Goal: Task Accomplishment & Management: Use online tool/utility

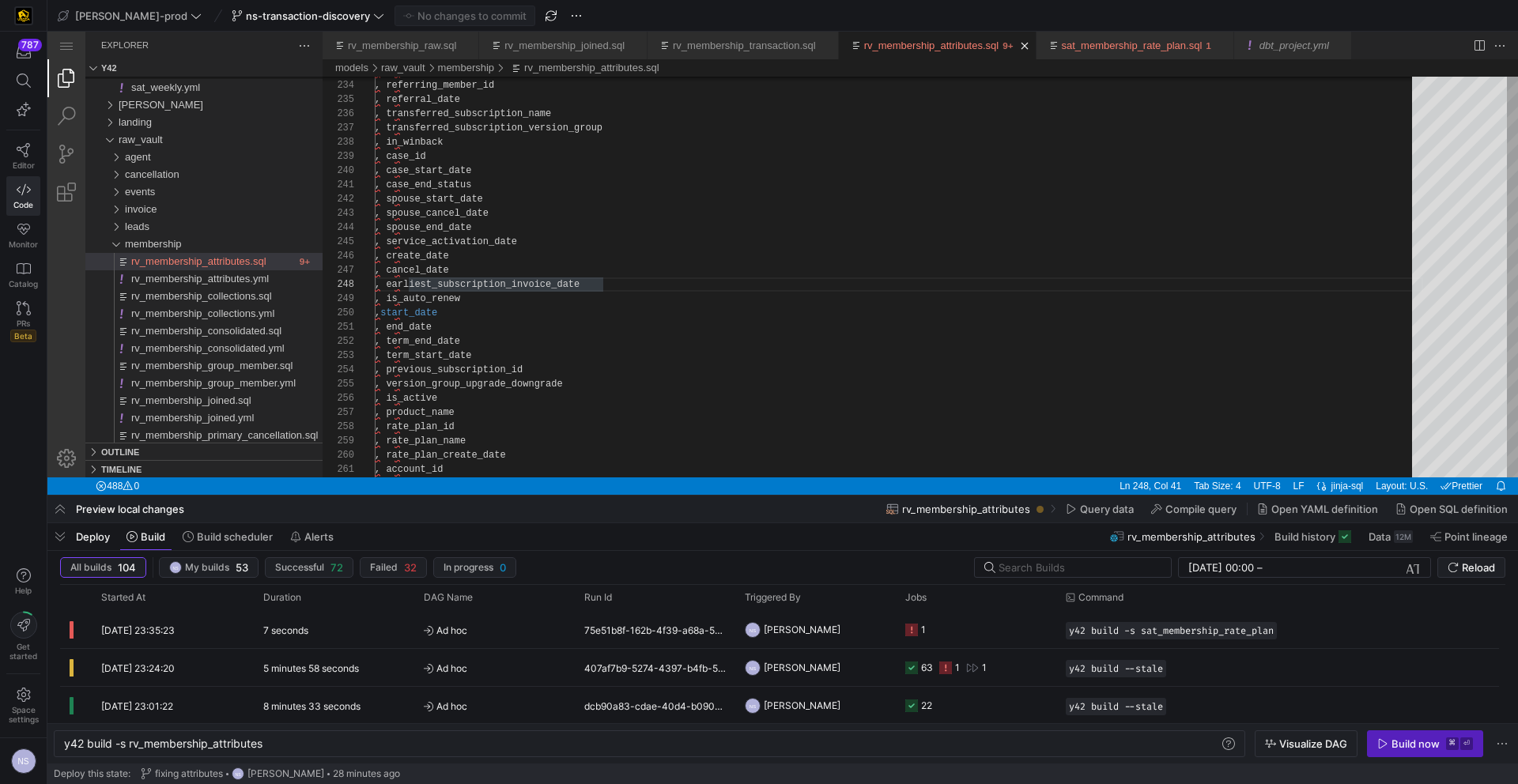
scroll to position [99, 250]
click at [1013, 633] on y42-job-status-cell-renderer "1" at bounding box center [976, 630] width 142 height 36
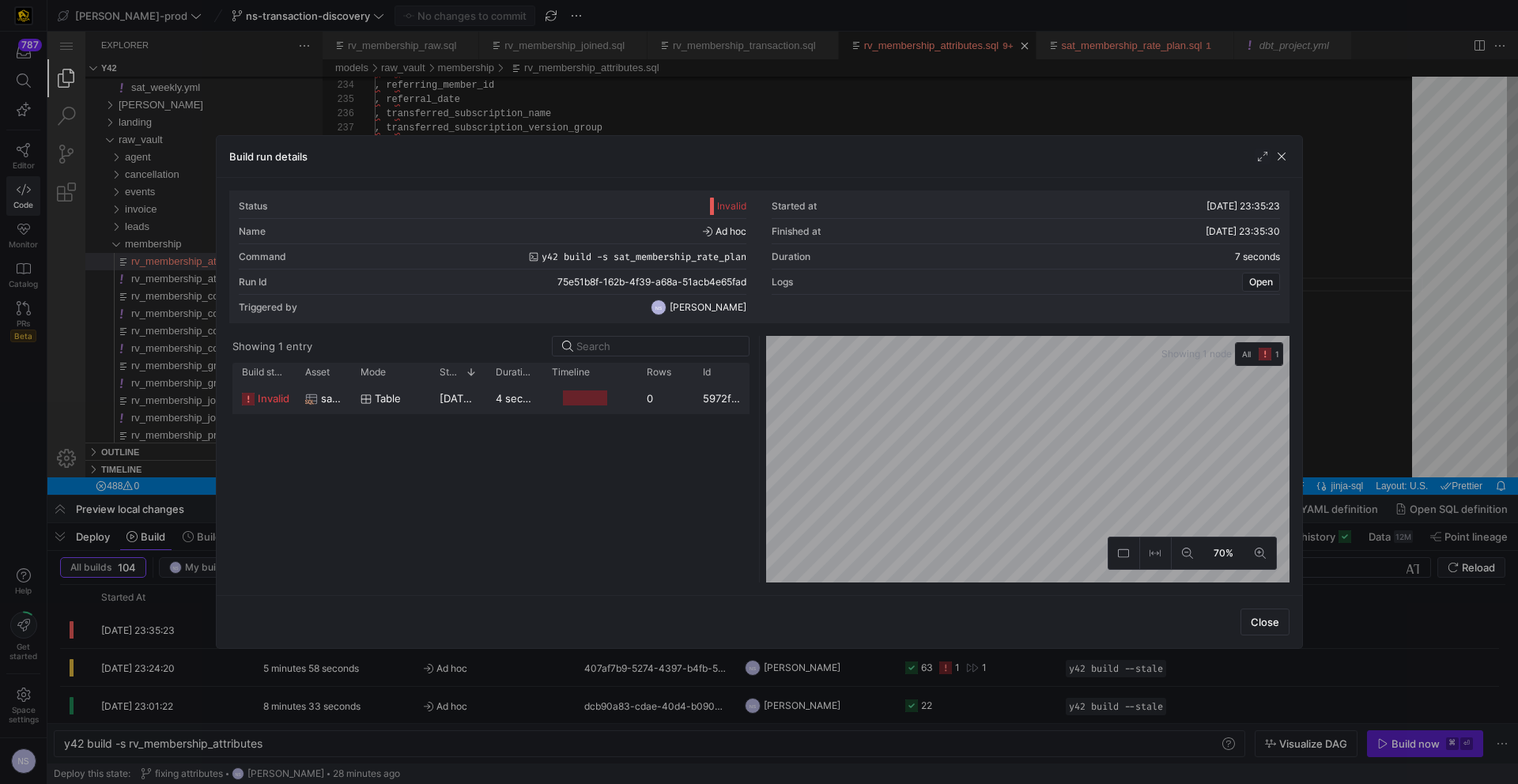
click at [531, 401] on y42-duration "4 seconds" at bounding box center [521, 399] width 51 height 13
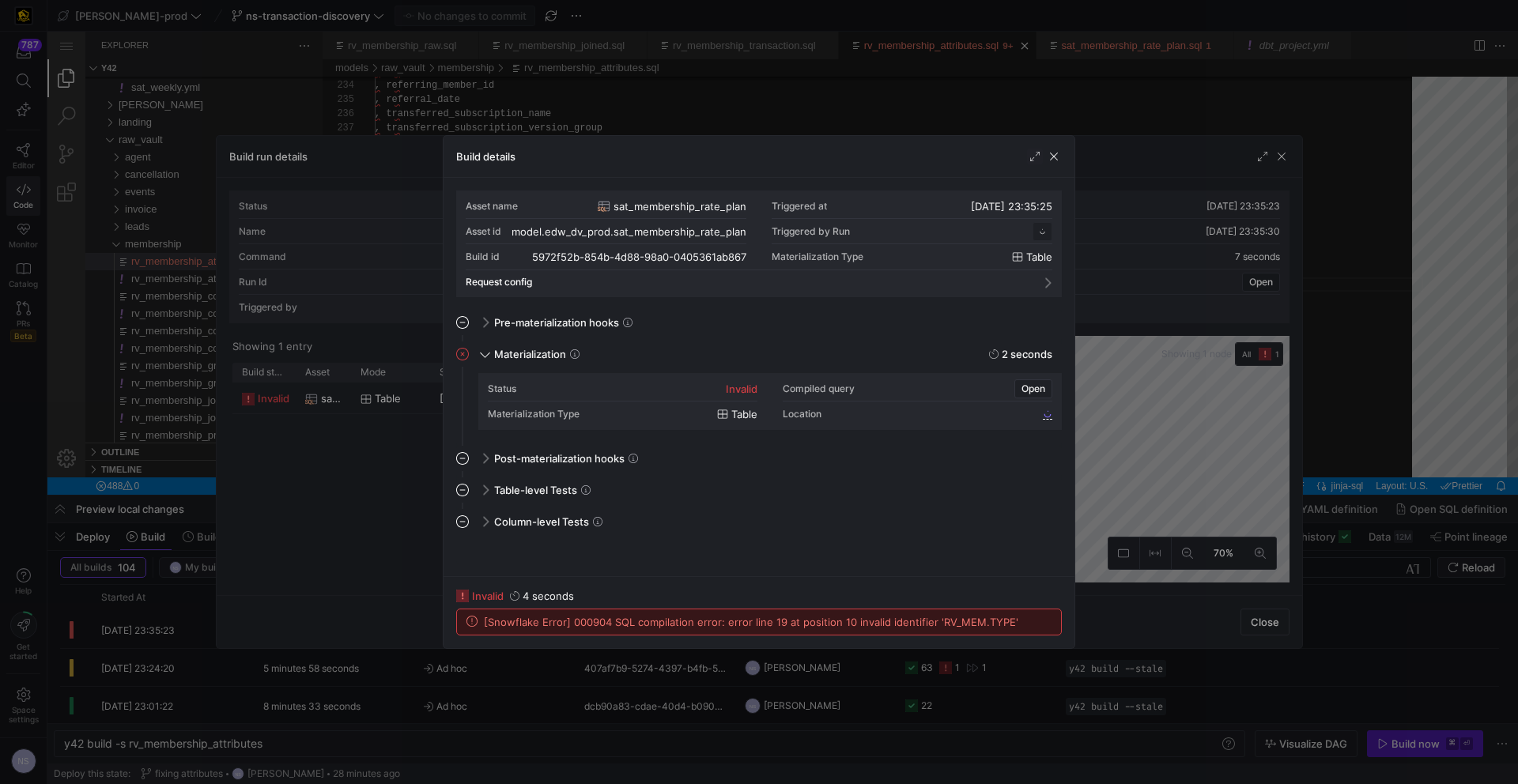
scroll to position [142, 0]
click at [1158, 478] on div at bounding box center [759, 392] width 1518 height 784
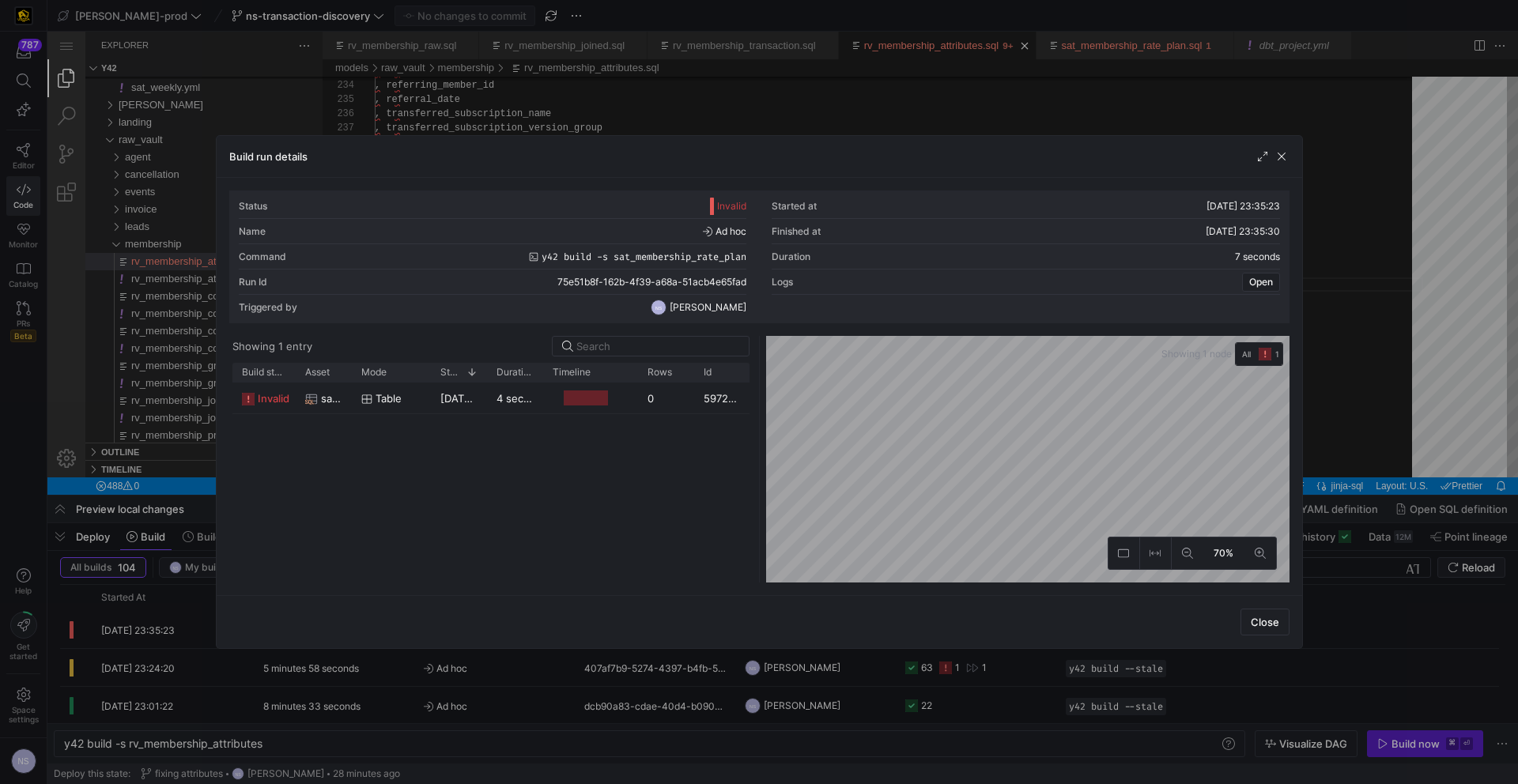
click at [1319, 441] on div at bounding box center [759, 392] width 1518 height 784
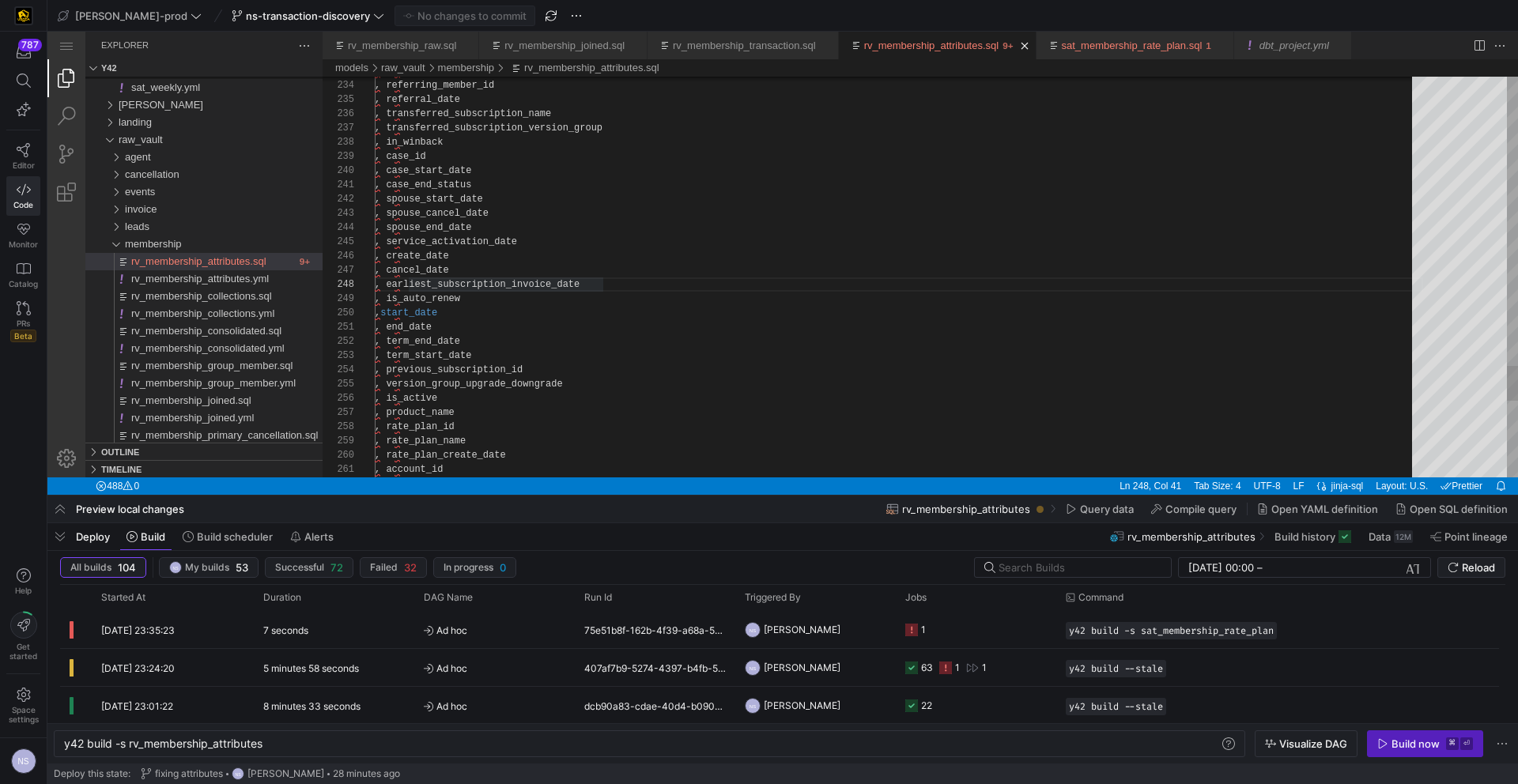
scroll to position [99, 229]
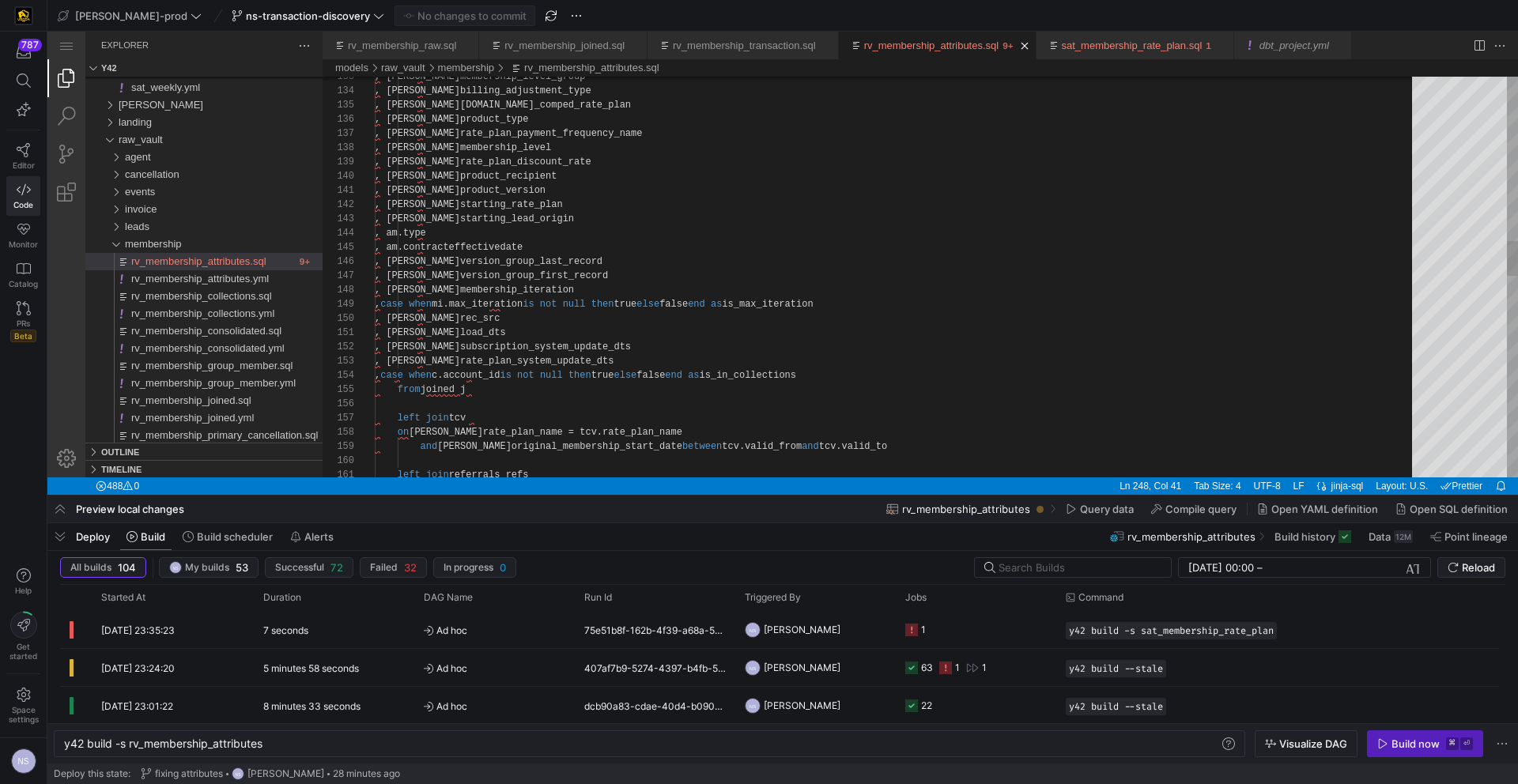
type textarea ", j.product_version , j.starting_rate_plan , j.starting_lead_origin , am.type ,…"
click at [463, 226] on div ", am.type , am.contracteffectivedate , j.version_group_last_record , j.version_…" at bounding box center [899, 490] width 1048 height 4598
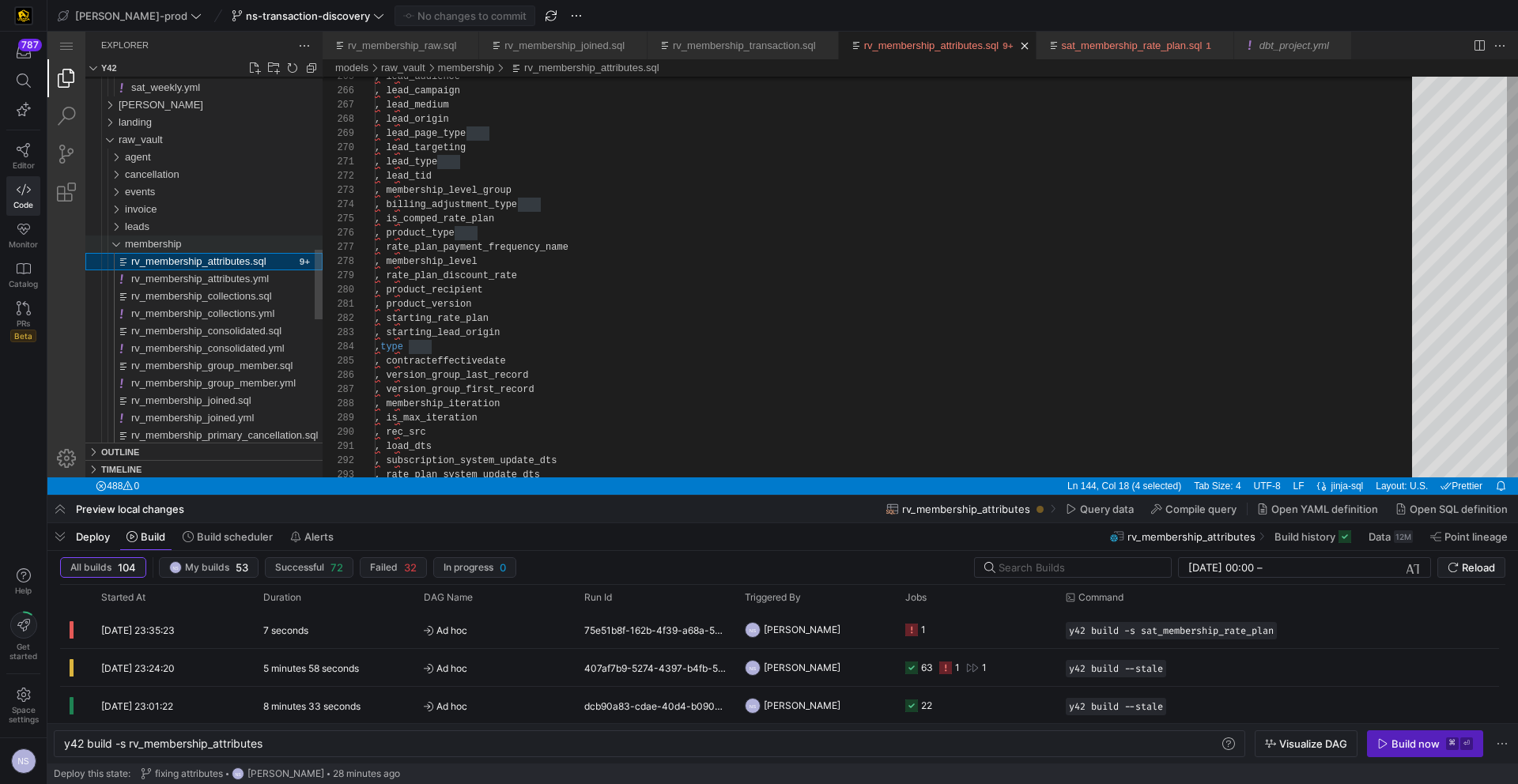
click at [191, 246] on div "membership" at bounding box center [223, 244] width 198 height 17
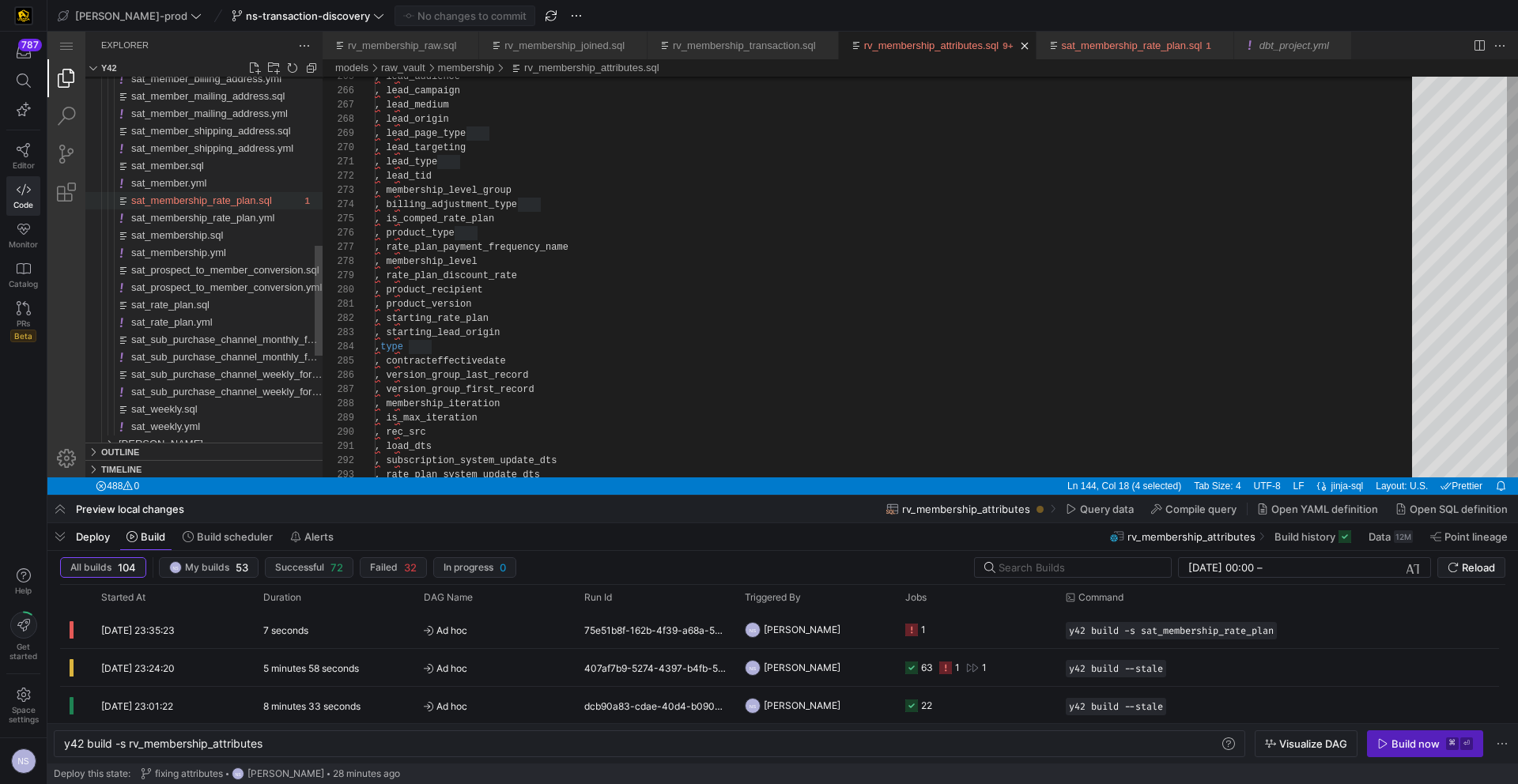
click at [188, 205] on span "sat_membership_rate_plan.sql" at bounding box center [201, 200] width 141 height 12
type textarea "y42 build -s sat_membership_rate_plan"
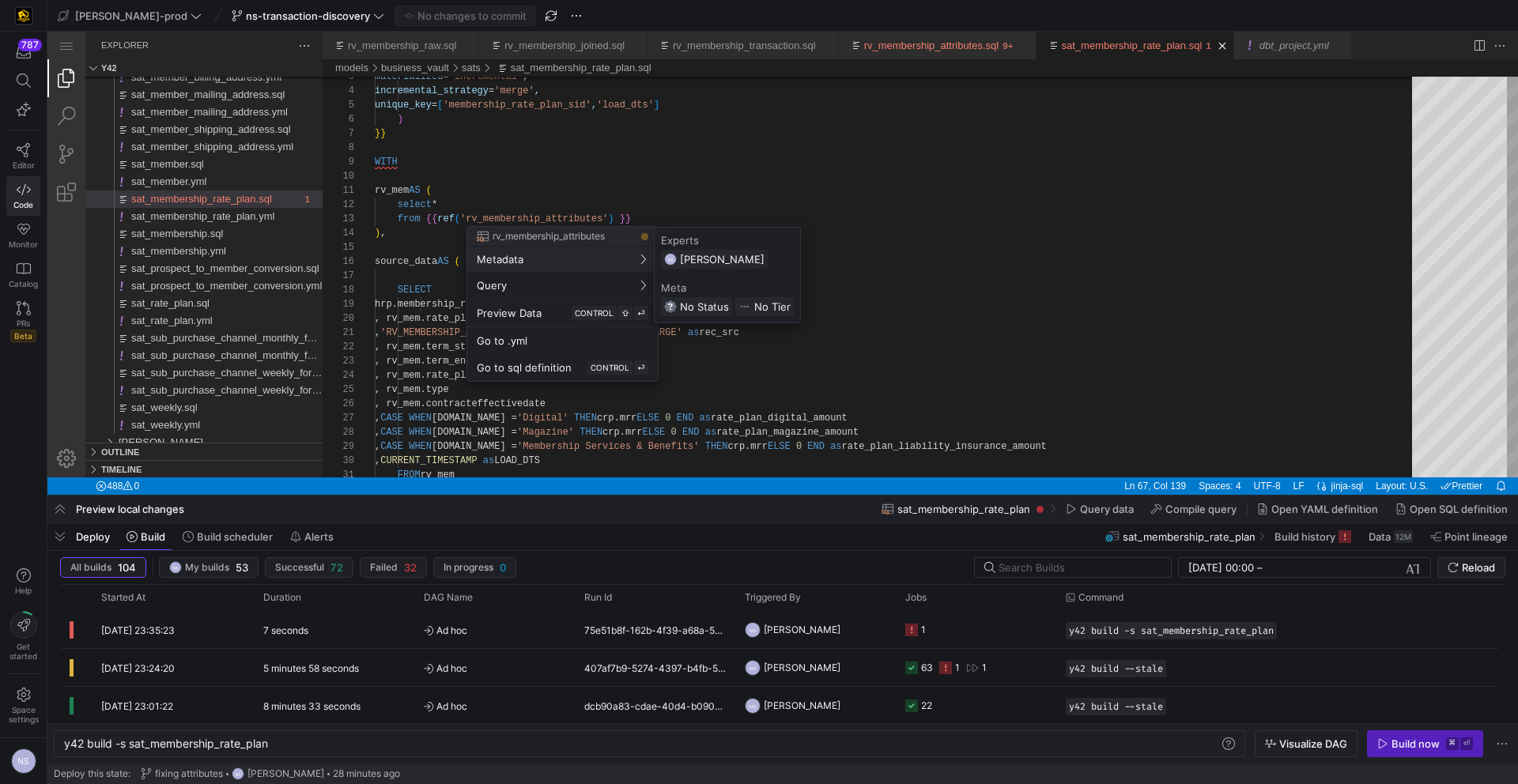
click at [720, 189] on div at bounding box center [759, 392] width 1518 height 784
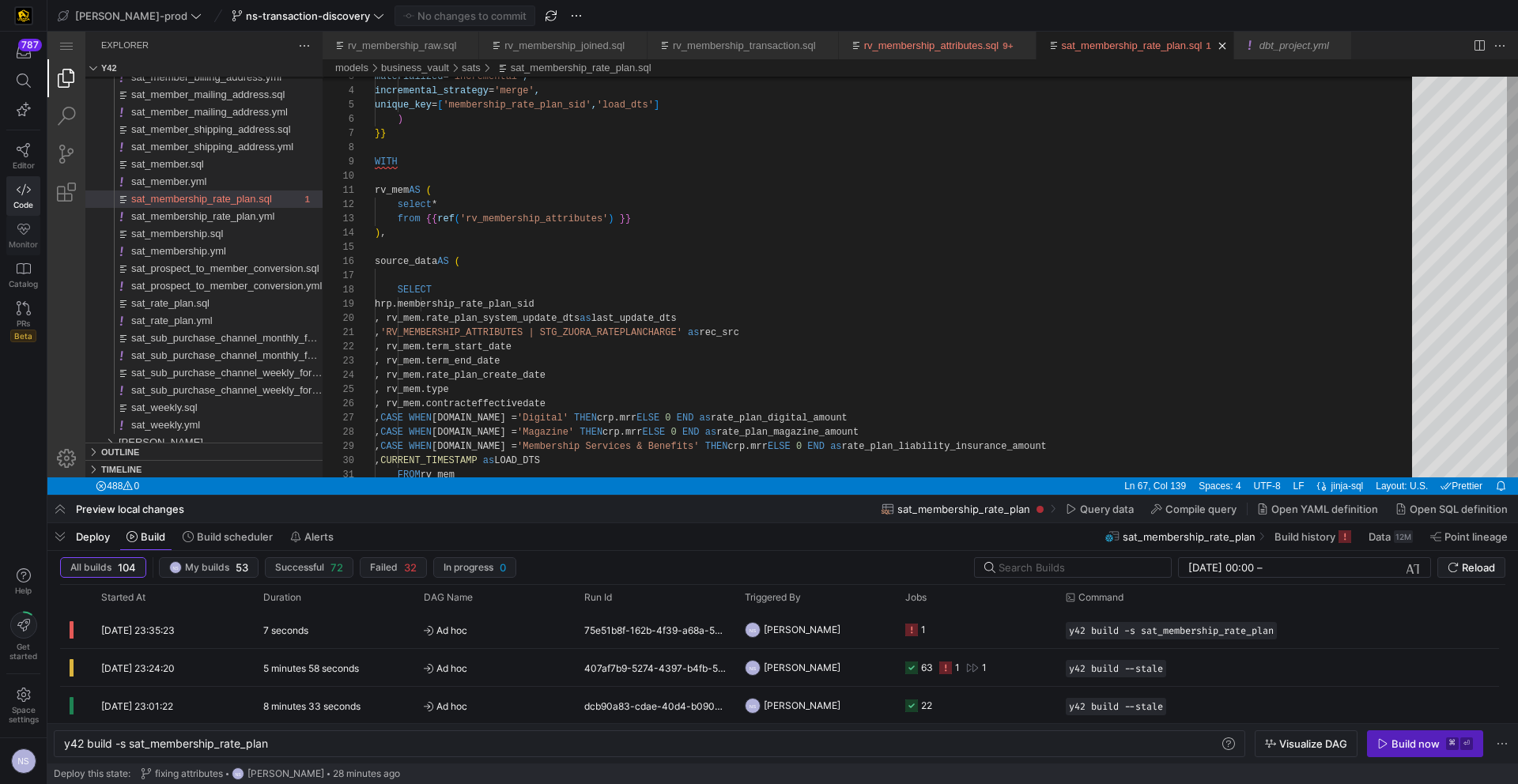
click at [34, 227] on link "Monitor" at bounding box center [23, 236] width 34 height 39
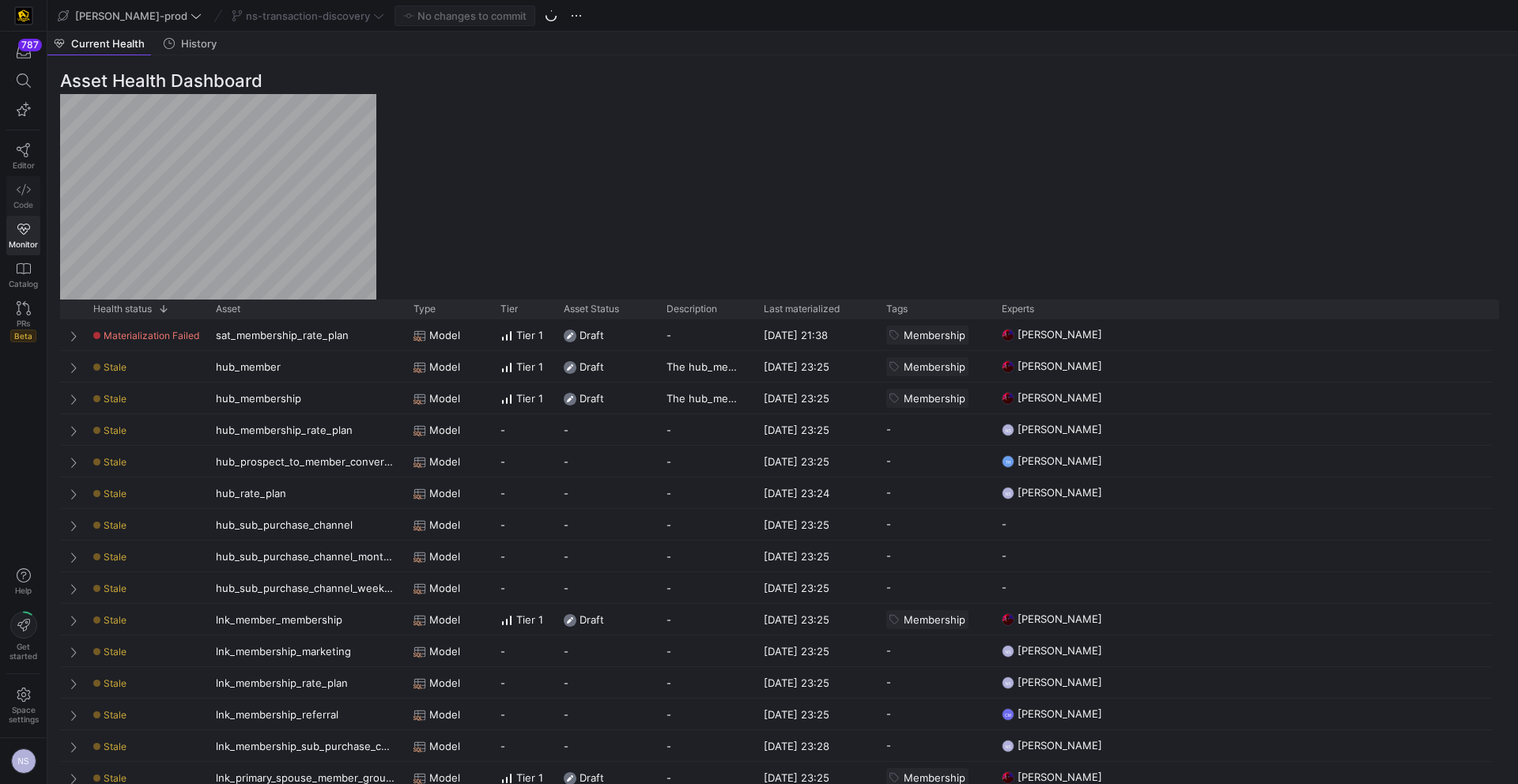
click at [18, 203] on span "Code" at bounding box center [23, 204] width 20 height 10
click at [13, 192] on link "Code" at bounding box center [23, 196] width 34 height 39
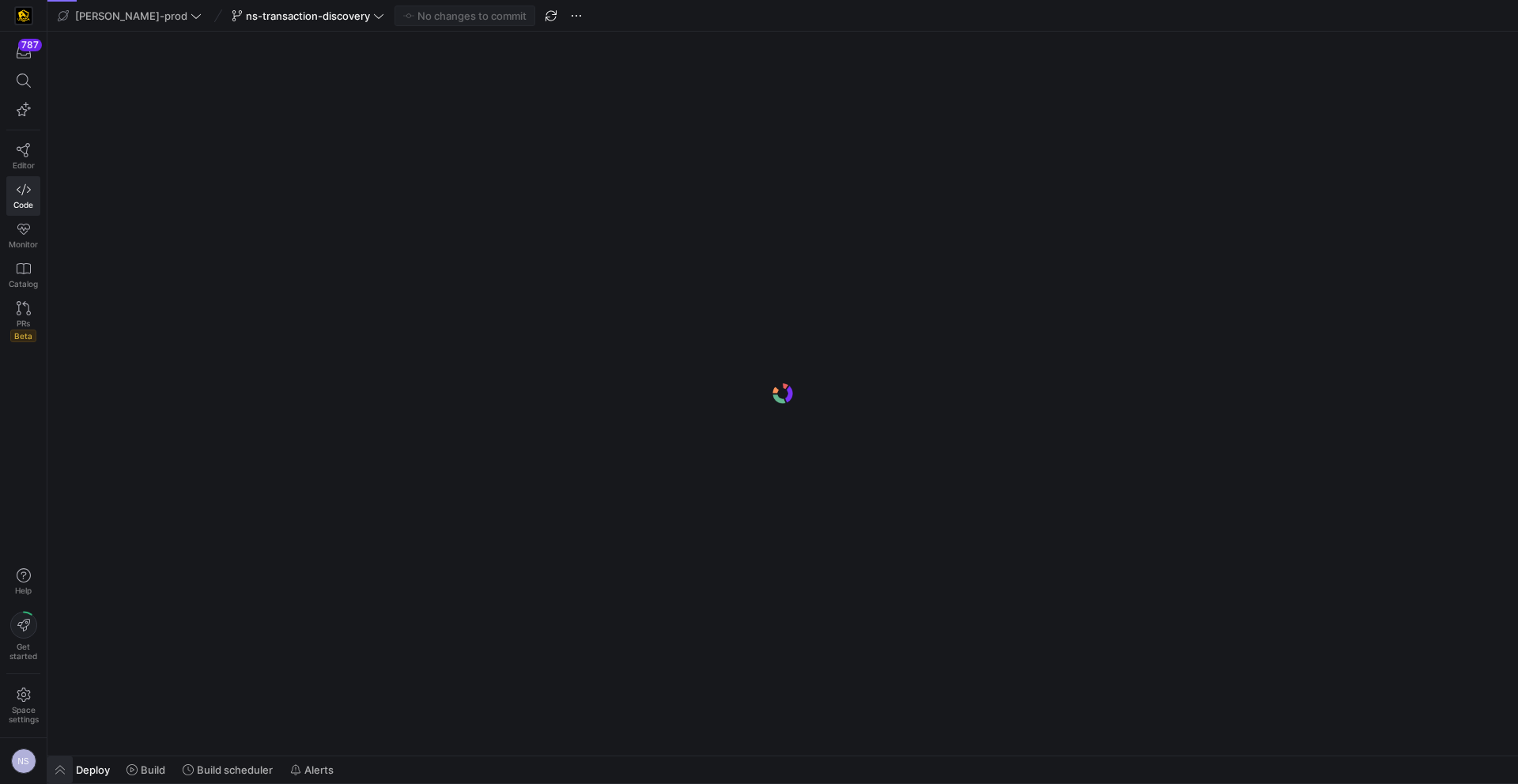
click at [65, 762] on span "button" at bounding box center [60, 770] width 25 height 27
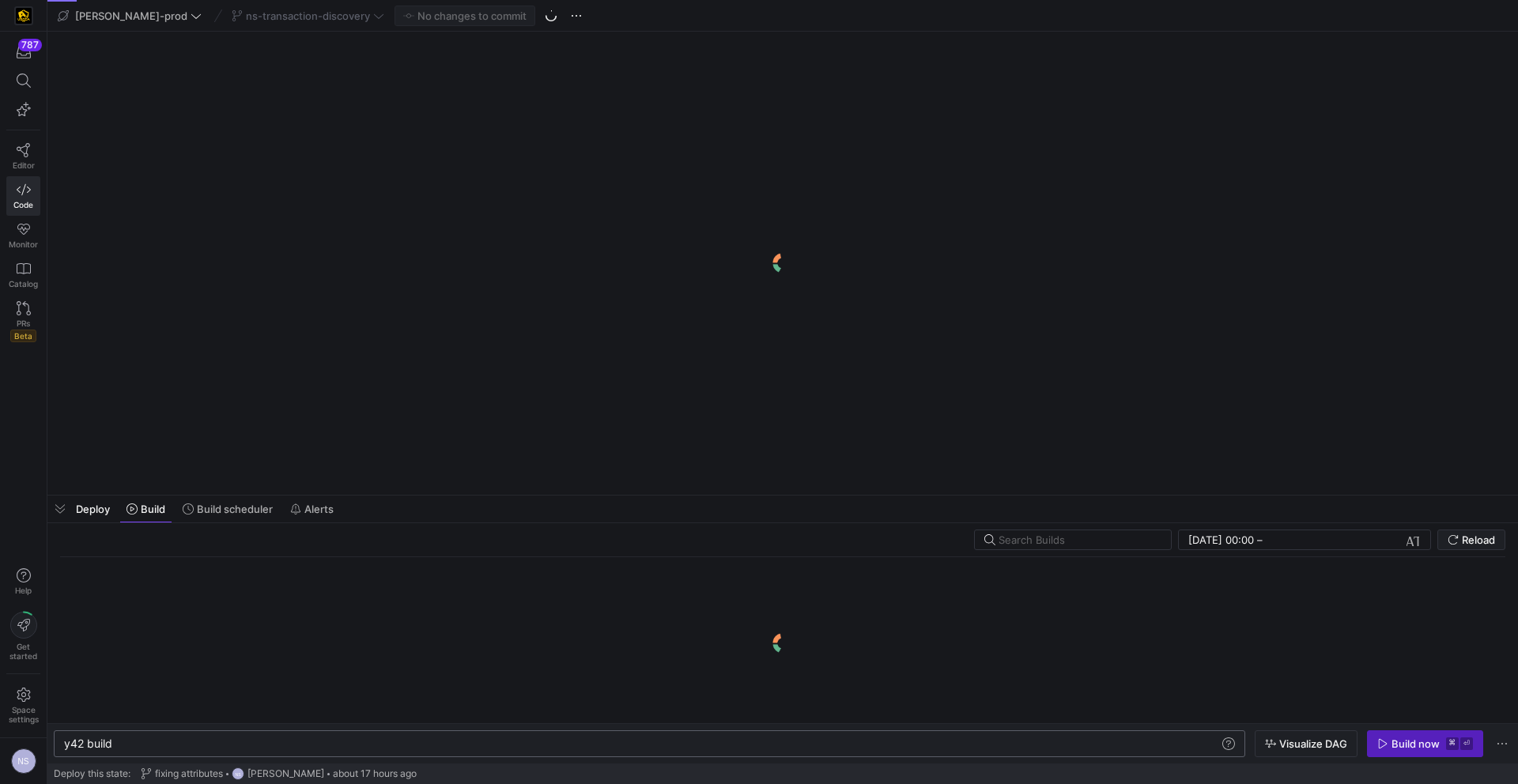
click at [168, 742] on div "y42 build" at bounding box center [641, 744] width 1155 height 13
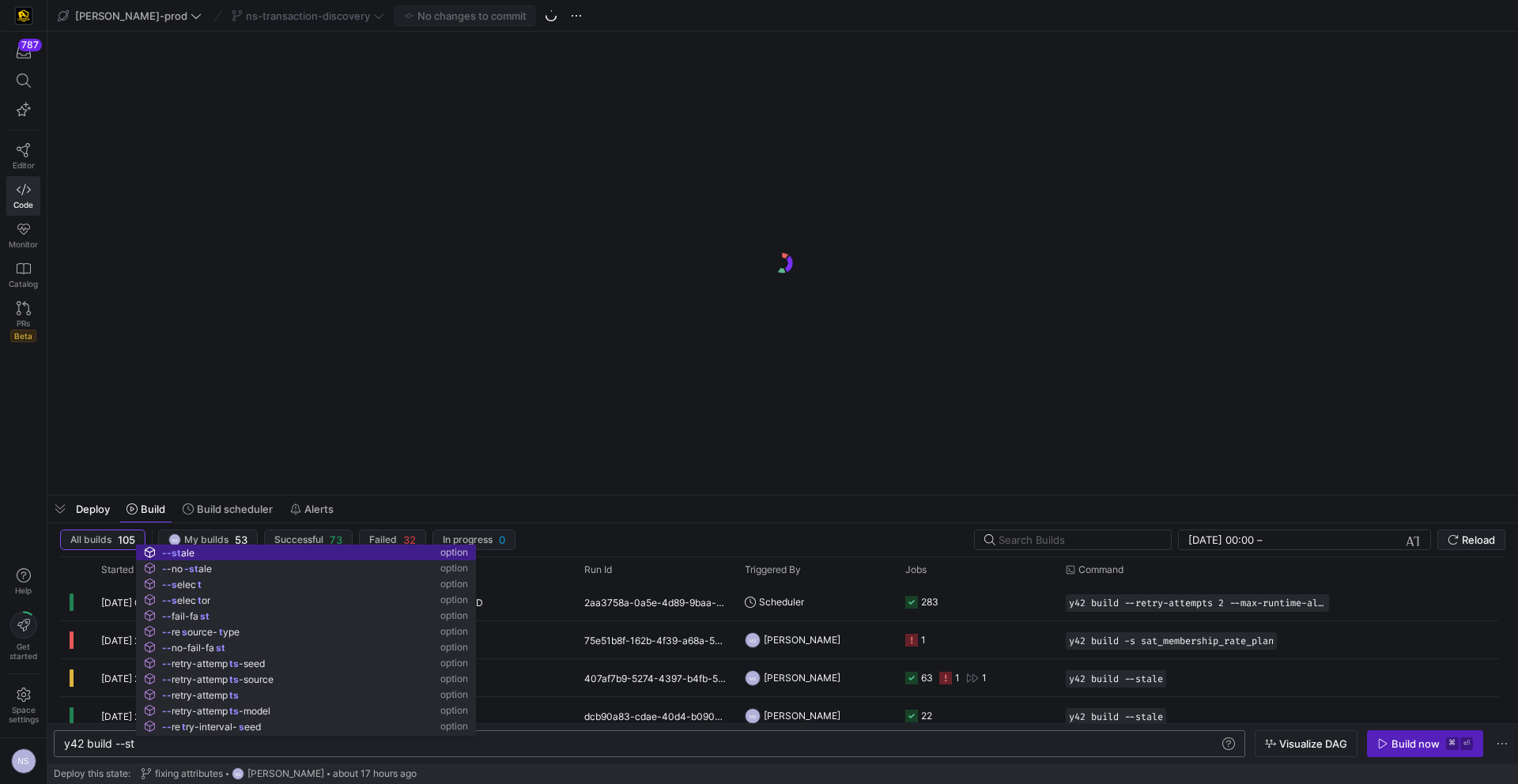
scroll to position [0, 86]
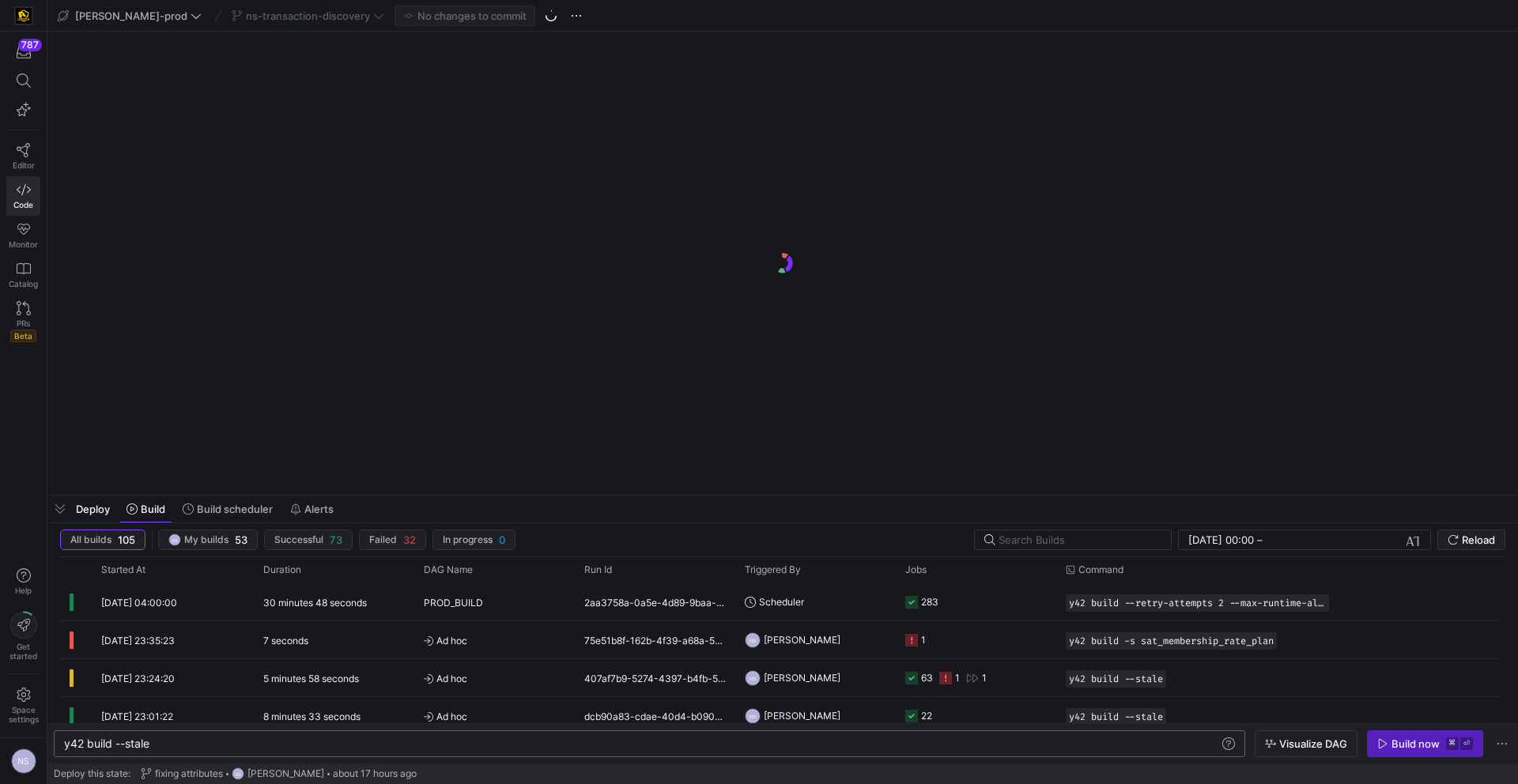
type textarea "y42 build --stale"
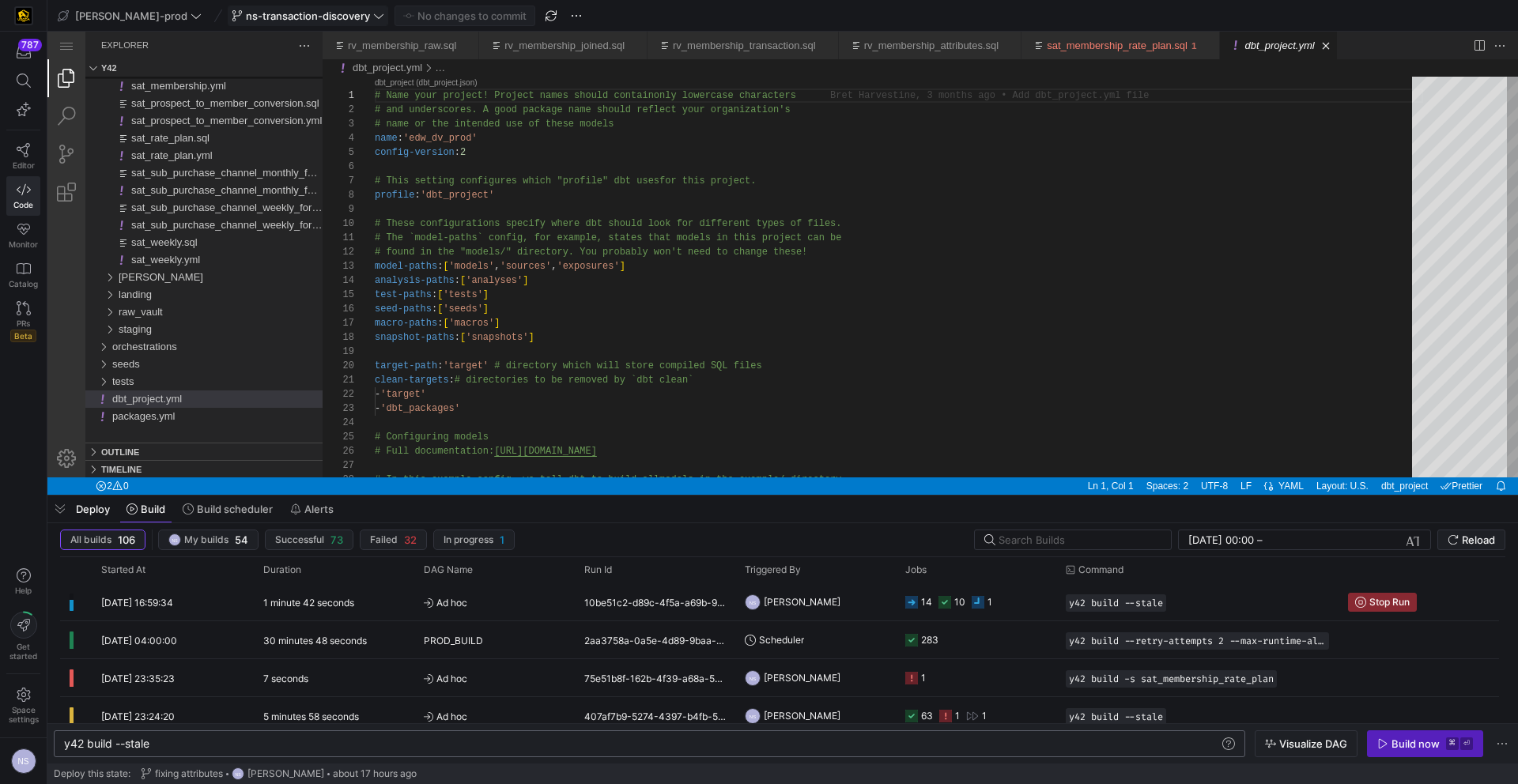
click at [313, 20] on span "ns-transaction-discovery" at bounding box center [307, 16] width 125 height 13
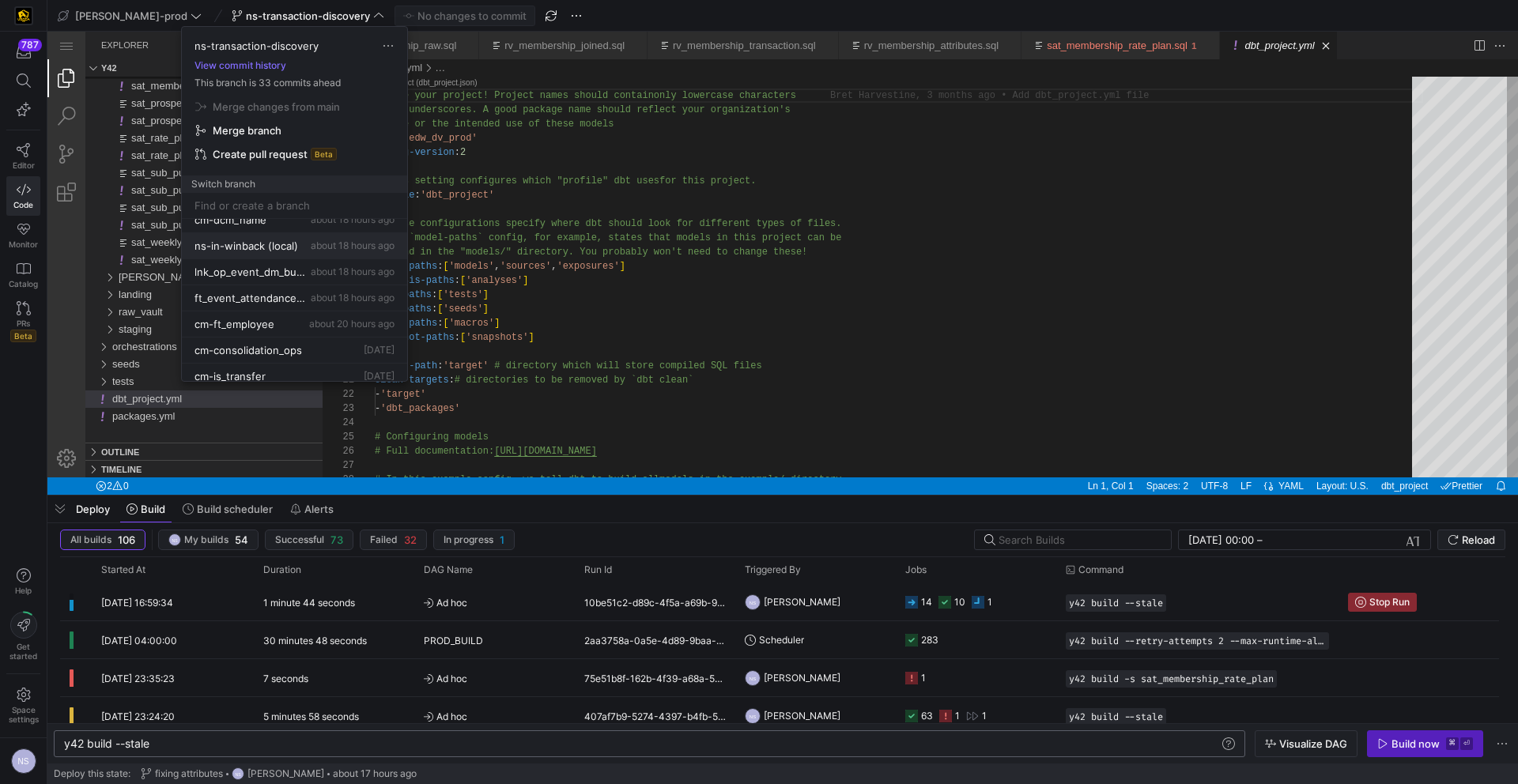
scroll to position [196, 0]
click at [352, 280] on span "Delete" at bounding box center [390, 278] width 110 height 13
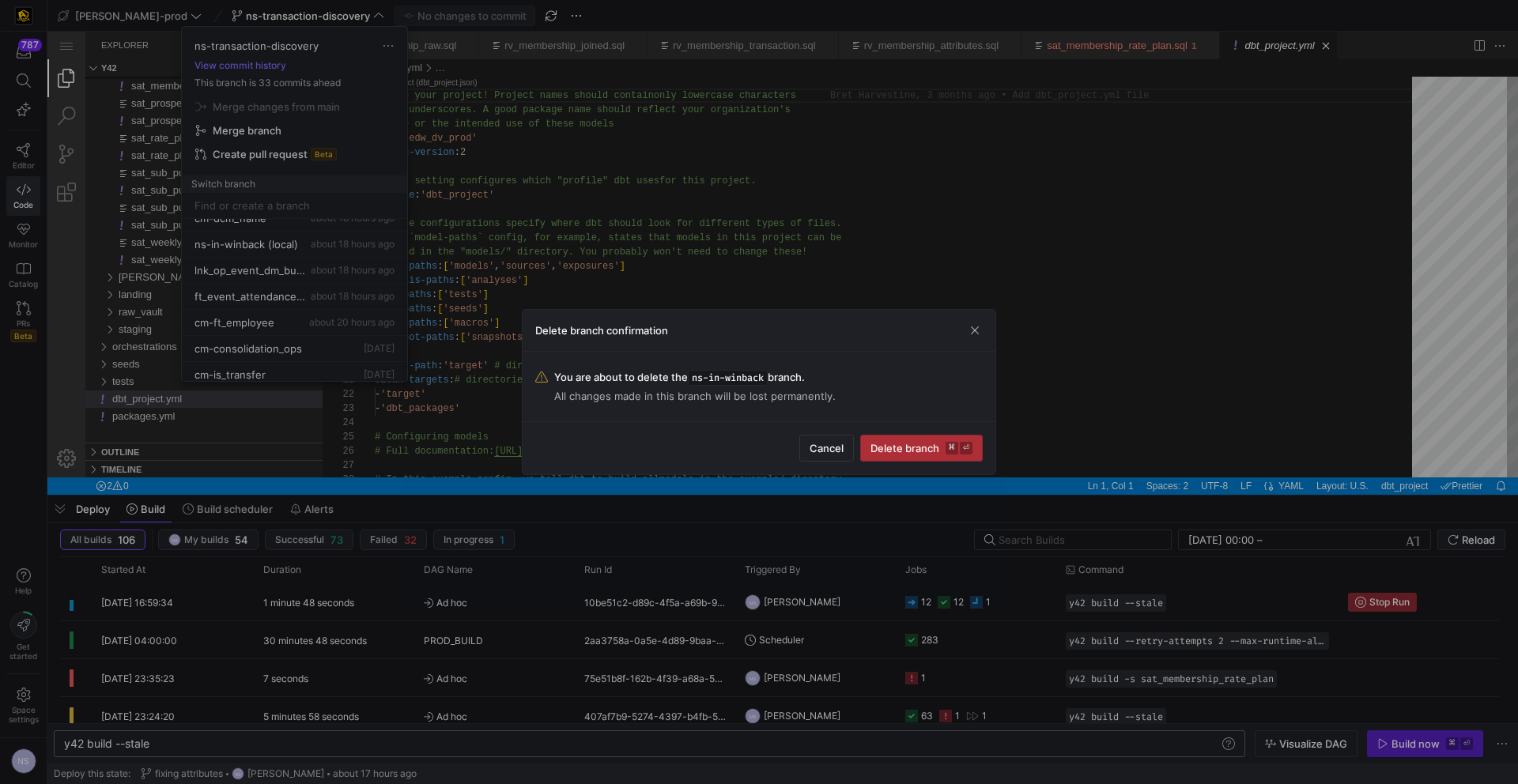
drag, startPoint x: 895, startPoint y: 441, endPoint x: 884, endPoint y: 438, distance: 11.4
click at [893, 441] on button "Delete branch ⌘ ⏎" at bounding box center [921, 448] width 123 height 27
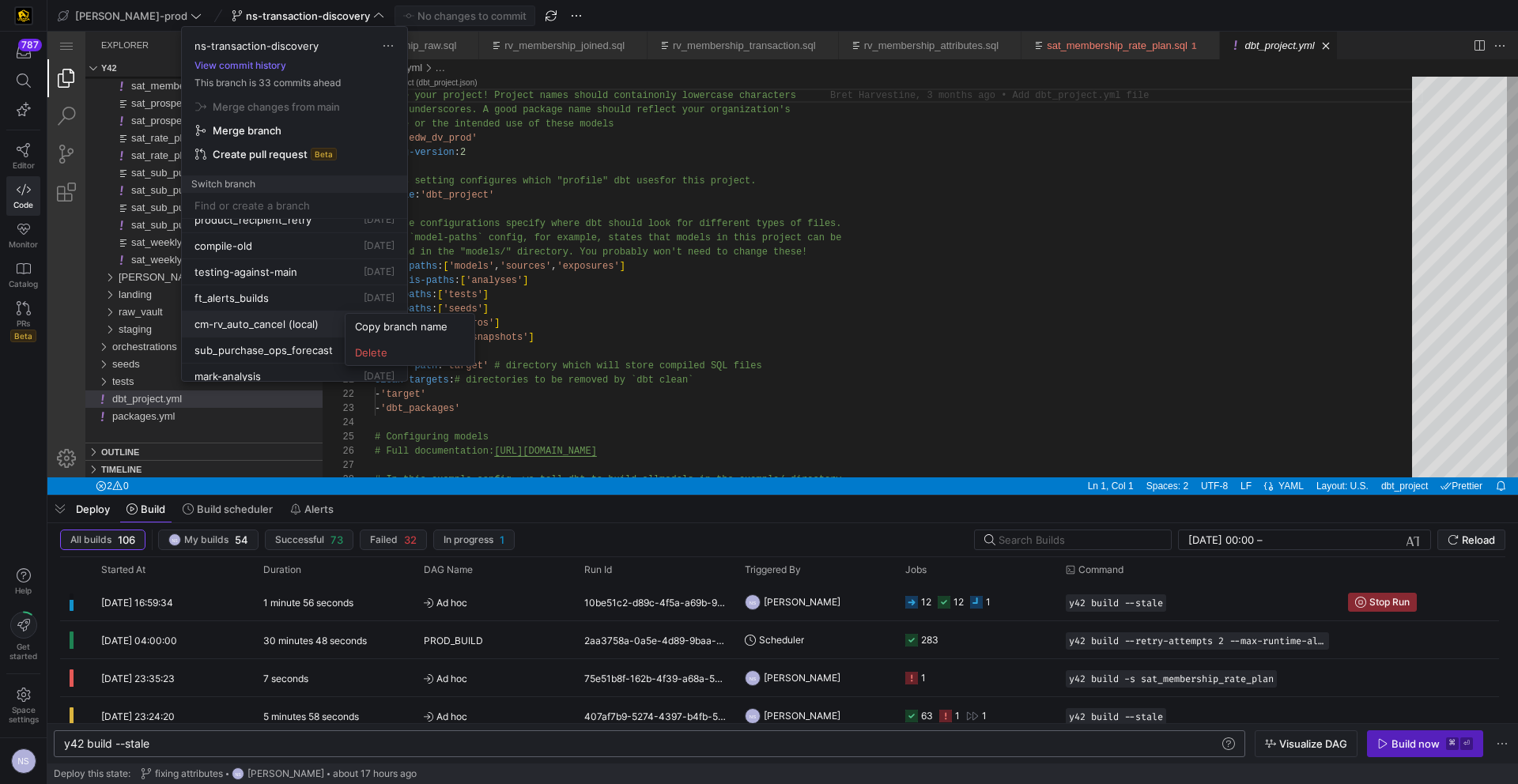
scroll to position [929, 0]
click at [367, 352] on span "Delete" at bounding box center [410, 352] width 110 height 13
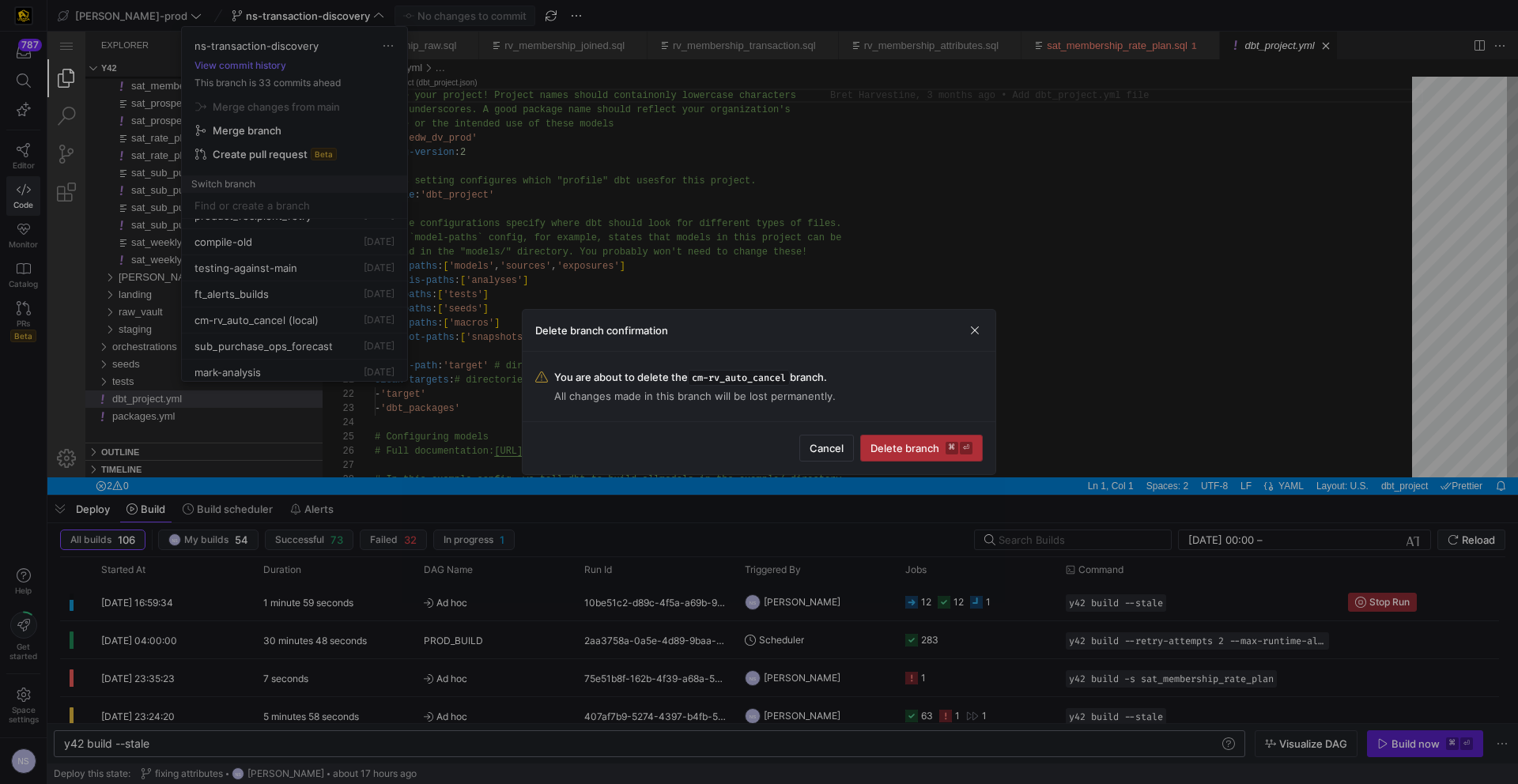
click at [957, 449] on kbd "⌘" at bounding box center [952, 448] width 13 height 13
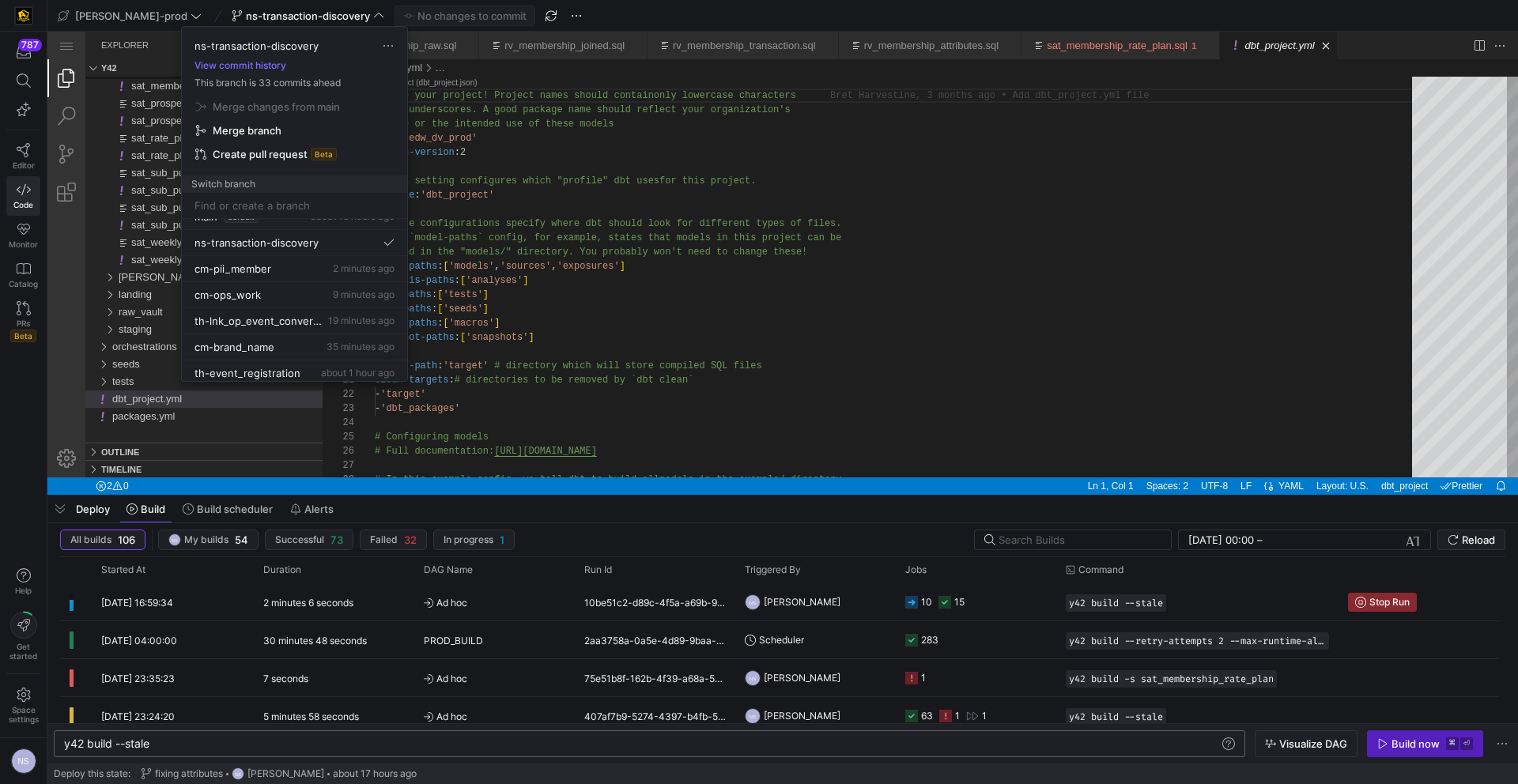
scroll to position [0, 0]
click at [315, 258] on span "ns-transaction-discovery" at bounding box center [256, 258] width 125 height 13
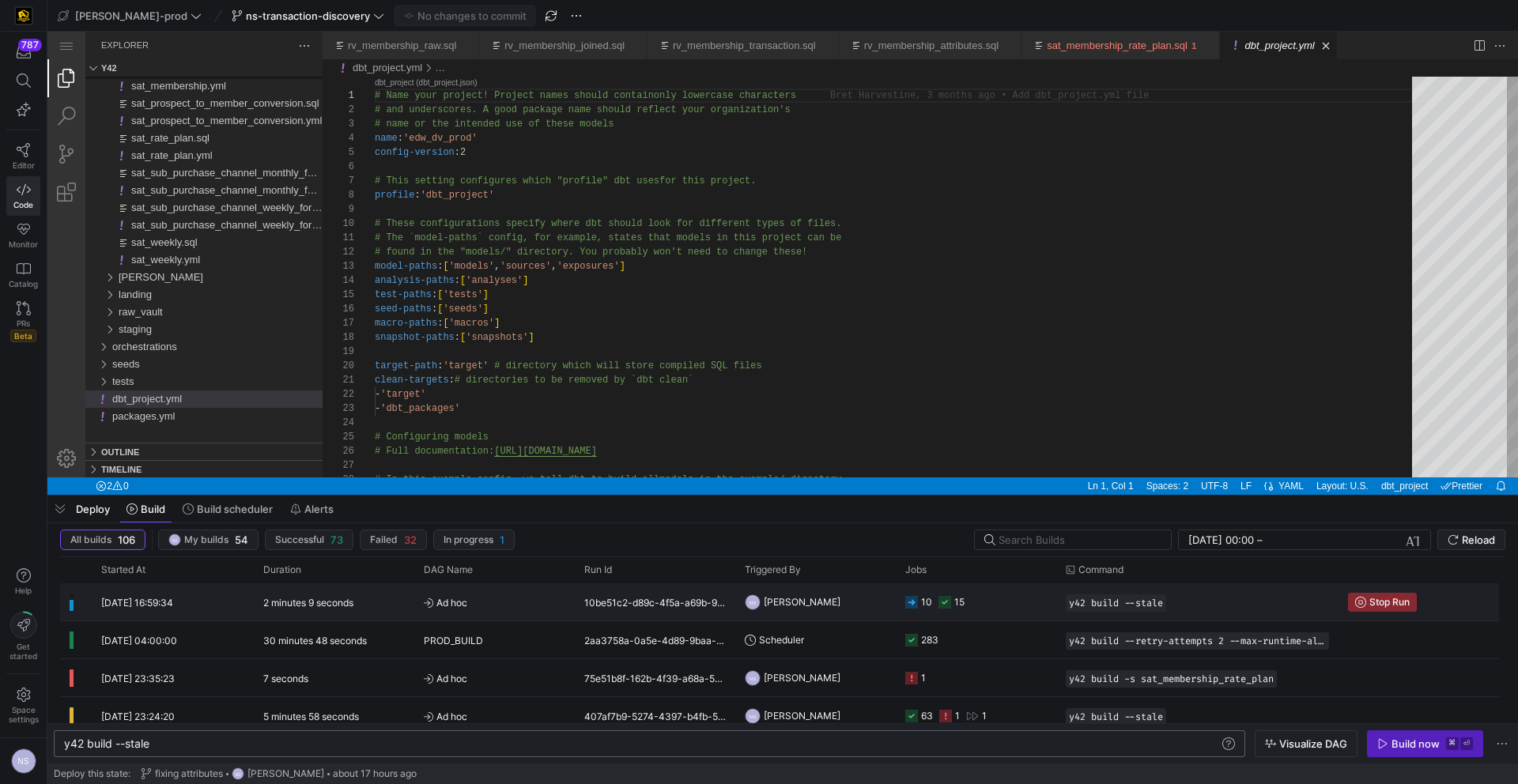
click at [948, 600] on icon "Press SPACE to select this row." at bounding box center [944, 602] width 13 height 13
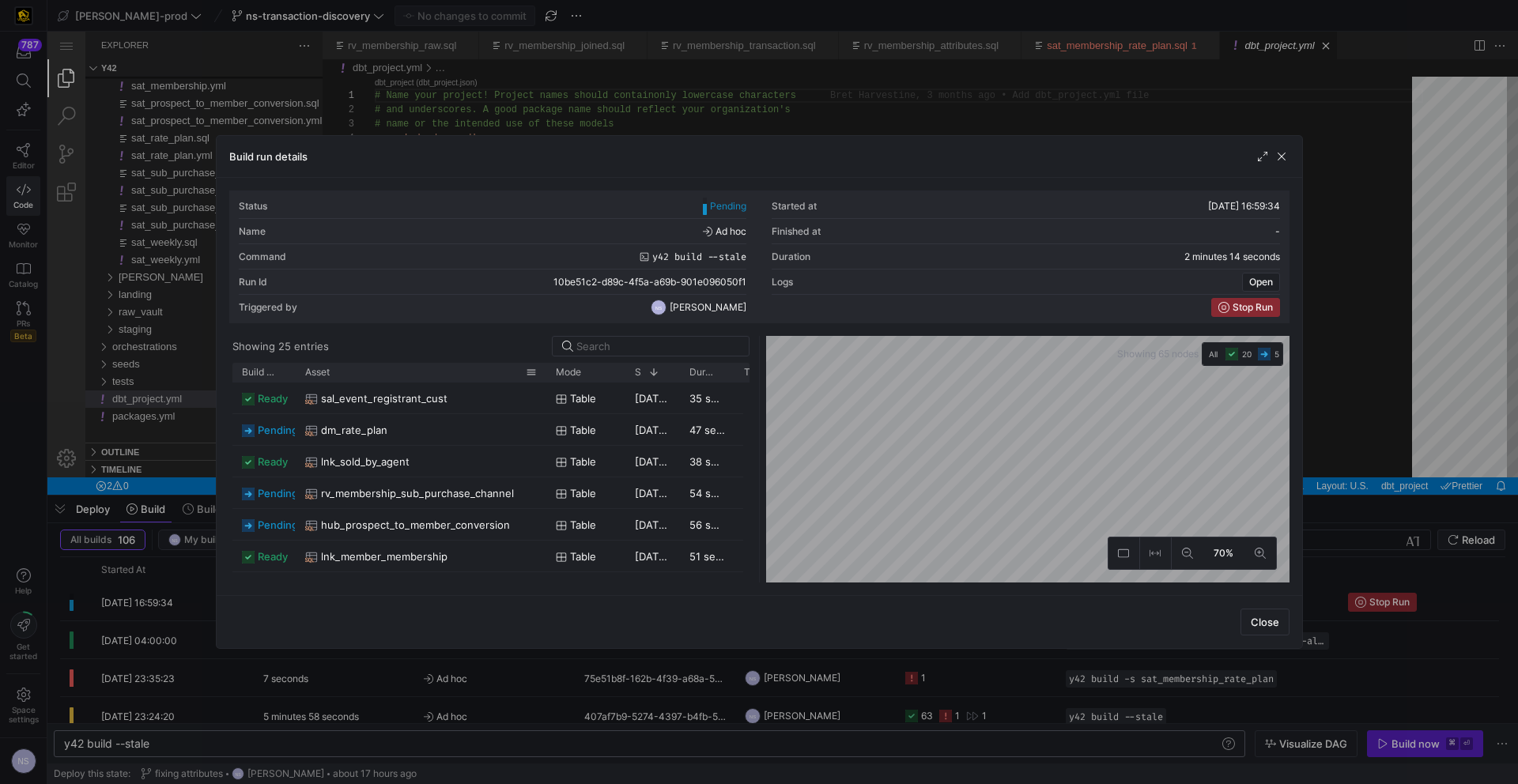
drag, startPoint x: 349, startPoint y: 371, endPoint x: 545, endPoint y: 363, distance: 196.2
click at [545, 363] on div at bounding box center [546, 372] width 6 height 19
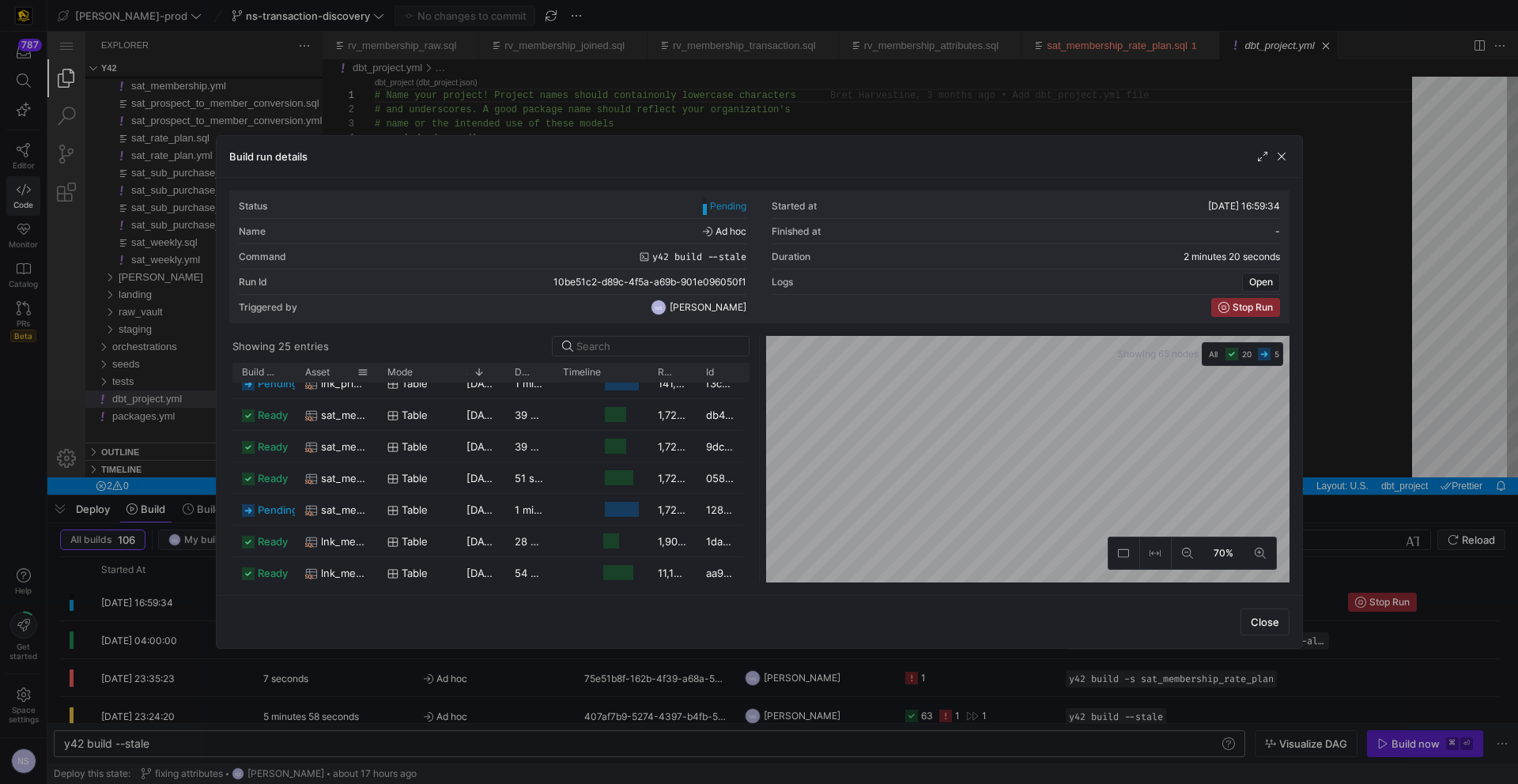
drag, startPoint x: 347, startPoint y: 368, endPoint x: 367, endPoint y: 373, distance: 20.6
click at [375, 373] on div at bounding box center [377, 372] width 6 height 19
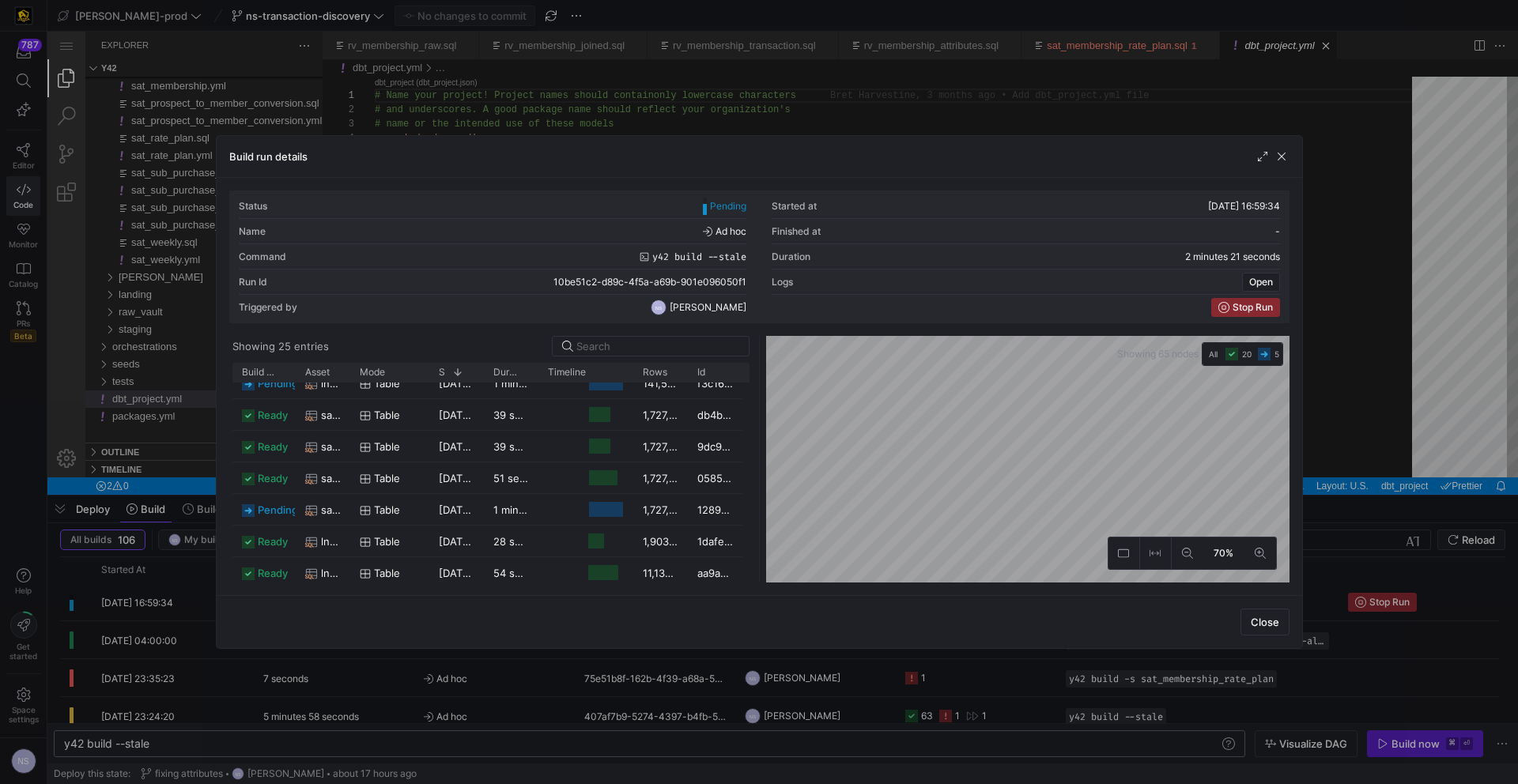
drag, startPoint x: 1341, startPoint y: 404, endPoint x: 1219, endPoint y: 342, distance: 136.9
click at [1341, 404] on div at bounding box center [759, 392] width 1518 height 784
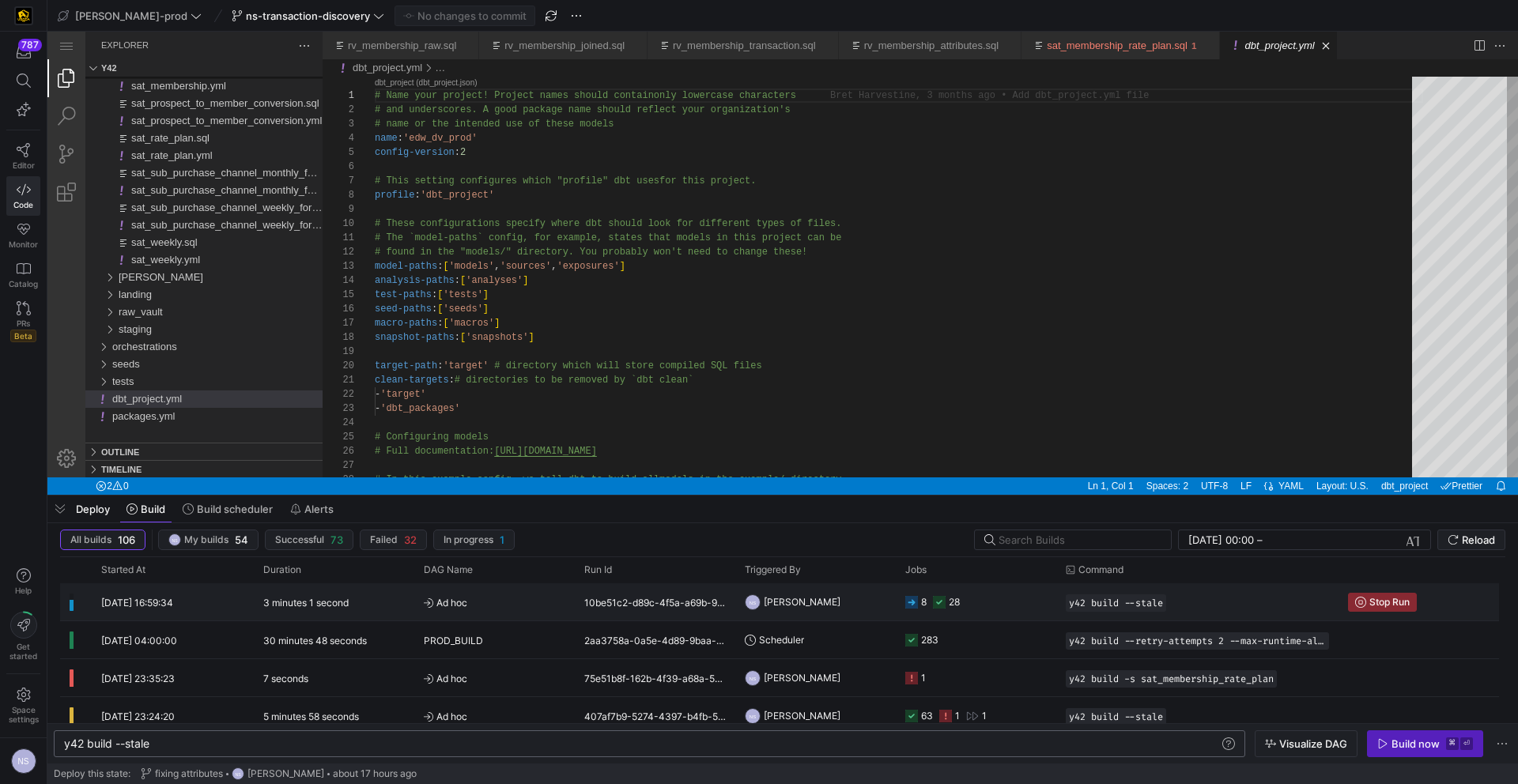
click at [910, 601] on icon "Press SPACE to select this row." at bounding box center [911, 602] width 13 height 13
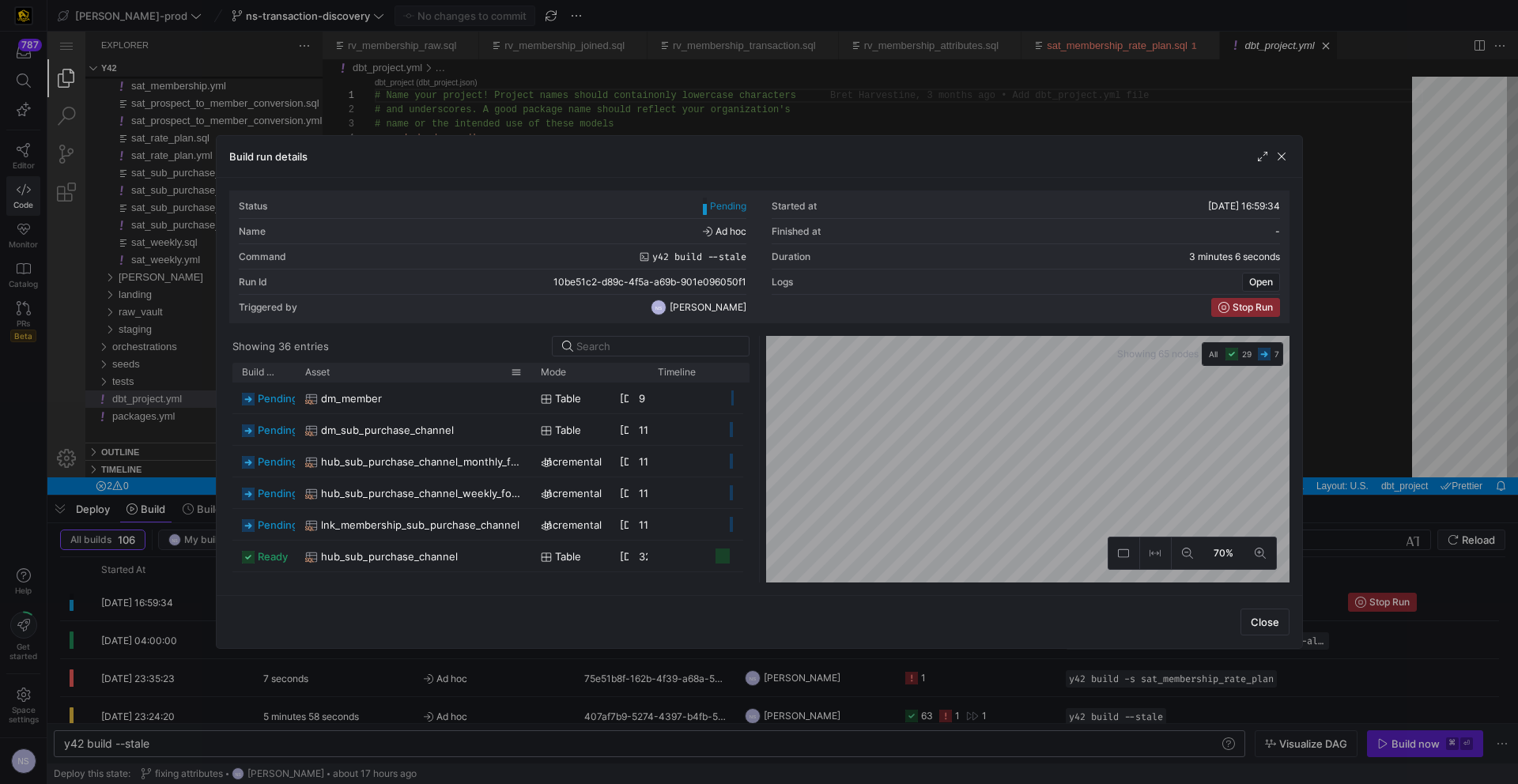
drag, startPoint x: 347, startPoint y: 374, endPoint x: 528, endPoint y: 369, distance: 181.1
click at [528, 369] on div at bounding box center [530, 372] width 6 height 19
click at [1375, 466] on div at bounding box center [759, 392] width 1518 height 784
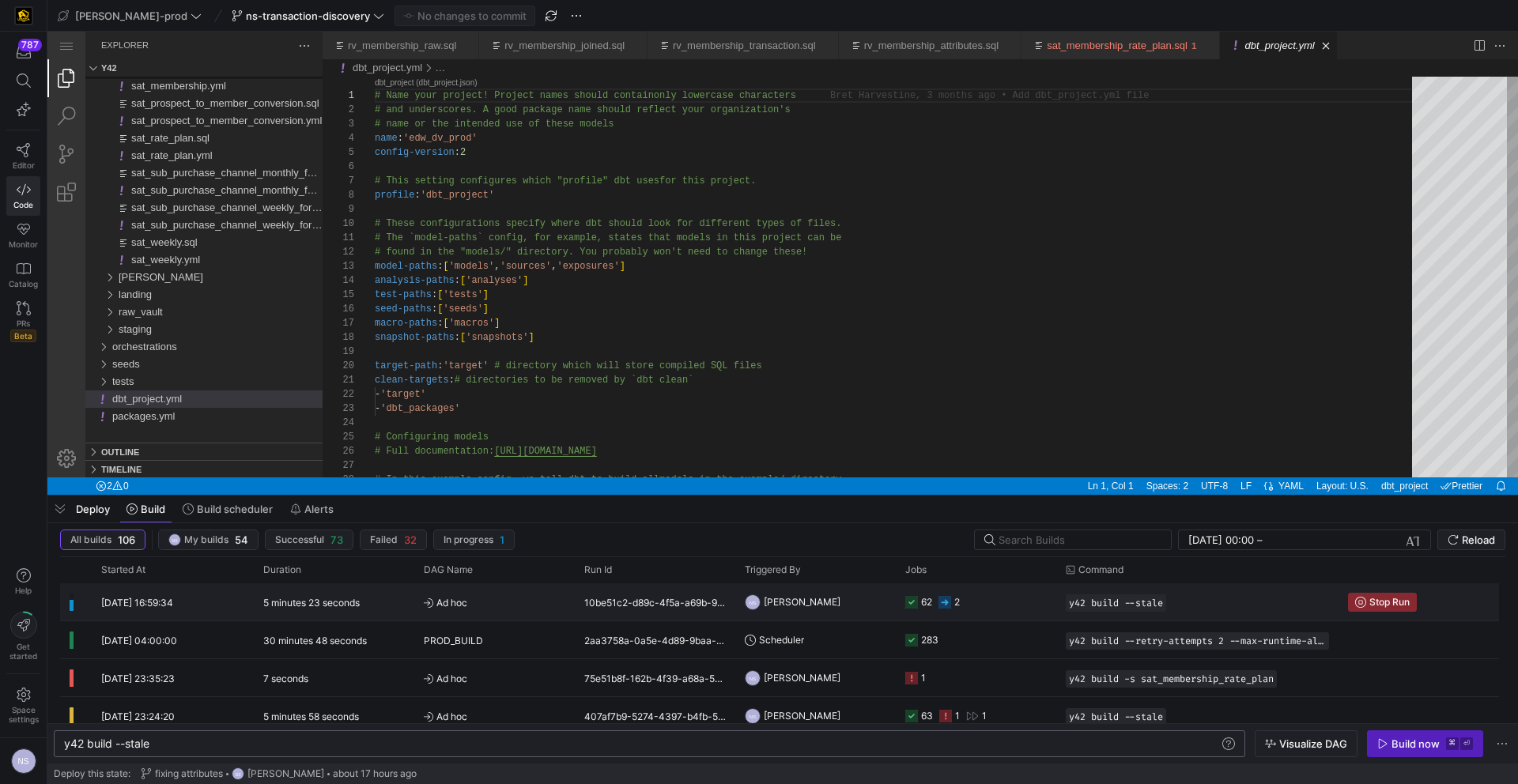
click at [953, 603] on div "2" at bounding box center [949, 601] width 22 height 37
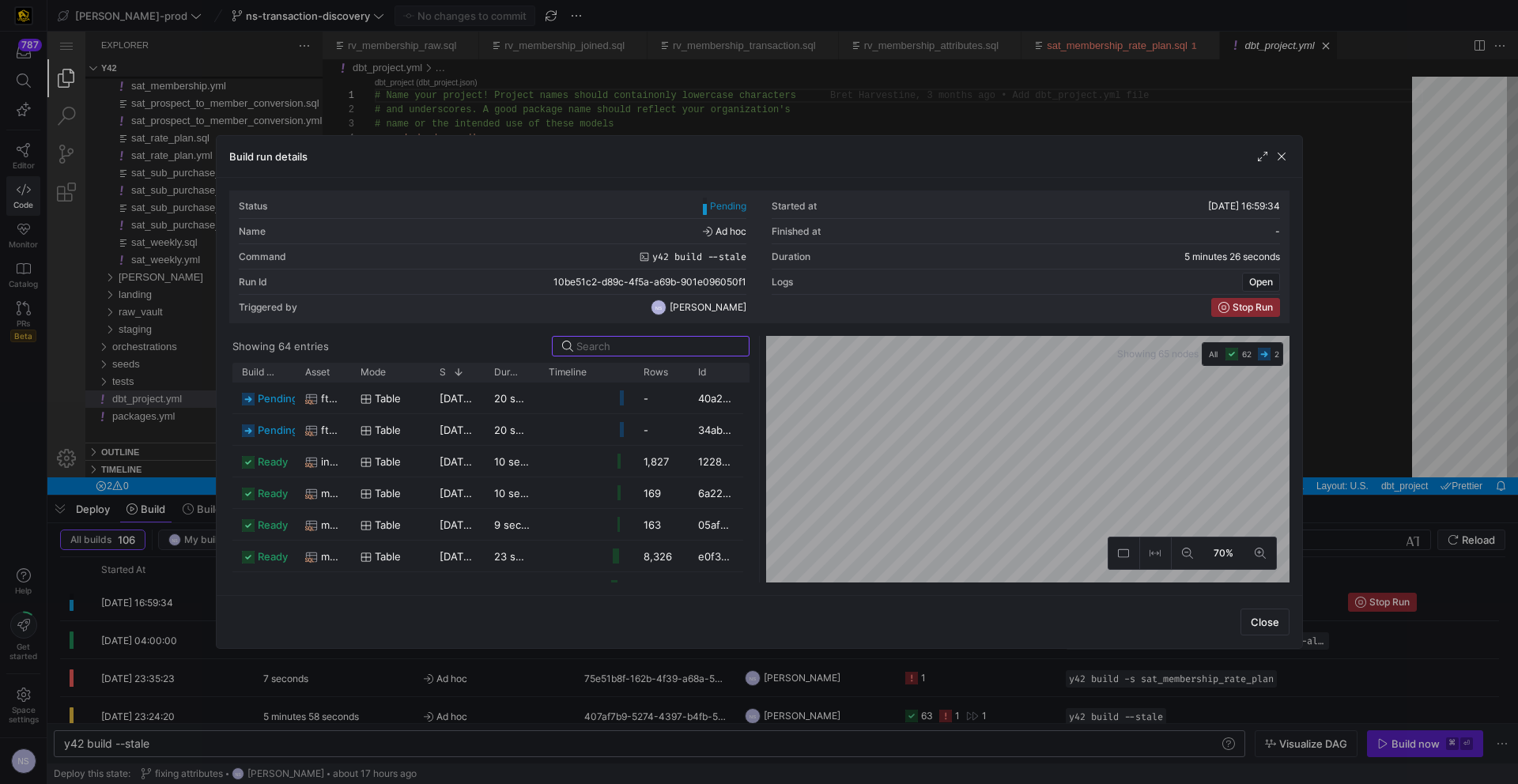
click at [1447, 471] on div at bounding box center [759, 392] width 1518 height 784
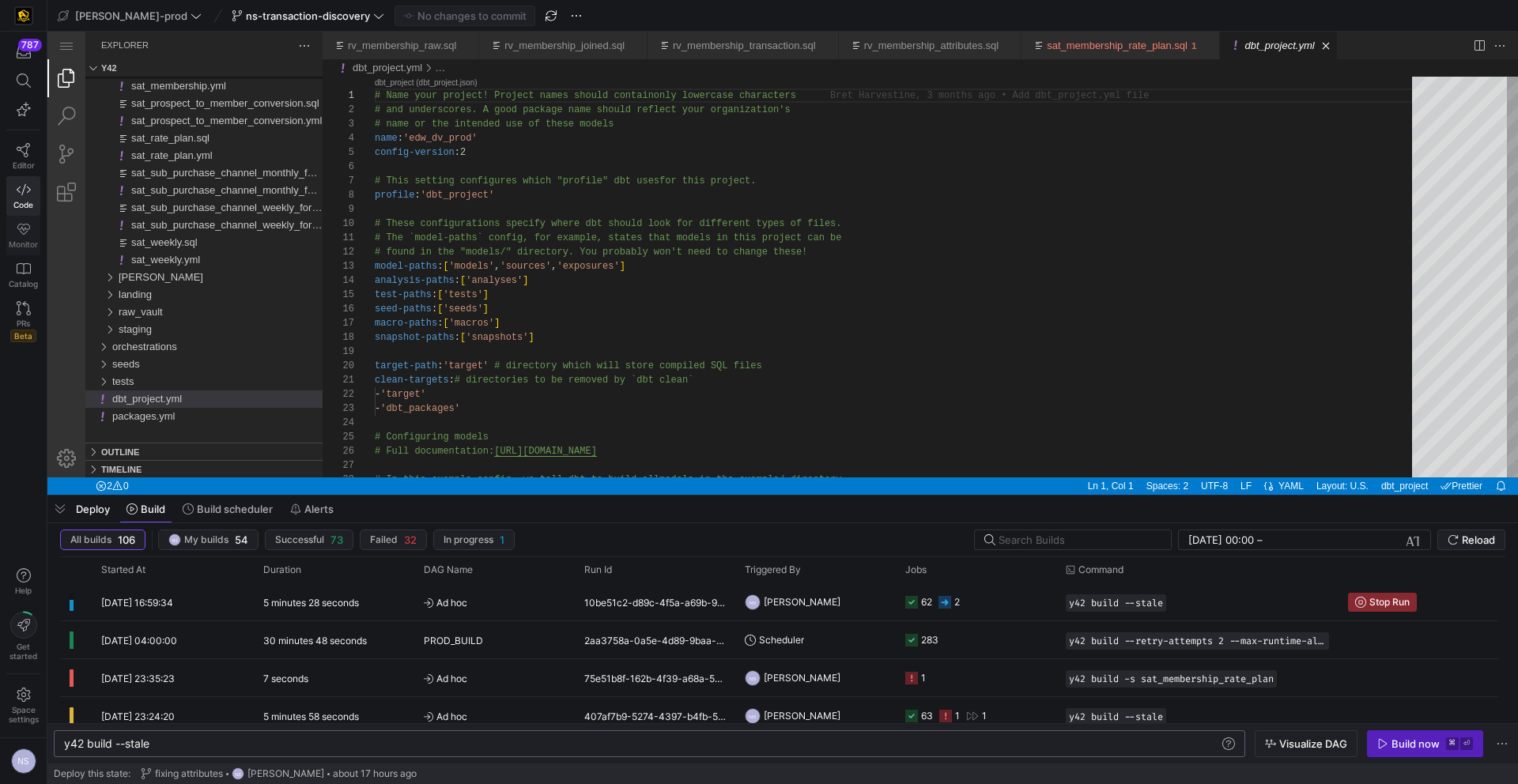
click at [18, 233] on icon at bounding box center [24, 229] width 14 height 14
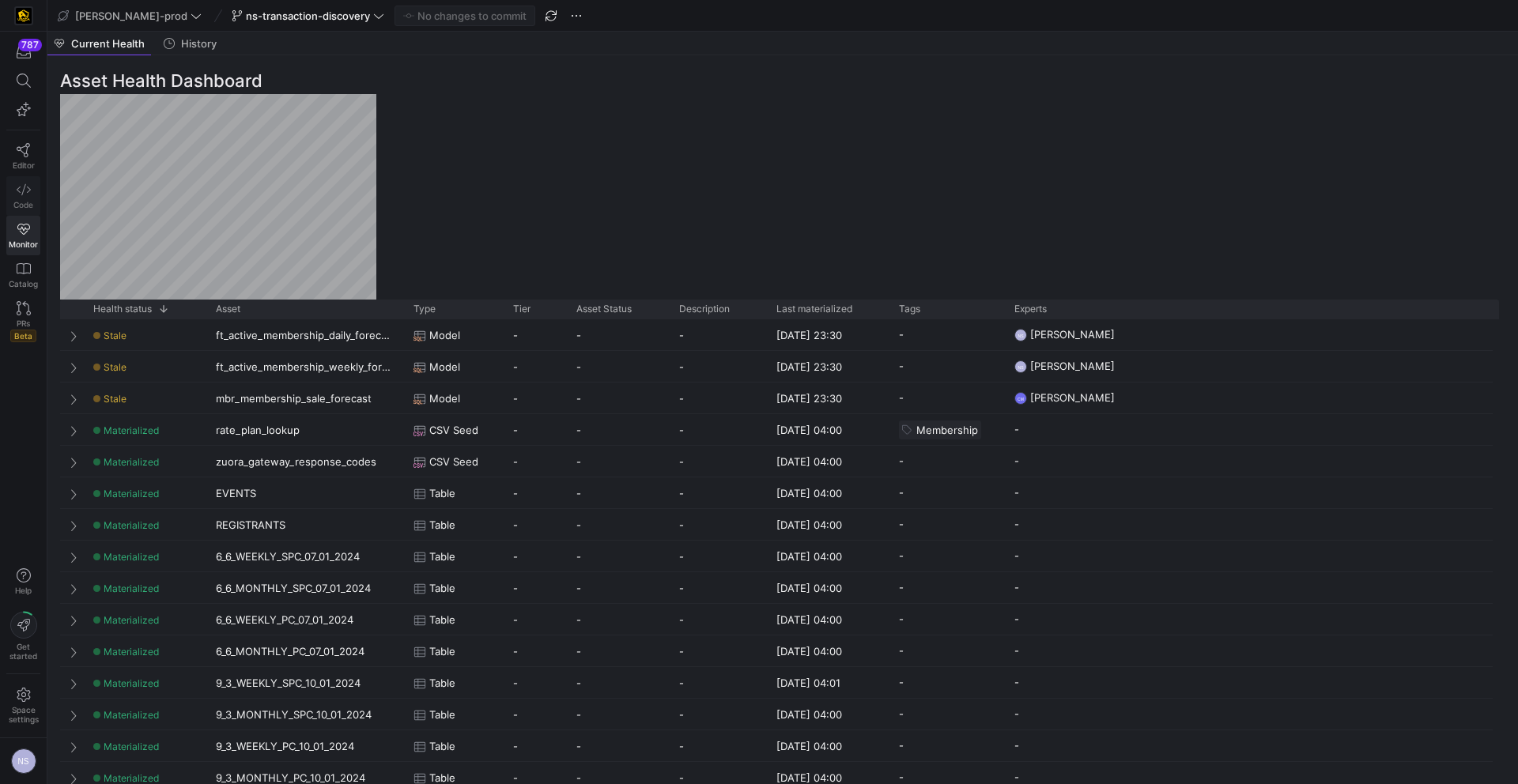
click at [15, 196] on link "Code" at bounding box center [23, 196] width 34 height 39
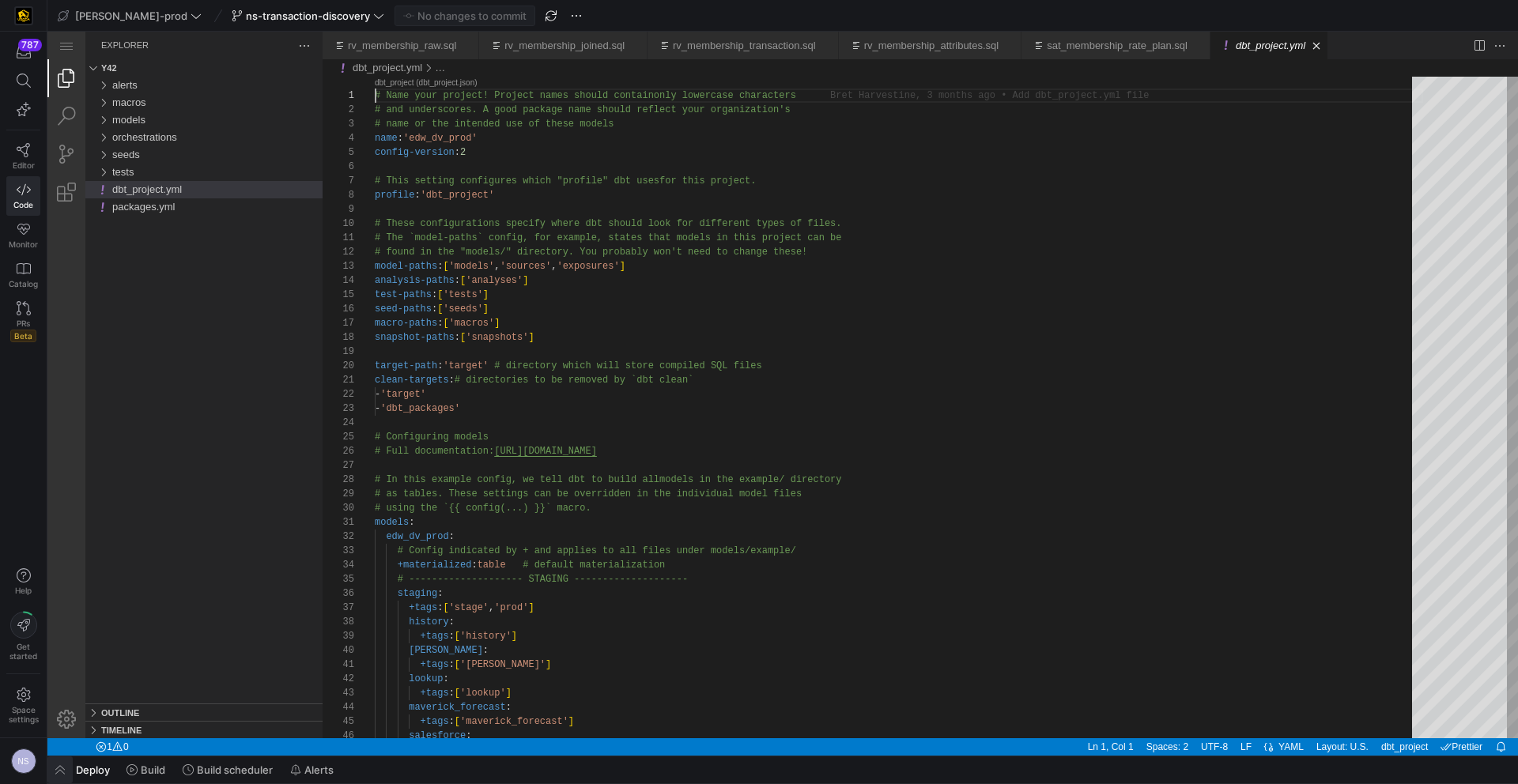
click at [66, 771] on span "button" at bounding box center [60, 770] width 25 height 27
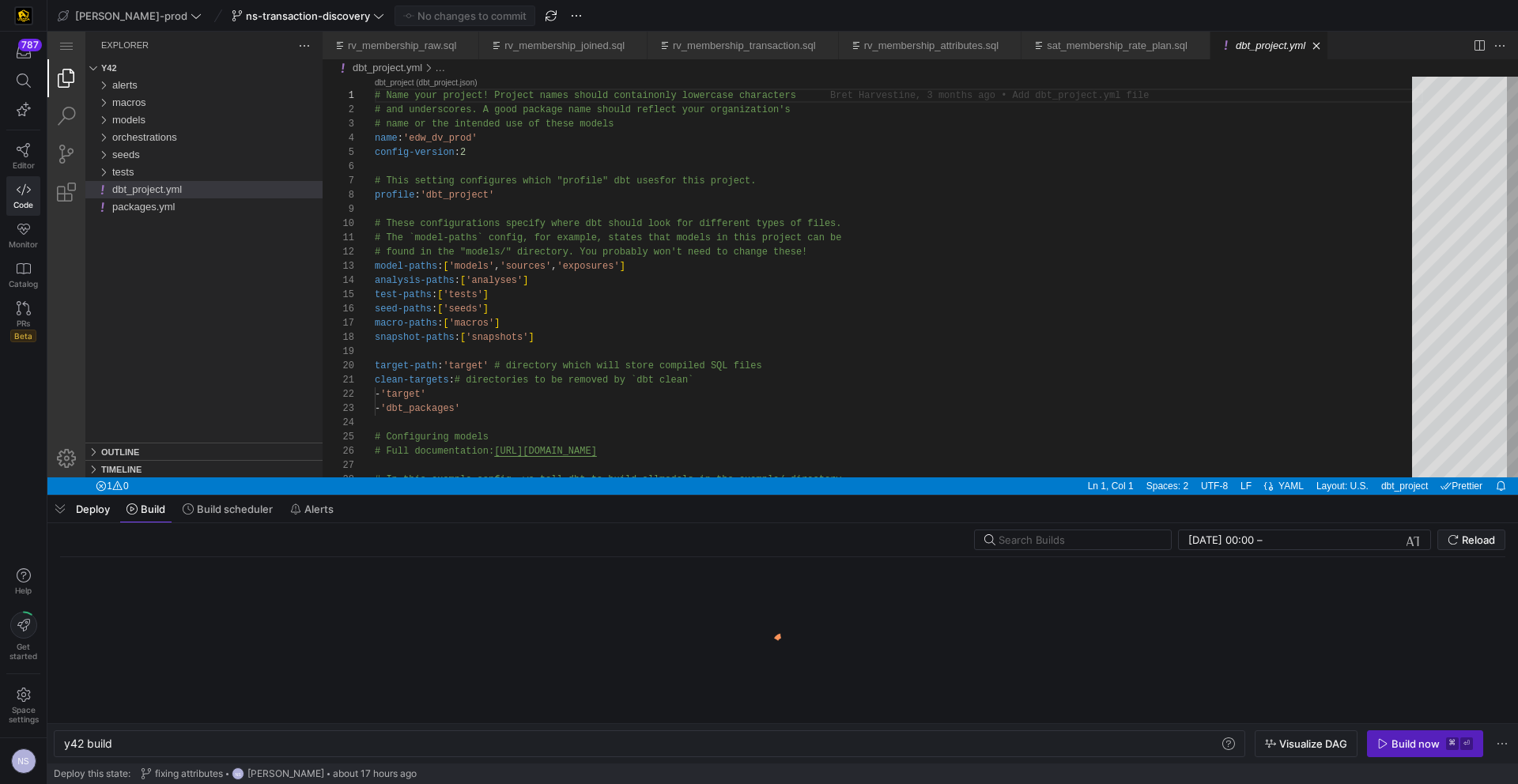
scroll to position [0, 47]
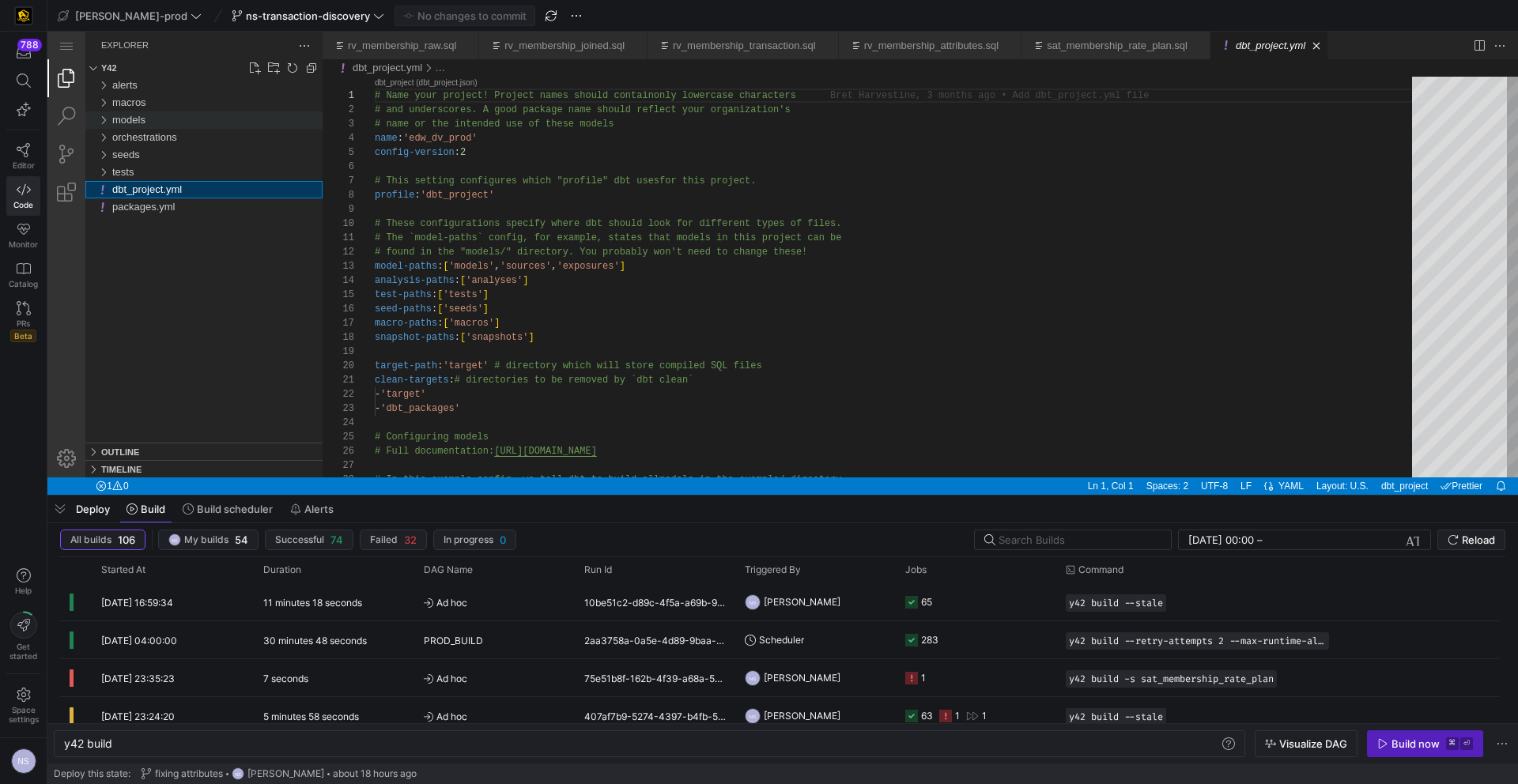
click at [150, 120] on div "models" at bounding box center [217, 119] width 211 height 17
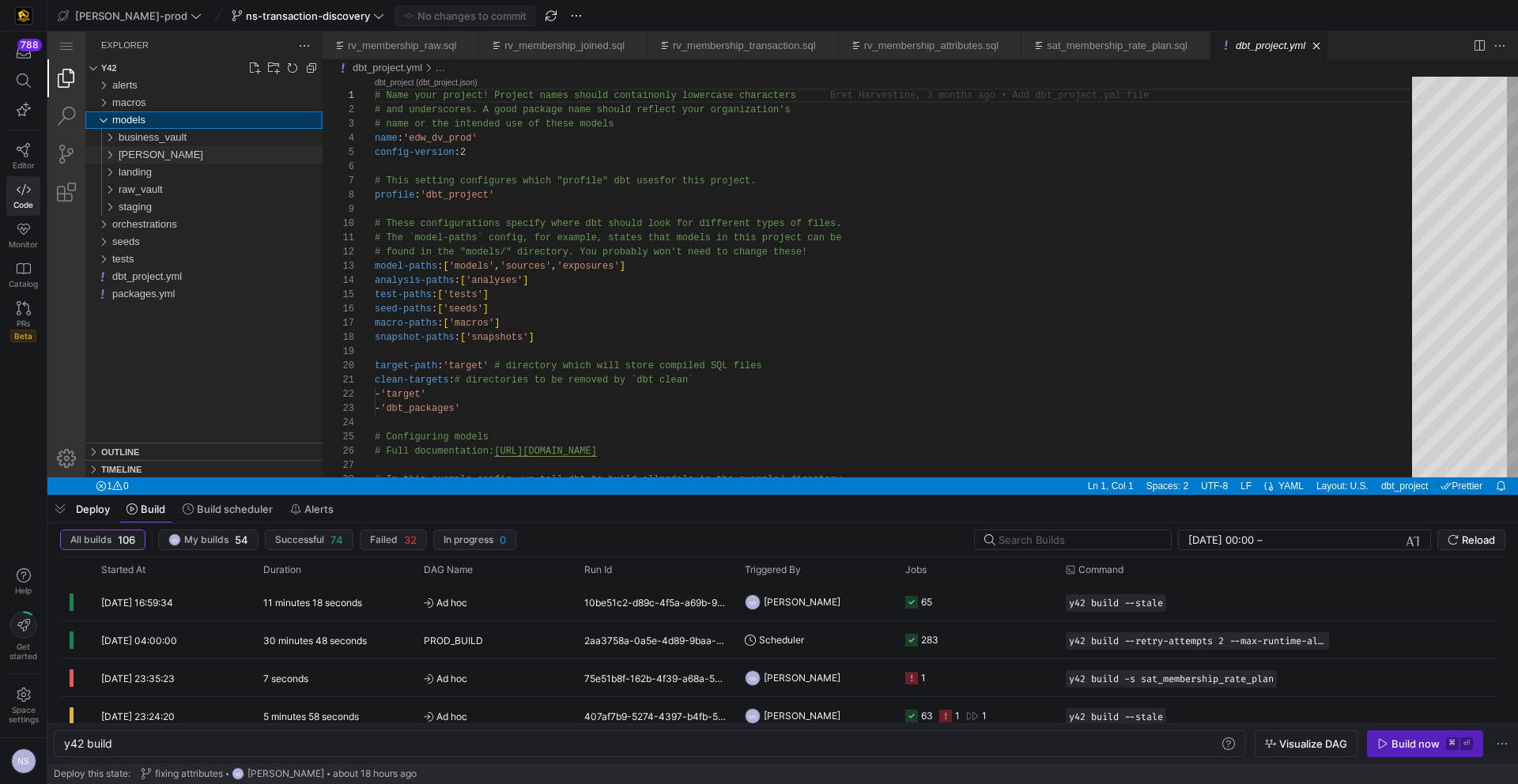
click at [158, 151] on div "[PERSON_NAME]" at bounding box center [220, 154] width 204 height 17
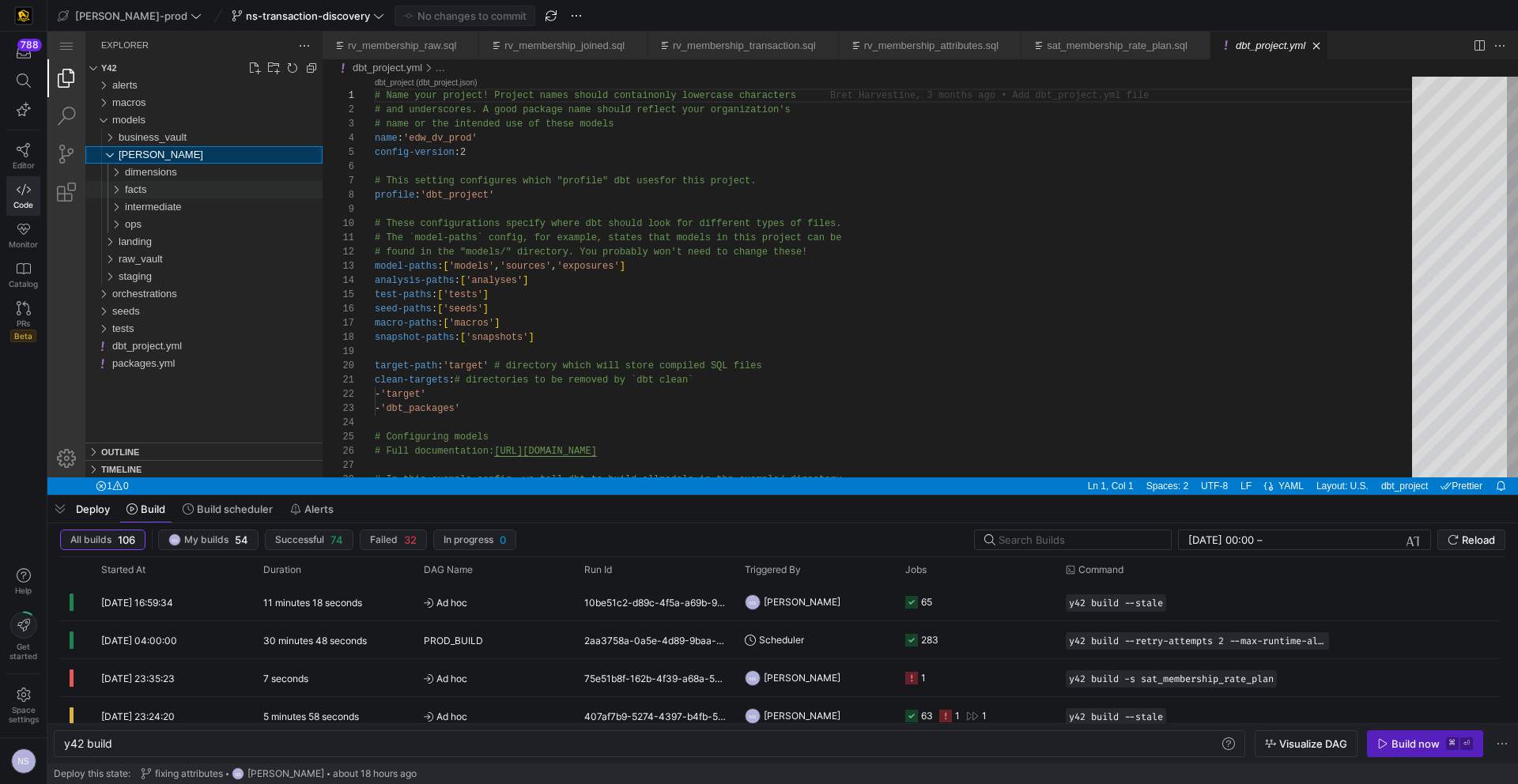
click at [168, 185] on div "facts" at bounding box center [223, 189] width 198 height 17
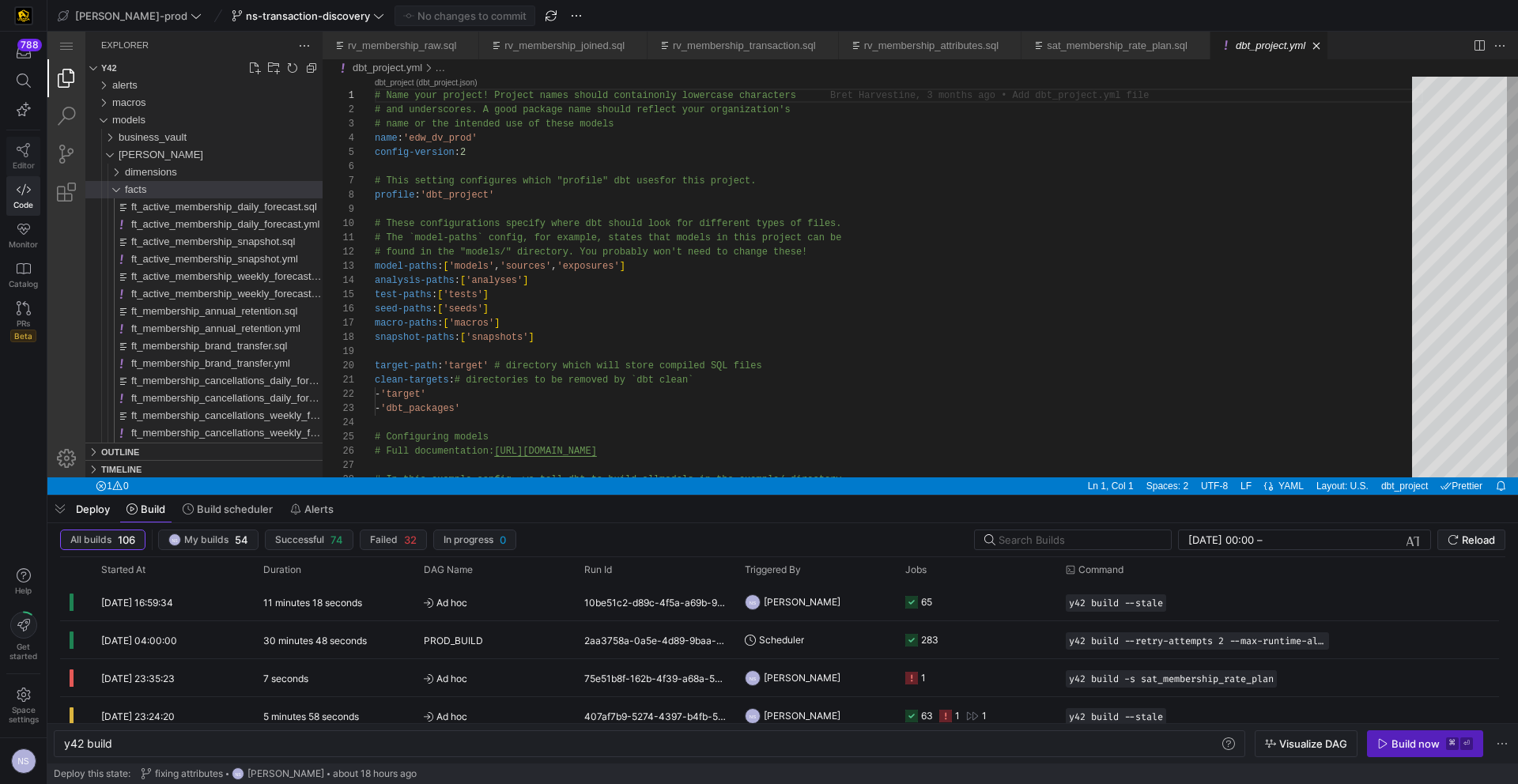
click at [25, 154] on icon at bounding box center [24, 151] width 14 height 14
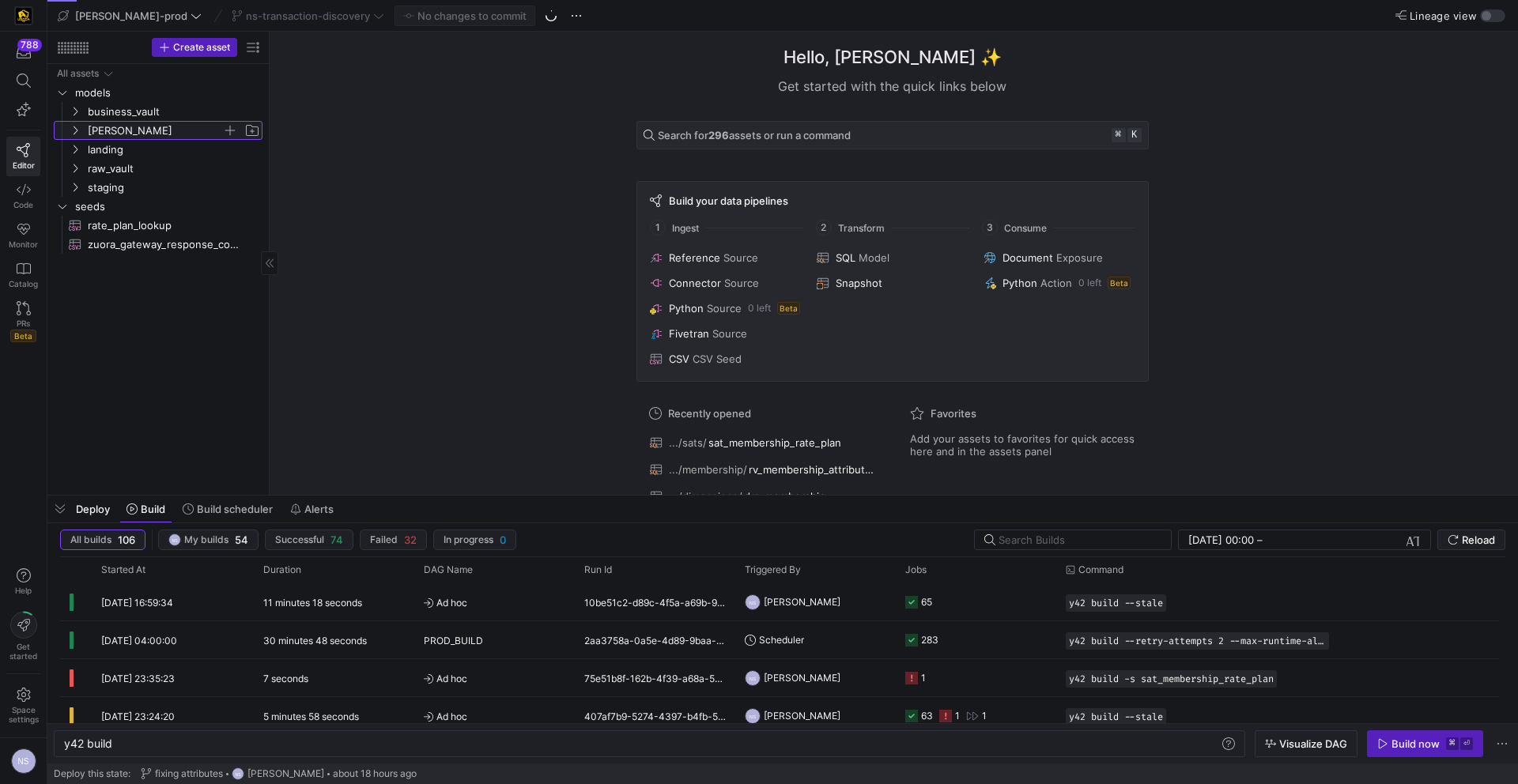
click at [128, 124] on span "[PERSON_NAME]" at bounding box center [155, 131] width 134 height 18
click at [134, 166] on span "facts" at bounding box center [161, 168] width 122 height 18
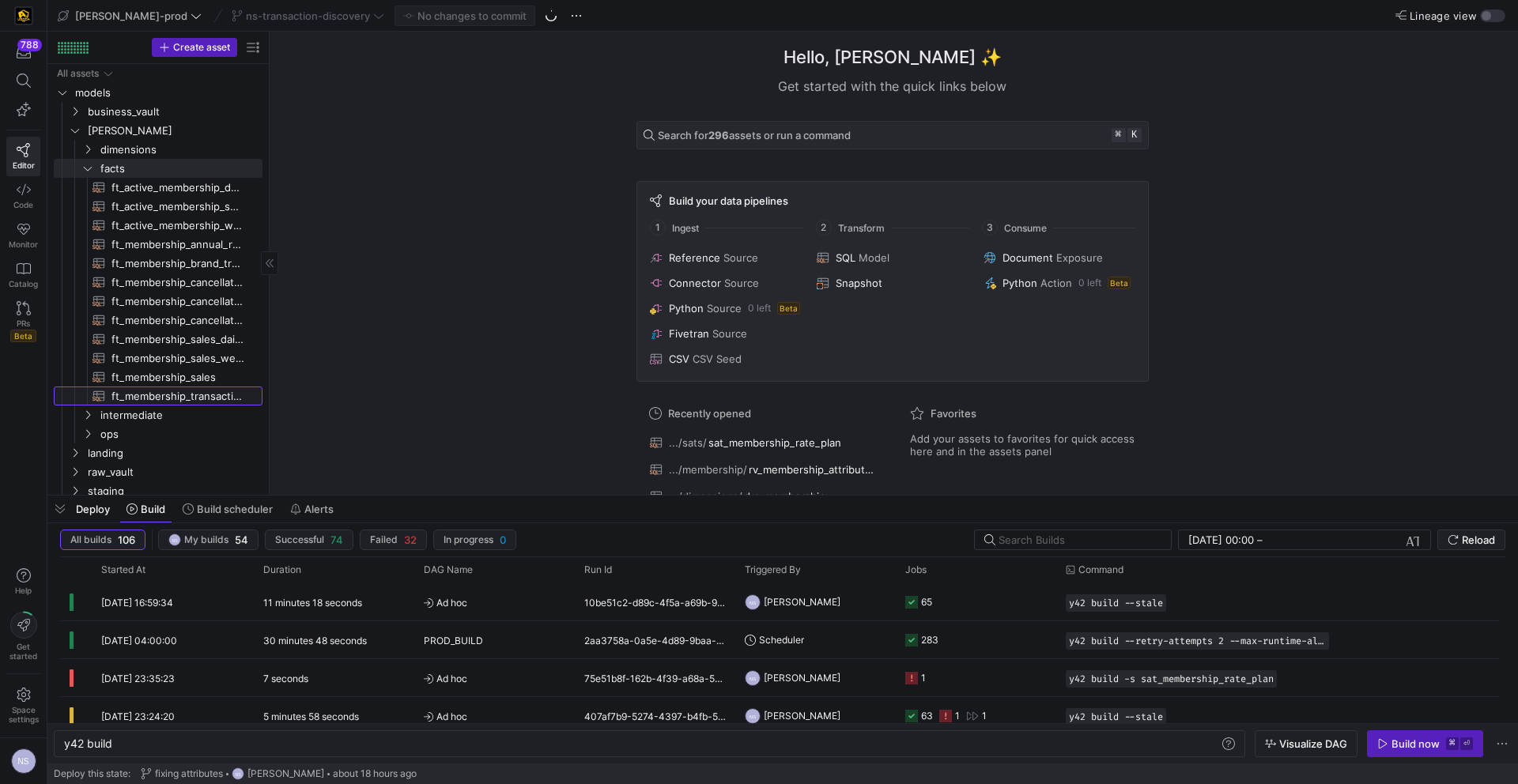
click at [176, 401] on span "ft_membership_transaction​​​​​​​​​​" at bounding box center [177, 396] width 133 height 18
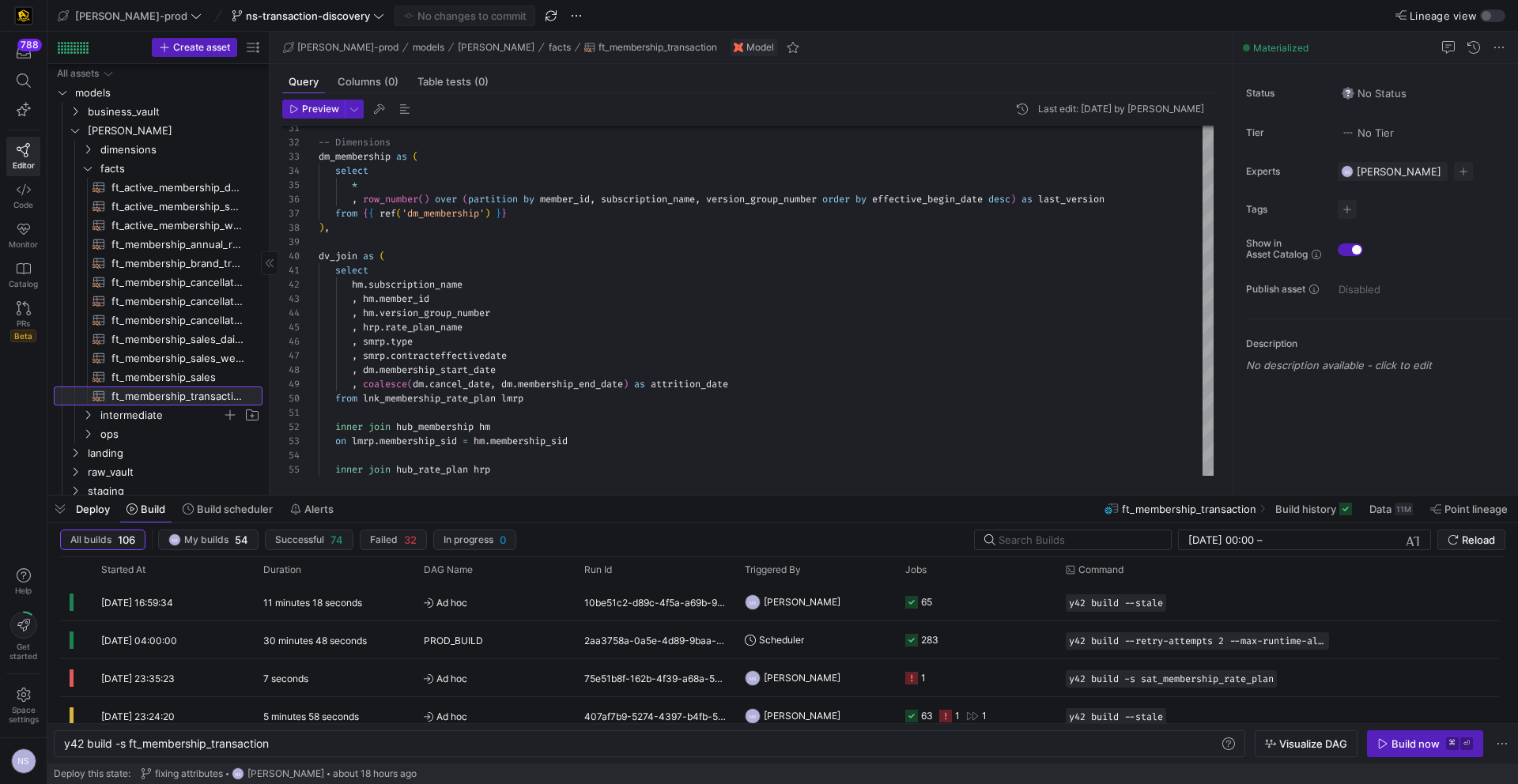
scroll to position [63, 0]
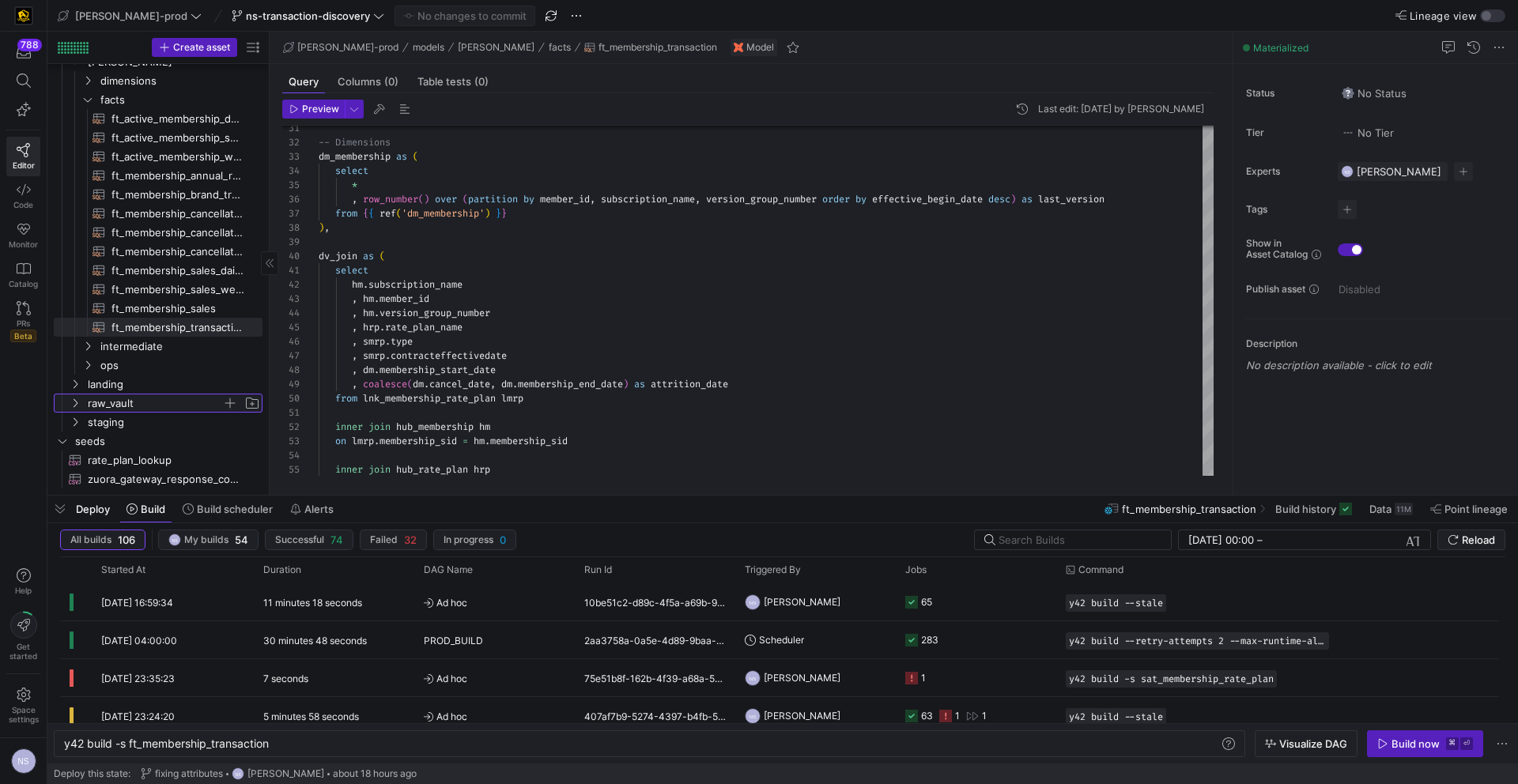
click at [103, 406] on span "raw_vault" at bounding box center [155, 403] width 134 height 18
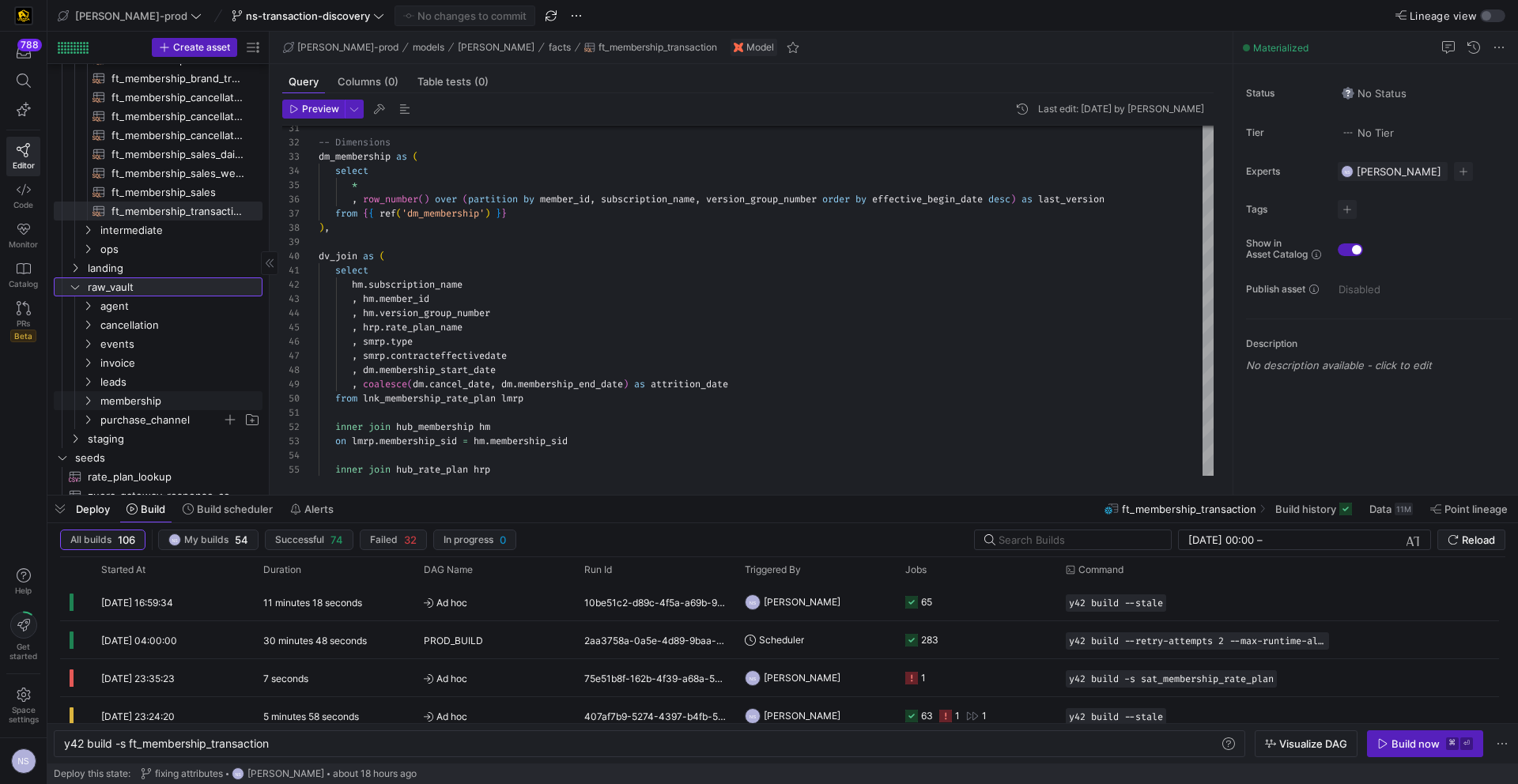
scroll to position [194, 0]
click at [125, 392] on span "membership" at bounding box center [161, 392] width 122 height 18
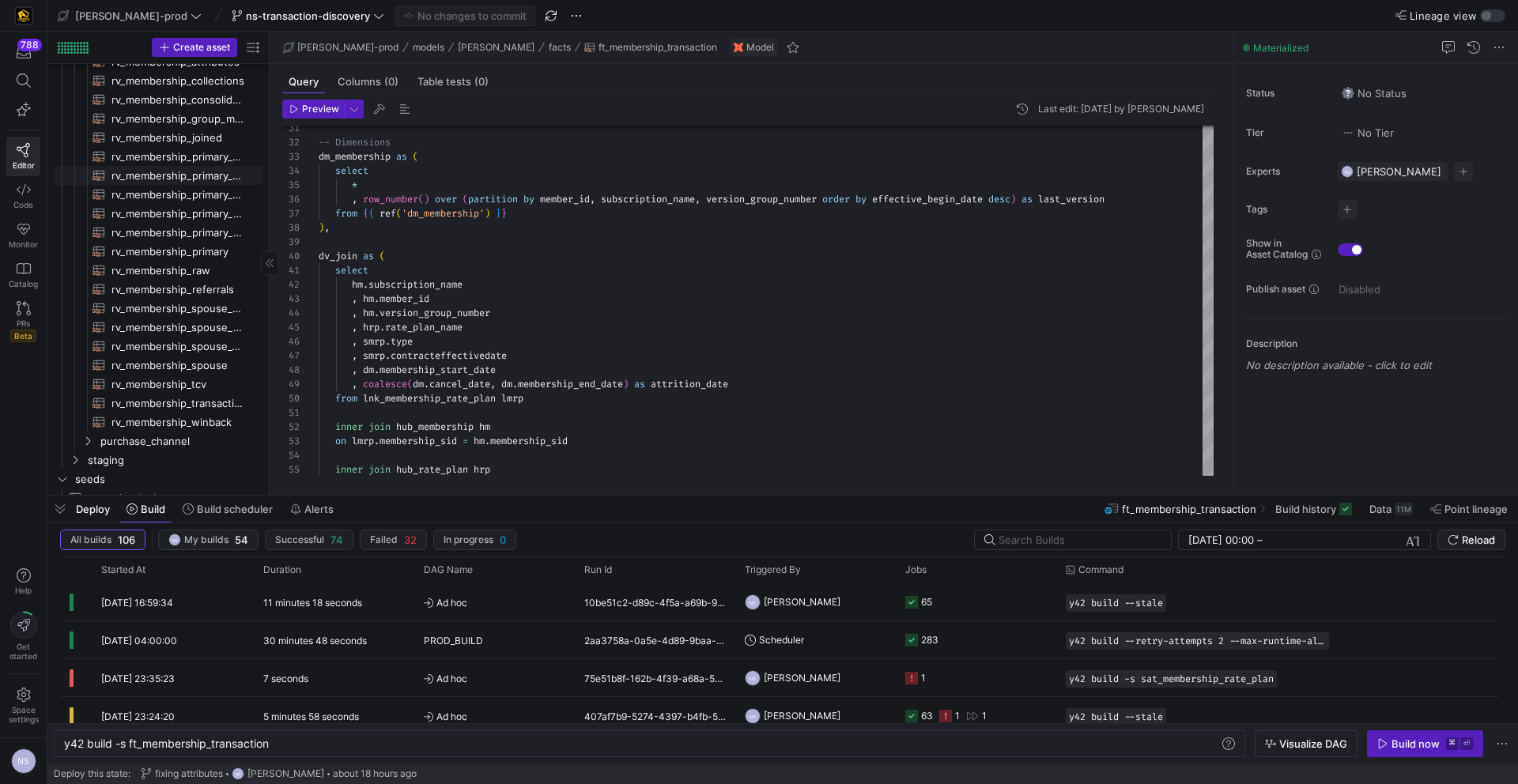
scroll to position [574, 0]
click at [171, 366] on span "rv_membership_transaction​​​​​​​​​​" at bounding box center [177, 366] width 133 height 18
type textarea "y42 build -s rv_membership_transaction"
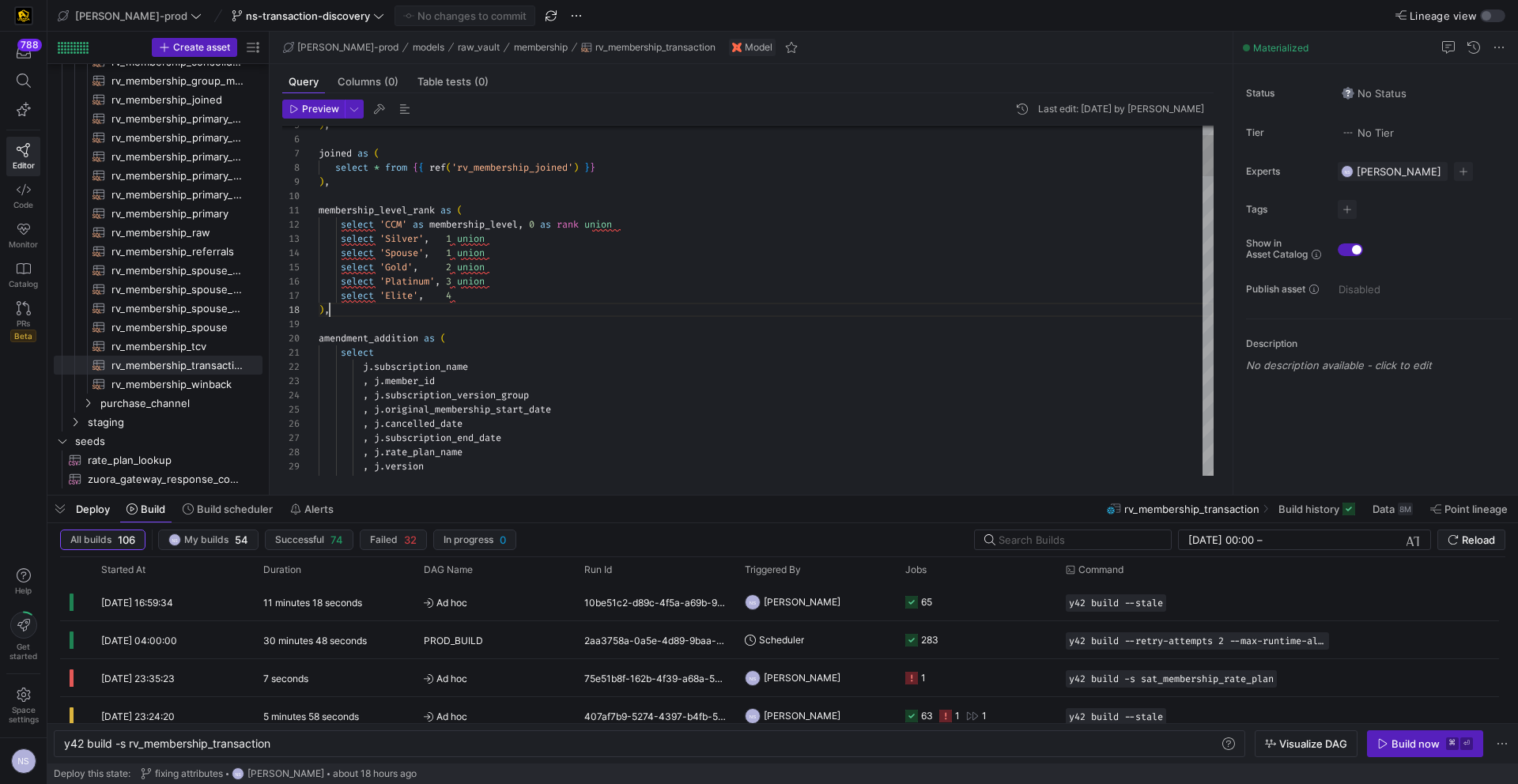
scroll to position [99, 11]
drag, startPoint x: 357, startPoint y: 314, endPoint x: 298, endPoint y: 230, distance: 102.6
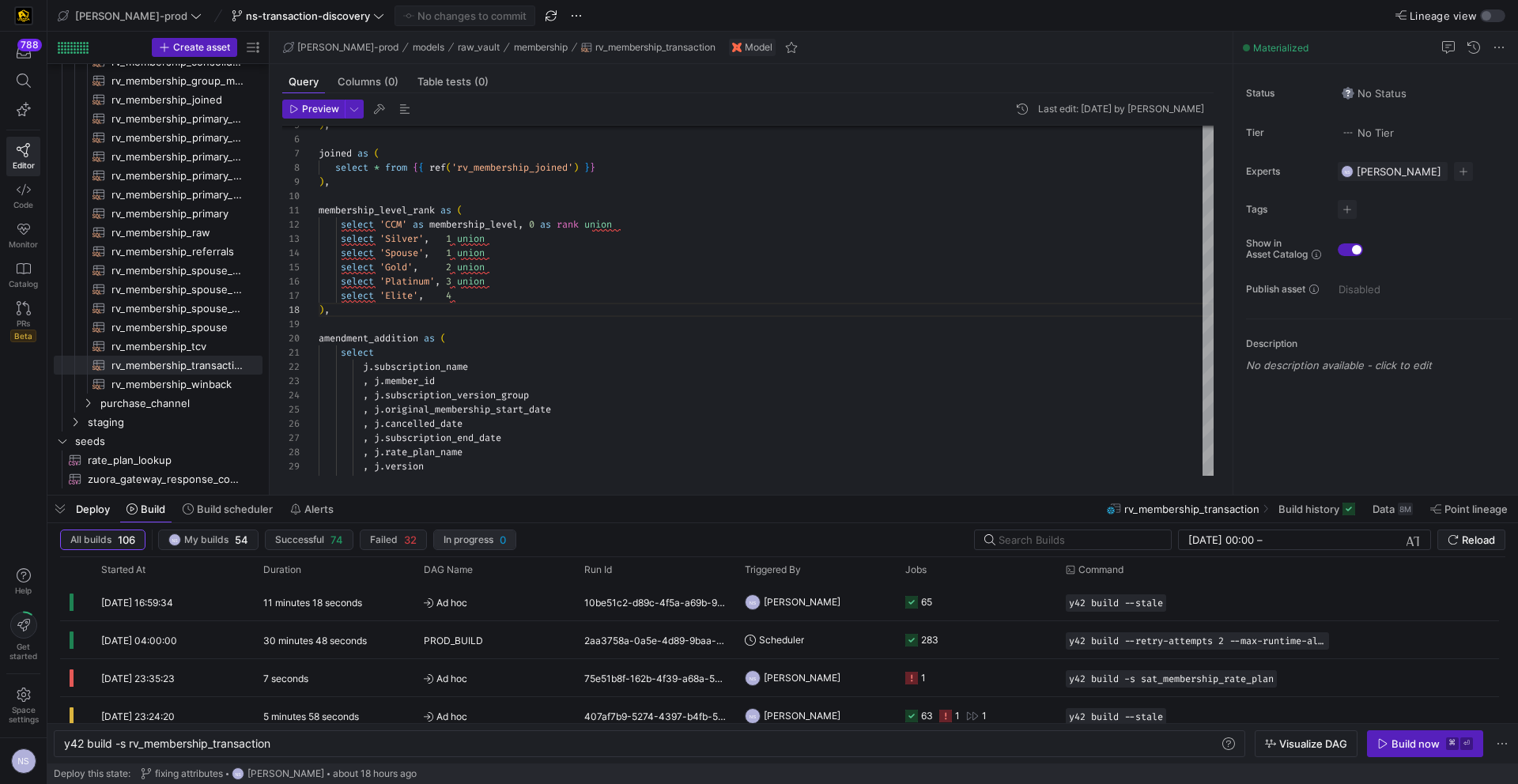
drag, startPoint x: 318, startPoint y: 207, endPoint x: 504, endPoint y: 534, distance: 376.2
click at [503, 536] on as-split "edw-dv-prod ns-transaction-discovery No changes to commit Lineage view Create a…" at bounding box center [782, 392] width 1471 height 784
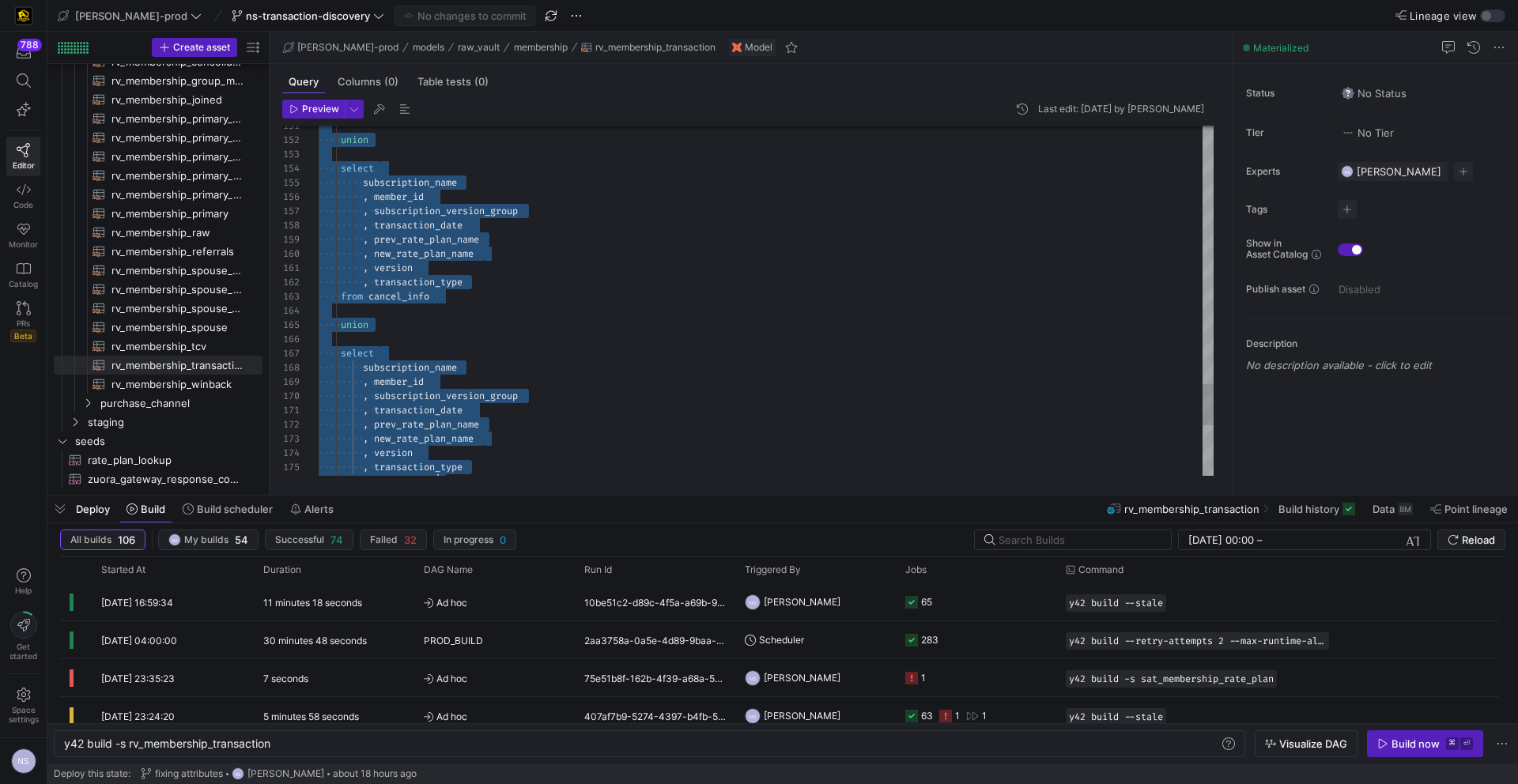
type textarea "membership_level_rank as ( select 'CCM' as membership_level, 0 as rank union se…"
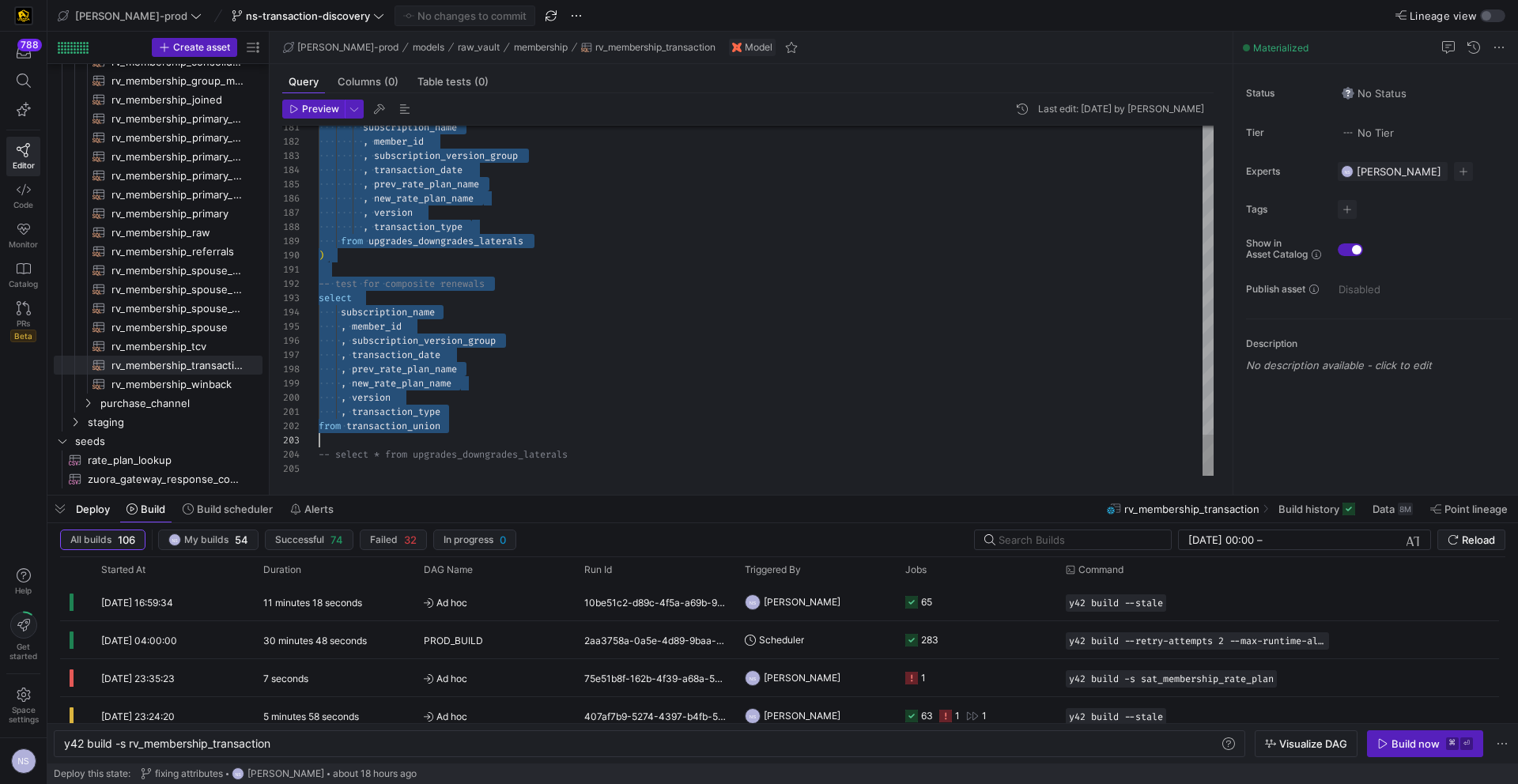
scroll to position [0, 125]
drag, startPoint x: 320, startPoint y: 206, endPoint x: 474, endPoint y: 425, distance: 267.7
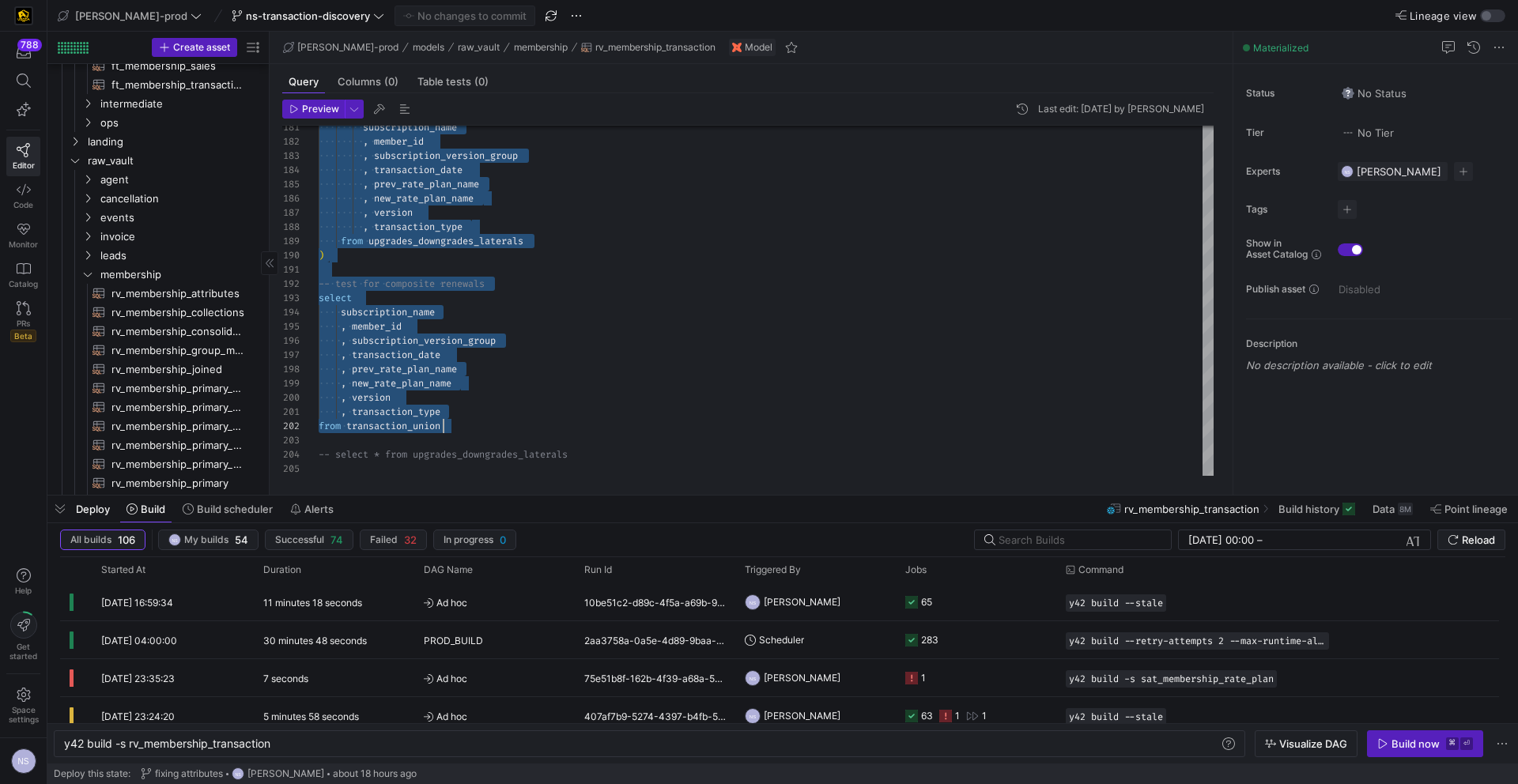
scroll to position [0, 0]
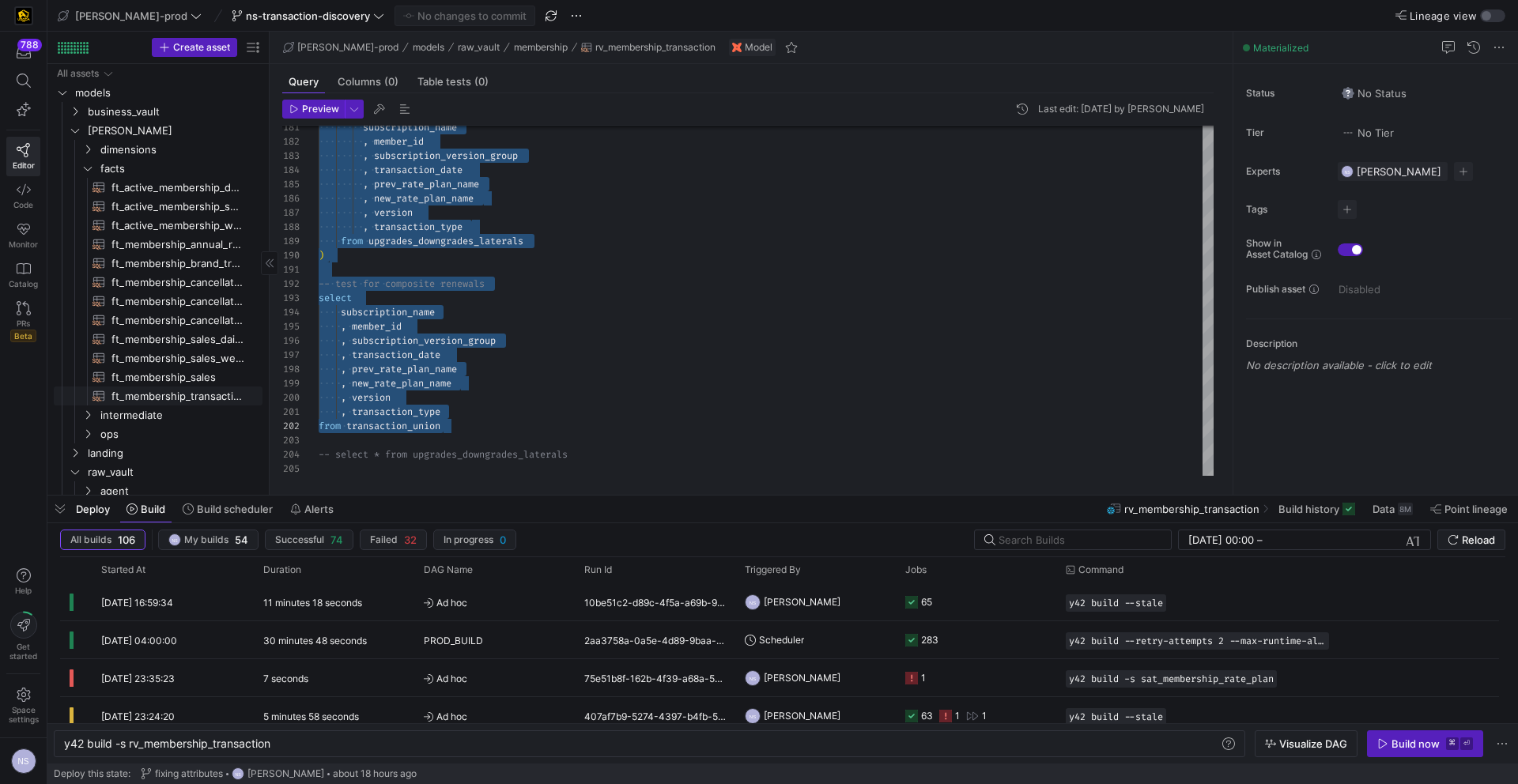
click at [194, 400] on span "ft_membership_transaction​​​​​​​​​​" at bounding box center [177, 396] width 133 height 18
type textarea "y42 build -s ft_membership_transaction"
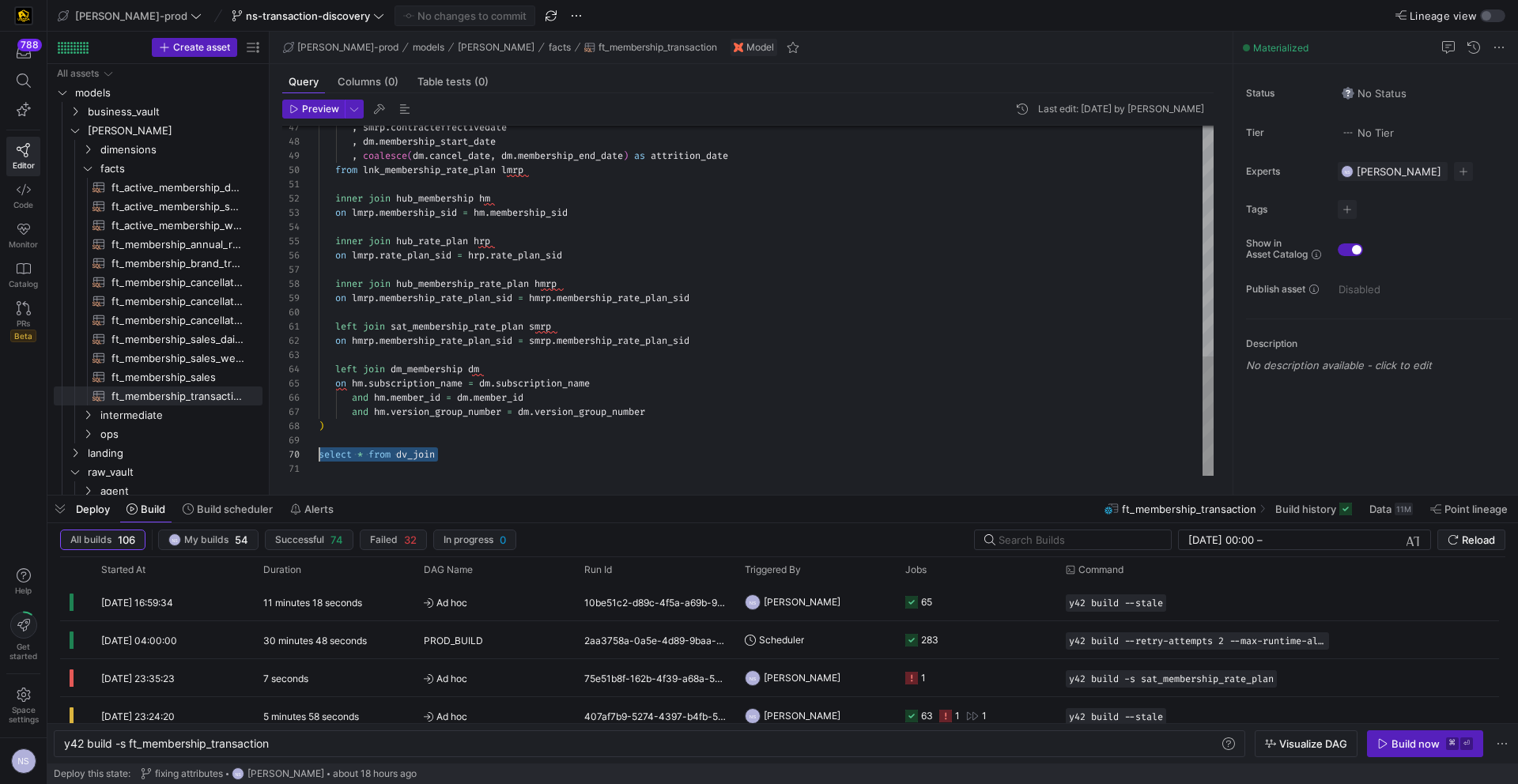
scroll to position [128, 0]
drag, startPoint x: 478, startPoint y: 460, endPoint x: 307, endPoint y: 454, distance: 171.1
click at [306, 455] on div "47 48 49 50 51 52 53 54 55 56 57 58 59 60 61 62 63 64 65 66 67 68 69 70 71 , sm…" at bounding box center [747, 300] width 931 height 350
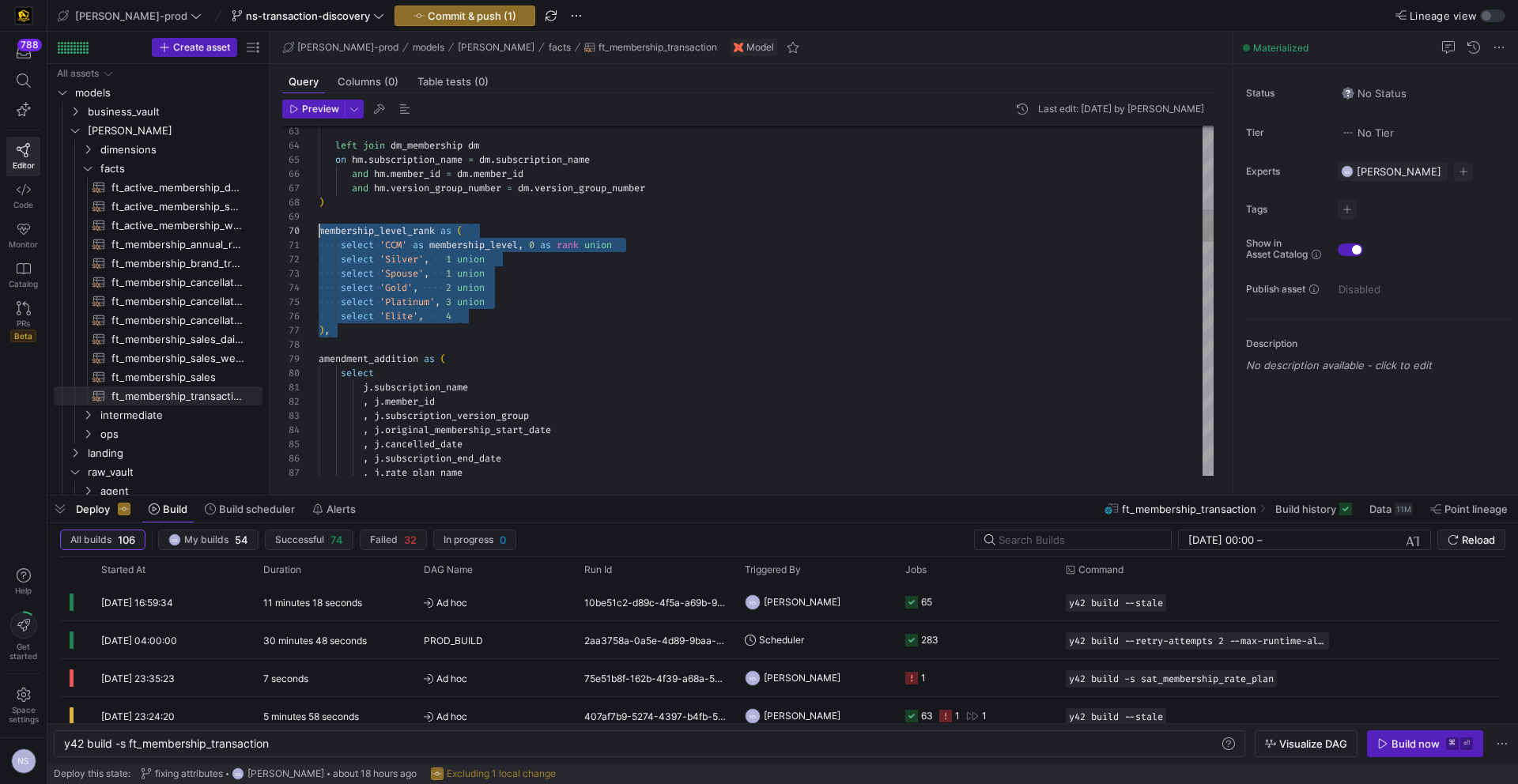
drag, startPoint x: 369, startPoint y: 329, endPoint x: 298, endPoint y: 236, distance: 117.0
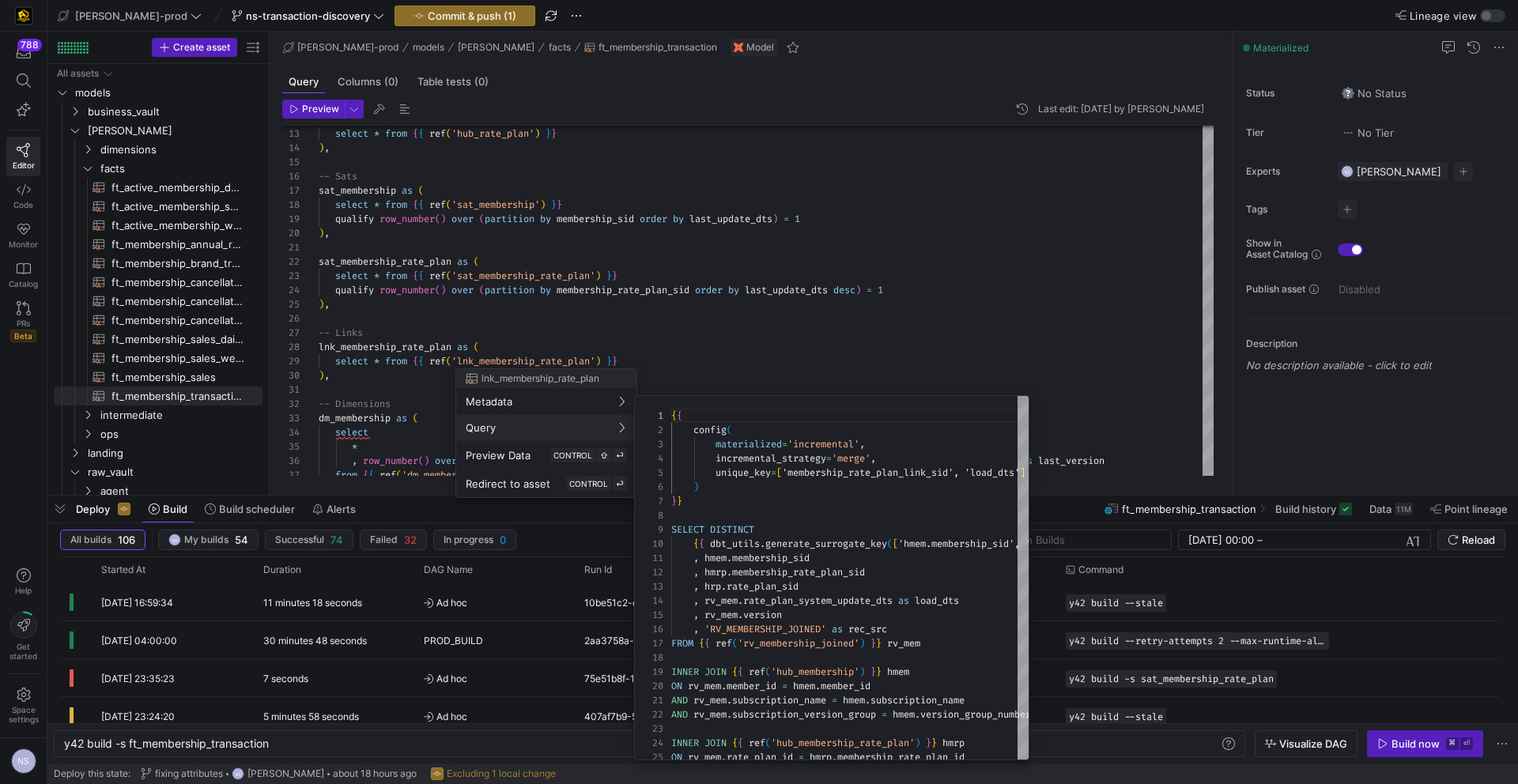
drag, startPoint x: 742, startPoint y: 364, endPoint x: 702, endPoint y: 358, distance: 40.4
click at [742, 364] on div at bounding box center [759, 392] width 1518 height 784
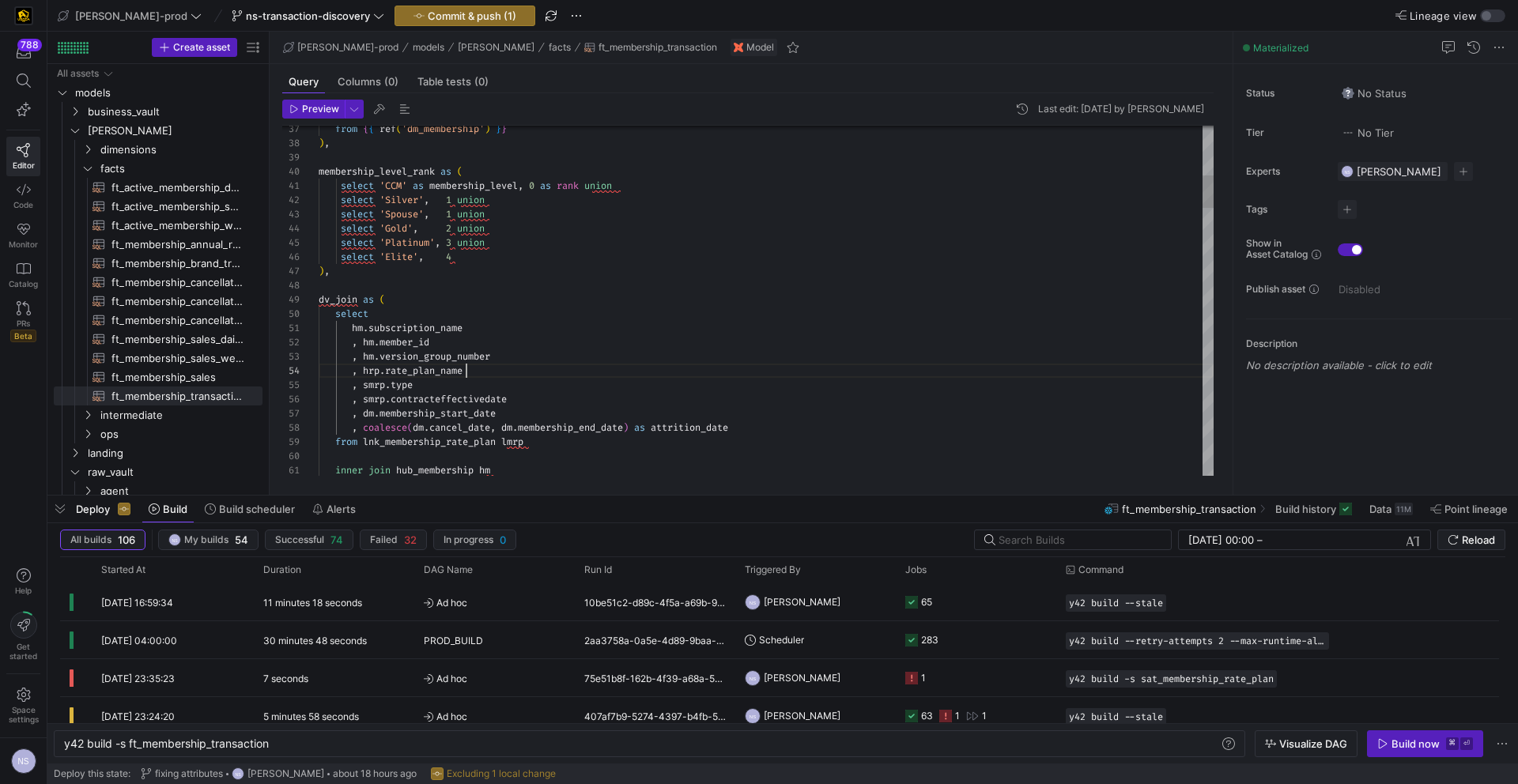
scroll to position [43, 148]
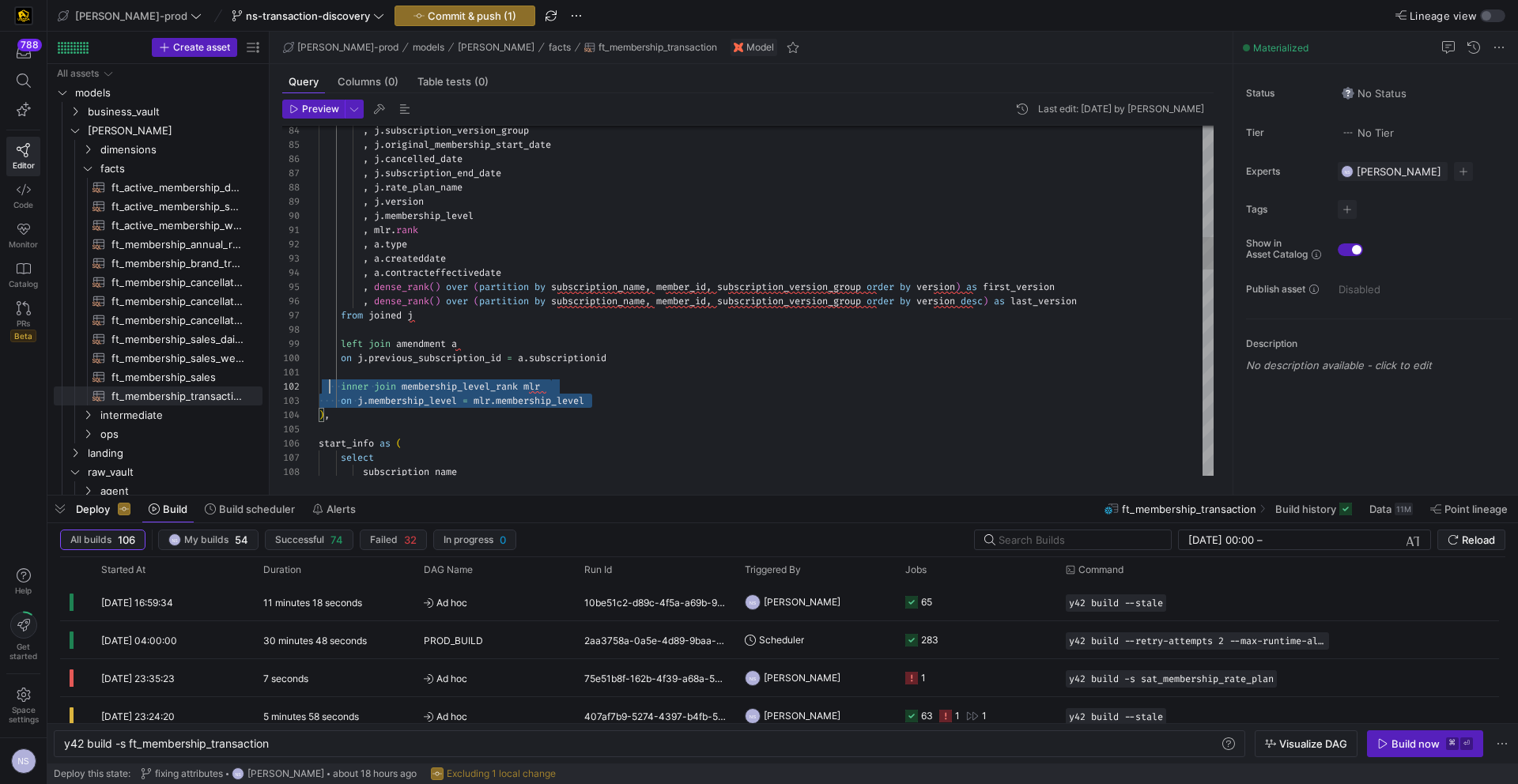
scroll to position [14, 0]
drag, startPoint x: 605, startPoint y: 400, endPoint x: 305, endPoint y: 386, distance: 300.3
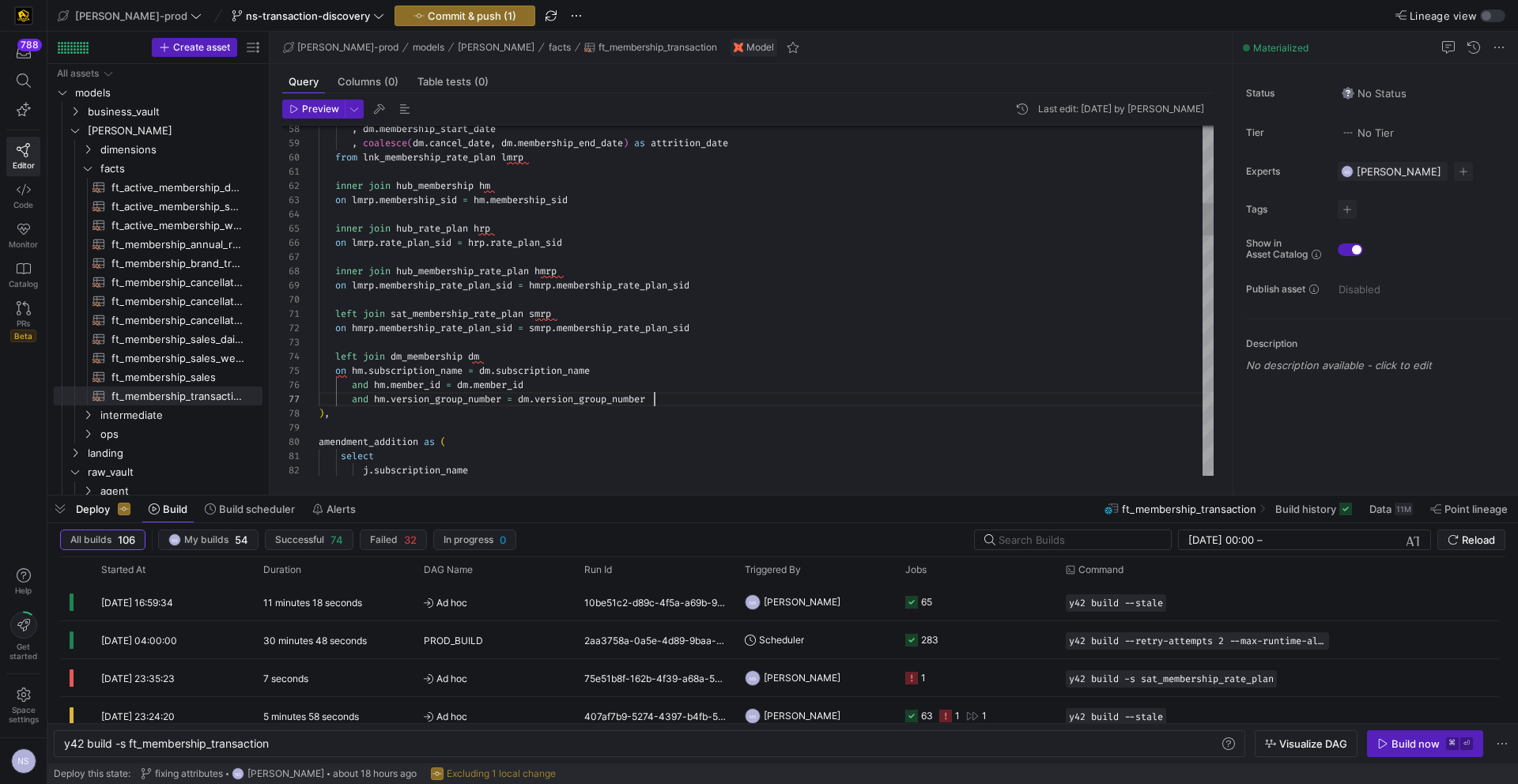
click at [702, 398] on div "and hm . version_group_number = dm . version_group_number" at bounding box center [766, 400] width 895 height 14
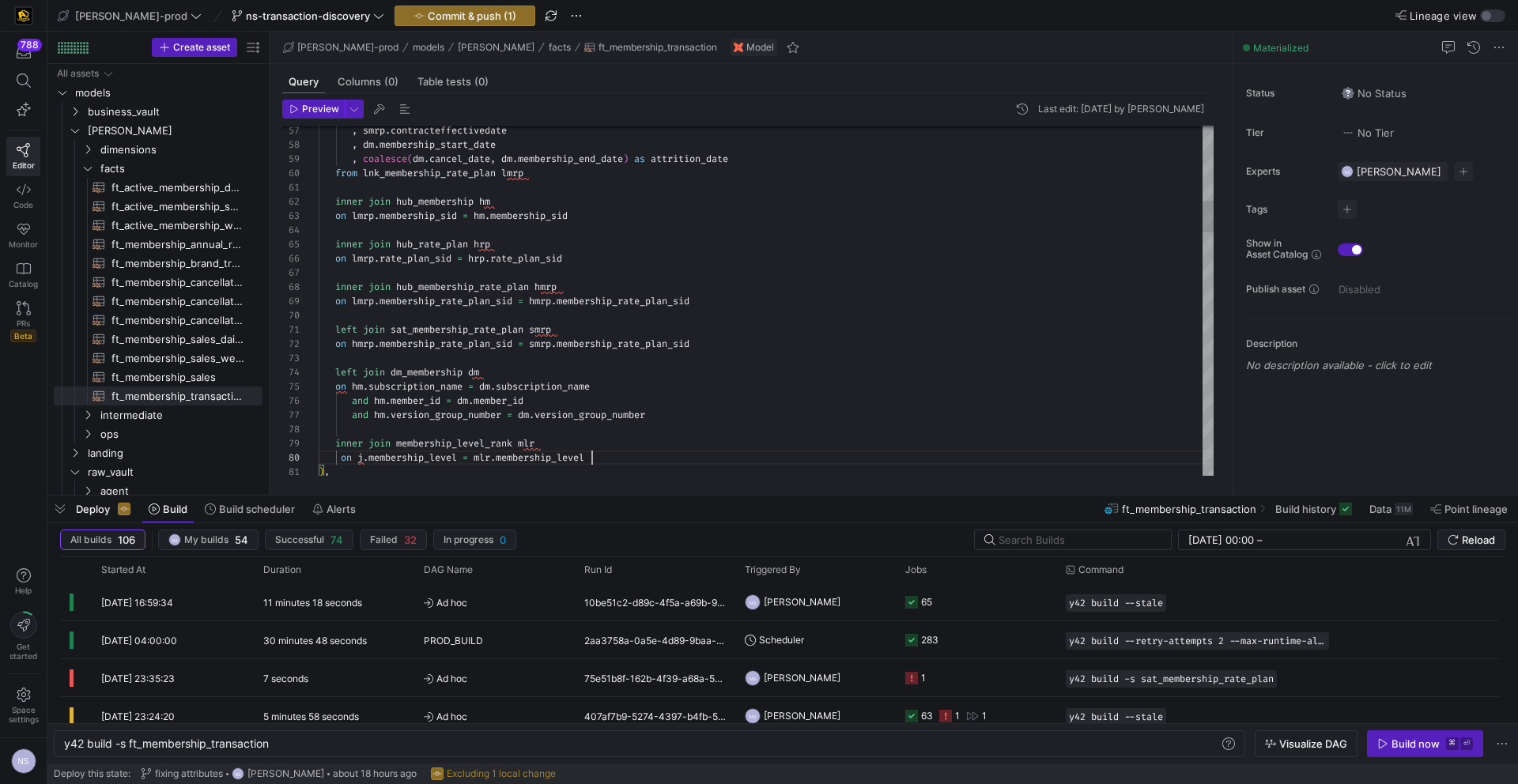
scroll to position [99, 0]
drag, startPoint x: 608, startPoint y: 450, endPoint x: 262, endPoint y: 433, distance: 346.4
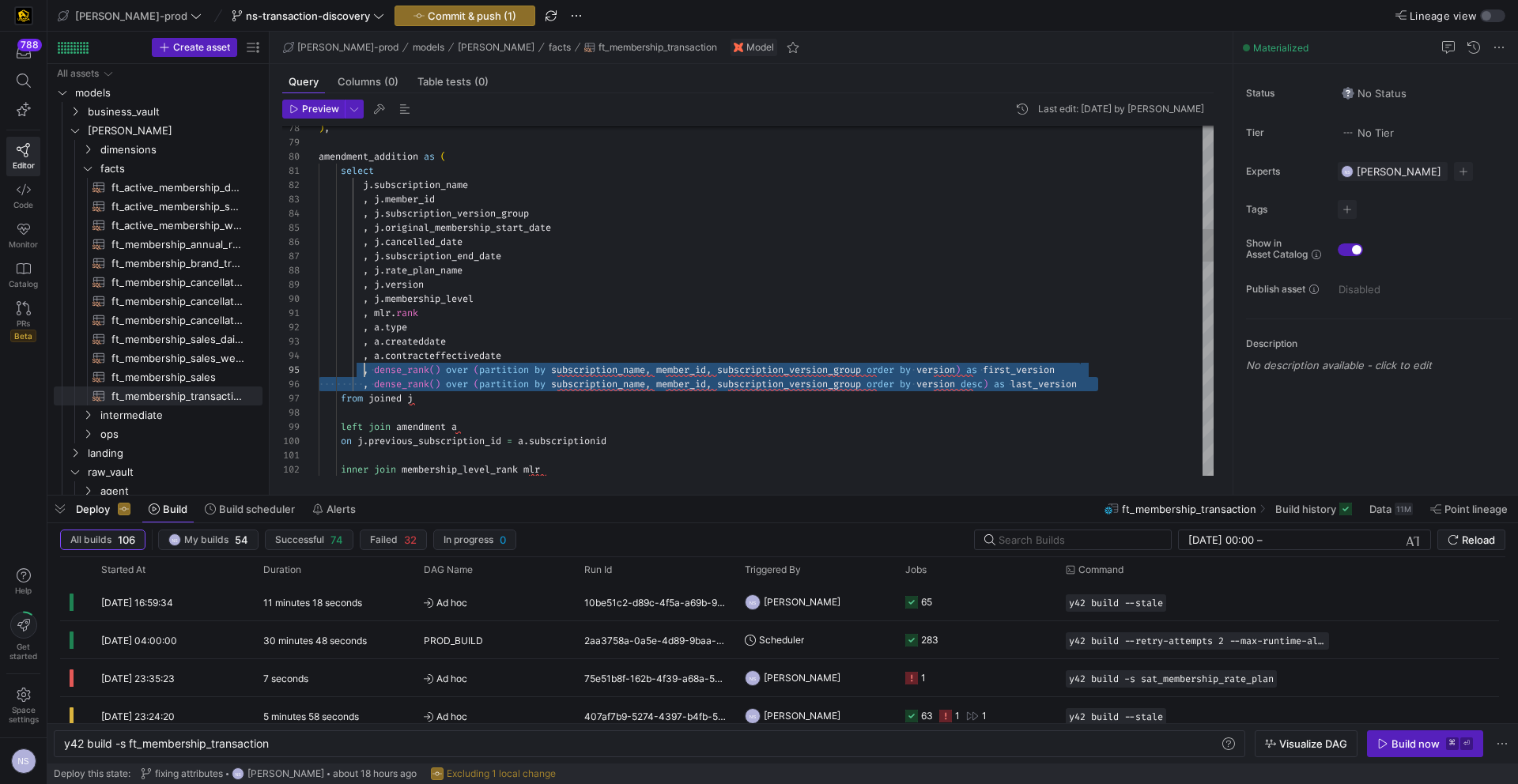
scroll to position [57, 46]
drag, startPoint x: 1117, startPoint y: 383, endPoint x: 363, endPoint y: 368, distance: 754.1
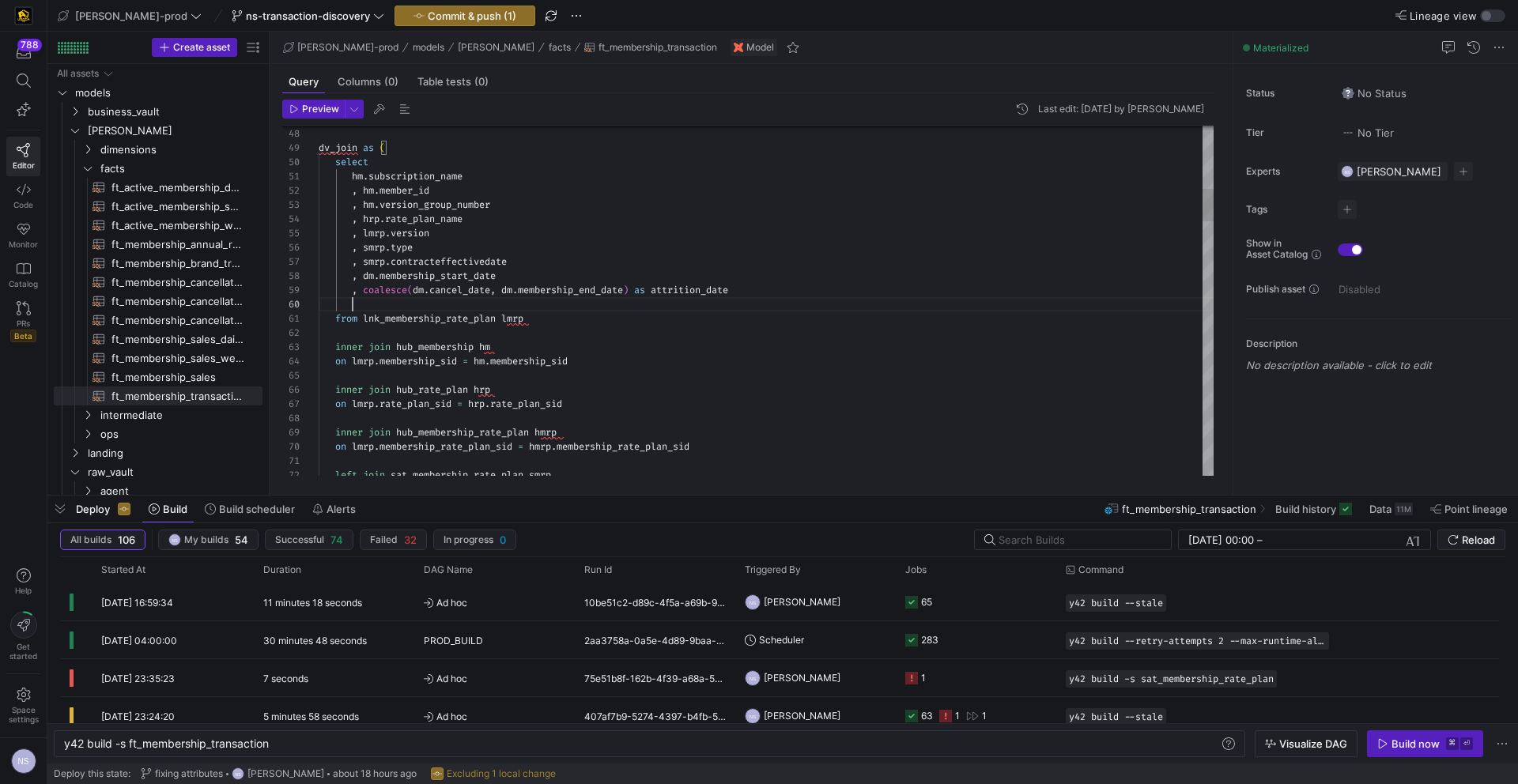
scroll to position [0, 779]
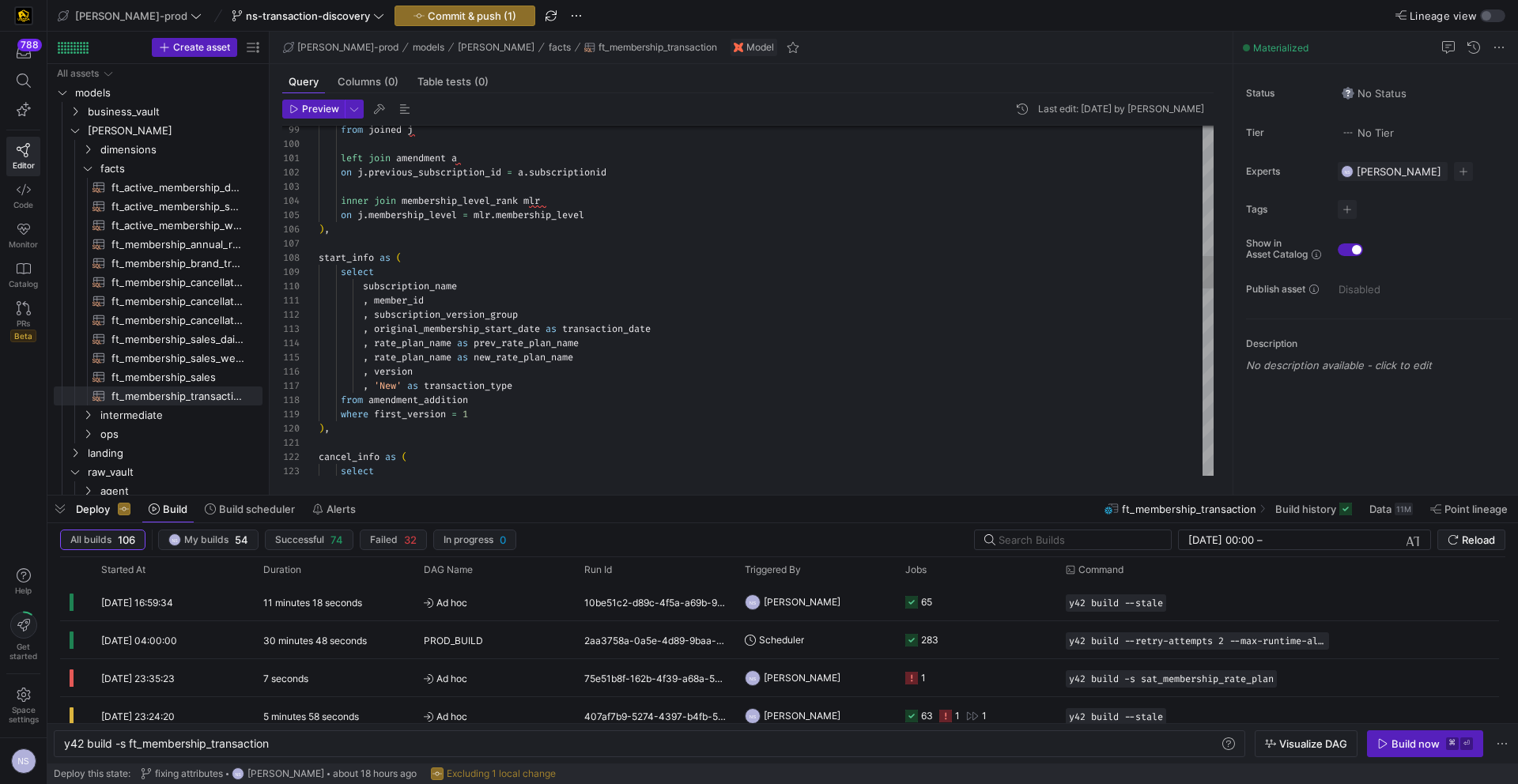
click at [401, 369] on div "from joined j left join amendment a on j . previous_subscription_id = a . subsc…" at bounding box center [766, 607] width 895 height 3783
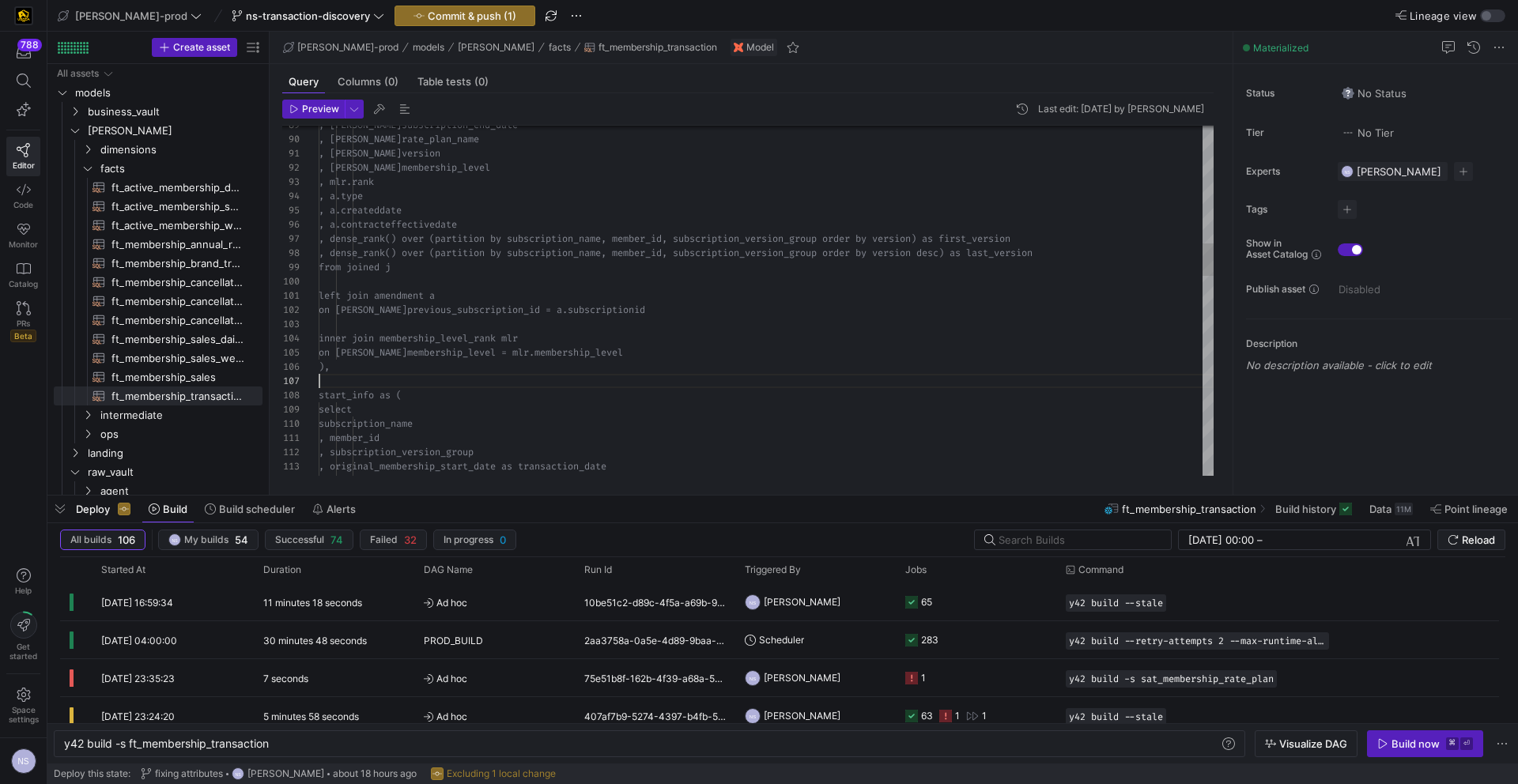
click at [349, 371] on div ", j.membership_level , j.version , j.rate_plan_name , mlr.rank , a.type , a.cre…" at bounding box center [766, 745] width 895 height 3783
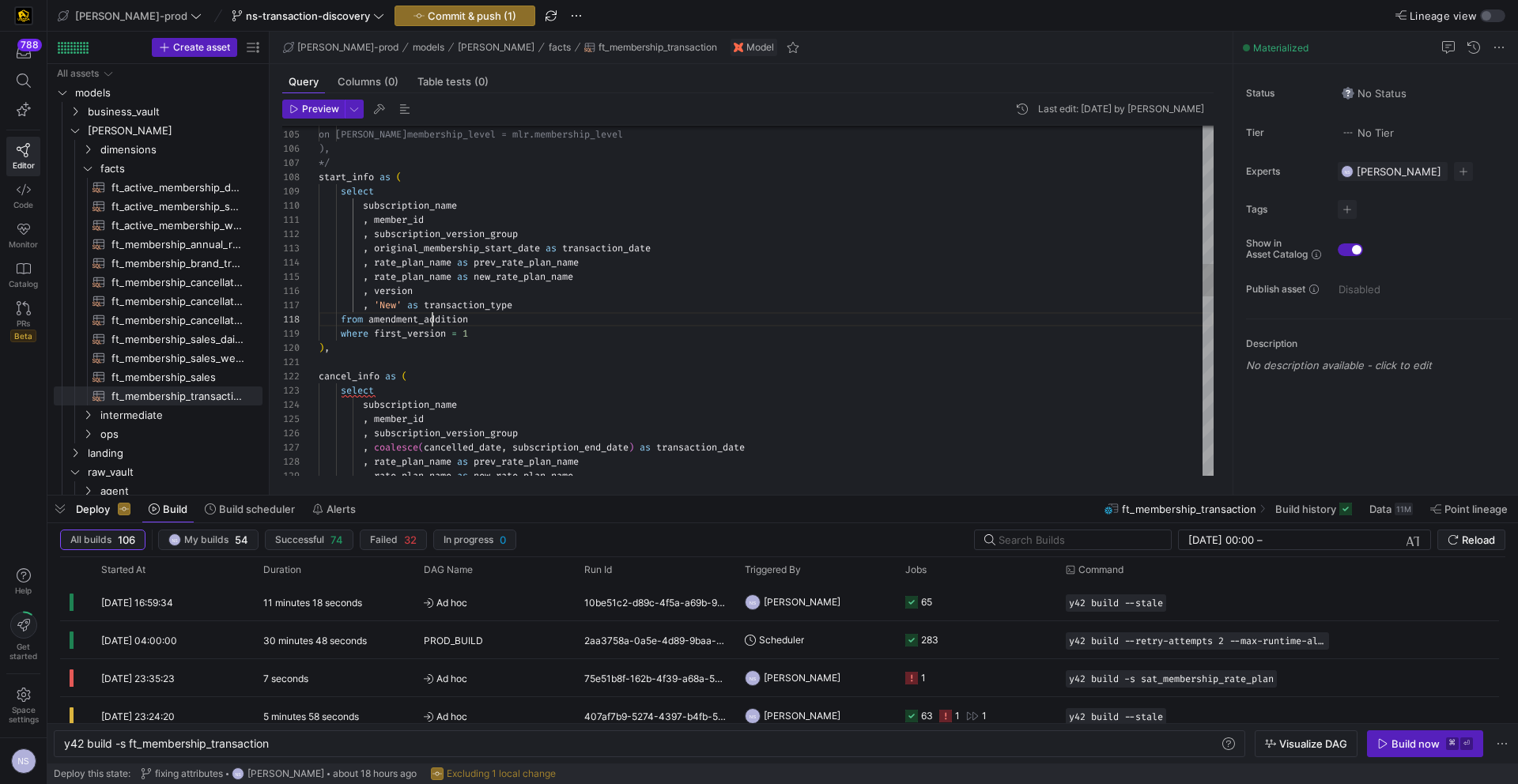
click at [433, 319] on div "inner join membership_level_rank mlr on j.membership_level = mlr.membership_lev…" at bounding box center [766, 526] width 895 height 3783
click at [874, 144] on div "Toggle Replace" at bounding box center [870, 138] width 14 height 26
click at [917, 155] on textarea "Replace" at bounding box center [962, 160] width 171 height 18
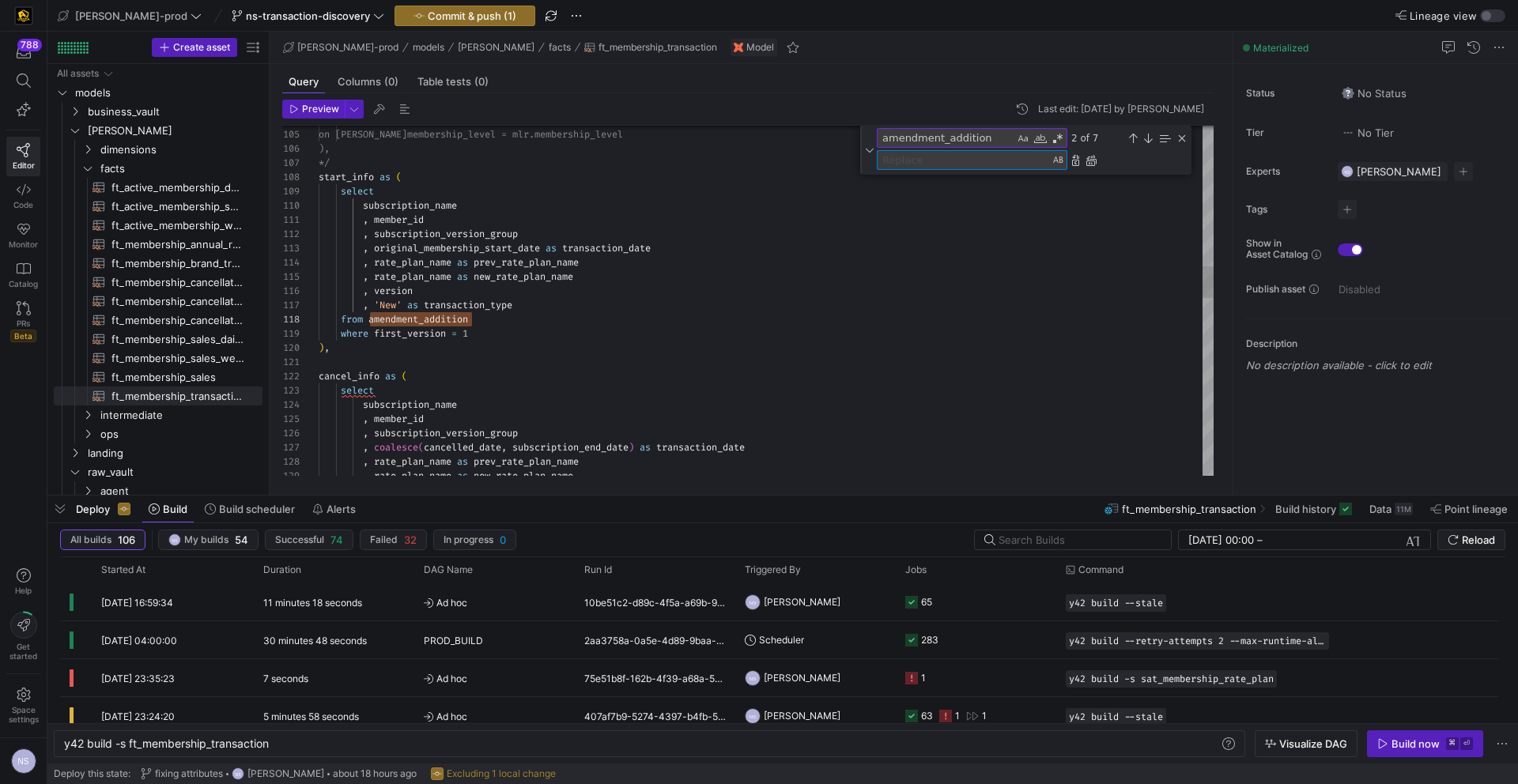
click at [922, 141] on textarea "amendment_addition" at bounding box center [945, 138] width 137 height 18
paste textarea "dv_joi"
type textarea "select 'CCM' as membership_level, 0 as rank union select 'Silver', 1 union sele…"
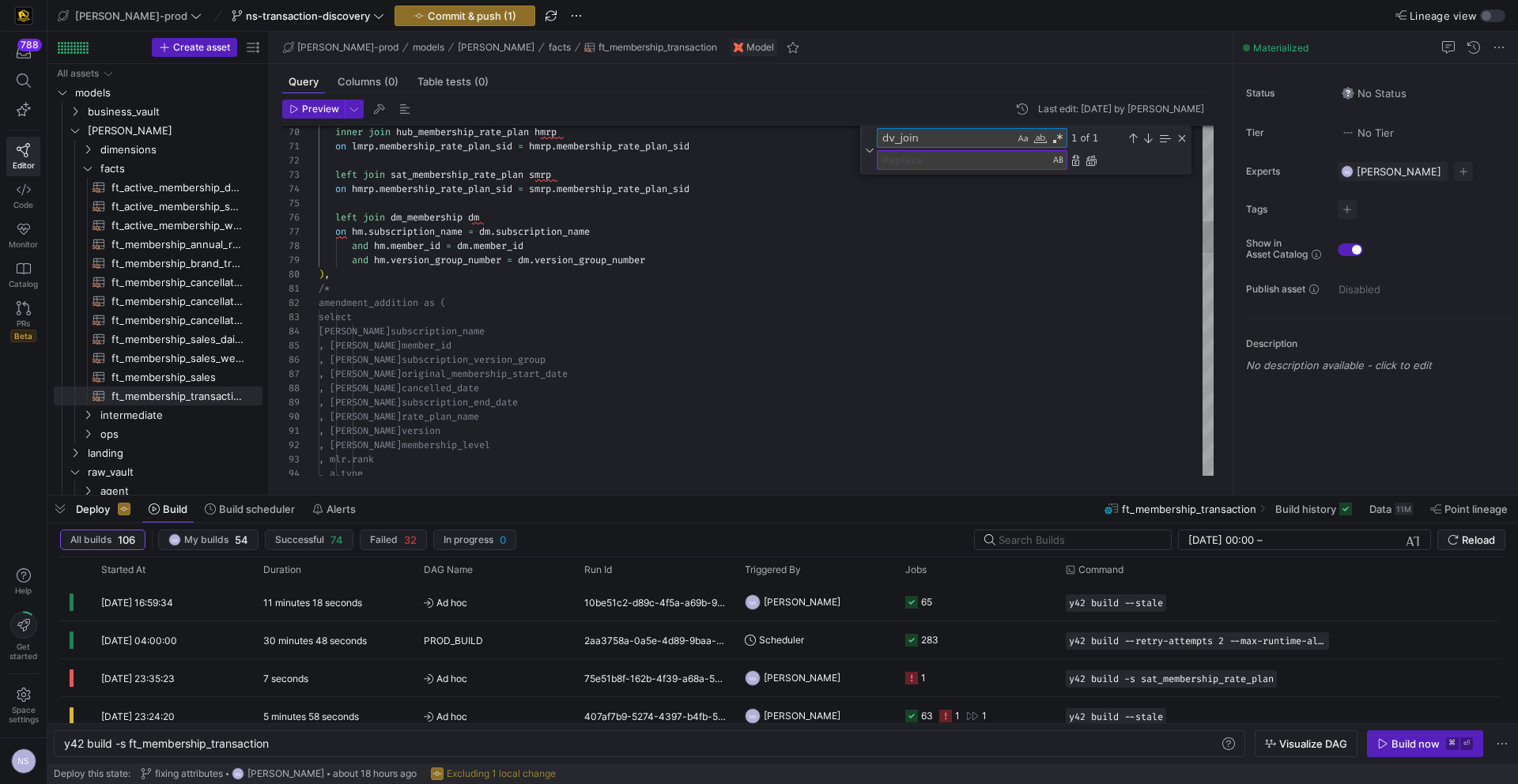
type textarea "dv_join"
type textarea "/* amendment_addition as ( select j.subscription_name , j.member_id , j.subscri…"
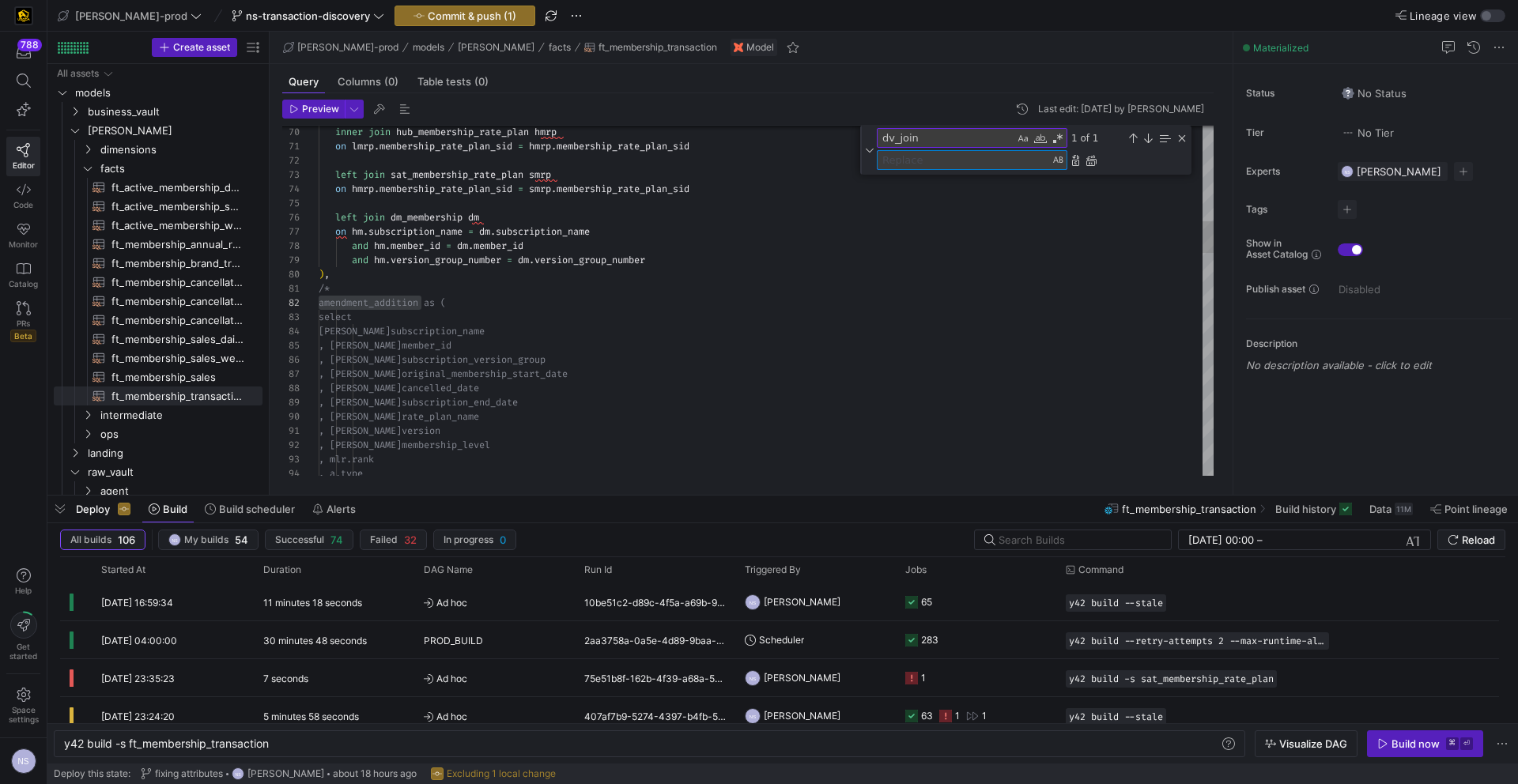
click at [977, 158] on textarea "Replace" at bounding box center [962, 160] width 171 height 18
paste textarea "amendment_addition"
click at [936, 158] on textarea "amendment_addition" at bounding box center [962, 160] width 171 height 18
type textarea "amendment_addition"
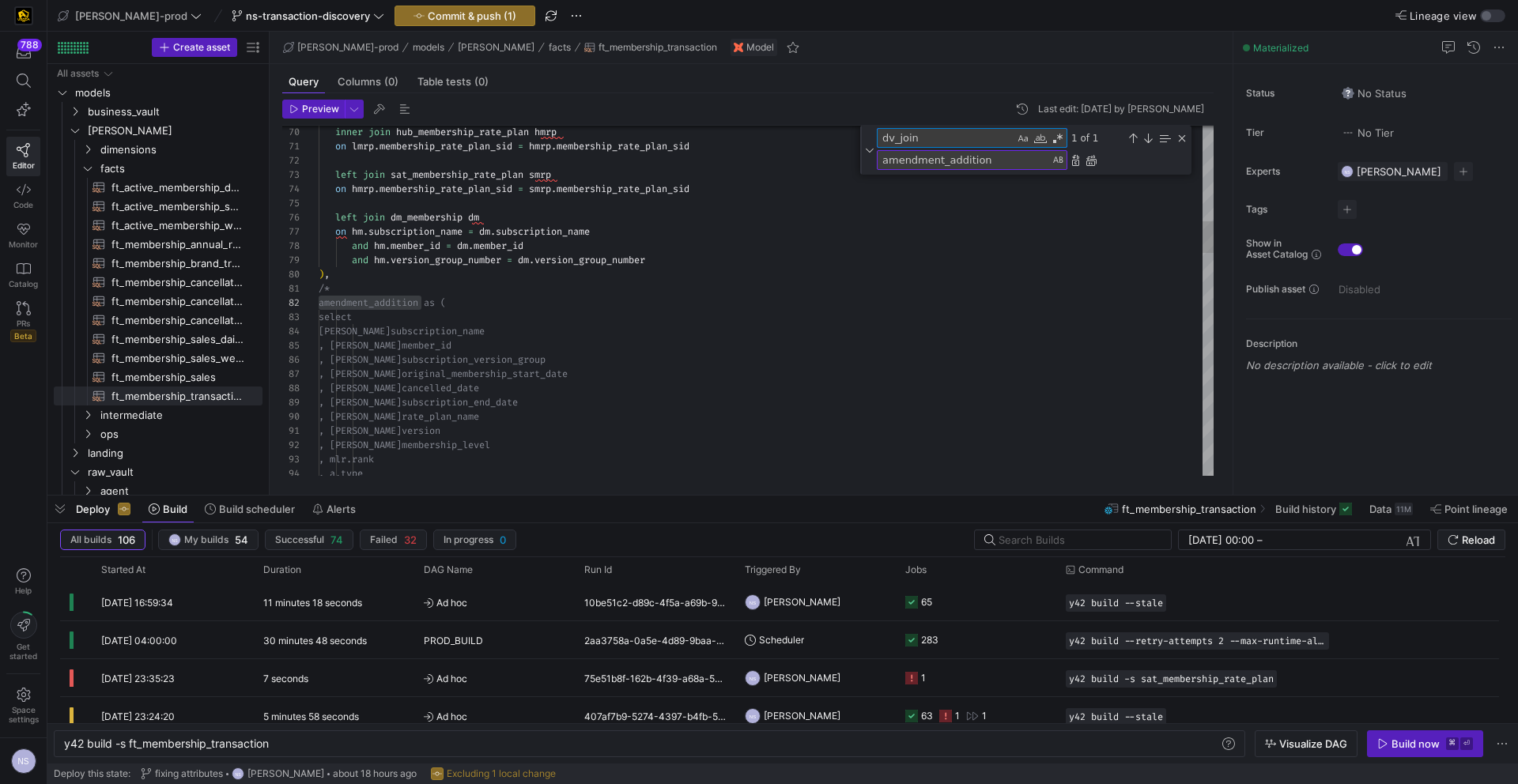
click at [896, 136] on textarea "dv_join" at bounding box center [945, 138] width 137 height 18
paste textarea "amendment_additio"
type textarea ", member_id , subscription_version_group , original_membership_start_date as tr…"
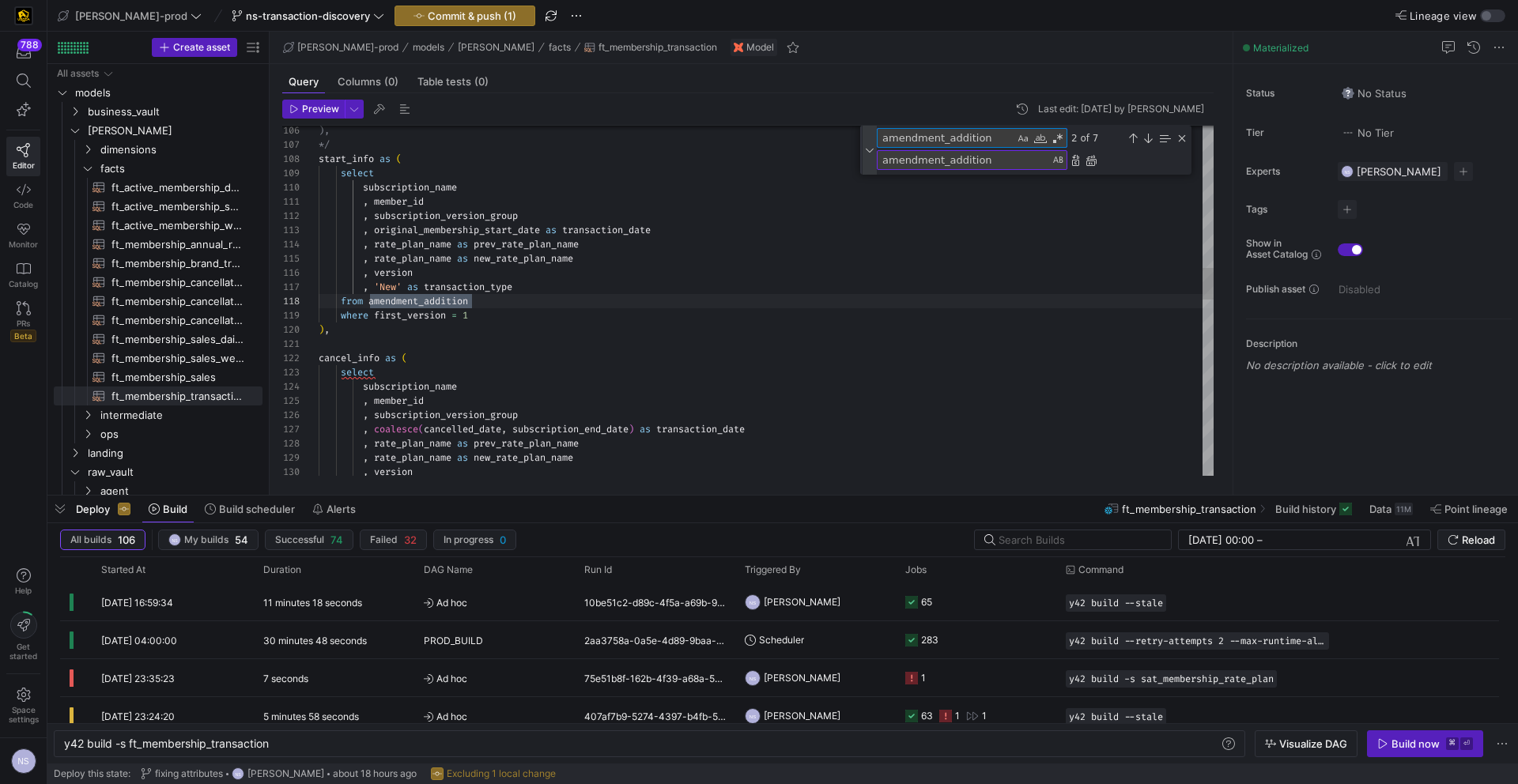
scroll to position [142, 153]
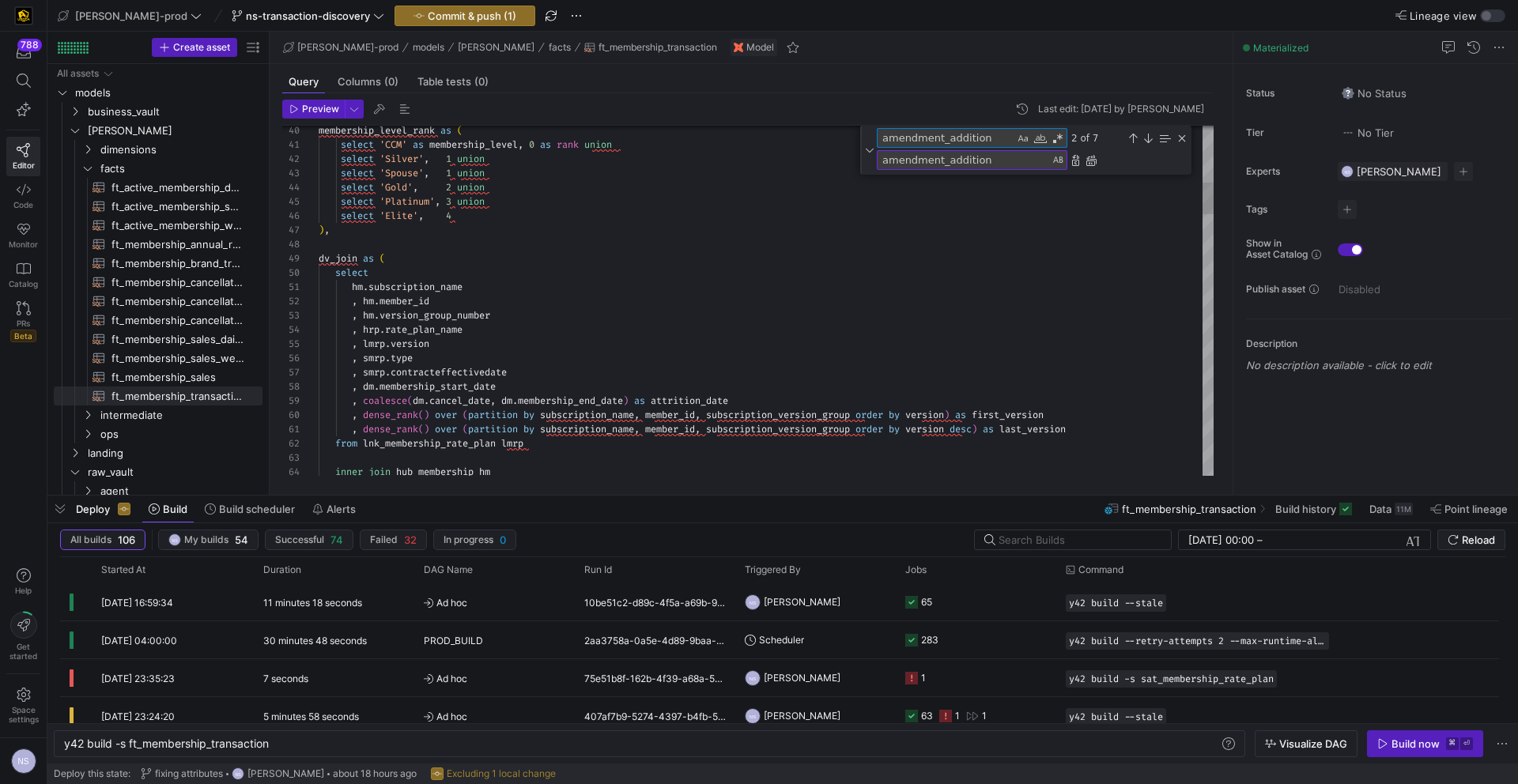
type textarea "amendment_addition"
type textarea "select 'CCM' as membership_level, 0 as rank union select 'Silver', 1 union sele…"
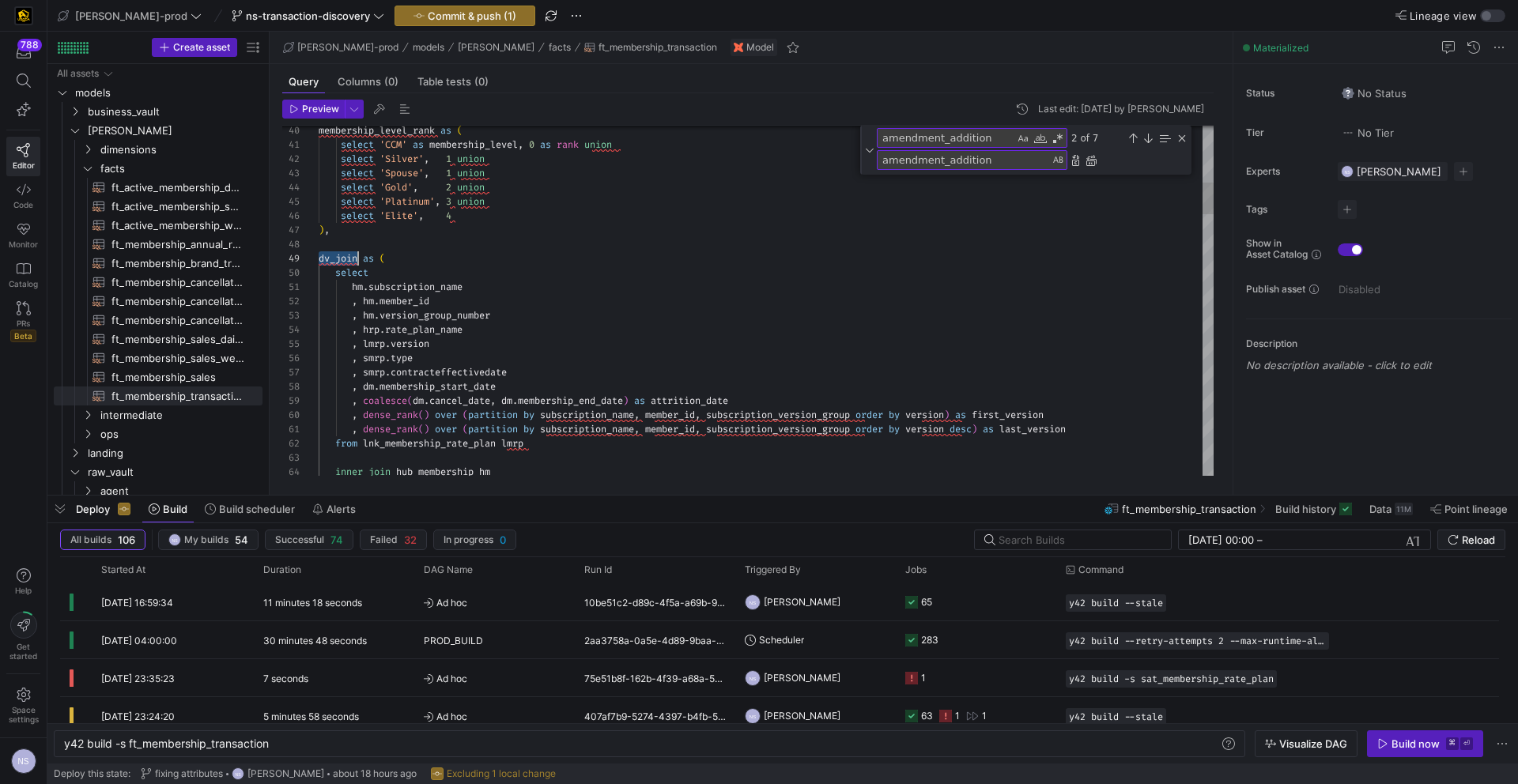
click at [911, 164] on textarea "amendment_addition" at bounding box center [962, 160] width 171 height 18
paste textarea "dv_joi"
type textarea "dv_join"
click at [1091, 160] on div "Replace All (⌘Enter)" at bounding box center [1091, 160] width 13 height 13
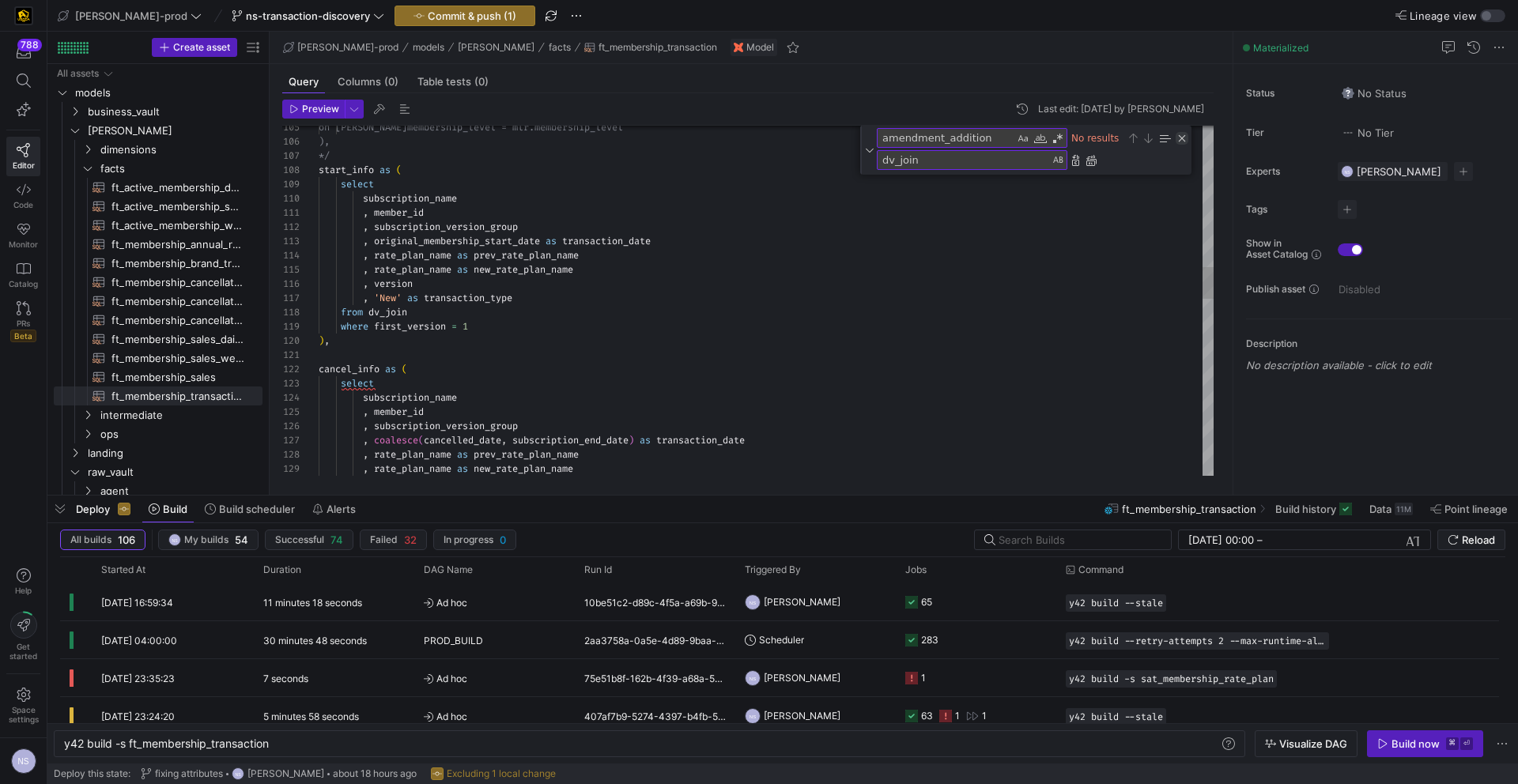
click at [1180, 136] on div "Close (Escape)" at bounding box center [1182, 138] width 13 height 13
click at [35, 204] on link "Code" at bounding box center [23, 196] width 34 height 39
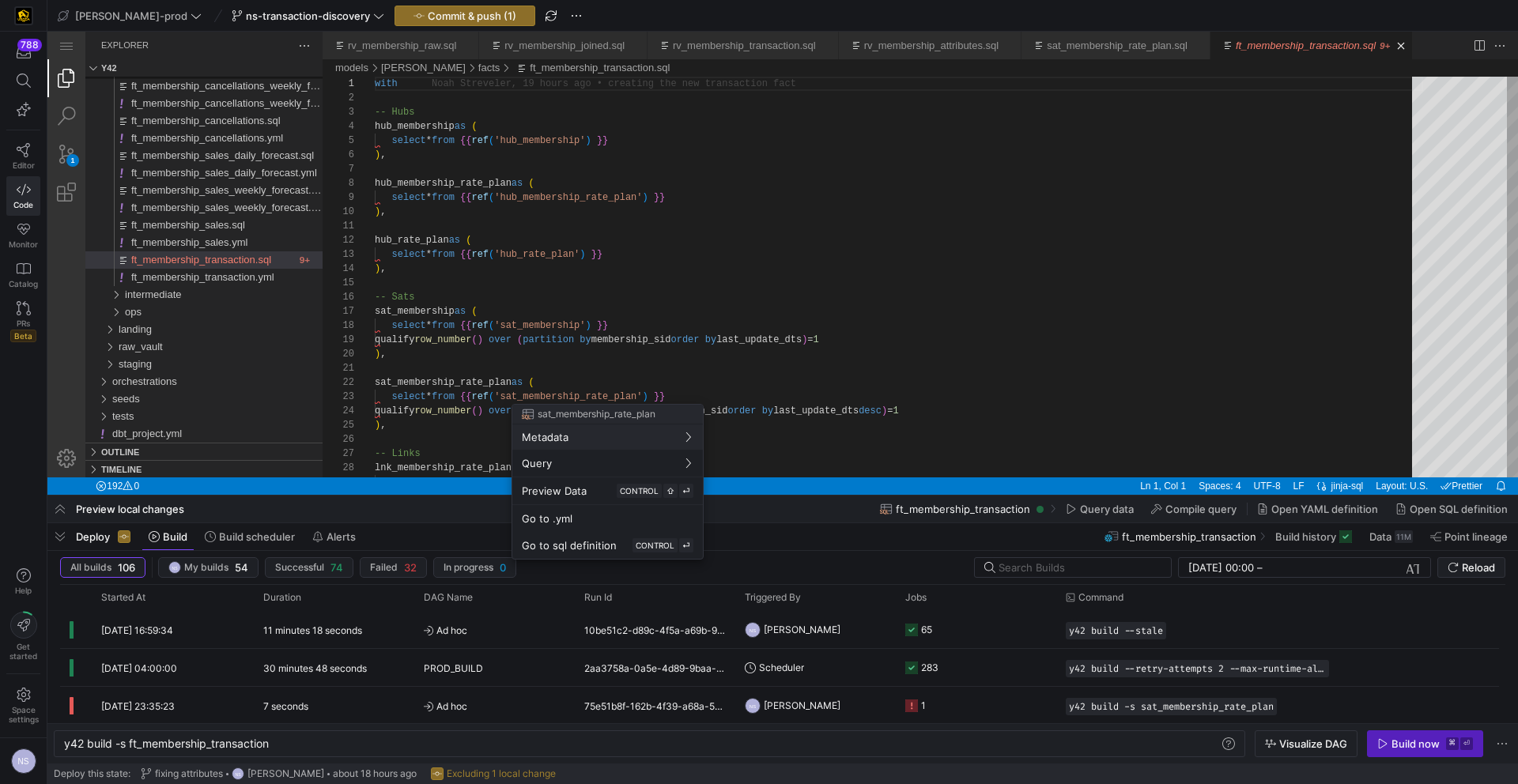
click at [271, 258] on div at bounding box center [759, 392] width 1518 height 784
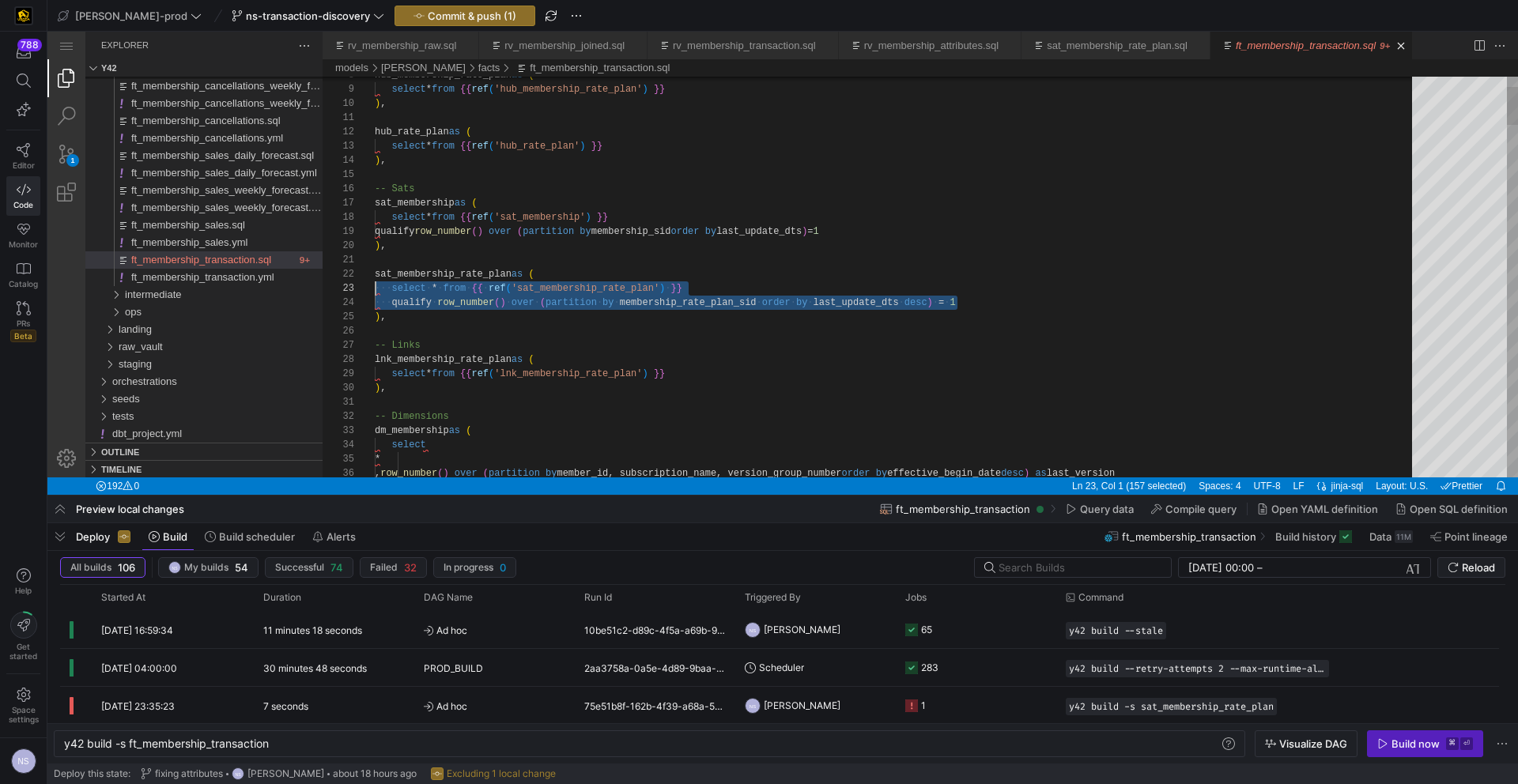
scroll to position [29, 0]
drag, startPoint x: 977, startPoint y: 301, endPoint x: 356, endPoint y: 285, distance: 621.2
type textarea "sat_membership_rate_plan as ( select * from {{ ref('sat_membership_rate_plan') …"
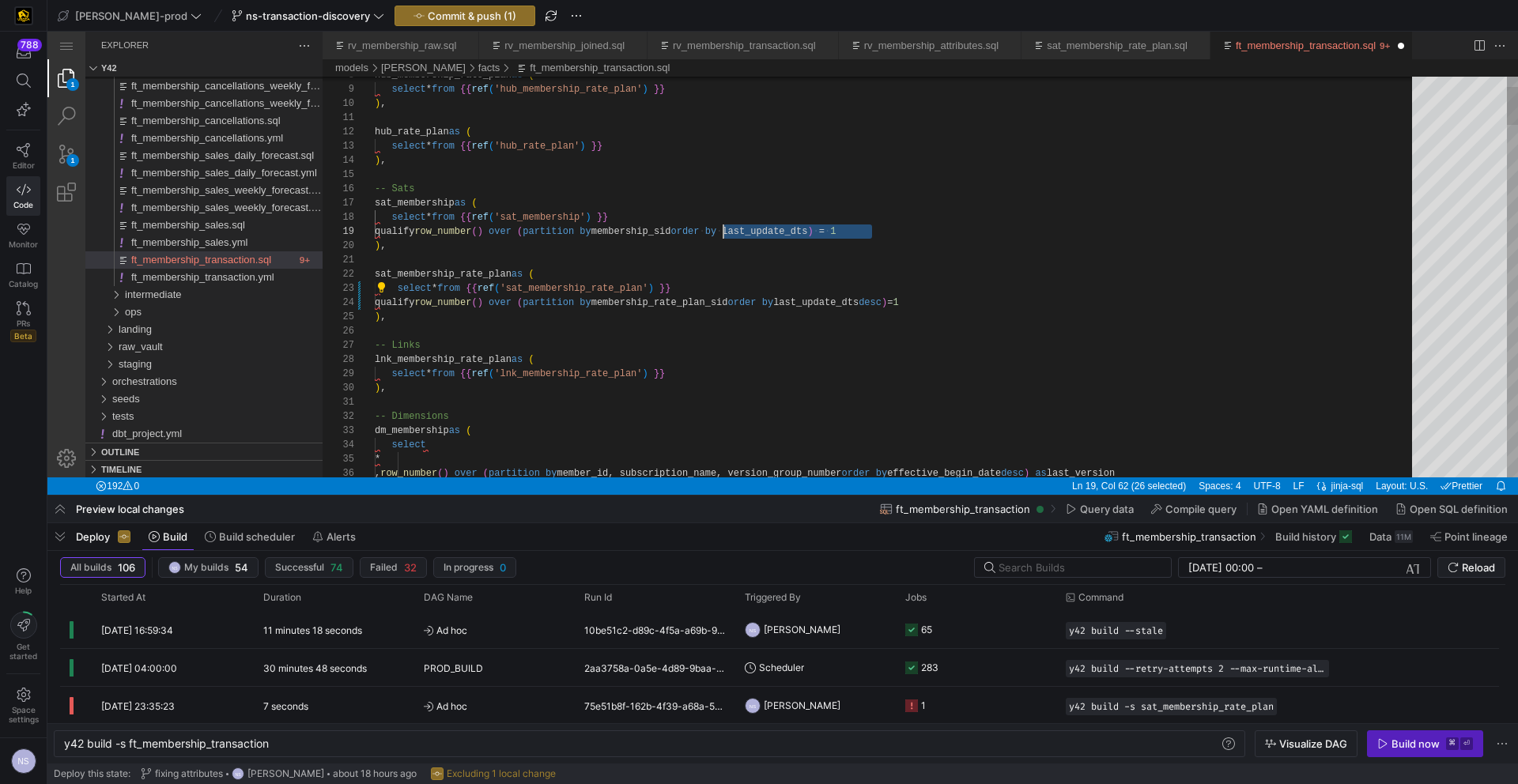
scroll to position [99, 11]
drag, startPoint x: 891, startPoint y: 228, endPoint x: 384, endPoint y: 215, distance: 507.2
drag, startPoint x: 642, startPoint y: 143, endPoint x: 367, endPoint y: 145, distance: 275.0
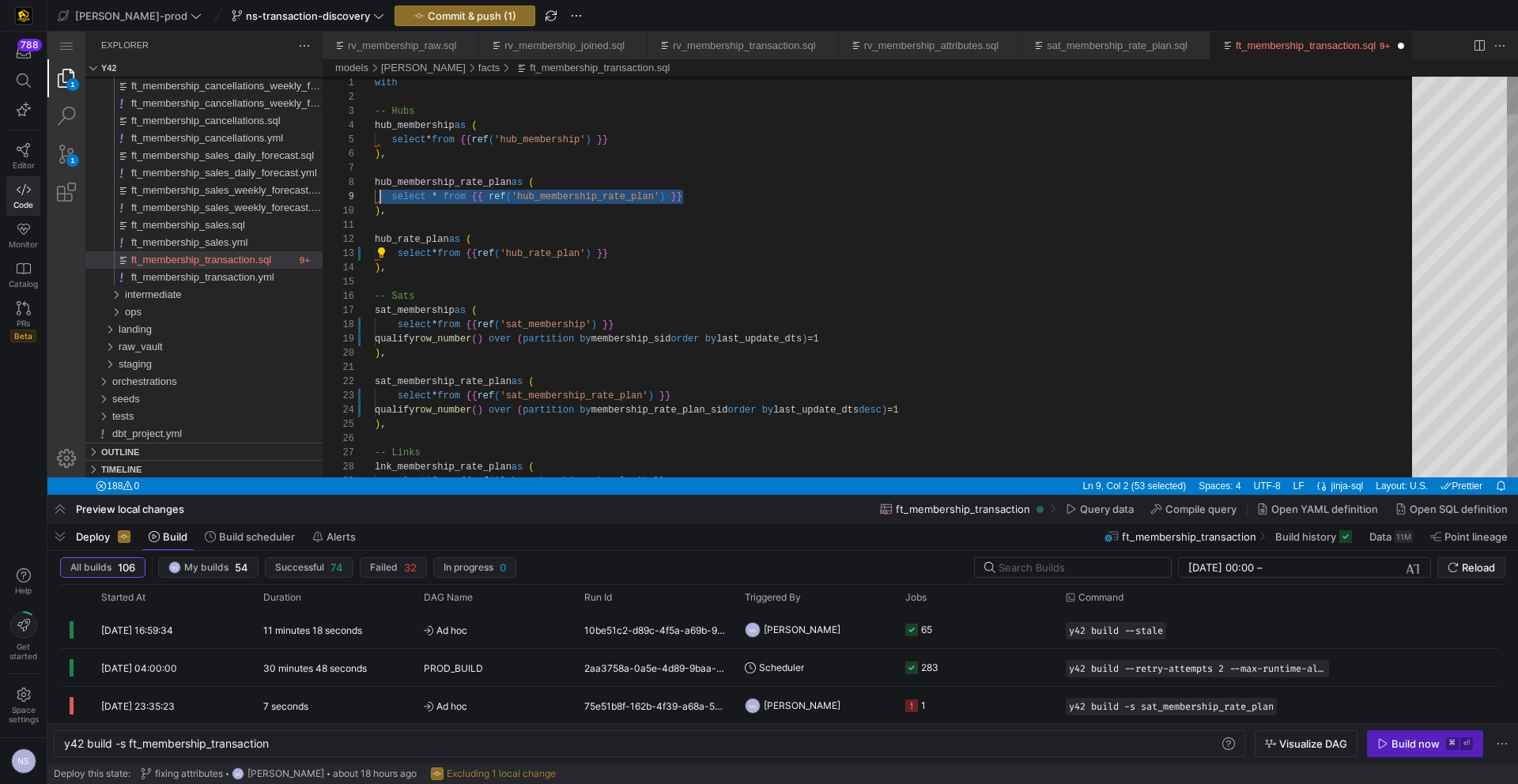
scroll to position [114, 0]
drag, startPoint x: 677, startPoint y: 194, endPoint x: 459, endPoint y: 171, distance: 219.2
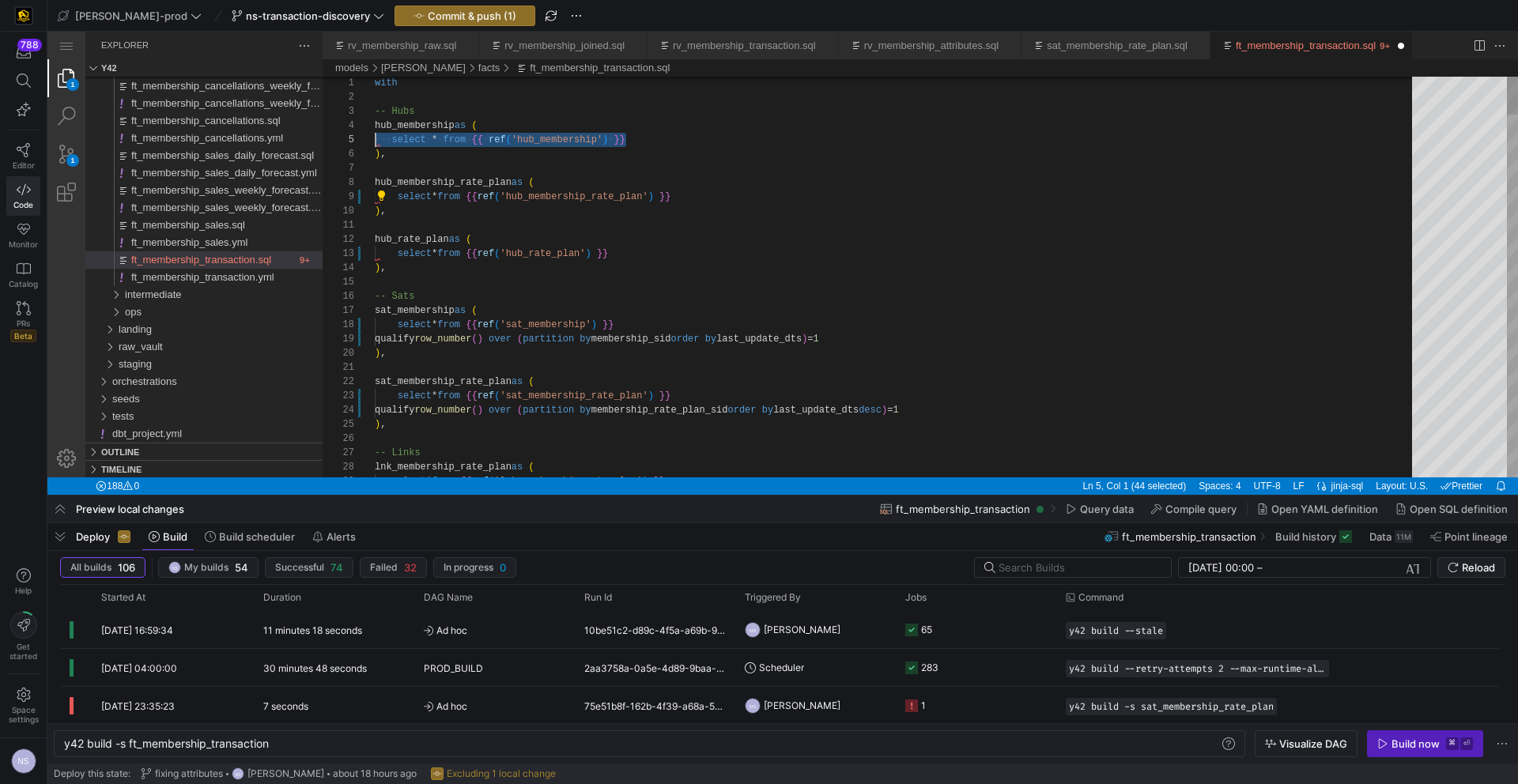
drag, startPoint x: 634, startPoint y: 140, endPoint x: 372, endPoint y: 140, distance: 262.0
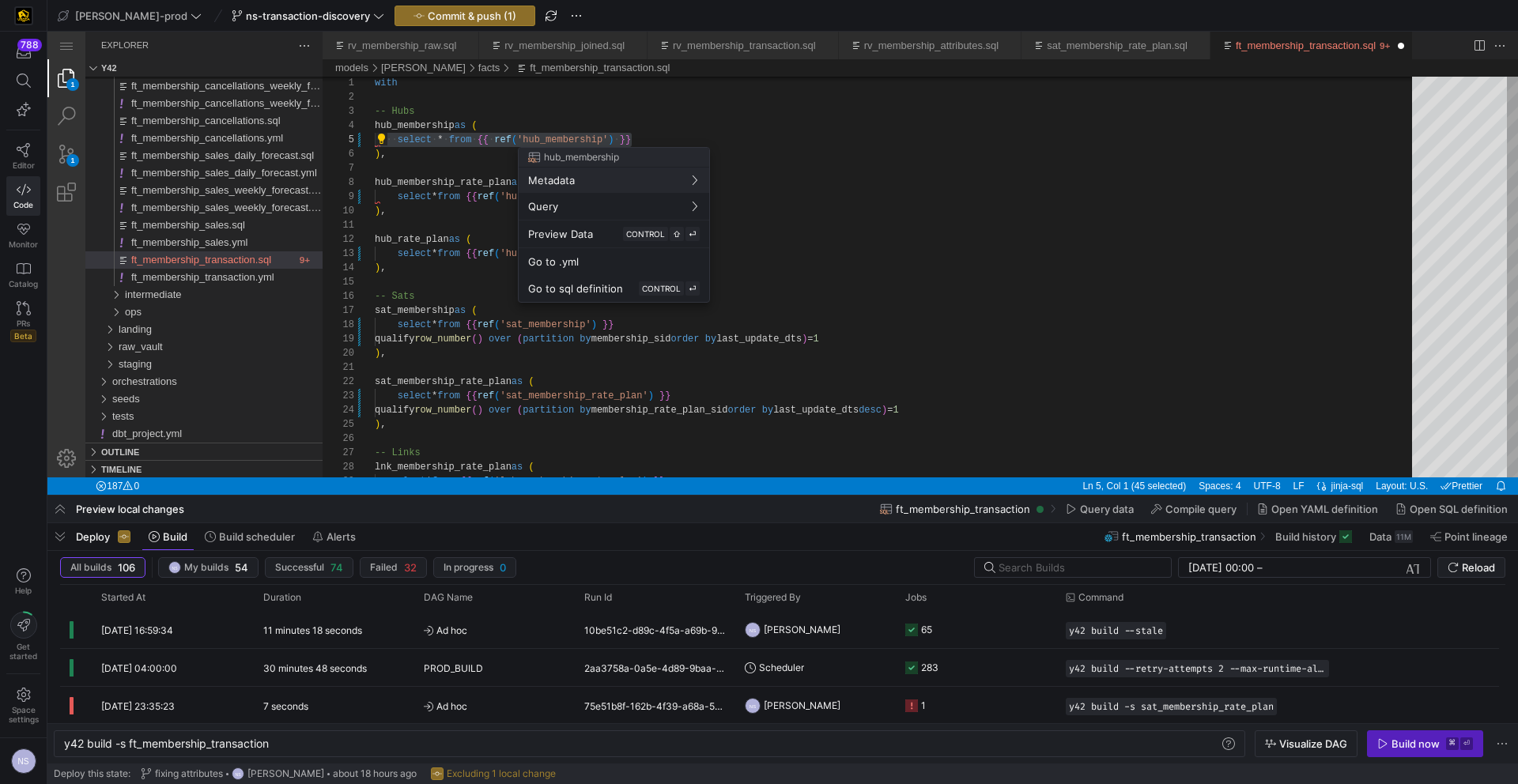
click at [477, 354] on div at bounding box center [759, 392] width 1518 height 784
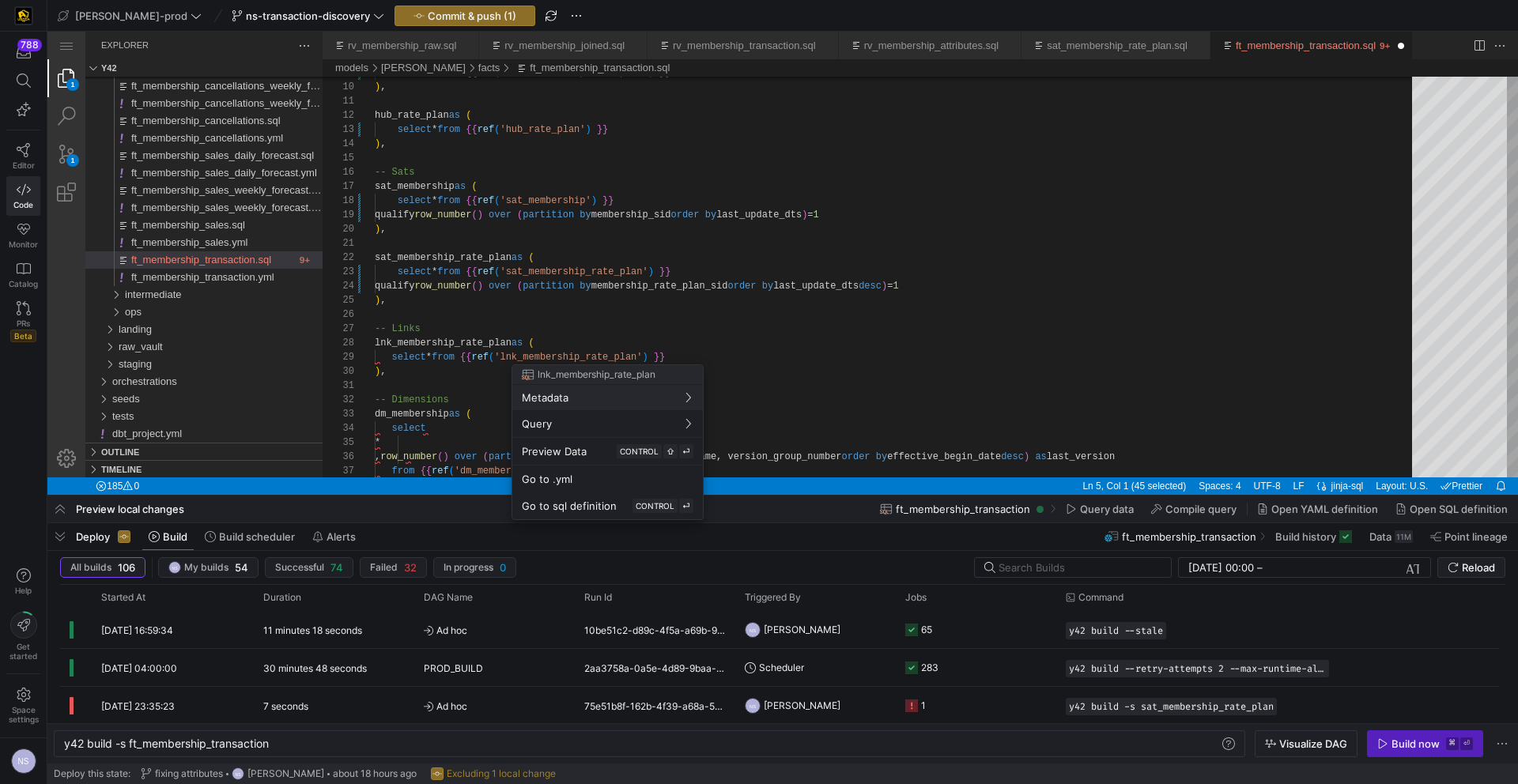
click at [453, 392] on div at bounding box center [759, 392] width 1518 height 784
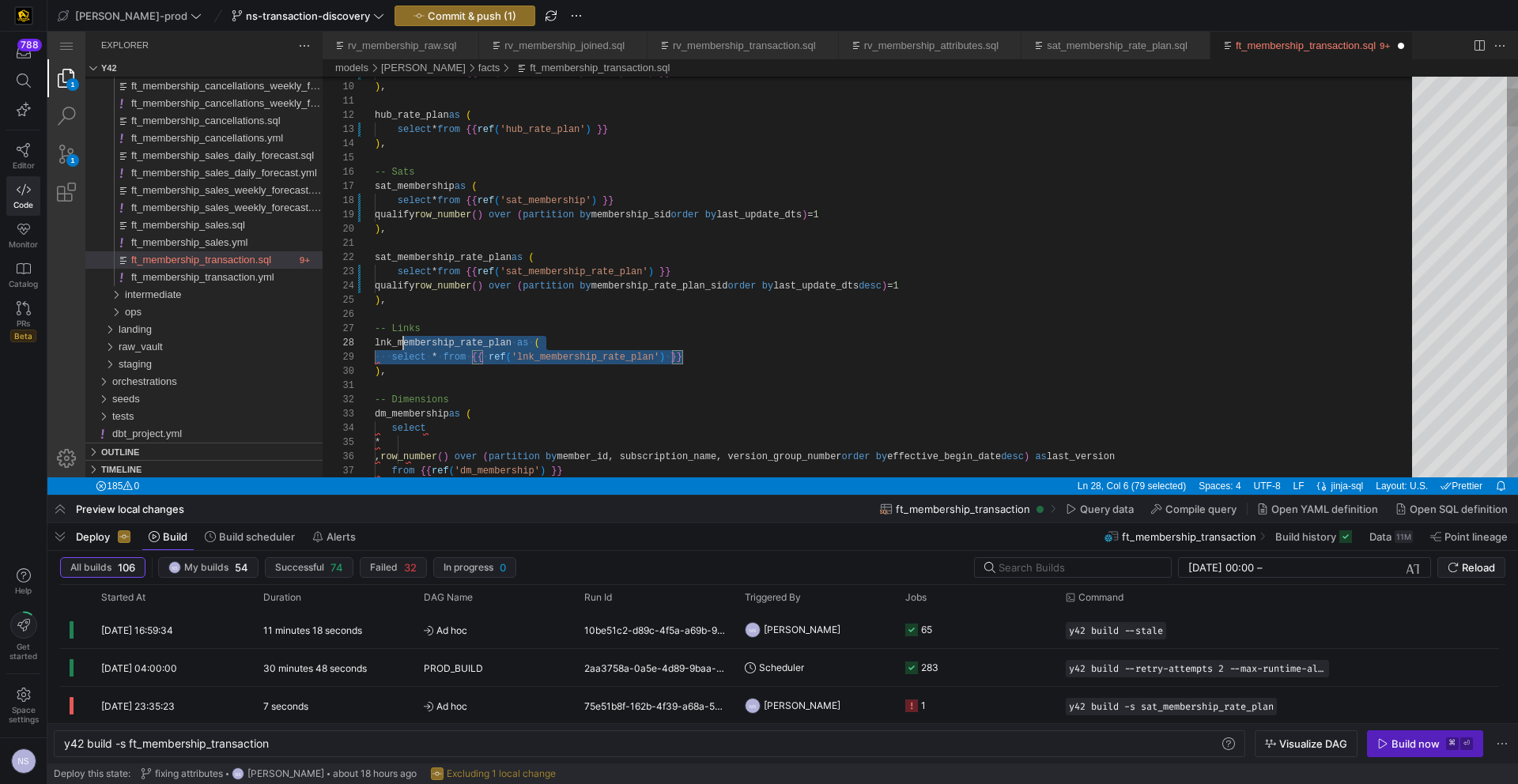
scroll to position [114, 0]
drag, startPoint x: 691, startPoint y: 356, endPoint x: 338, endPoint y: 358, distance: 353.0
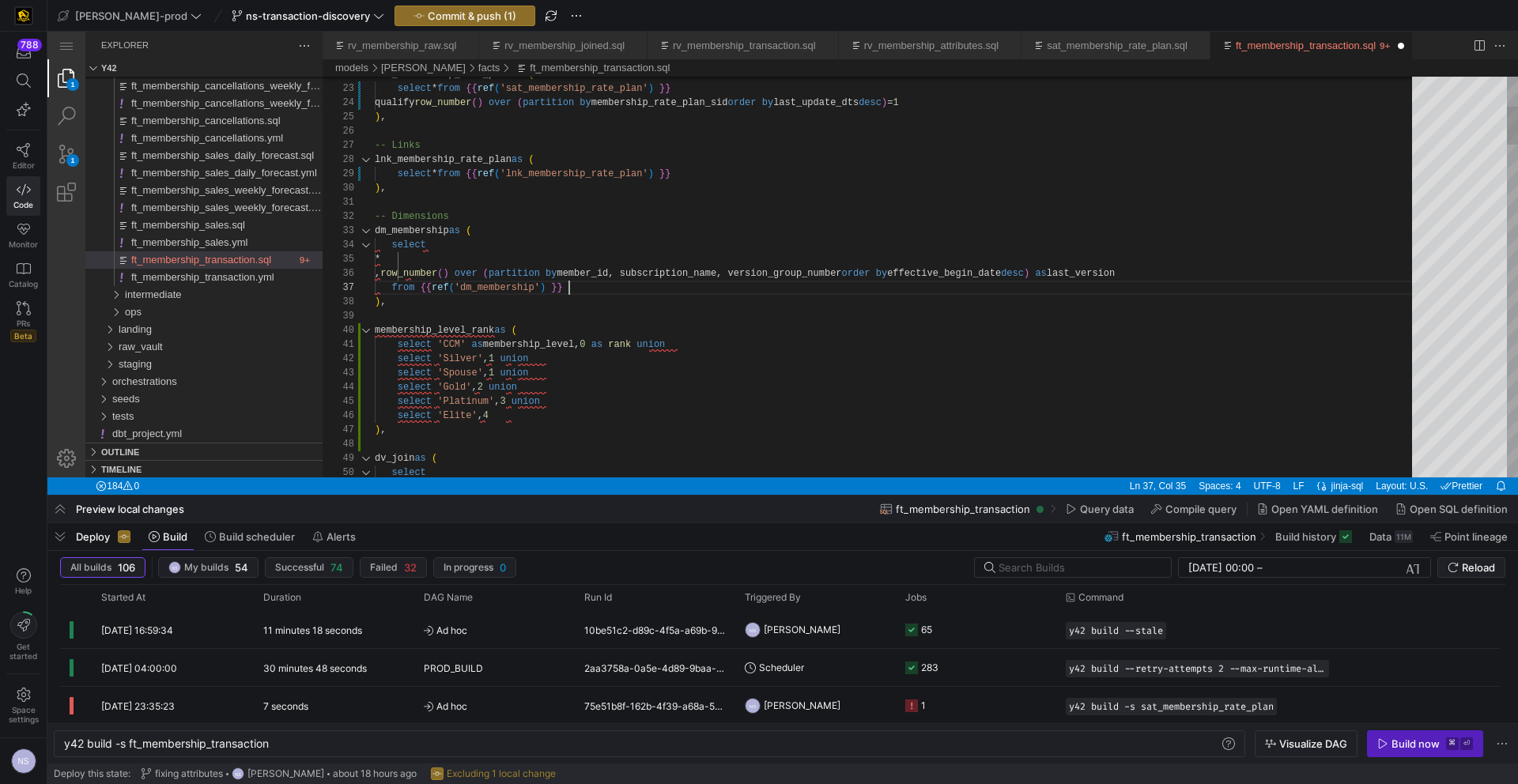
scroll to position [85, 194]
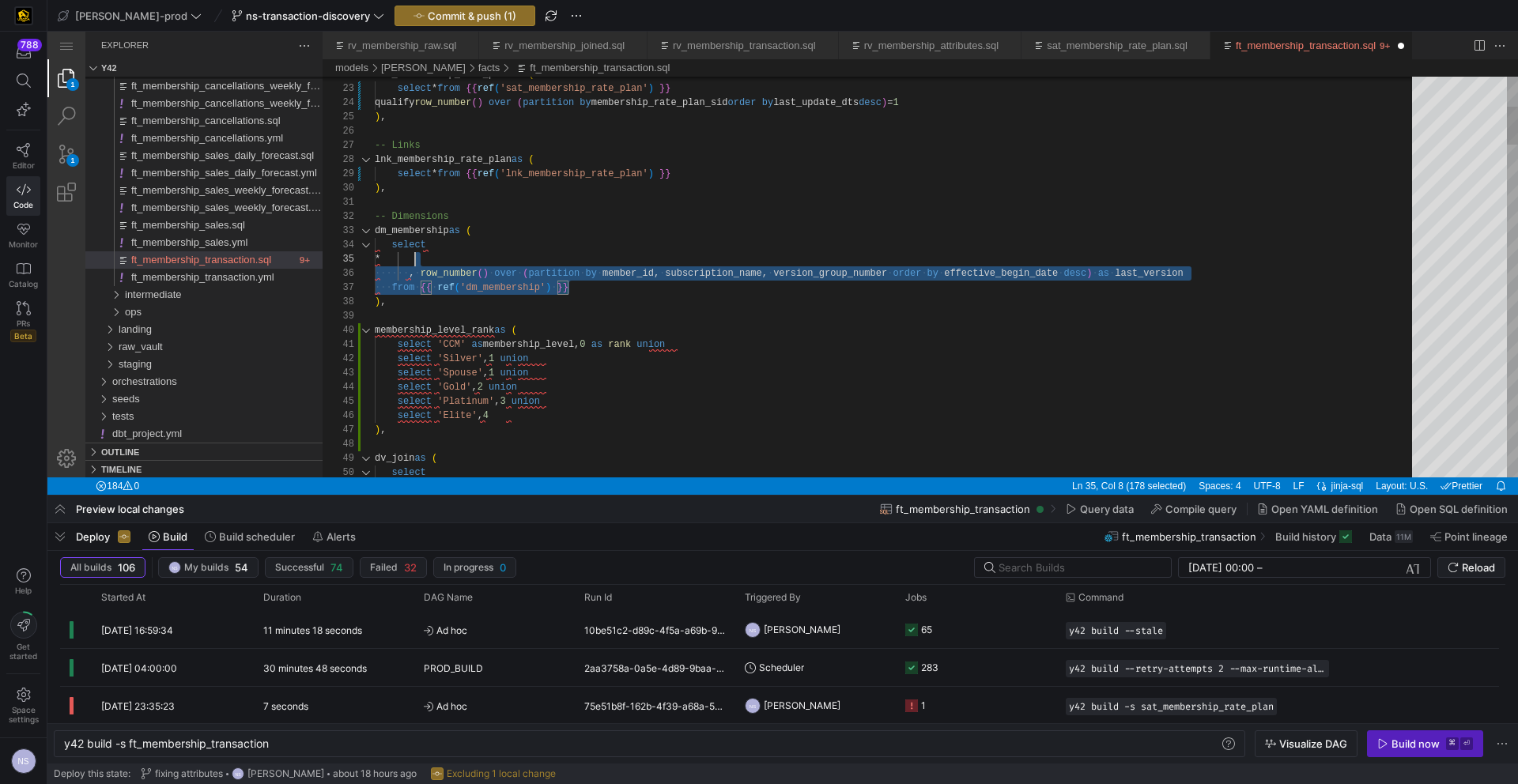
scroll to position [43, 0]
drag, startPoint x: 591, startPoint y: 288, endPoint x: 358, endPoint y: 250, distance: 236.1
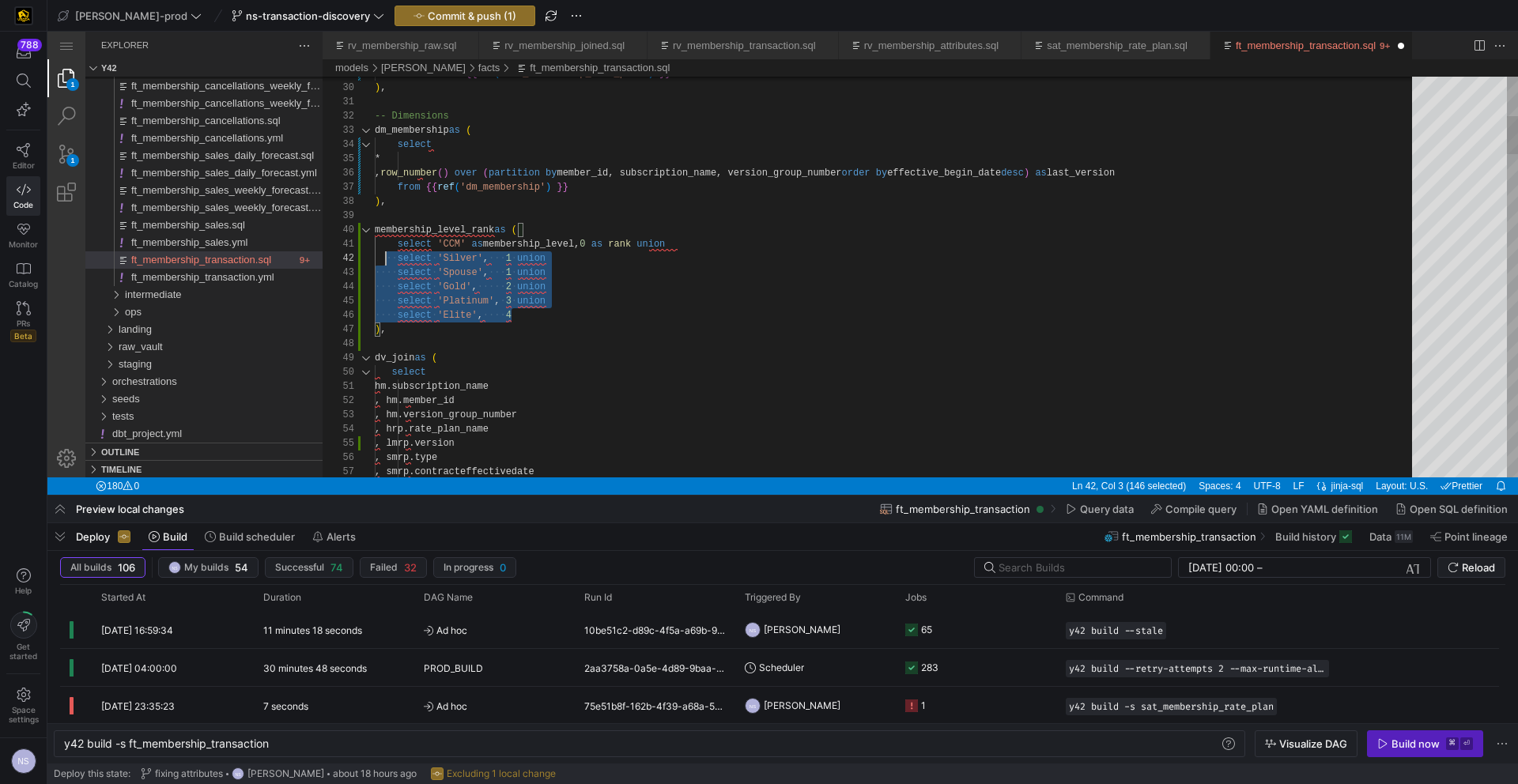
scroll to position [0, 0]
drag, startPoint x: 535, startPoint y: 317, endPoint x: 373, endPoint y: 248, distance: 176.1
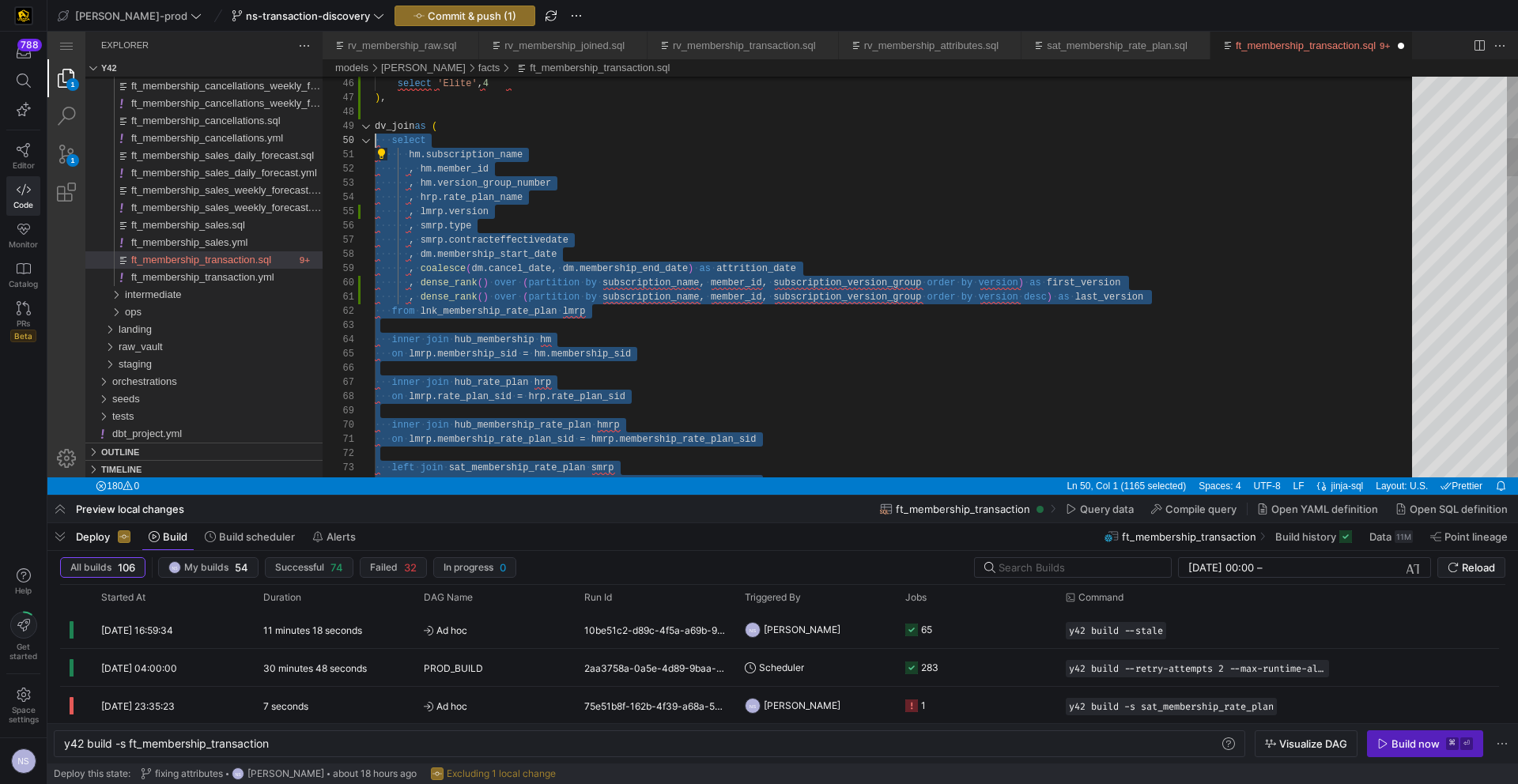
scroll to position [128, 0]
drag, startPoint x: 752, startPoint y: 352, endPoint x: 353, endPoint y: 144, distance: 450.0
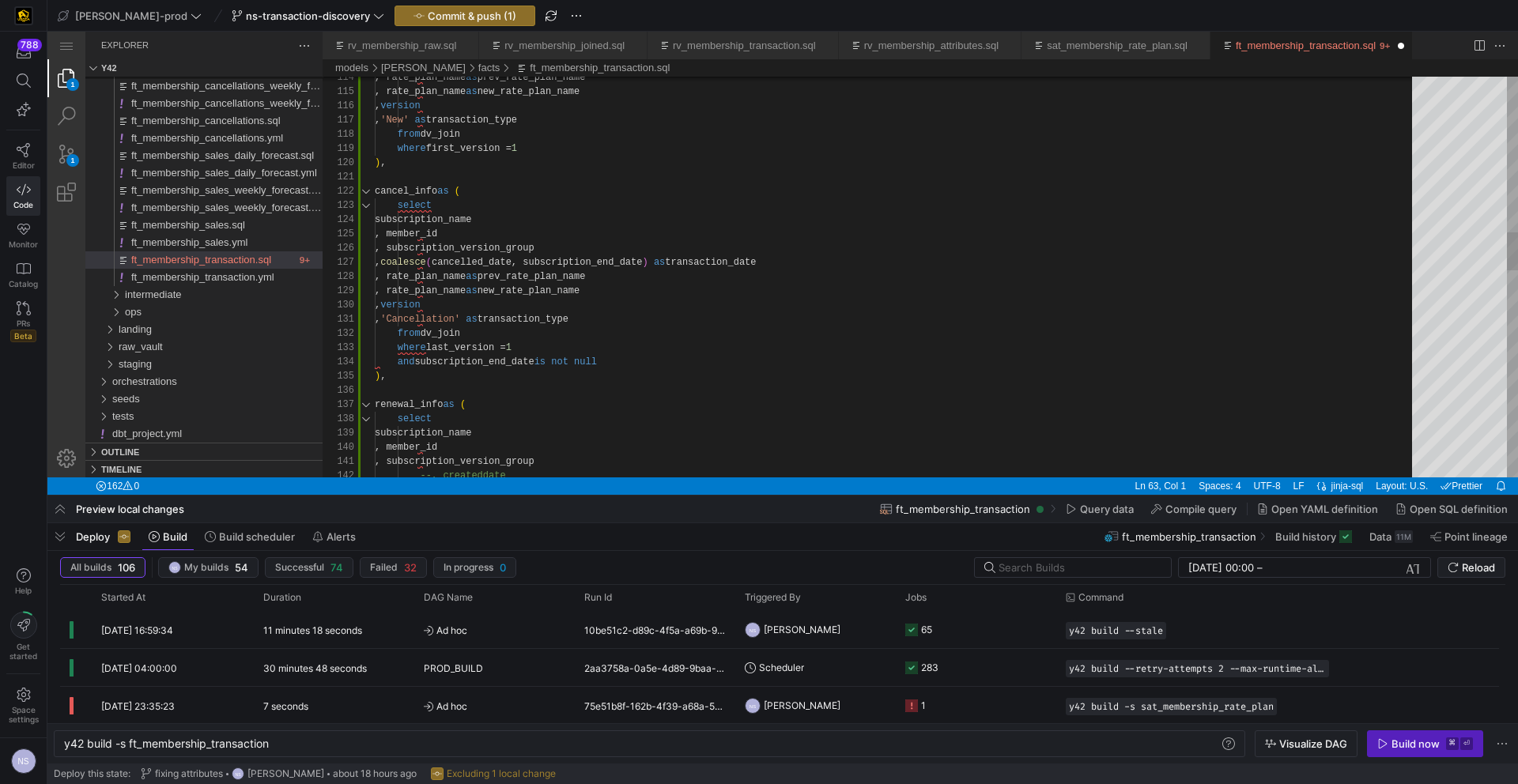
click at [480, 342] on div ", rate_plan_name as prev_rate_plan_name , rate_plan_name as new_rate_plan_name …" at bounding box center [899, 541] width 1048 height 4157
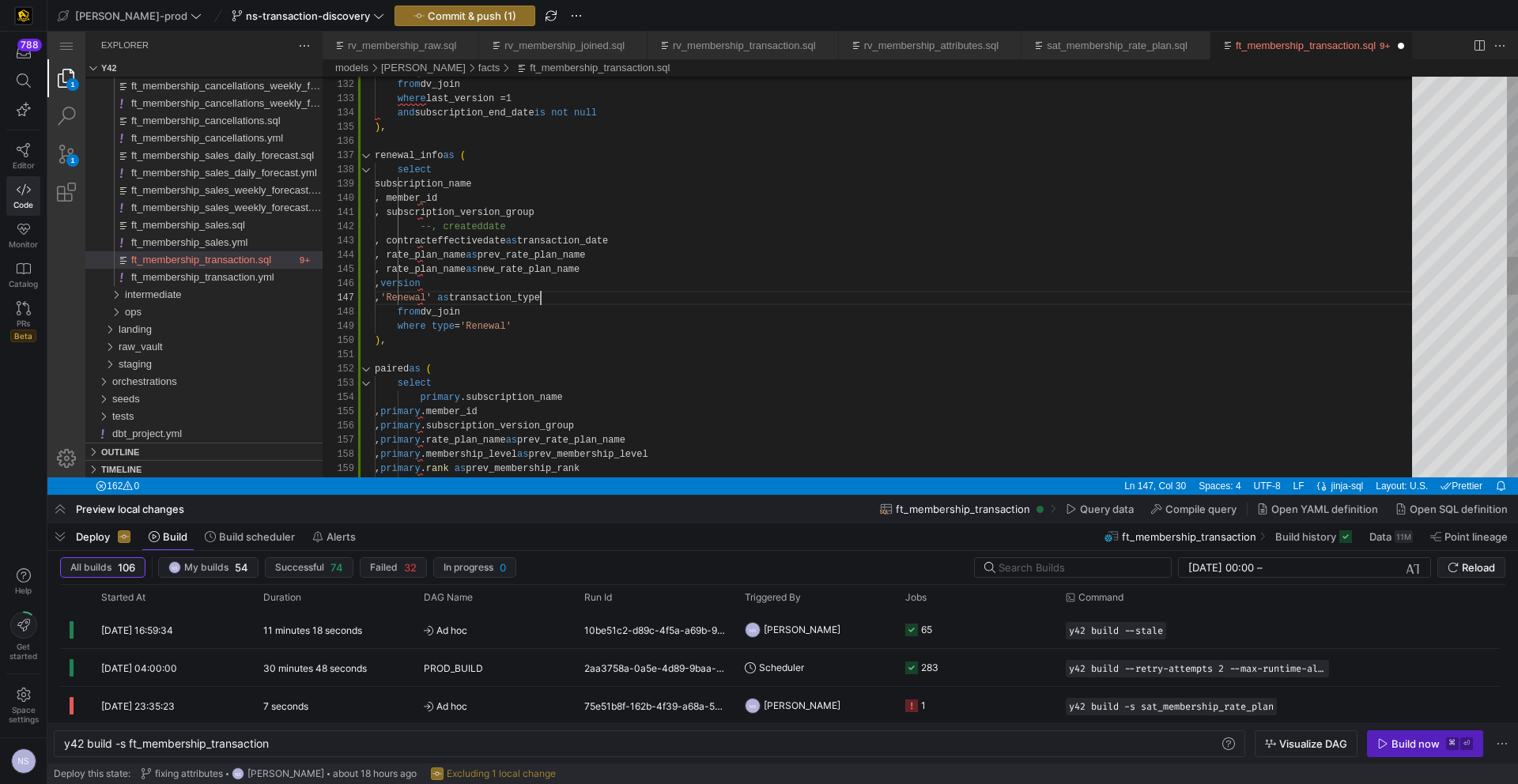
click at [539, 298] on div "renewal_info as ( select subscription_name , member_id , subscription_version_g…" at bounding box center [899, 292] width 1048 height 4157
click at [545, 324] on div "renewal_info as ( select subscription_name , member_id , subscription_version_g…" at bounding box center [899, 292] width 1048 height 4157
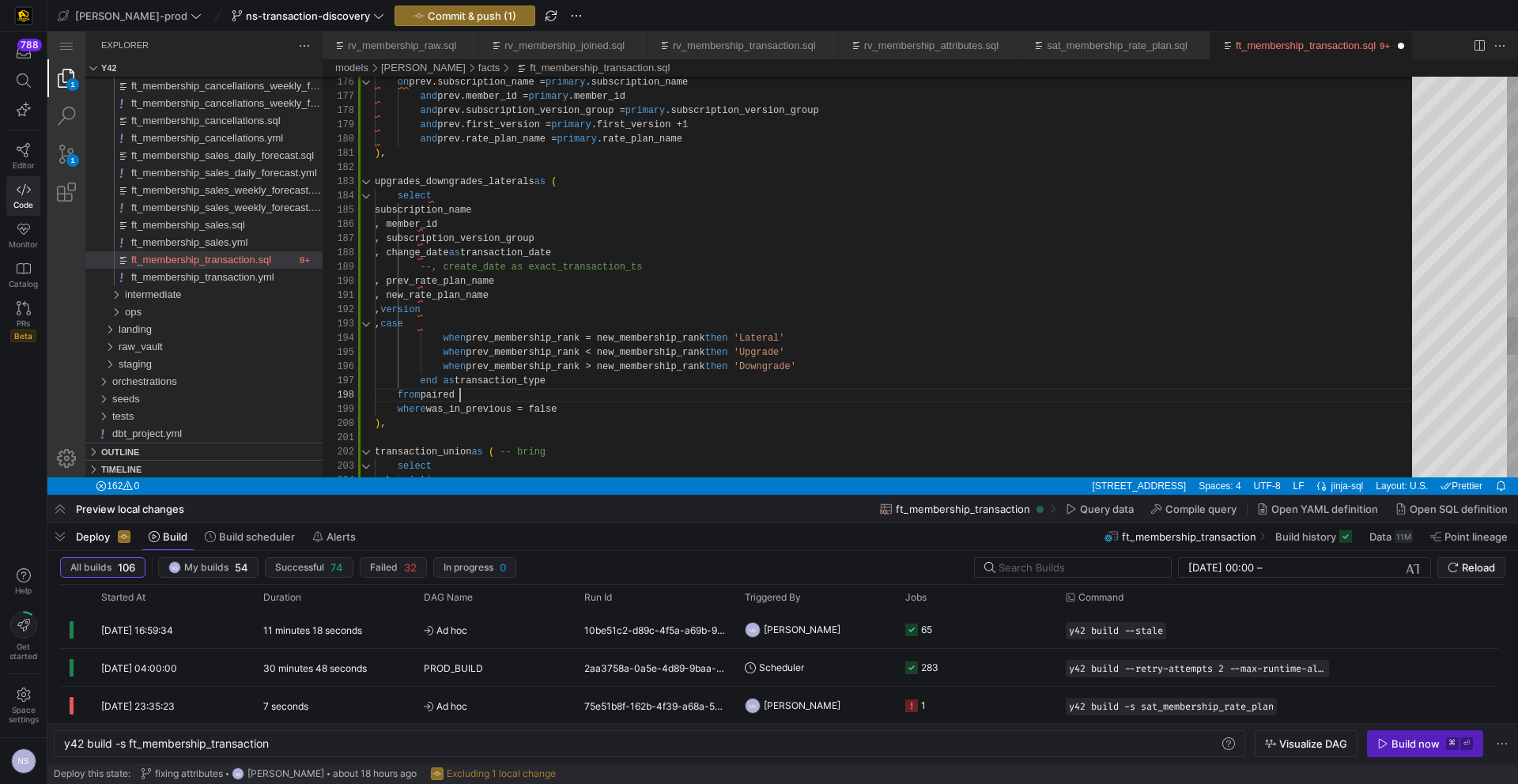
scroll to position [99, 85]
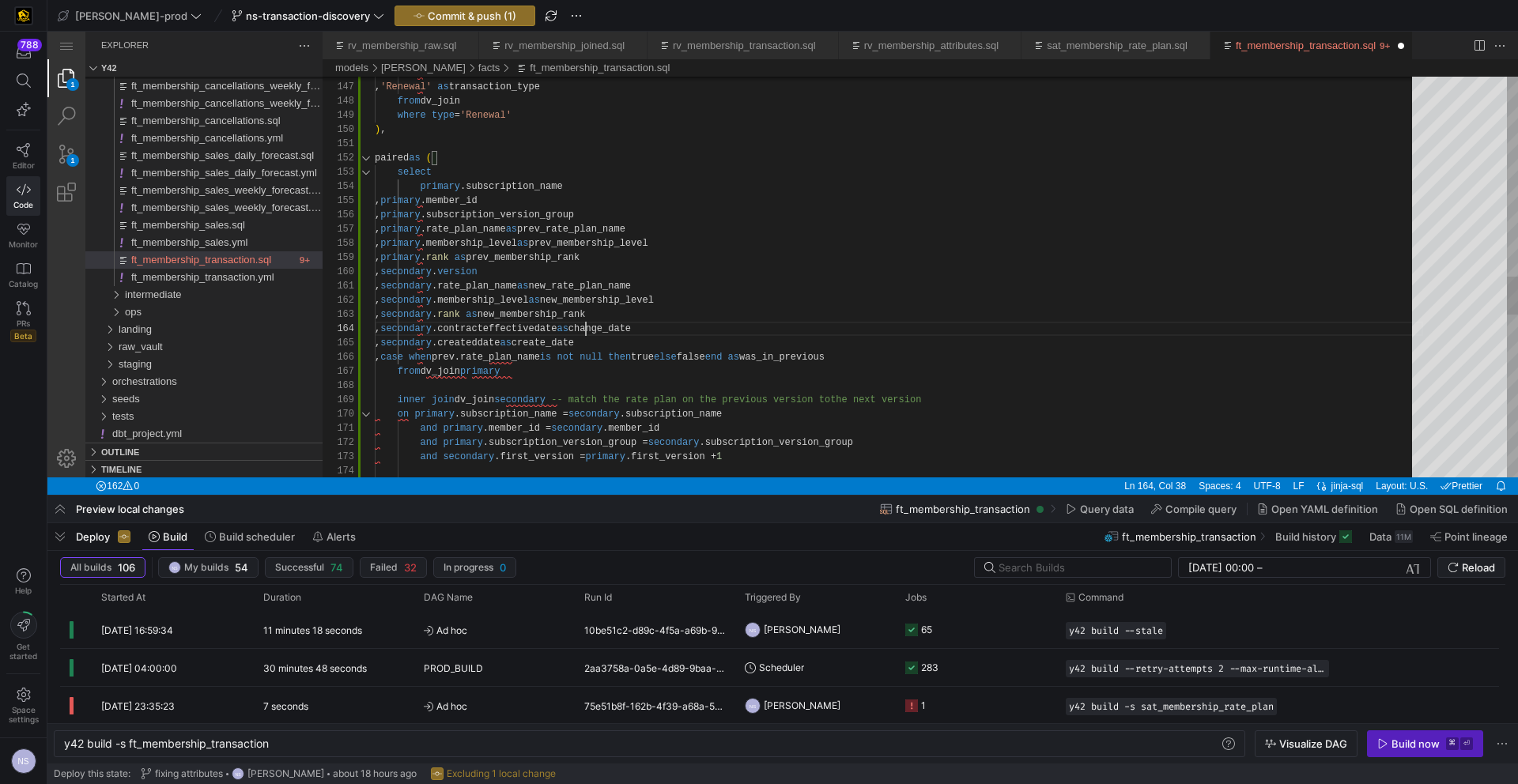
click at [584, 319] on div "and secondary .first_version = primary .first_version + 1 and primary .subscrip…" at bounding box center [899, 82] width 1048 height 4157
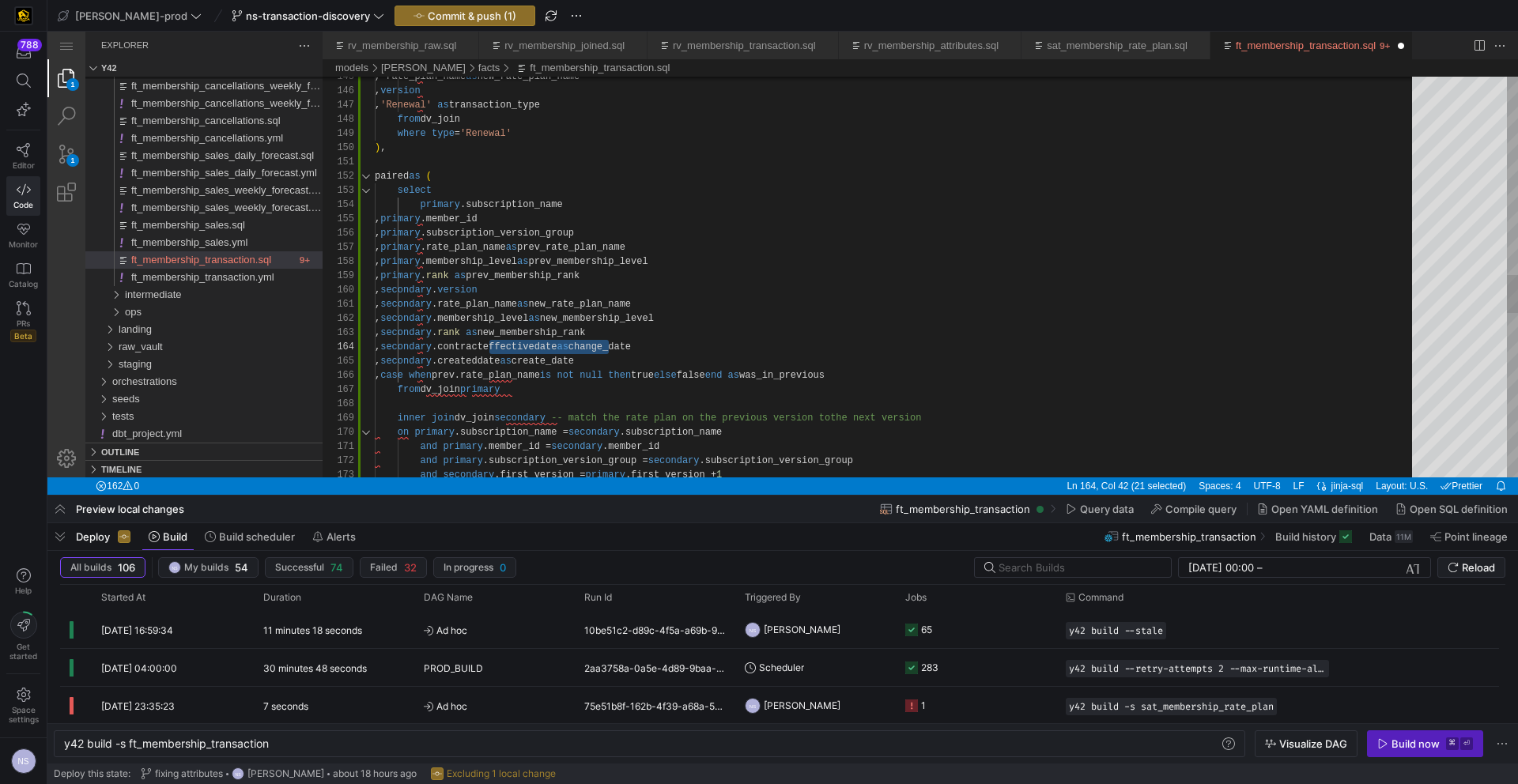
click at [657, 261] on div "and secondary .first_version = primary .first_version + 1 and primary .subscrip…" at bounding box center [899, 99] width 1048 height 4157
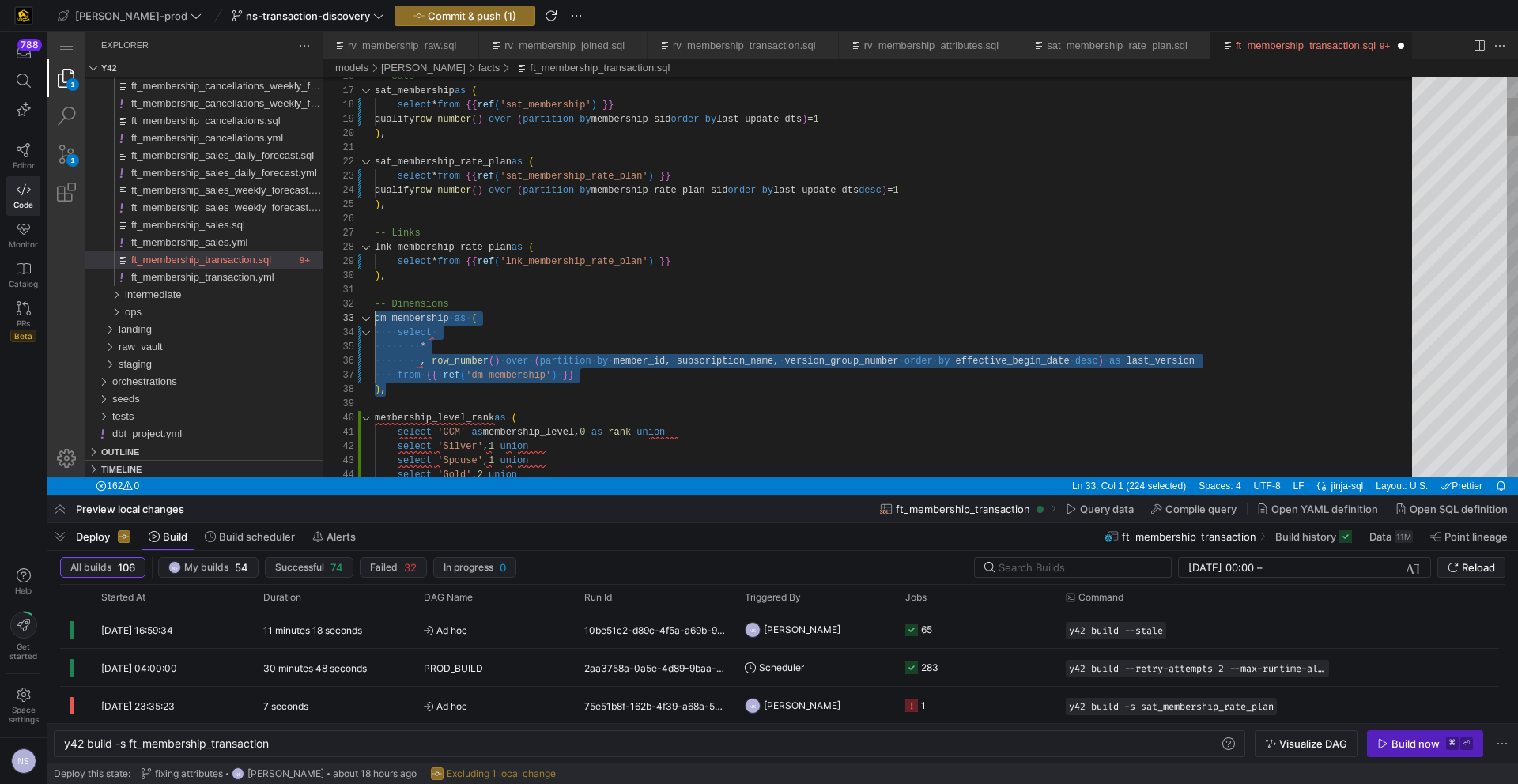
scroll to position [29, 0]
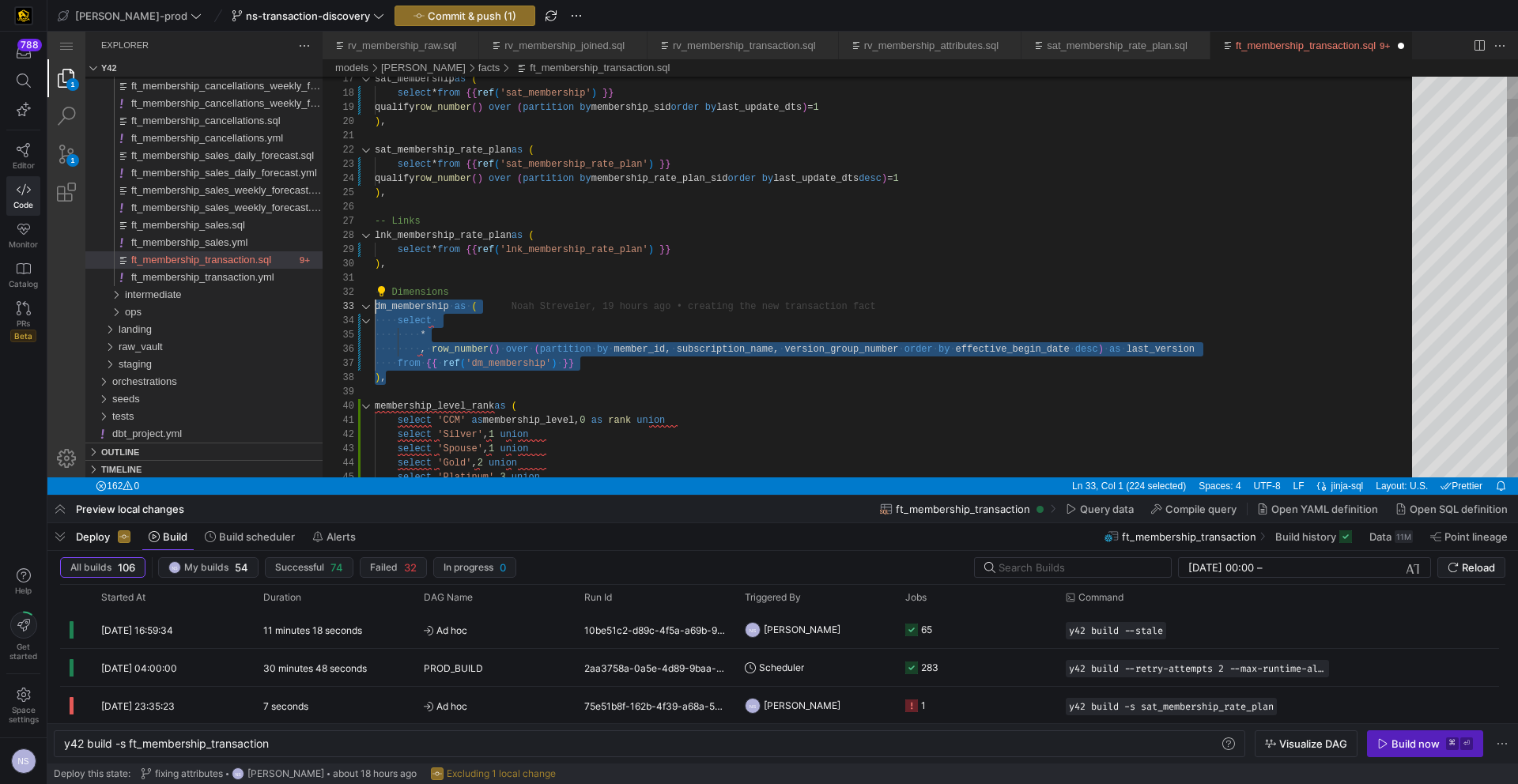
drag, startPoint x: 394, startPoint y: 393, endPoint x: 367, endPoint y: 317, distance: 80.7
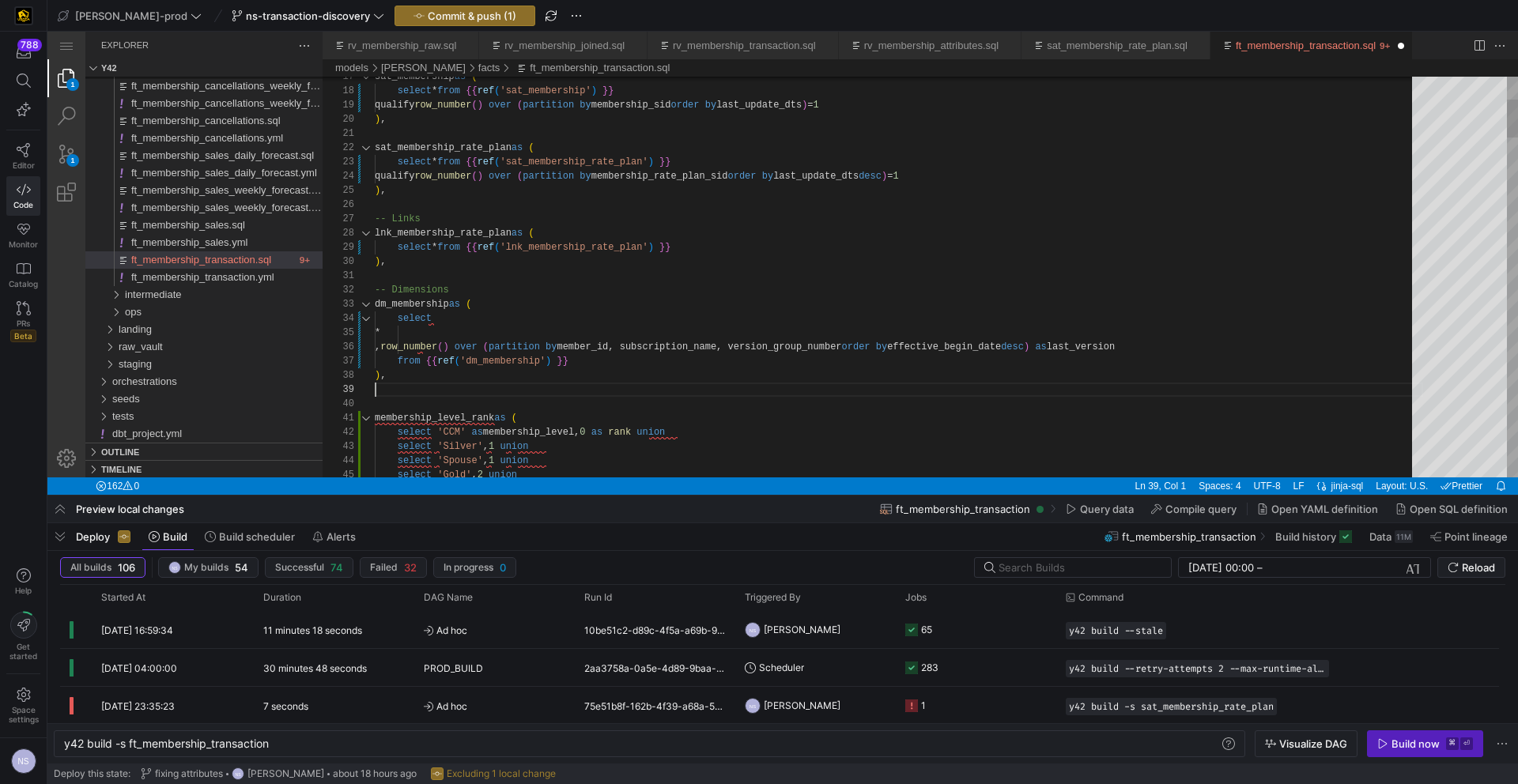
scroll to position [128, 0]
paste textarea "select * , row_number() over (partition by member_id, subscription_name, versio…"
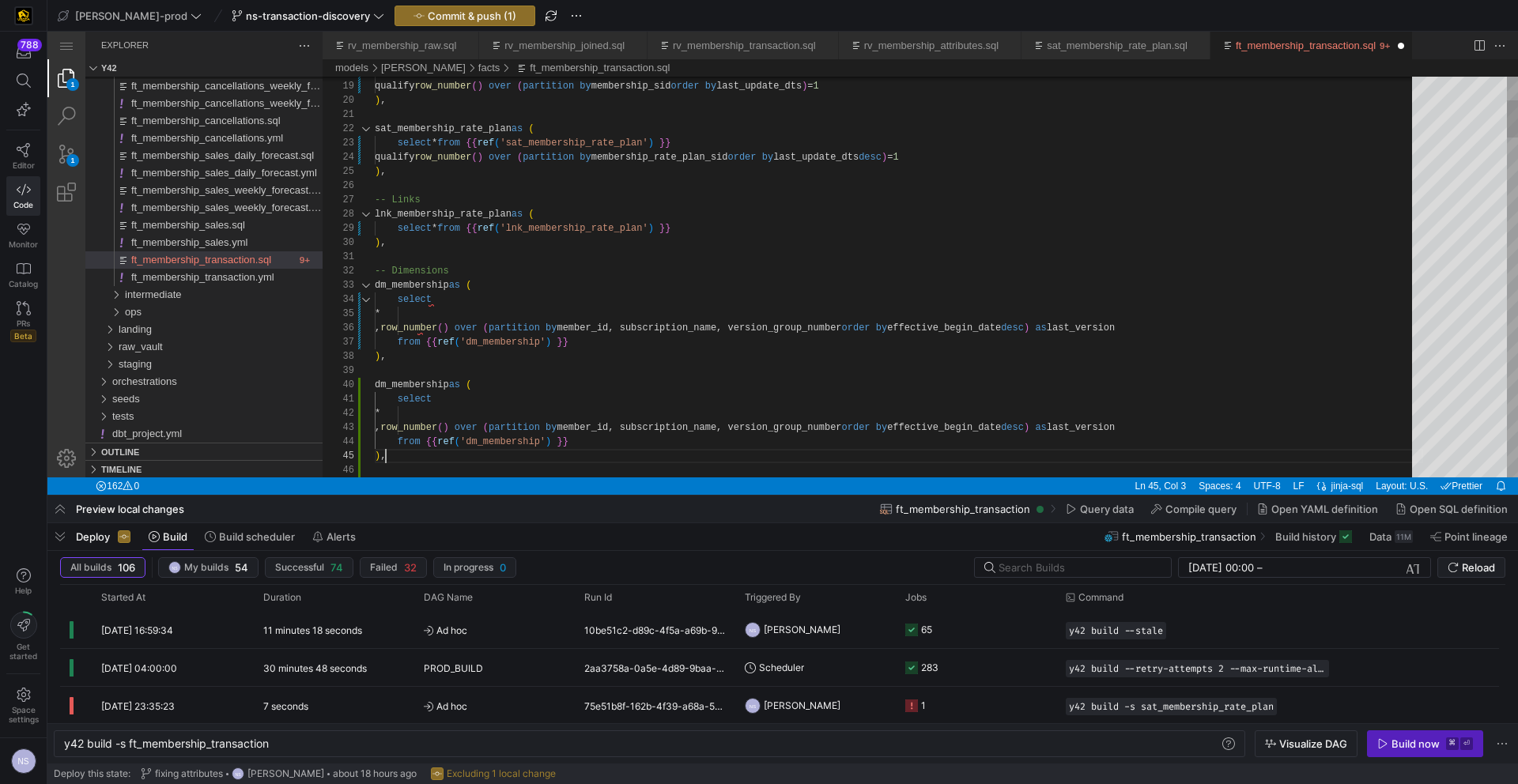
scroll to position [57, 11]
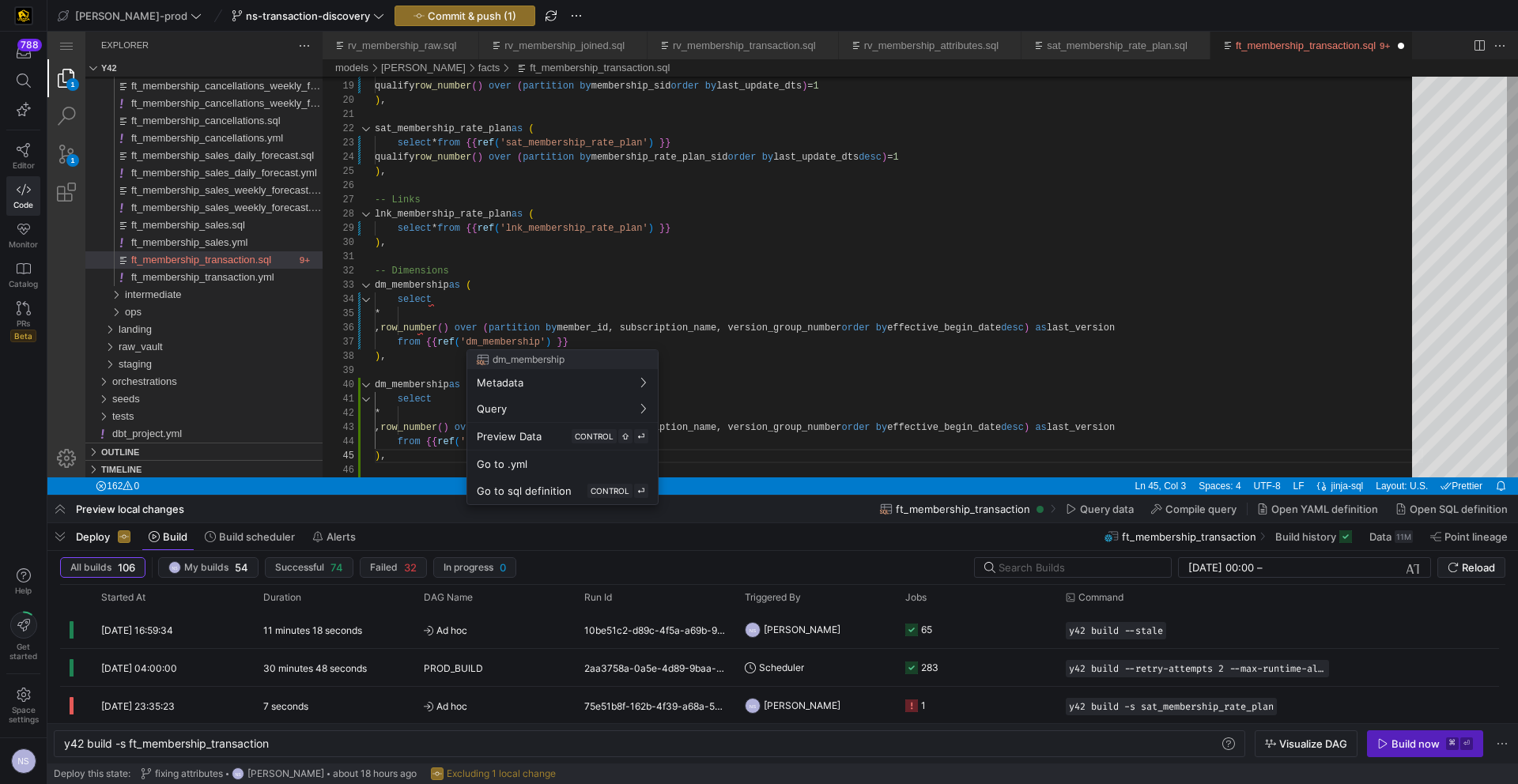
drag, startPoint x: 885, startPoint y: 352, endPoint x: 775, endPoint y: 319, distance: 114.8
click at [885, 352] on div at bounding box center [759, 392] width 1518 height 784
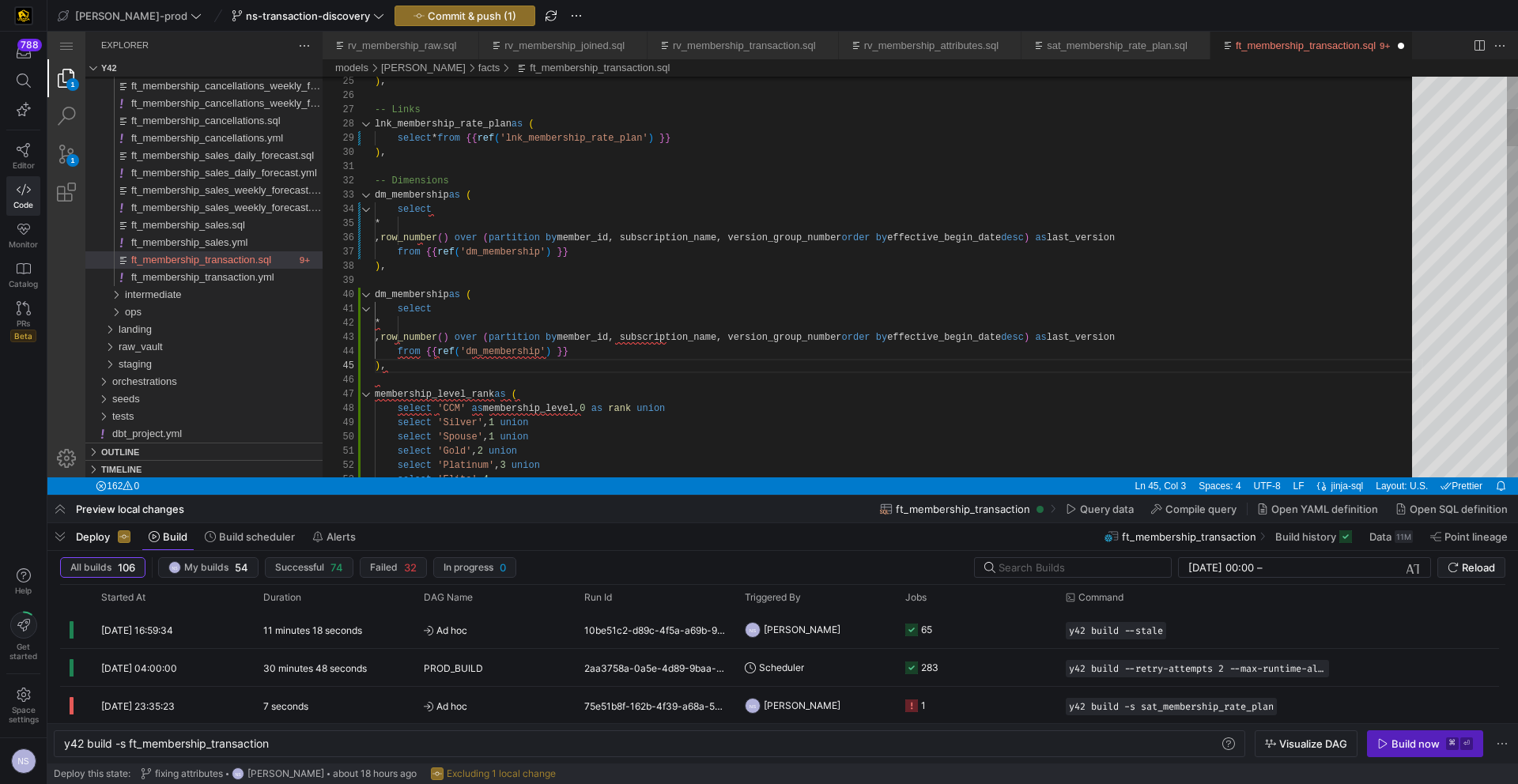
scroll to position [128, 74]
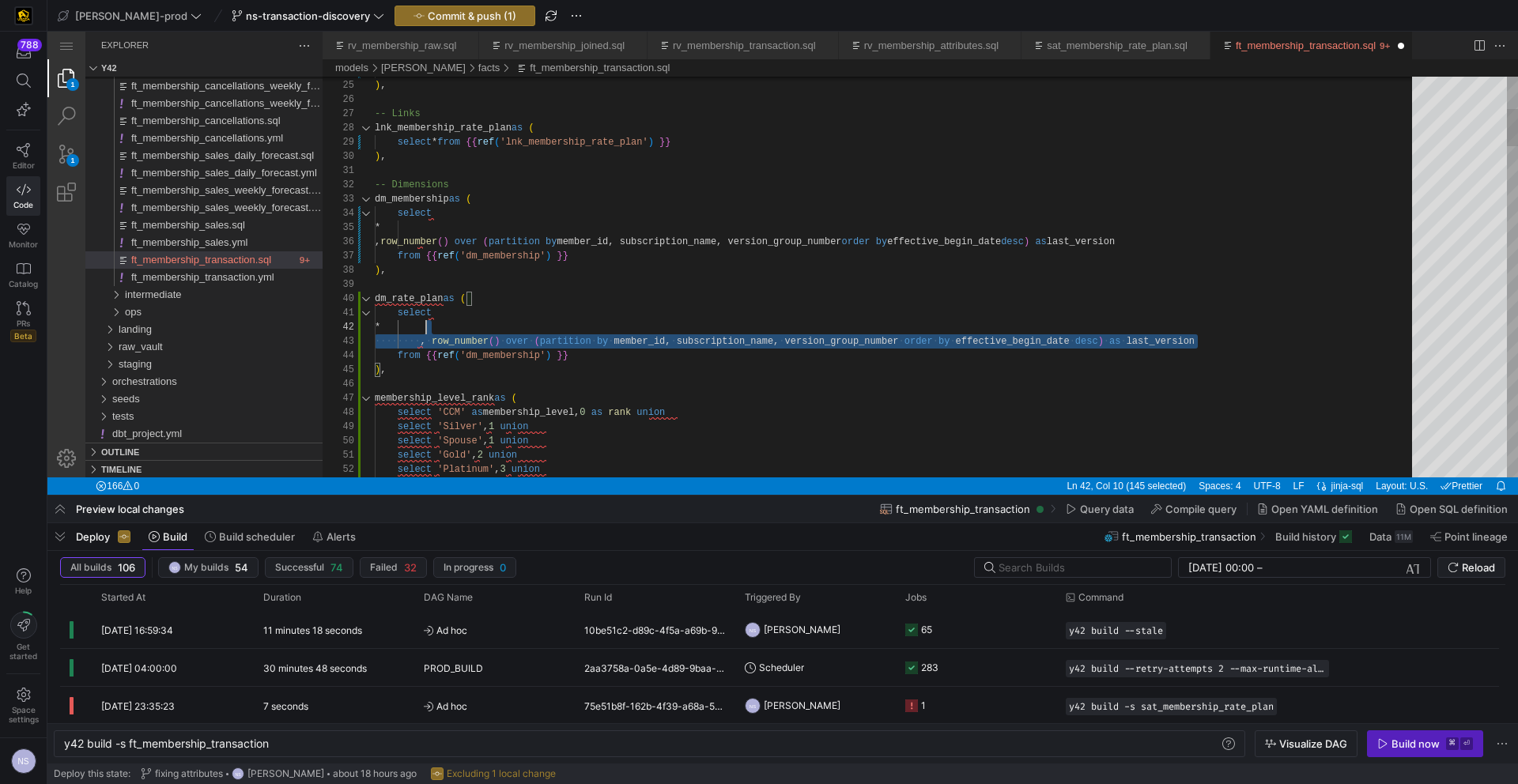
scroll to position [29, 0]
drag, startPoint x: 1202, startPoint y: 340, endPoint x: 339, endPoint y: 340, distance: 863.0
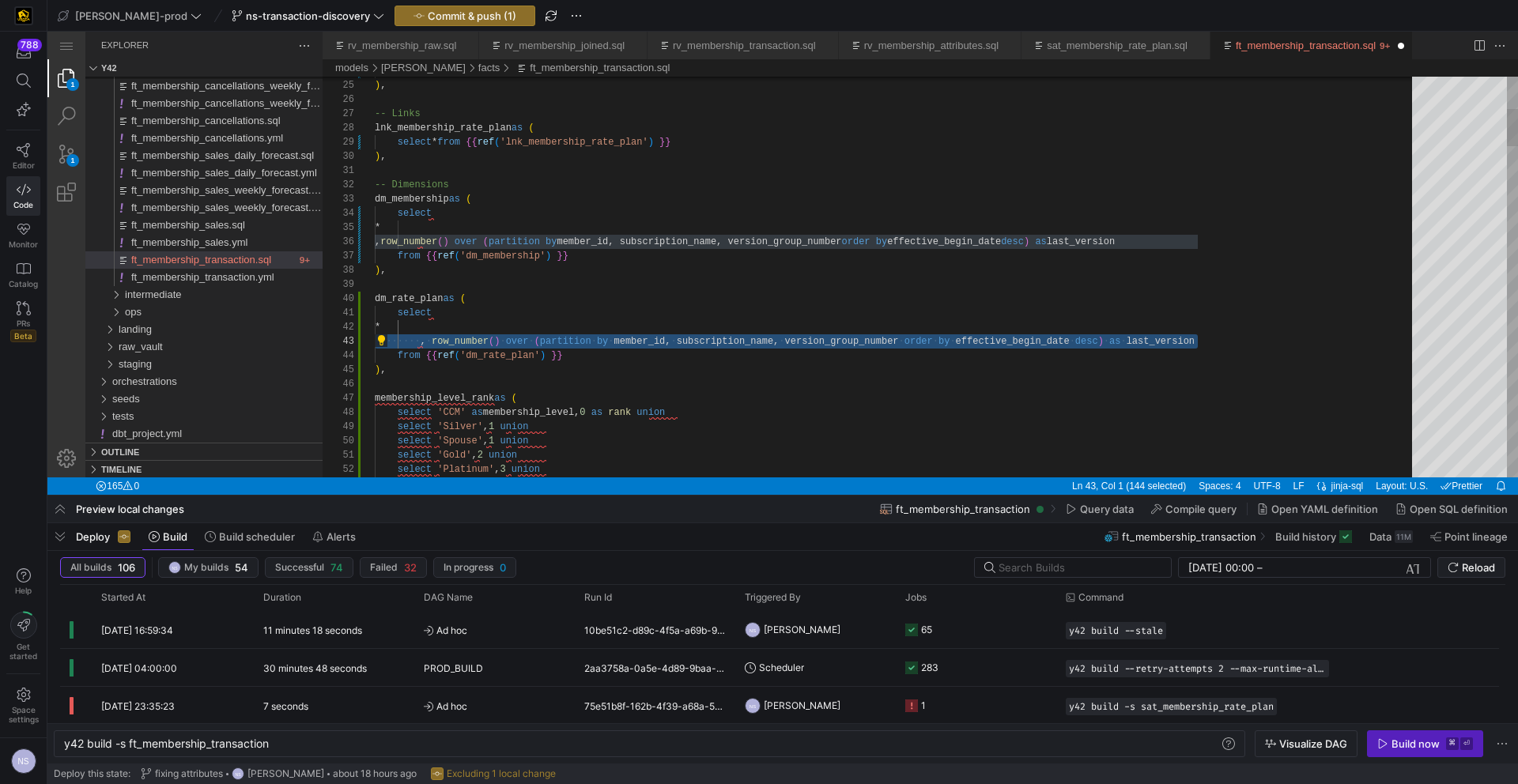
drag, startPoint x: 1226, startPoint y: 343, endPoint x: 327, endPoint y: 342, distance: 899.0
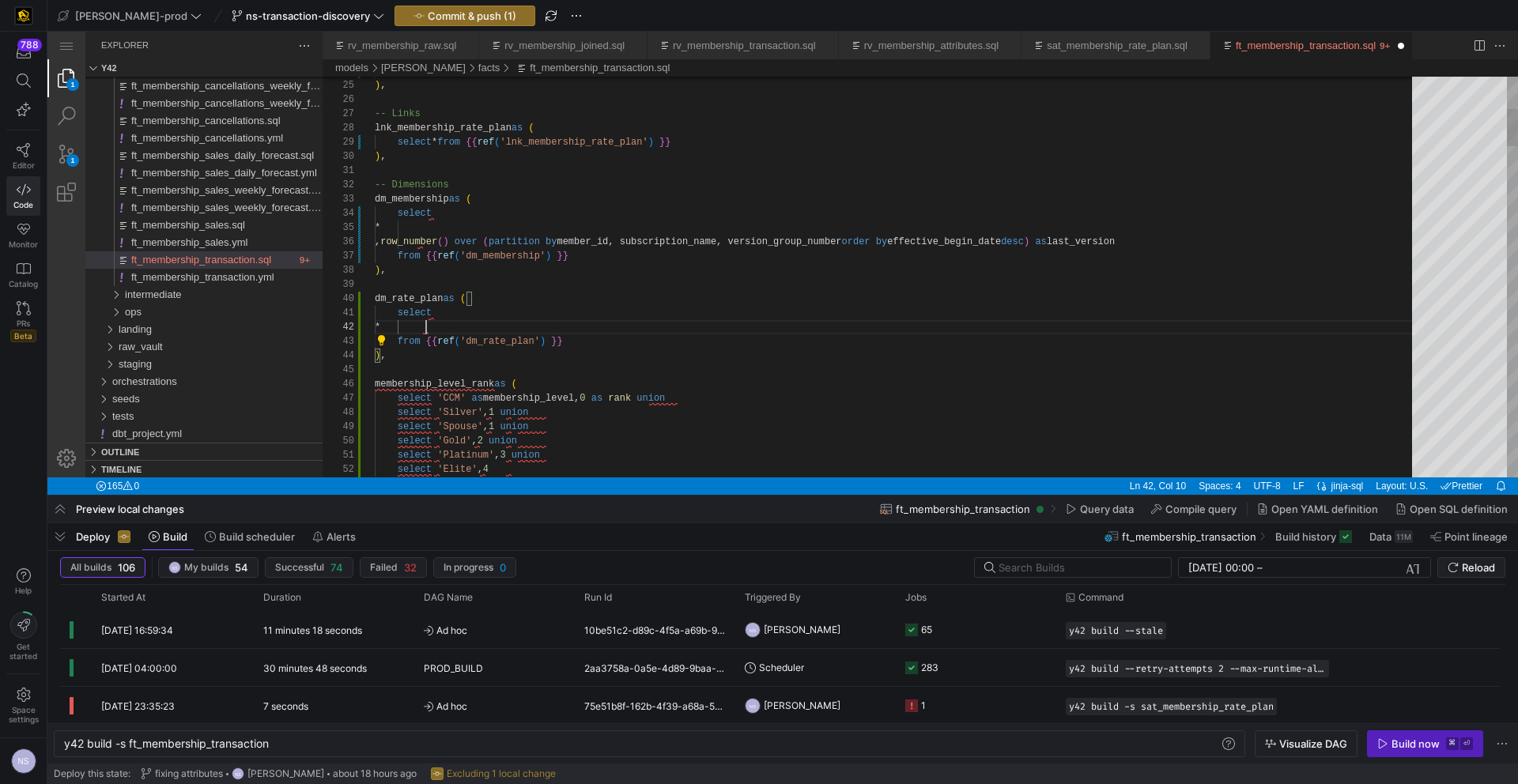
scroll to position [14, 51]
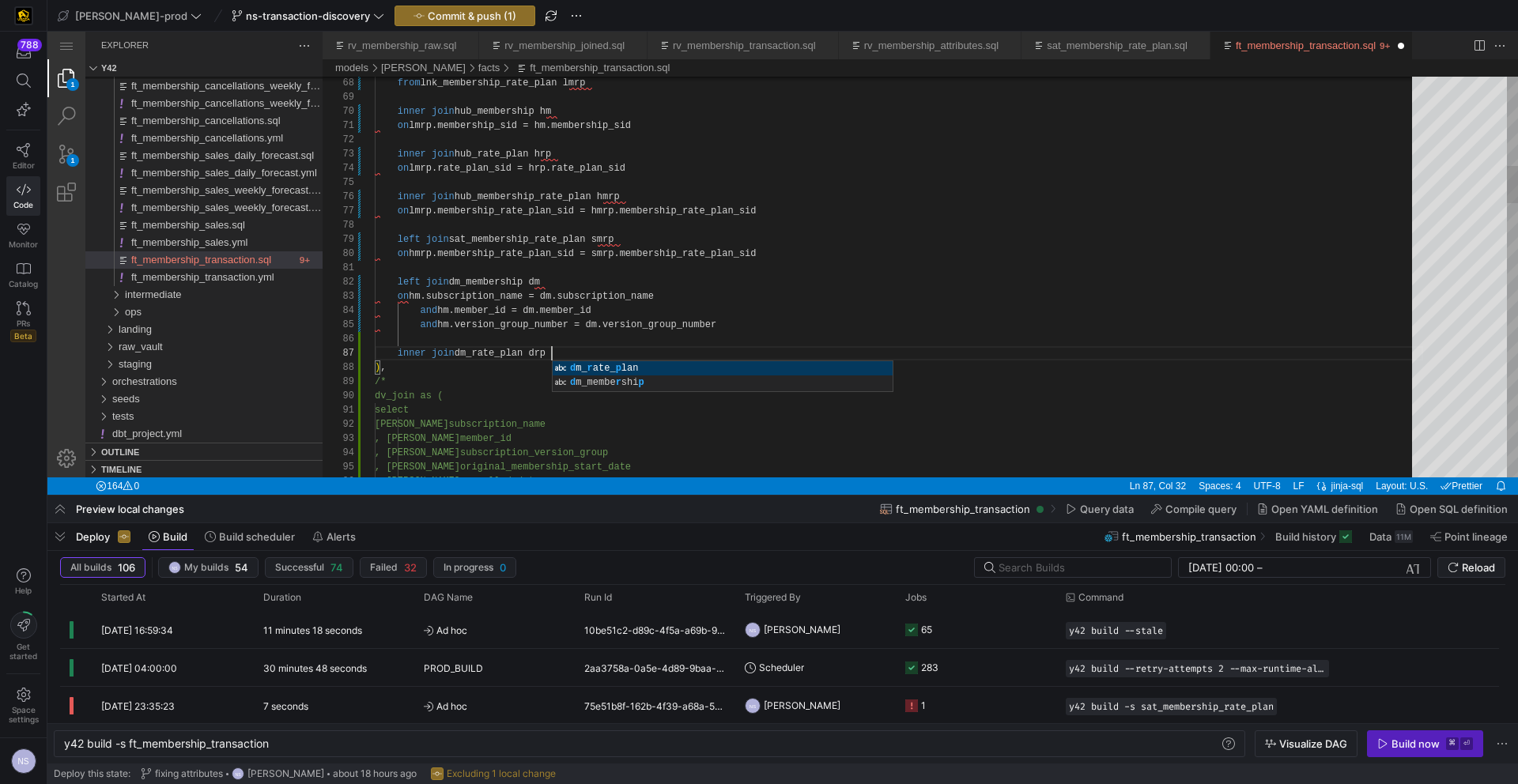
scroll to position [85, 177]
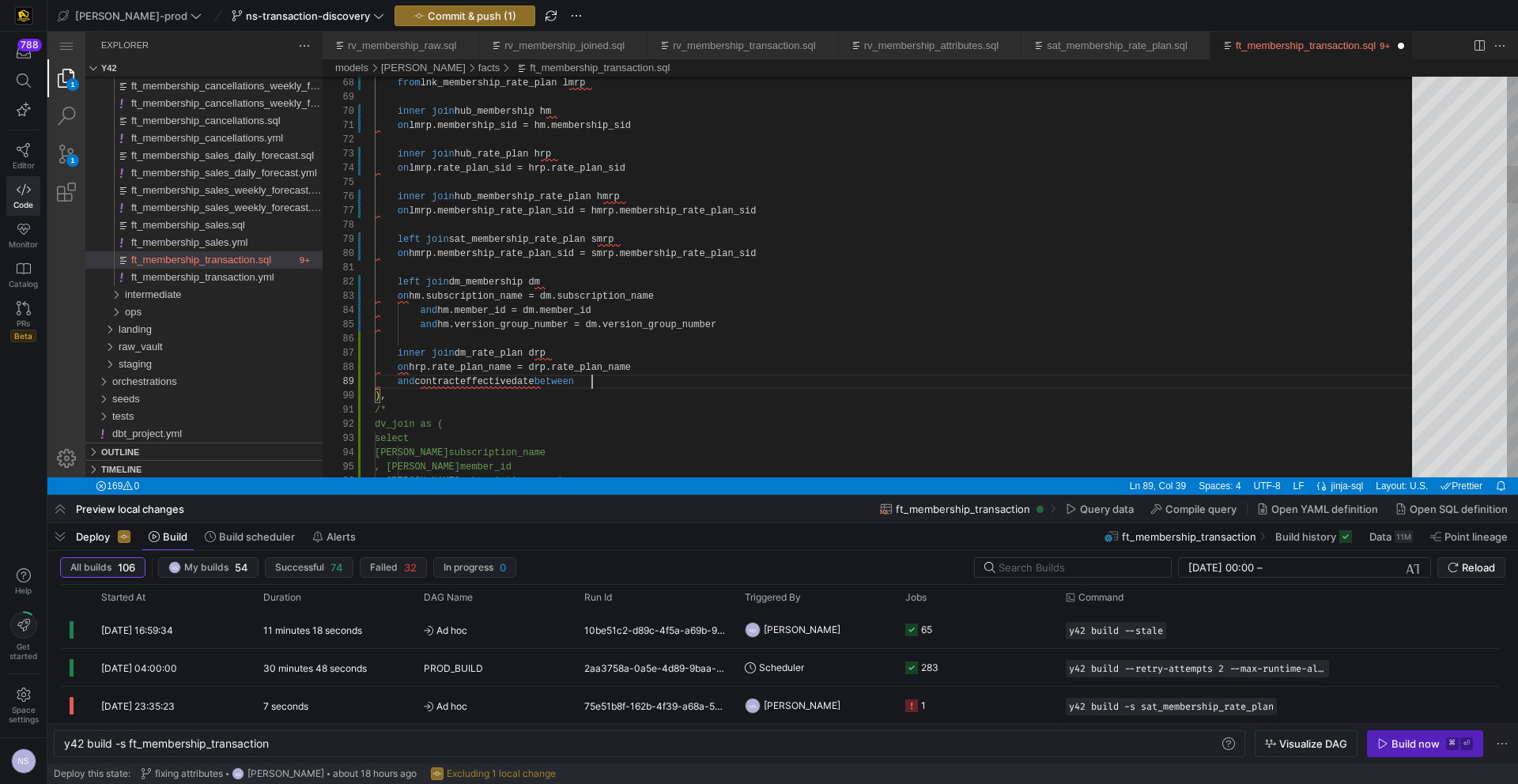
scroll to position [114, 218]
type textarea "left join dm_membership dm on hm.subscription_name = dm.subscription_name and h…"
click at [252, 219] on div "ft_membership_sales.sql" at bounding box center [227, 225] width 192 height 17
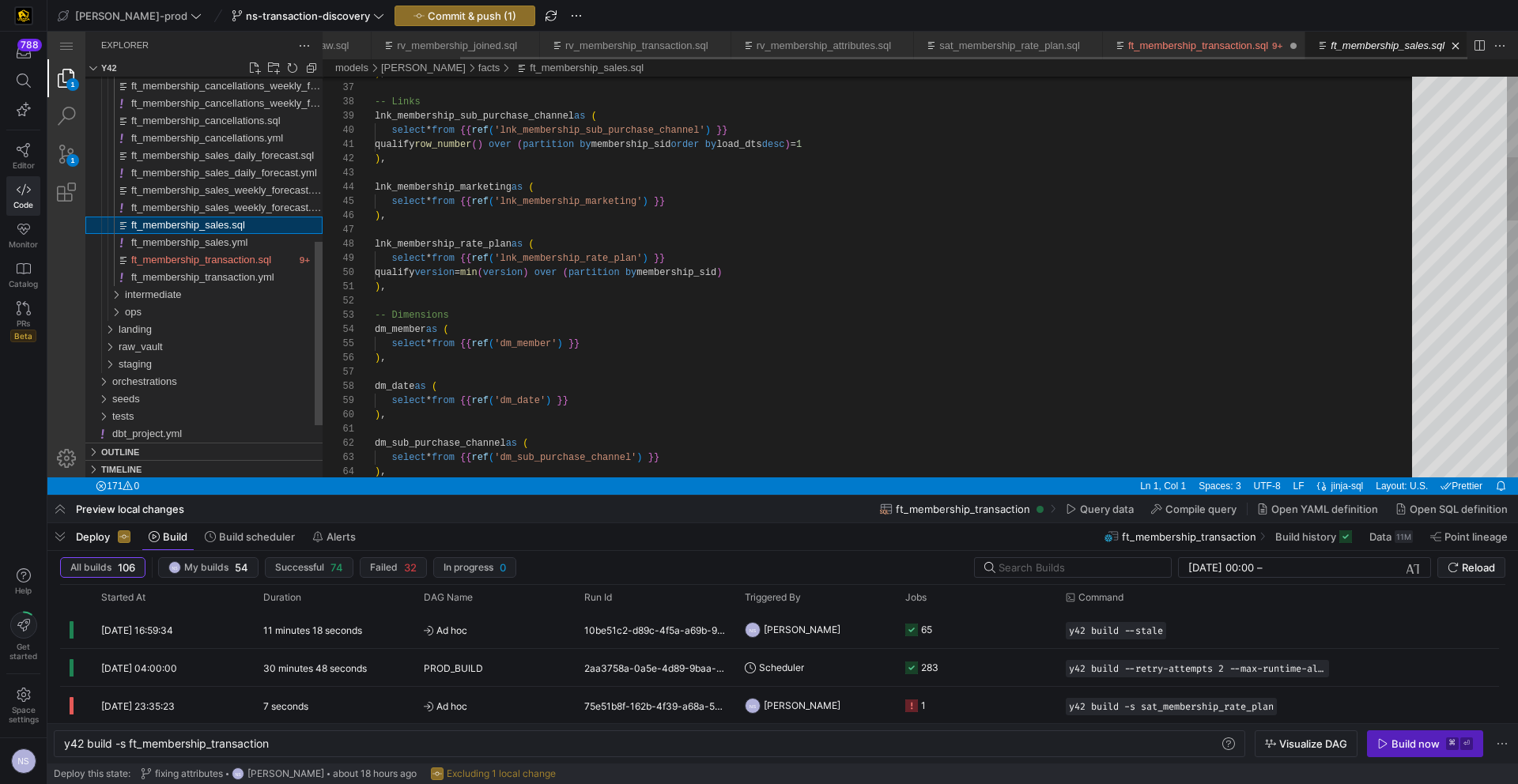
type textarea "y42 build -s ft_membership_sales"
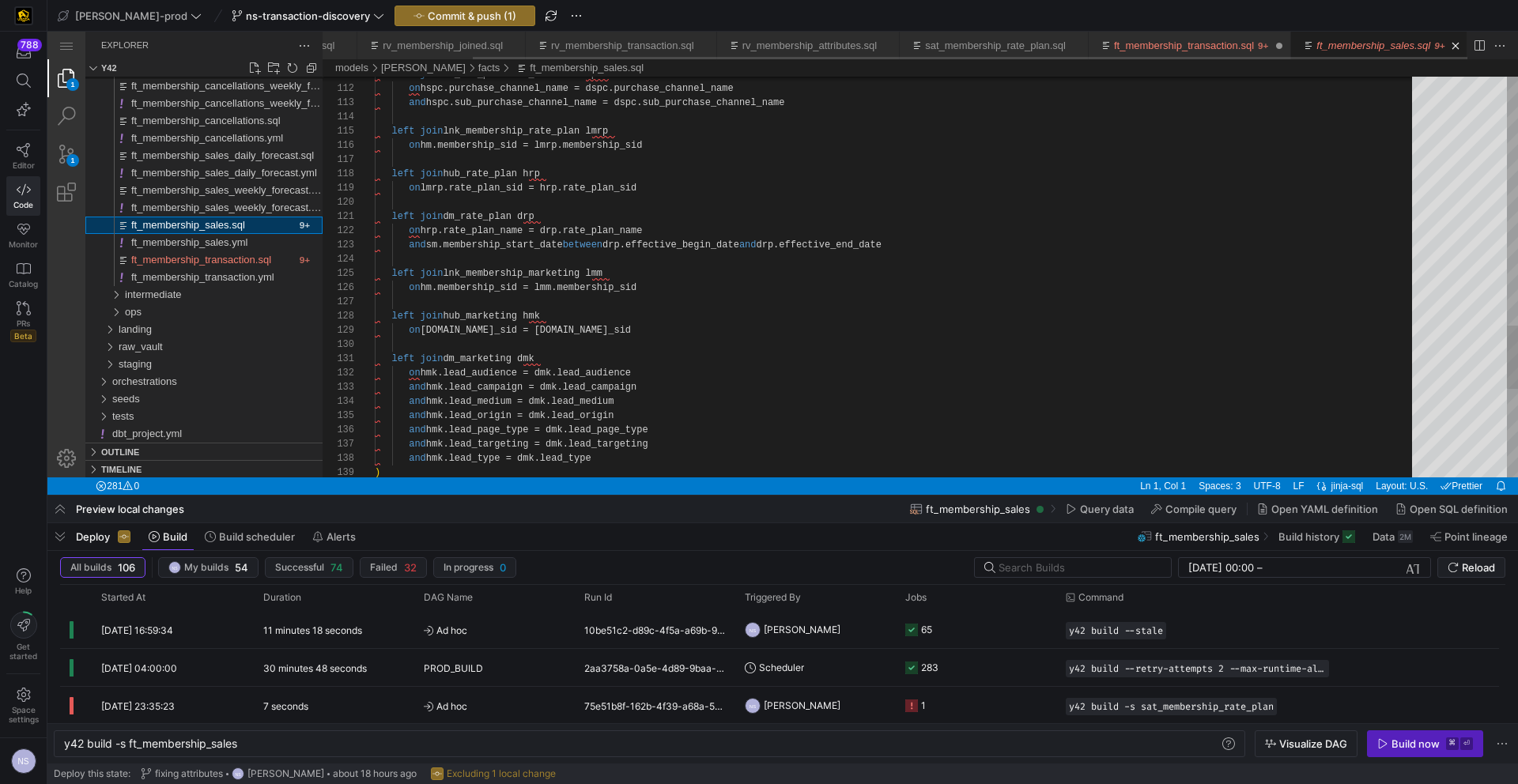
scroll to position [0, 172]
type textarea "left join dm_rate_plan drp on hrp.rate_plan_name = drp.rate_plan_name and sm.me…"
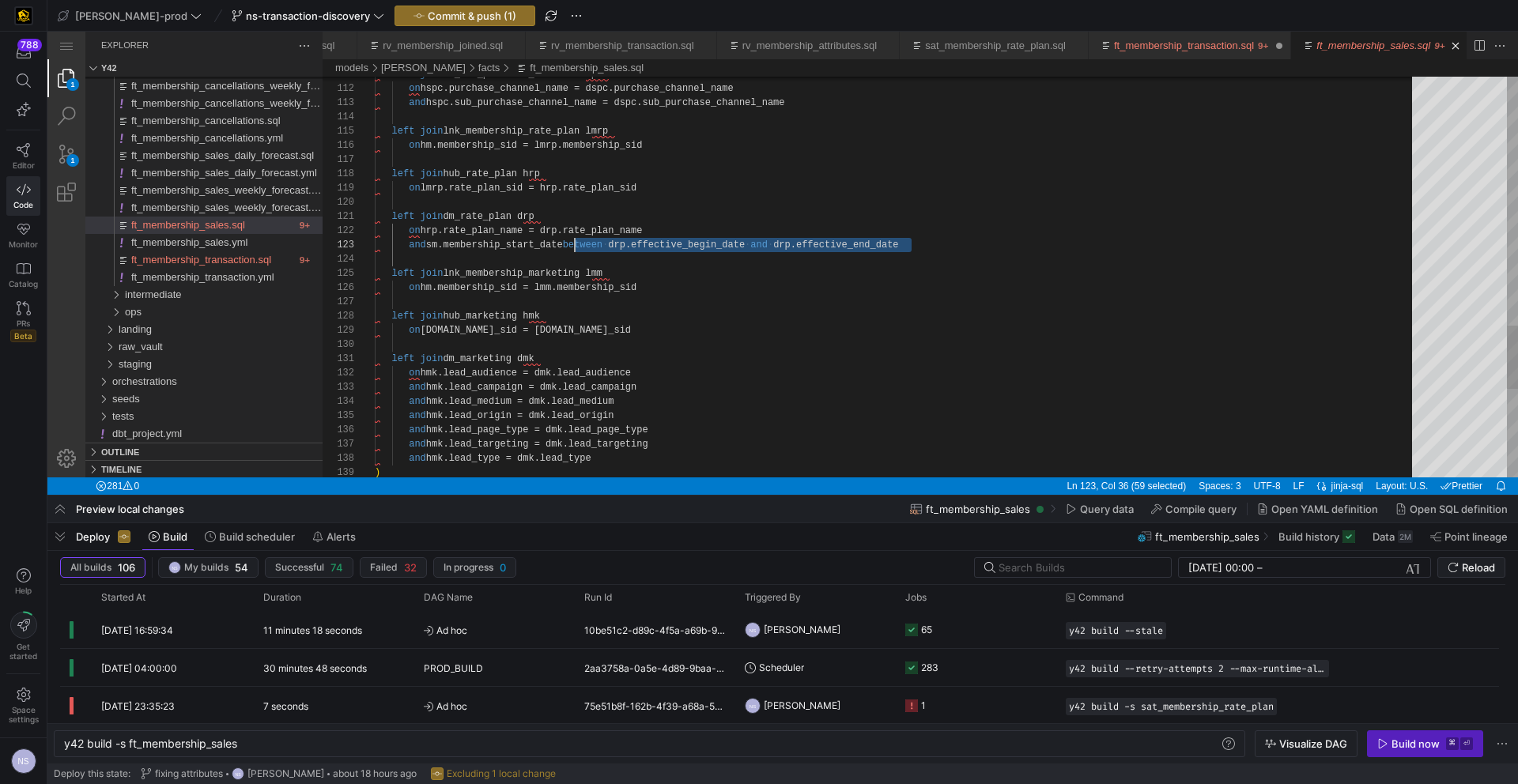
scroll to position [29, 200]
drag, startPoint x: 927, startPoint y: 245, endPoint x: 575, endPoint y: 245, distance: 352.0
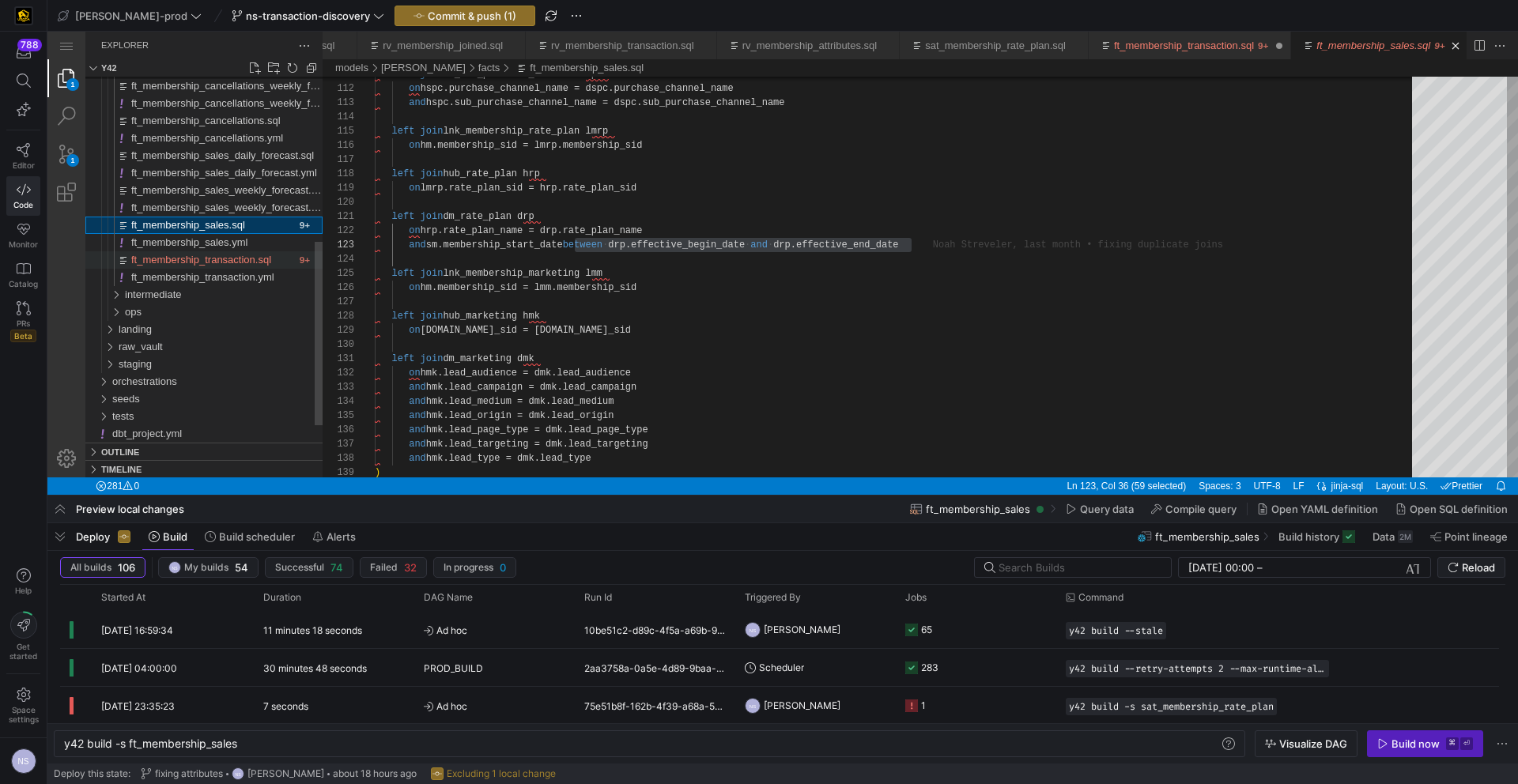
click at [226, 259] on span "ft_membership_transaction.sql" at bounding box center [201, 259] width 140 height 12
type textarea "y42 build -s ft_membership_transaction"
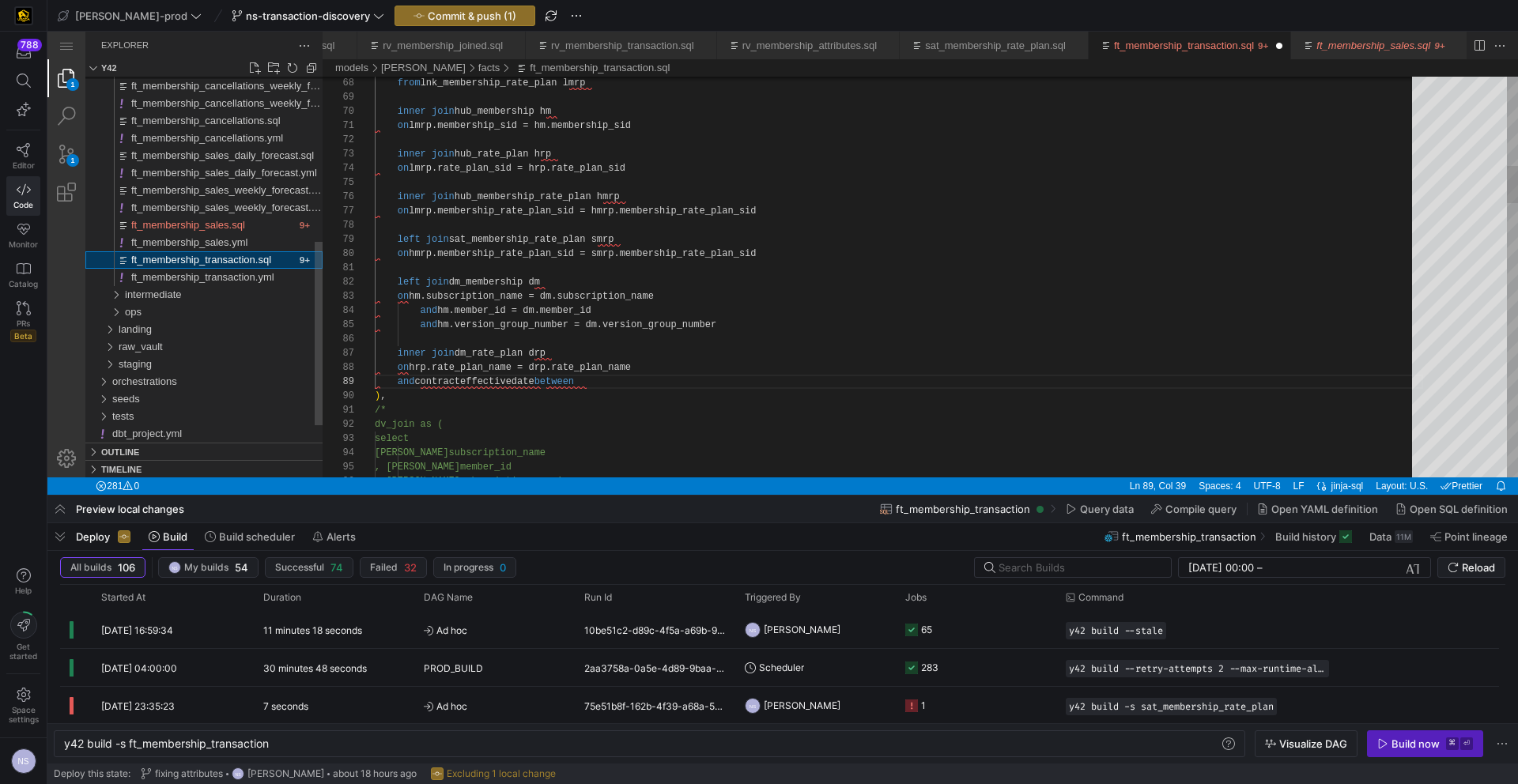
scroll to position [142, 218]
paste textarea "between drp.effective_begin_date and drp.effective_end_date"
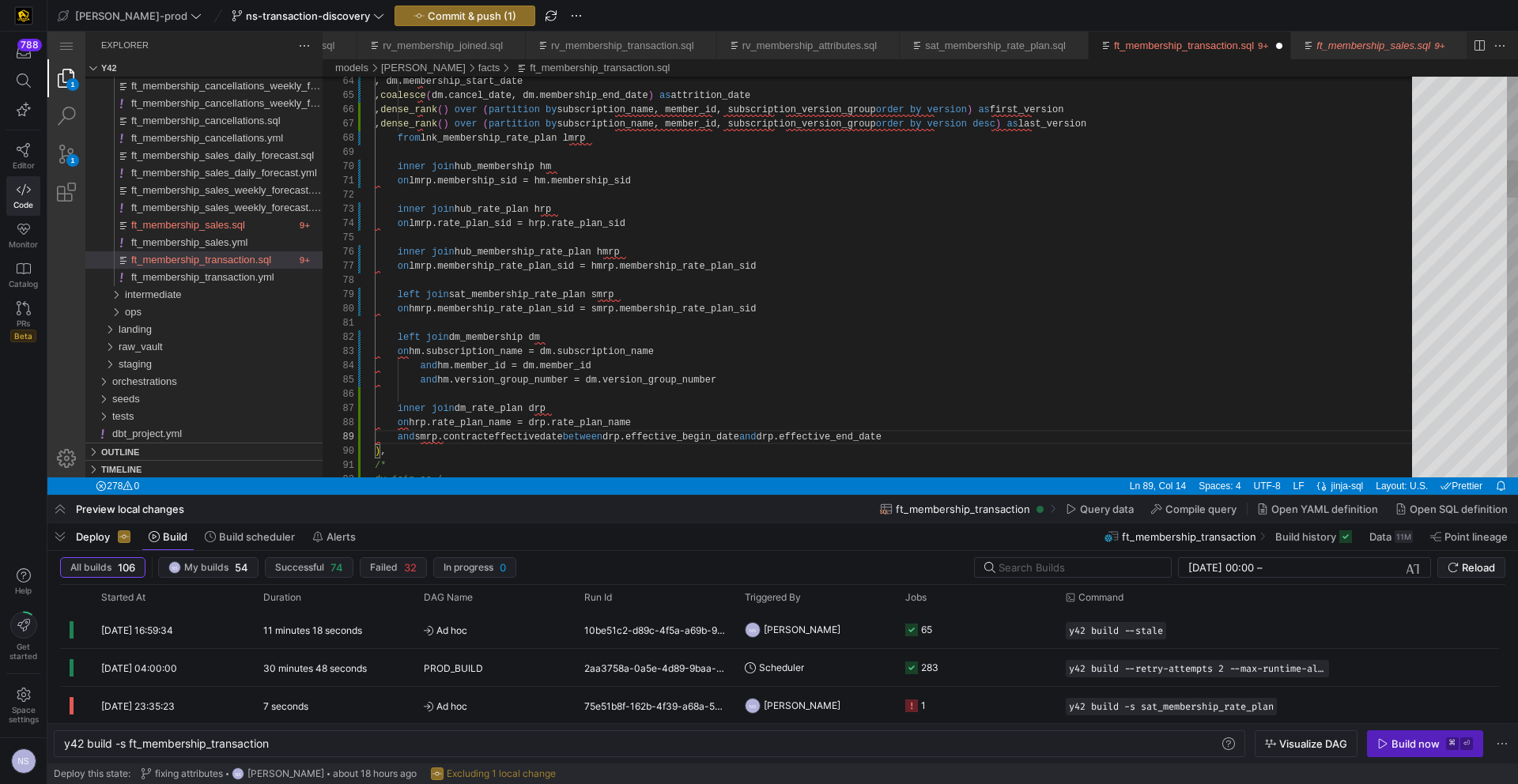
scroll to position [114, 23]
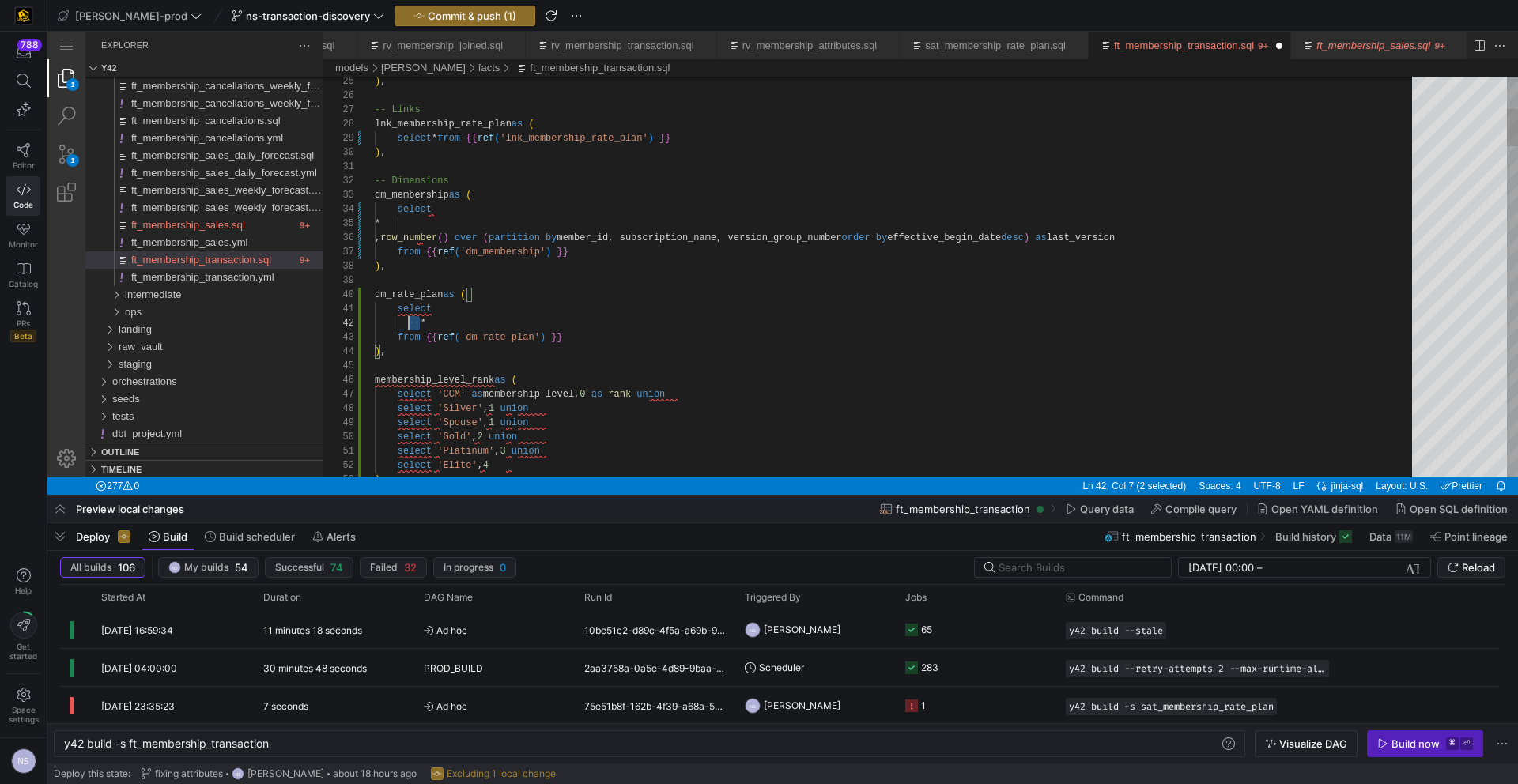
scroll to position [14, 0]
drag, startPoint x: 420, startPoint y: 322, endPoint x: 309, endPoint y: 325, distance: 111.0
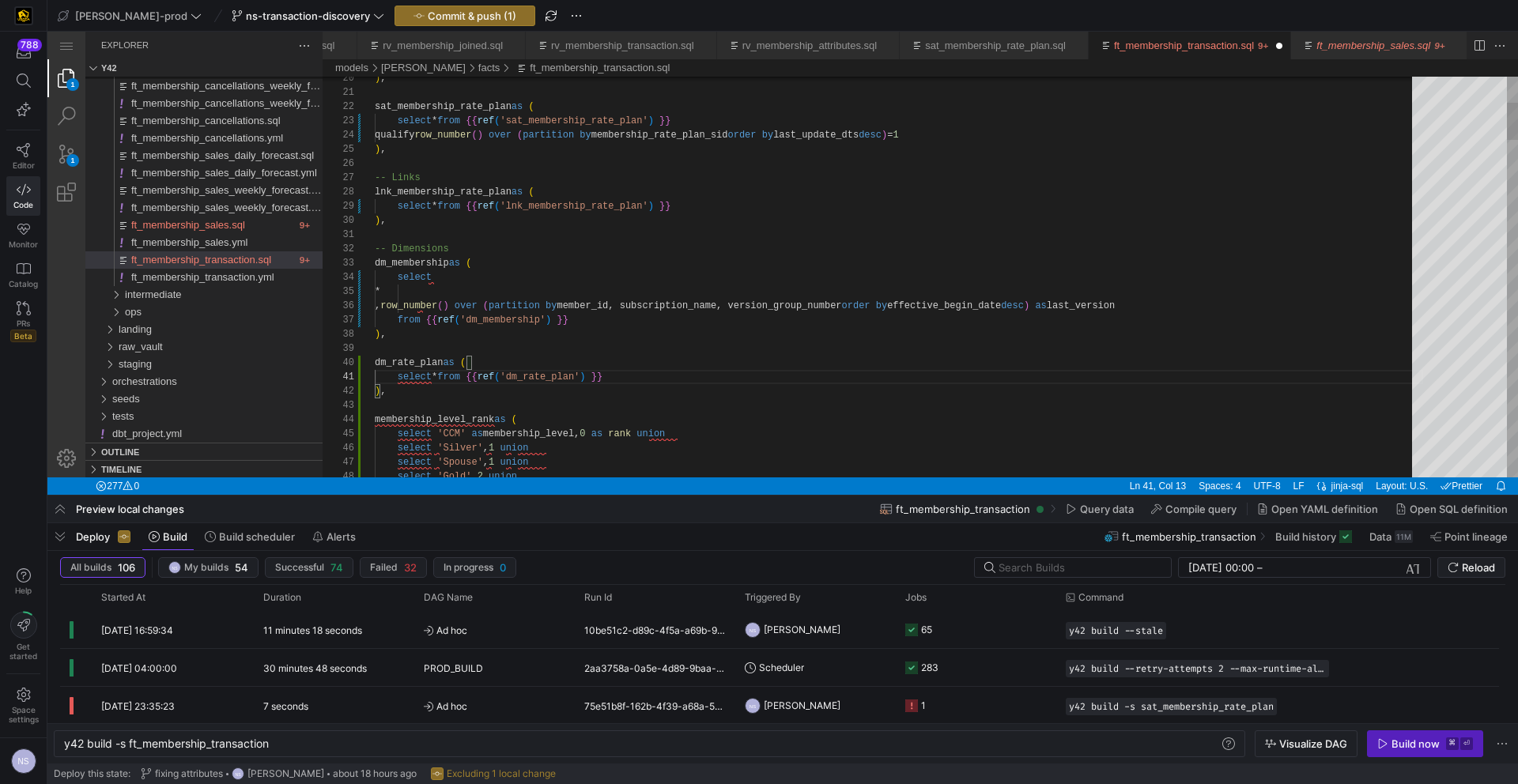
scroll to position [0, 74]
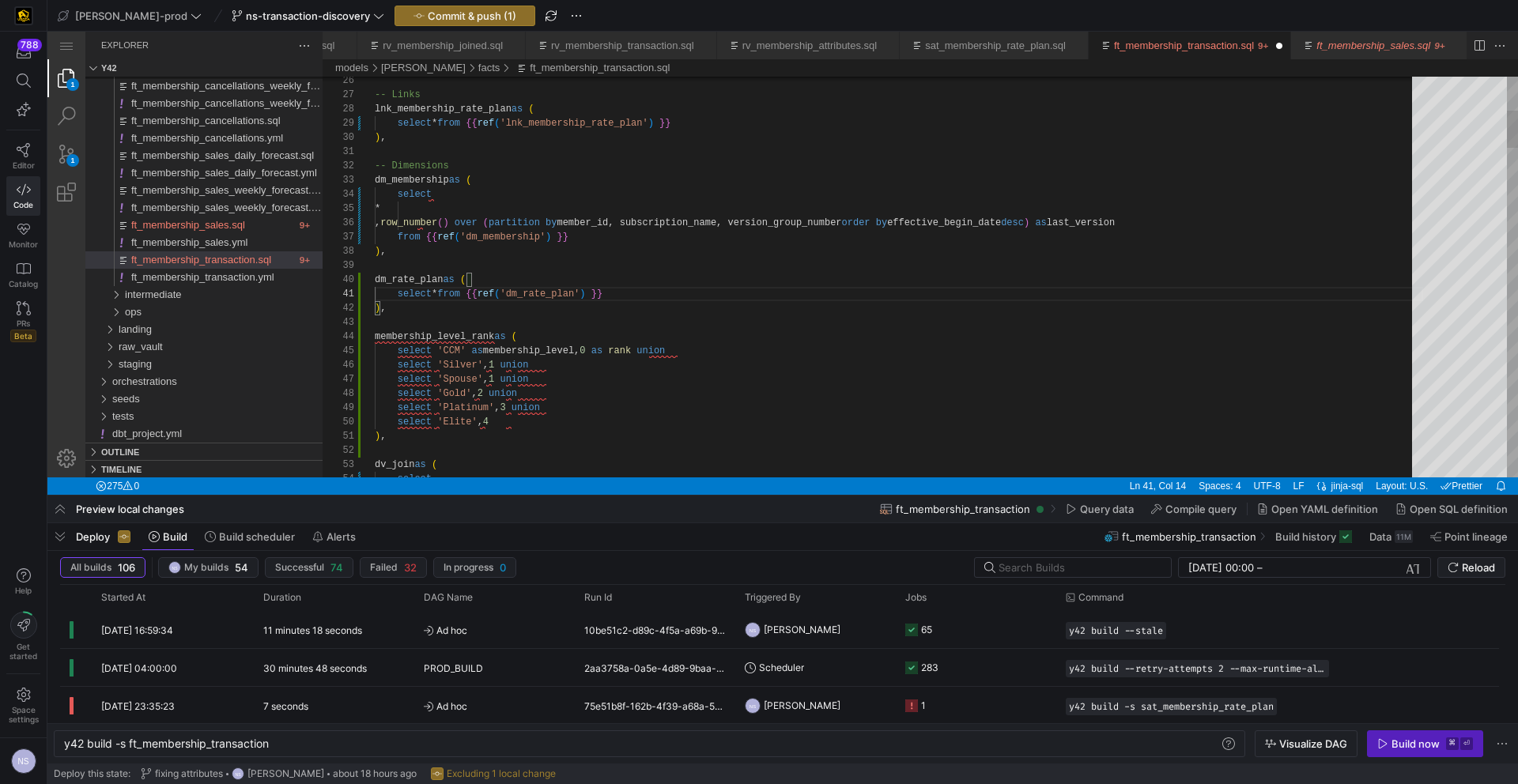
type textarea "select * from {{ ref('dm_rate_plan') }} ), membership_level_rank as ( select 'C…"
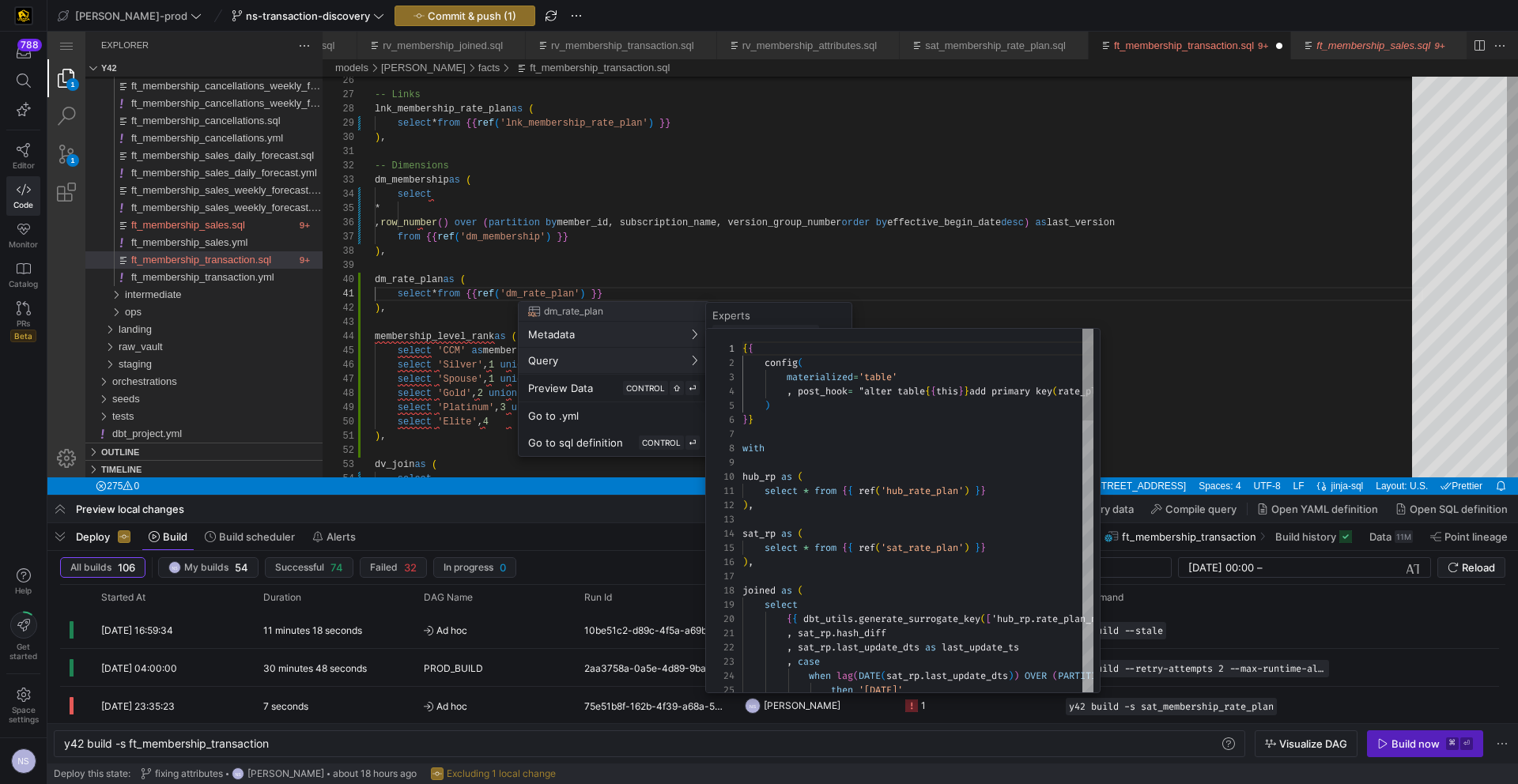
scroll to position [142, 0]
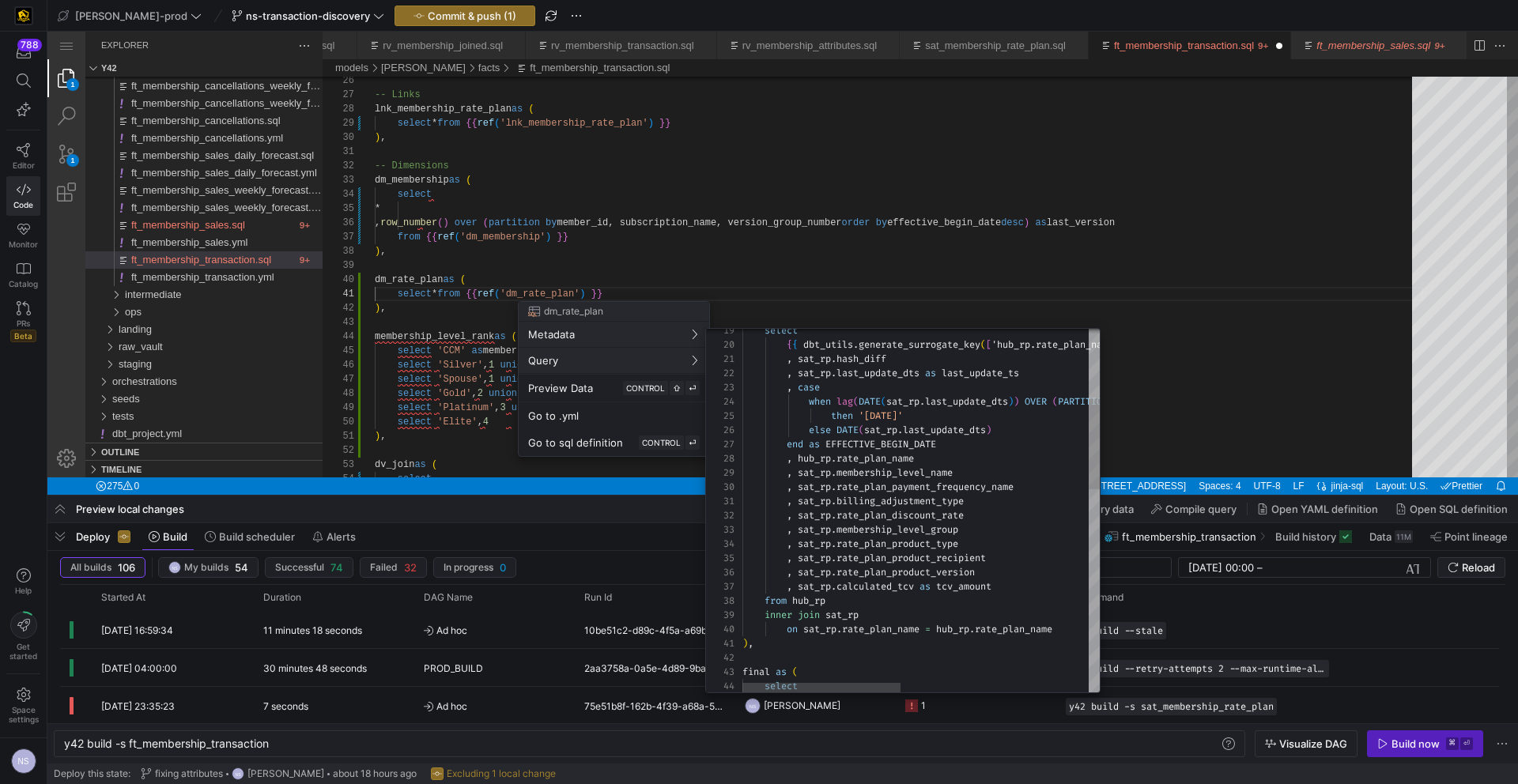
type textarea ", sat_rp.hash_diff , sat_rp.last_update_dts as last_update_ts , case when lag(D…"
click at [910, 470] on div "select { { dbt_utils . generate_surrogate_key ( [ 'hub_rp.rate_plan_name', 'las…" at bounding box center [1131, 777] width 779 height 1445
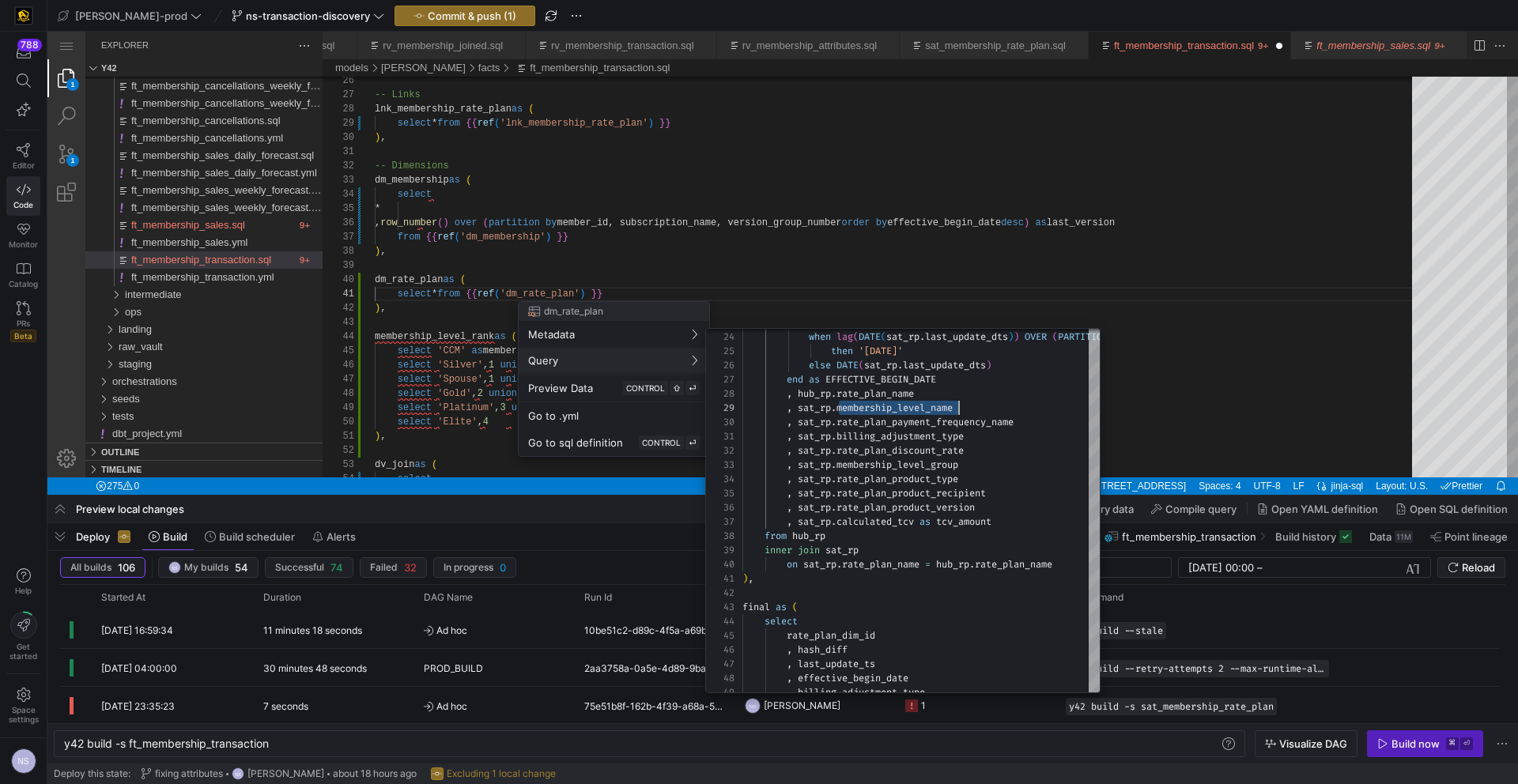
click at [769, 292] on div at bounding box center [759, 392] width 1518 height 784
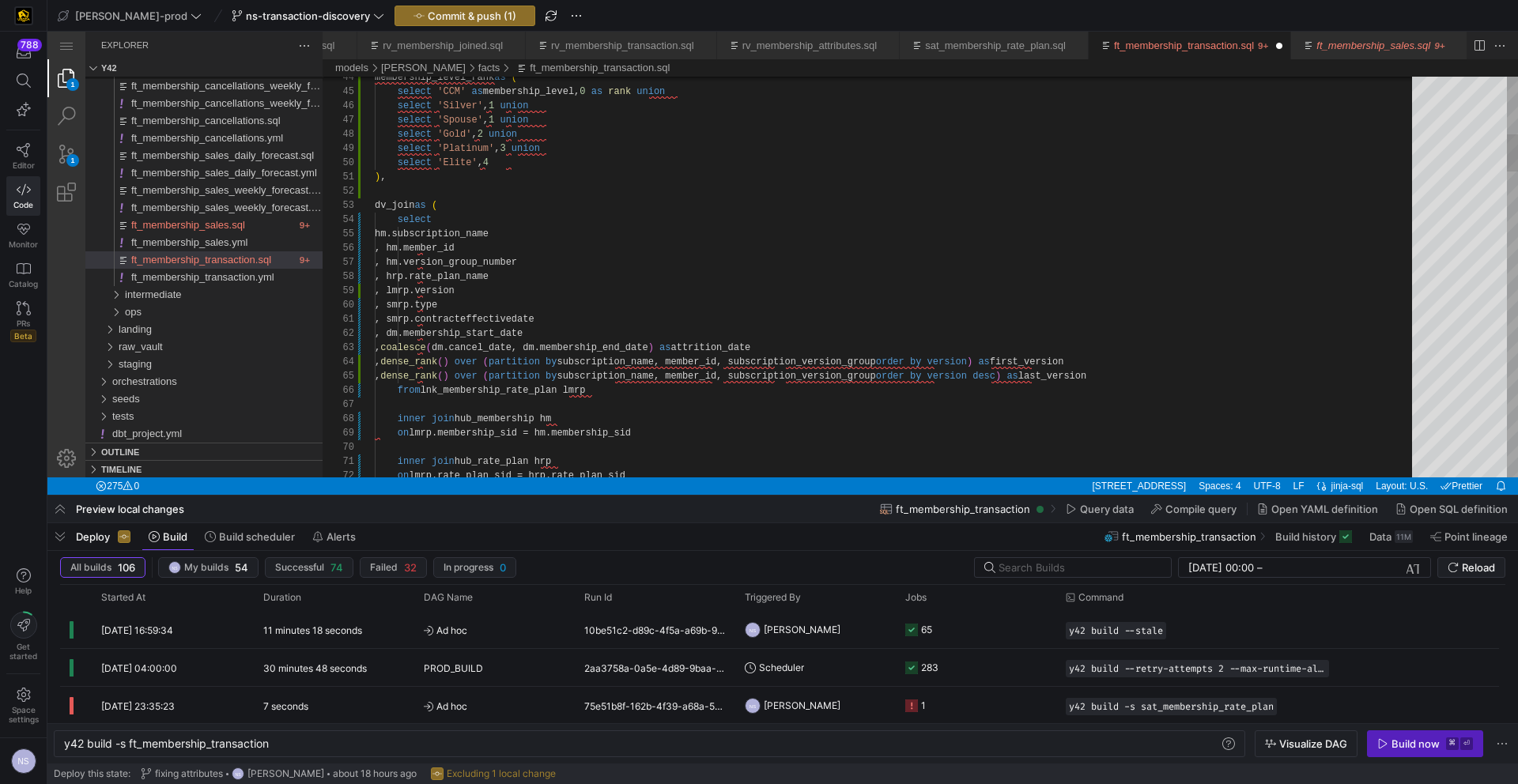
scroll to position [0, 205]
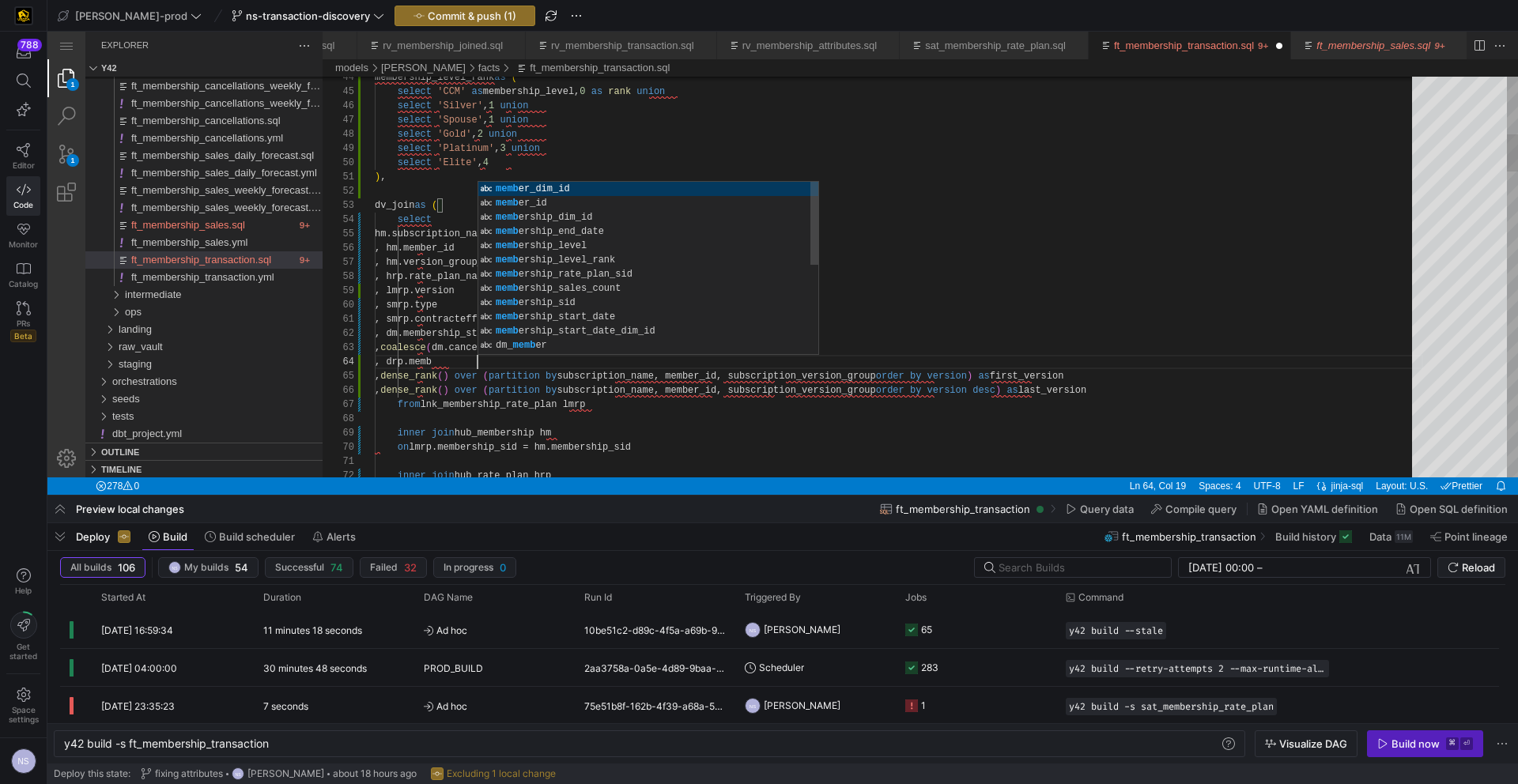
scroll to position [43, 103]
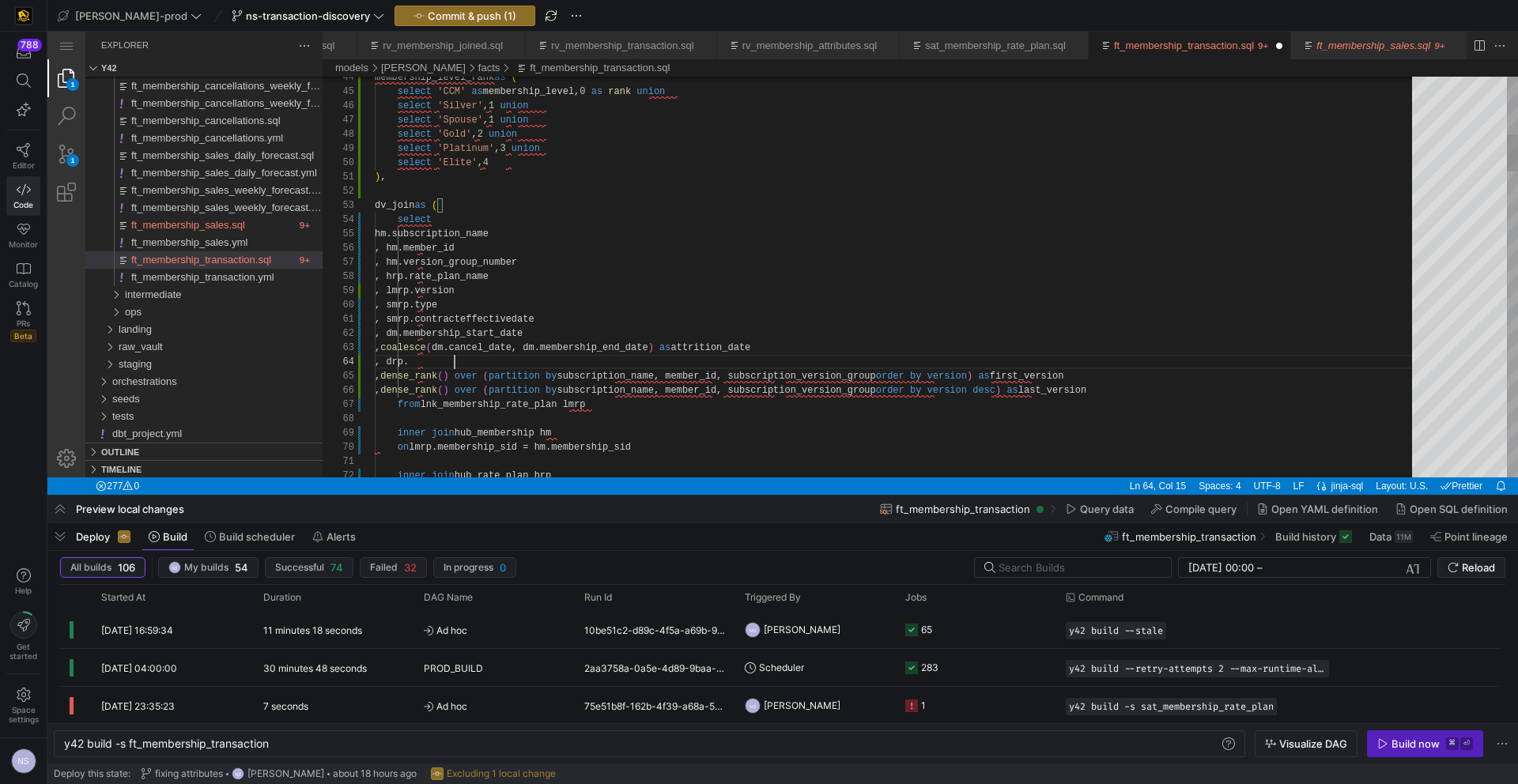
paste textarea "membership_level_name"
drag, startPoint x: 633, startPoint y: 374, endPoint x: 615, endPoint y: 375, distance: 18.0
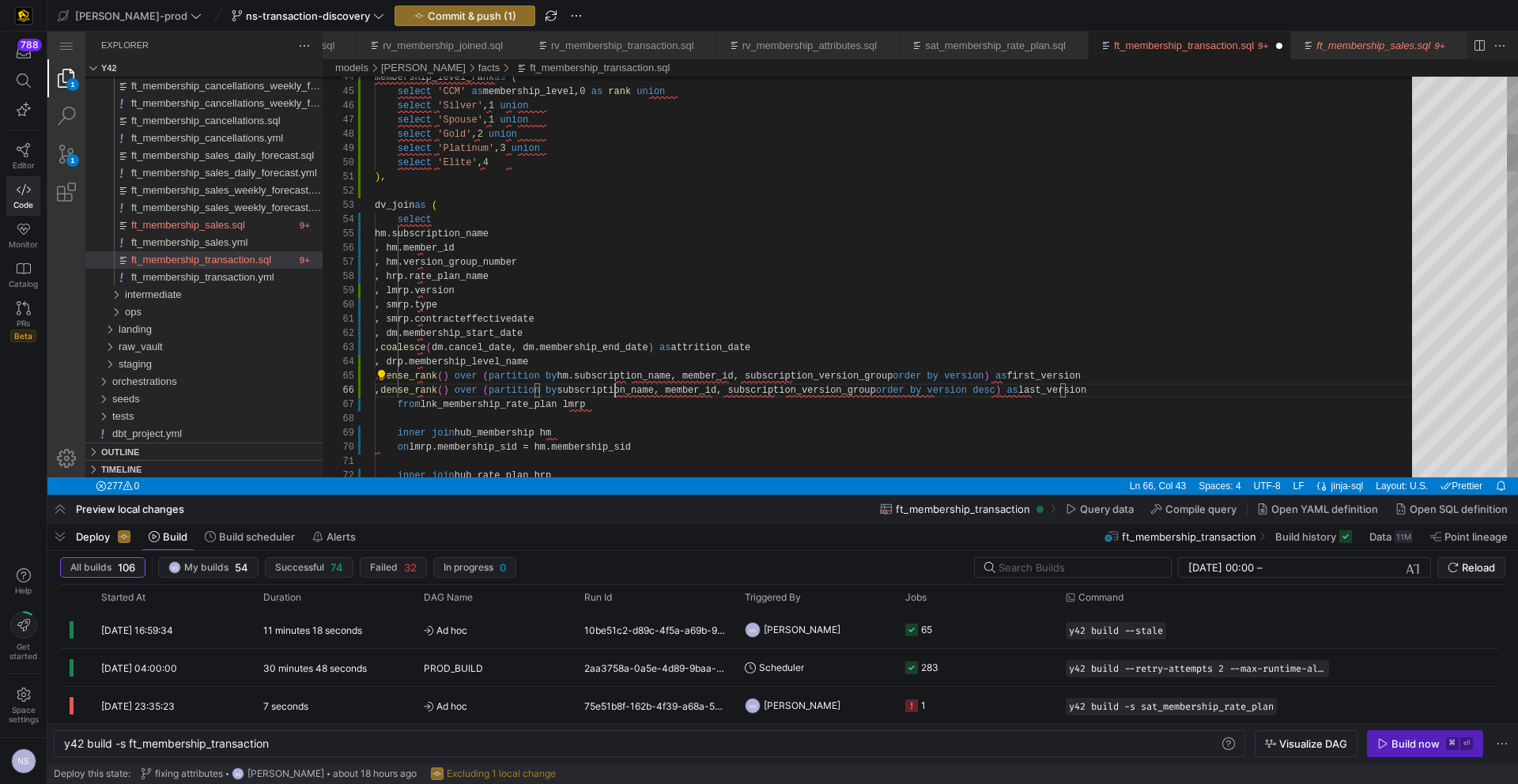
paste textarea "hm."
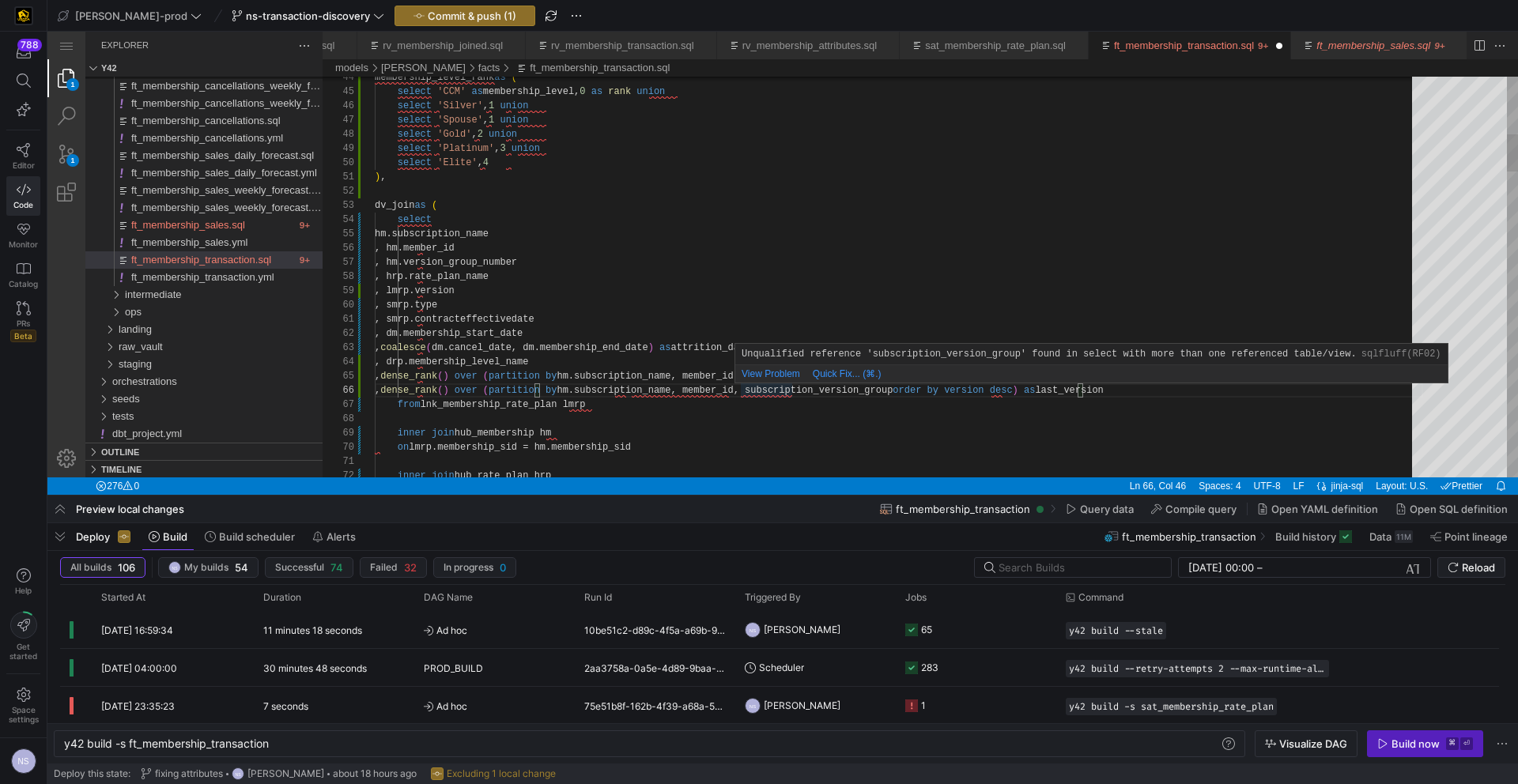
paste textarea "hm."
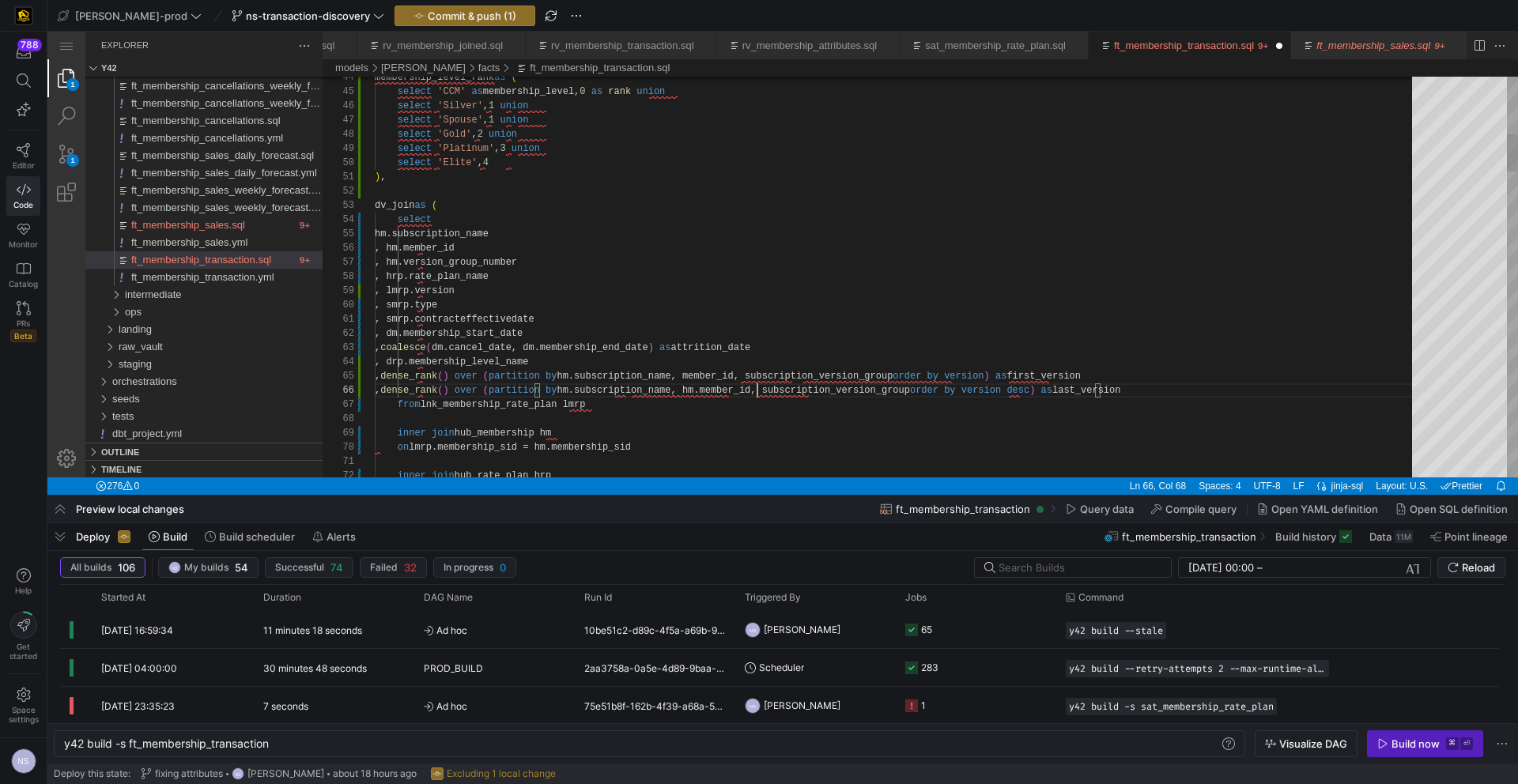
paste textarea "hm."
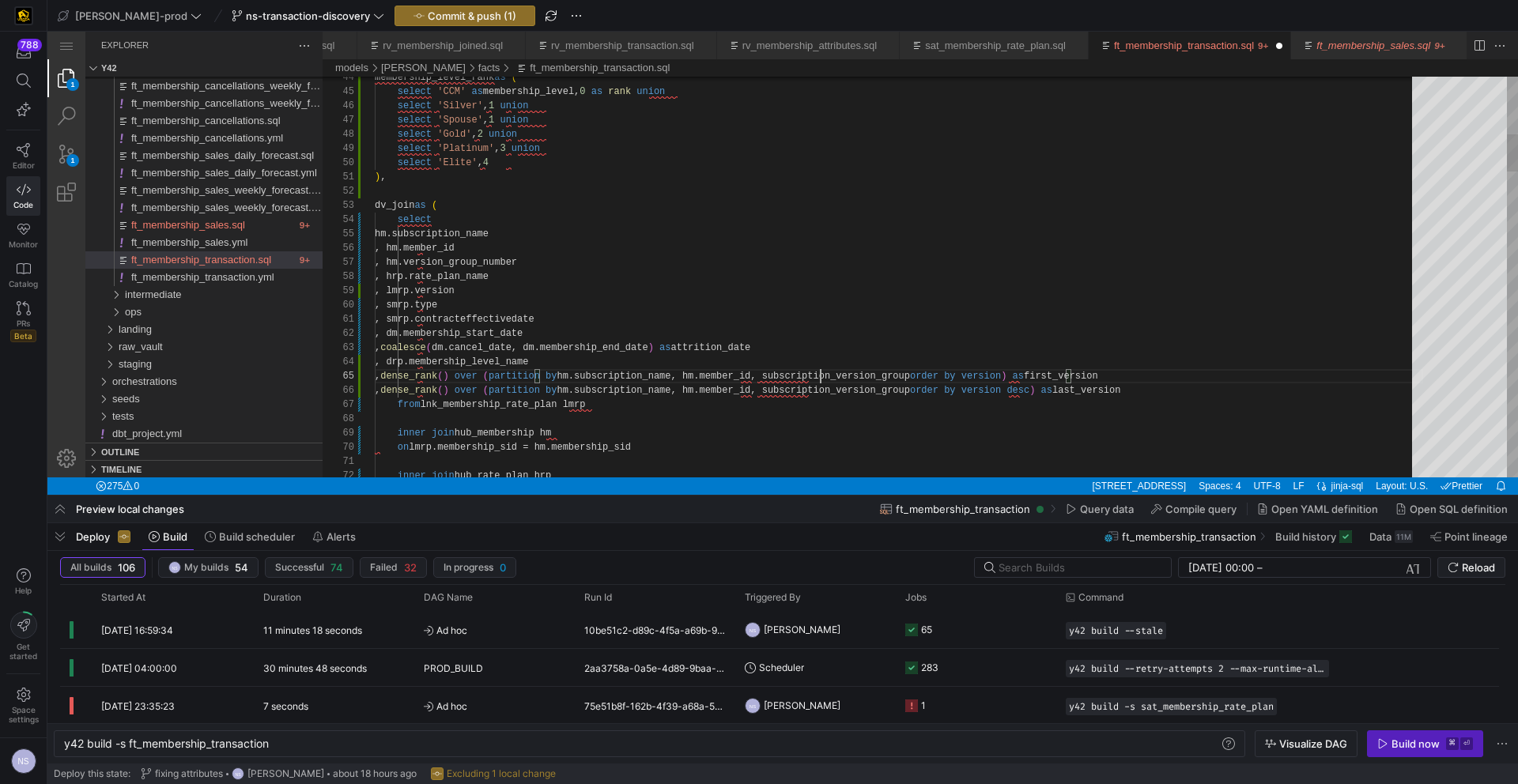
paste textarea "hm."
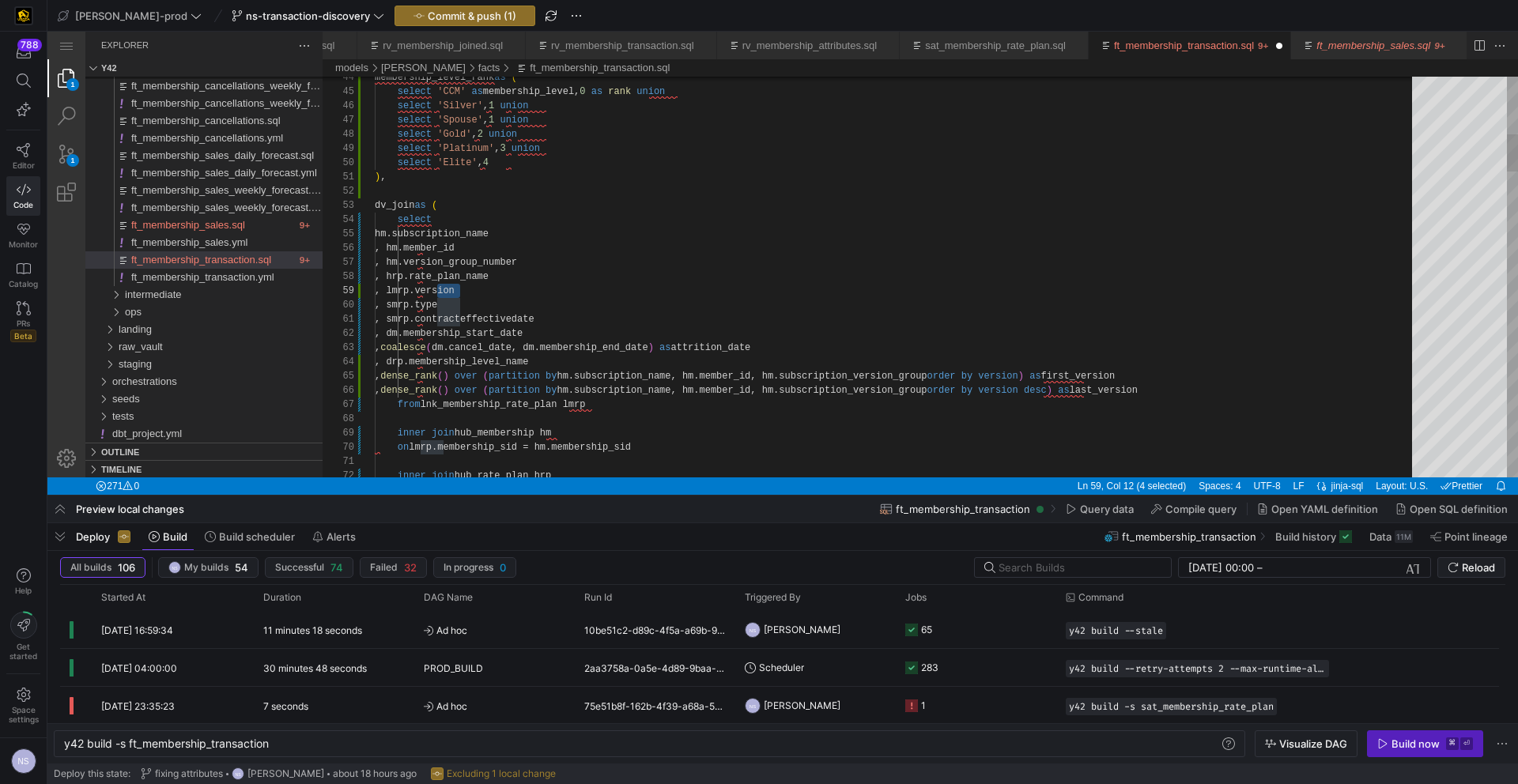
drag, startPoint x: 460, startPoint y: 289, endPoint x: 434, endPoint y: 291, distance: 26.1
drag, startPoint x: 460, startPoint y: 290, endPoint x: 433, endPoint y: 288, distance: 27.1
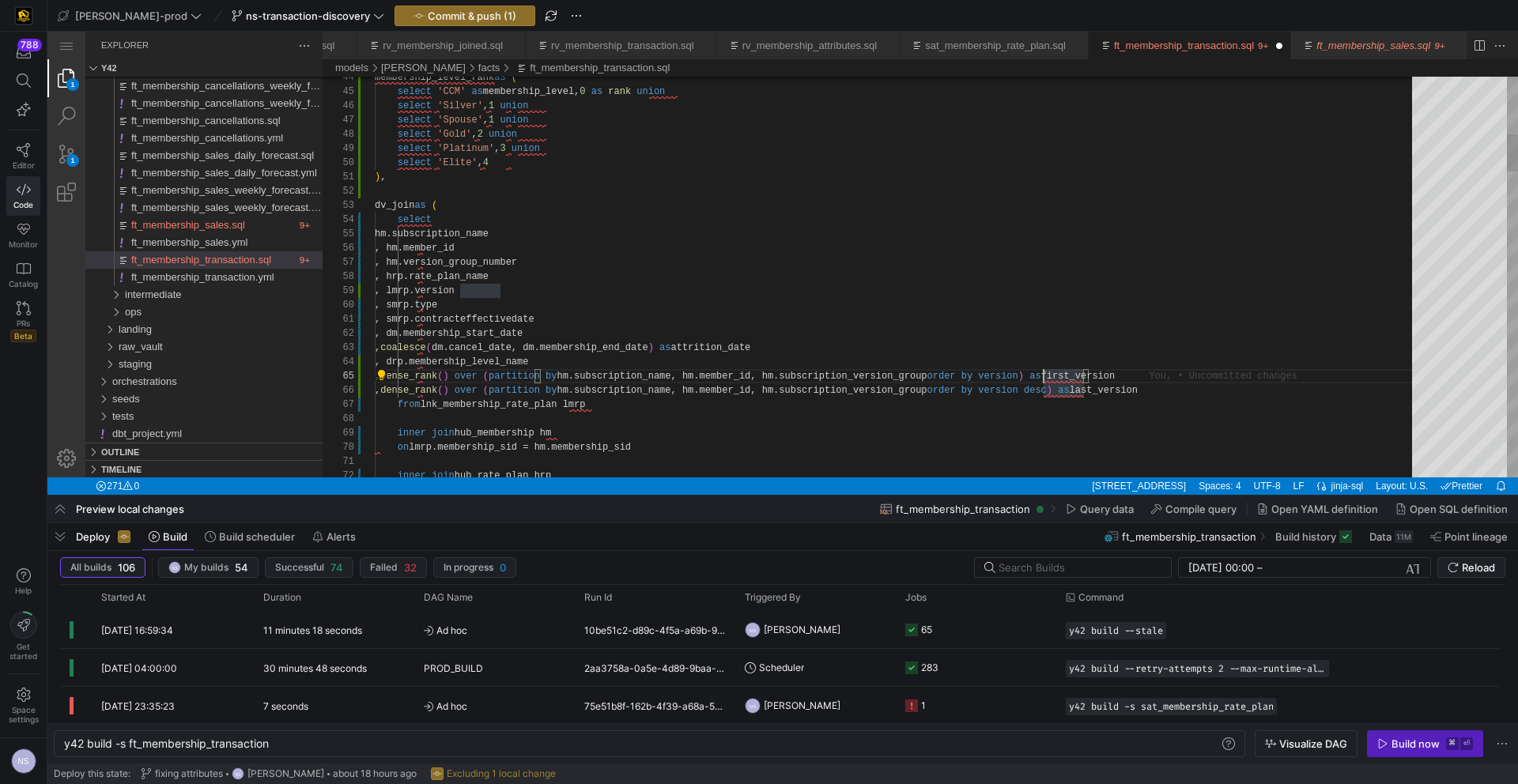
paste textarea "lmrp."
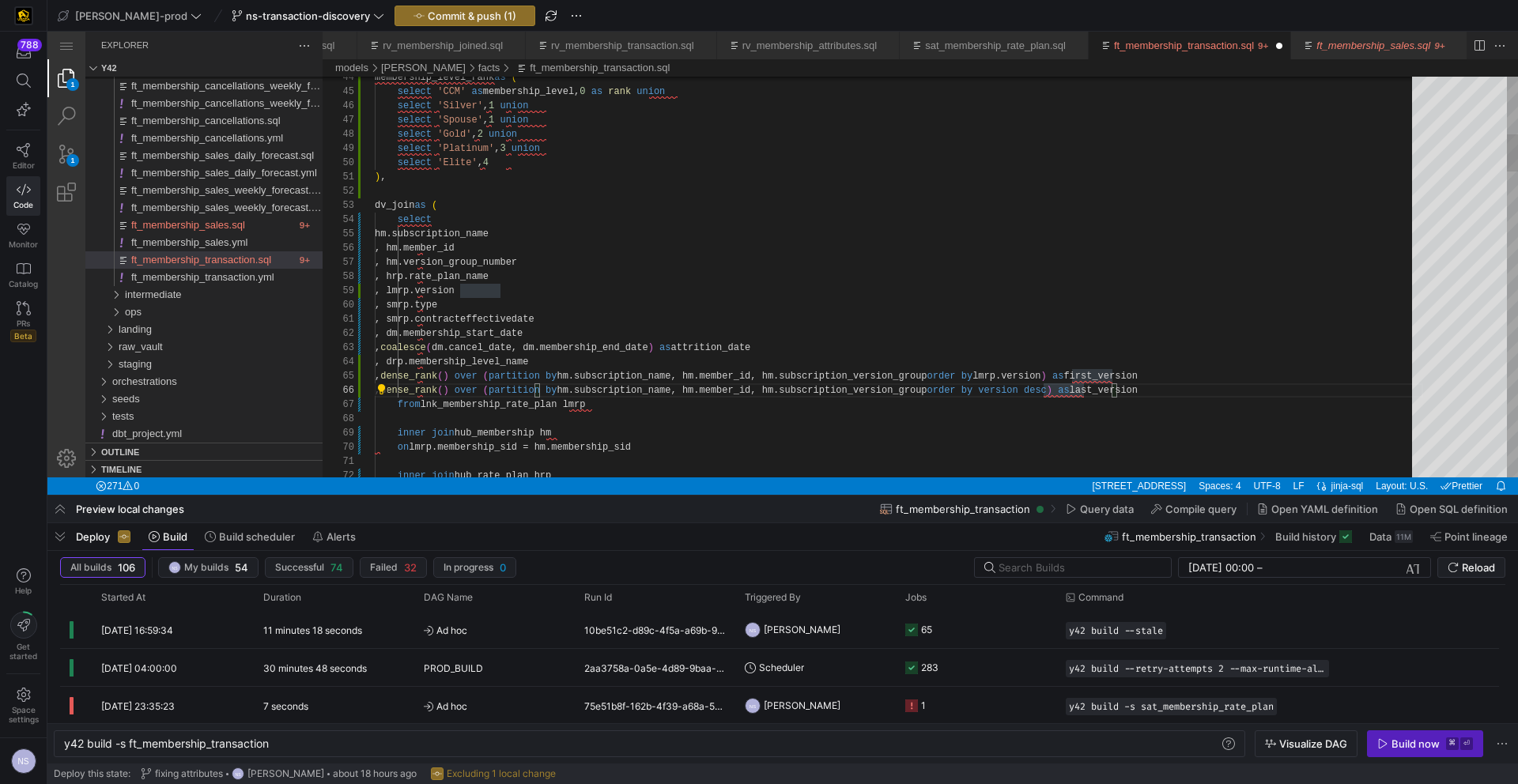
paste textarea "lmrp."
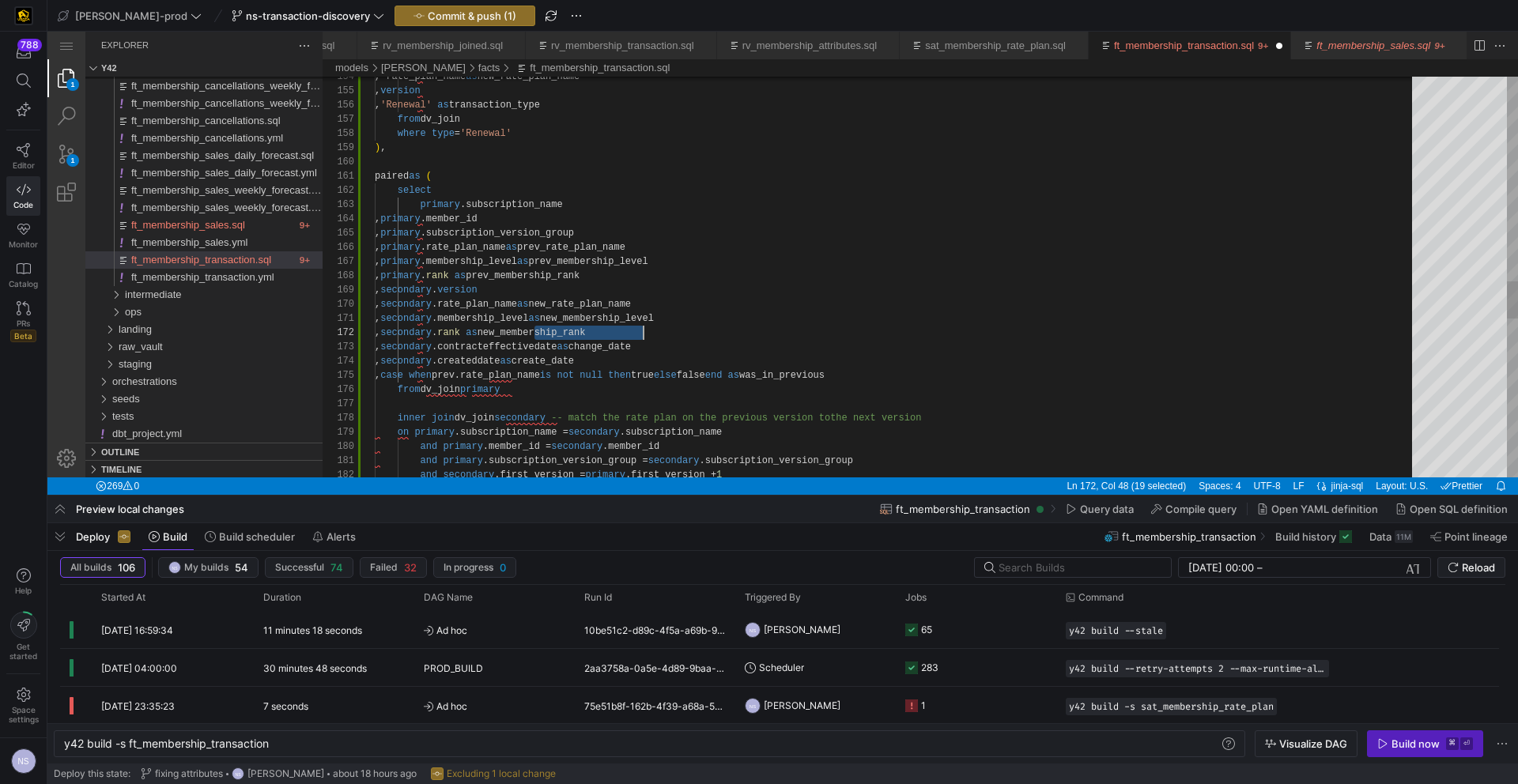
click at [542, 314] on div ", secondary . version , secondary .rate_plan_name as new_rate_plan_name , secon…" at bounding box center [899, 35] width 1048 height 4286
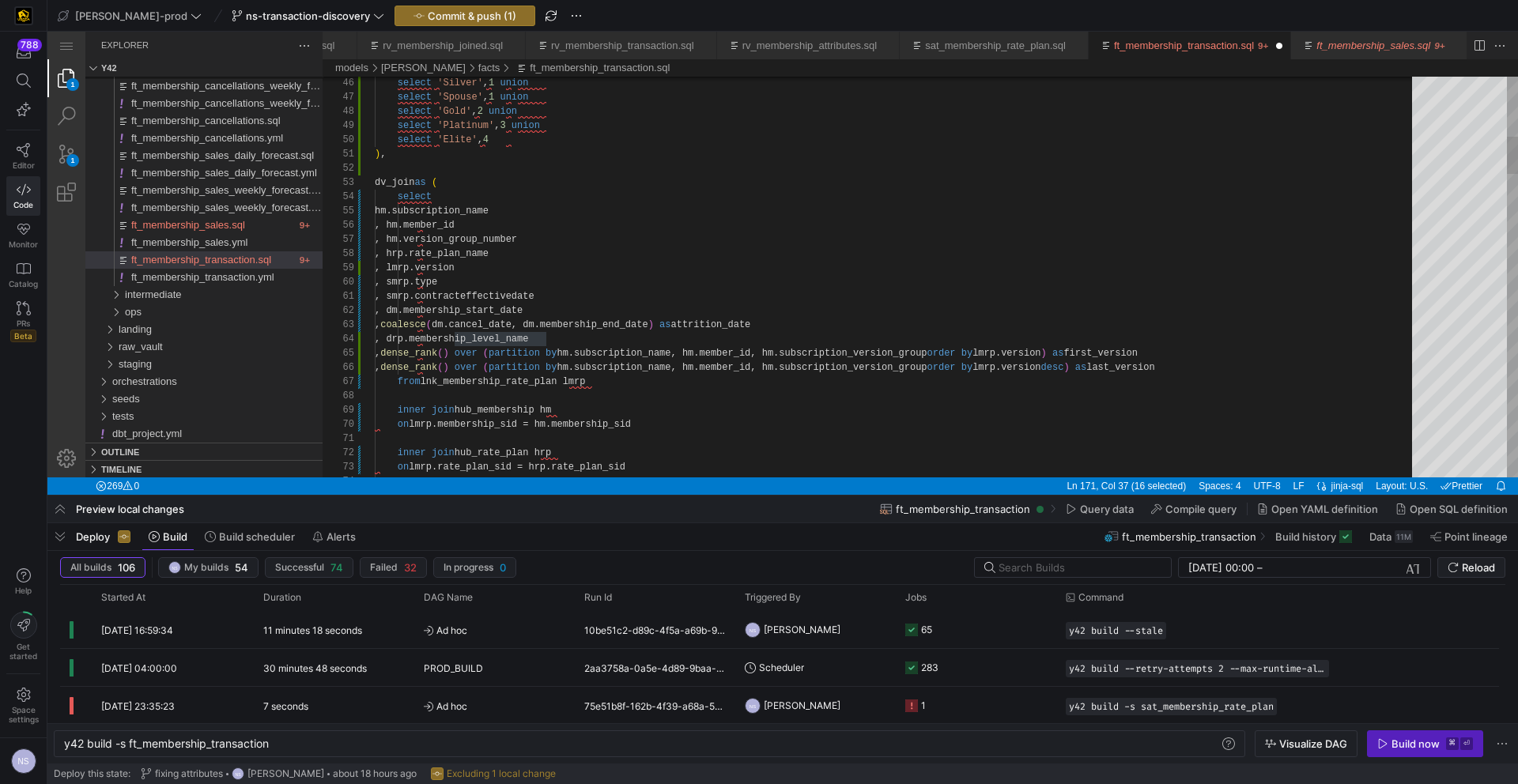
type textarea ", smrp.contracteffectivedate , dm.membership_start_date , coalesce(dm.cancel_da…"
click at [1076, 87] on div "Toggle Replace" at bounding box center [1079, 90] width 14 height 26
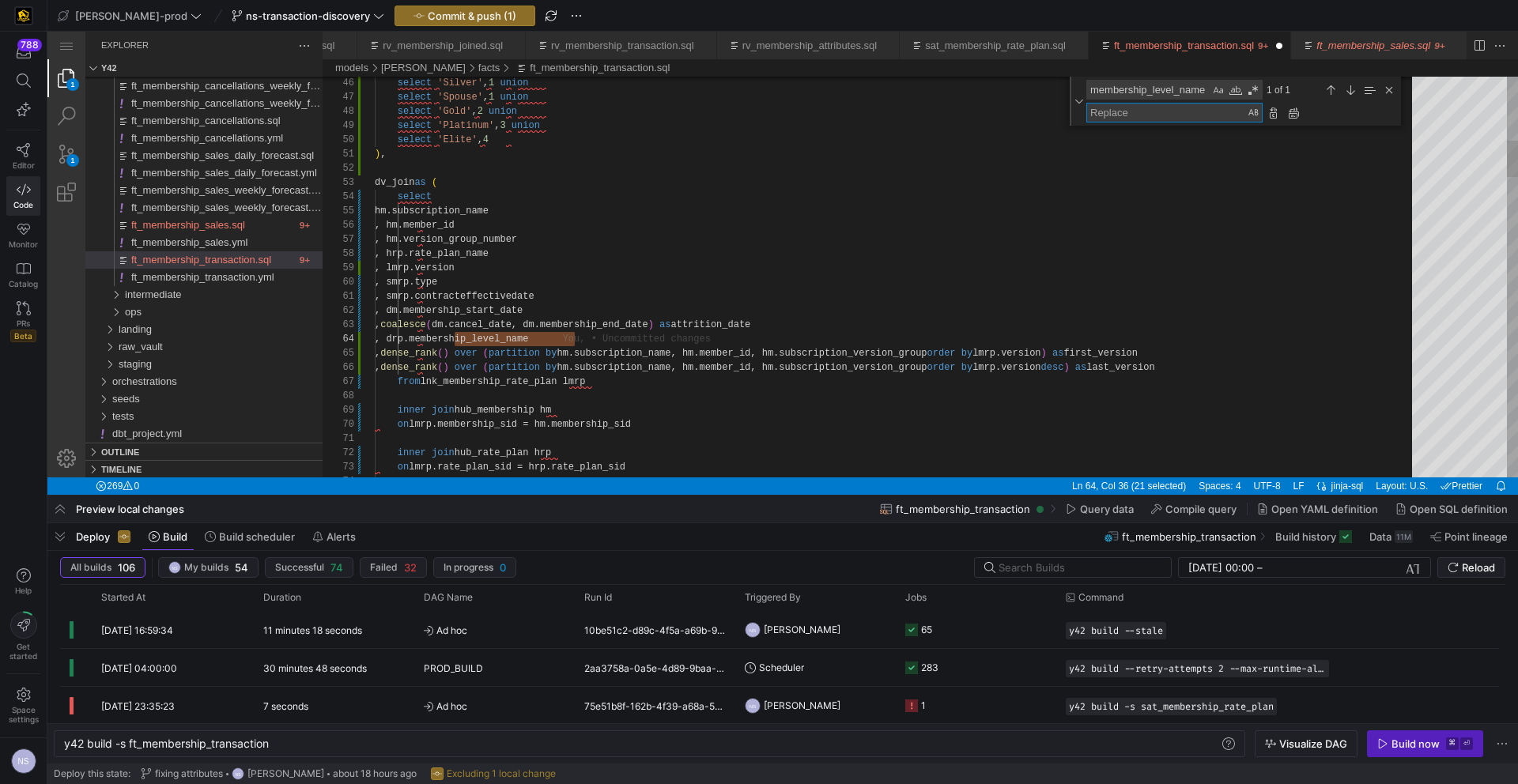
click at [1122, 111] on textarea "Replace" at bounding box center [1166, 113] width 159 height 18
drag, startPoint x: 1179, startPoint y: 87, endPoint x: 1074, endPoint y: 90, distance: 105.0
click at [1074, 90] on div "membership_level_name membership_level_name 1 of 1" at bounding box center [1236, 101] width 332 height 49
click at [1110, 109] on textarea "Replace" at bounding box center [1166, 113] width 159 height 18
paste textarea "membership_level"
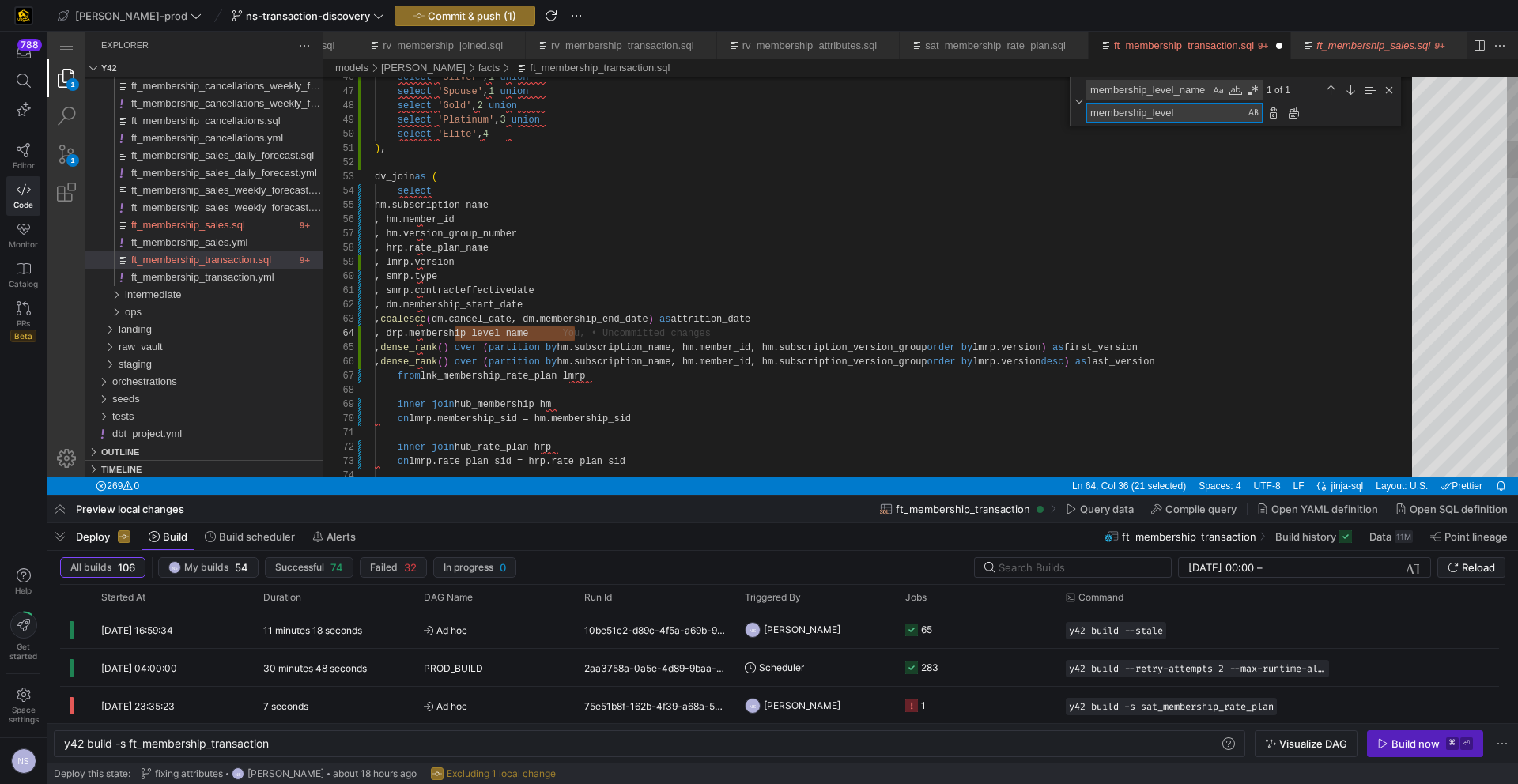
click at [1165, 86] on textarea "membership_level_name" at bounding box center [1148, 90] width 123 height 18
click at [1133, 105] on textarea "membership_level" at bounding box center [1166, 113] width 159 height 18
paste textarea "_name"
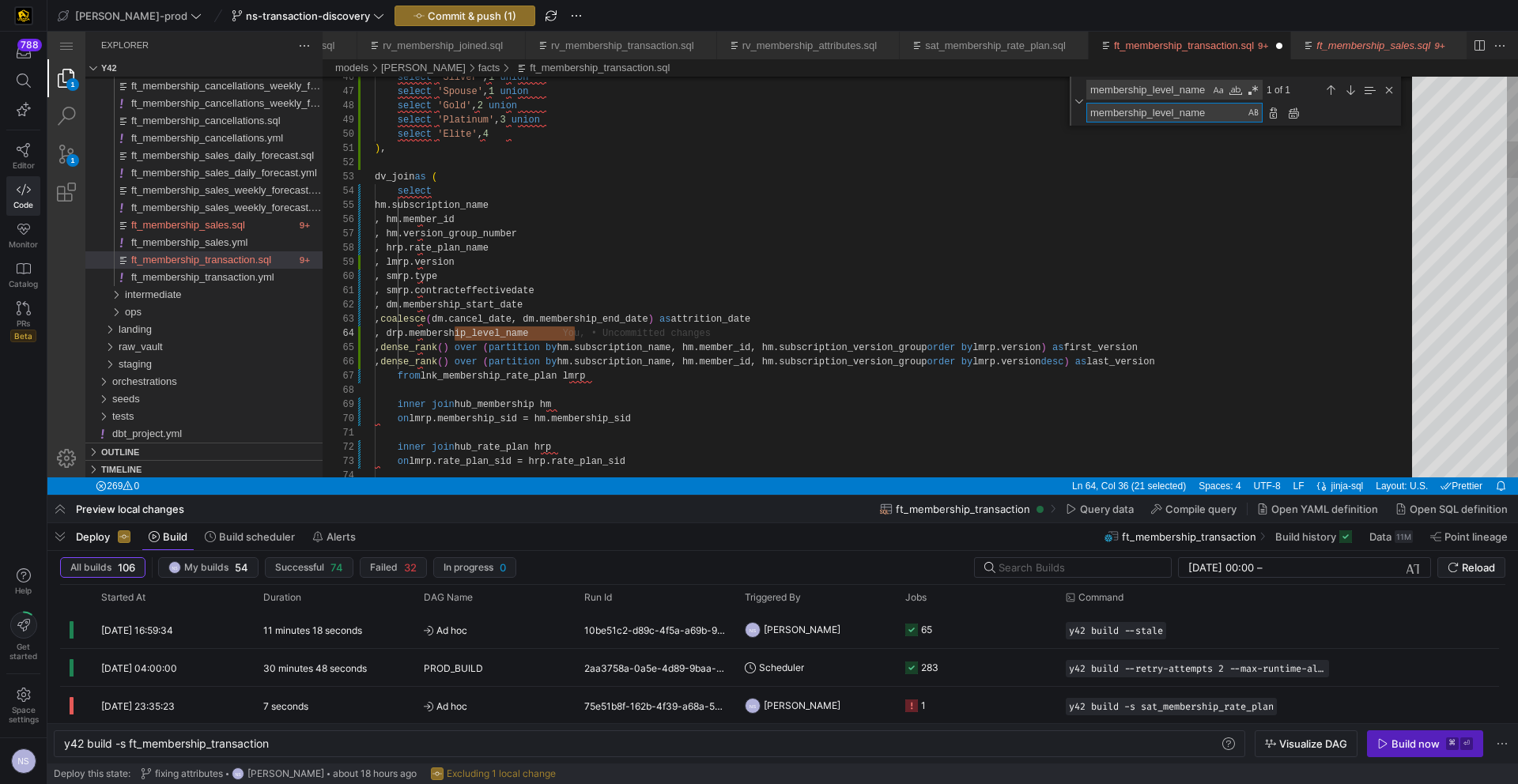
type textarea "membership_level_name"
click at [1207, 90] on textarea "membership_level_name" at bounding box center [1148, 90] width 123 height 18
drag, startPoint x: 1208, startPoint y: 90, endPoint x: 1191, endPoint y: 90, distance: 17.0
click at [1191, 90] on div "membership_level_name membership_level_name" at bounding box center [1174, 90] width 177 height 20
drag, startPoint x: 1178, startPoint y: 90, endPoint x: 1229, endPoint y: 87, distance: 51.1
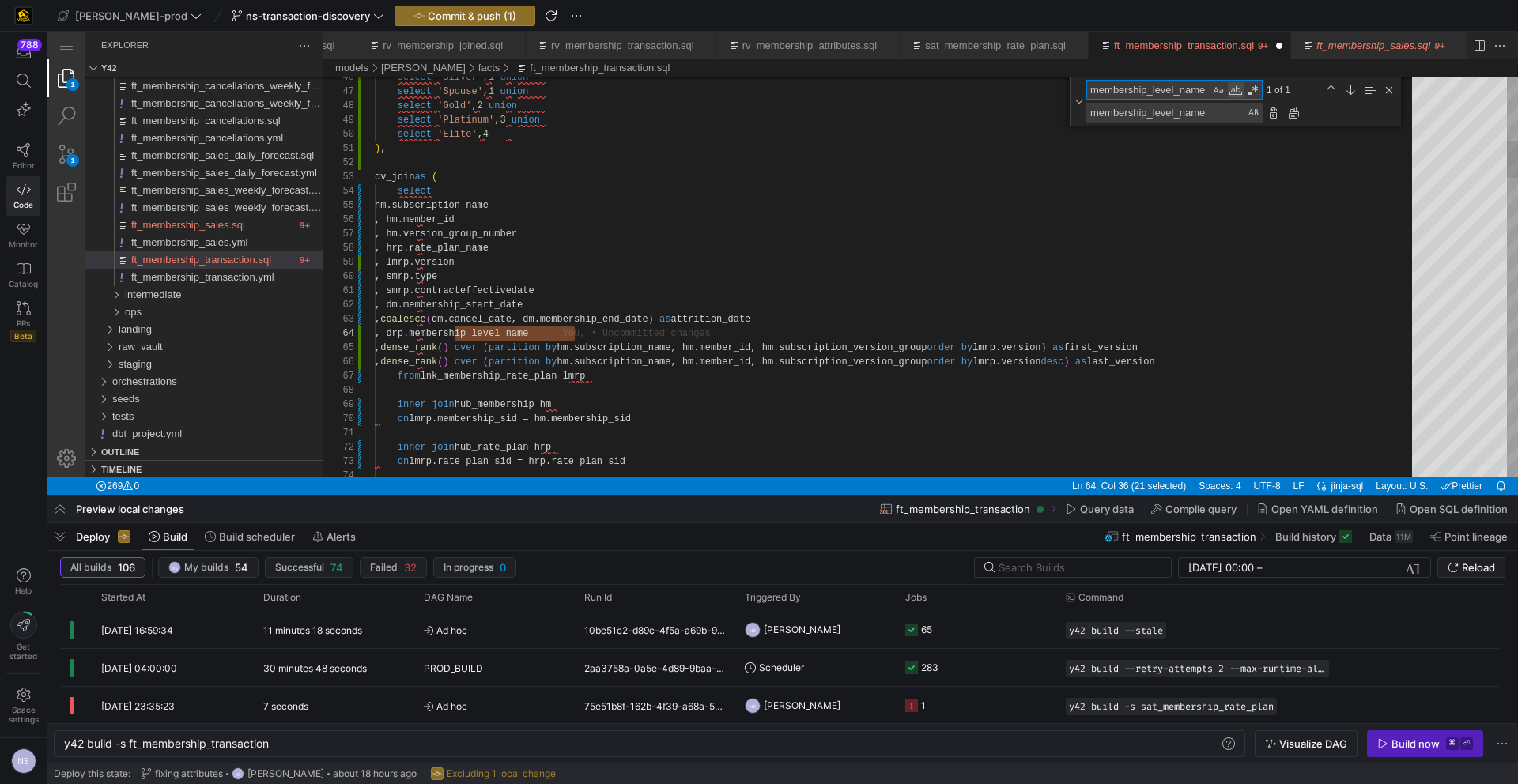
click at [1229, 87] on div "membership_level_name membership_level_name" at bounding box center [1174, 90] width 177 height 20
type textarea ", [PERSON_NAME]membership_level , mlr.[PERSON_NAME]type , a.createddate , a.con…"
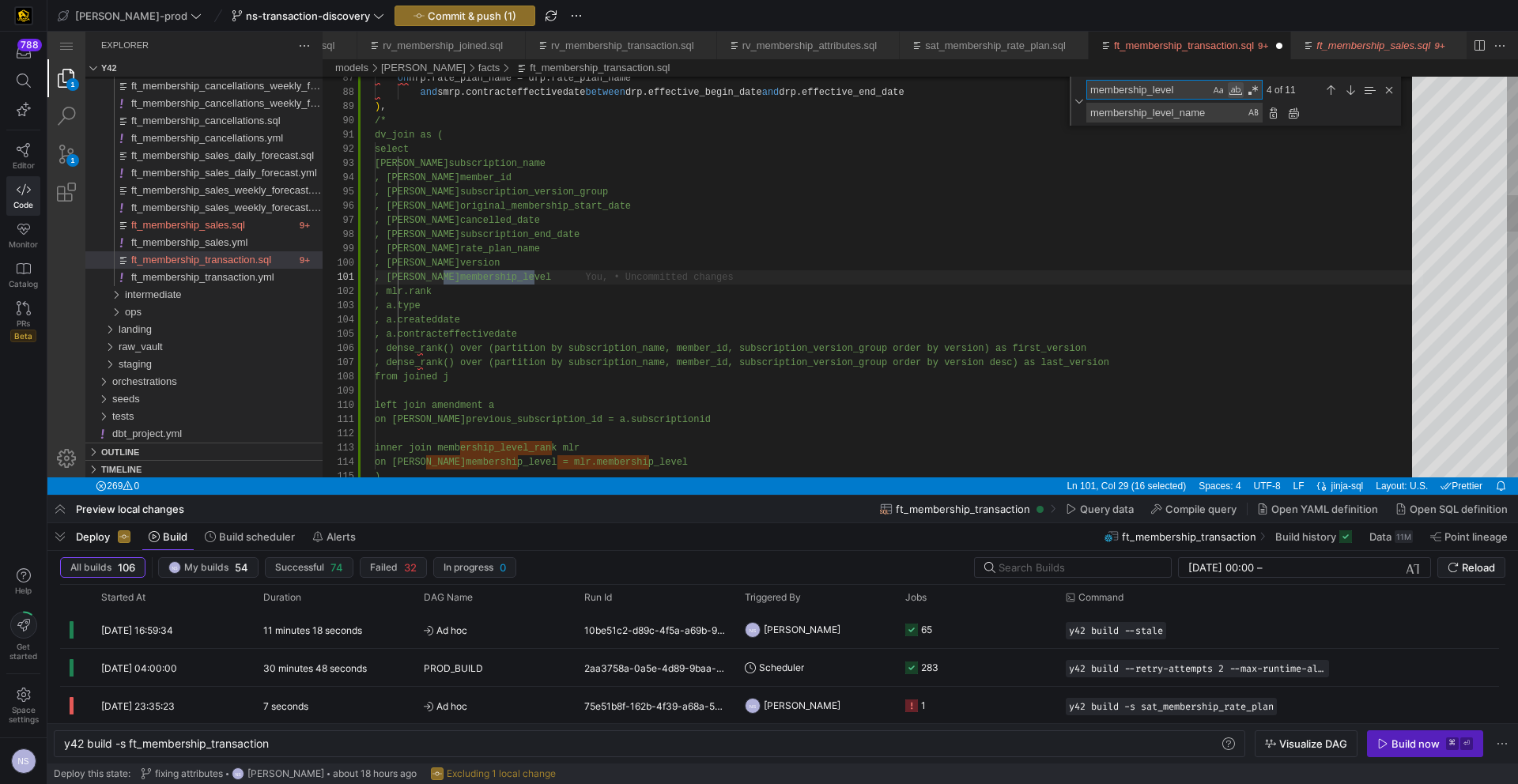
type textarea "membership_level"
click at [1239, 91] on div "Match Whole Word (⌥⌘W)" at bounding box center [1236, 90] width 16 height 16
click at [1294, 116] on div "Replace All (⌥⌘Enter)" at bounding box center [1293, 112] width 17 height 17
click at [1393, 89] on div "Close (Escape)" at bounding box center [1388, 90] width 17 height 17
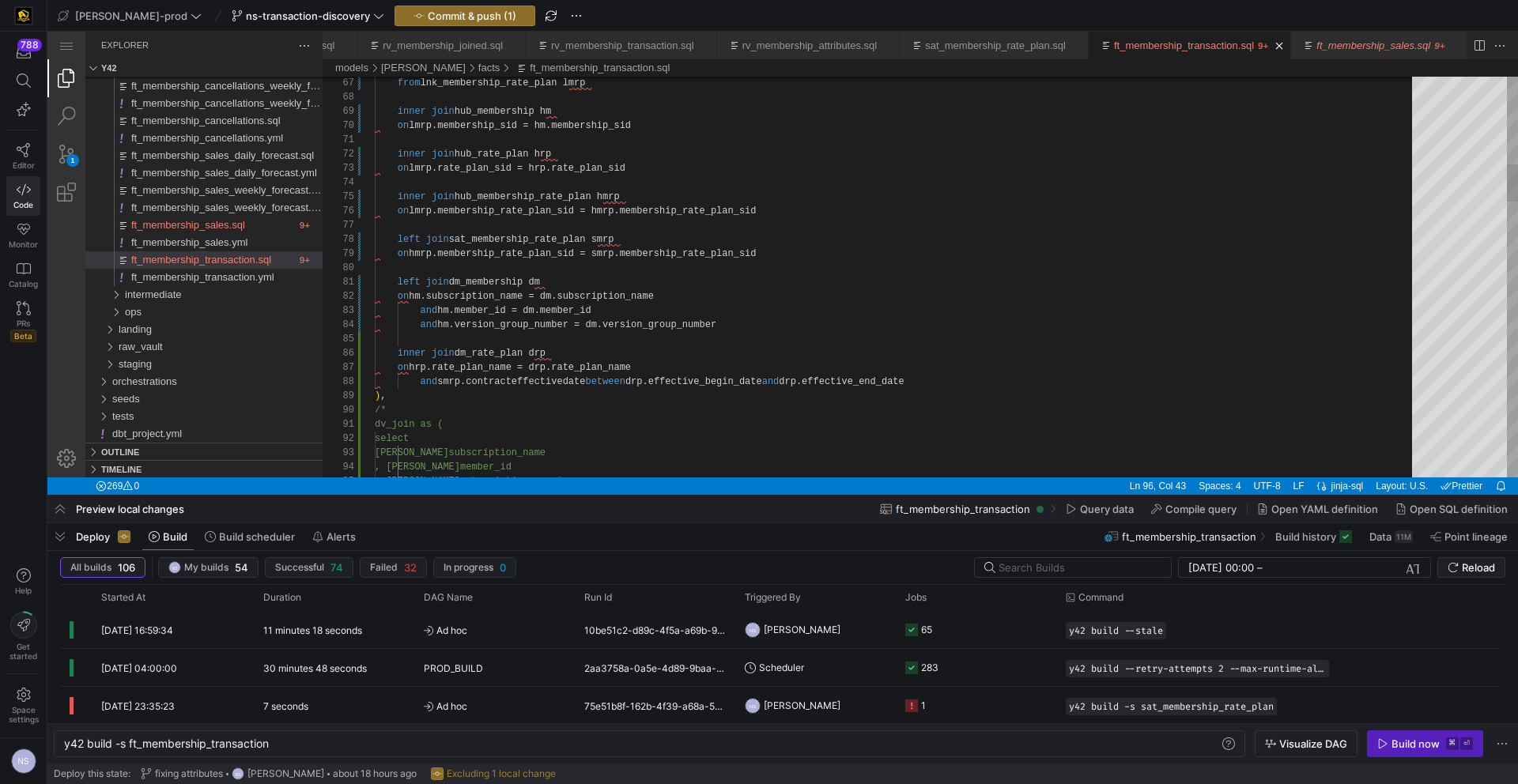
scroll to position [99, 559]
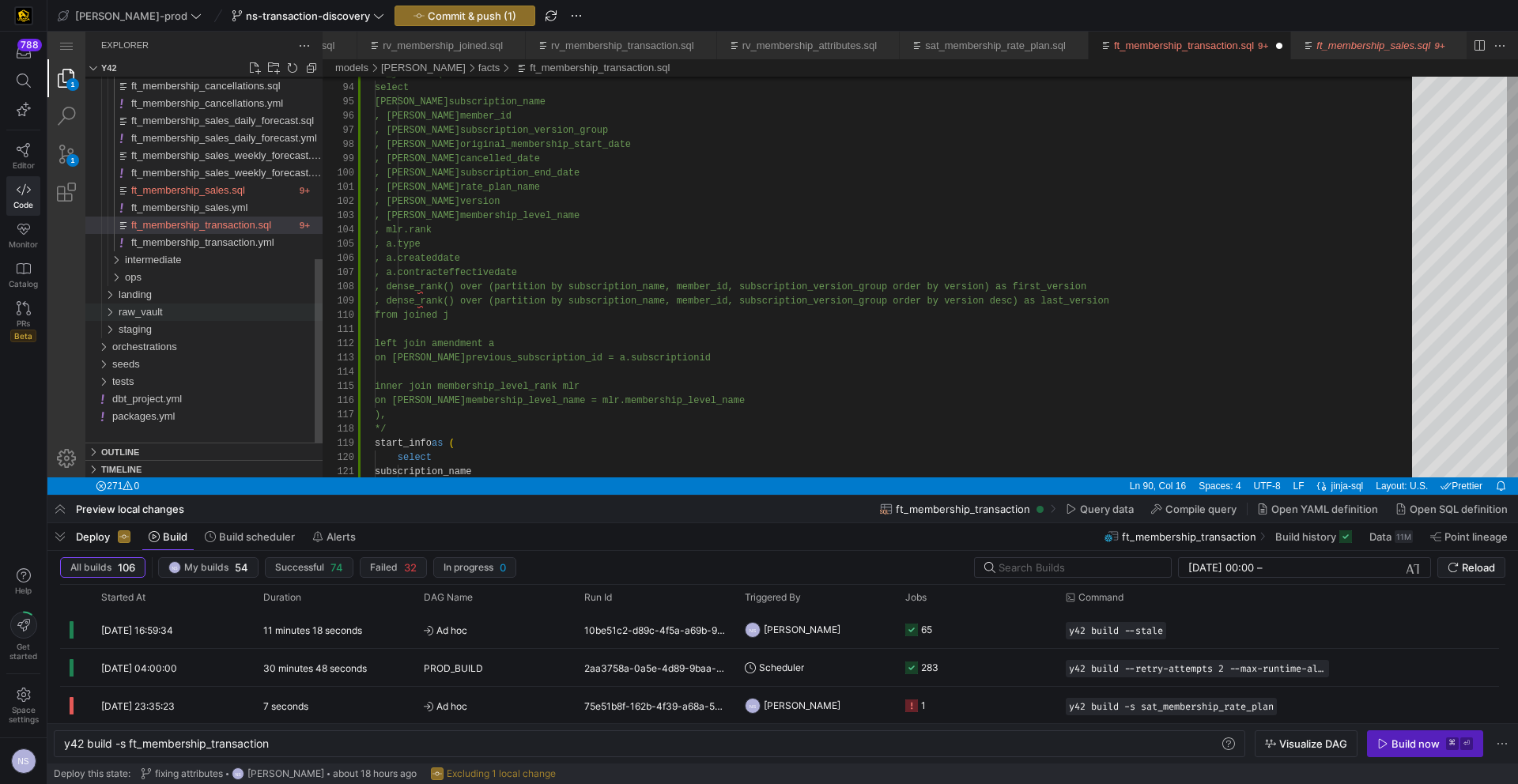
type textarea "left join dm_membership dm on hm.subscription_name = dm.subscription_name and h…"
click at [160, 308] on span "raw_vault" at bounding box center [140, 311] width 44 height 12
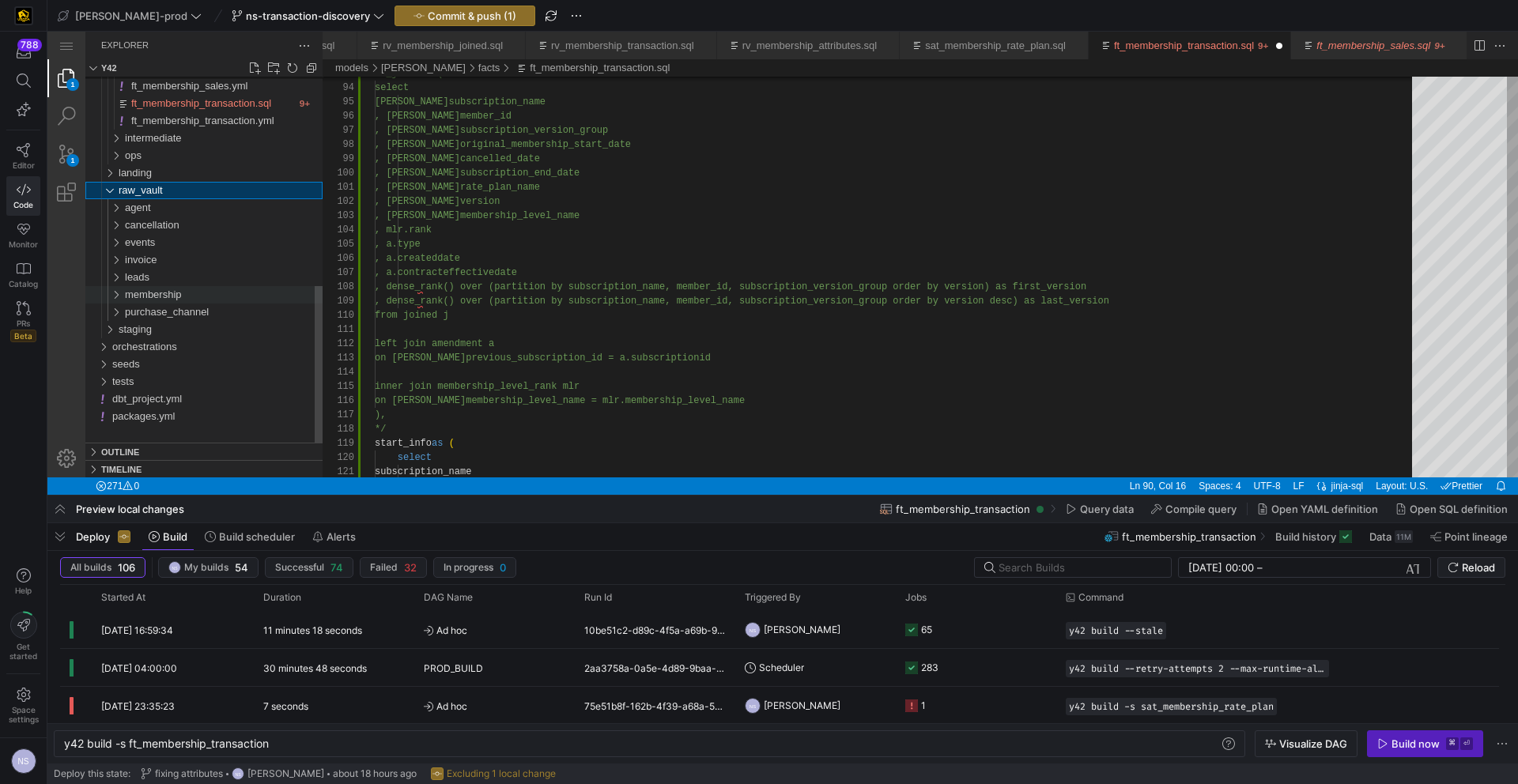
click at [177, 293] on span "membership" at bounding box center [153, 294] width 57 height 12
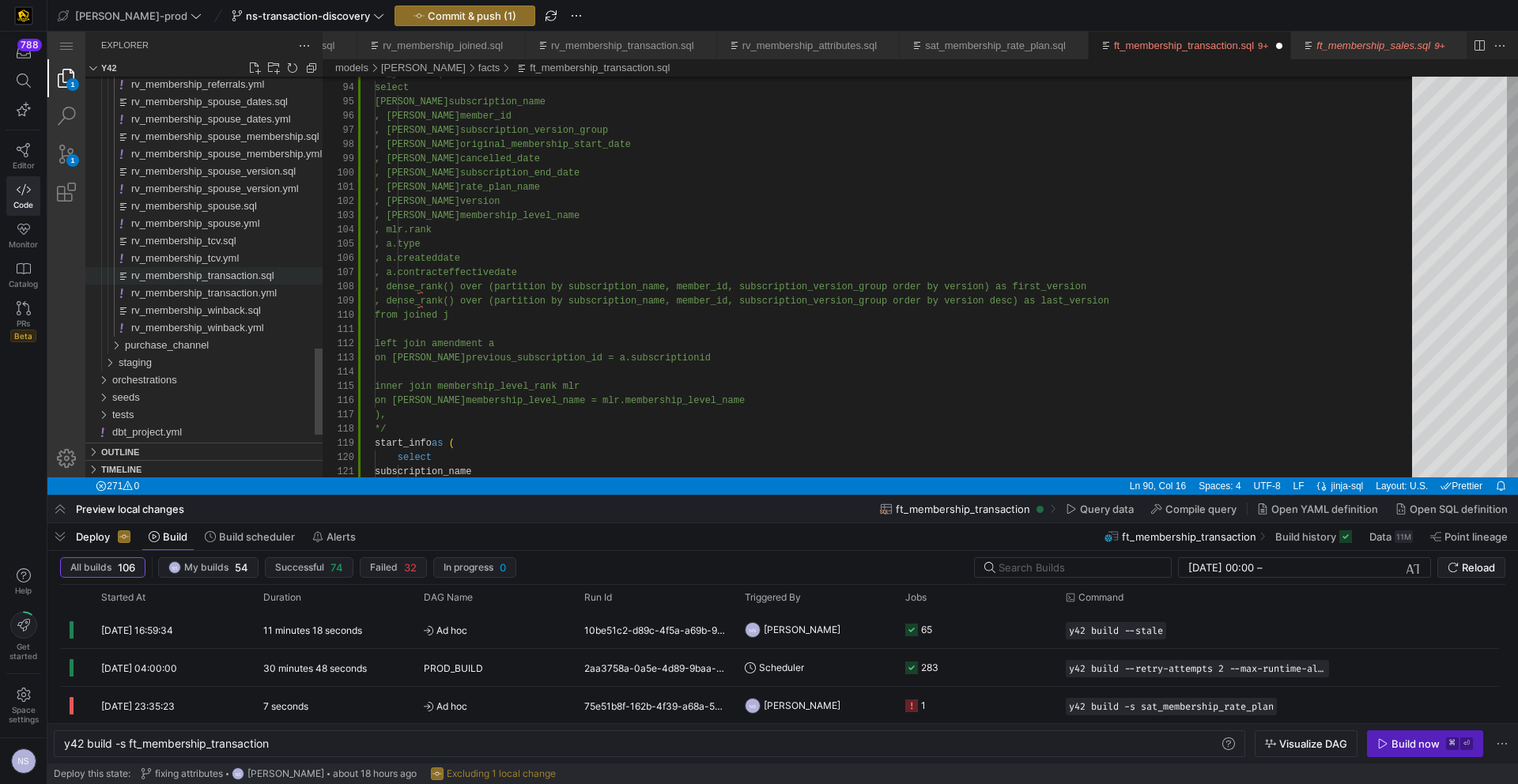
click at [249, 271] on span "rv_membership_transaction.sql" at bounding box center [203, 275] width 143 height 12
type textarea "y42 build -s rv_membership_transaction"
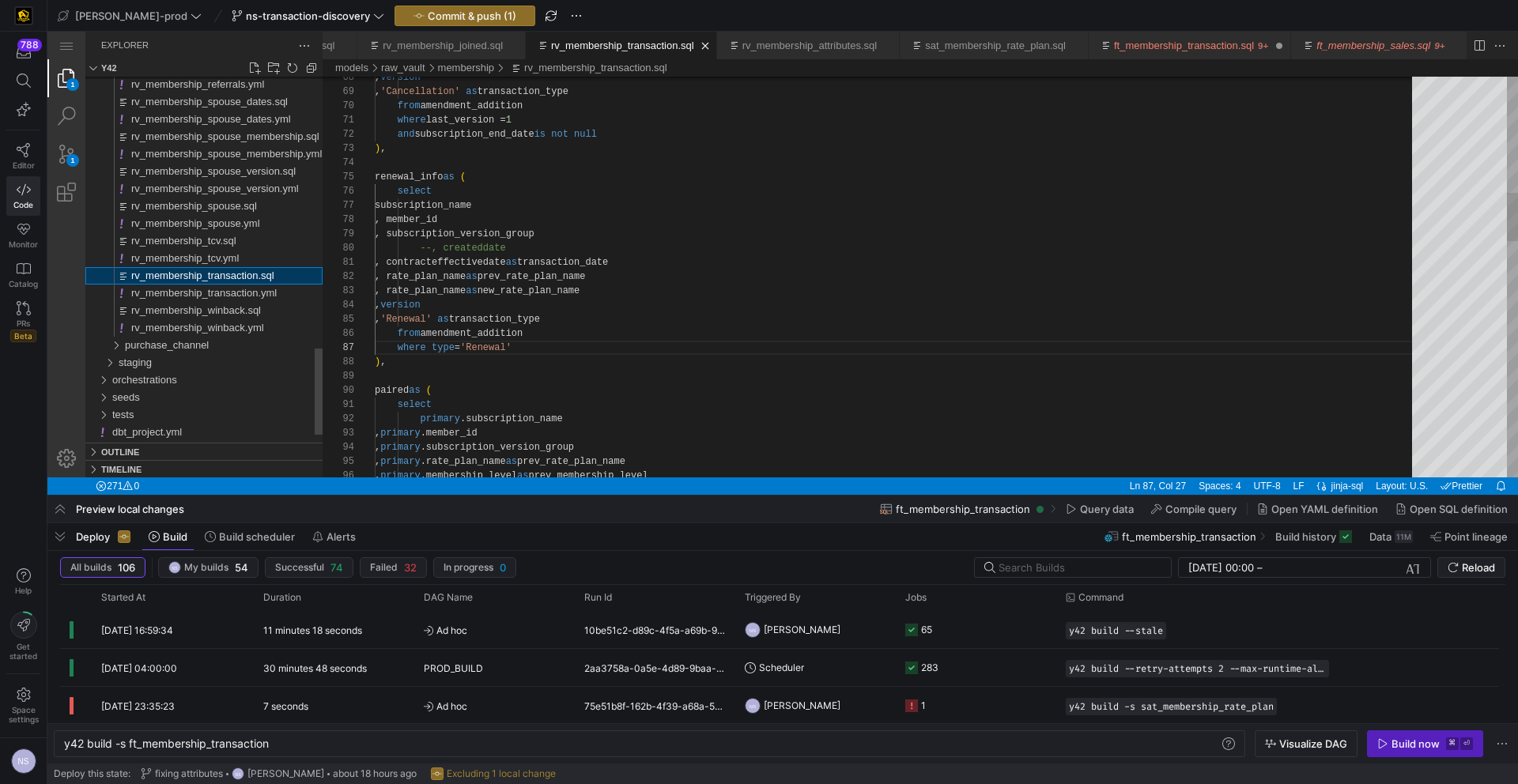
scroll to position [142, 149]
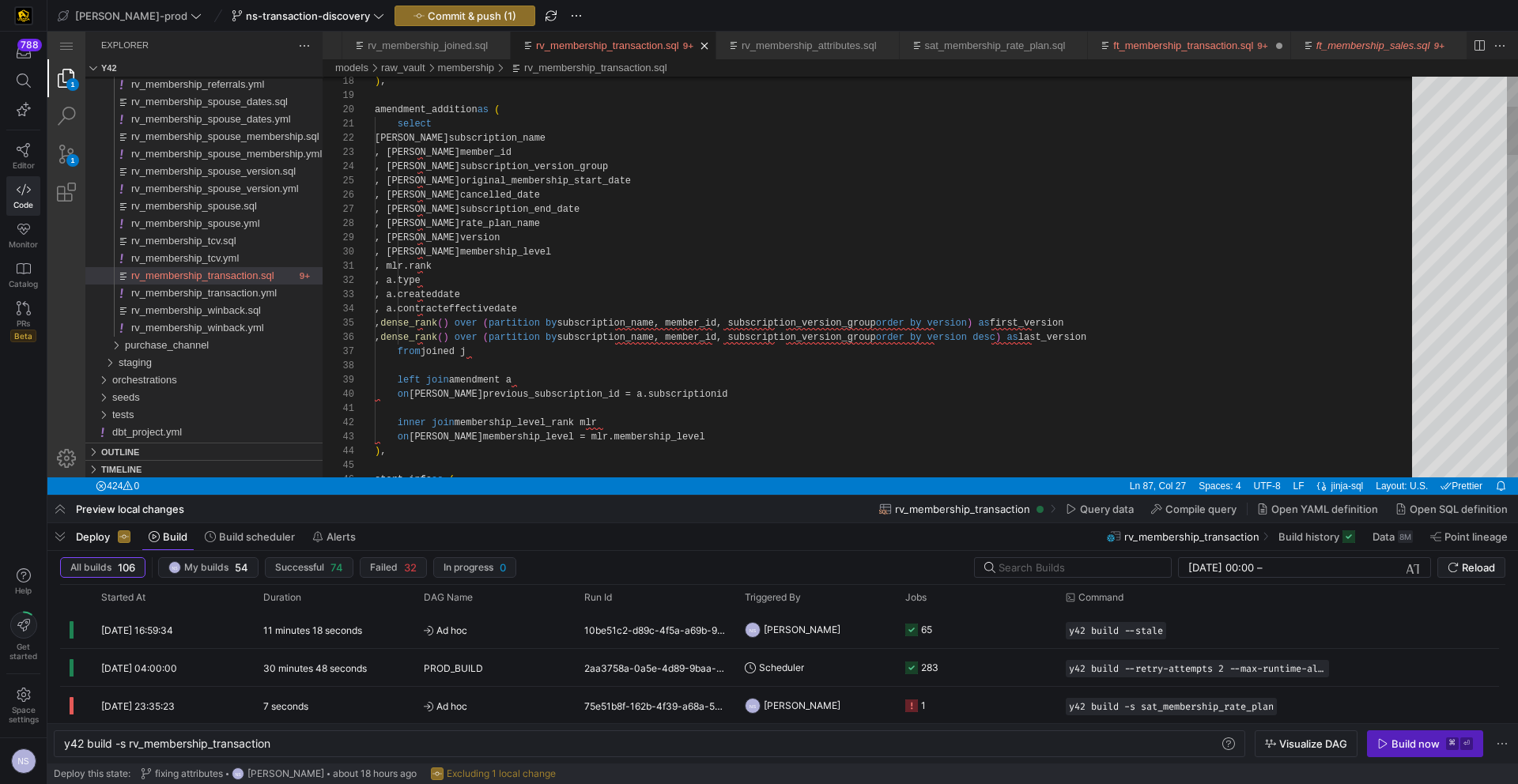
type textarea "inner join membership_level_rank mlr on j.membership_level = mlr.membership_lev…"
drag, startPoint x: 658, startPoint y: 436, endPoint x: 366, endPoint y: 420, distance: 292.4
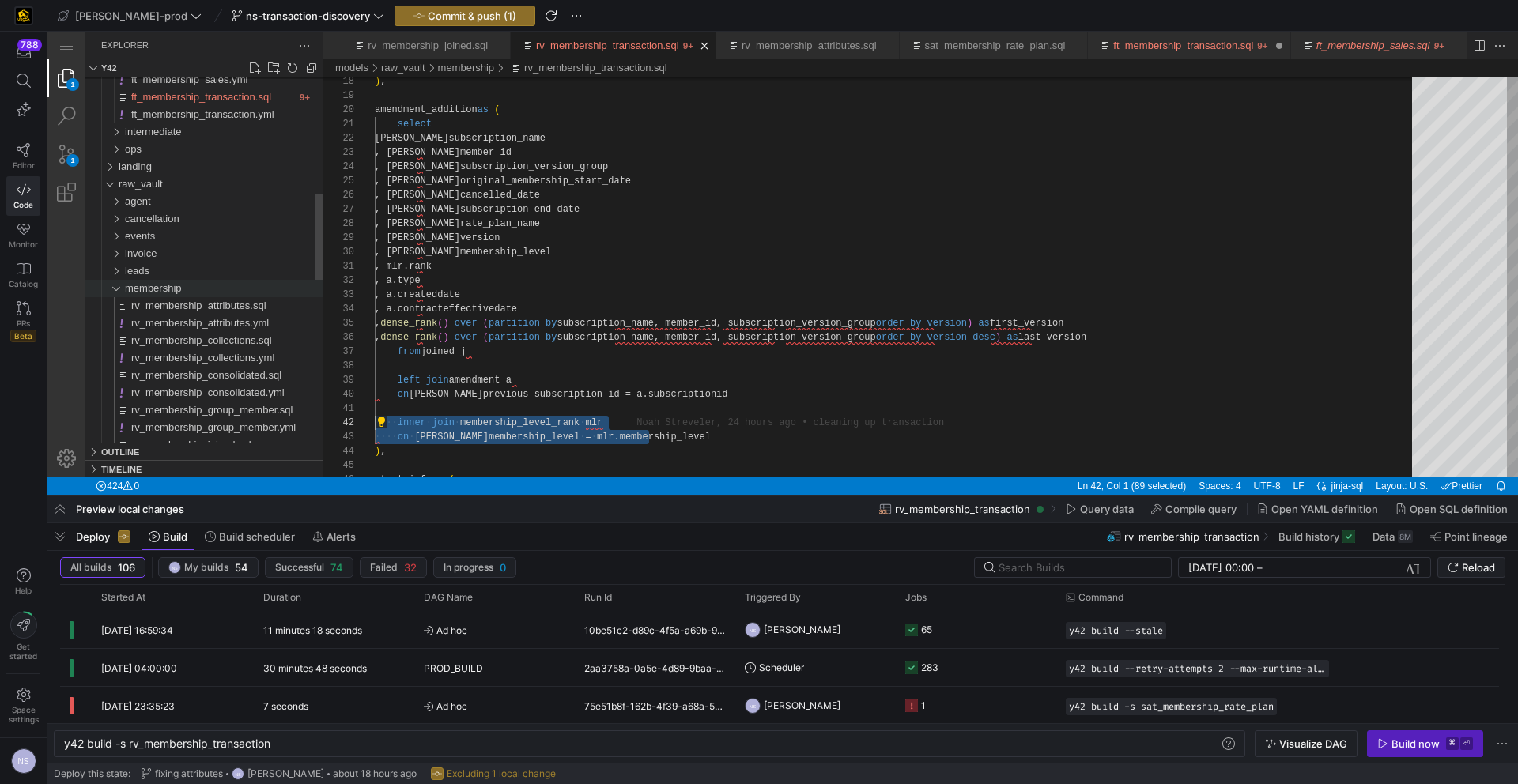
click at [152, 289] on span "membership" at bounding box center [153, 288] width 57 height 12
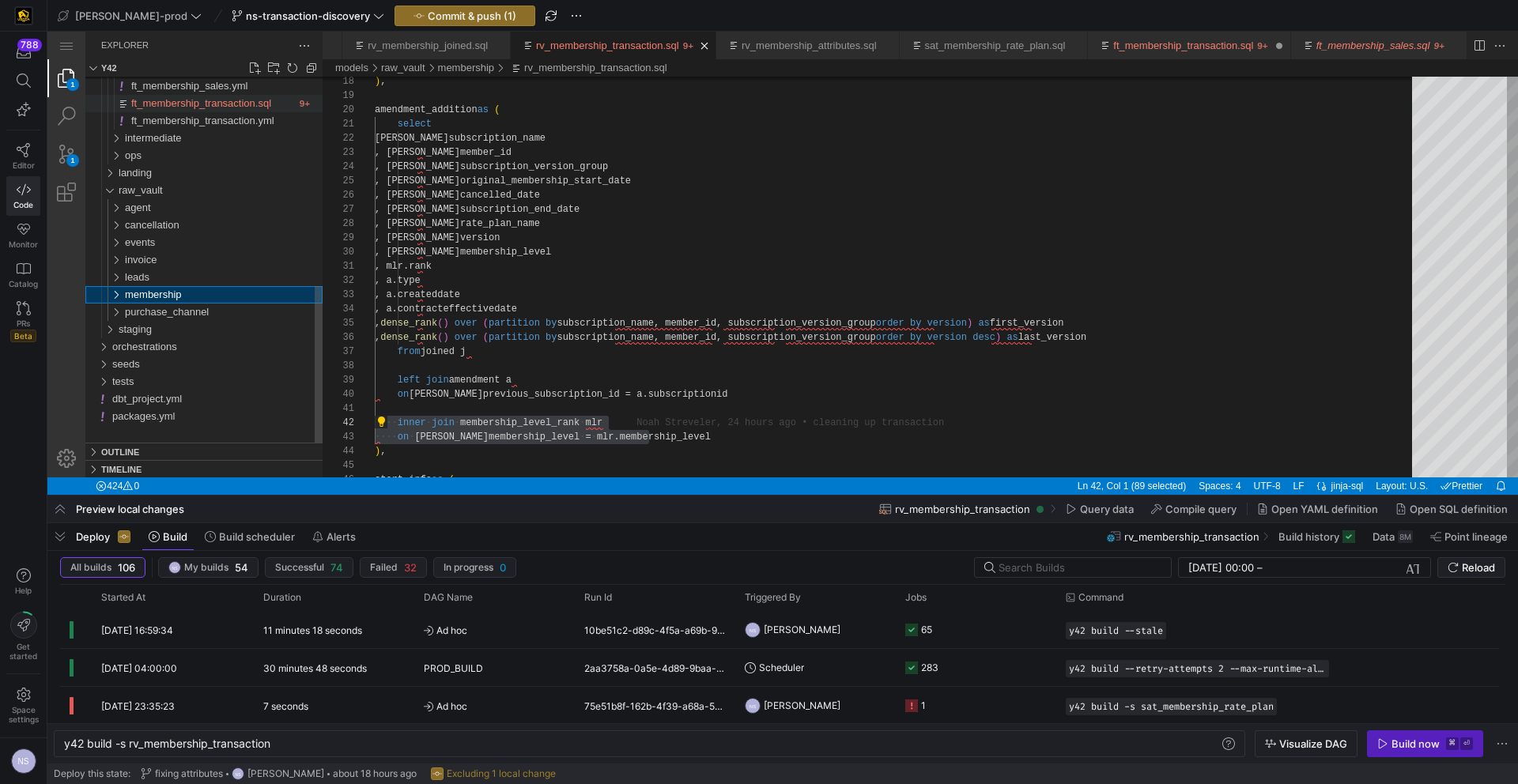
click at [219, 104] on span "ft_membership_transaction.sql" at bounding box center [201, 103] width 140 height 12
type textarea "y42 build -s ft_membership_transaction"
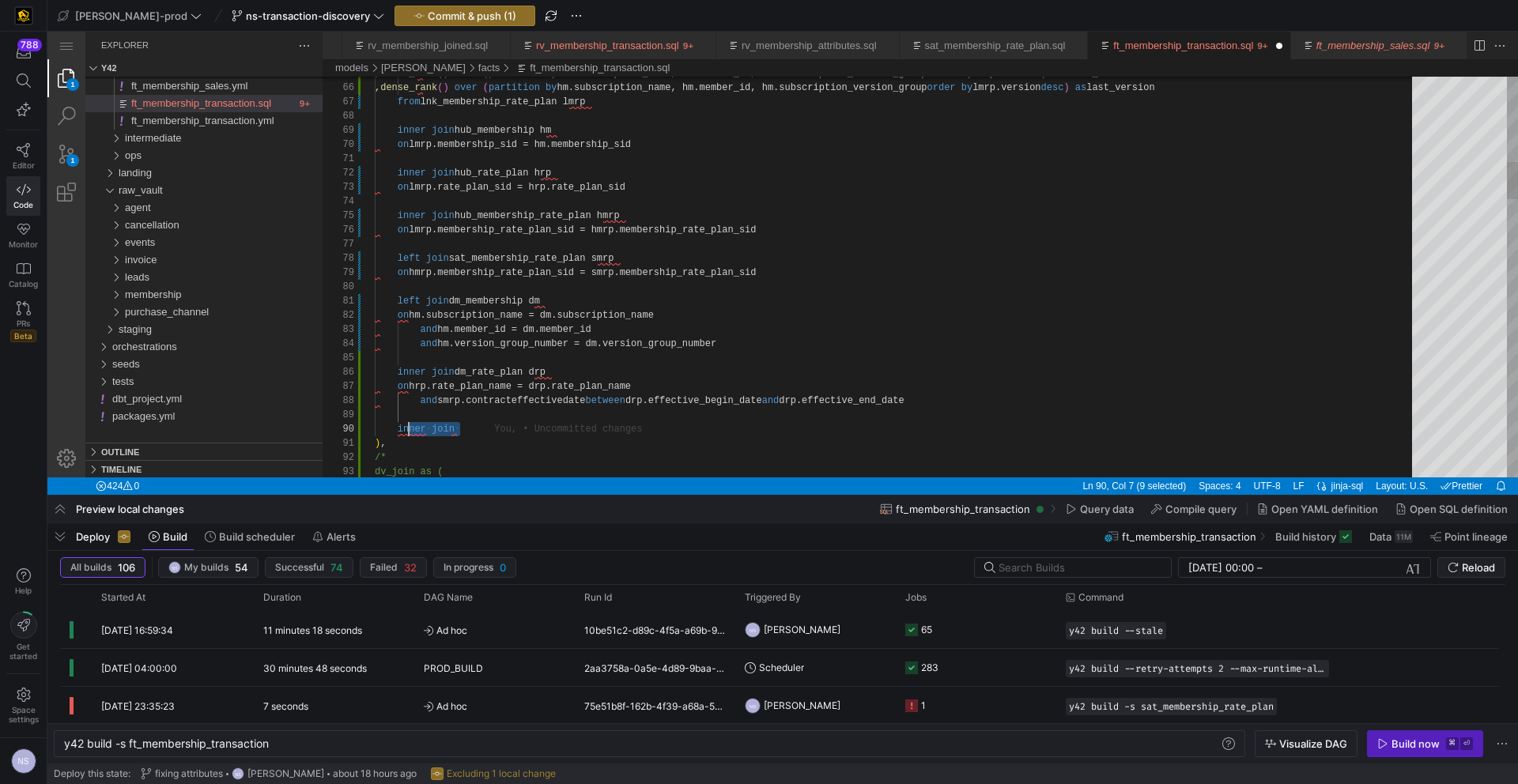
scroll to position [128, 23]
paste textarea "on [PERSON_NAME]membership_level = mlr.membership_level ), /* dv_join as ( sele…"
drag, startPoint x: 422, startPoint y: 425, endPoint x: 480, endPoint y: 402, distance: 62.4
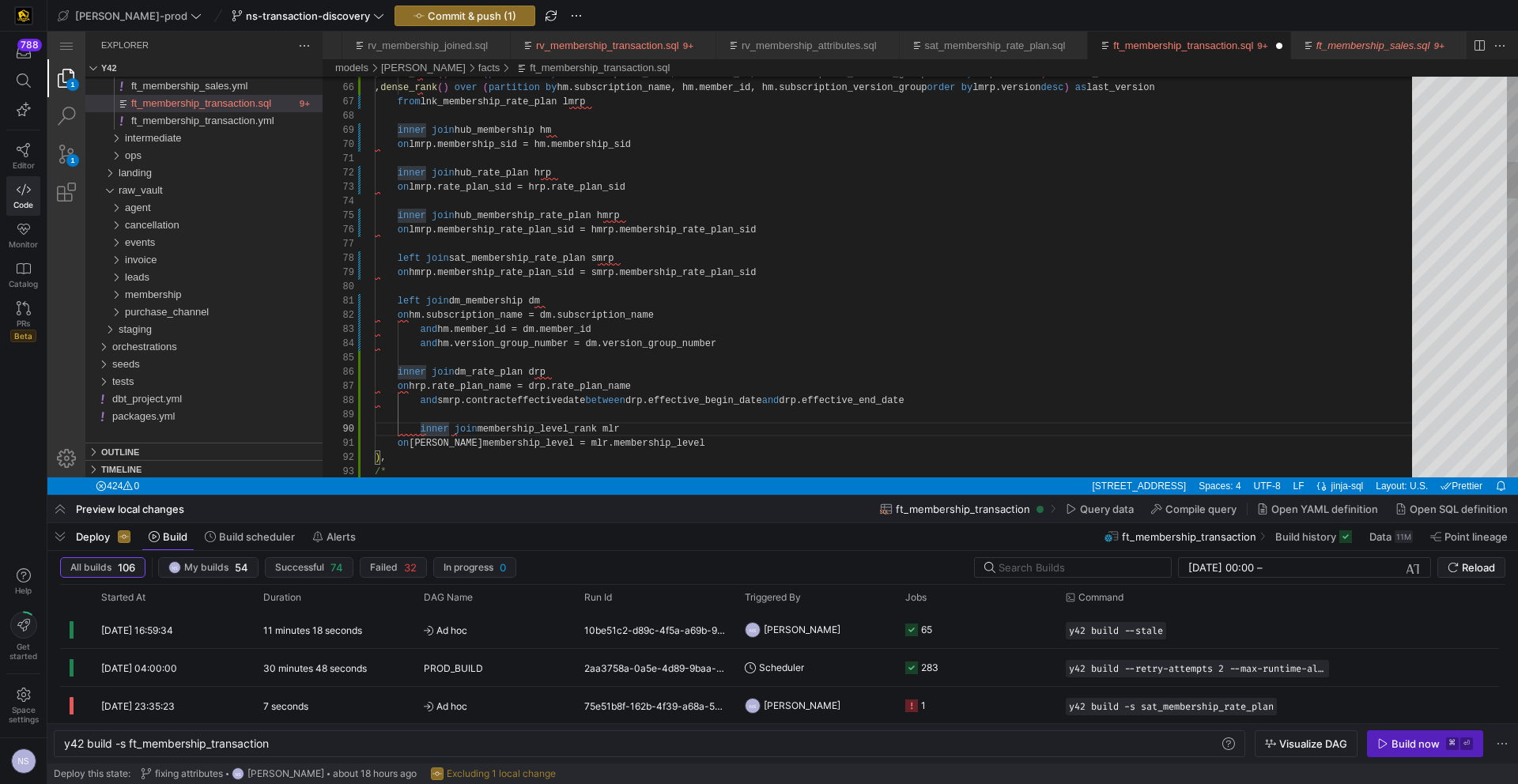
scroll to position [128, 23]
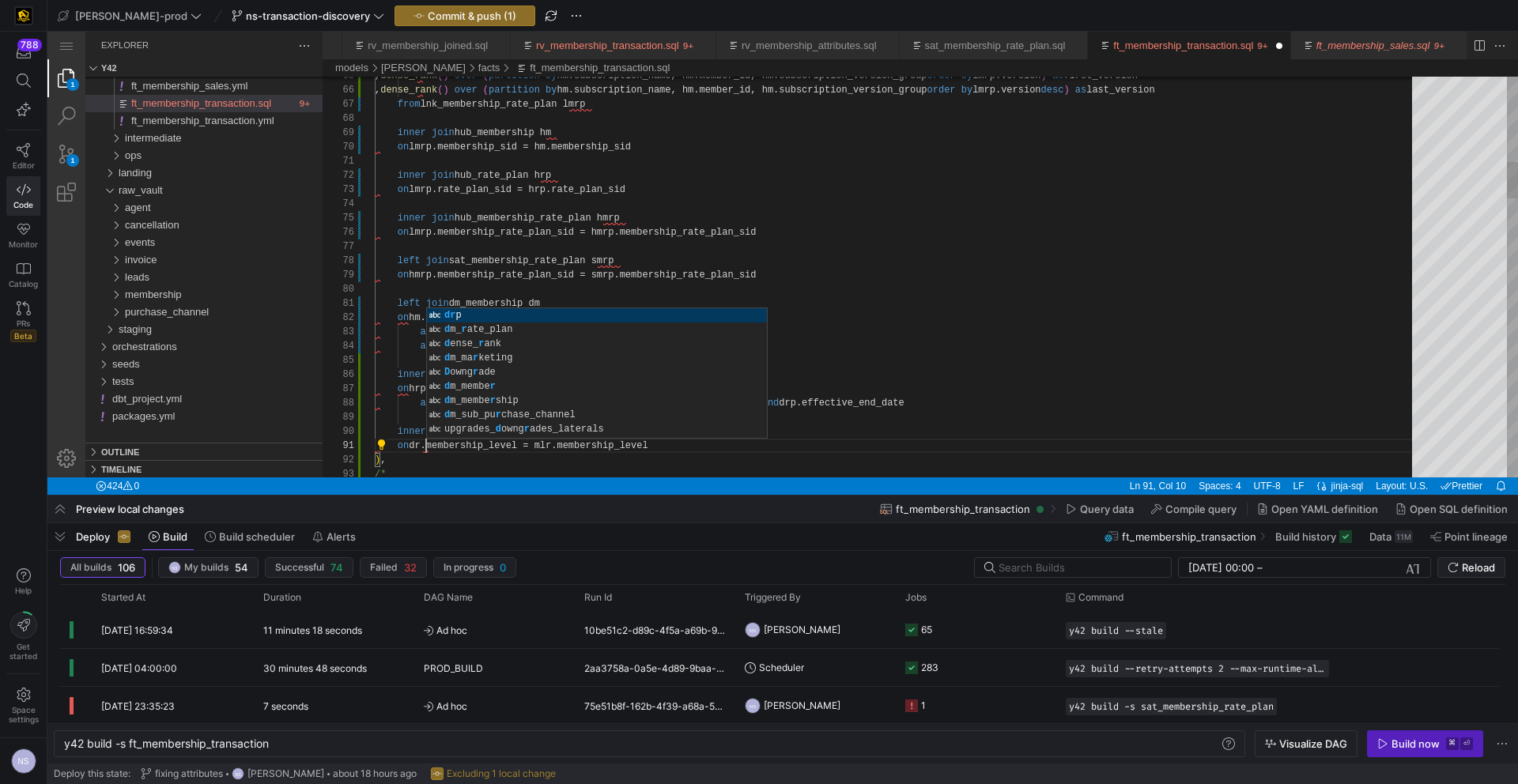
scroll to position [0, 57]
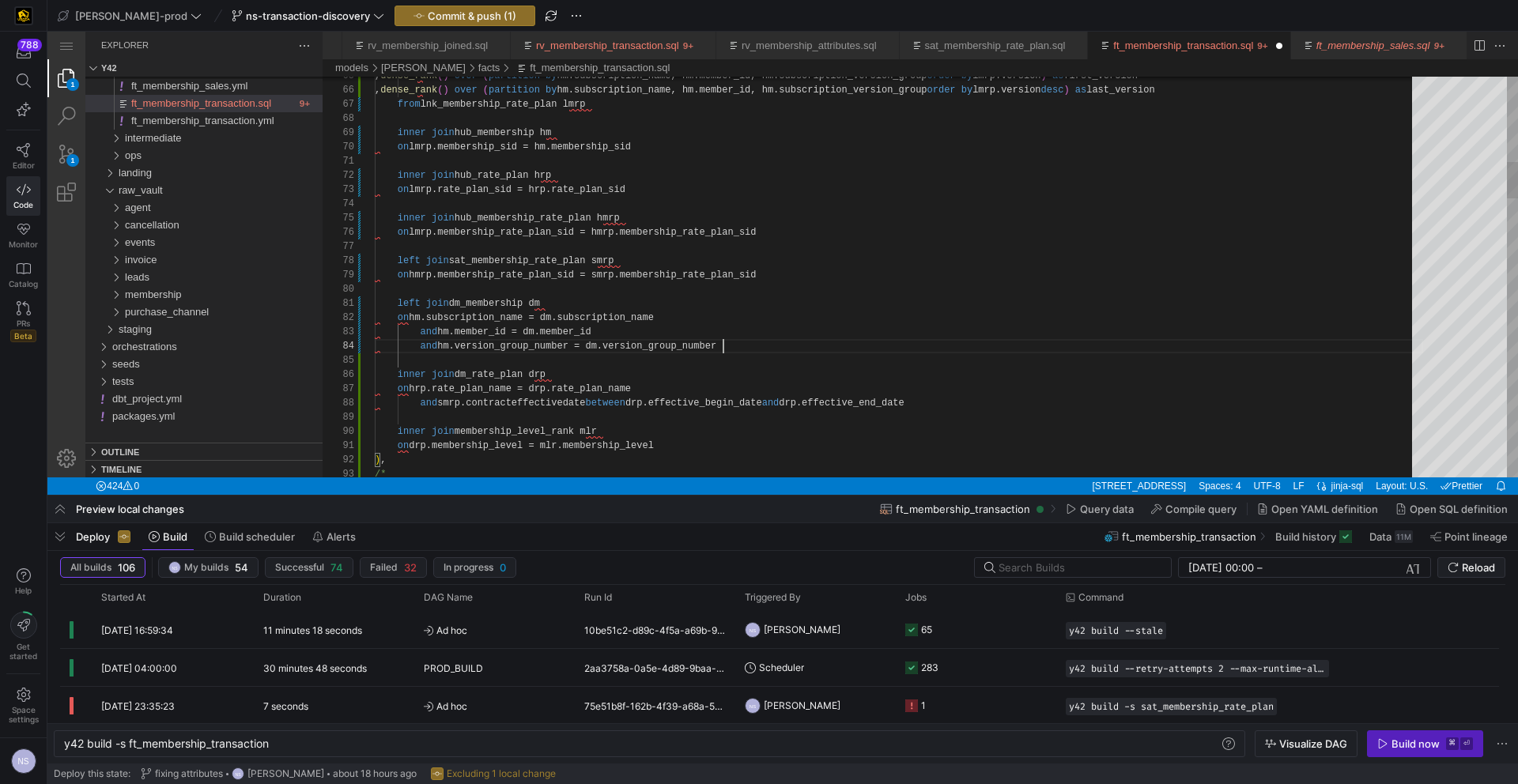
drag, startPoint x: 526, startPoint y: 446, endPoint x: 581, endPoint y: 418, distance: 61.7
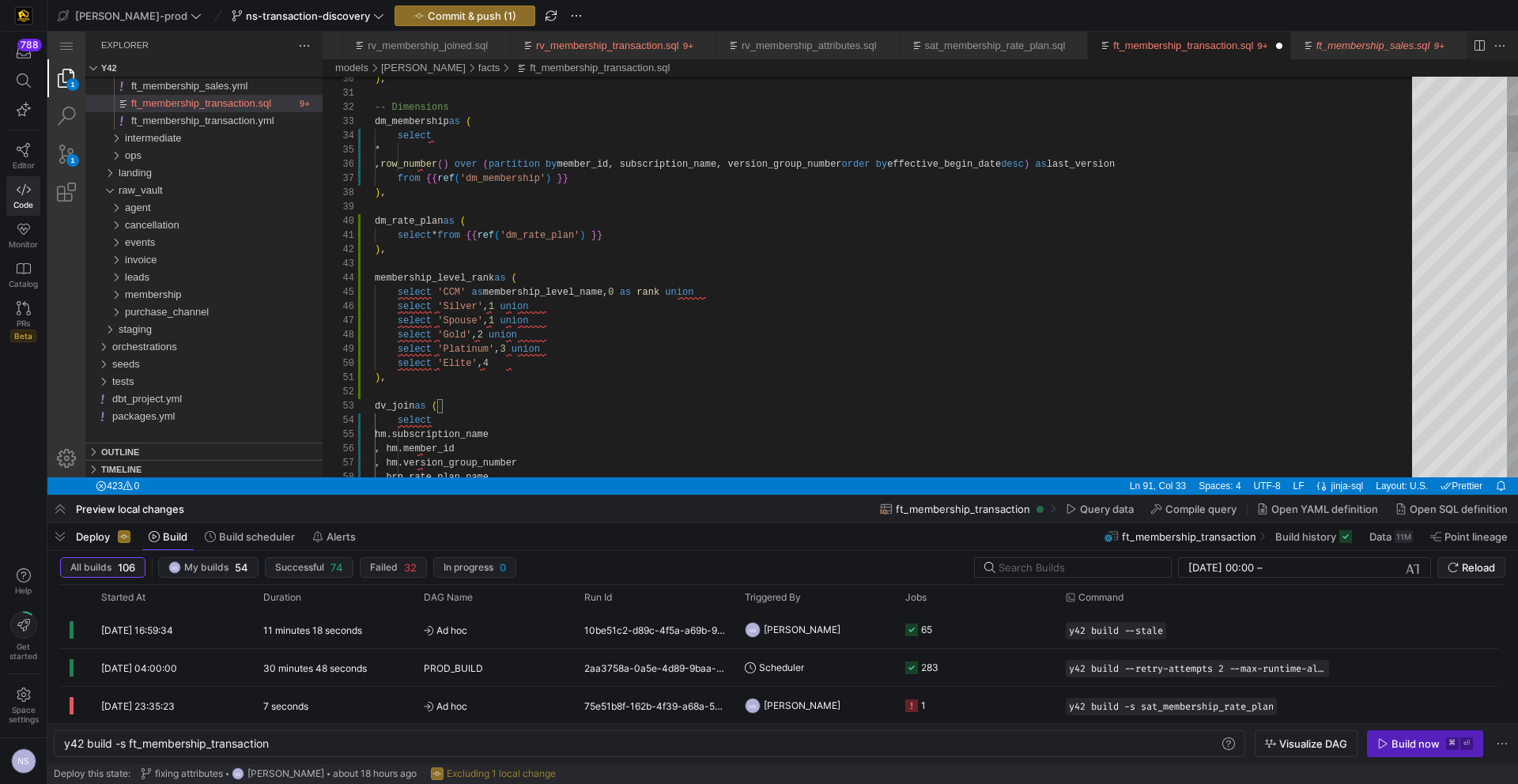
click at [561, 286] on div "select 'CCM' as membership_level_name, 0 as rank union" at bounding box center [899, 292] width 1048 height 14
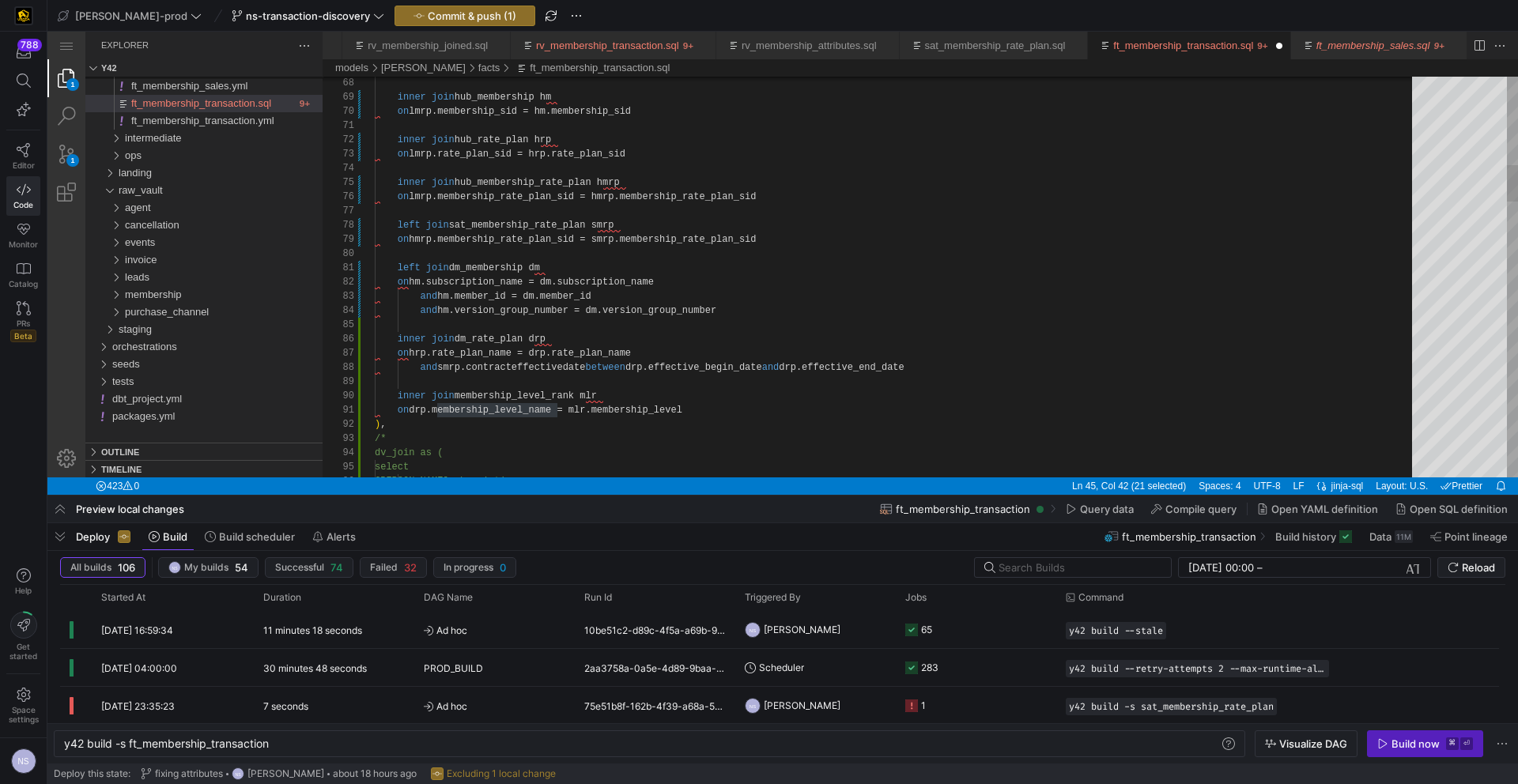
paste textarea "_name"
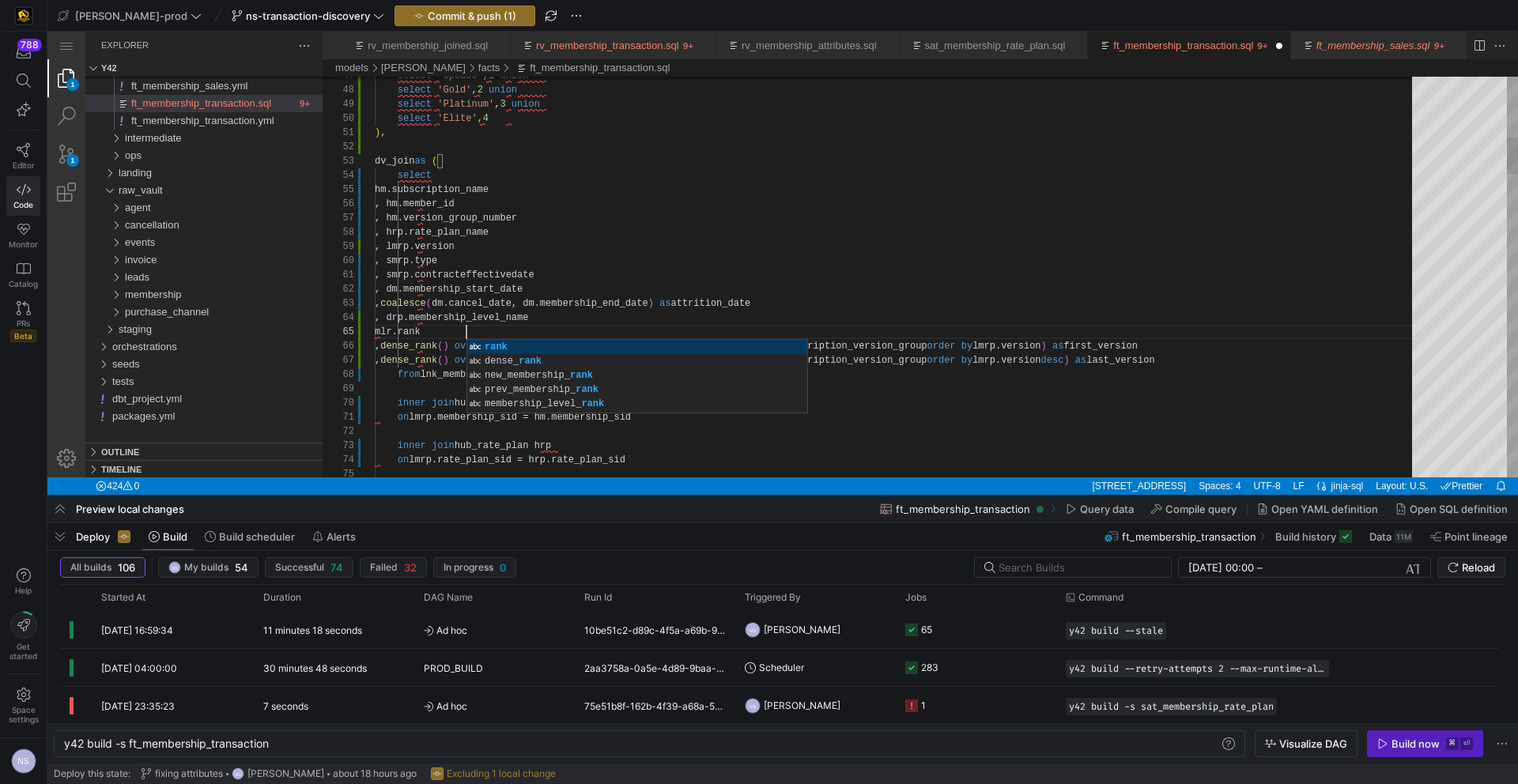
scroll to position [57, 91]
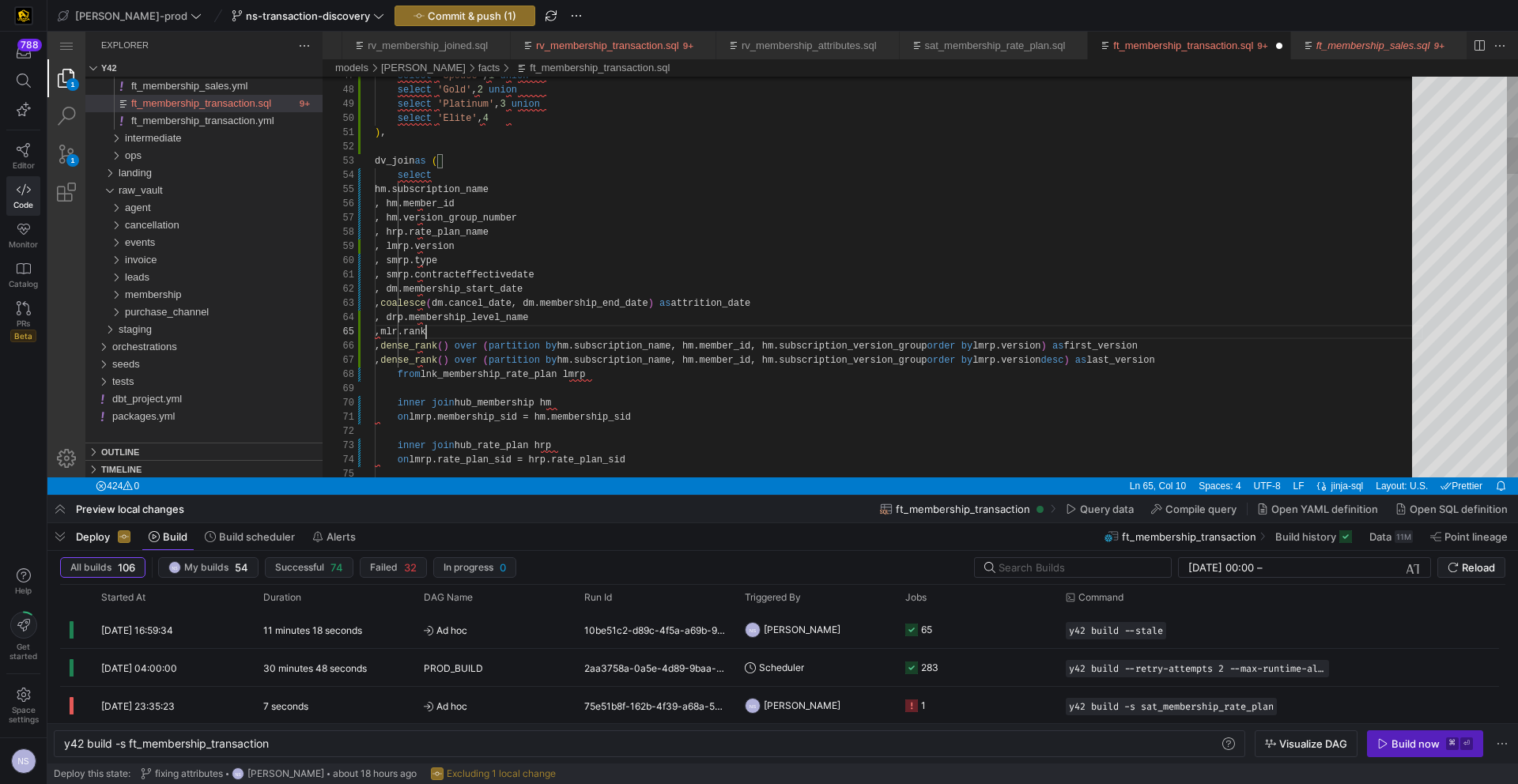
scroll to position [57, 57]
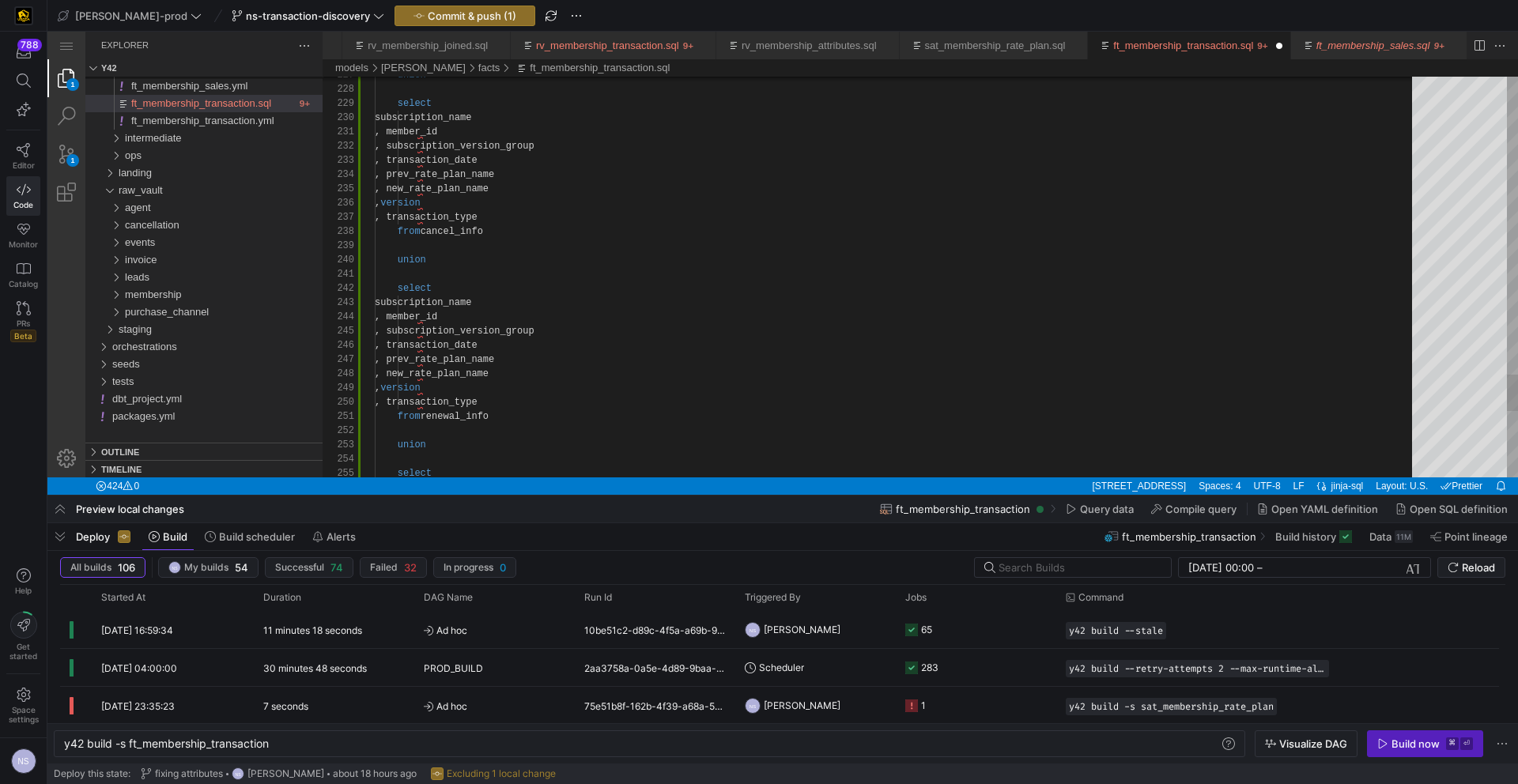
type textarea ", member_id , subscription_version_group , transaction_date , prev_rate_plan_na…"
click at [440, 17] on span "Commit & push (1)" at bounding box center [471, 16] width 89 height 13
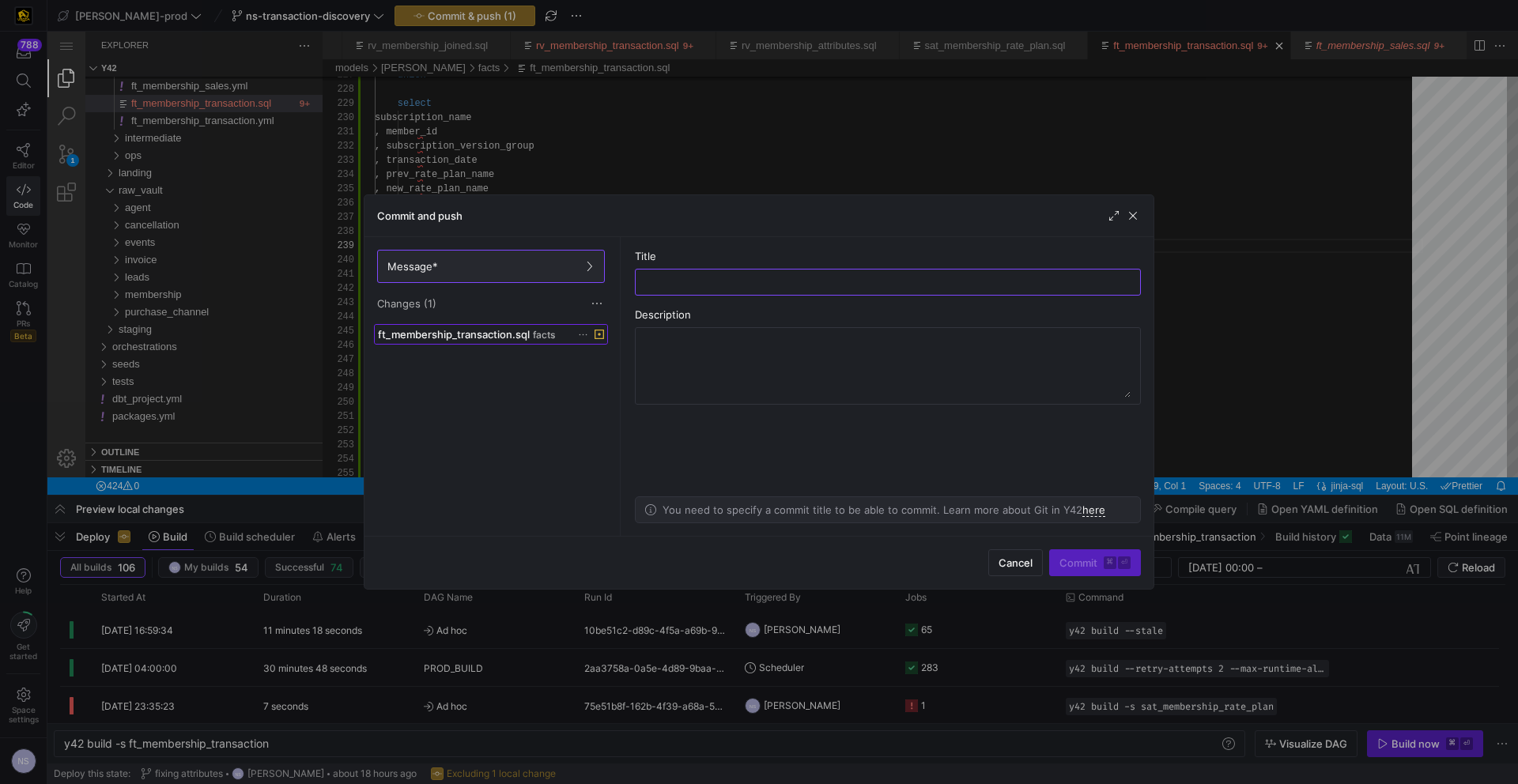
click at [504, 336] on span "ft_membership_transaction.sql" at bounding box center [453, 334] width 151 height 13
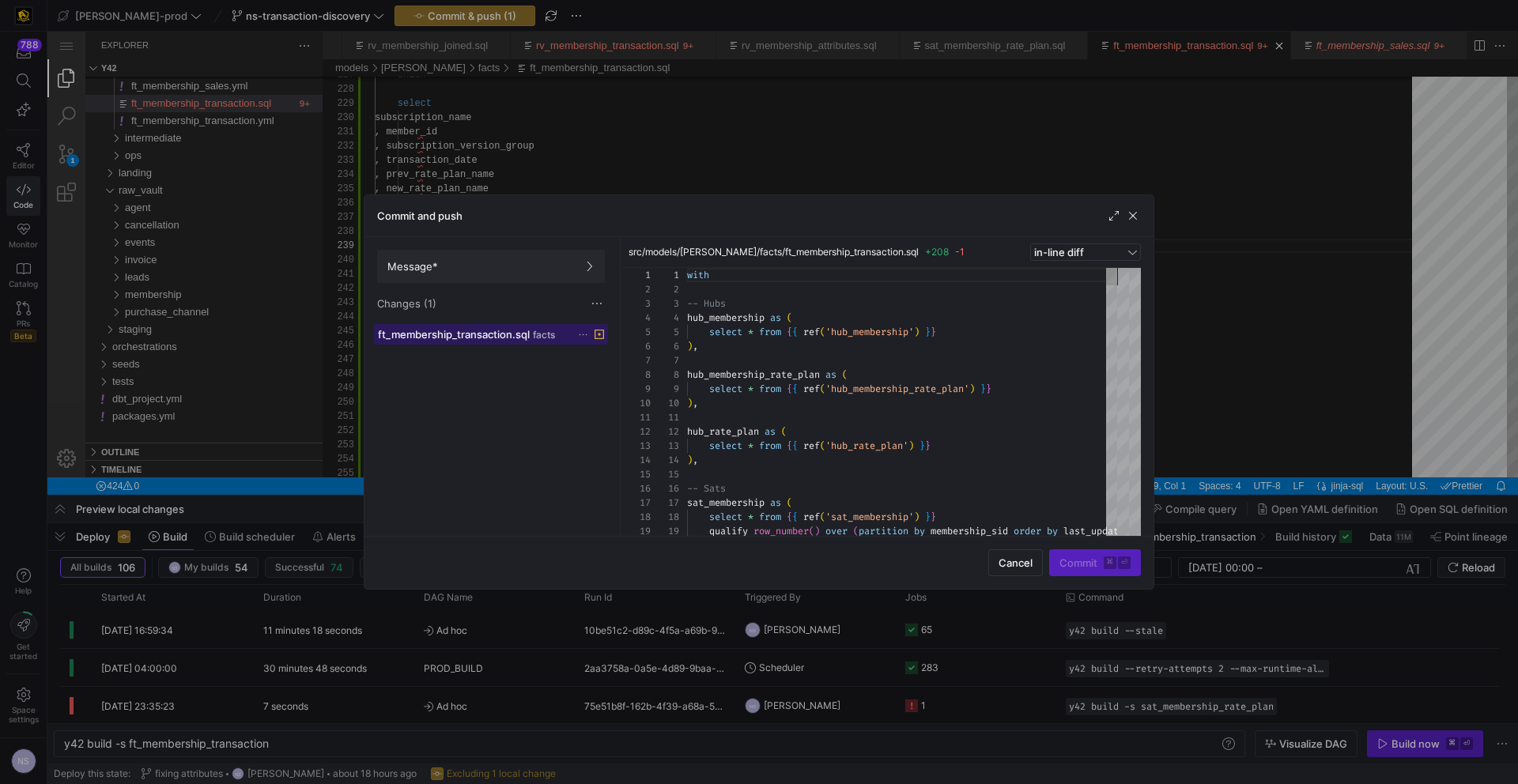
scroll to position [142, 0]
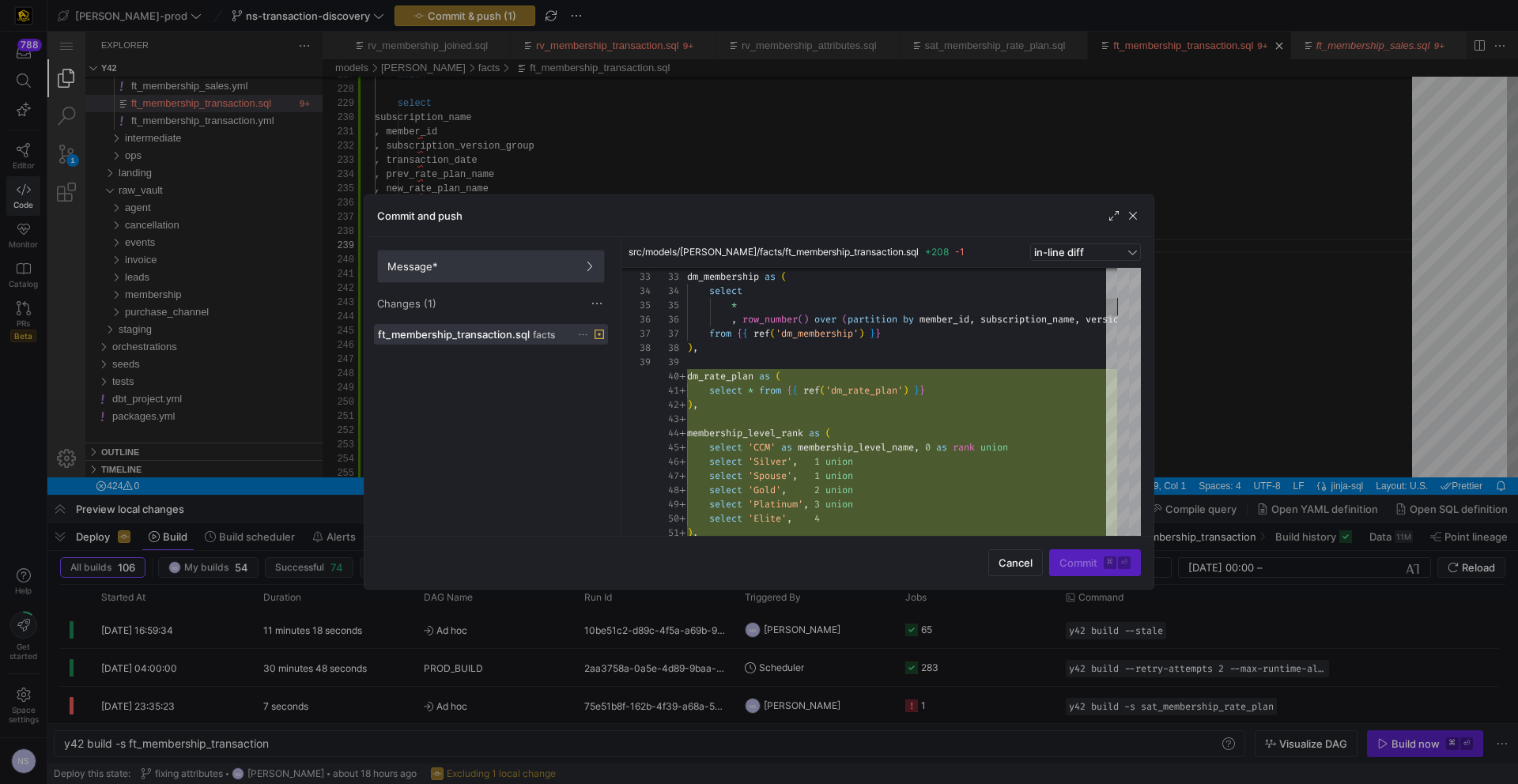
click at [462, 269] on span "Message*" at bounding box center [490, 266] width 207 height 13
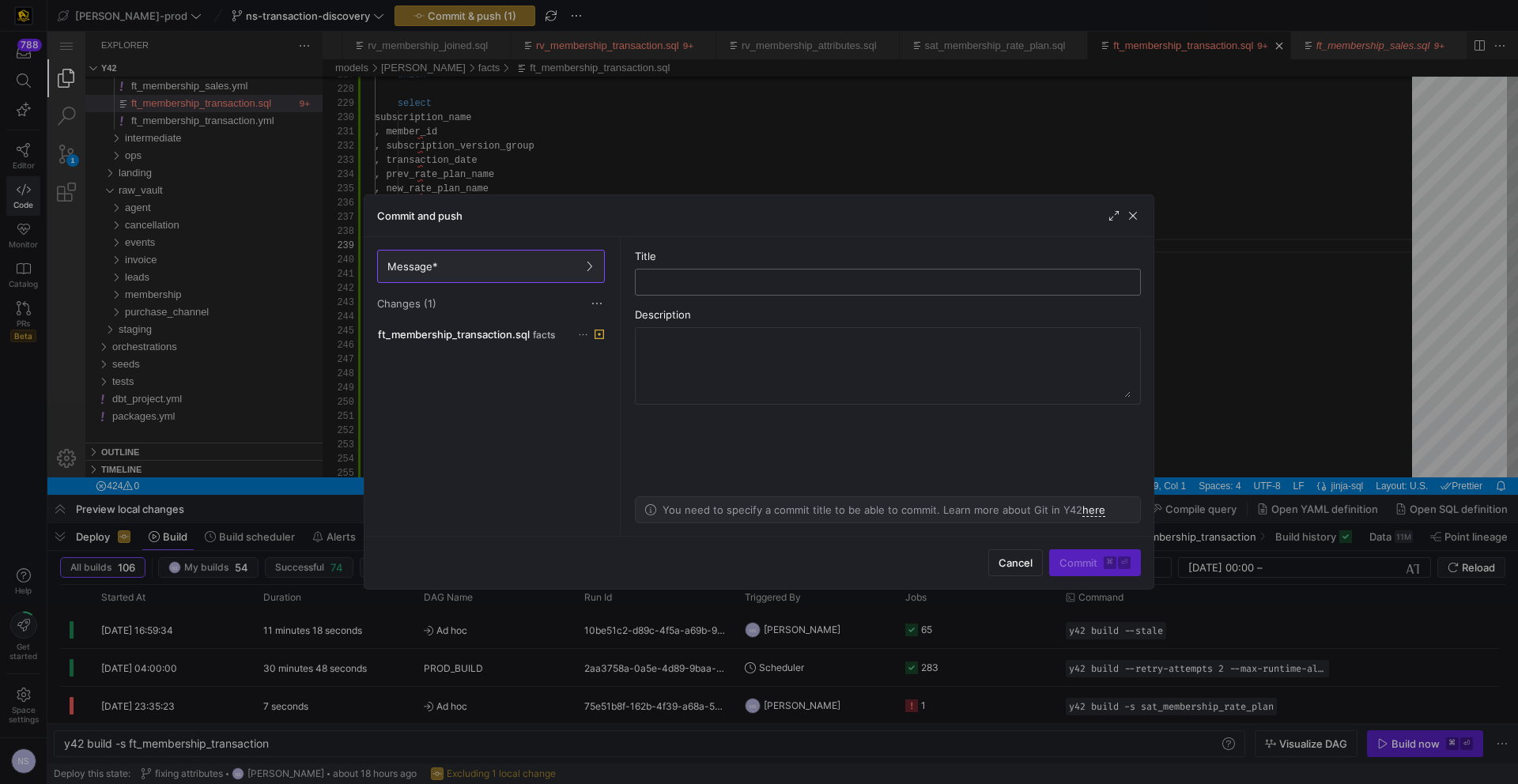
click at [710, 282] on input "text" at bounding box center [887, 282] width 479 height 13
type input "s"
type input "adding in the calculations"
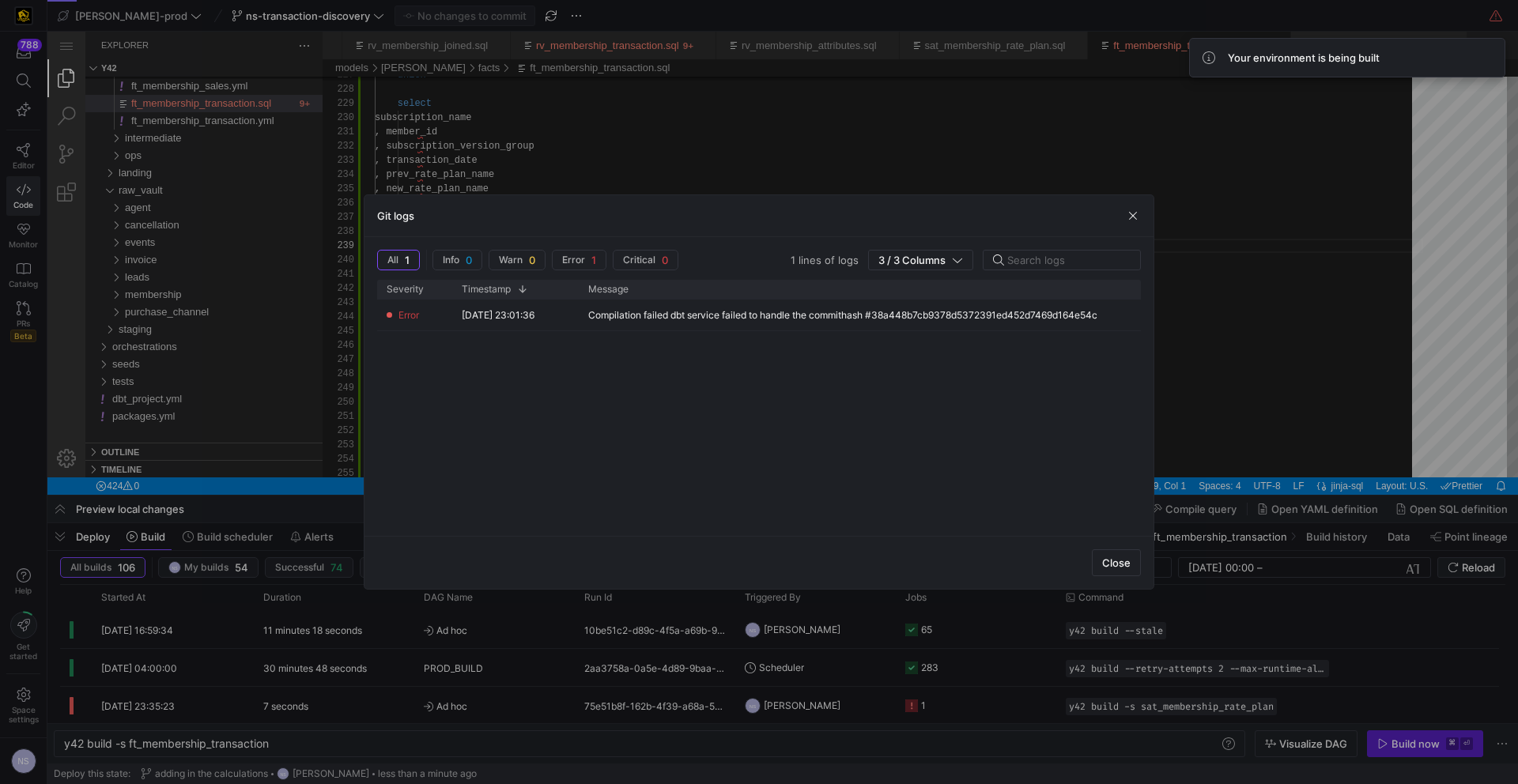
click at [1304, 708] on div at bounding box center [759, 392] width 1518 height 784
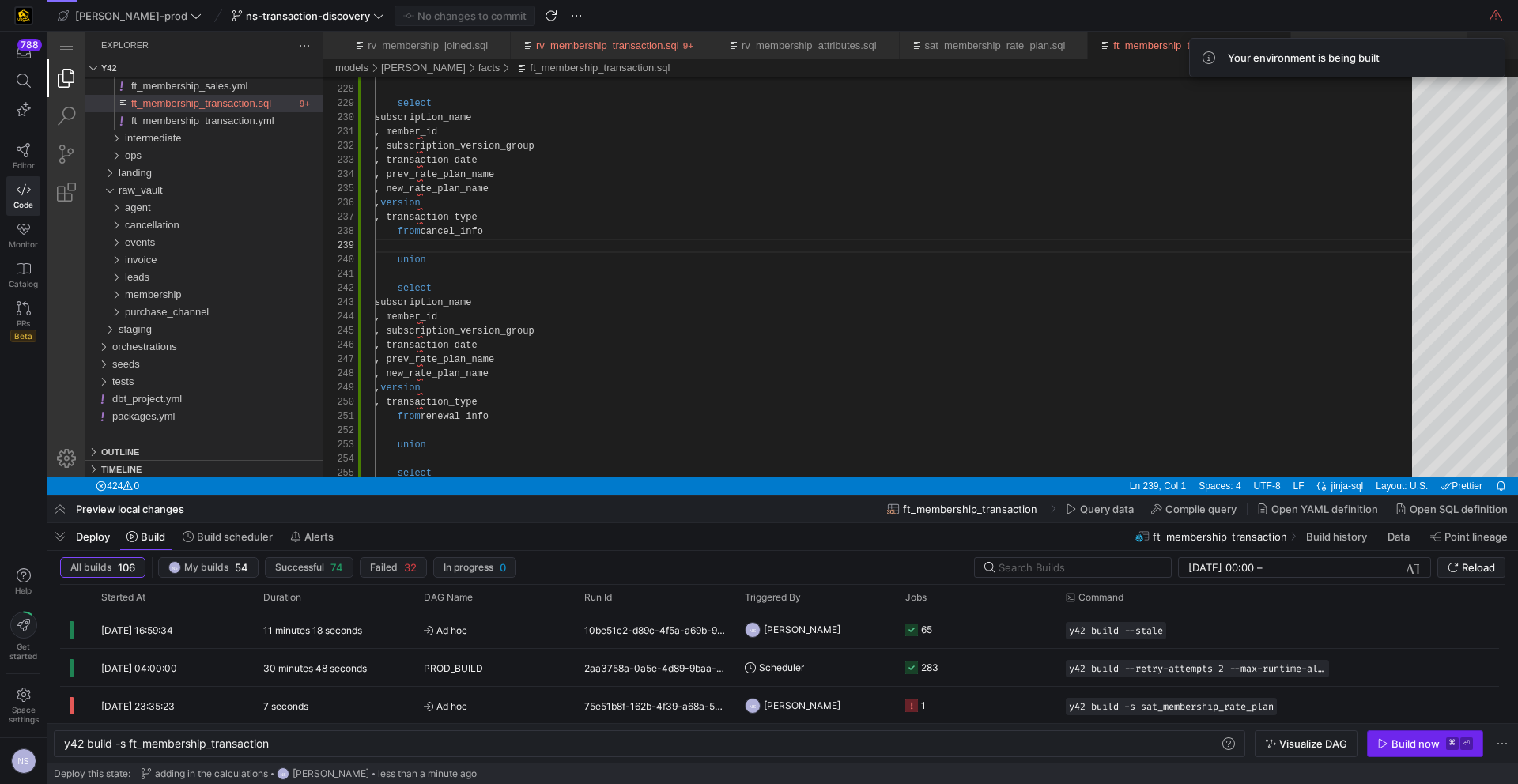
click at [1416, 744] on div "Build now" at bounding box center [1416, 744] width 48 height 13
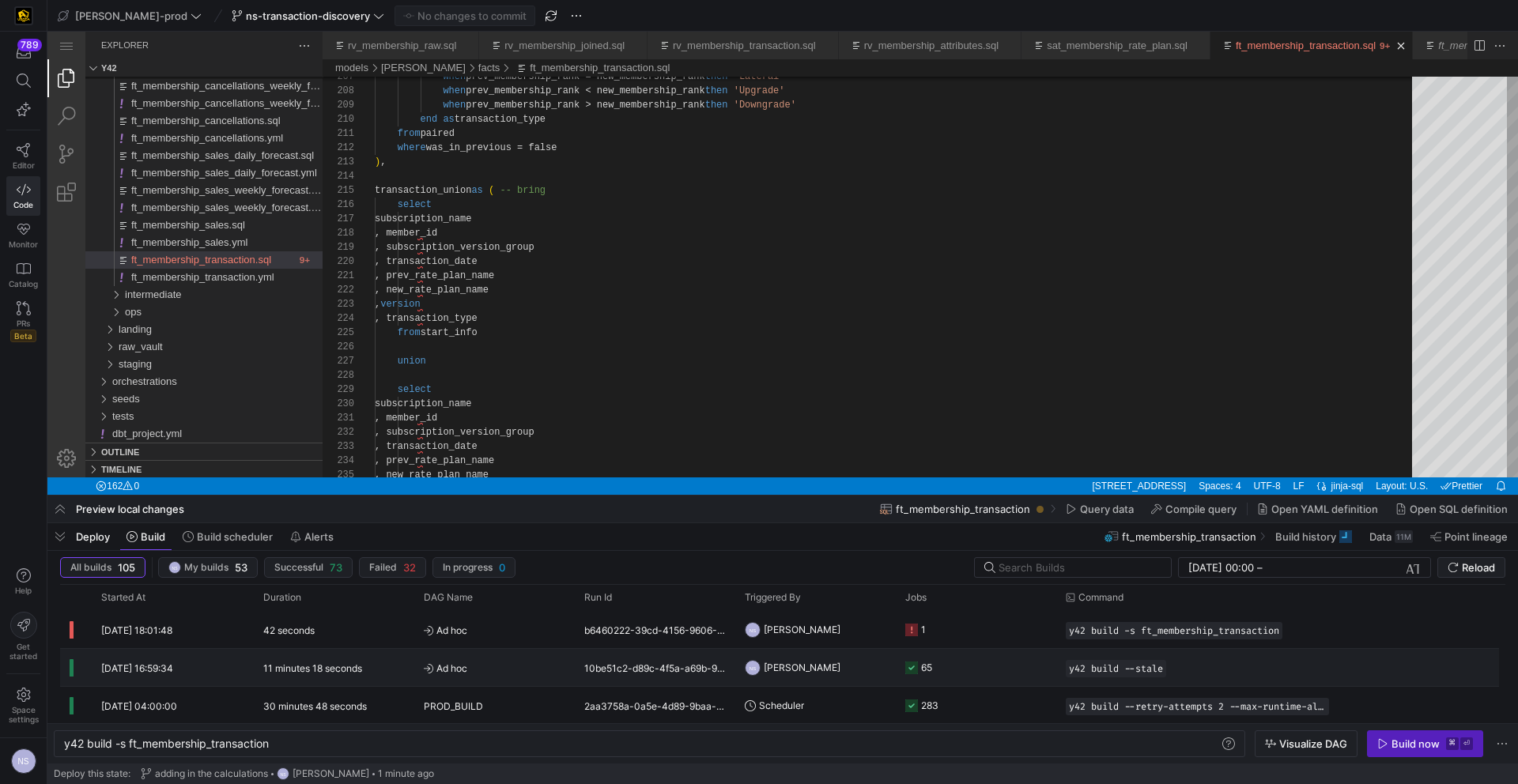
click at [850, 656] on y42-orchestration-triggered-by "NS Noah Streveler" at bounding box center [815, 668] width 142 height 36
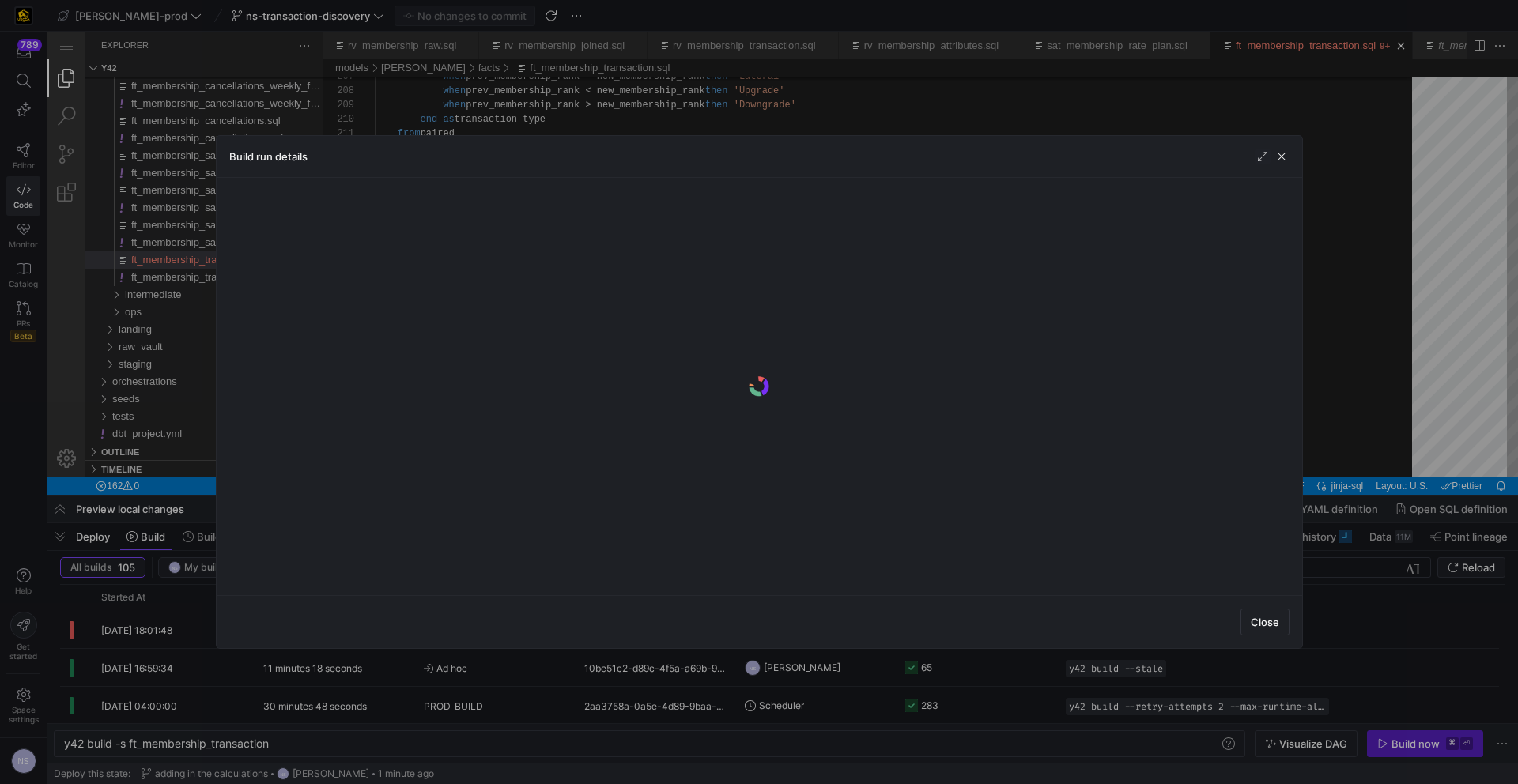
click at [1298, 657] on div at bounding box center [759, 392] width 1518 height 784
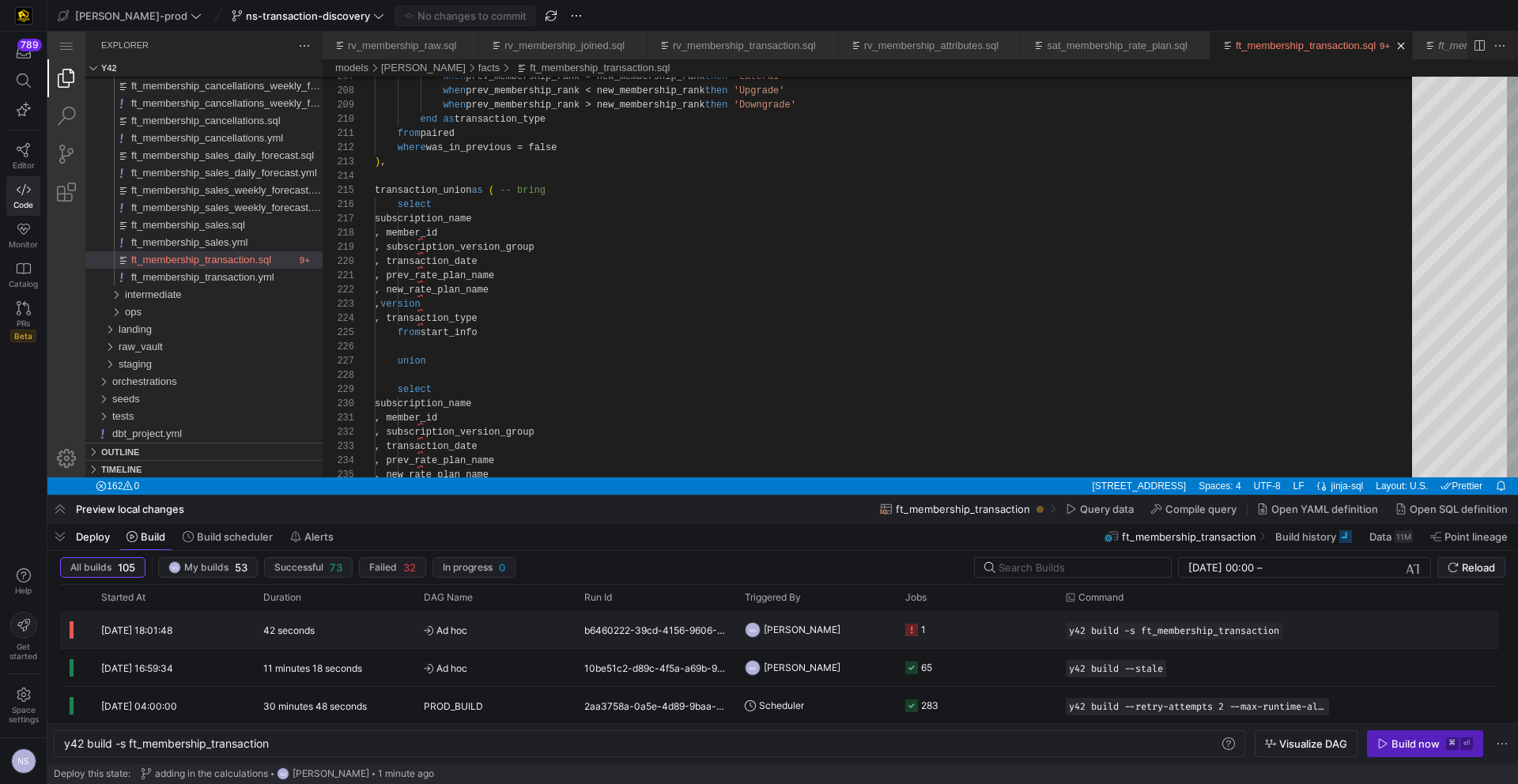
click at [896, 642] on div "1" at bounding box center [976, 629] width 160 height 37
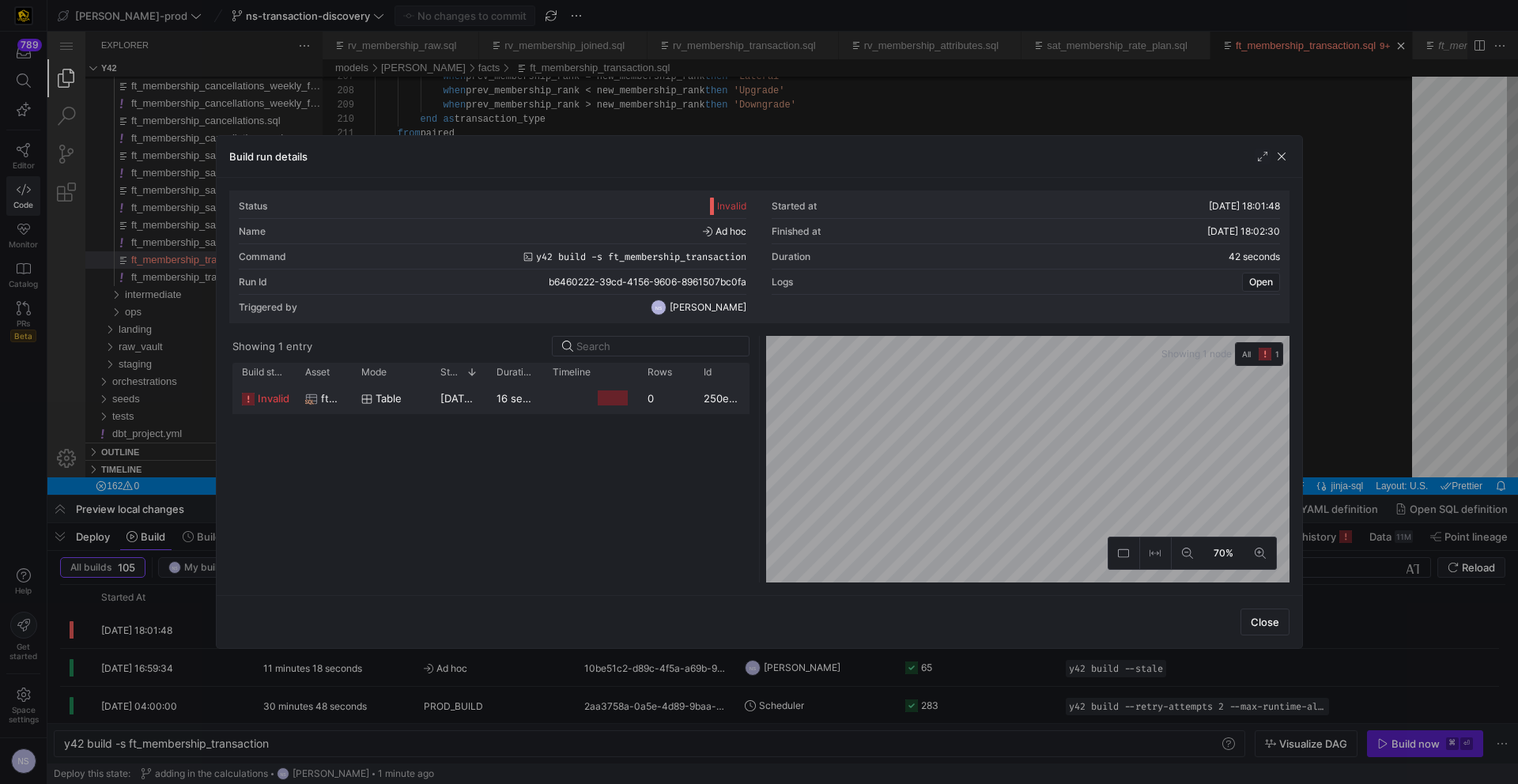
click at [615, 401] on div at bounding box center [612, 398] width 30 height 15
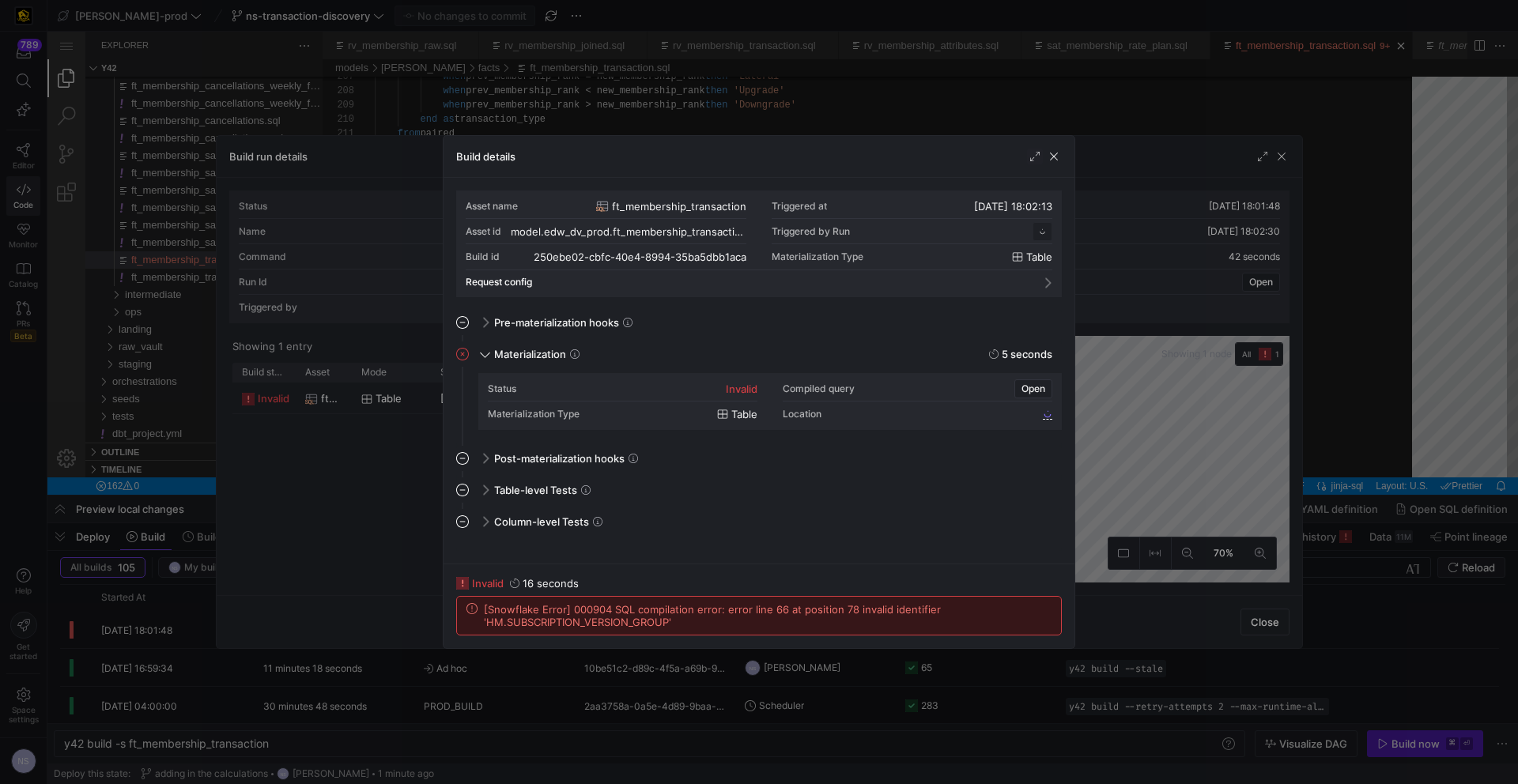
scroll to position [142, 0]
click at [1080, 417] on div at bounding box center [759, 392] width 1518 height 784
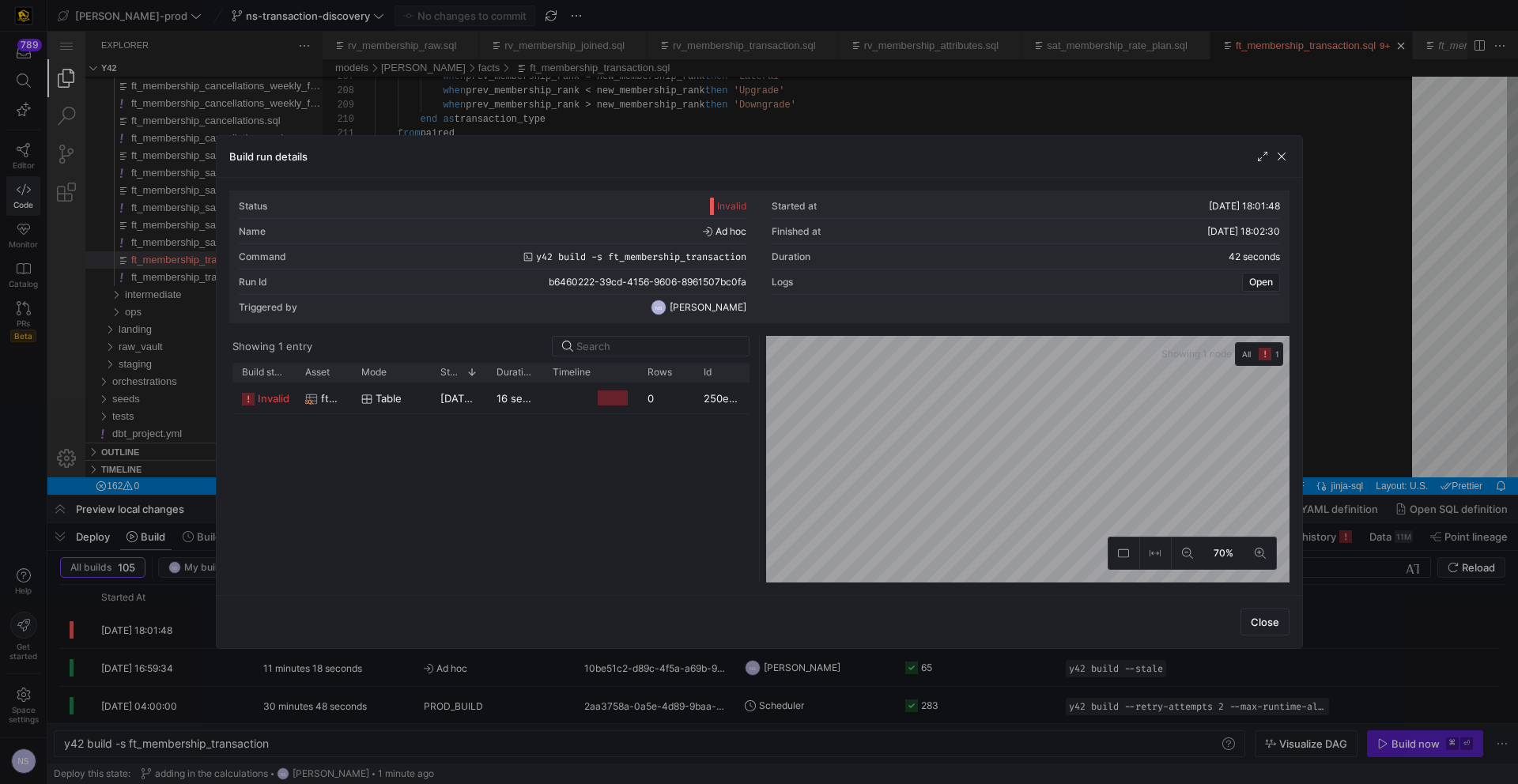
drag, startPoint x: 1330, startPoint y: 368, endPoint x: 802, endPoint y: 254, distance: 540.2
click at [1330, 368] on div at bounding box center [759, 392] width 1518 height 784
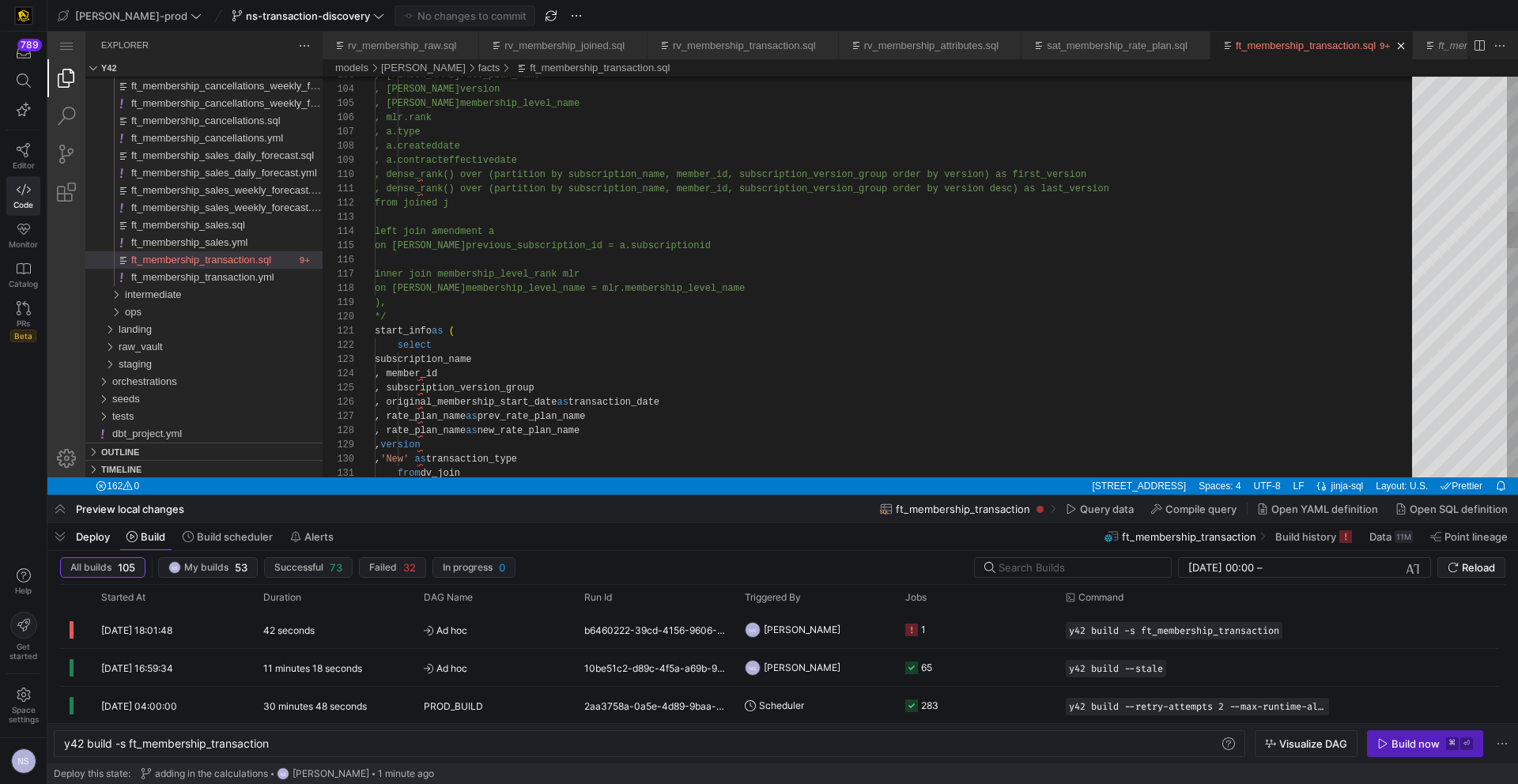
click at [515, 382] on div ", subscription_version_group , member_id subscription_name select start_info as…" at bounding box center [899, 788] width 1048 height 4342
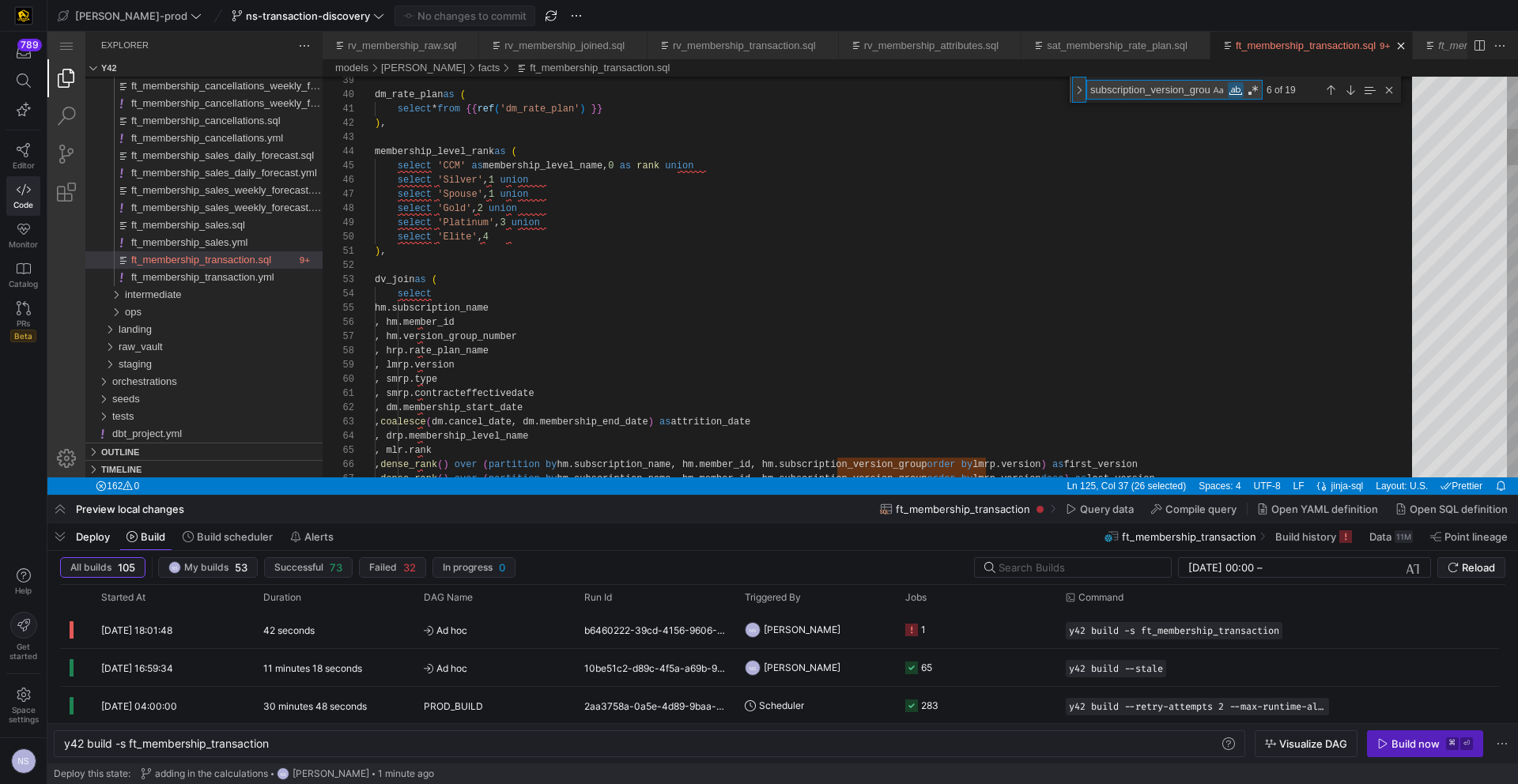
click at [1080, 90] on div "Toggle Replace" at bounding box center [1079, 90] width 14 height 26
type textarea "), dv_join as ( select hm.subscription_name , hm.member_id , hm.version_group_n…"
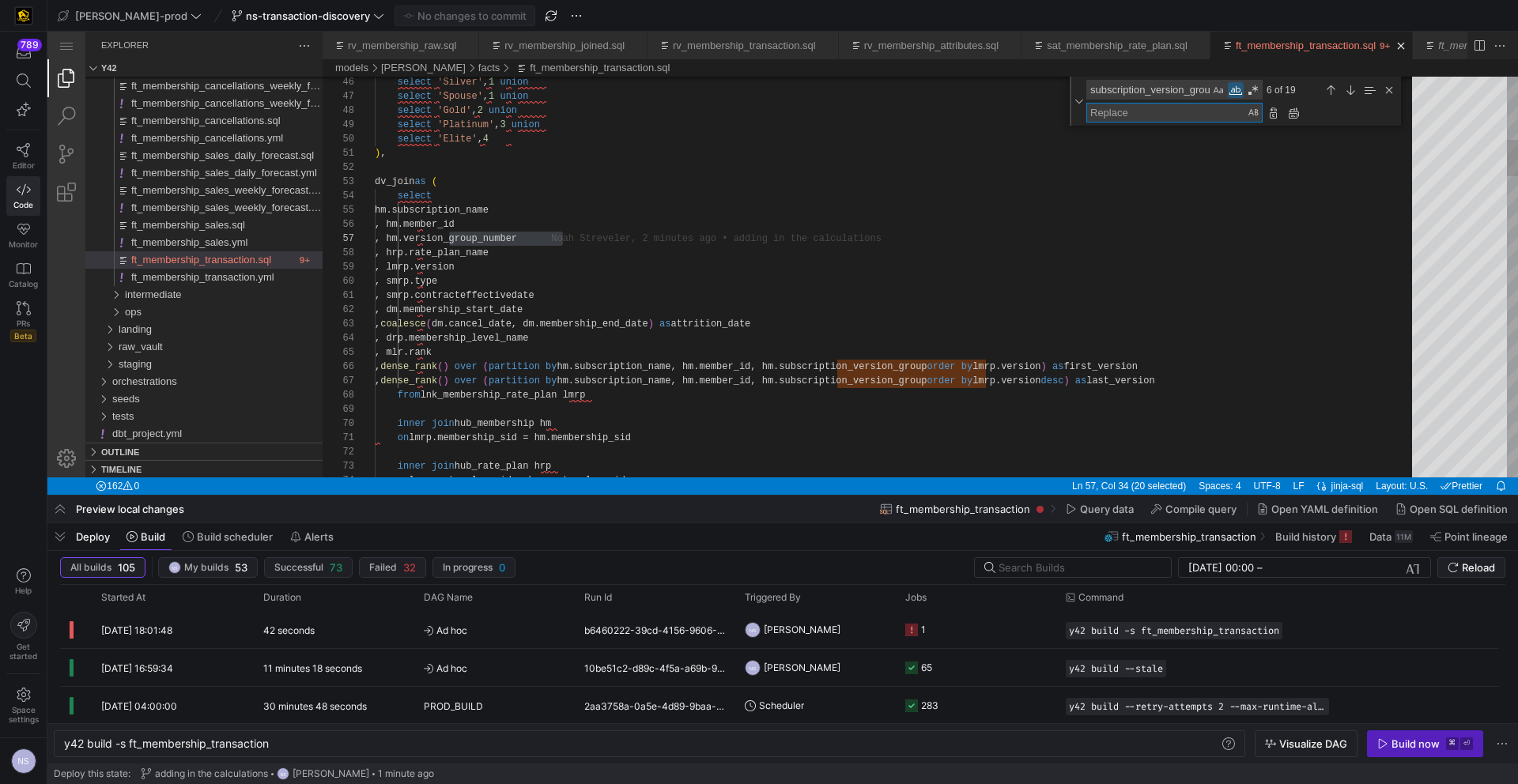
click at [1138, 116] on textarea "Replace" at bounding box center [1166, 113] width 159 height 18
paste textarea "version_group_number"
type textarea "version_group_number"
click at [1295, 116] on div "Replace All (⌥⌘Enter)" at bounding box center [1293, 112] width 17 height 17
click at [1393, 95] on div "Close (Escape)" at bounding box center [1388, 90] width 17 height 17
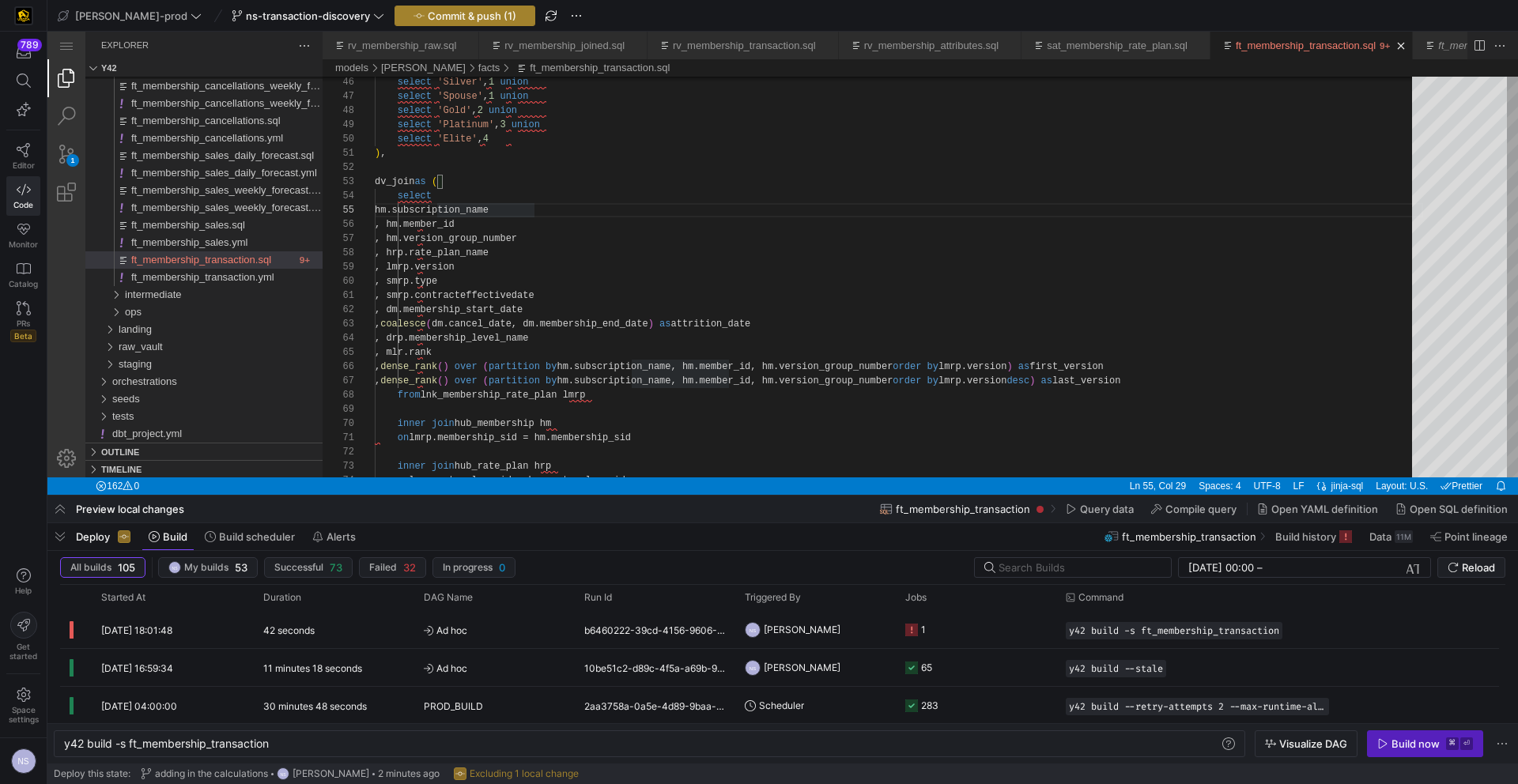
click at [427, 17] on span "Commit & push (1)" at bounding box center [471, 16] width 89 height 13
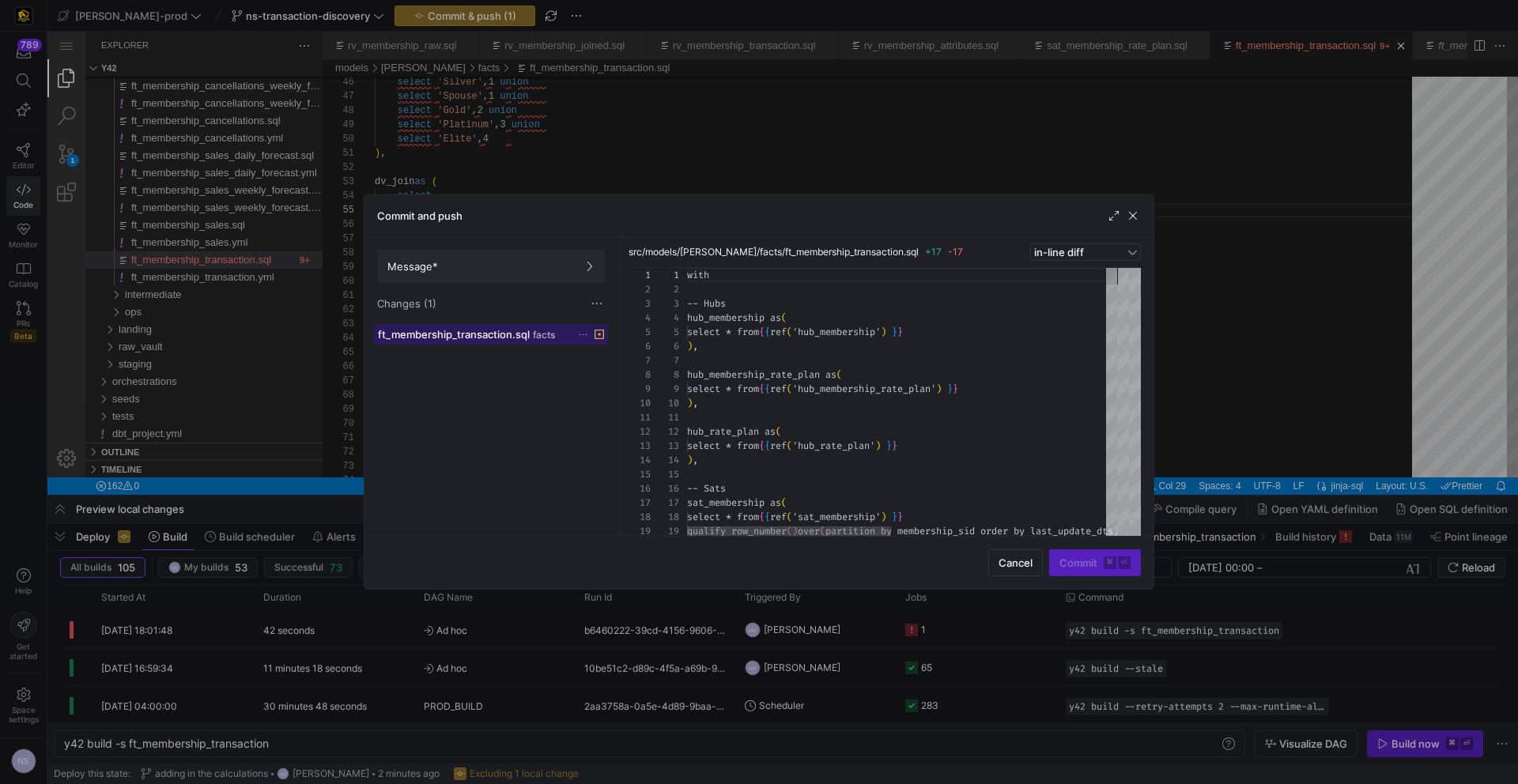
click at [539, 334] on span "facts" at bounding box center [544, 335] width 22 height 11
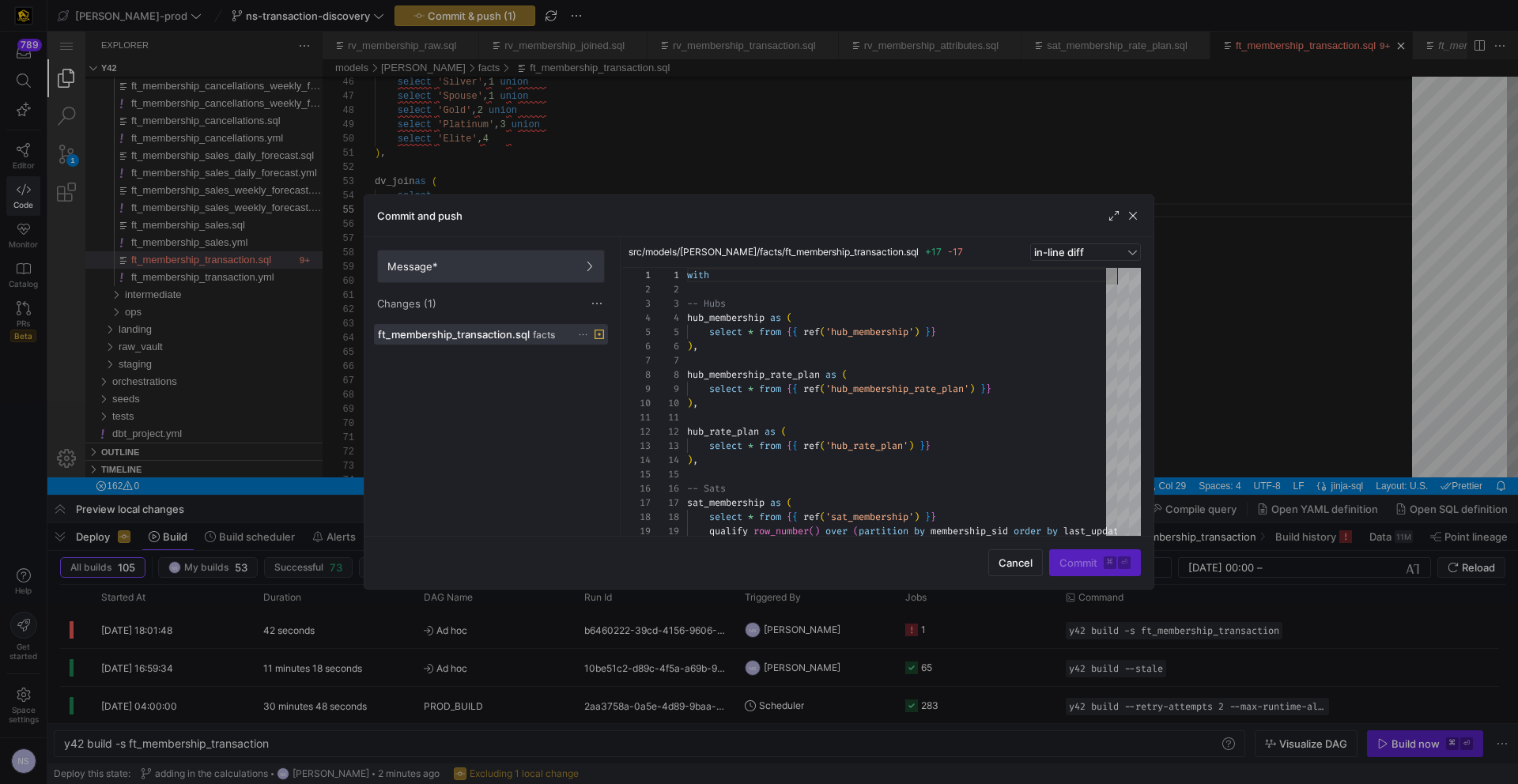
click at [505, 271] on span "Message*" at bounding box center [490, 266] width 207 height 13
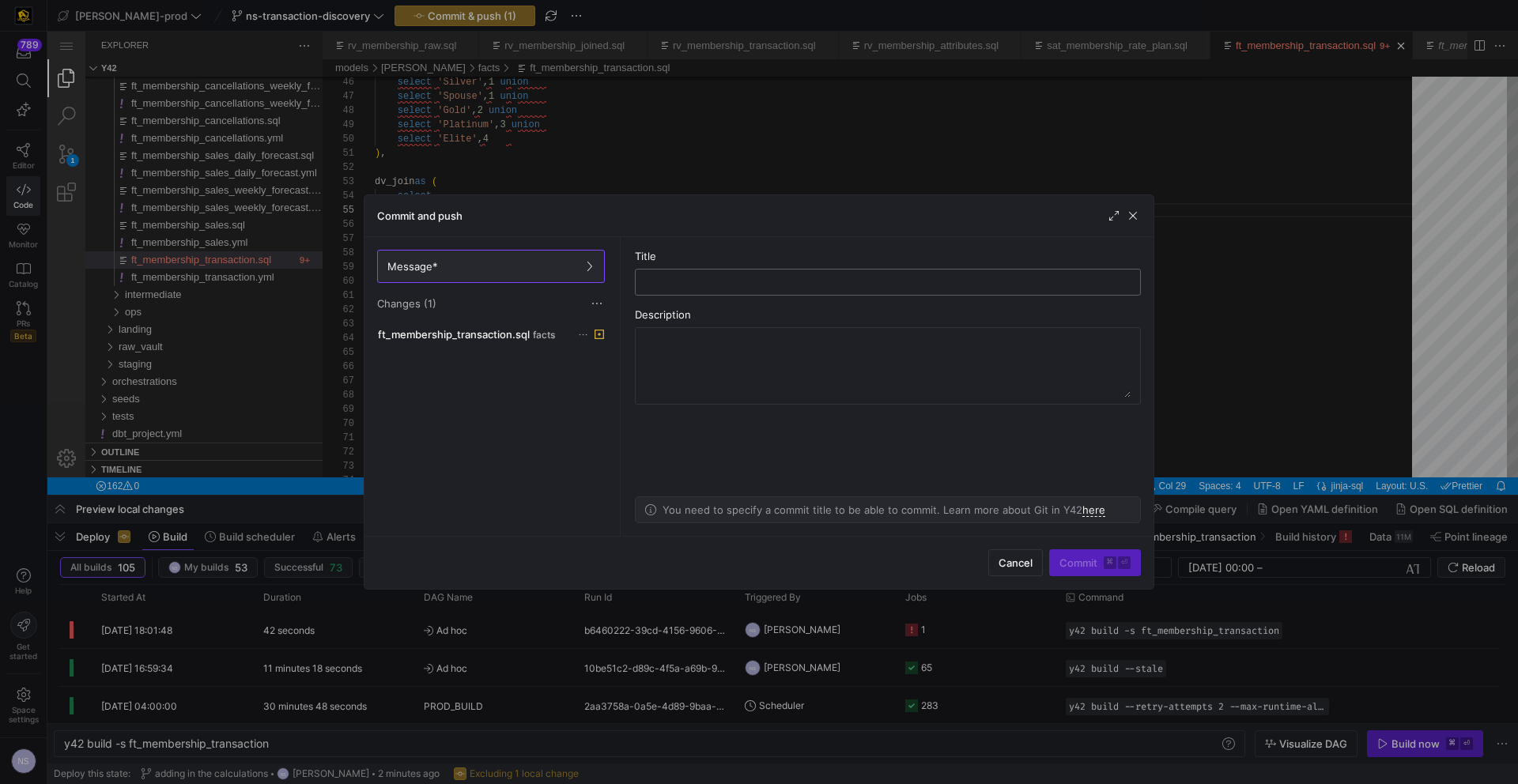
click at [727, 288] on input "text" at bounding box center [887, 282] width 479 height 13
type input "fixing syntax error"
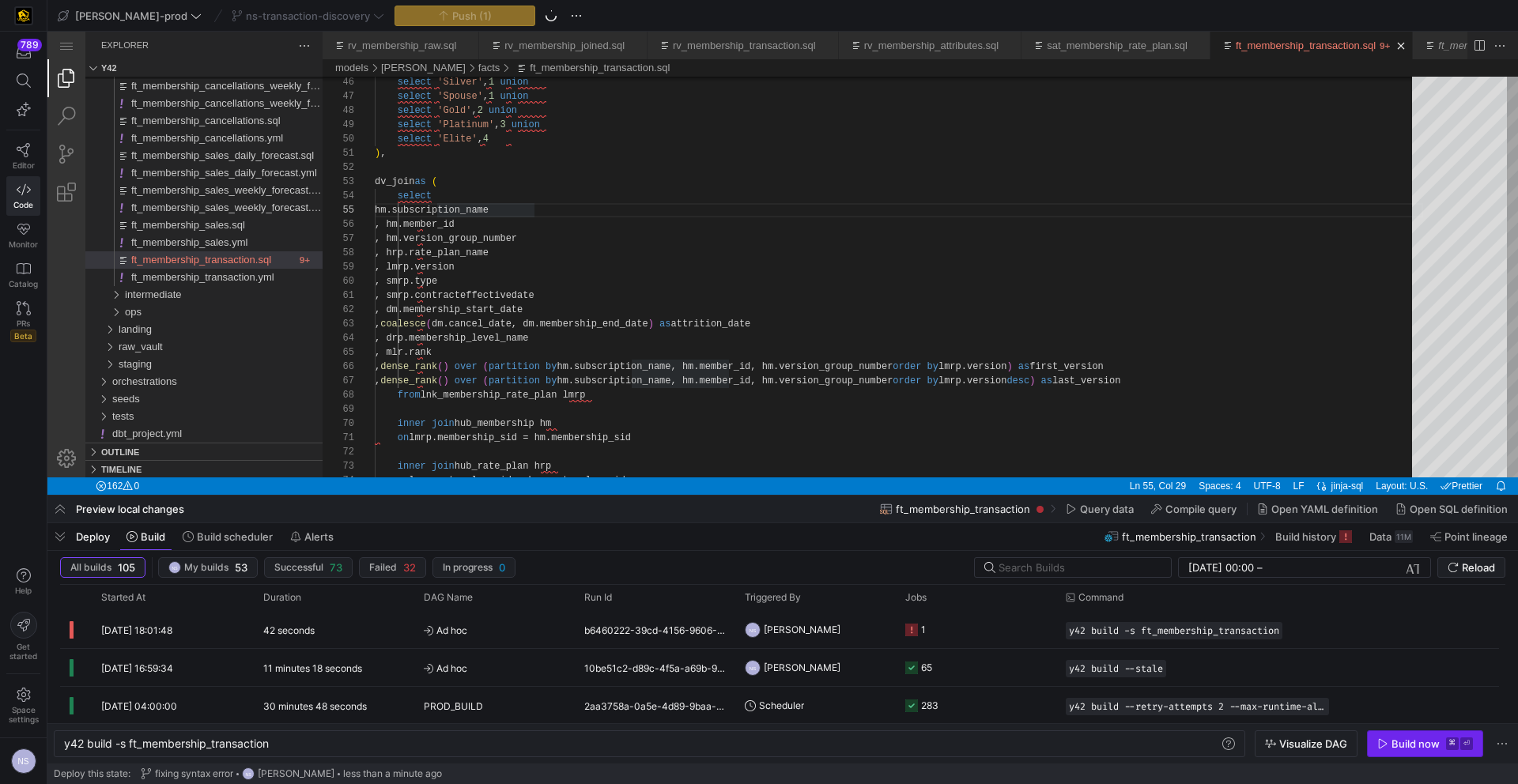
click at [1395, 738] on div "Build now" at bounding box center [1416, 744] width 48 height 13
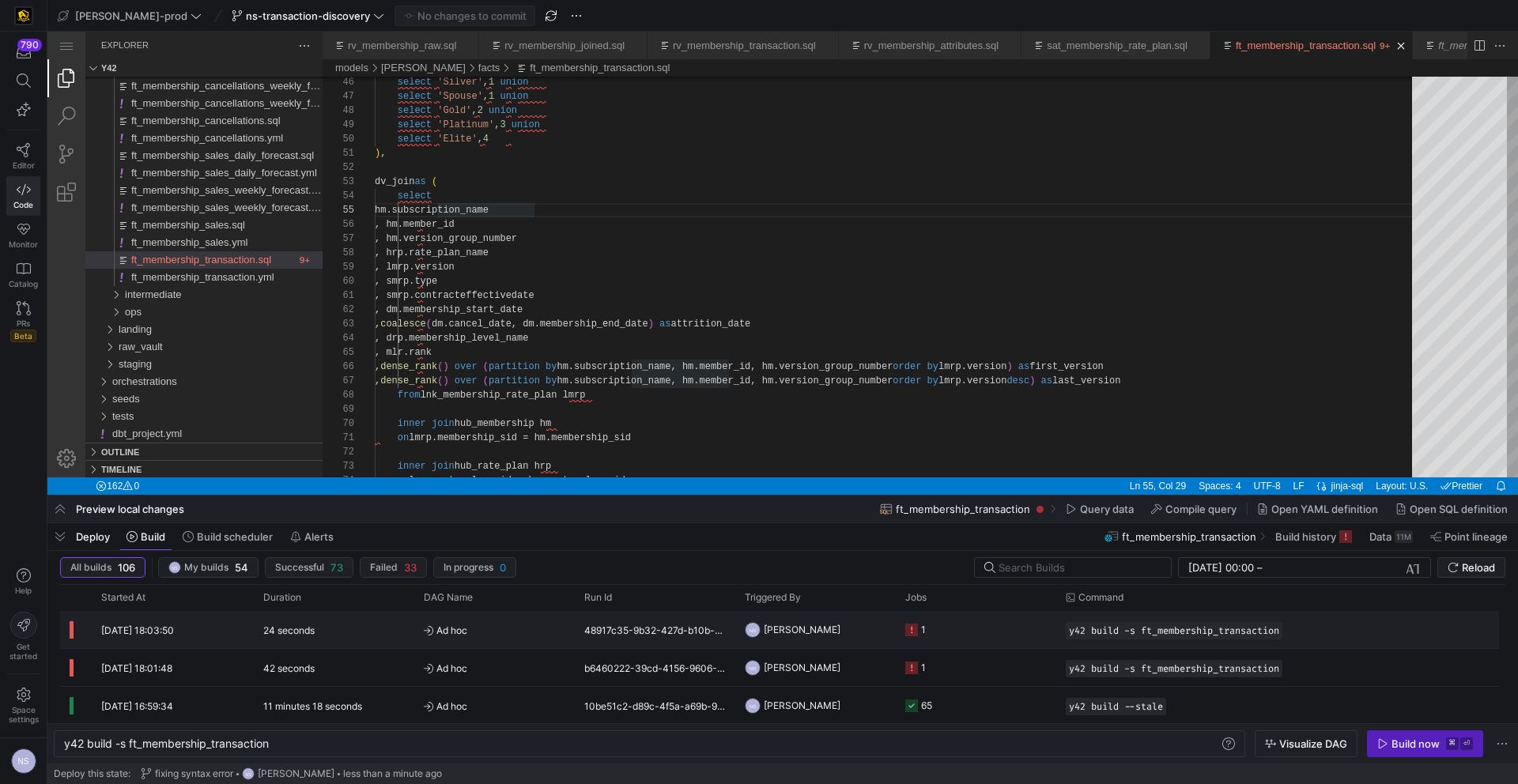
click at [948, 645] on y42-job-status-cell-renderer "1" at bounding box center [976, 630] width 142 height 36
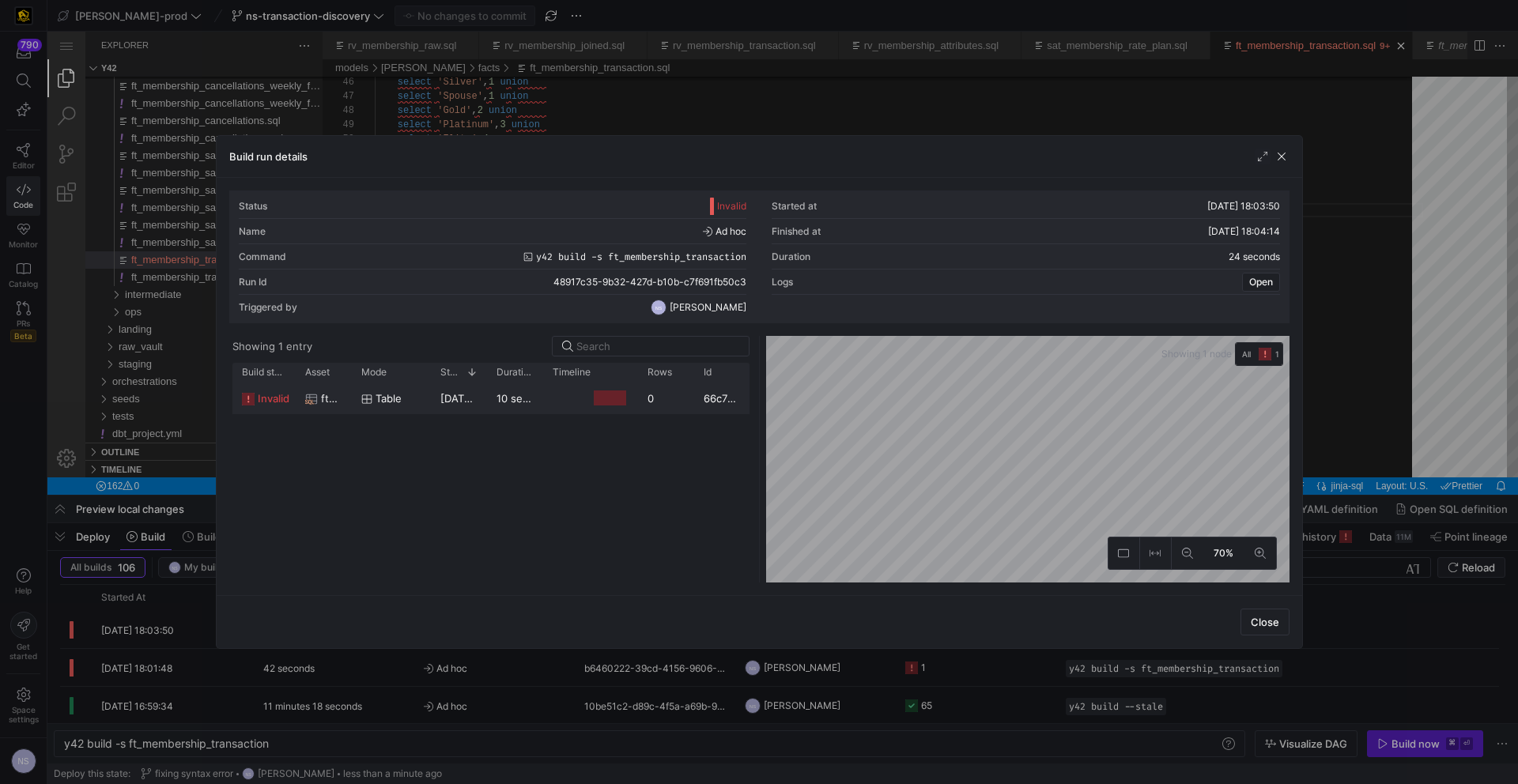
click at [543, 392] on div at bounding box center [591, 398] width 95 height 30
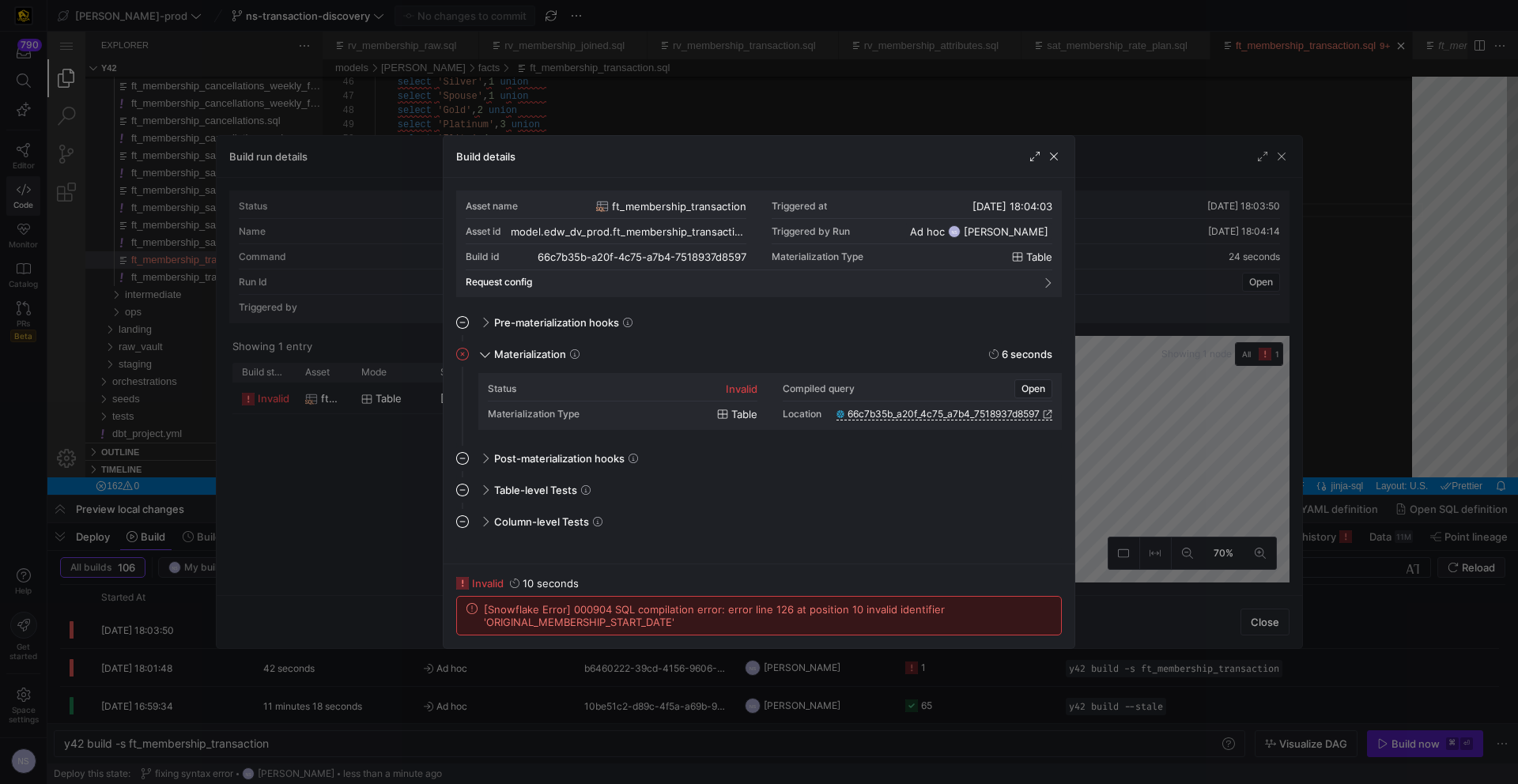
click at [608, 622] on span "[Snowflake Error] 000904 SQL compilation error: error line 126 at position 10 i…" at bounding box center [767, 616] width 567 height 25
click at [608, 625] on span "[Snowflake Error] 000904 SQL compilation error: error line 126 at position 10 i…" at bounding box center [767, 616] width 567 height 25
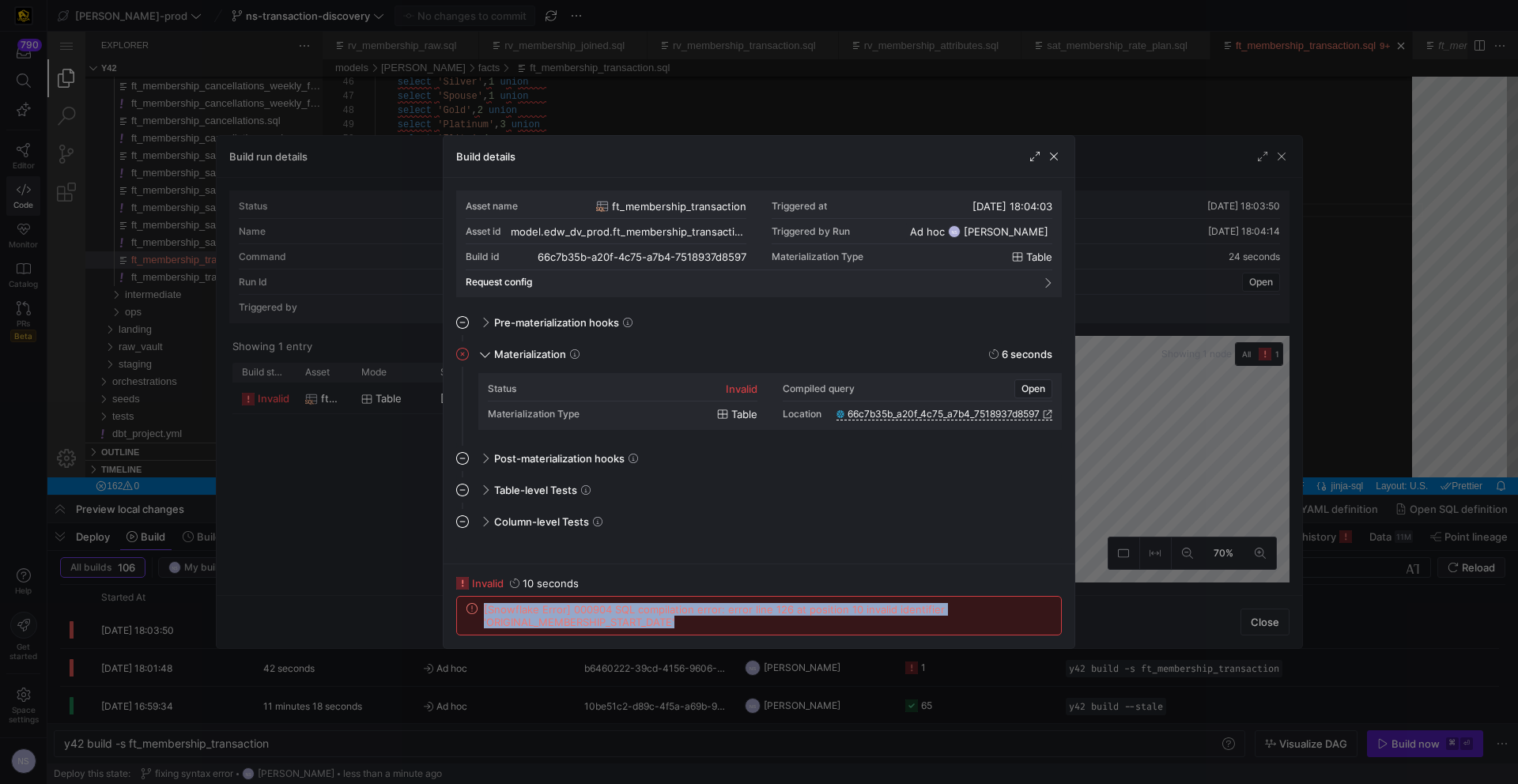
click at [607, 625] on span "[Snowflake Error] 000904 SQL compilation error: error line 126 at position 10 i…" at bounding box center [767, 616] width 567 height 25
click at [600, 623] on span "[Snowflake Error] 000904 SQL compilation error: error line 126 at position 10 i…" at bounding box center [767, 616] width 567 height 25
click at [600, 624] on span "[Snowflake Error] 000904 SQL compilation error: error line 126 at position 10 i…" at bounding box center [767, 616] width 567 height 25
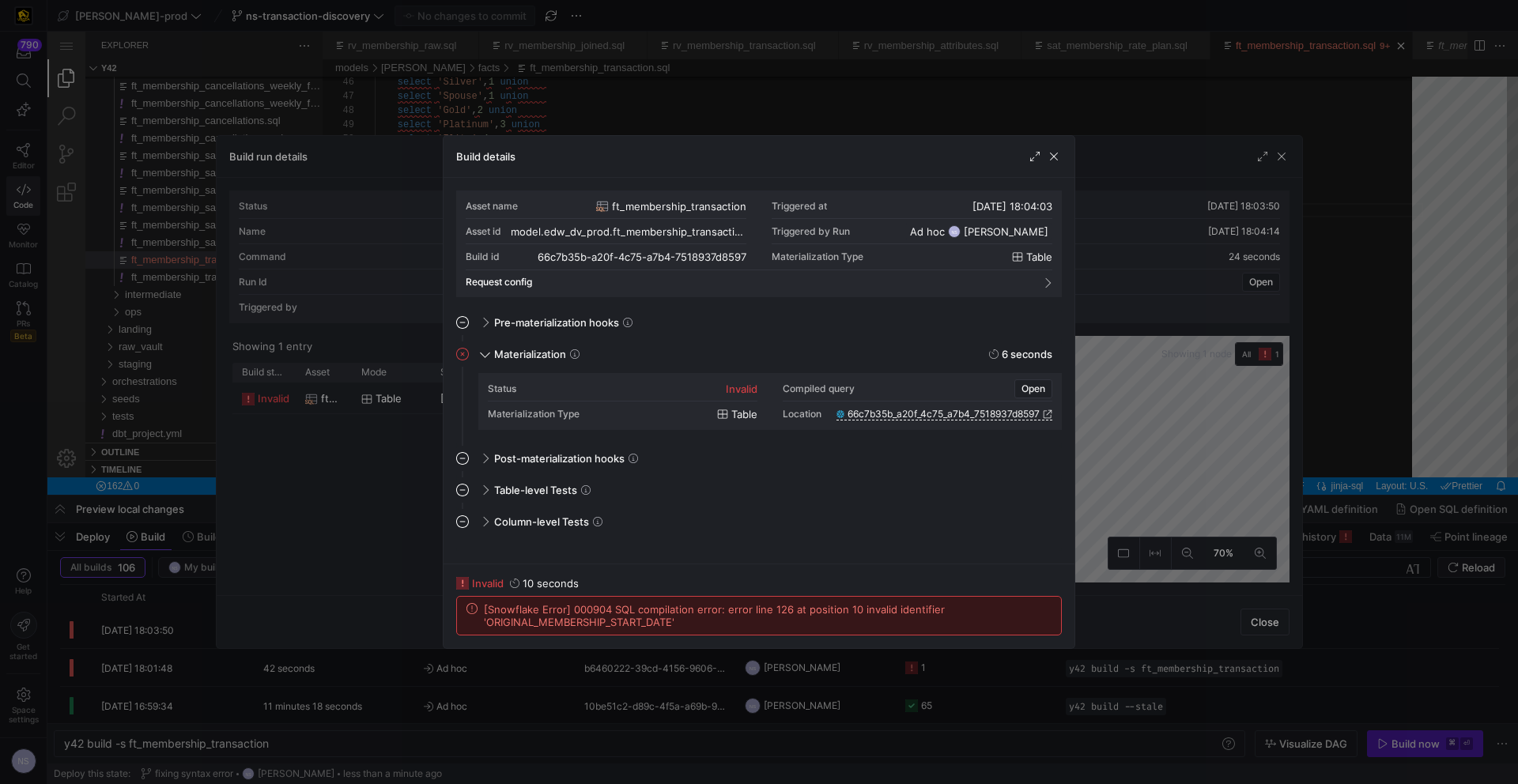
click at [562, 621] on span "[Snowflake Error] 000904 SQL compilation error: error line 126 at position 10 i…" at bounding box center [767, 616] width 567 height 25
drag, startPoint x: 1203, startPoint y: 501, endPoint x: 1325, endPoint y: 438, distance: 137.3
click at [1203, 501] on div at bounding box center [759, 392] width 1518 height 784
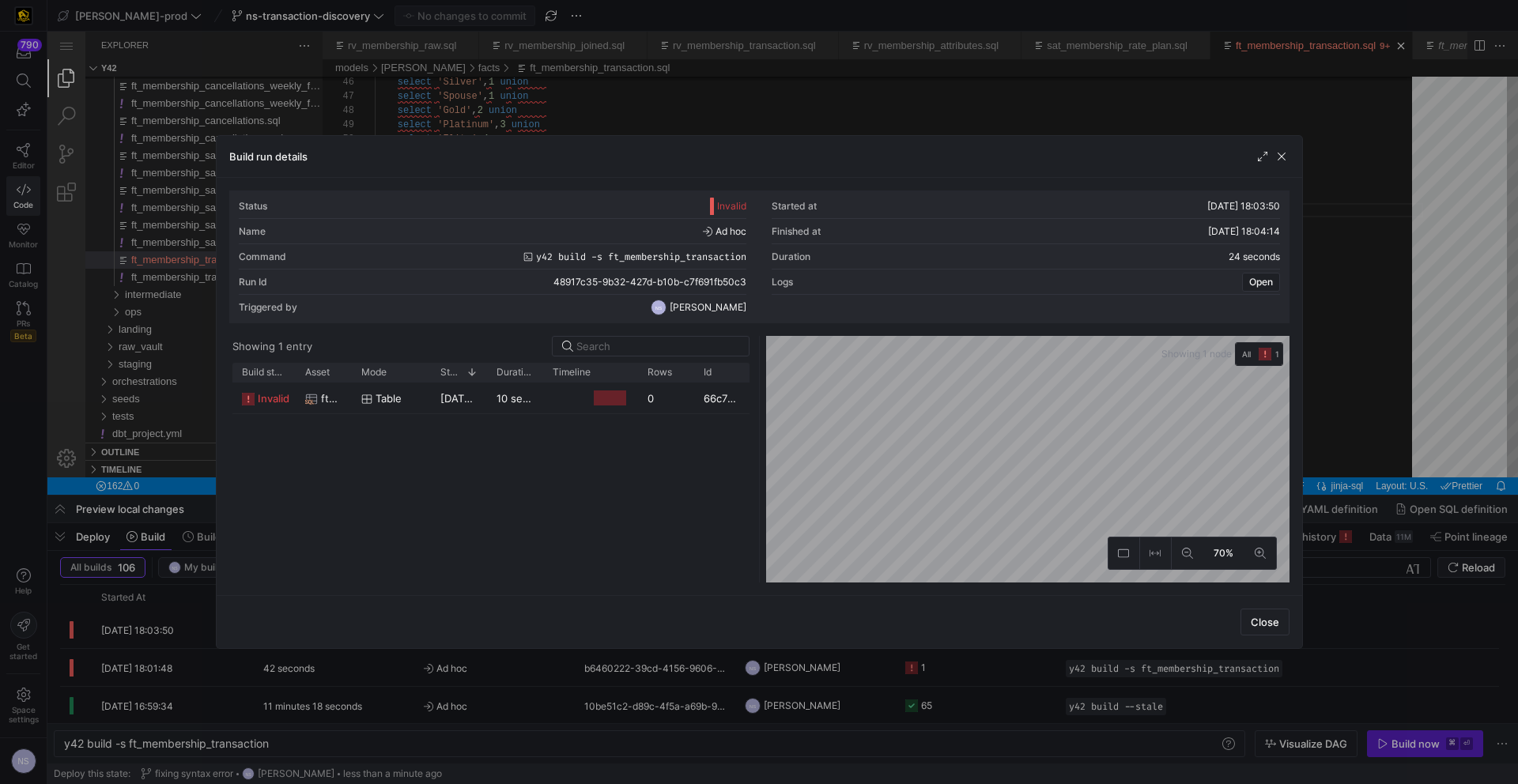
click at [1382, 419] on div at bounding box center [759, 392] width 1518 height 784
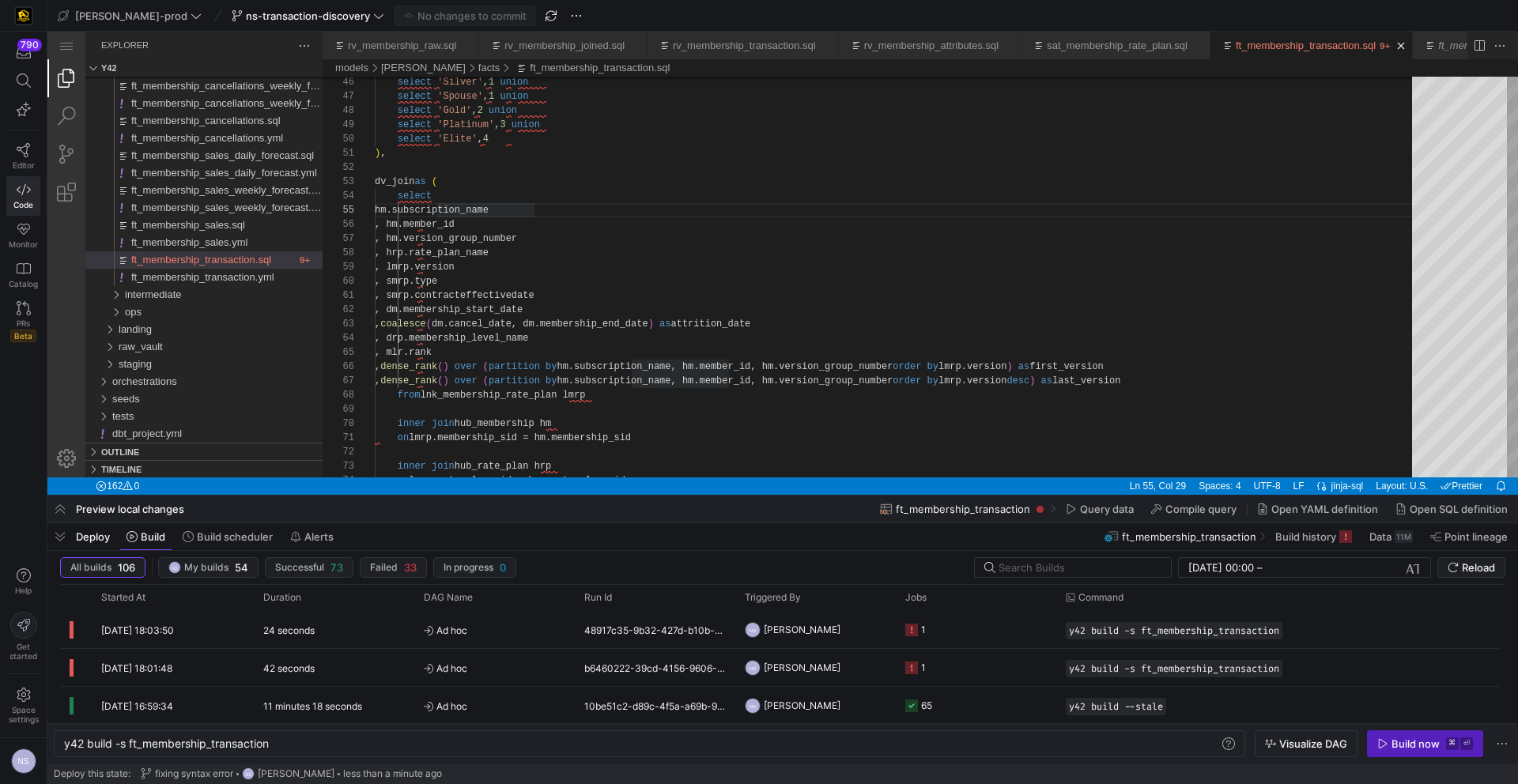
type textarea "select * from {{ ref('dm_rate_plan') }} ), membership_level_rank as ( select 'C…"
type textarea "union"
type textarea ", smrp.contracteffectivedate , dm.membership_start_date , coalesce(dm.cancel_da…"
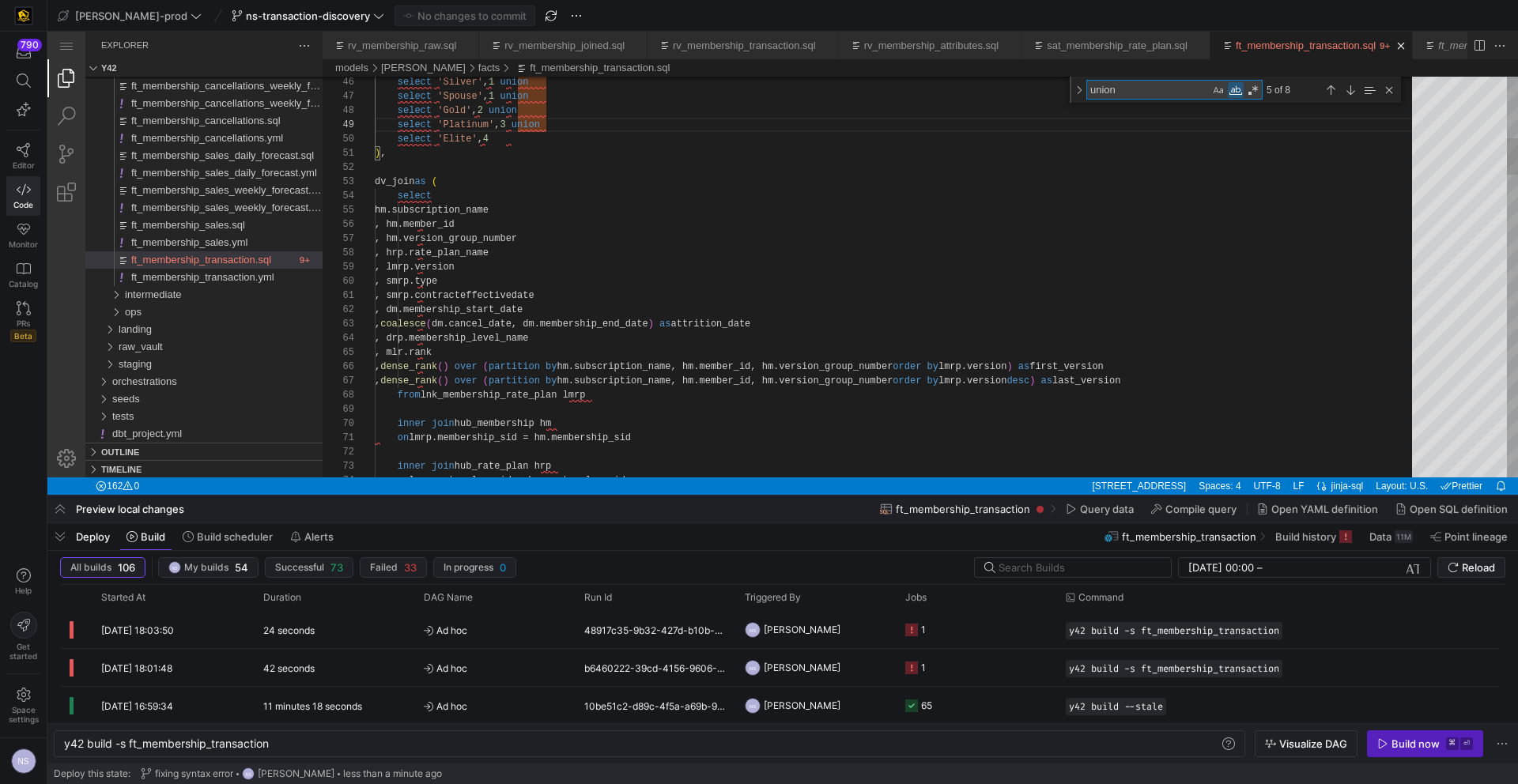
click at [1106, 90] on textarea "union" at bounding box center [1148, 90] width 123 height 18
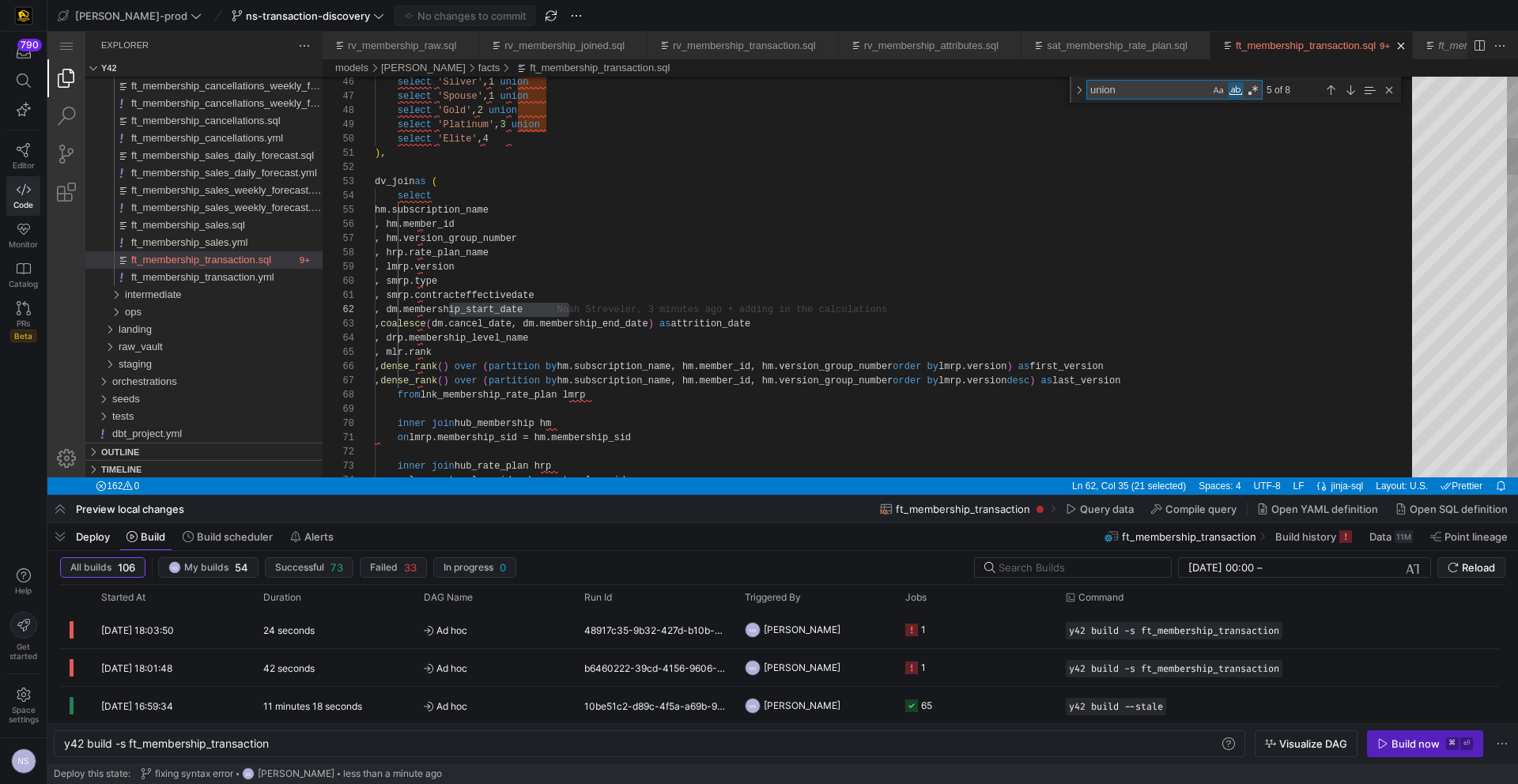
paste textarea "membership_start_date"
type textarea "membership_start_date"
click at [1082, 90] on div "Toggle Replace" at bounding box center [1079, 90] width 14 height 26
click at [1100, 108] on textarea "version_group_number" at bounding box center [1166, 113] width 159 height 18
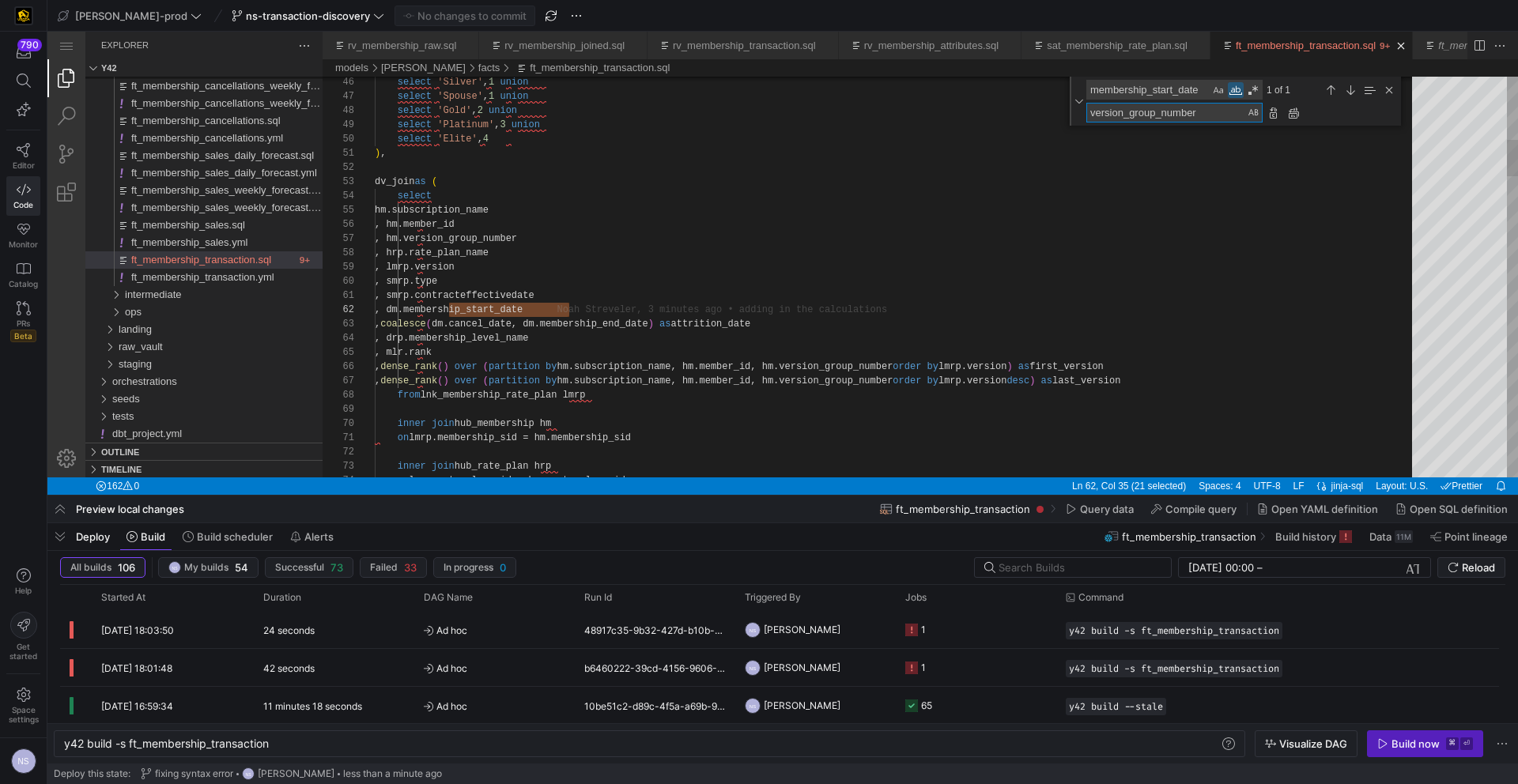
paste textarea "membership_start_date"
type textarea "membership_start_date"
click at [1091, 91] on textarea "membership_start_date" at bounding box center [1148, 90] width 123 height 18
type textarea "originalmembership_start_date"
type textarea "inner join membership_level_rank mlr on drp.membership_level_name = mlr.members…"
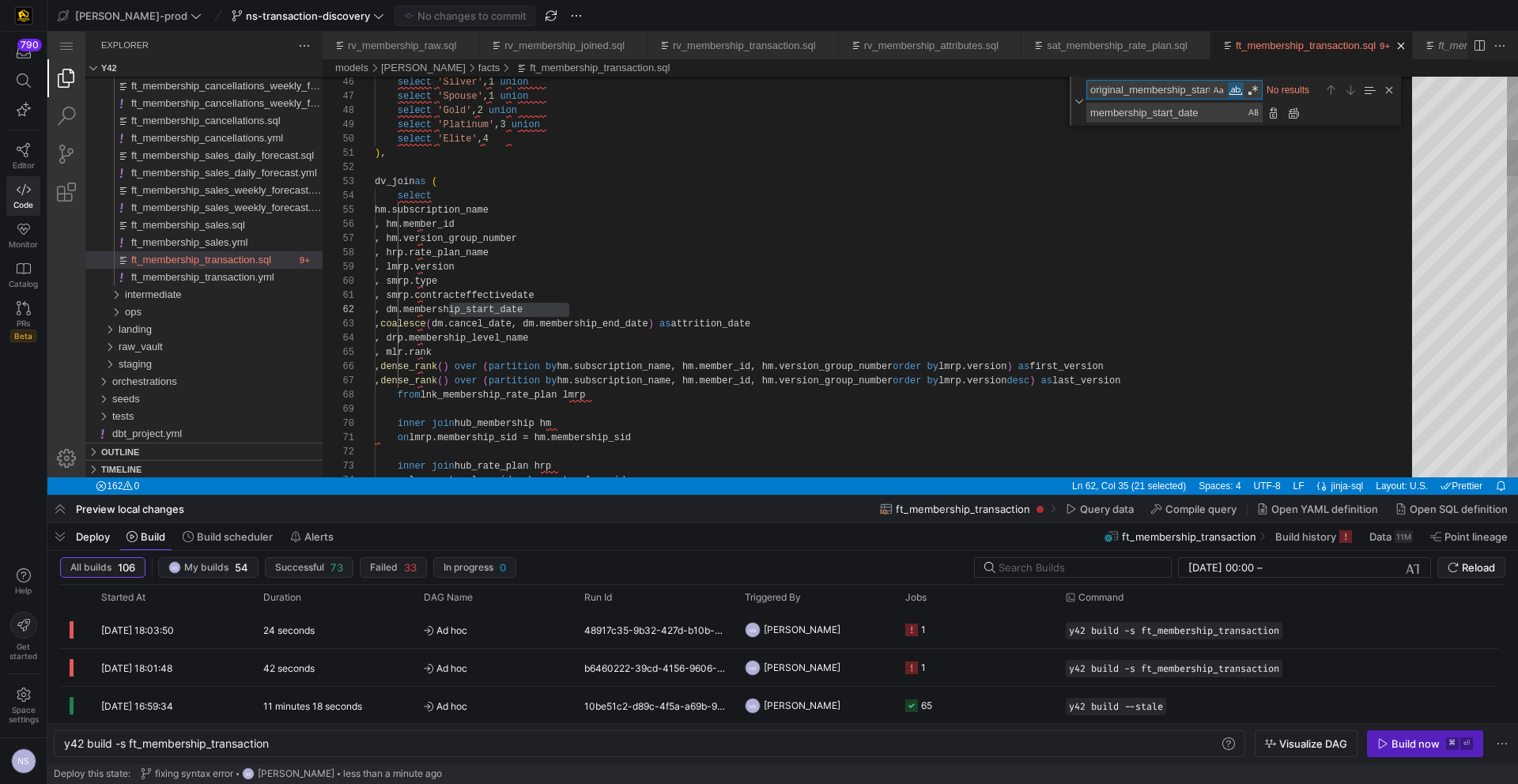
scroll to position [142, 240]
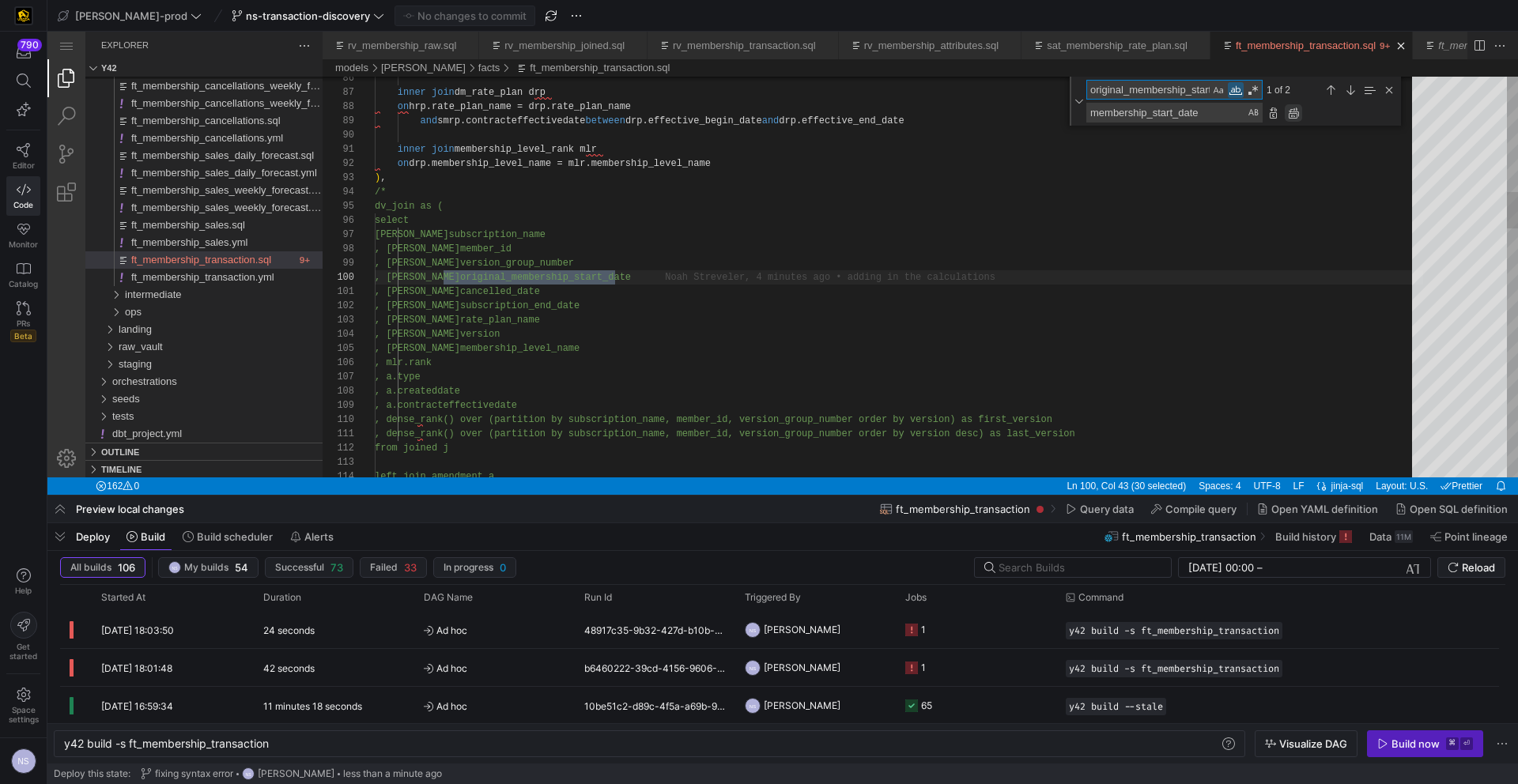
type textarea "original_membership_start_date"
click at [1289, 116] on div "Replace All (⌥⌘Enter)" at bounding box center [1293, 112] width 17 height 17
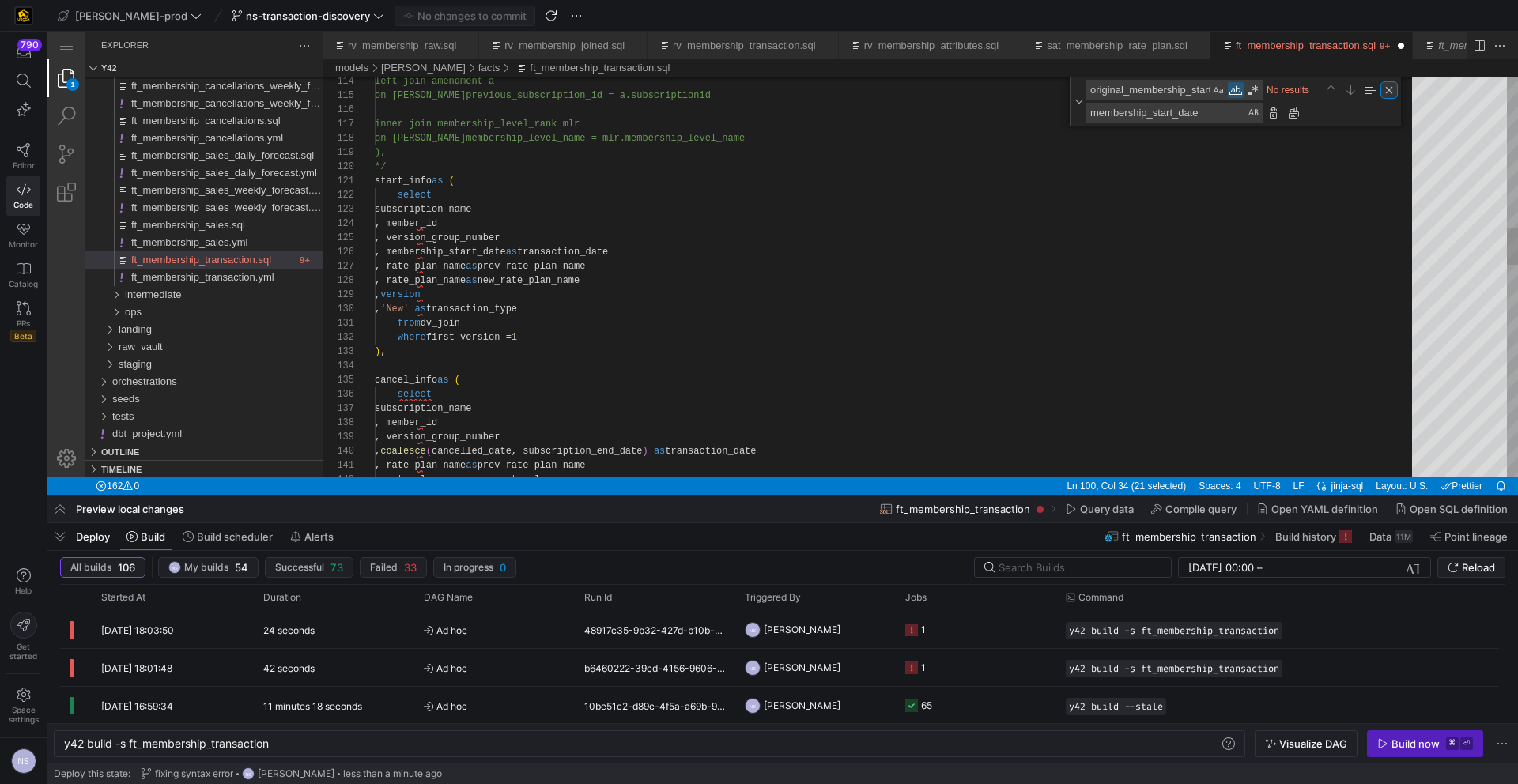
click at [1382, 87] on div "Close (Escape)" at bounding box center [1388, 90] width 17 height 17
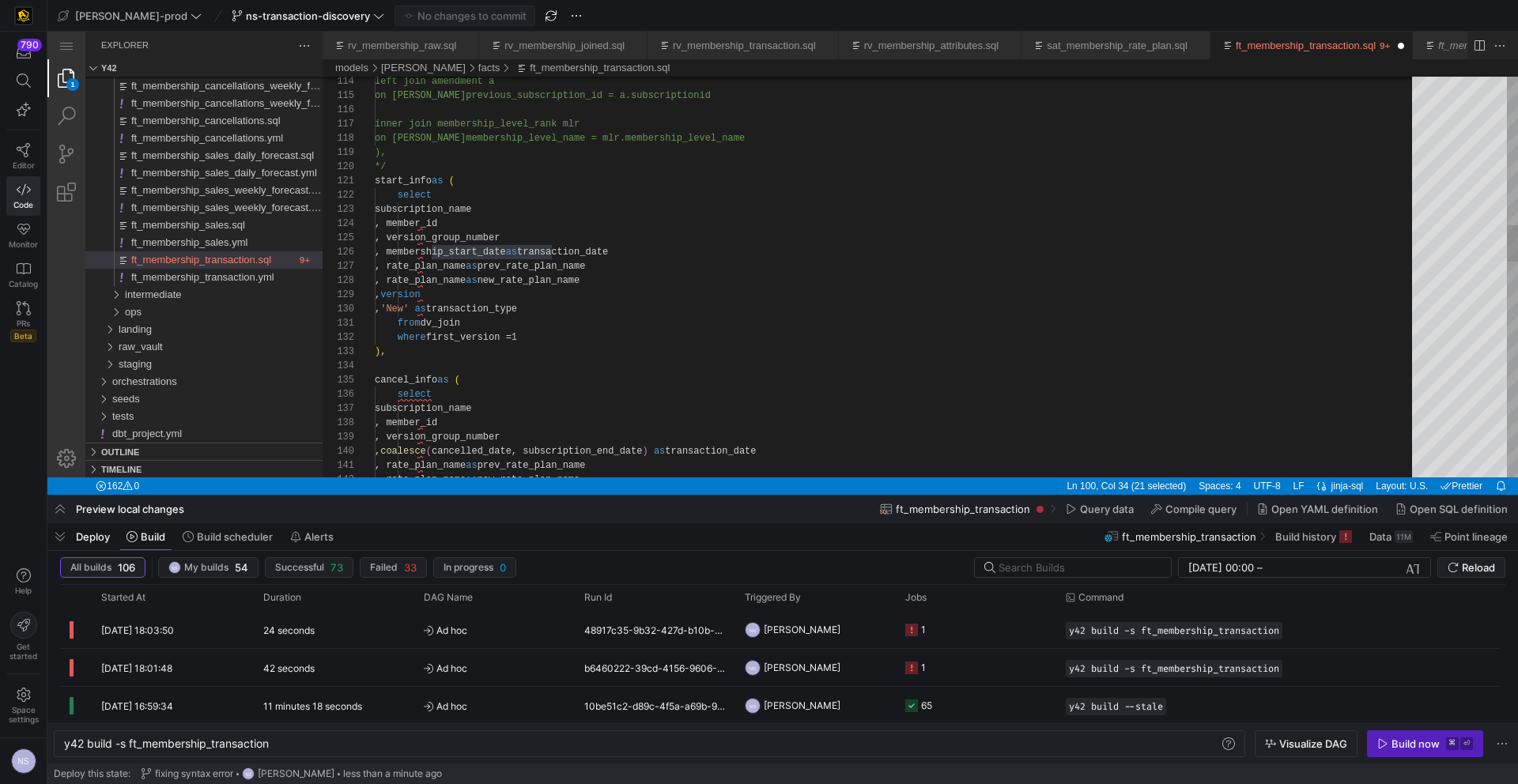
scroll to position [128, 11]
click at [1178, 162] on div "left join amendment a on j.previous_subscription_id = a.subscription id inner j…" at bounding box center [899, 637] width 1048 height 4342
click at [461, 12] on span "Commit & push (1)" at bounding box center [471, 16] width 89 height 13
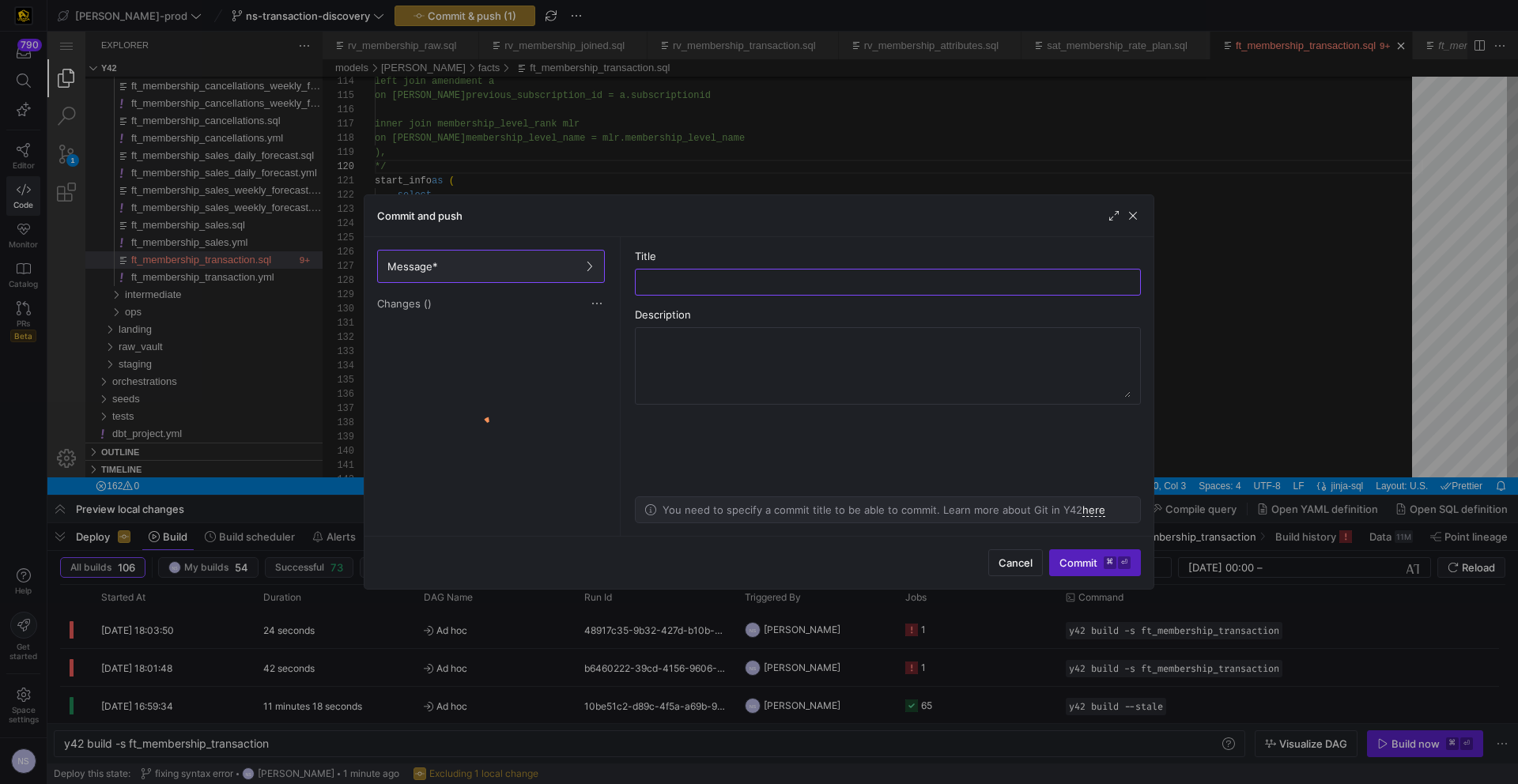
click at [498, 339] on div at bounding box center [490, 426] width 234 height 205
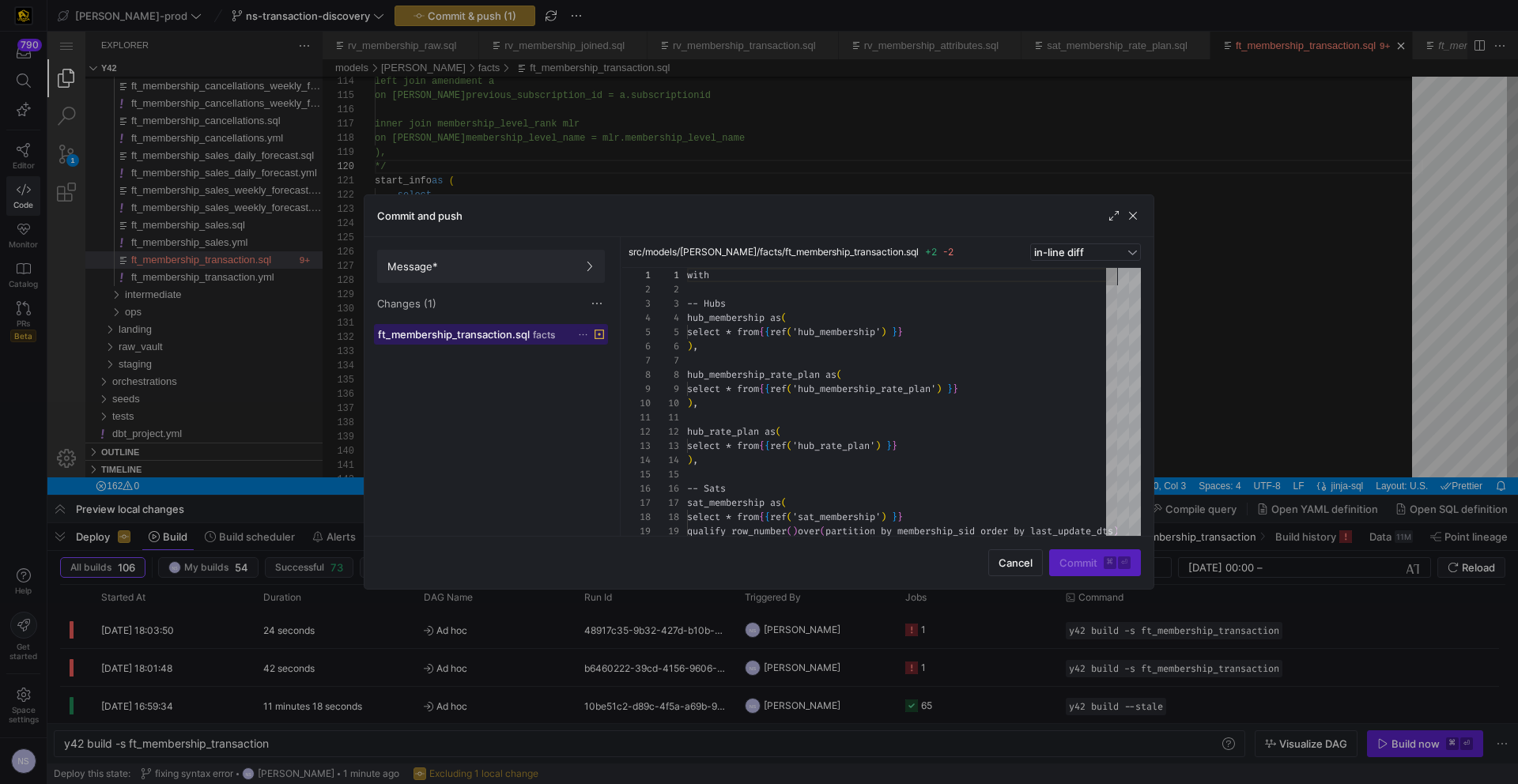
click at [511, 340] on span "ft_membership_transaction.sql" at bounding box center [453, 334] width 151 height 13
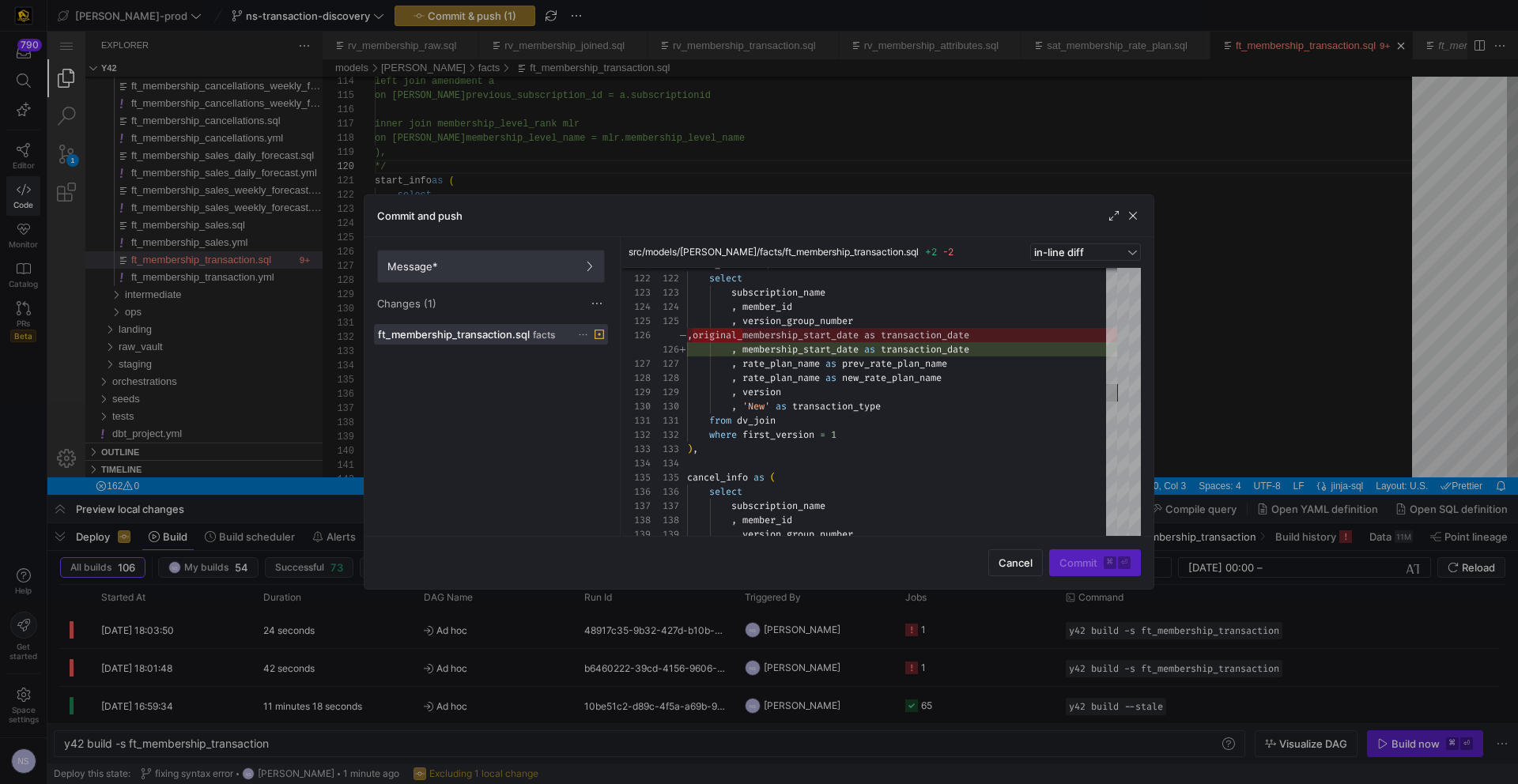
drag, startPoint x: 484, startPoint y: 264, endPoint x: 557, endPoint y: 279, distance: 74.5
click at [484, 265] on span "Message*" at bounding box center [490, 266] width 207 height 13
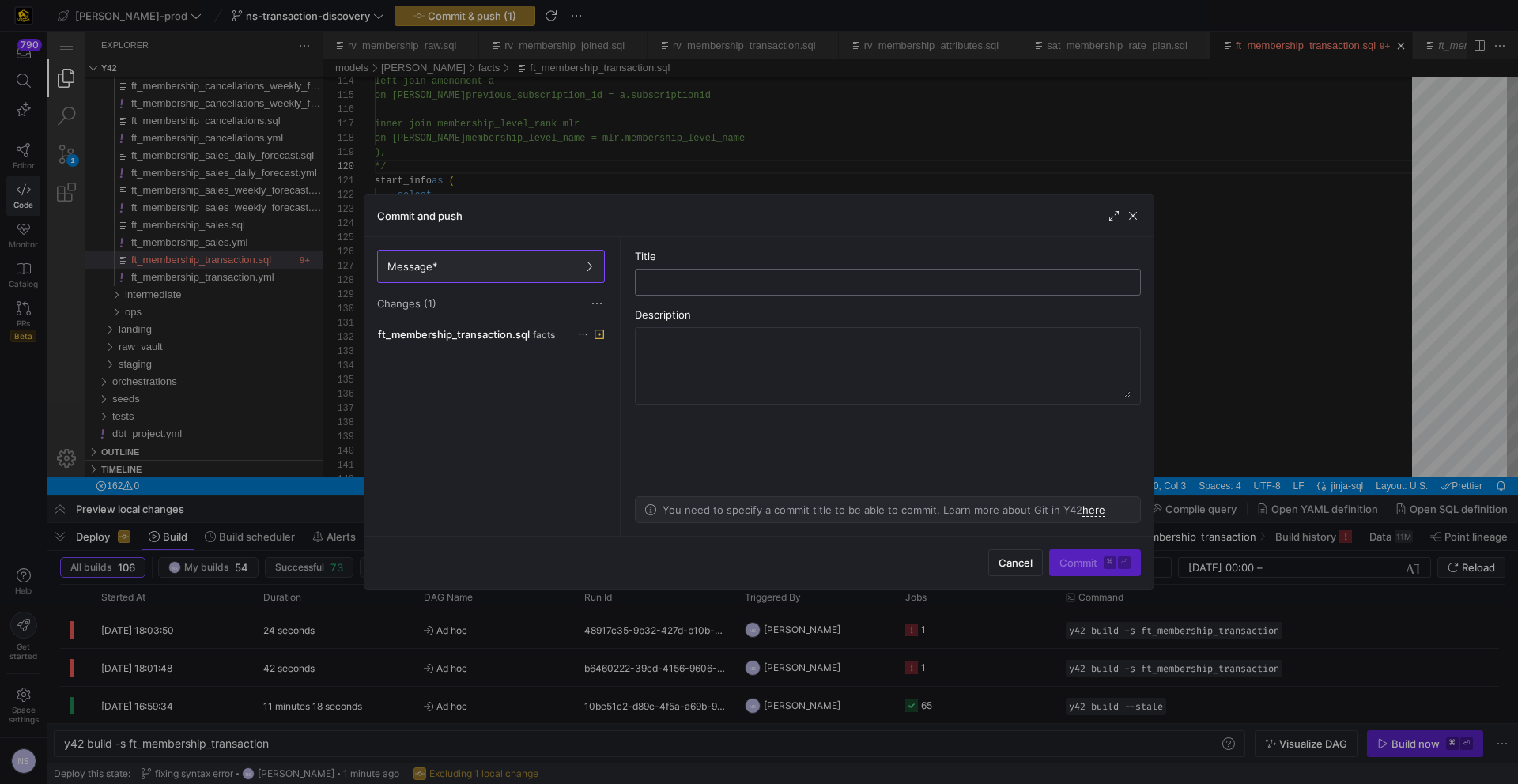
click at [774, 281] on input "text" at bounding box center [887, 282] width 479 height 13
click at [910, 169] on div at bounding box center [759, 392] width 1518 height 784
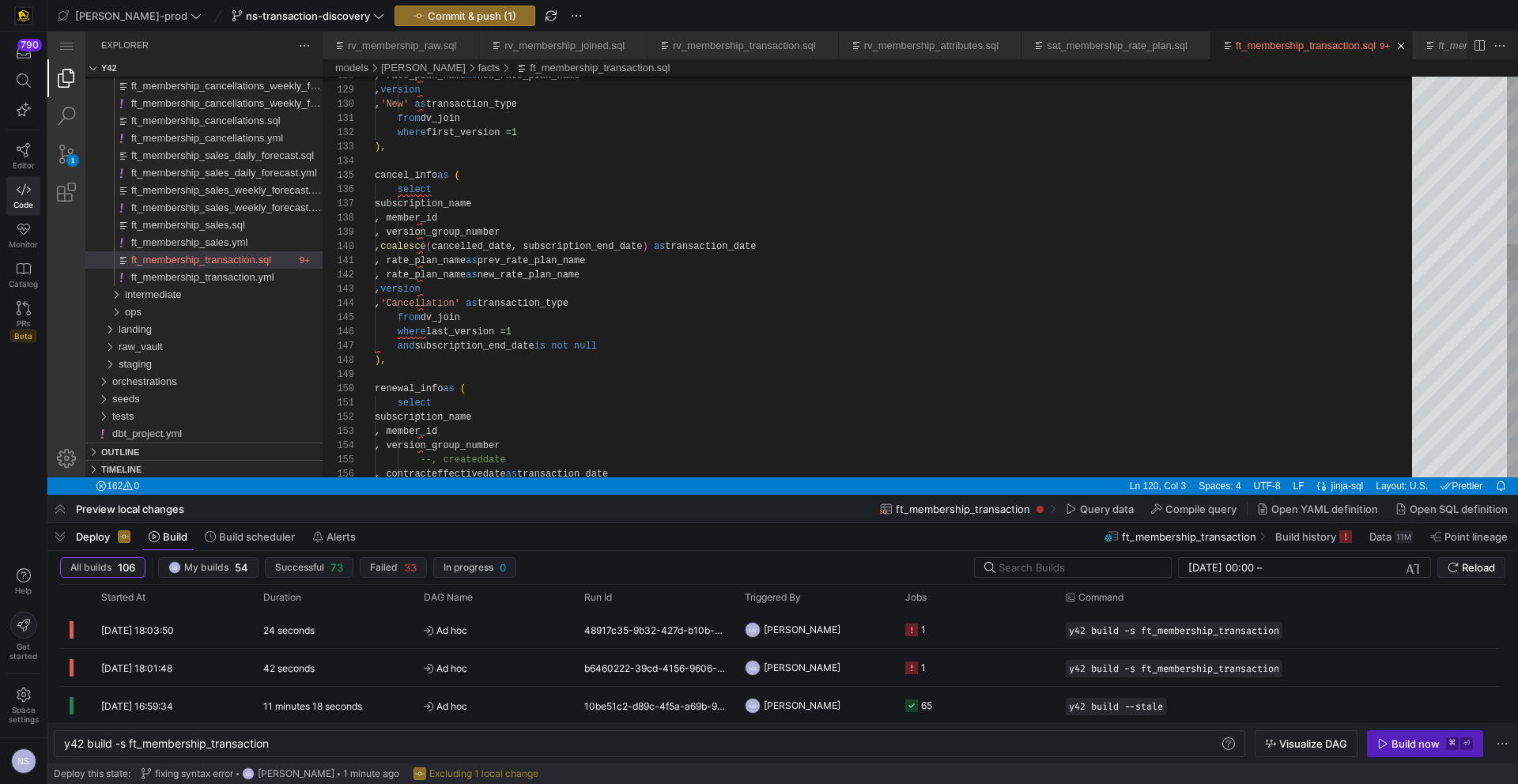
type textarea "from dv_join where first_version = 1 ), cancel_info as ( select subscription_na…"
click at [615, 247] on div ", rate_plan_name as prev_rate_plan_name , rate_plan_name as new_rate_plan_name …" at bounding box center [899, 433] width 1048 height 4342
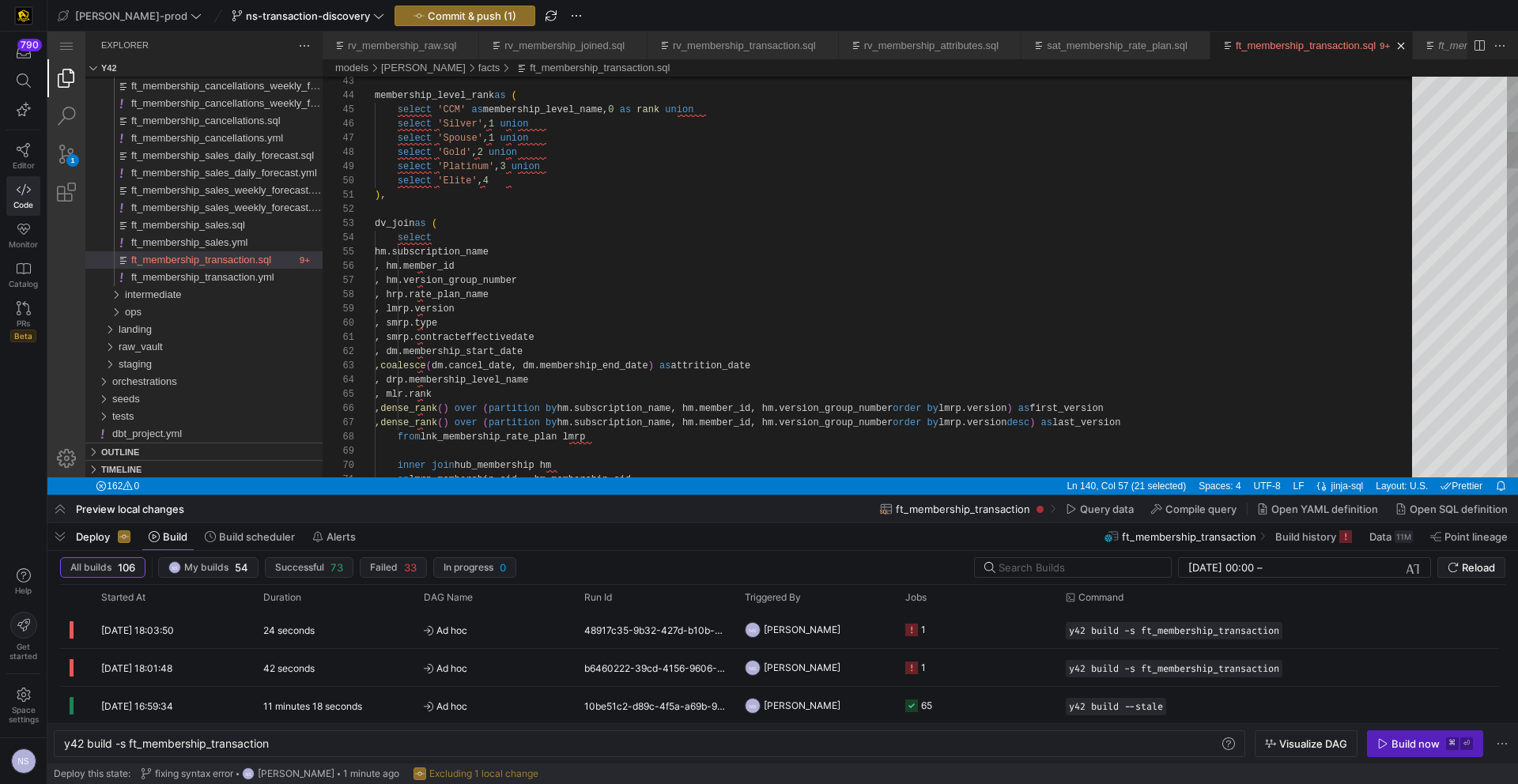
type textarea "subscription_end_date"
click at [1077, 85] on div "Toggle Replace" at bounding box center [1079, 90] width 14 height 26
type textarea ", smrp.contracteffectivedate , dm.membership_start_date , coalesce(dm.cancel_da…"
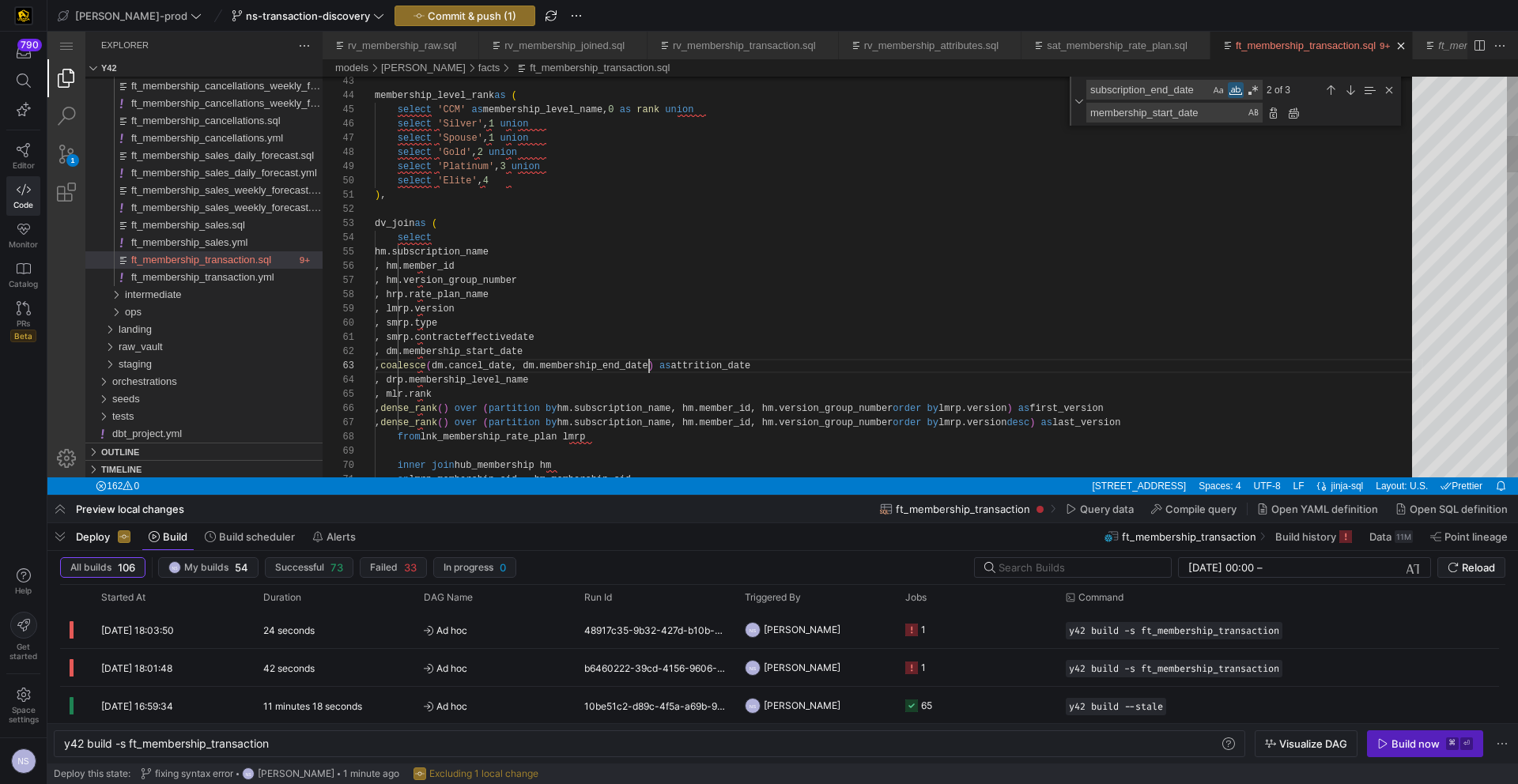
click at [1139, 116] on textarea "membership_start_date" at bounding box center [1166, 113] width 159 height 18
paste textarea "end"
type textarea "membership_end_date"
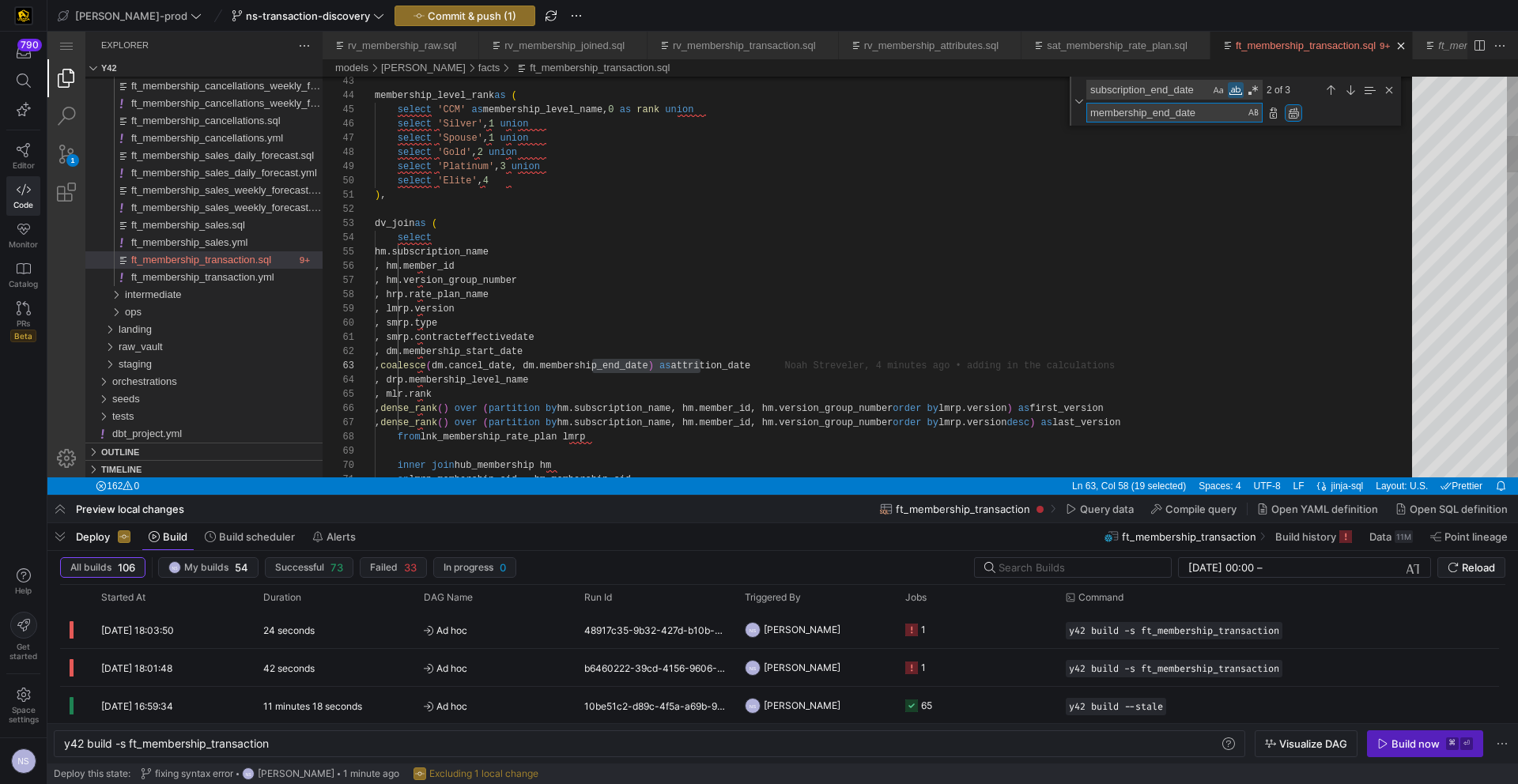
click at [1288, 112] on div "Replace All (⌥⌘Enter)" at bounding box center [1293, 112] width 17 height 17
type textarea "), dv_join as ( select hm.subscription_name , hm.member_id , hm.version_group_n…"
click at [1391, 90] on div "Close (Escape)" at bounding box center [1388, 90] width 17 height 17
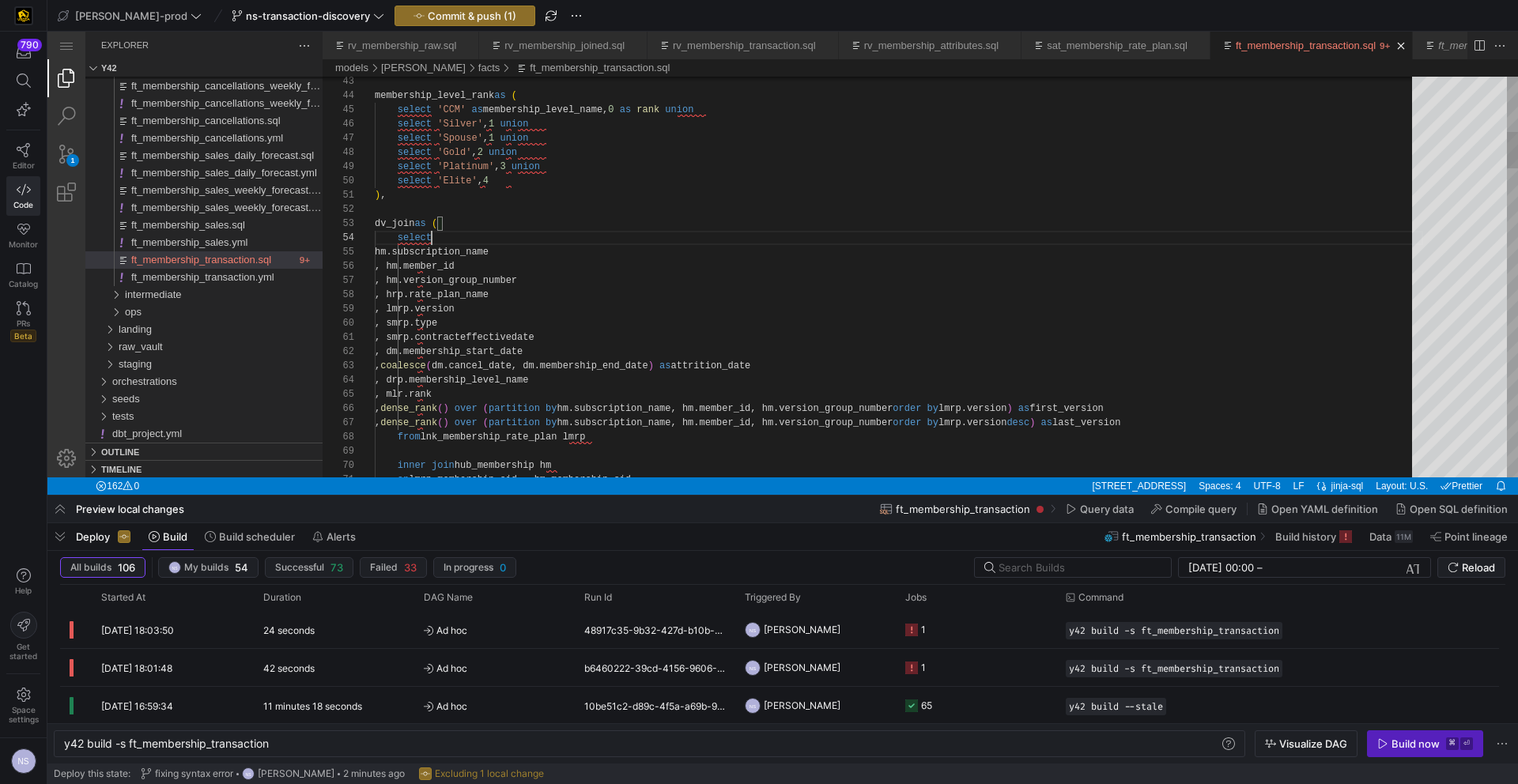
click at [413, 13] on icon "button" at bounding box center [418, 15] width 11 height 11
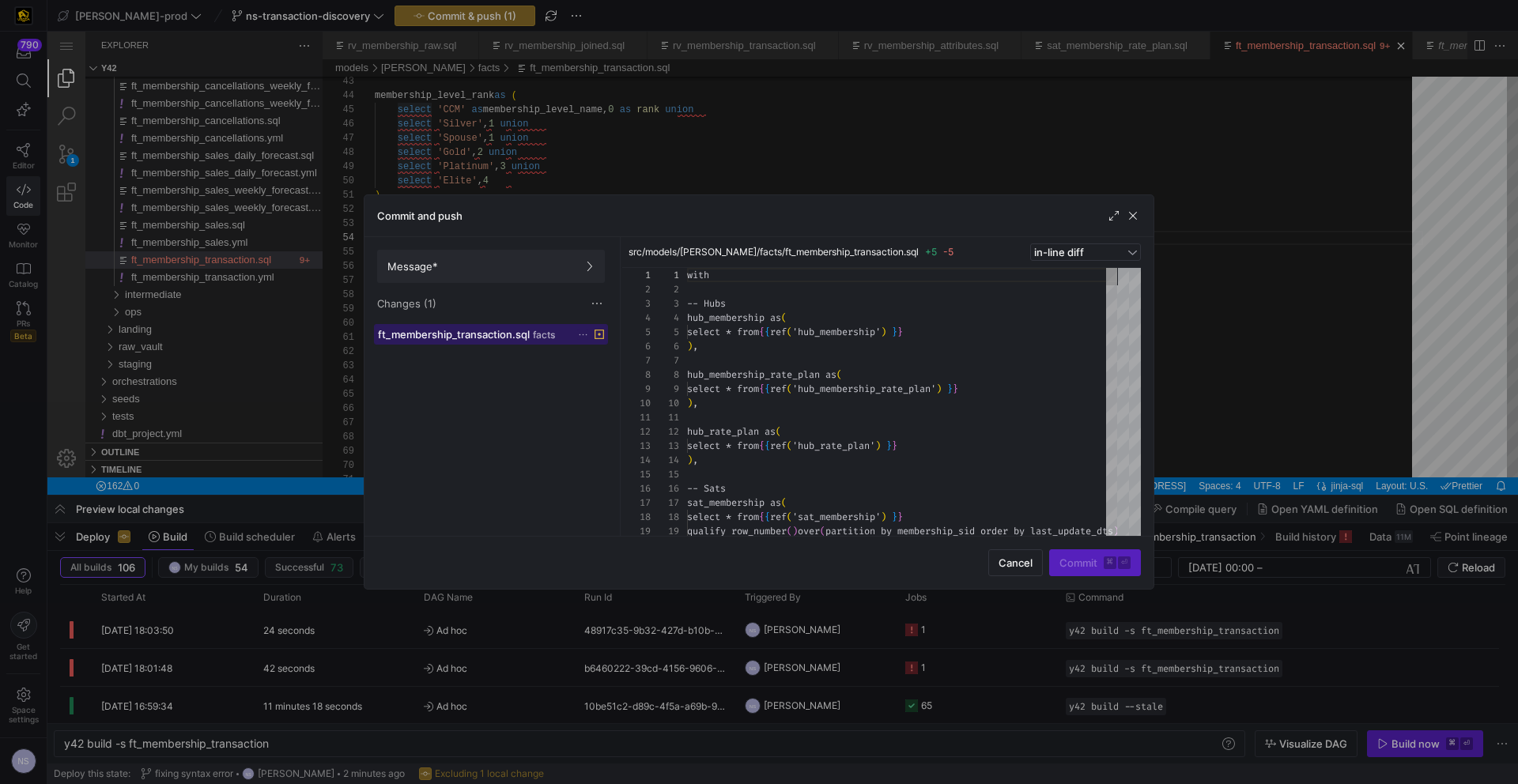
click at [521, 329] on span "ft_membership_transaction.sql" at bounding box center [453, 334] width 151 height 13
drag, startPoint x: 506, startPoint y: 277, endPoint x: 536, endPoint y: 283, distance: 30.6
click at [506, 277] on span at bounding box center [491, 266] width 226 height 31
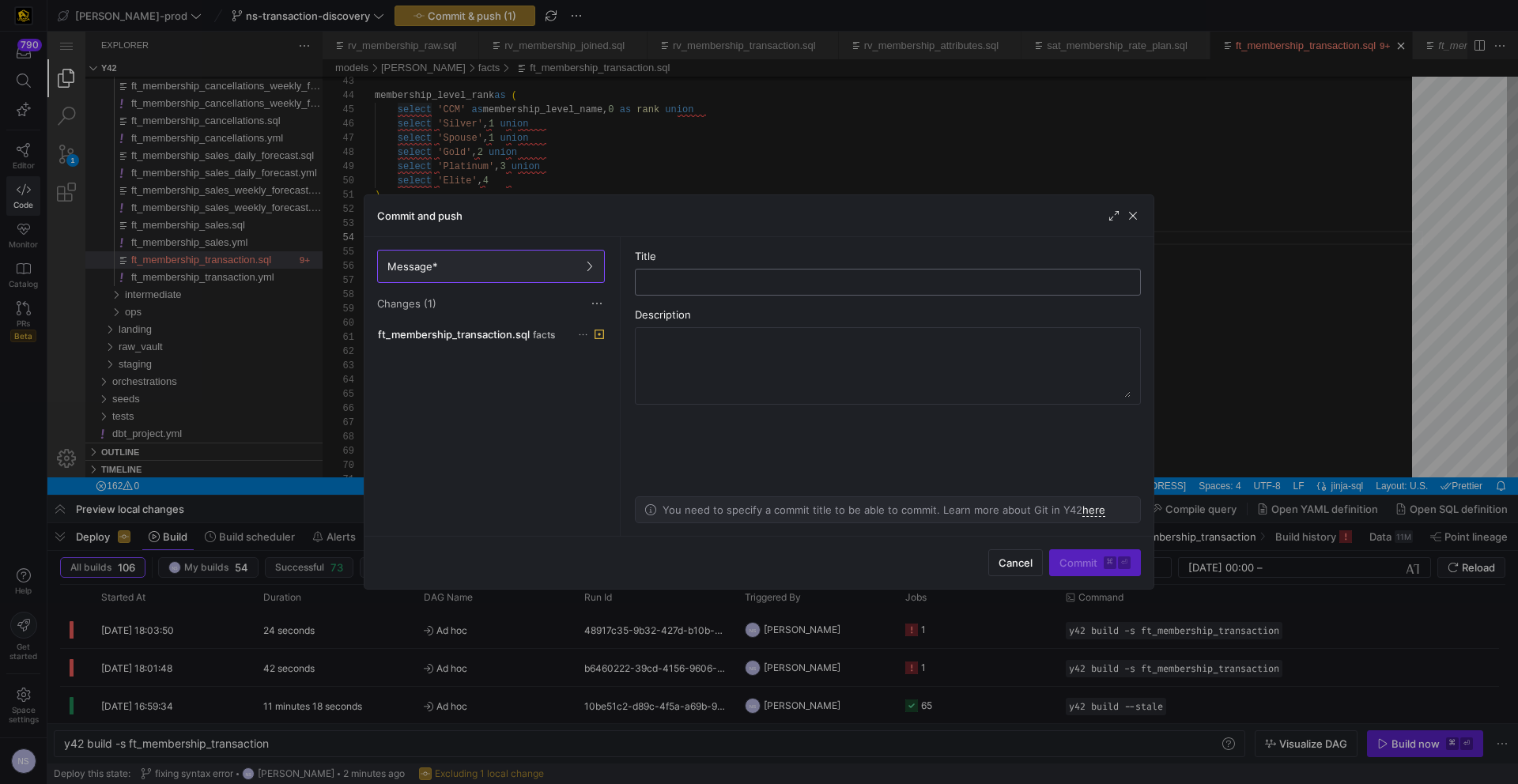
click at [693, 273] on div at bounding box center [887, 282] width 479 height 25
type input "fixing typo"
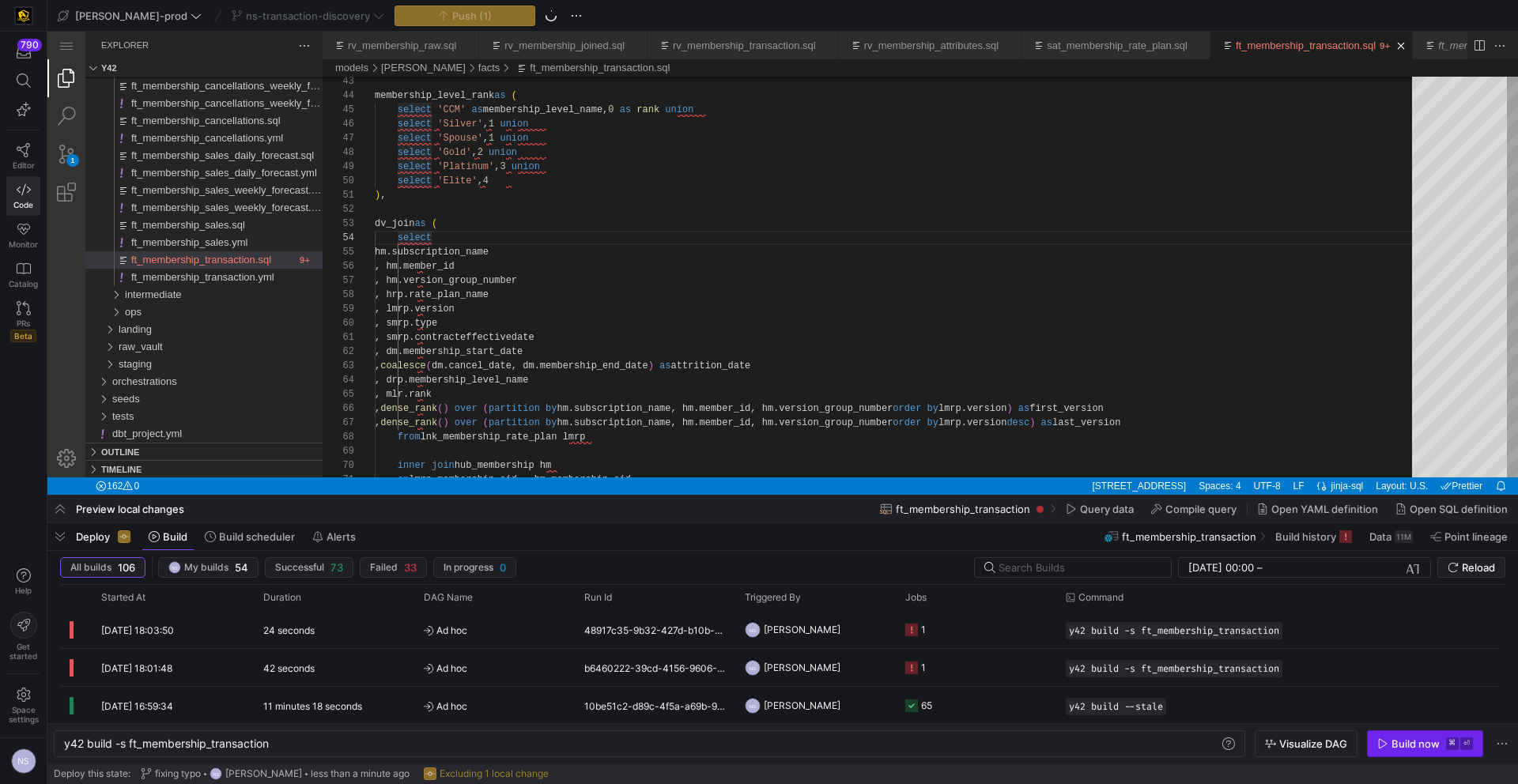
click at [1398, 747] on div "Build now" at bounding box center [1416, 744] width 48 height 13
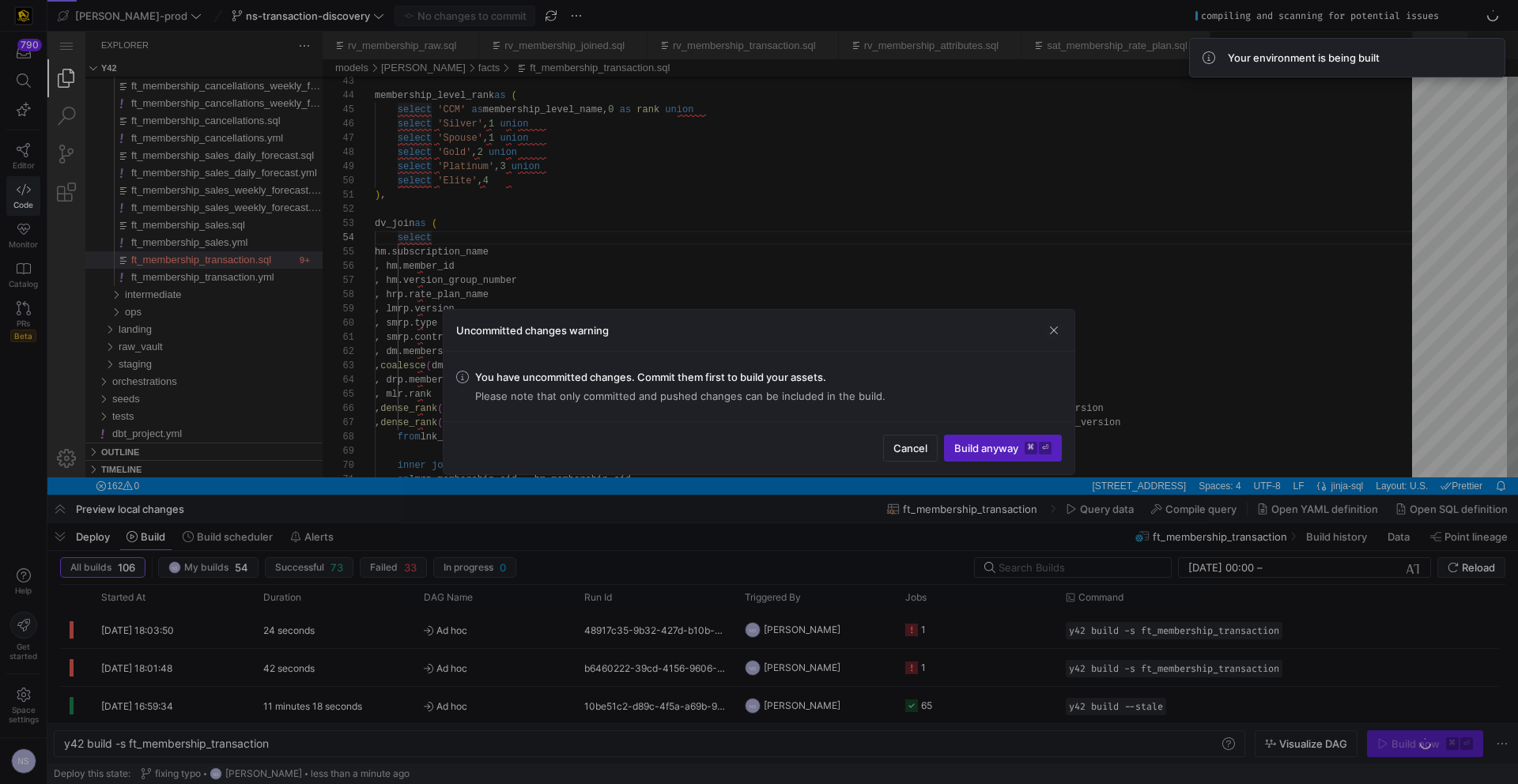
click at [1246, 317] on div at bounding box center [759, 392] width 1518 height 784
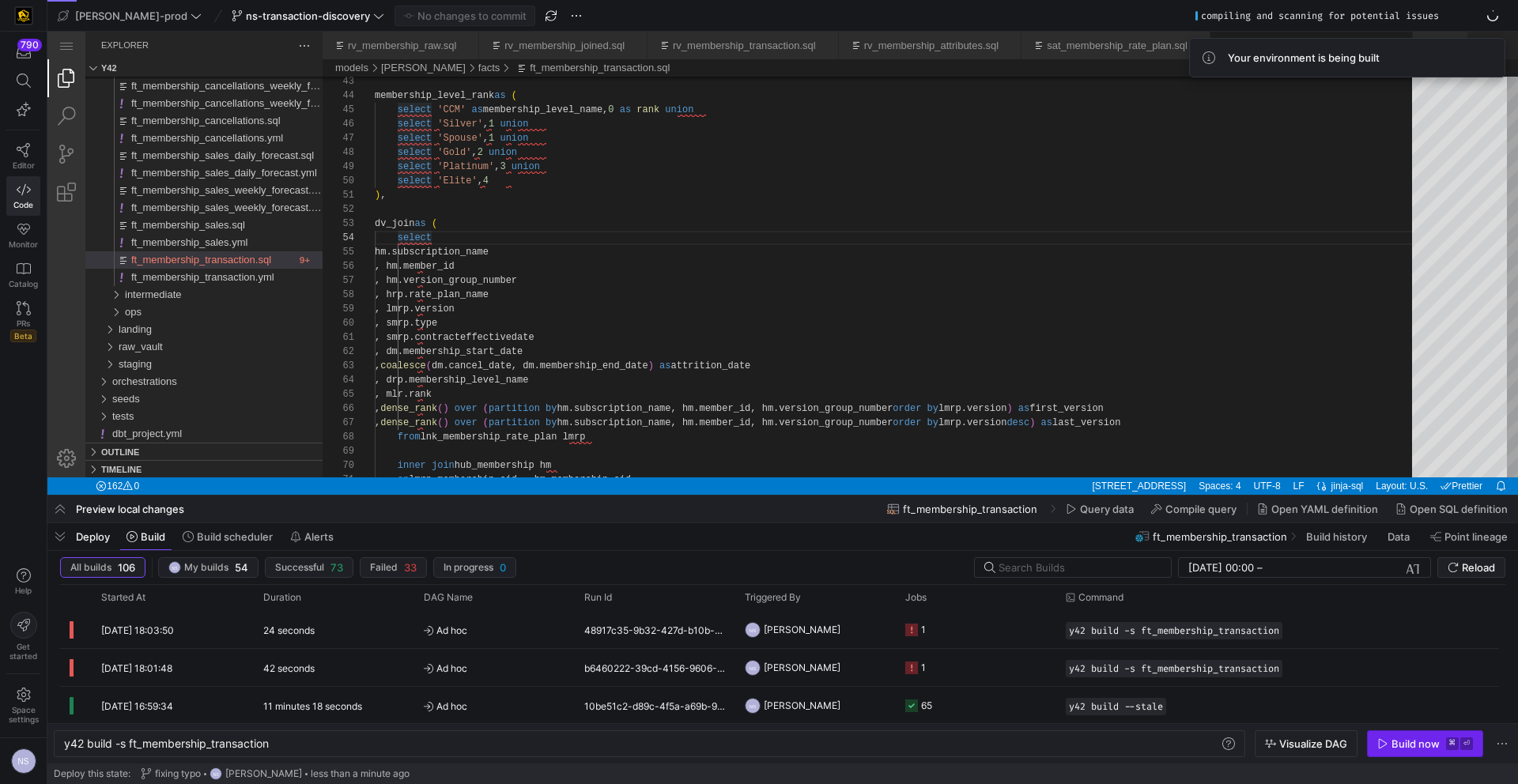
click at [1397, 745] on div "Build now" at bounding box center [1416, 744] width 48 height 13
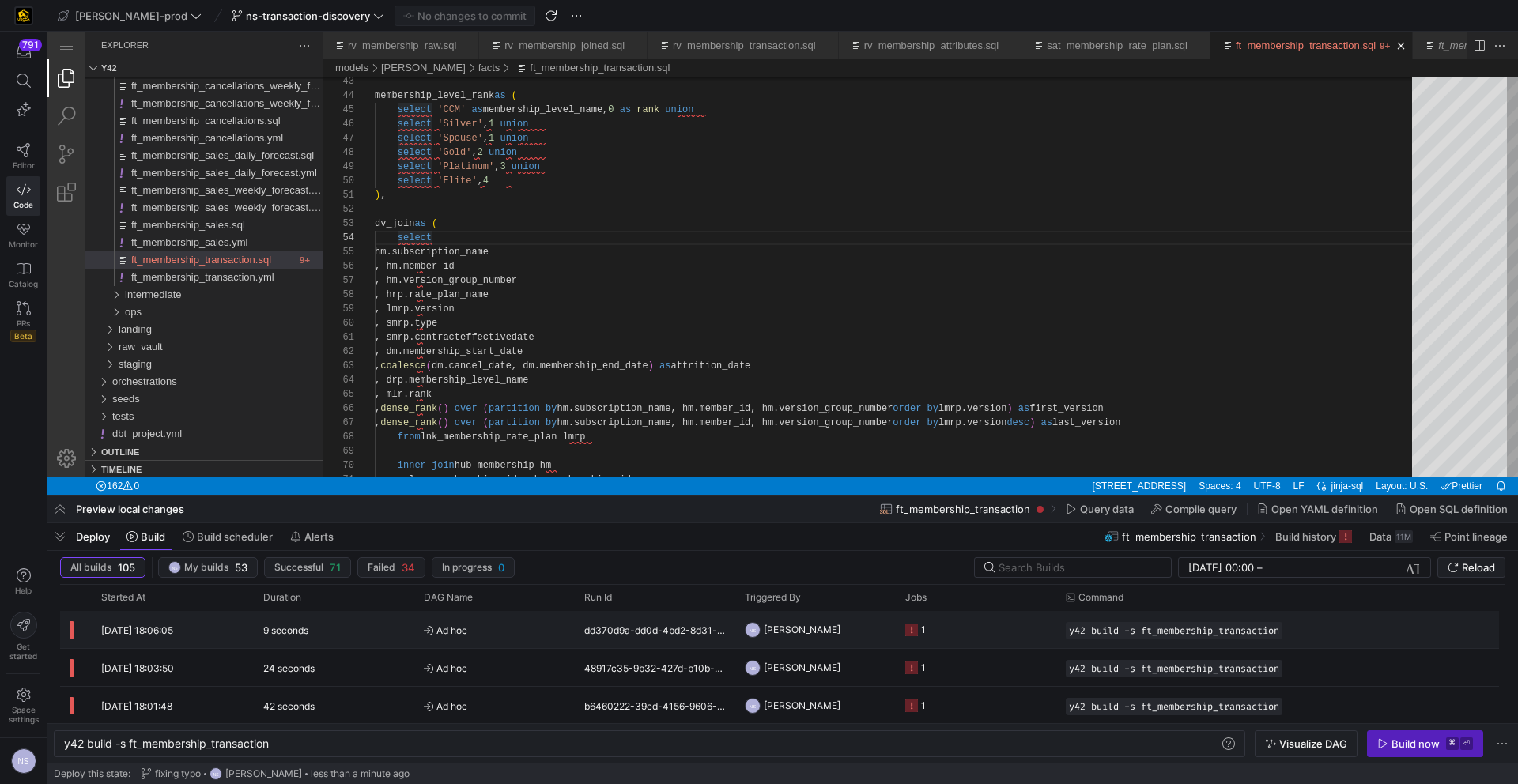
click at [801, 621] on span "[PERSON_NAME]" at bounding box center [802, 629] width 77 height 37
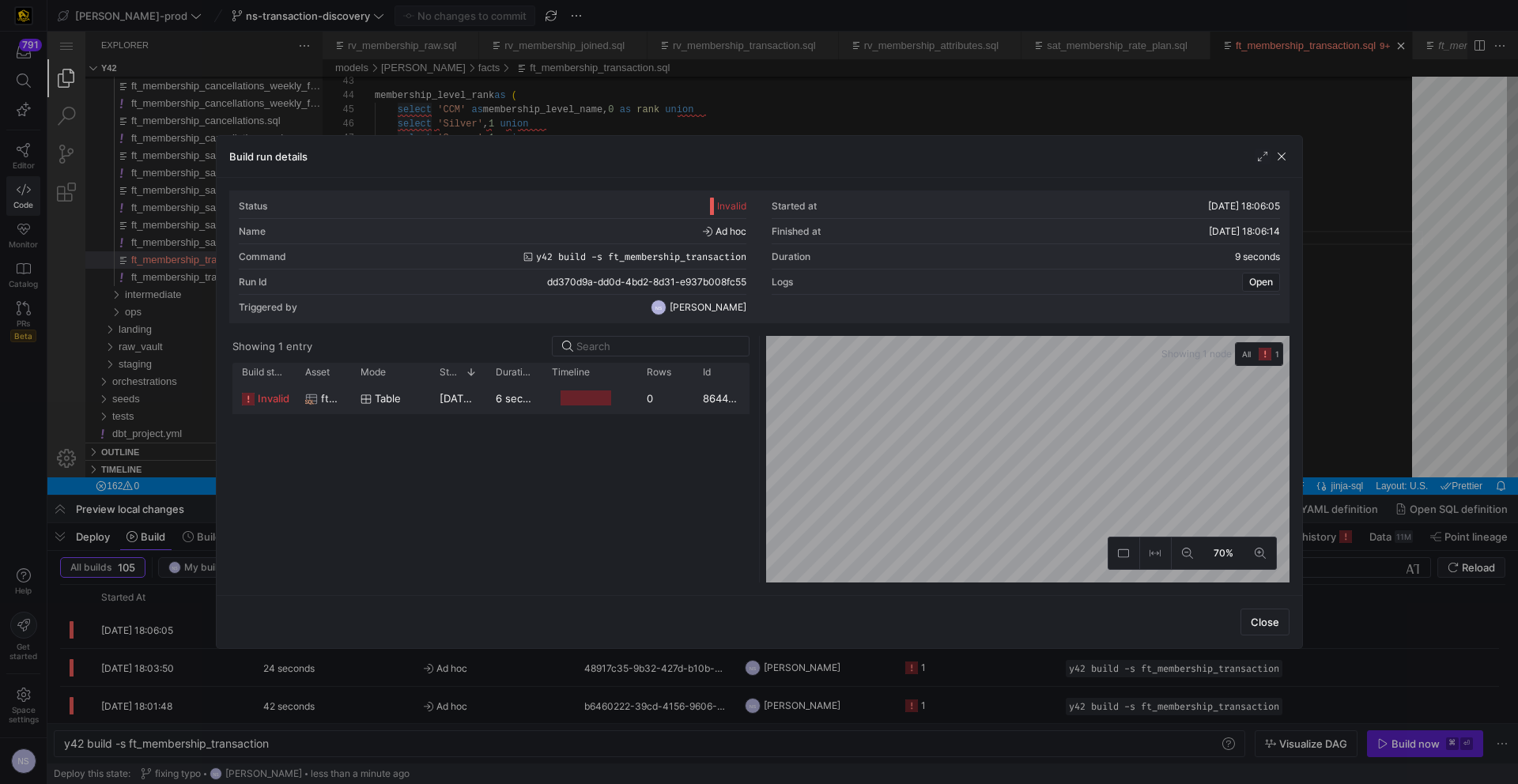
click at [522, 403] on y42-duration "6 seconds" at bounding box center [521, 399] width 51 height 13
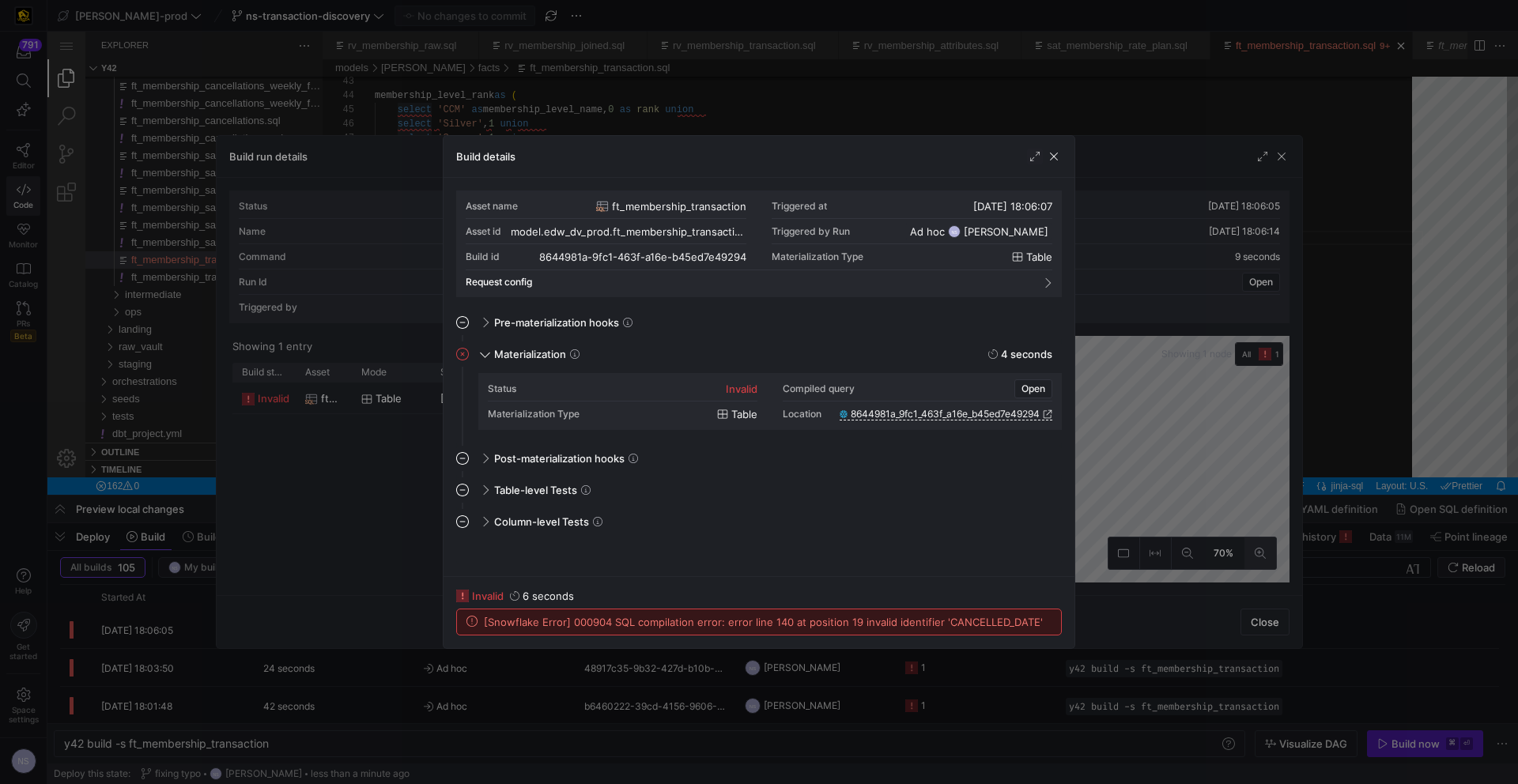
drag, startPoint x: 1200, startPoint y: 556, endPoint x: 1255, endPoint y: 537, distance: 58.2
click at [1200, 556] on div at bounding box center [759, 392] width 1518 height 784
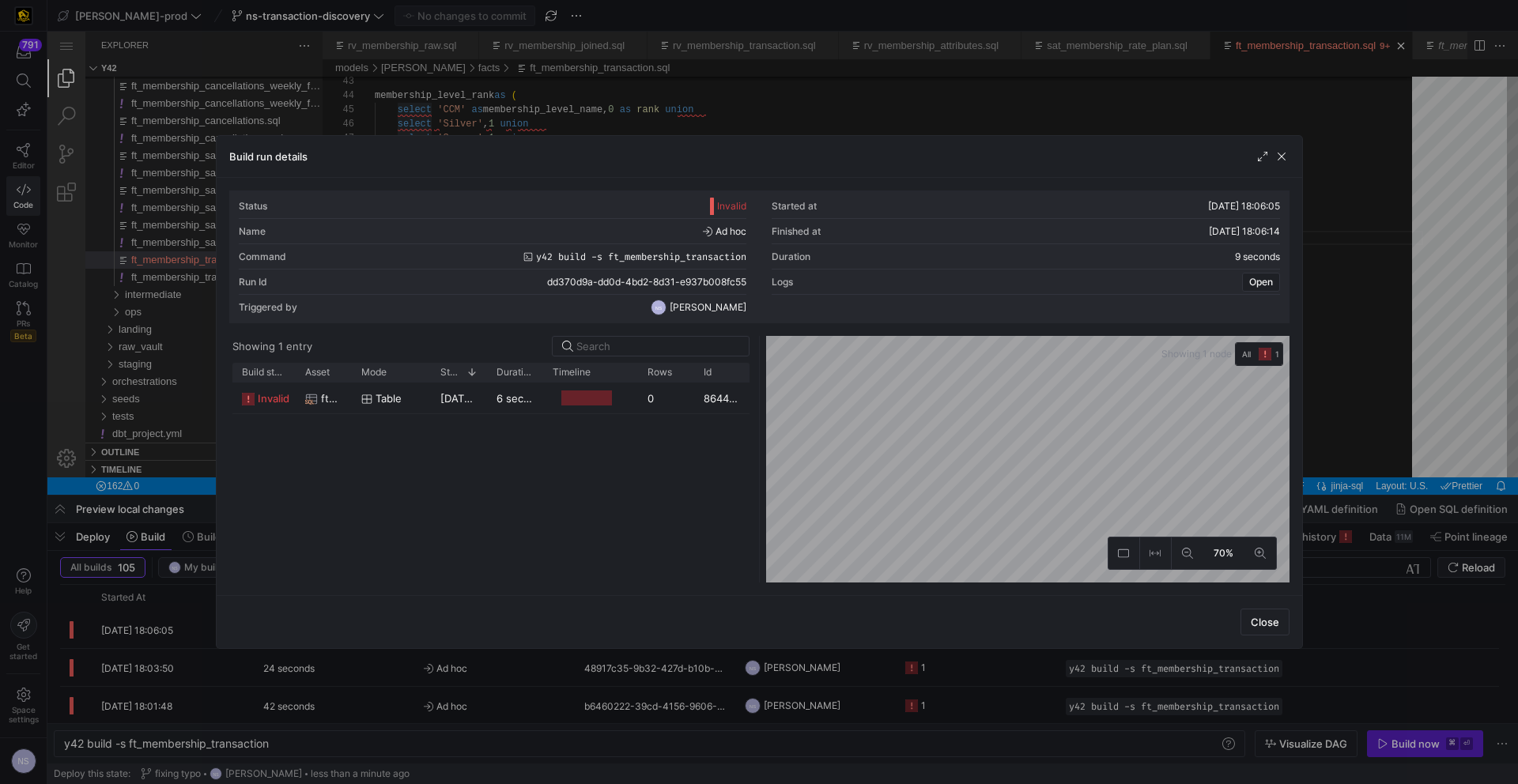
click at [1305, 512] on div at bounding box center [759, 392] width 1518 height 784
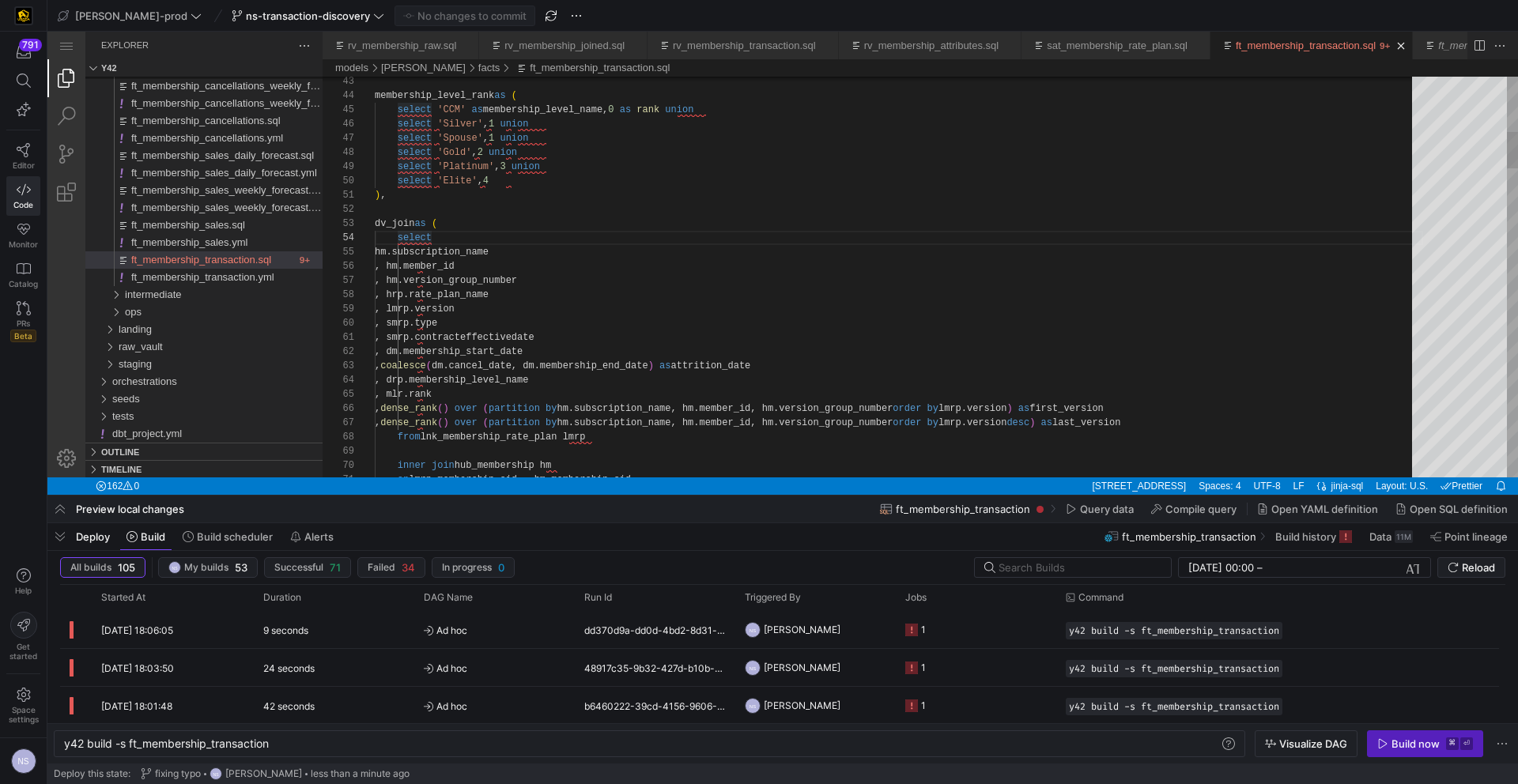
type textarea ", smrp.contracteffectivedate , dm.membership_start_date , coalesce(dm.cancel_da…"
type textarea "cancel_date"
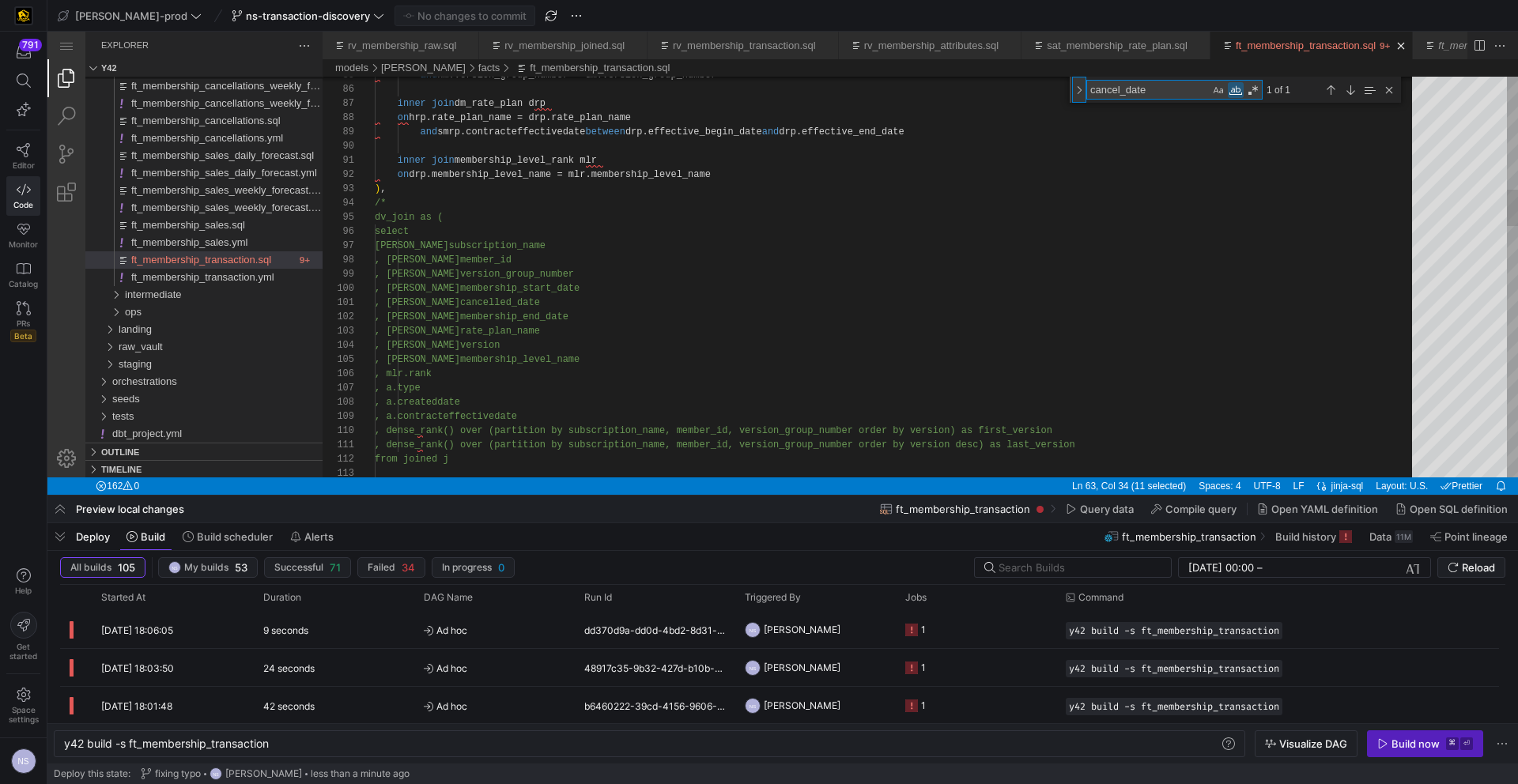
click at [1075, 95] on div "Toggle Replace" at bounding box center [1079, 90] width 14 height 26
click at [1111, 108] on textarea "membership_end_date" at bounding box center [1166, 113] width 159 height 18
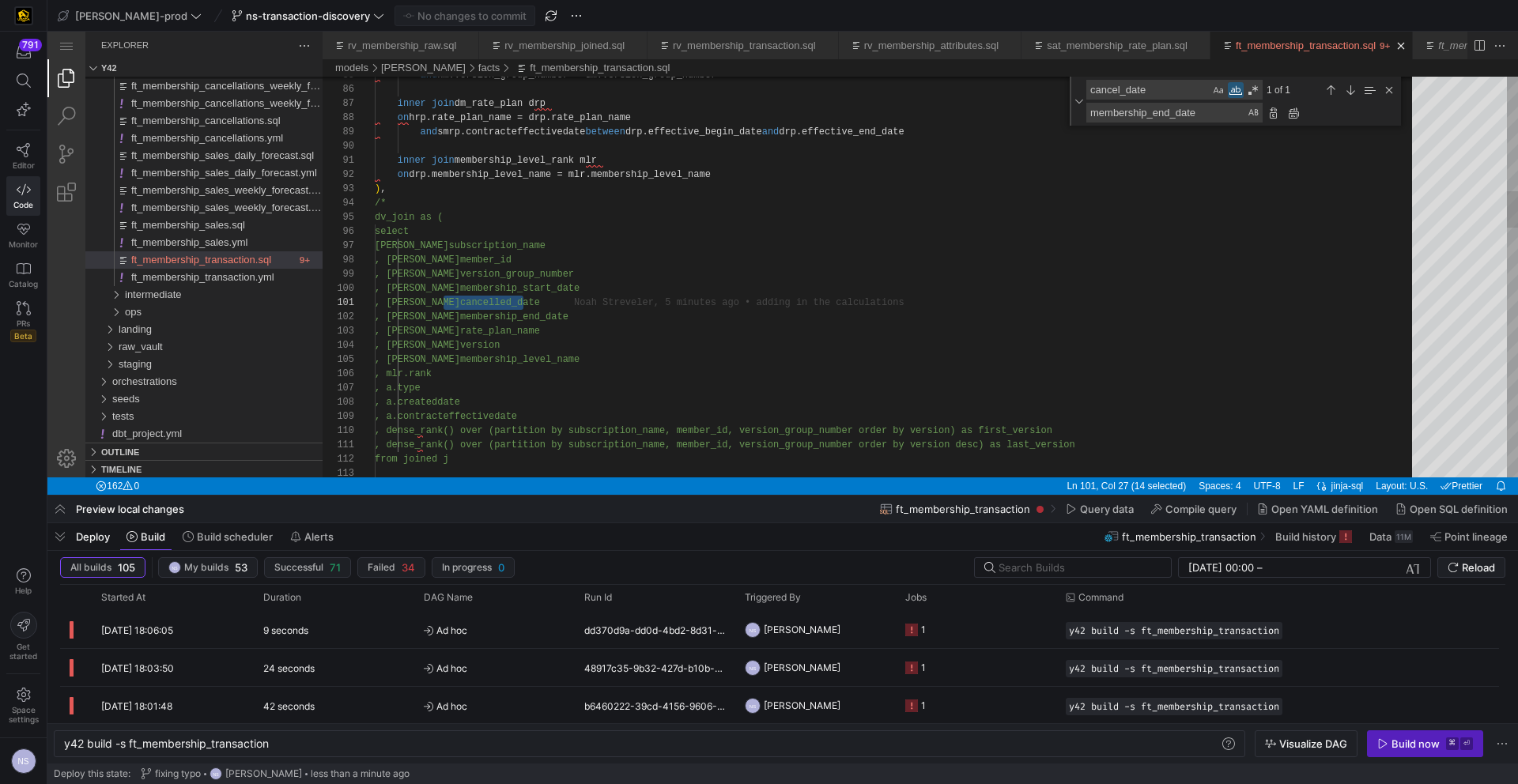
click at [1117, 95] on textarea "cancel_date" at bounding box center [1148, 90] width 123 height 18
paste textarea "led"
type textarea "from dv_join where first_version = 1 ), cancel_info as ( select subscription_na…"
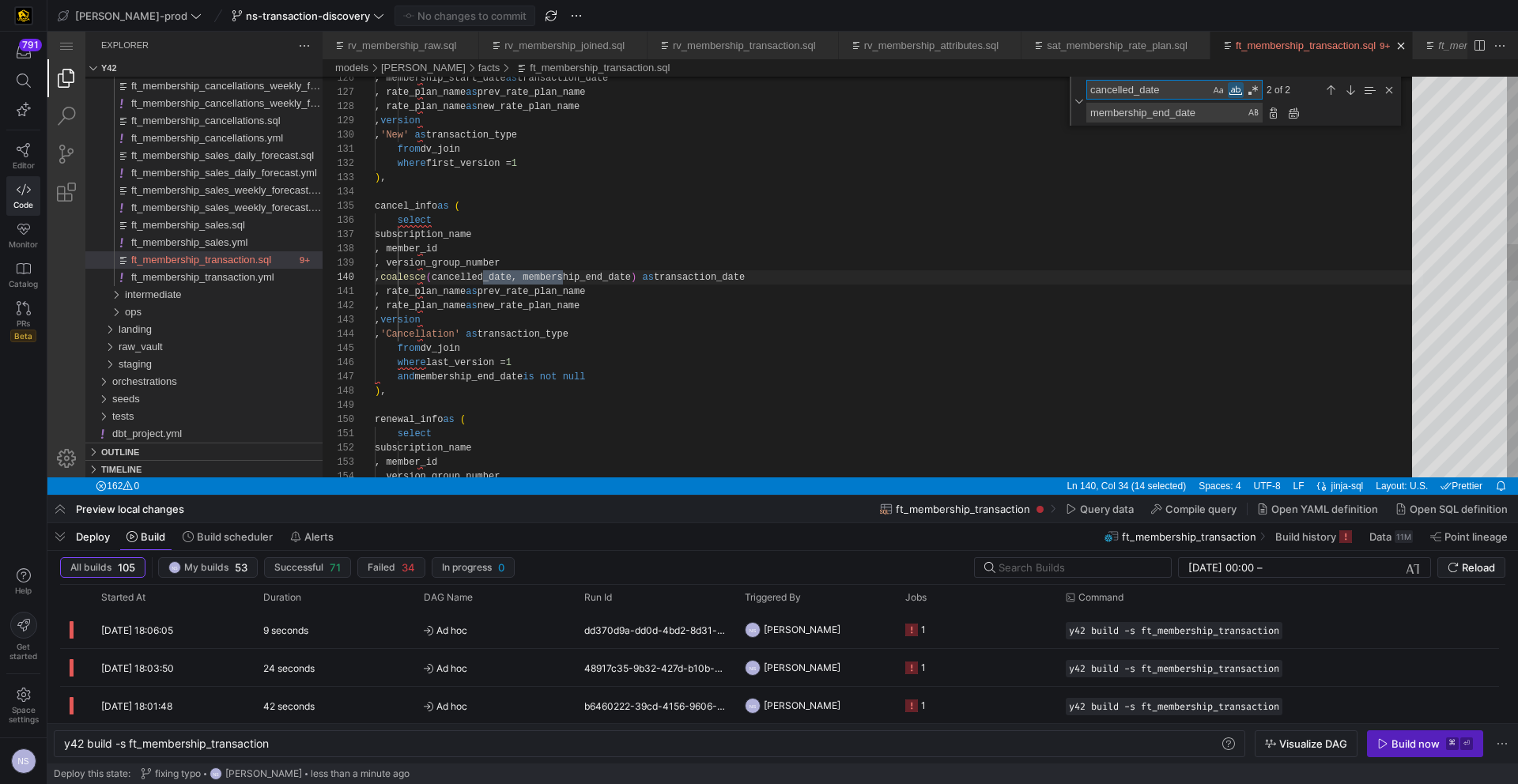
scroll to position [142, 188]
type textarea "cancelled_date"
click at [1297, 111] on div "Replace All (⌥⌘Enter)" at bounding box center [1293, 112] width 17 height 17
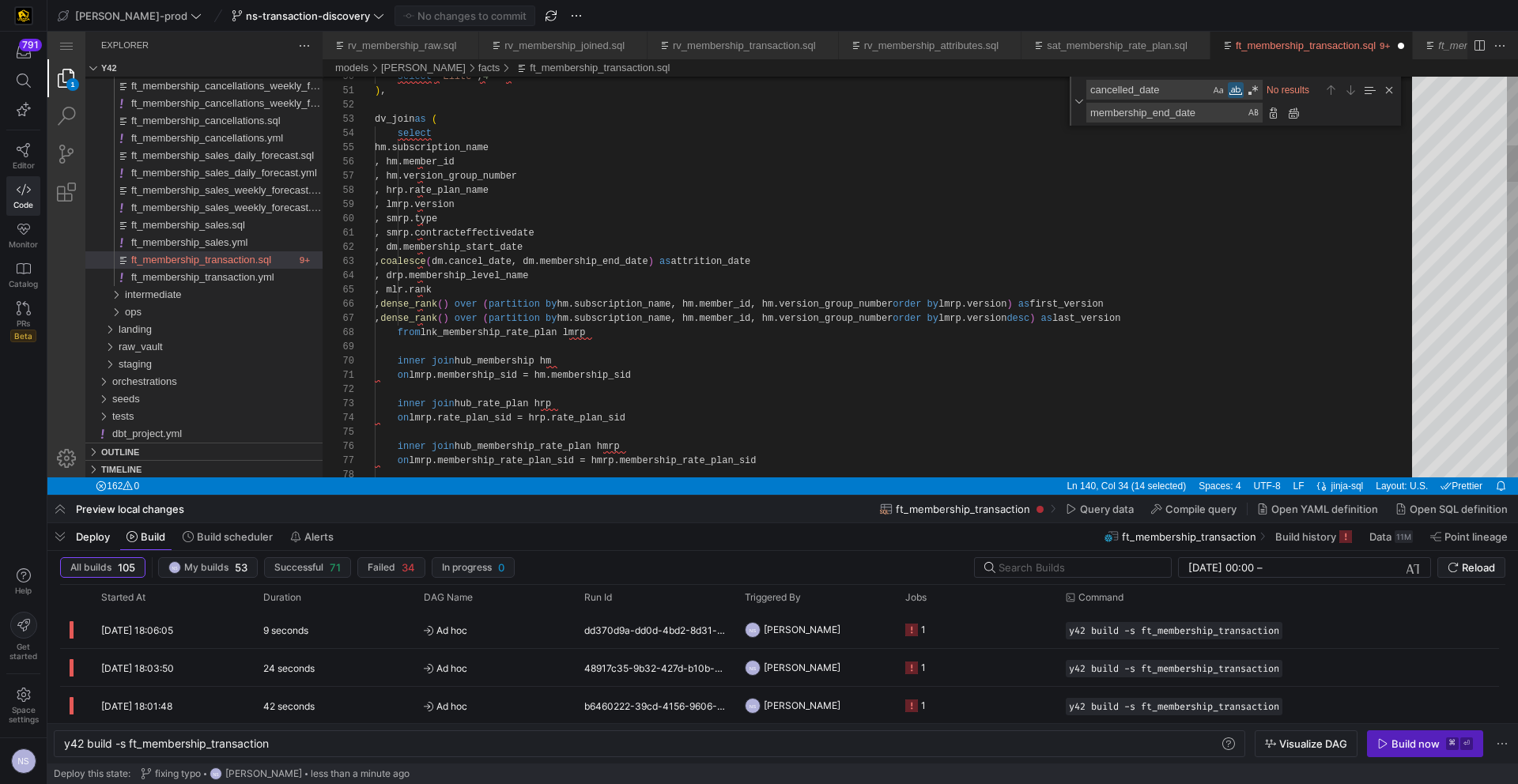
type textarea "from dv_join where first_version = 1 ), cancel_info as ( select subscription_na…"
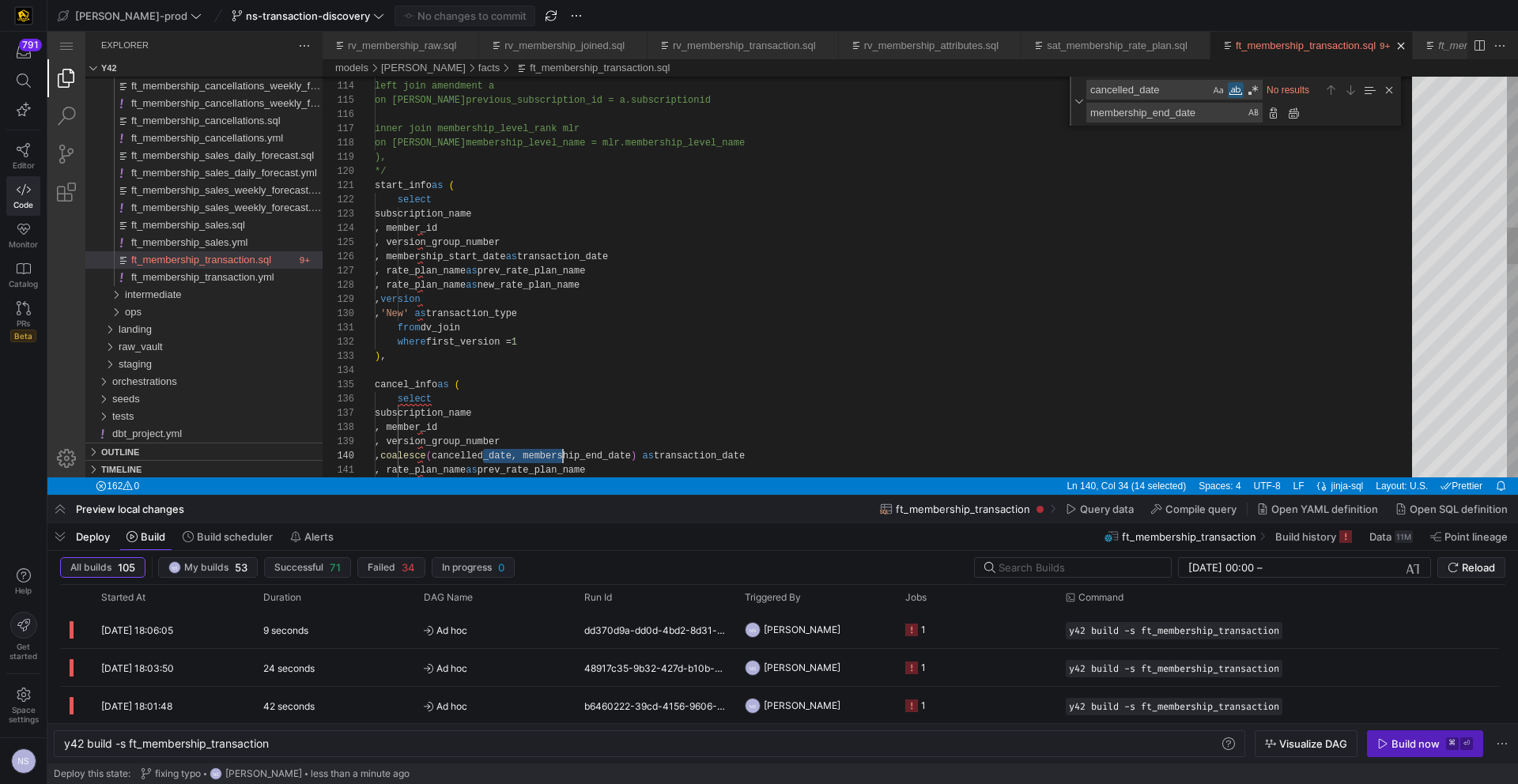
scroll to position [128, 188]
click at [1141, 108] on textarea "membership_end_date" at bounding box center [1166, 113] width 159 height 18
click at [1133, 91] on textarea "cancelled_date" at bounding box center [1148, 90] width 123 height 18
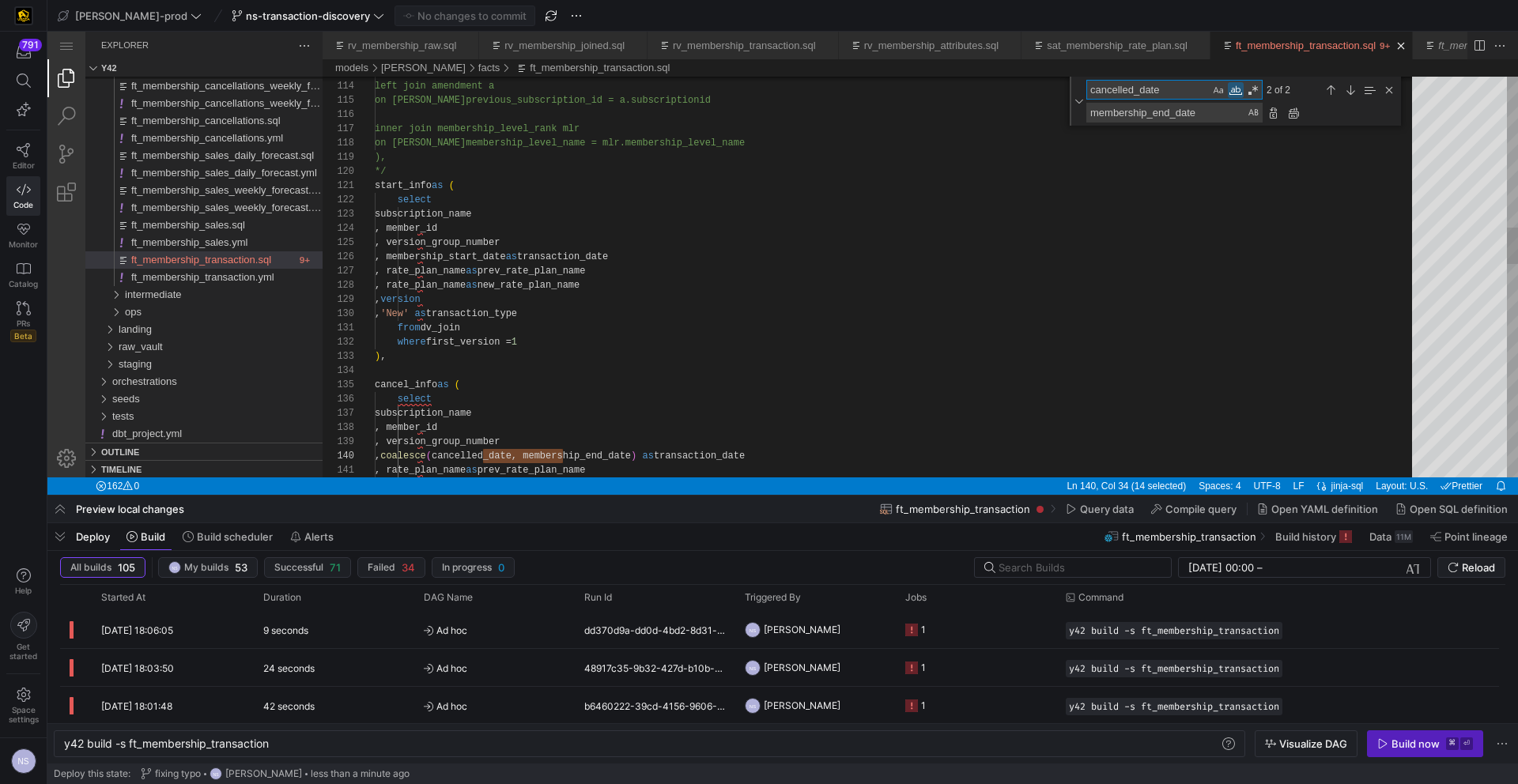
click at [1149, 108] on textarea "membership_end_date" at bounding box center [1166, 113] width 159 height 18
paste textarea "cancelle"
click at [1134, 114] on textarea "cancelled_date" at bounding box center [1166, 113] width 159 height 18
type textarea "cancel_date"
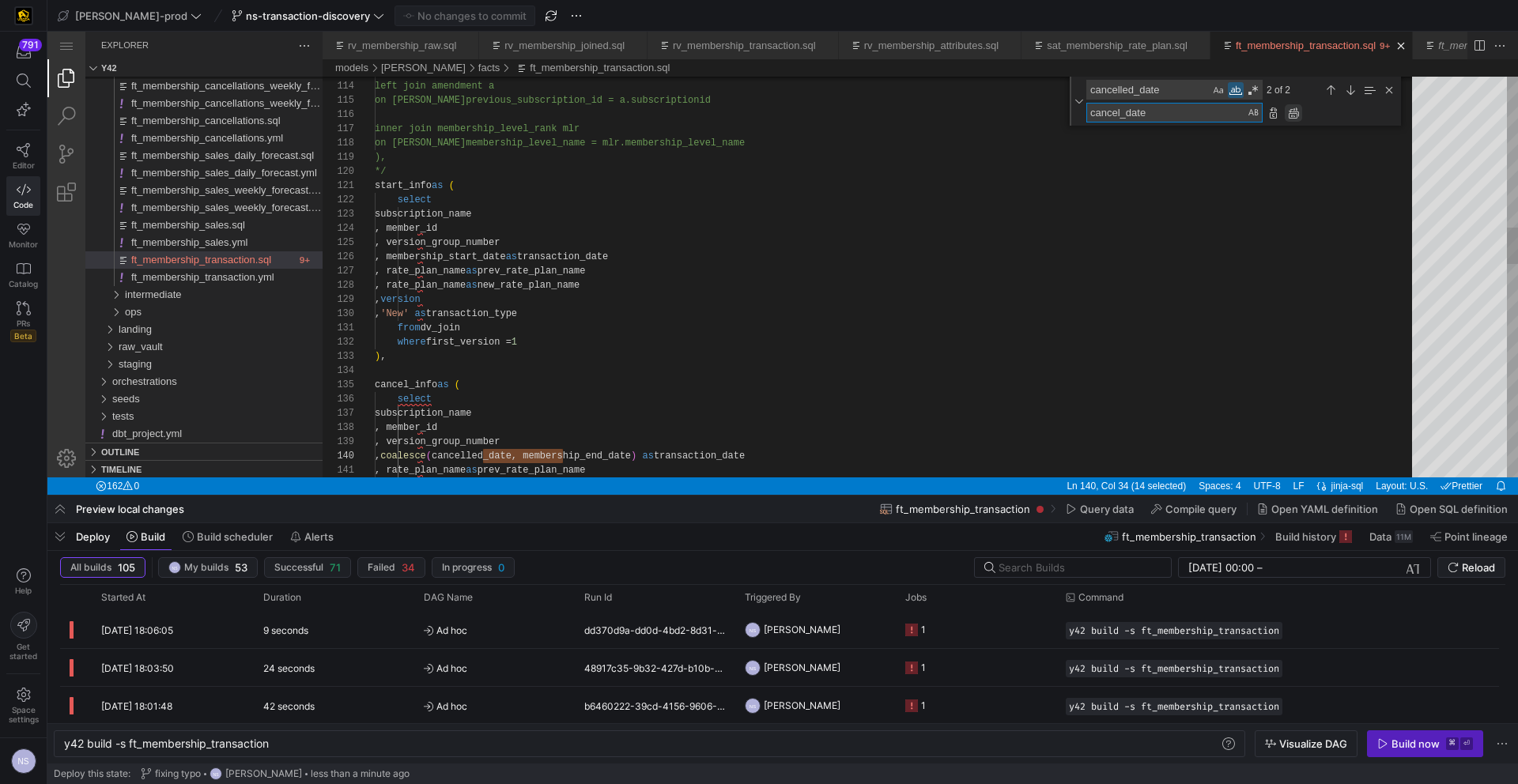
click at [1301, 113] on div "cancel_date cancel_date" at bounding box center [1242, 113] width 312 height 20
click at [1299, 113] on div "Replace All (⌥⌘Enter)" at bounding box center [1293, 112] width 17 height 17
click at [815, 354] on div "left join amendment a on j.previous_subscription_id = a.subscription id inner j…" at bounding box center [899, 617] width 1048 height 4391
type textarea "start_info as ( select subscription_name , member_id , version_group_number , m…"
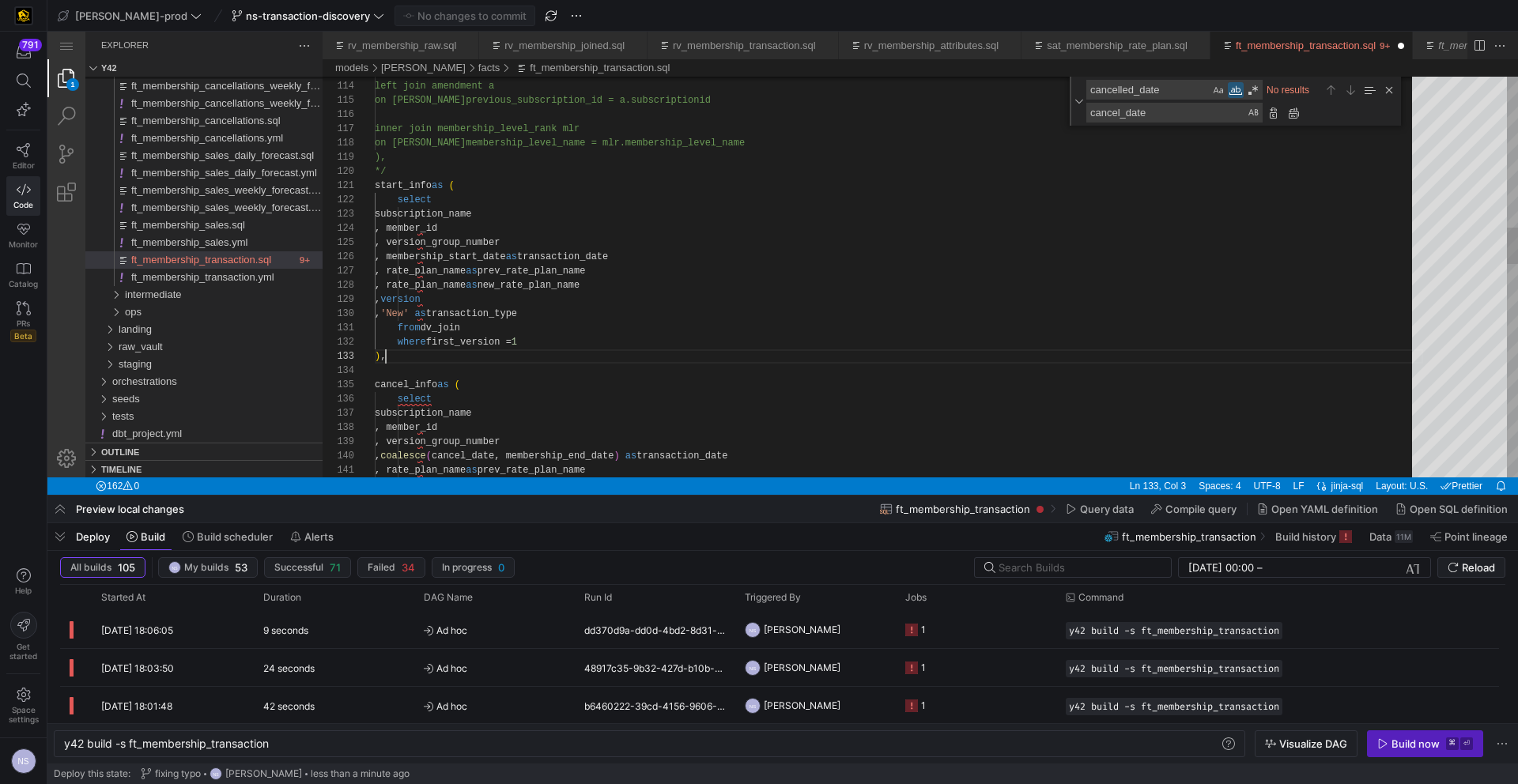
click at [781, 261] on div "left join amendment a on j.previous_subscription_id = a.subscription id inner j…" at bounding box center [899, 617] width 1048 height 4391
click at [1391, 90] on div "Close (Escape)" at bounding box center [1388, 90] width 17 height 17
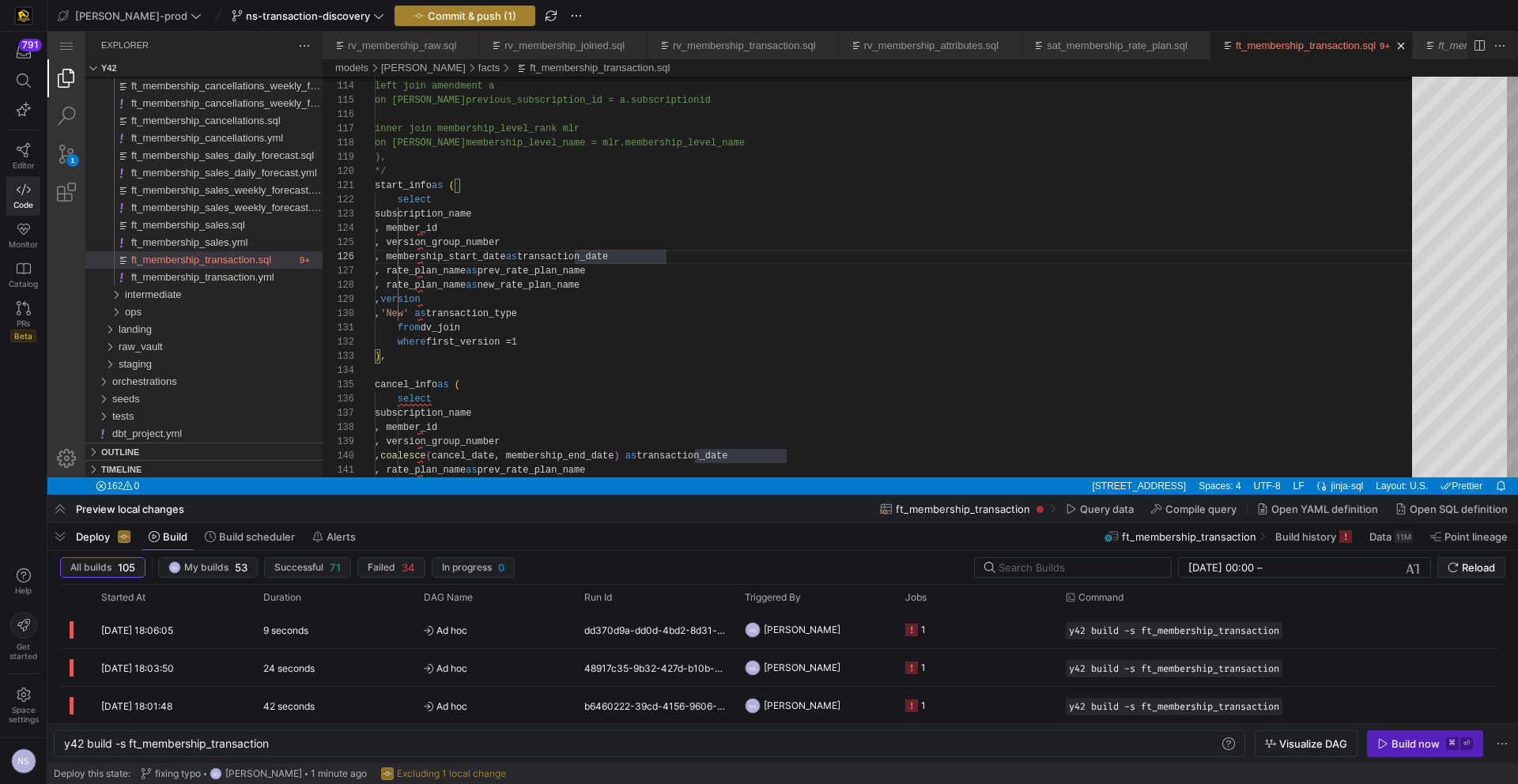
click at [427, 11] on span "Commit & push (1)" at bounding box center [471, 16] width 89 height 13
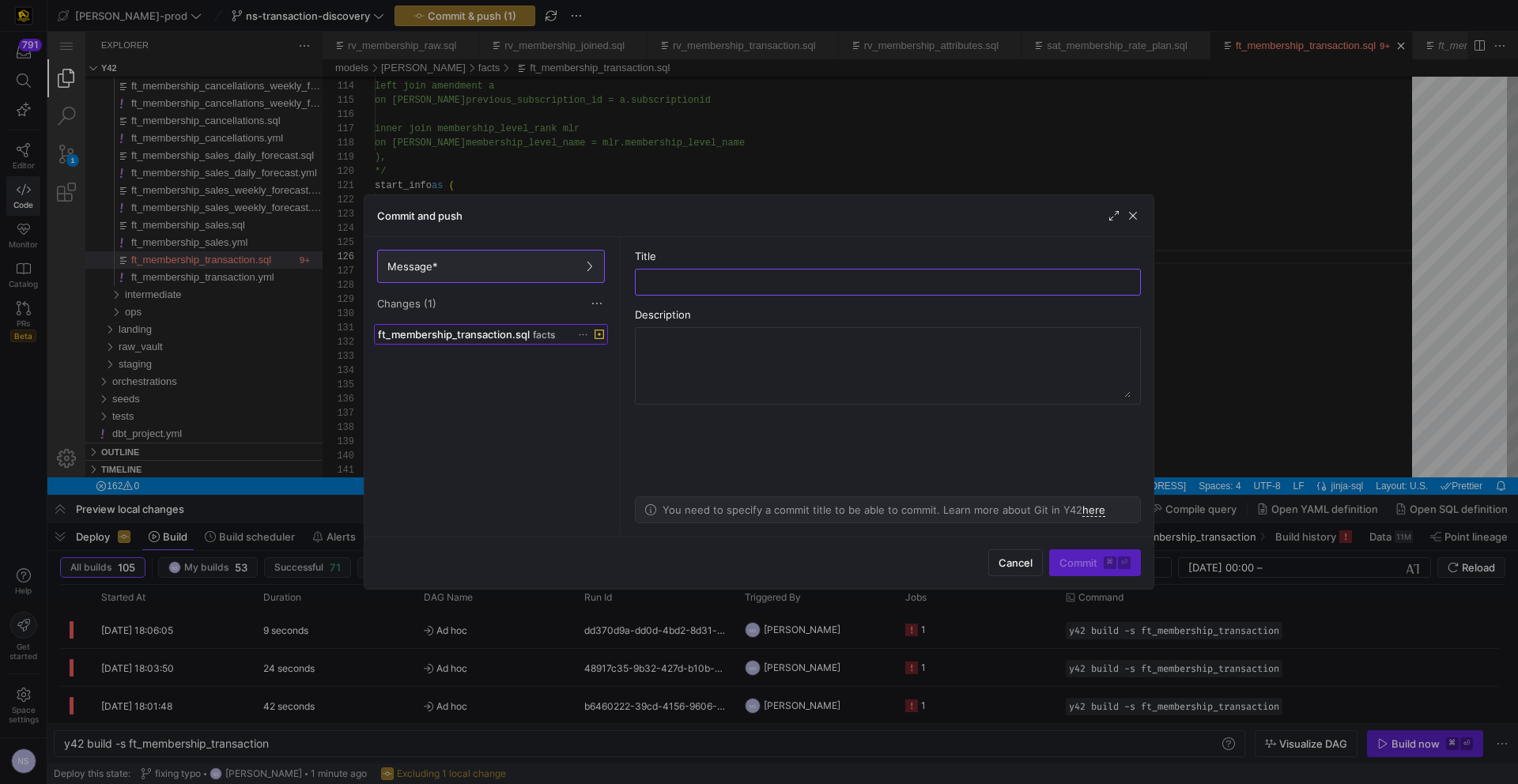
drag, startPoint x: 505, startPoint y: 333, endPoint x: 567, endPoint y: 342, distance: 62.6
click at [505, 333] on span "ft_membership_transaction.sql" at bounding box center [453, 334] width 151 height 13
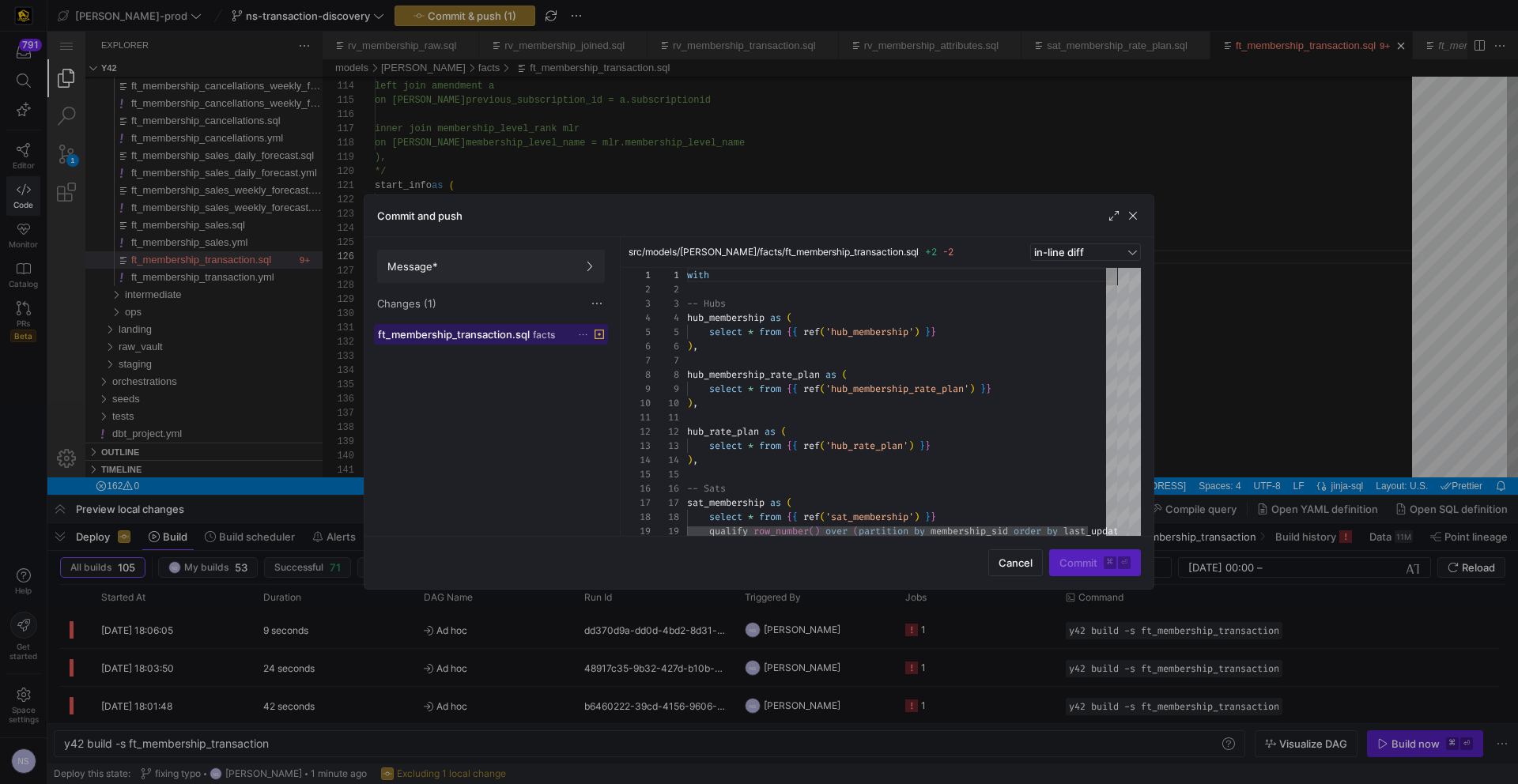
scroll to position [142, 0]
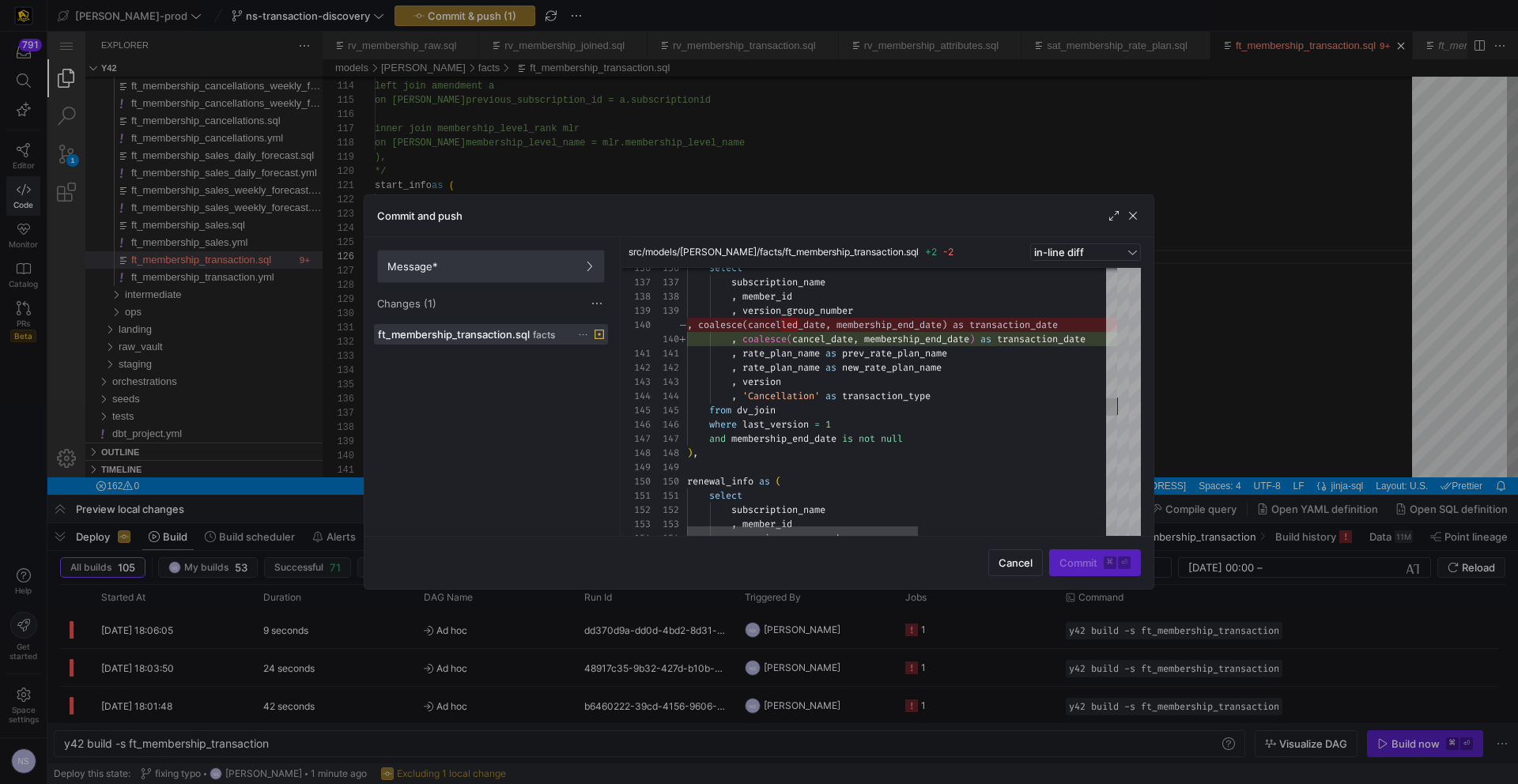
click at [530, 267] on span "Message*" at bounding box center [490, 266] width 207 height 13
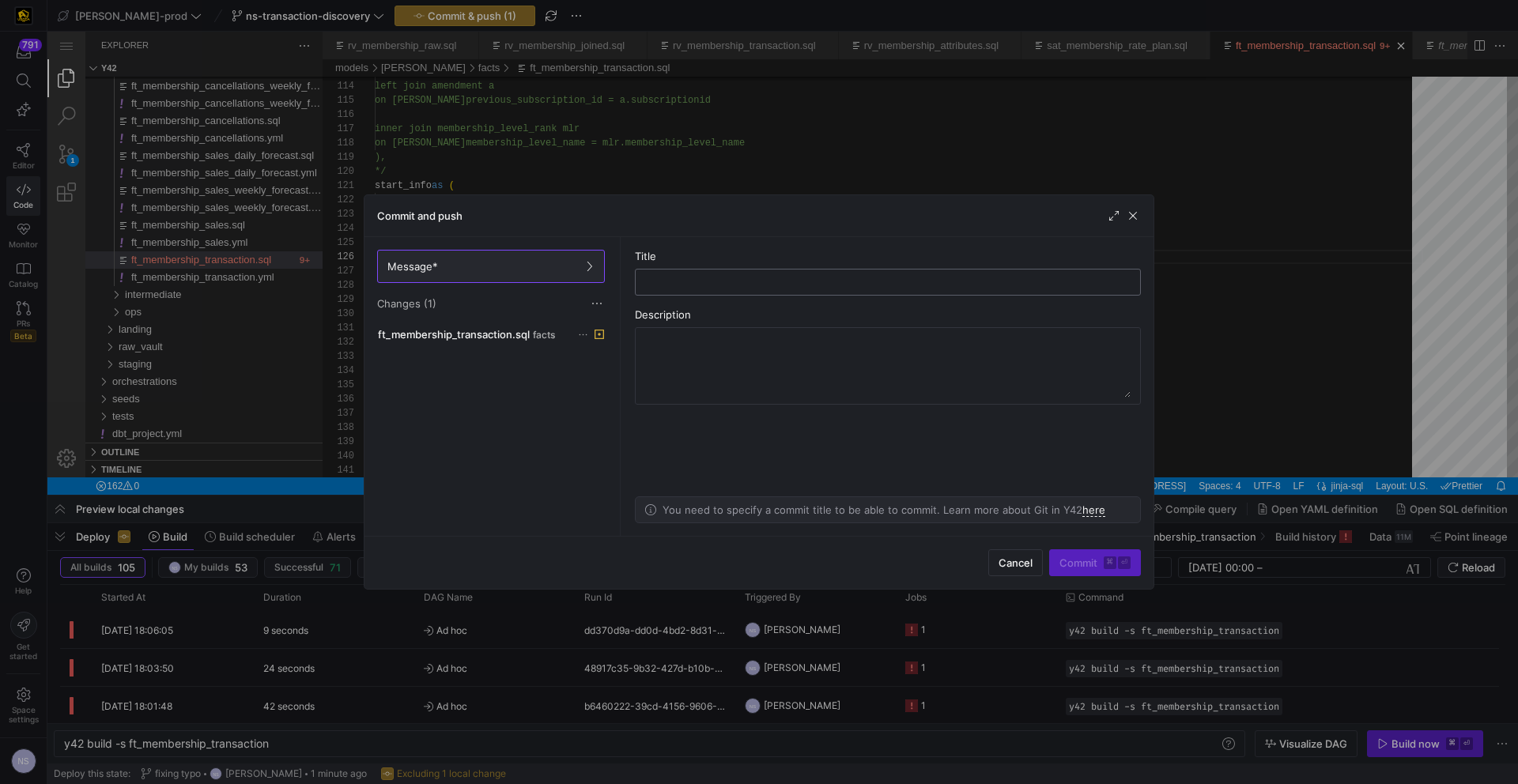
click at [796, 284] on input "text" at bounding box center [887, 282] width 479 height 13
type input "fixing typo"
click at [1084, 555] on span "submit" at bounding box center [1095, 563] width 91 height 25
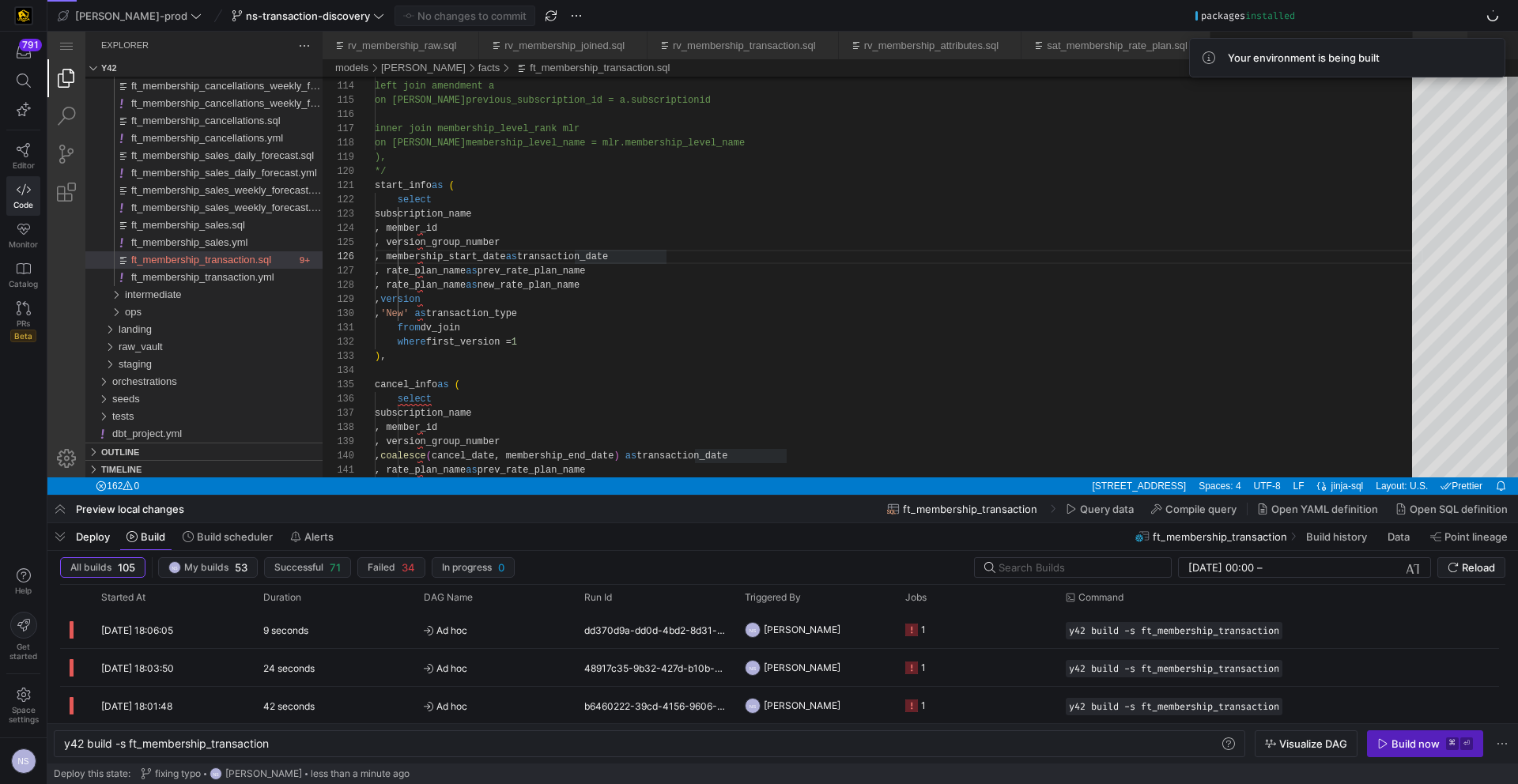
click at [1417, 745] on div "Build now" at bounding box center [1416, 744] width 48 height 13
click at [951, 621] on y42-job-status-cell-renderer "1" at bounding box center [976, 630] width 142 height 36
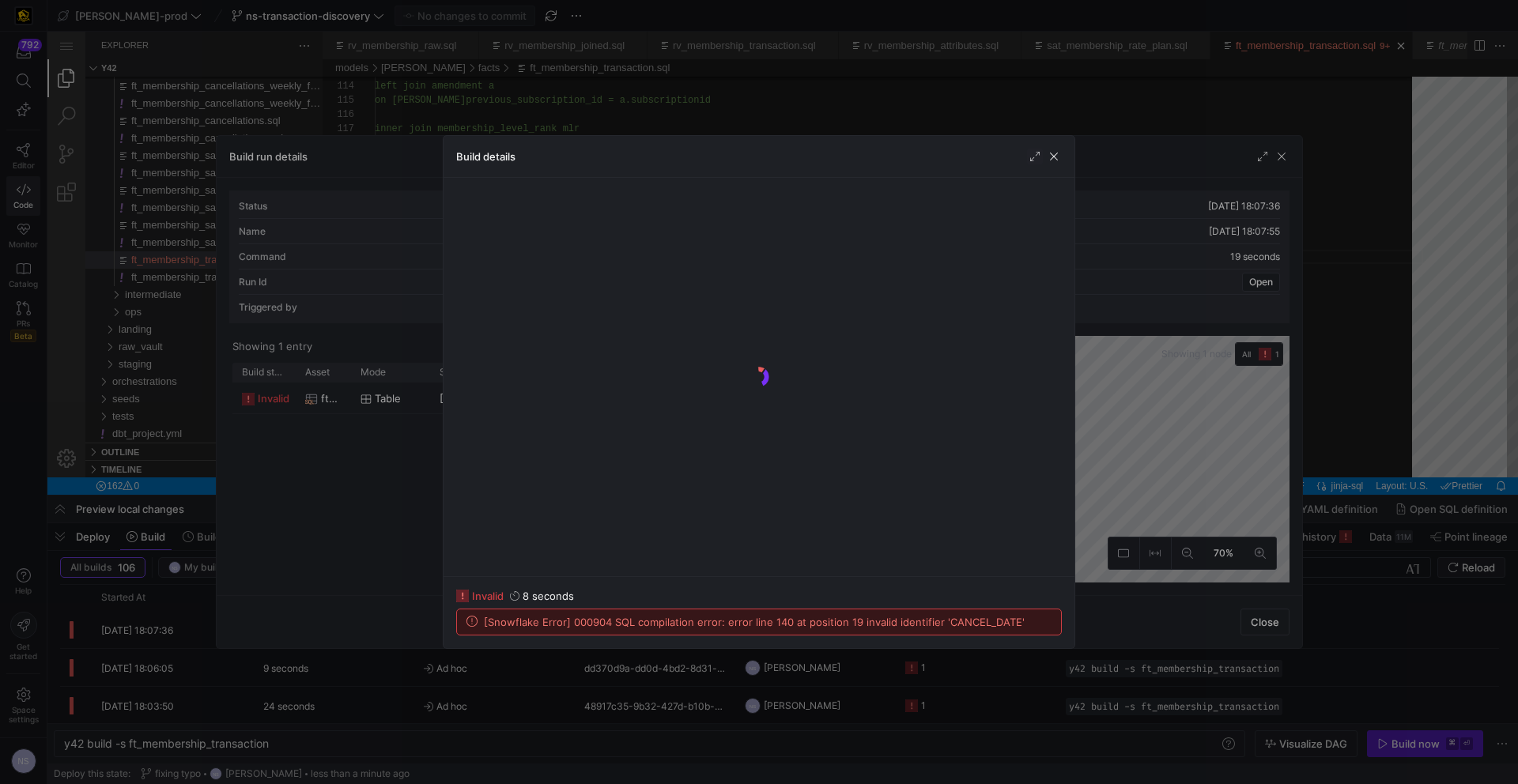
click at [1158, 508] on div at bounding box center [759, 392] width 1518 height 784
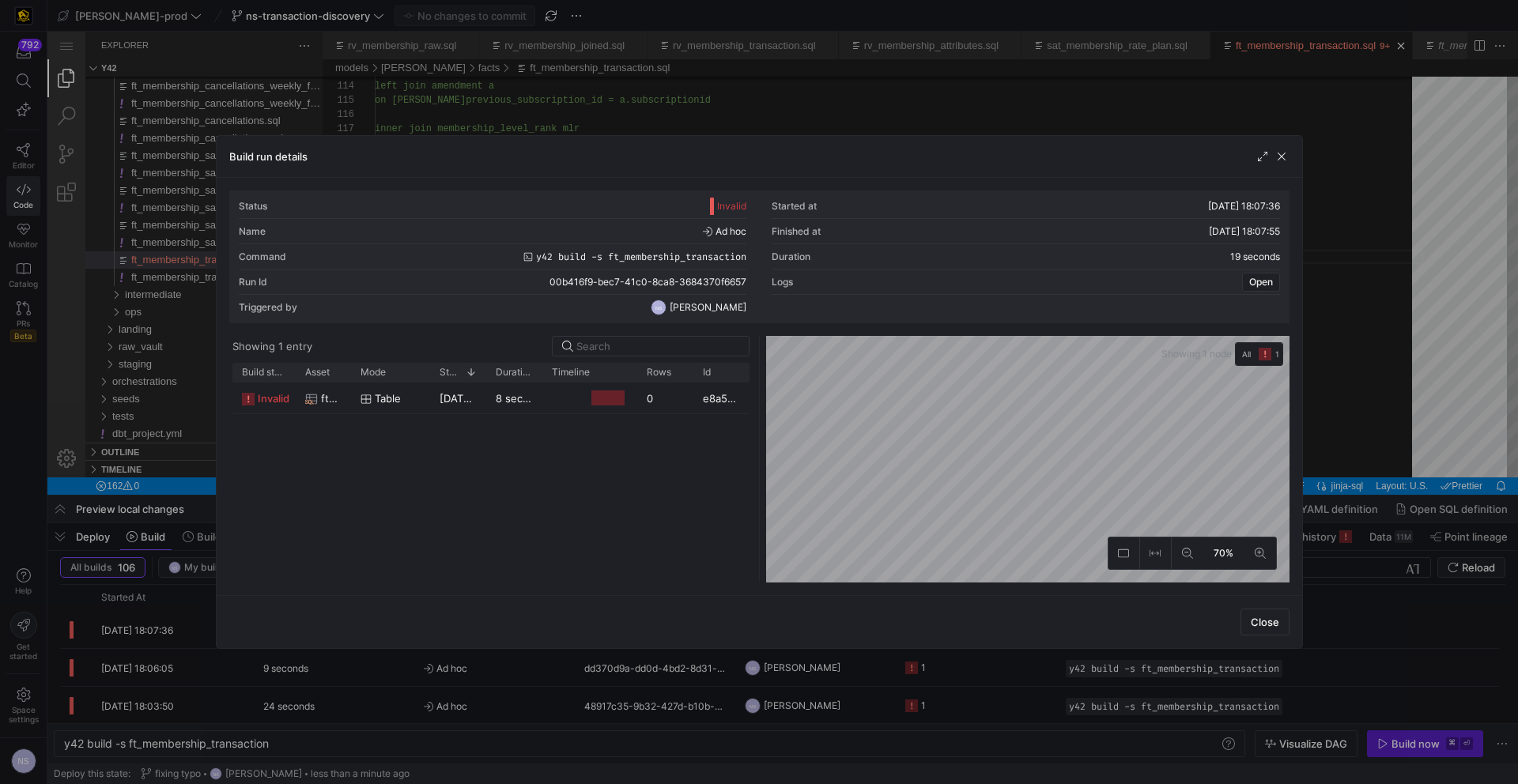
scroll to position [0, 0]
click at [1370, 488] on div at bounding box center [759, 392] width 1518 height 784
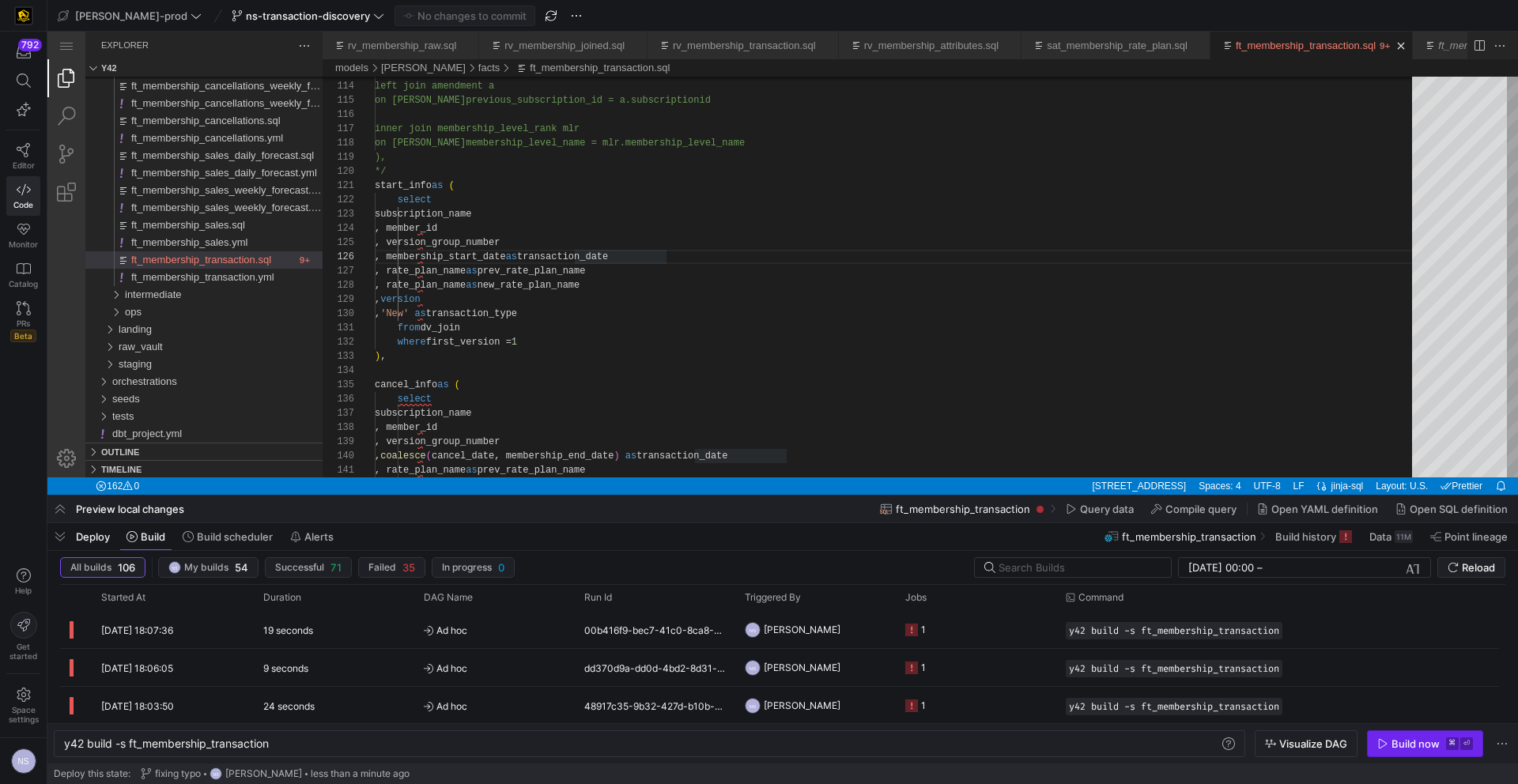
click at [1424, 750] on span "button" at bounding box center [1425, 744] width 115 height 25
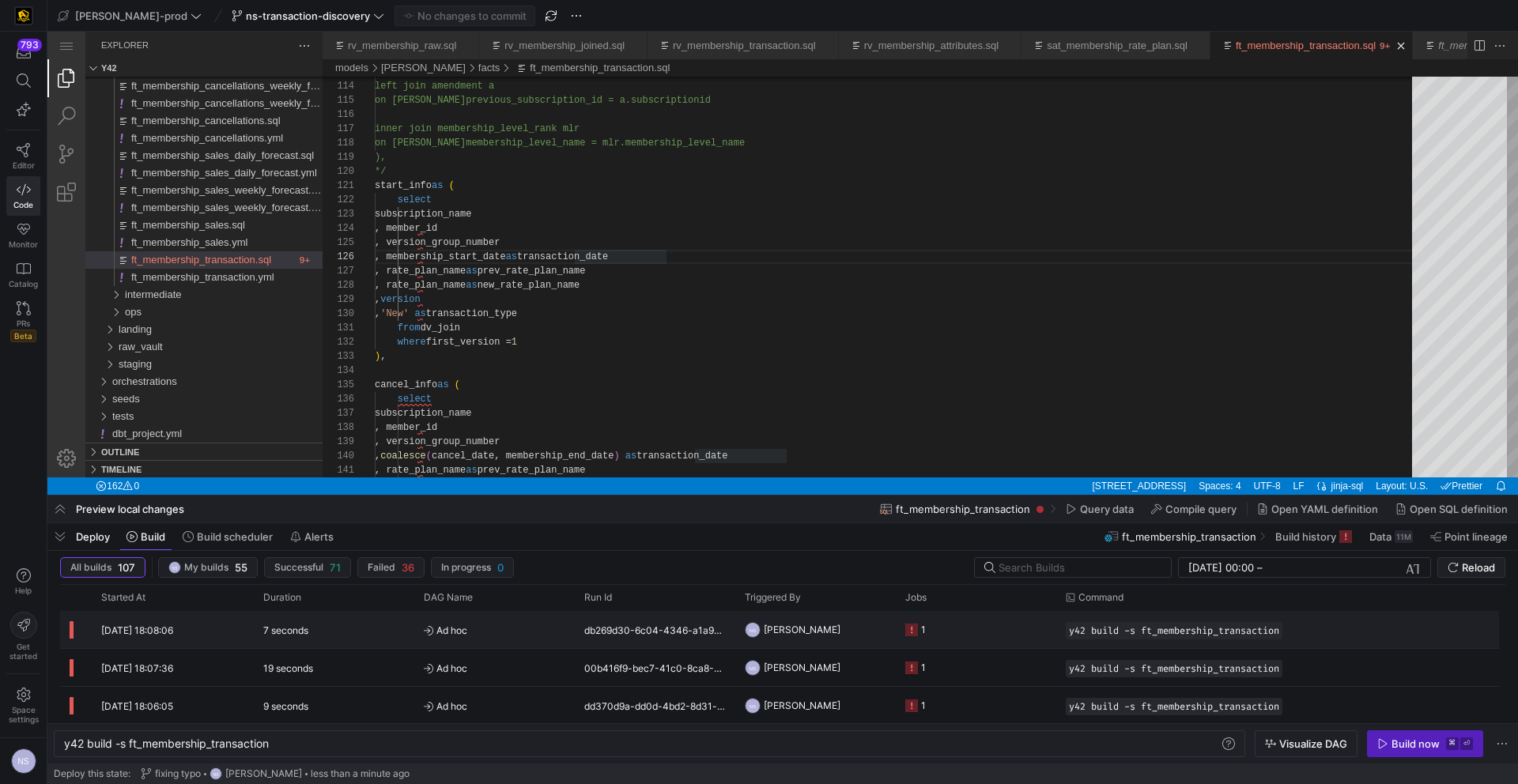
click at [907, 628] on icon "Press SPACE to select this row." at bounding box center [911, 630] width 13 height 13
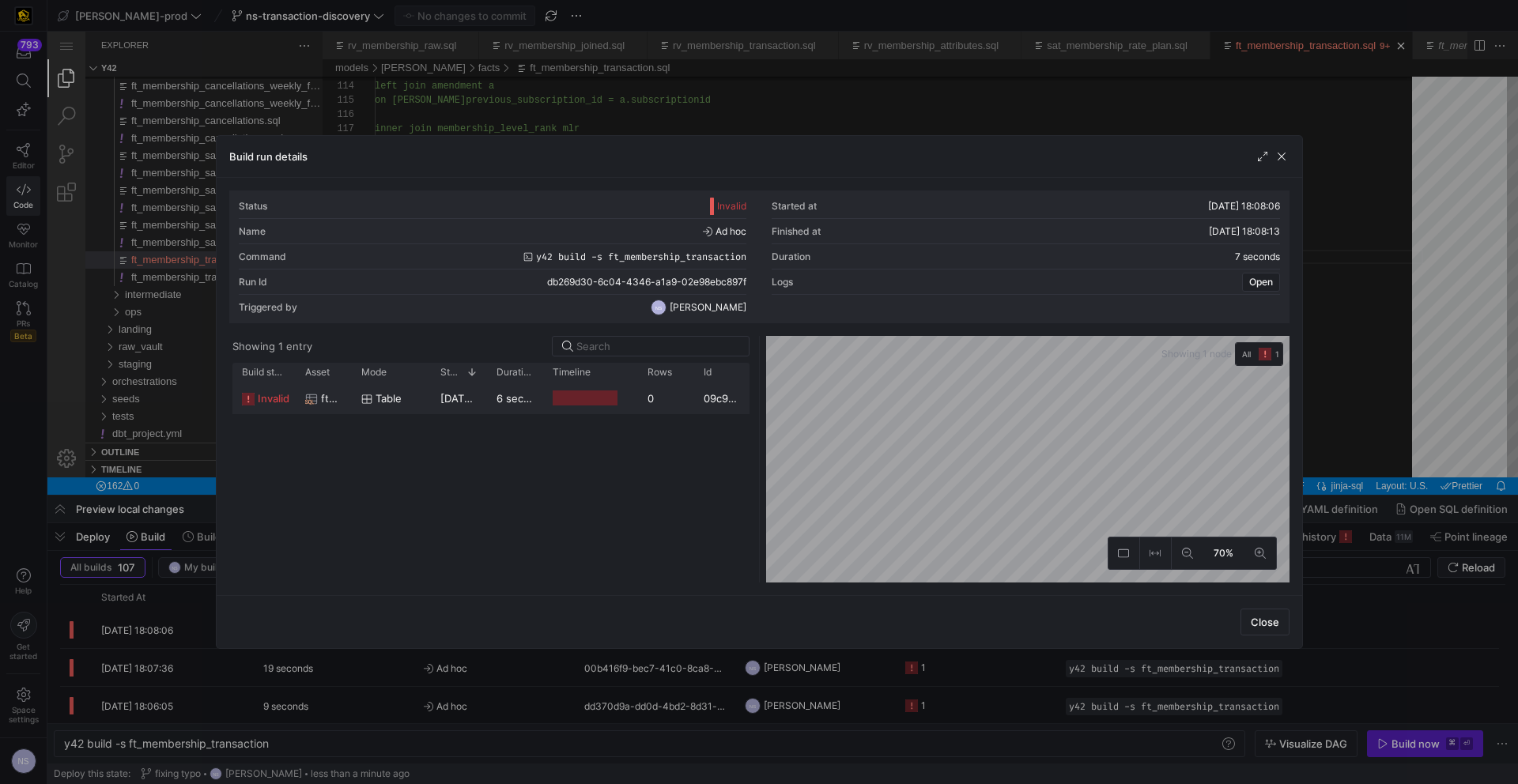
click at [561, 392] on div at bounding box center [585, 398] width 65 height 15
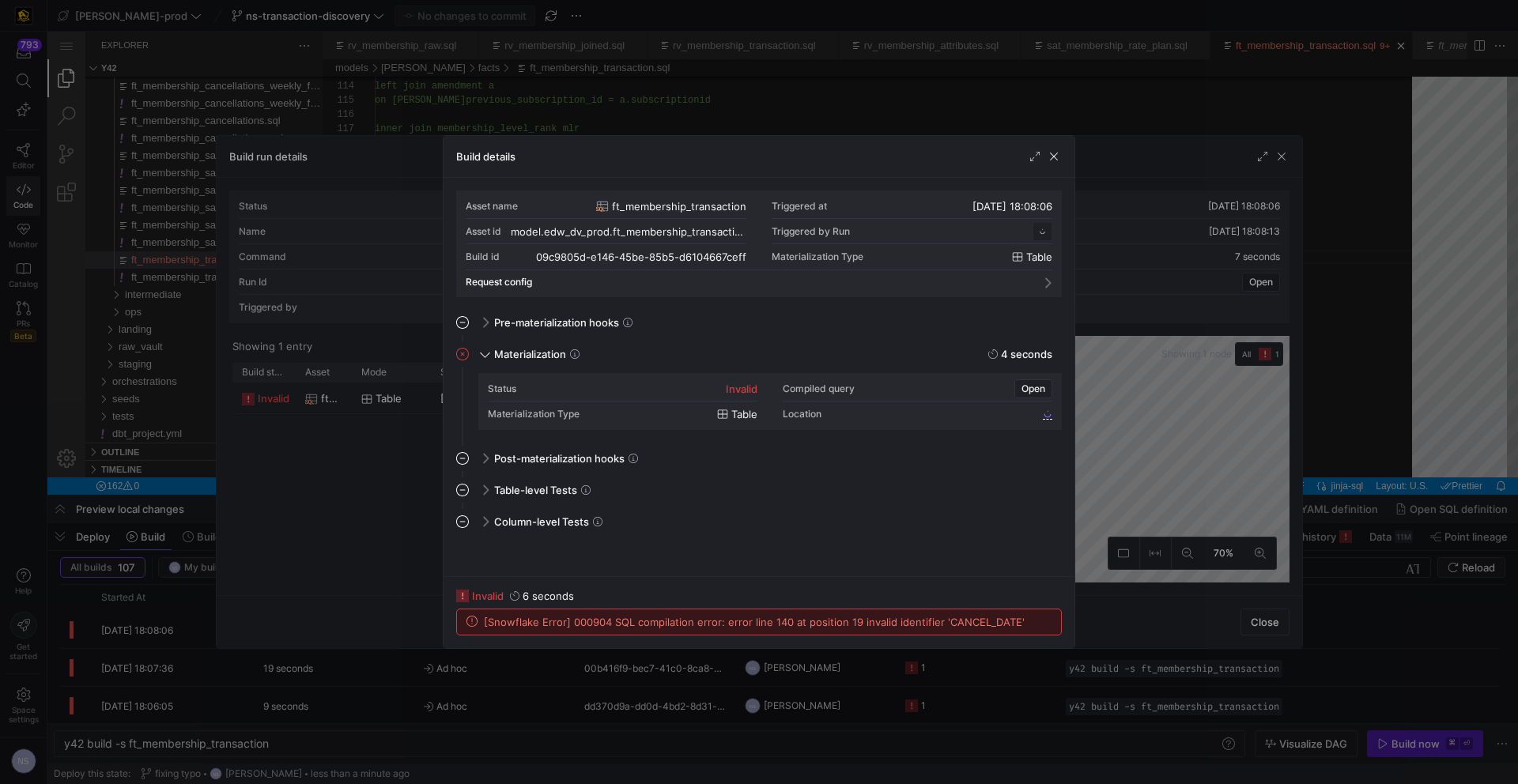
scroll to position [142, 0]
click at [1132, 509] on div at bounding box center [759, 392] width 1518 height 784
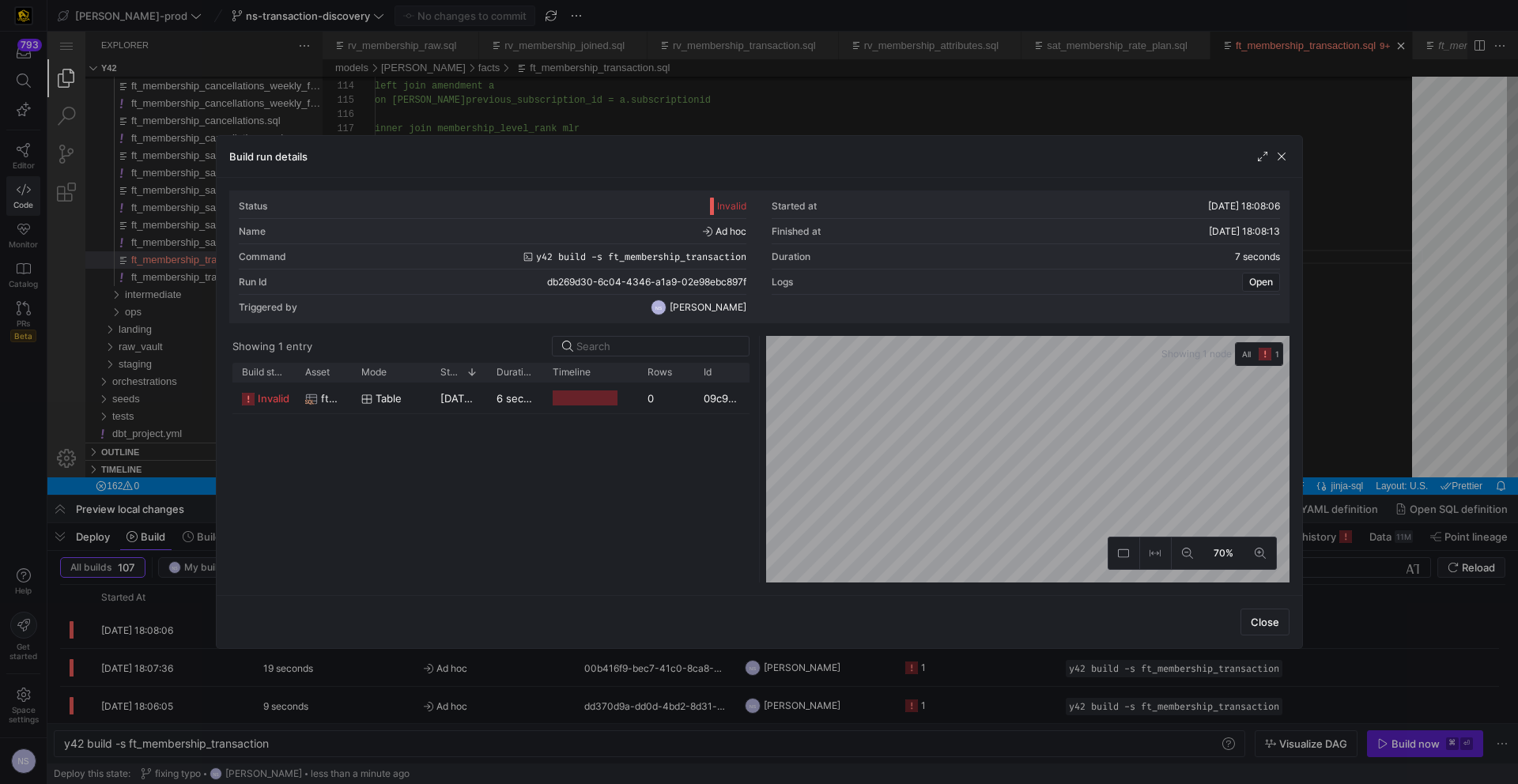
click at [1360, 263] on div at bounding box center [759, 392] width 1518 height 784
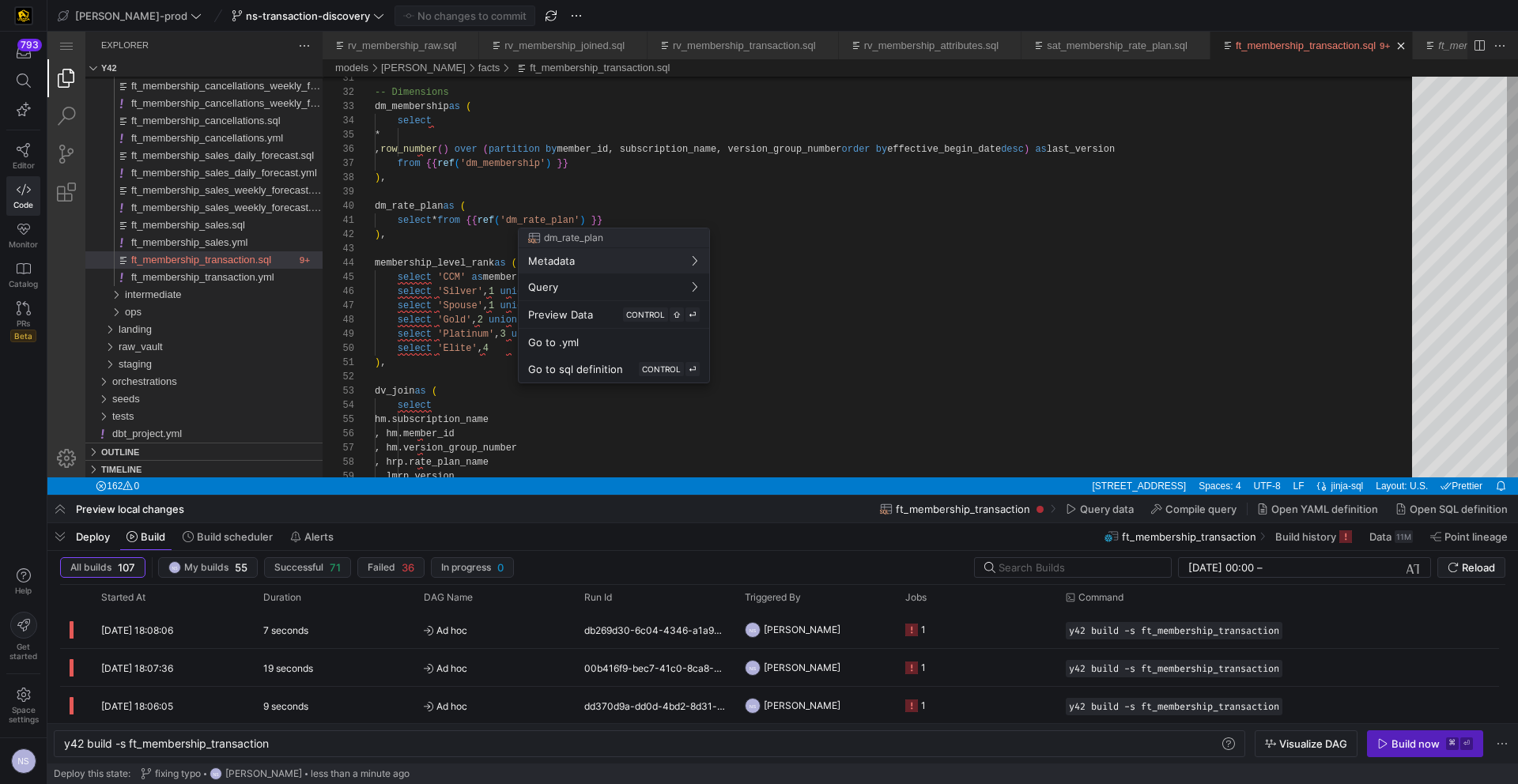
drag, startPoint x: 460, startPoint y: 142, endPoint x: 507, endPoint y: 173, distance: 56.3
click at [507, 173] on div at bounding box center [759, 392] width 1518 height 784
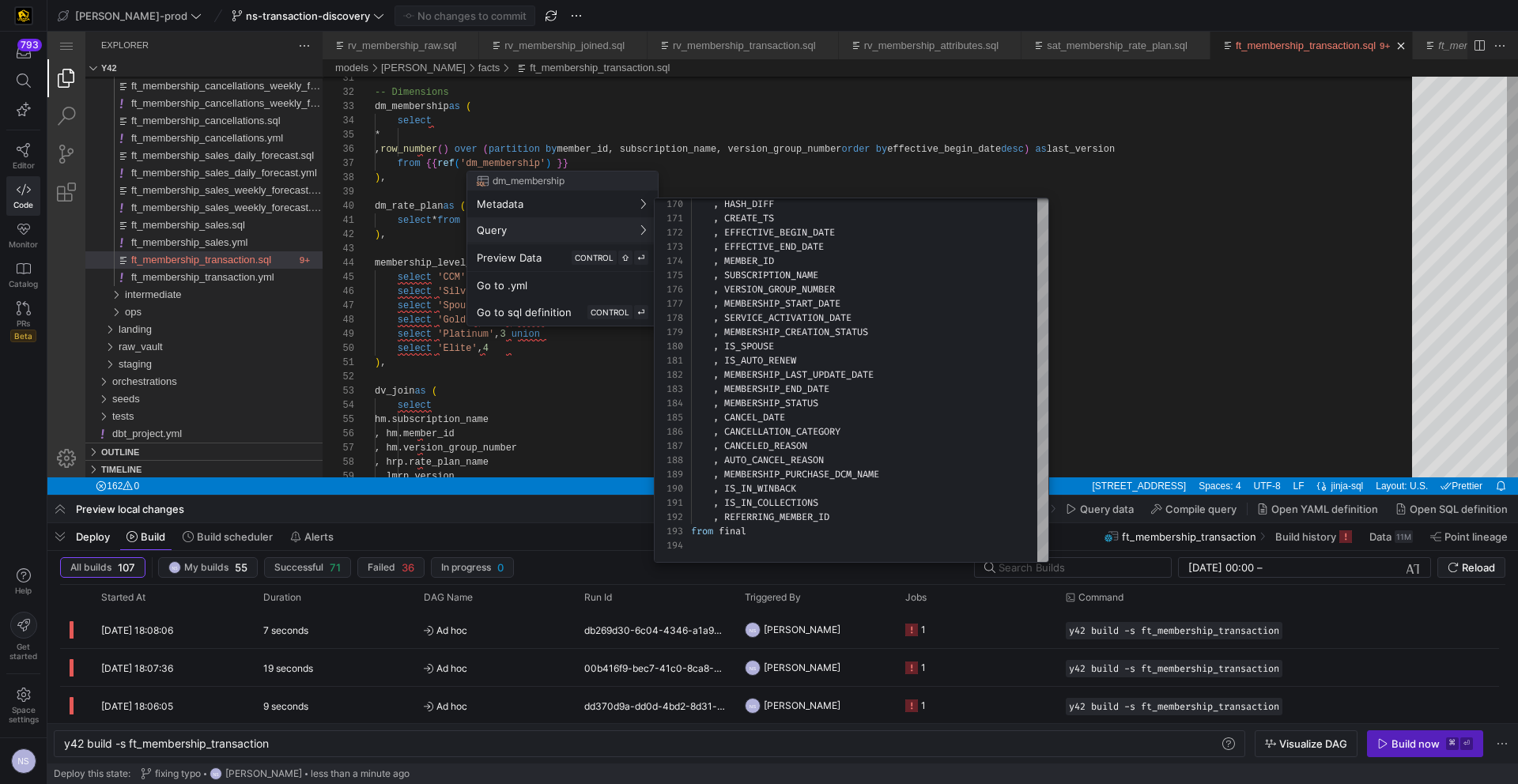
click at [1281, 315] on div at bounding box center [759, 392] width 1518 height 784
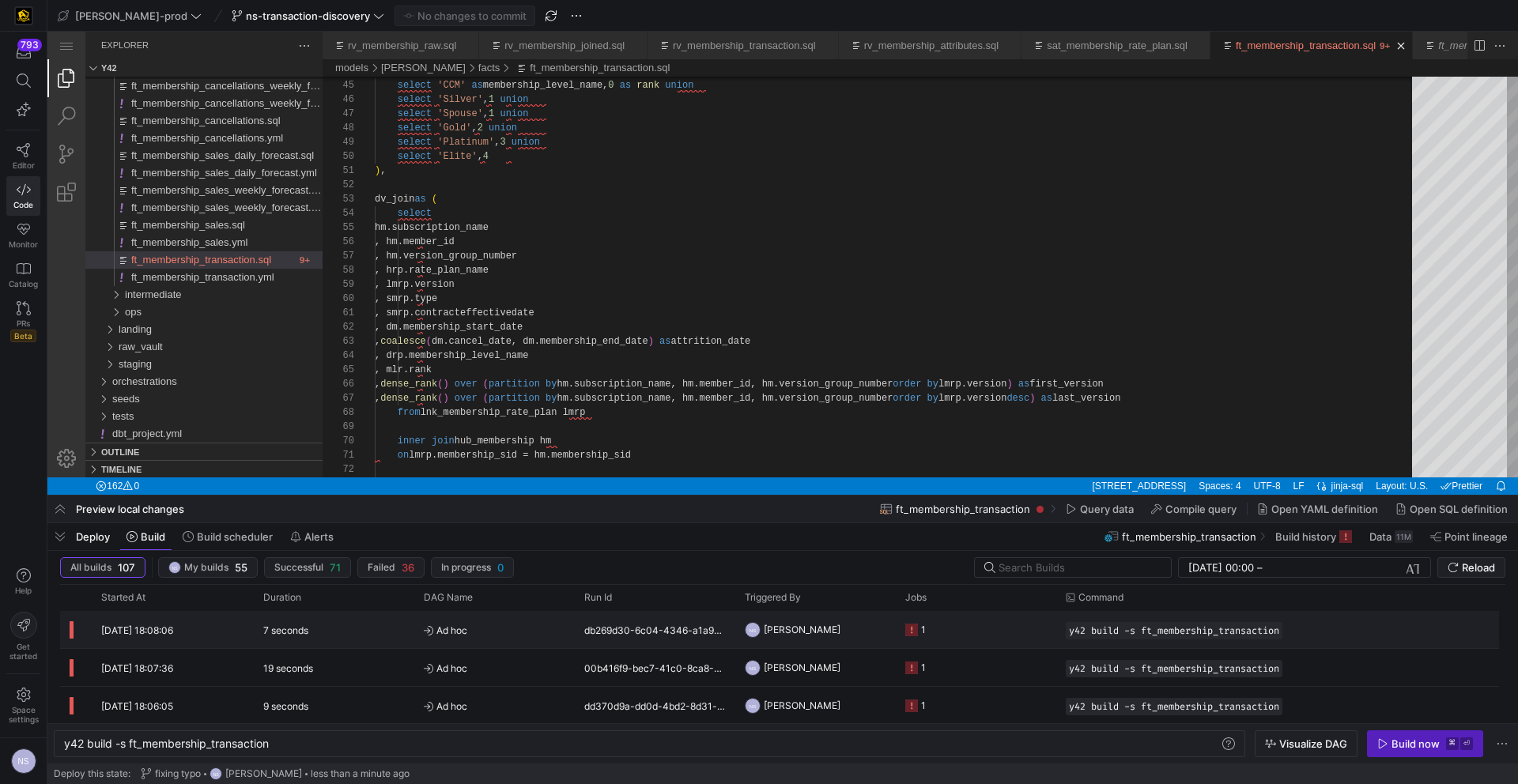
click at [947, 639] on y42-job-status-cell-renderer "1" at bounding box center [976, 630] width 142 height 36
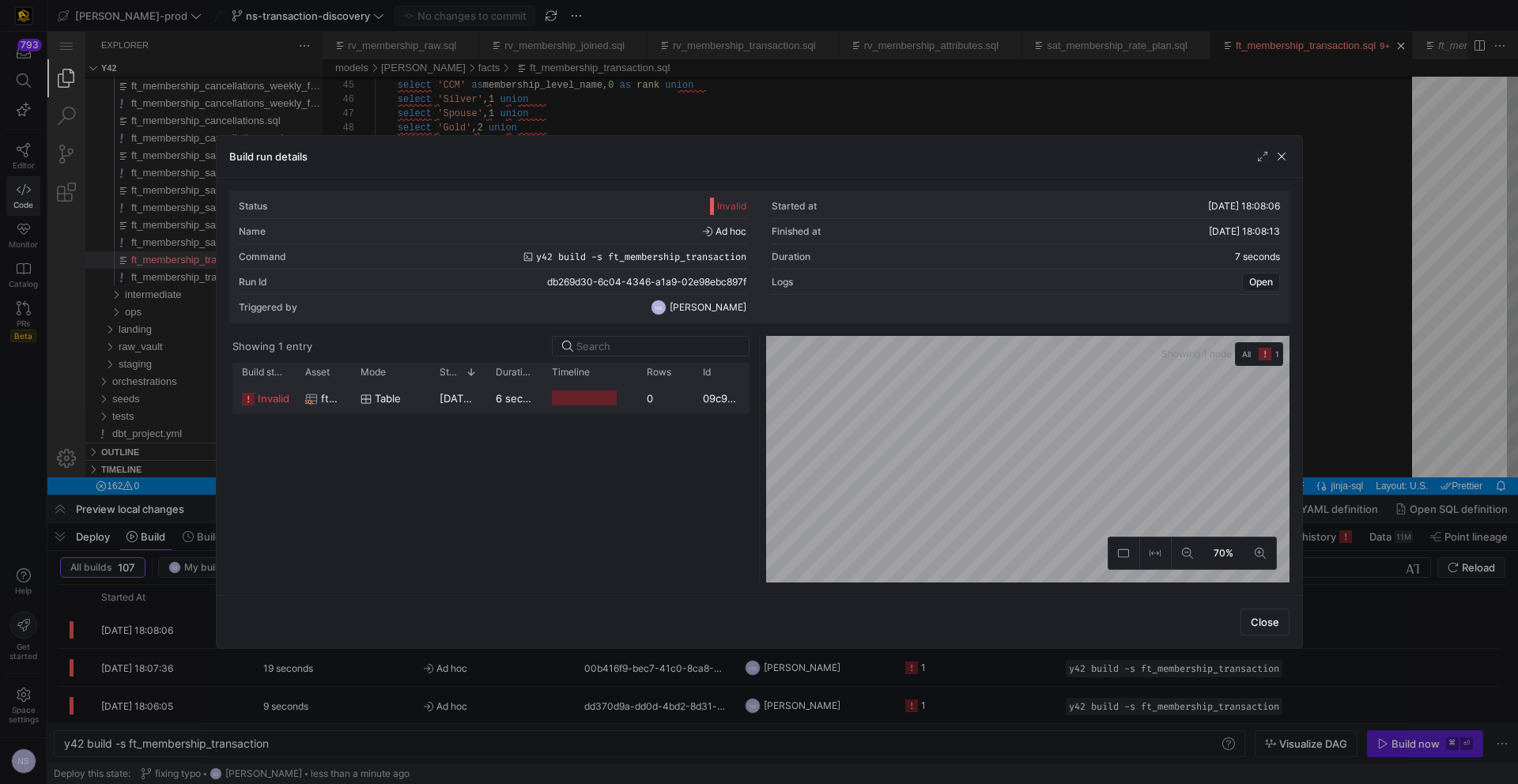
click at [522, 403] on y42-duration "6 seconds" at bounding box center [521, 399] width 51 height 13
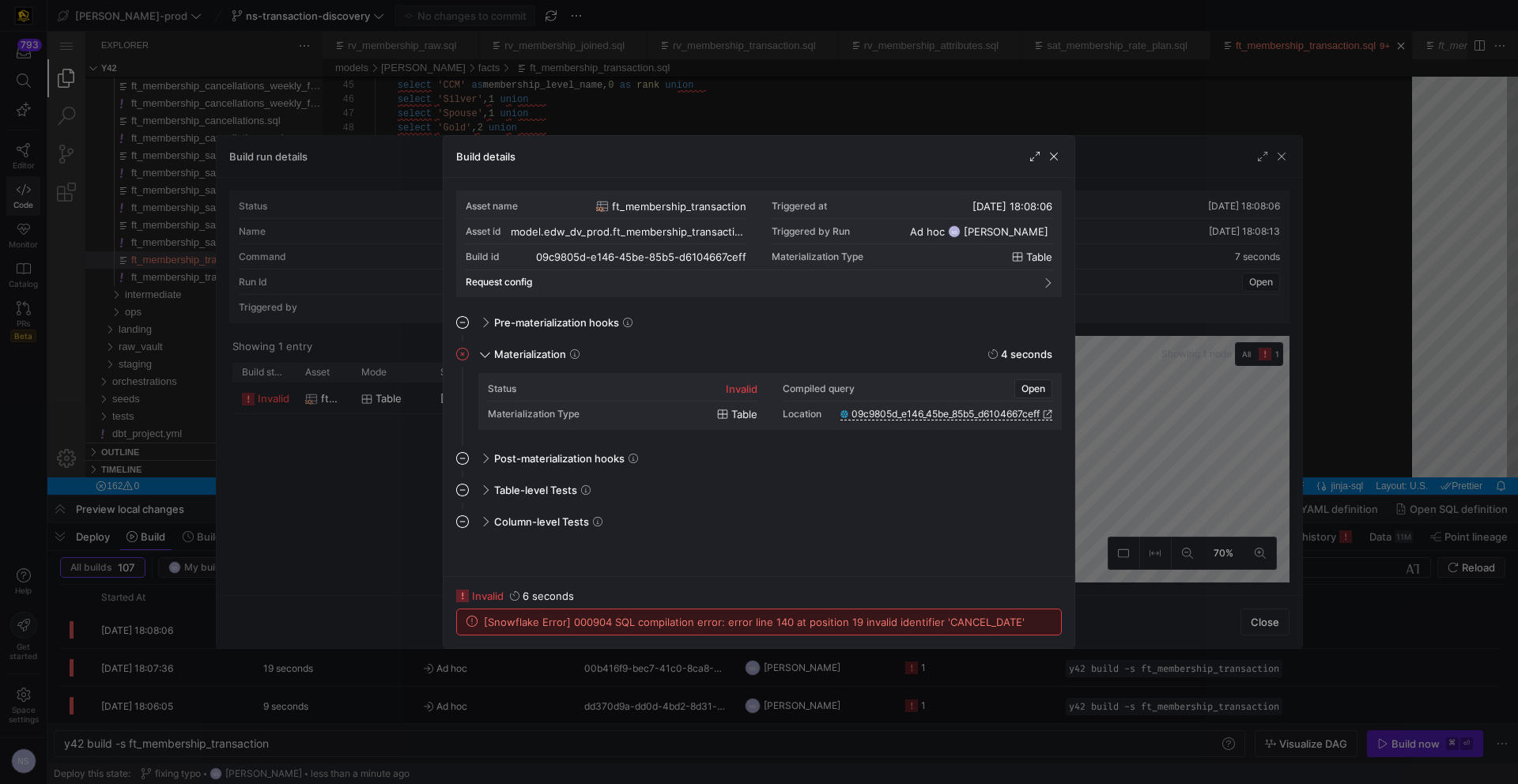
click at [1151, 497] on div at bounding box center [759, 392] width 1518 height 784
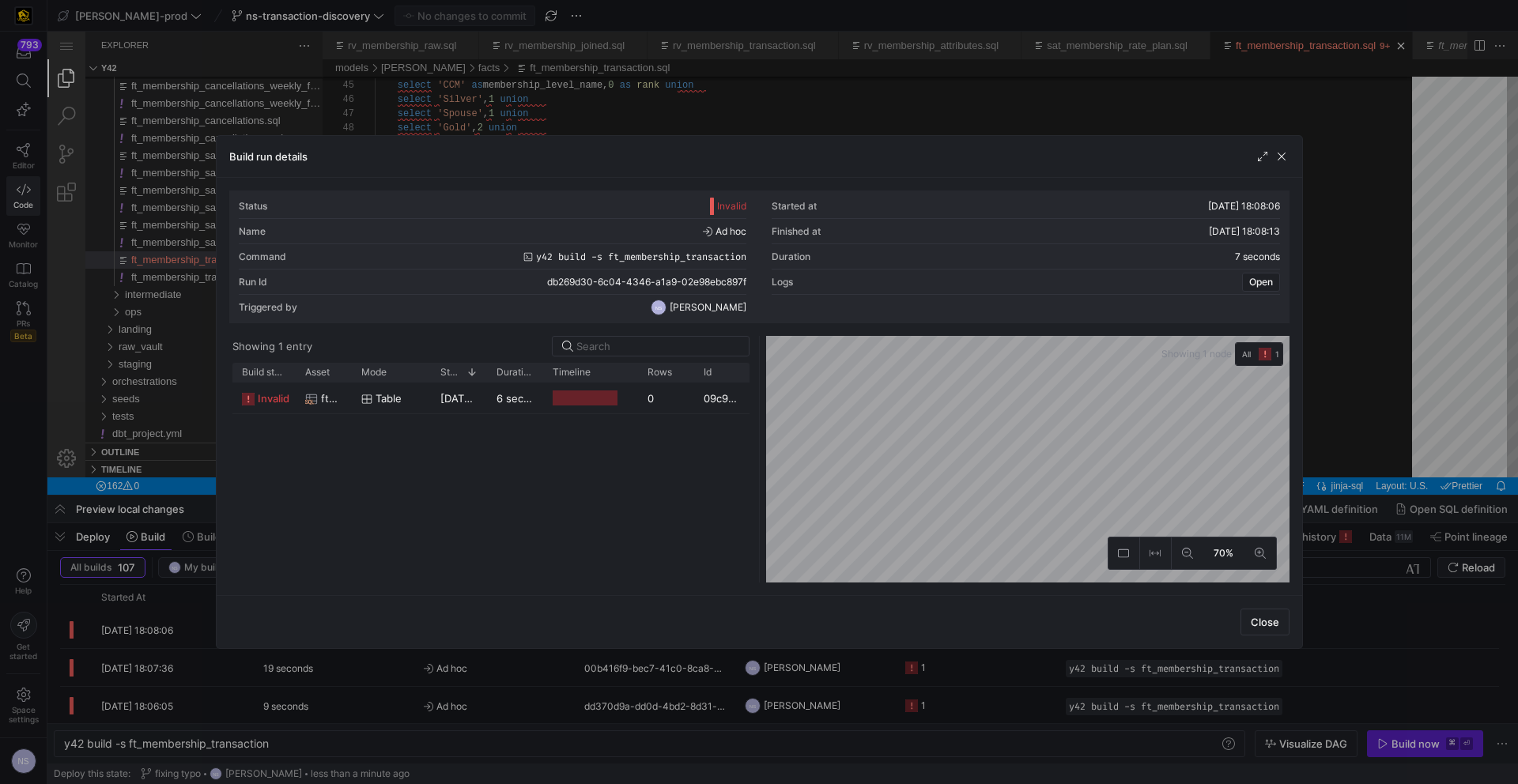
click at [1371, 450] on div at bounding box center [759, 392] width 1518 height 784
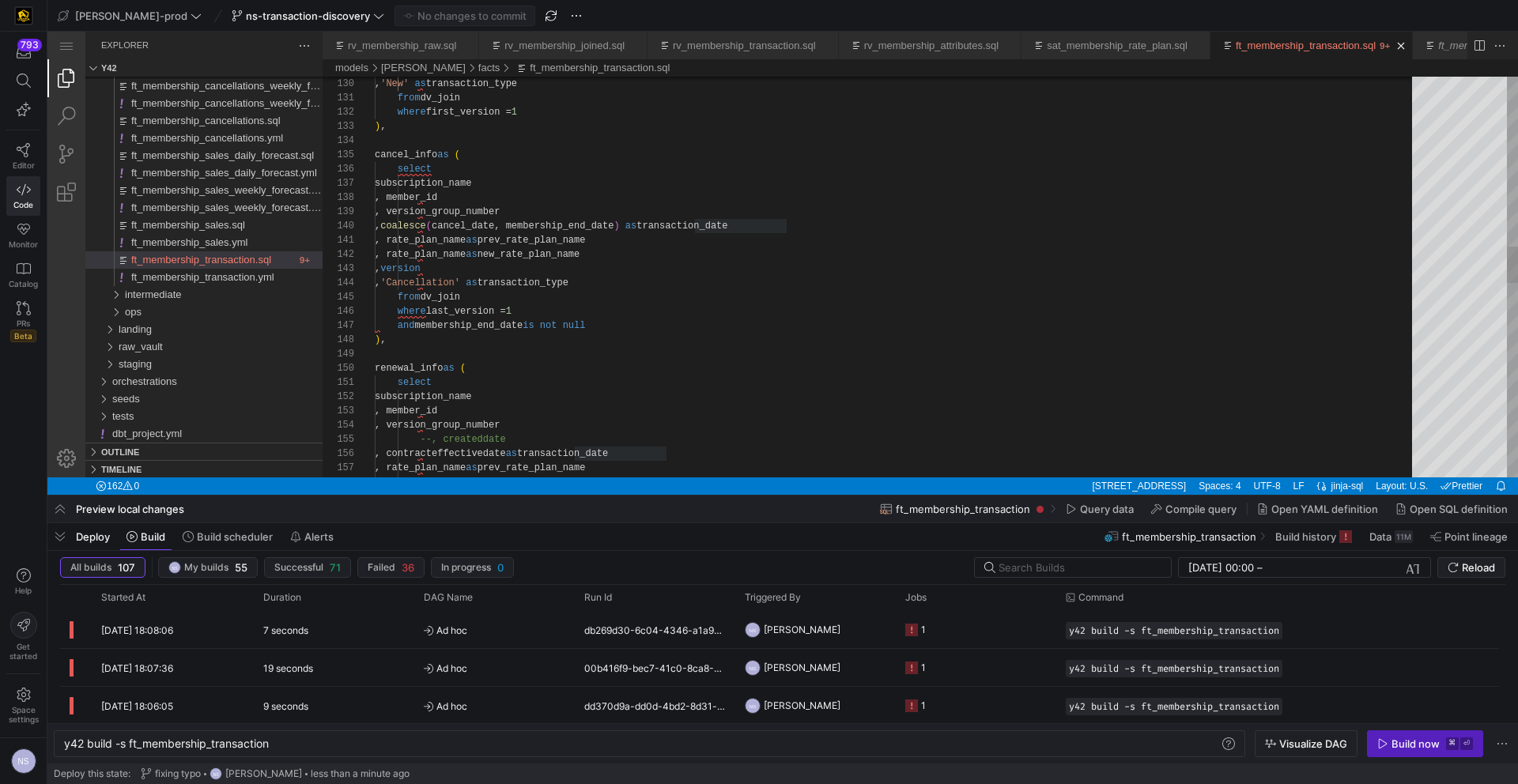
click at [502, 225] on div ", 'New' as transaction_type from dv_join where first_version = 1 ) , cancel_inf…" at bounding box center [899, 412] width 1048 height 4342
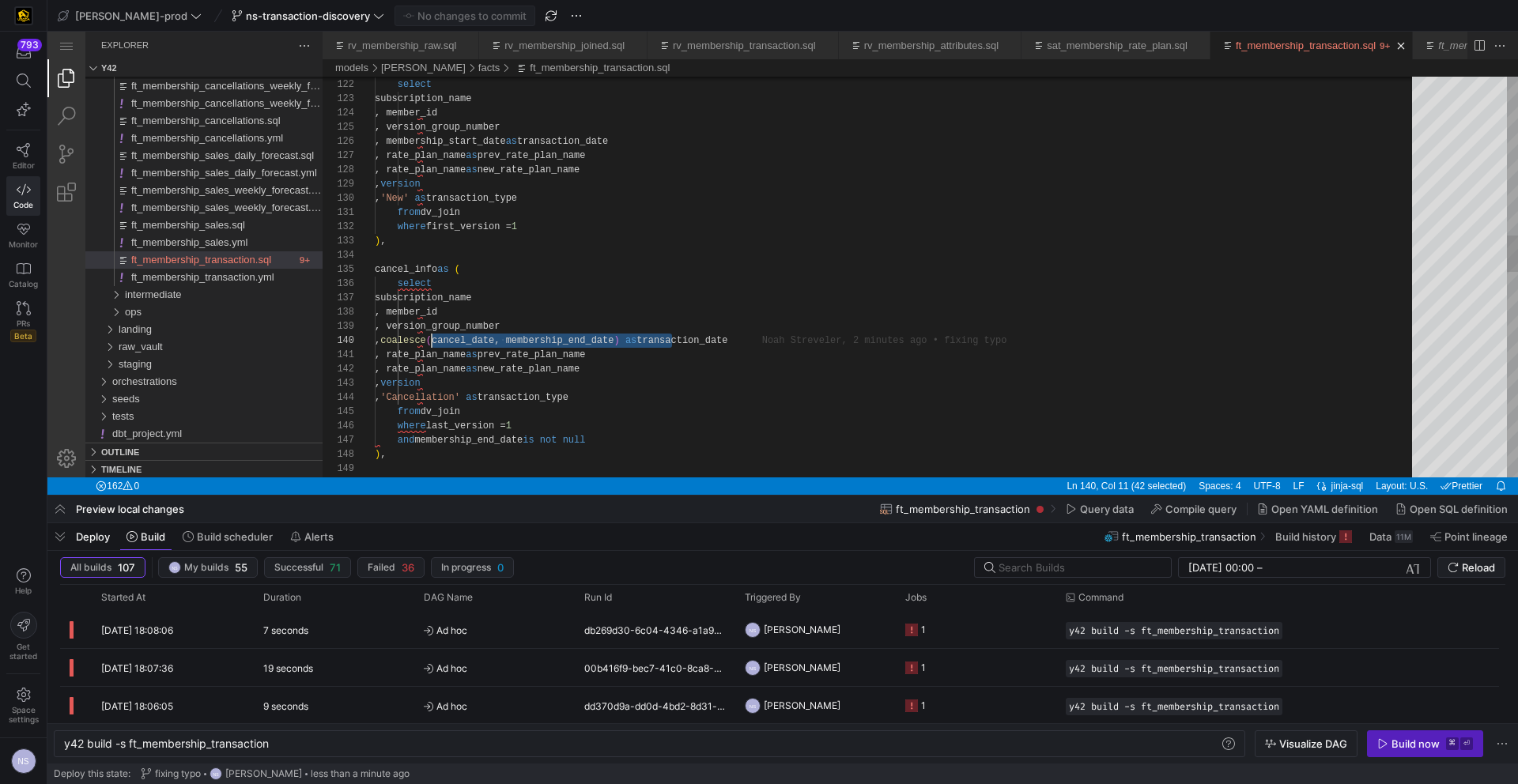
scroll to position [128, 57]
drag, startPoint x: 673, startPoint y: 333, endPoint x: 432, endPoint y: 342, distance: 241.2
paste textarea "attrition_date"
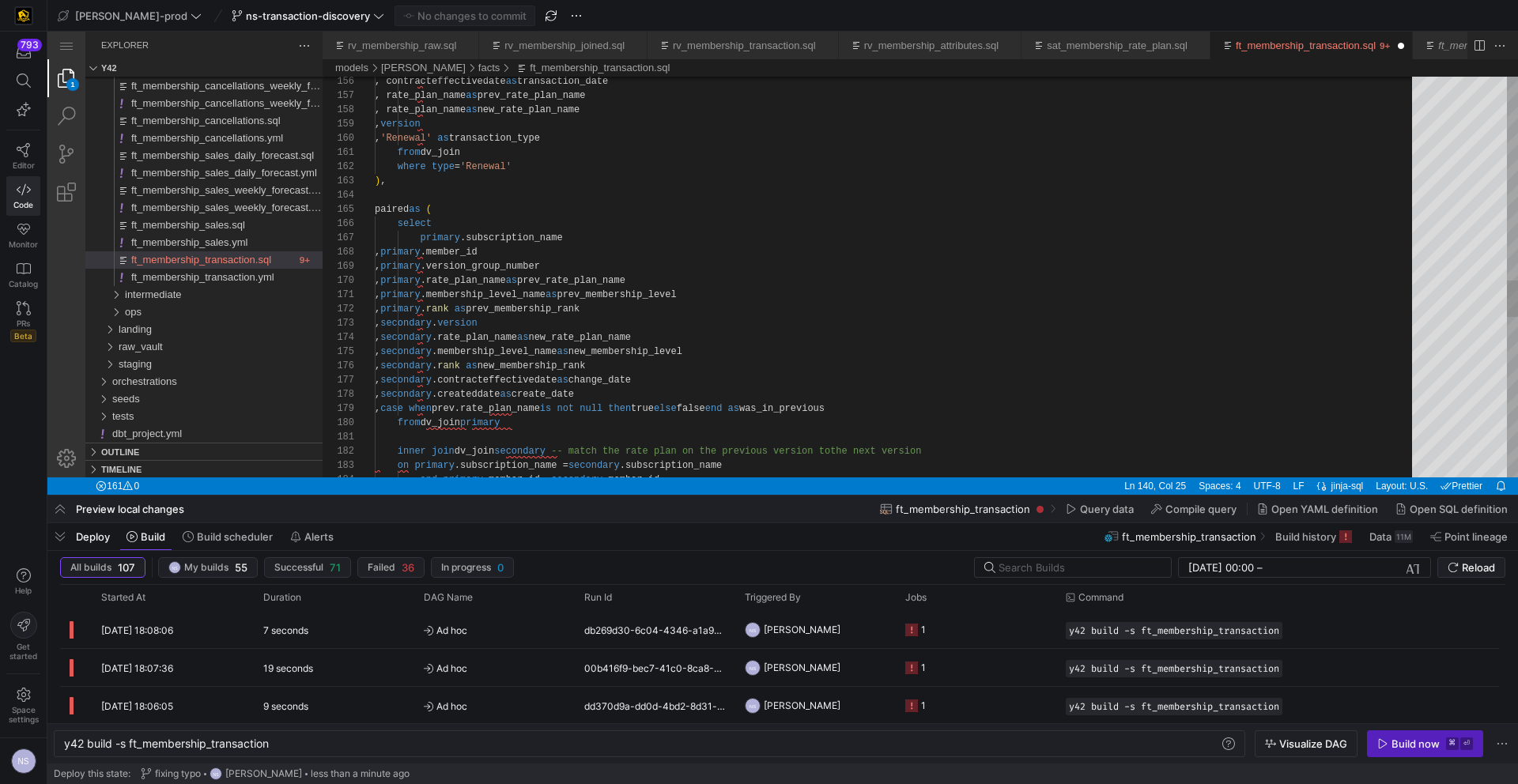
type textarea "from dv_join where type = 'Renewal' ), paired as ( select primary.subscription_…"
click at [802, 277] on div ", contracteffectivedate as transaction_date , rate_plan_name as prev_rate_plan_…" at bounding box center [899, 39] width 1048 height 4342
click at [427, 20] on span "Commit & push (1)" at bounding box center [471, 16] width 89 height 13
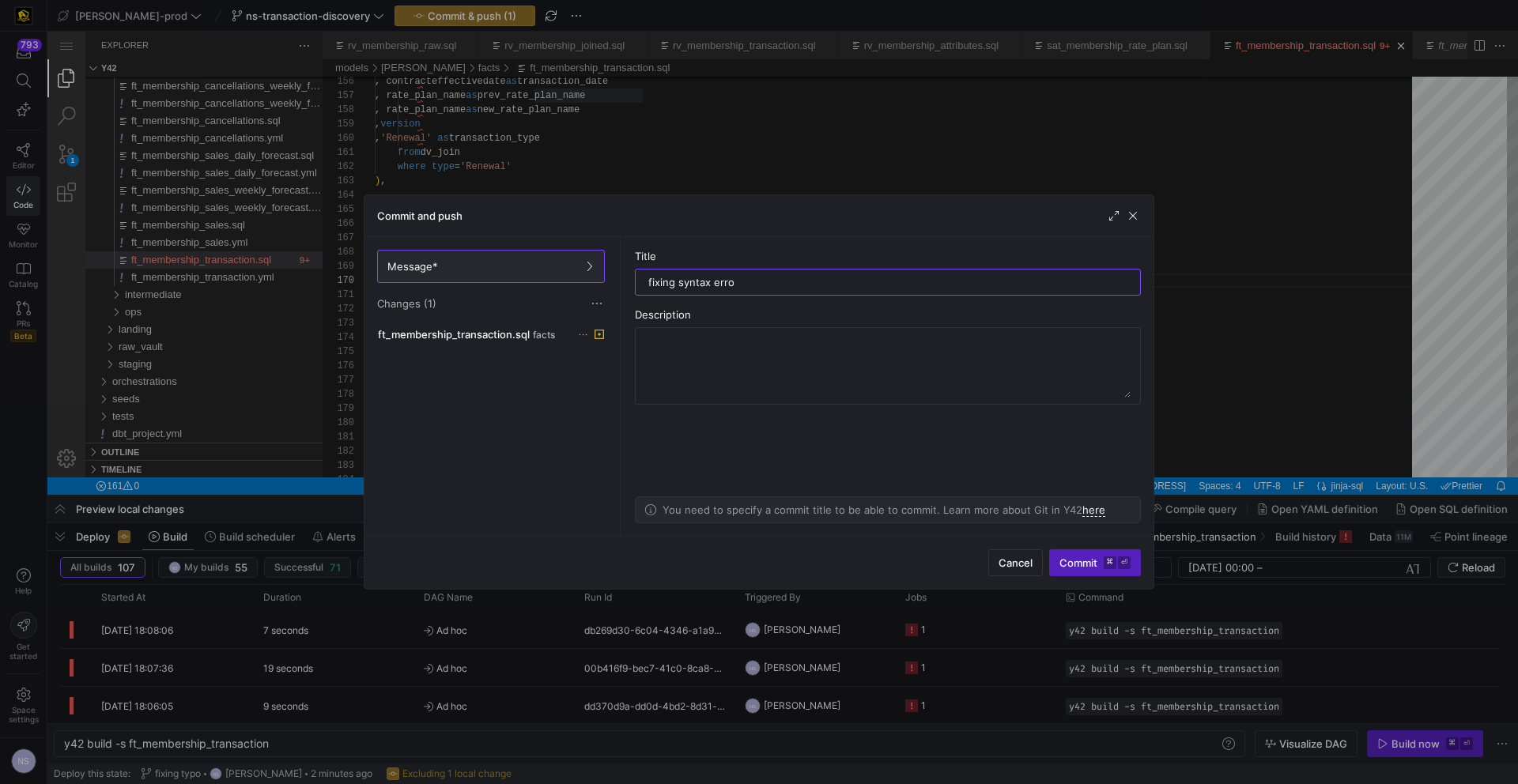
type input "fixing syntax error"
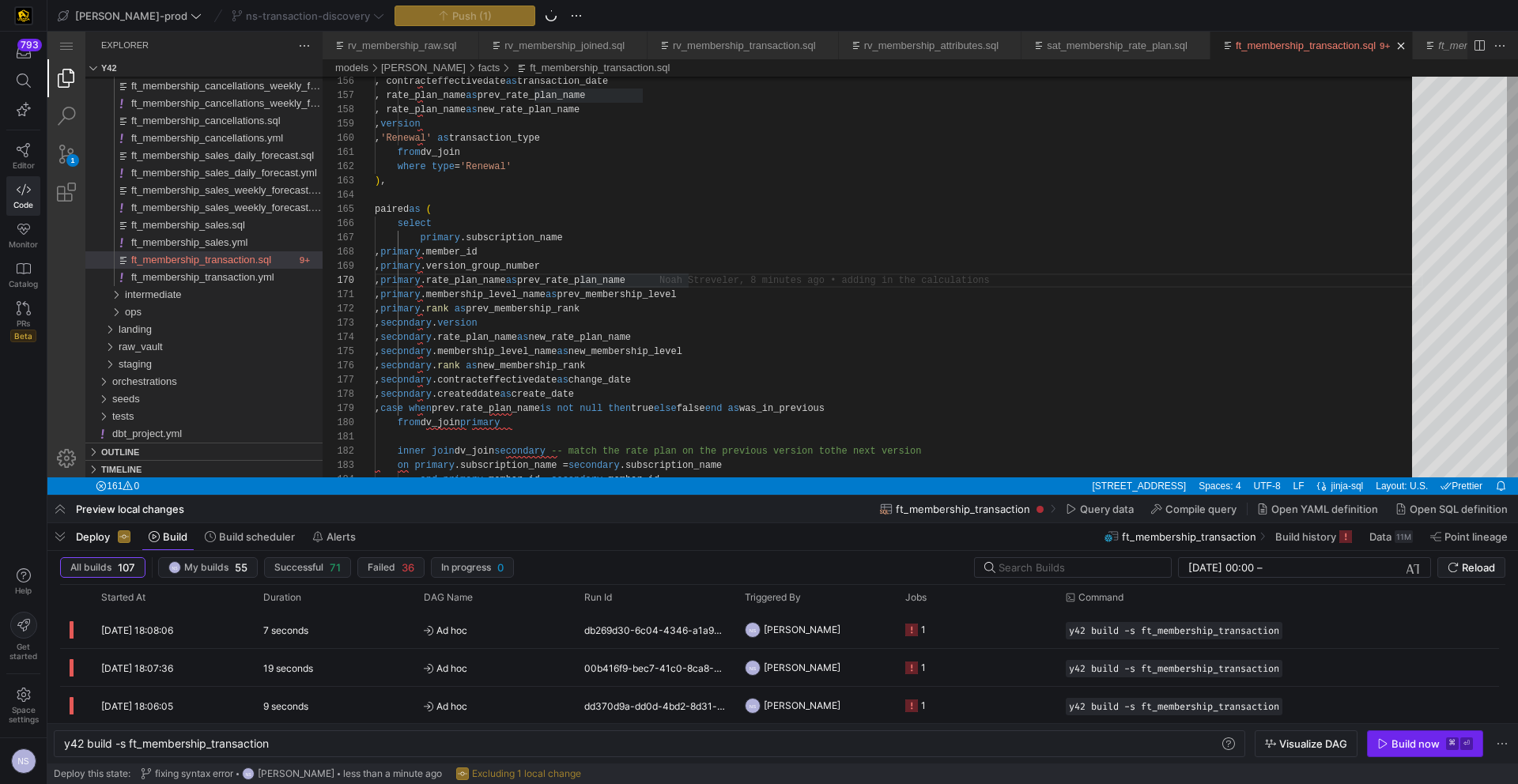
click at [1400, 747] on div "Build now" at bounding box center [1416, 744] width 48 height 13
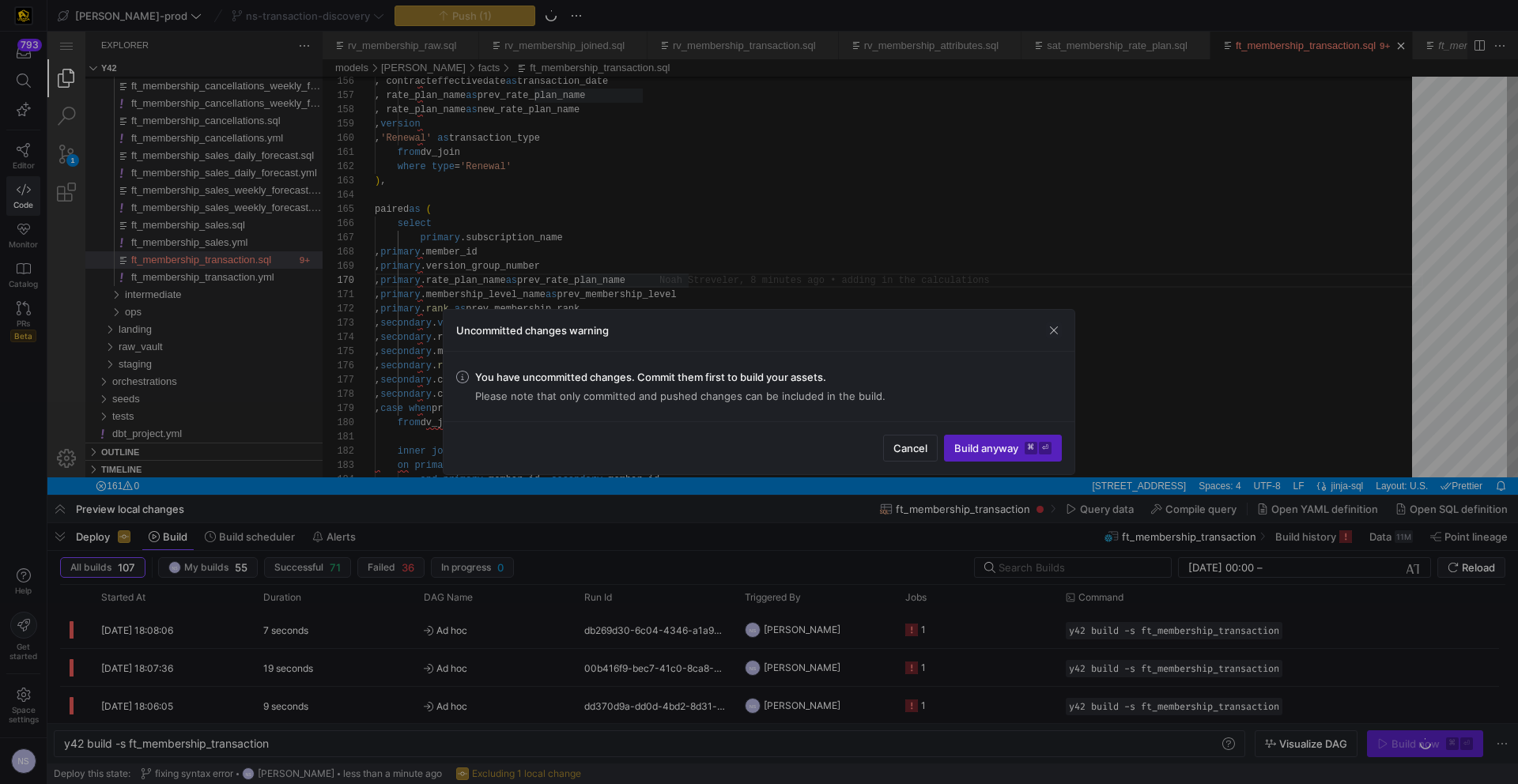
click at [1399, 747] on div at bounding box center [759, 392] width 1518 height 784
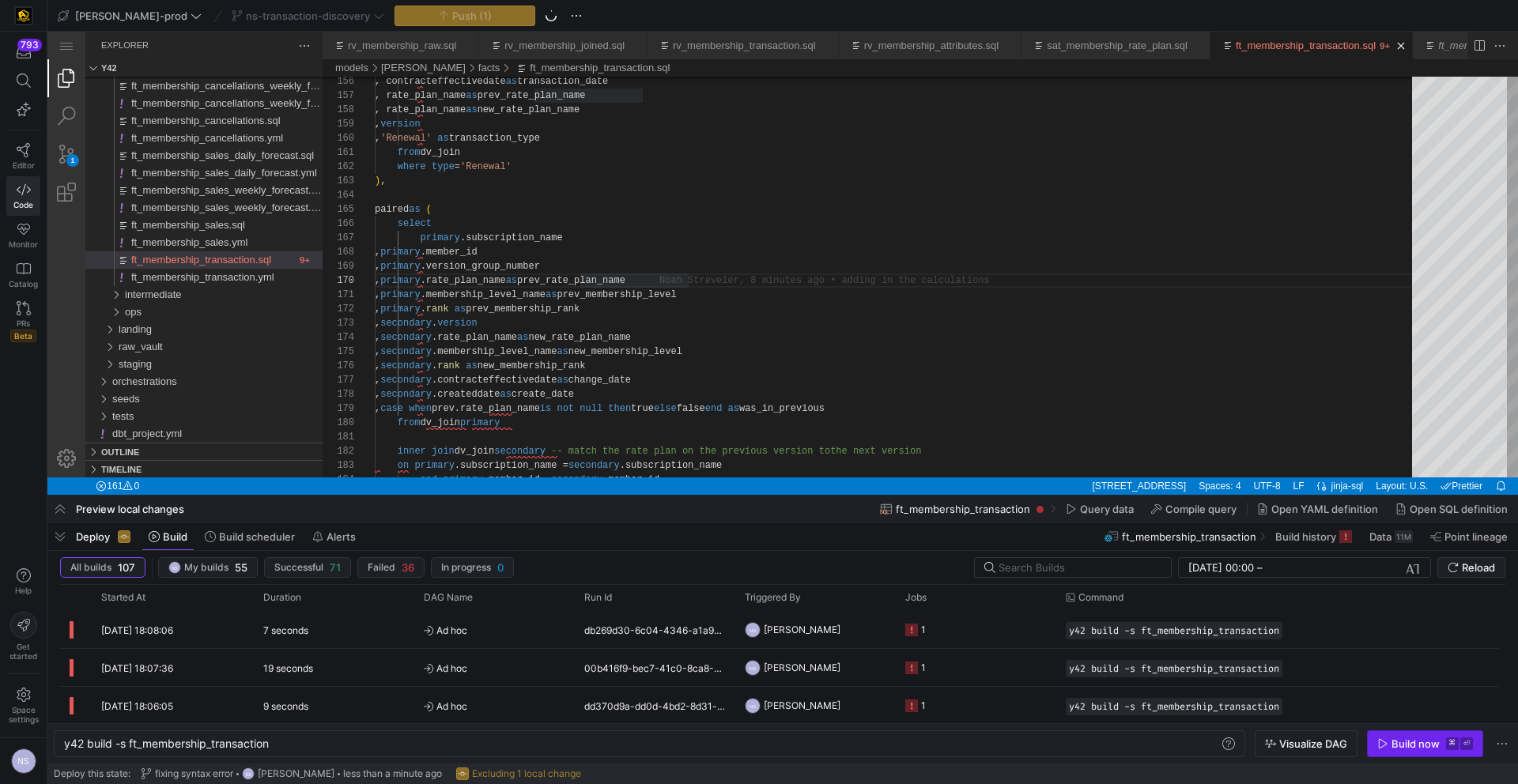
click at [1411, 744] on div "Build now" at bounding box center [1416, 744] width 48 height 13
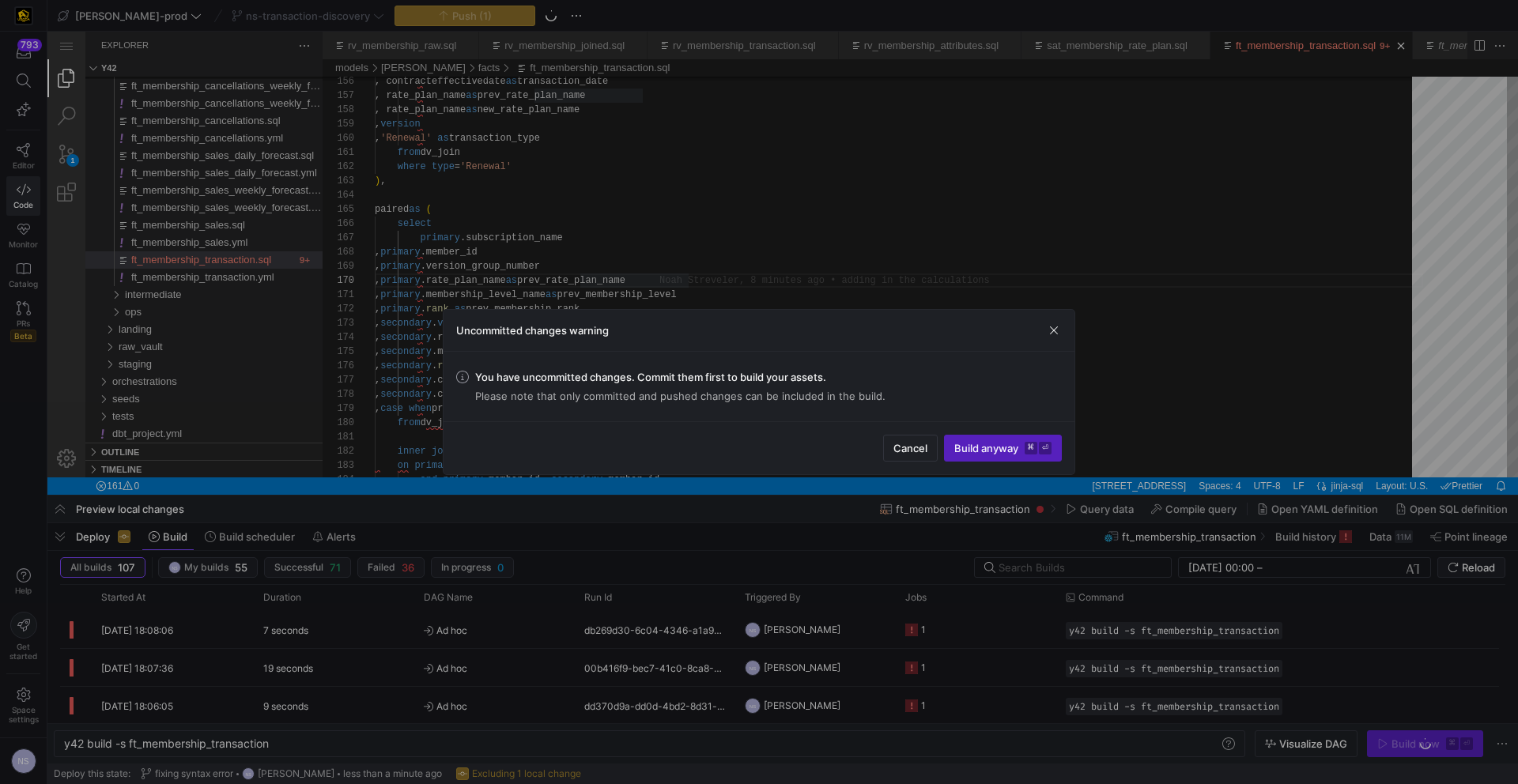
click at [1393, 711] on div at bounding box center [759, 392] width 1518 height 784
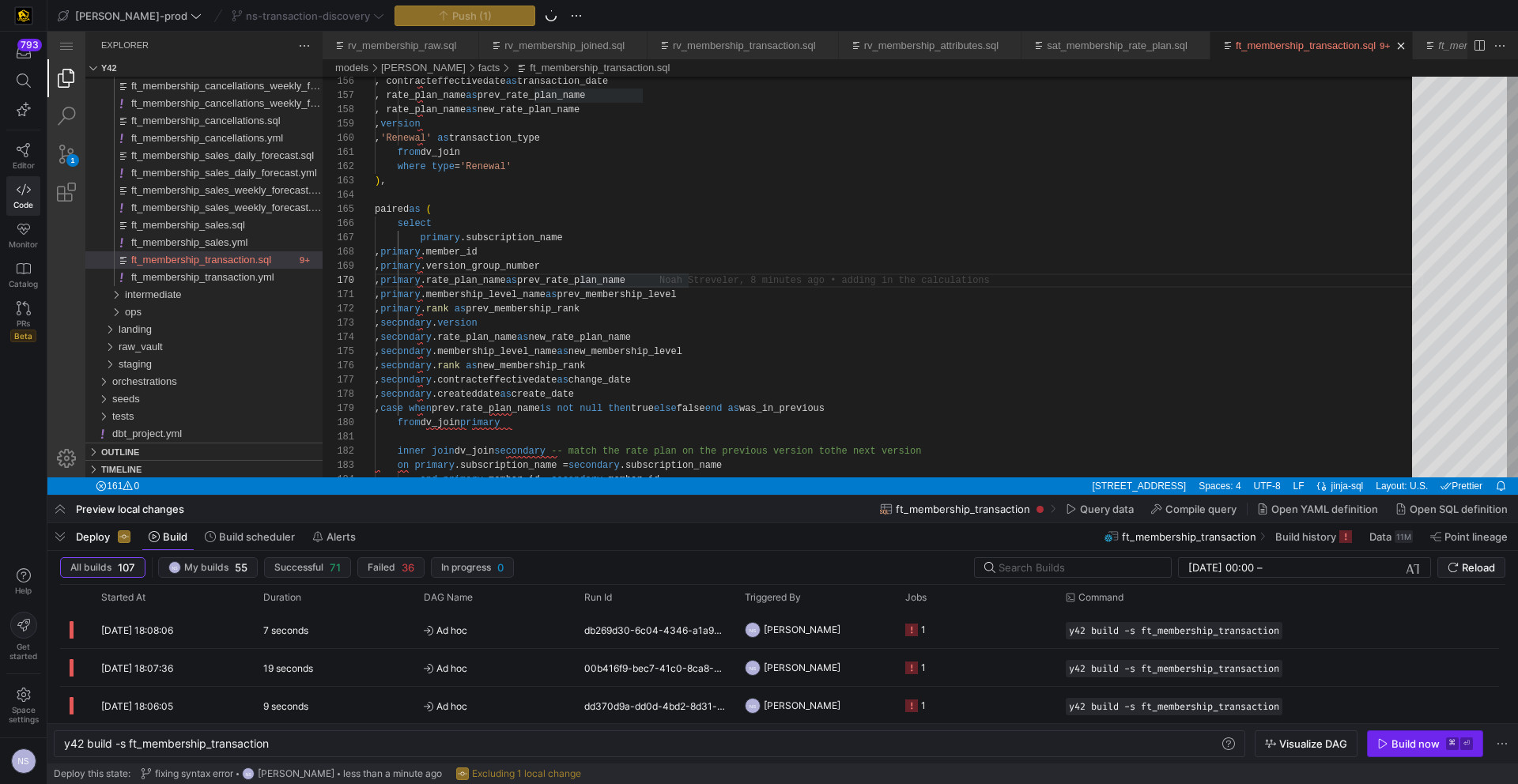
click at [1420, 744] on div "Build now" at bounding box center [1416, 744] width 48 height 13
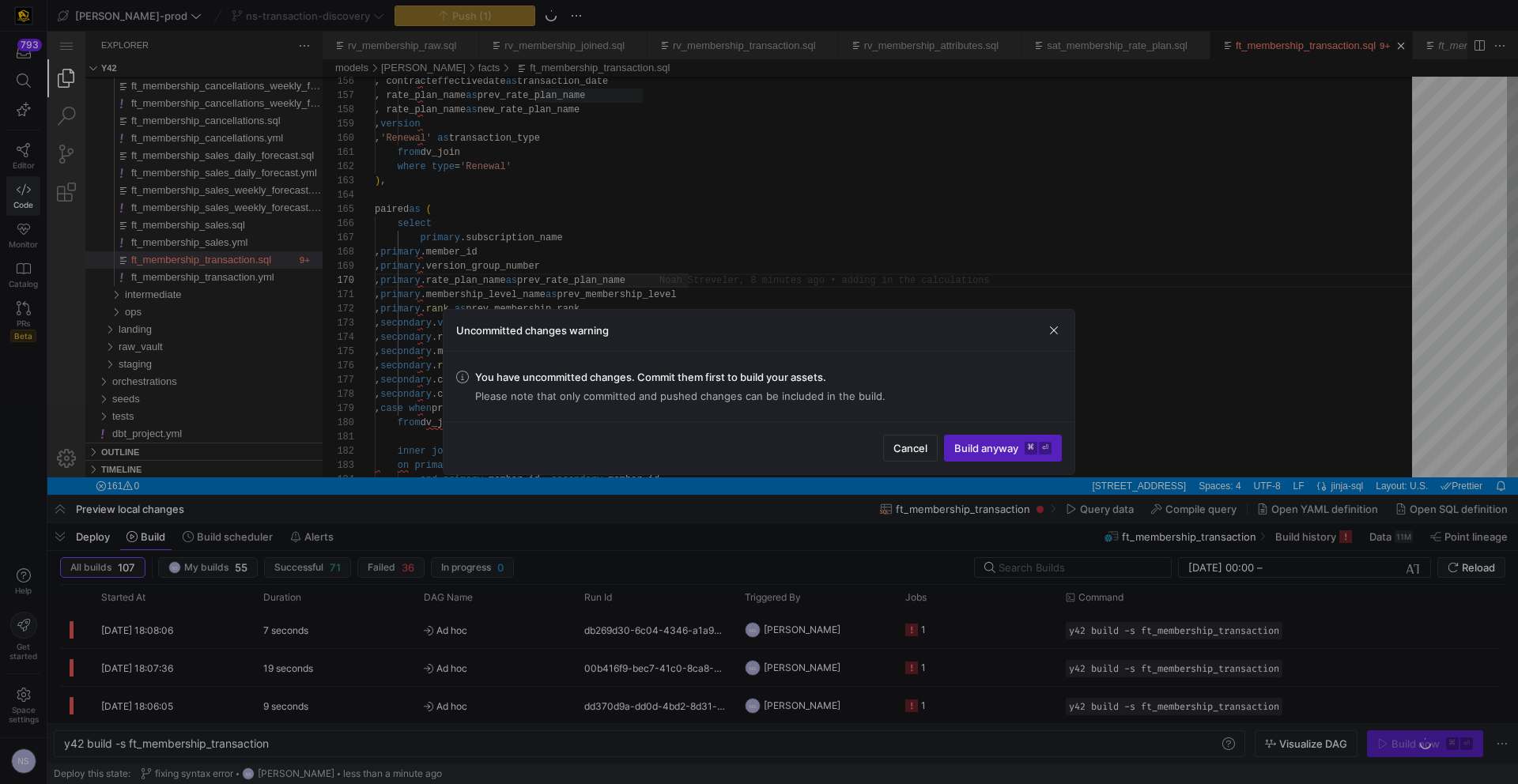
click at [1338, 611] on div at bounding box center [759, 392] width 1518 height 784
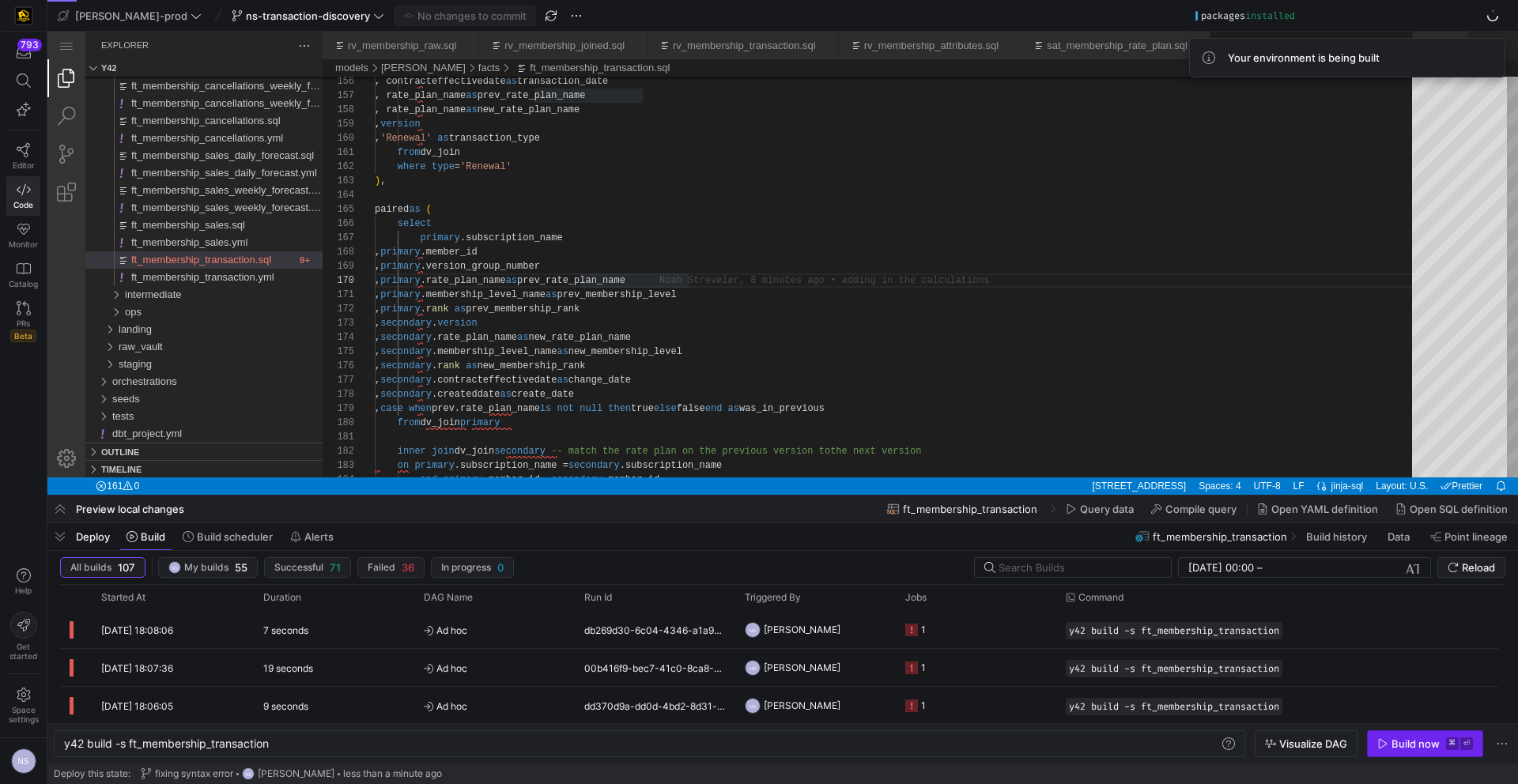
click at [1414, 746] on div "Build now" at bounding box center [1416, 744] width 48 height 13
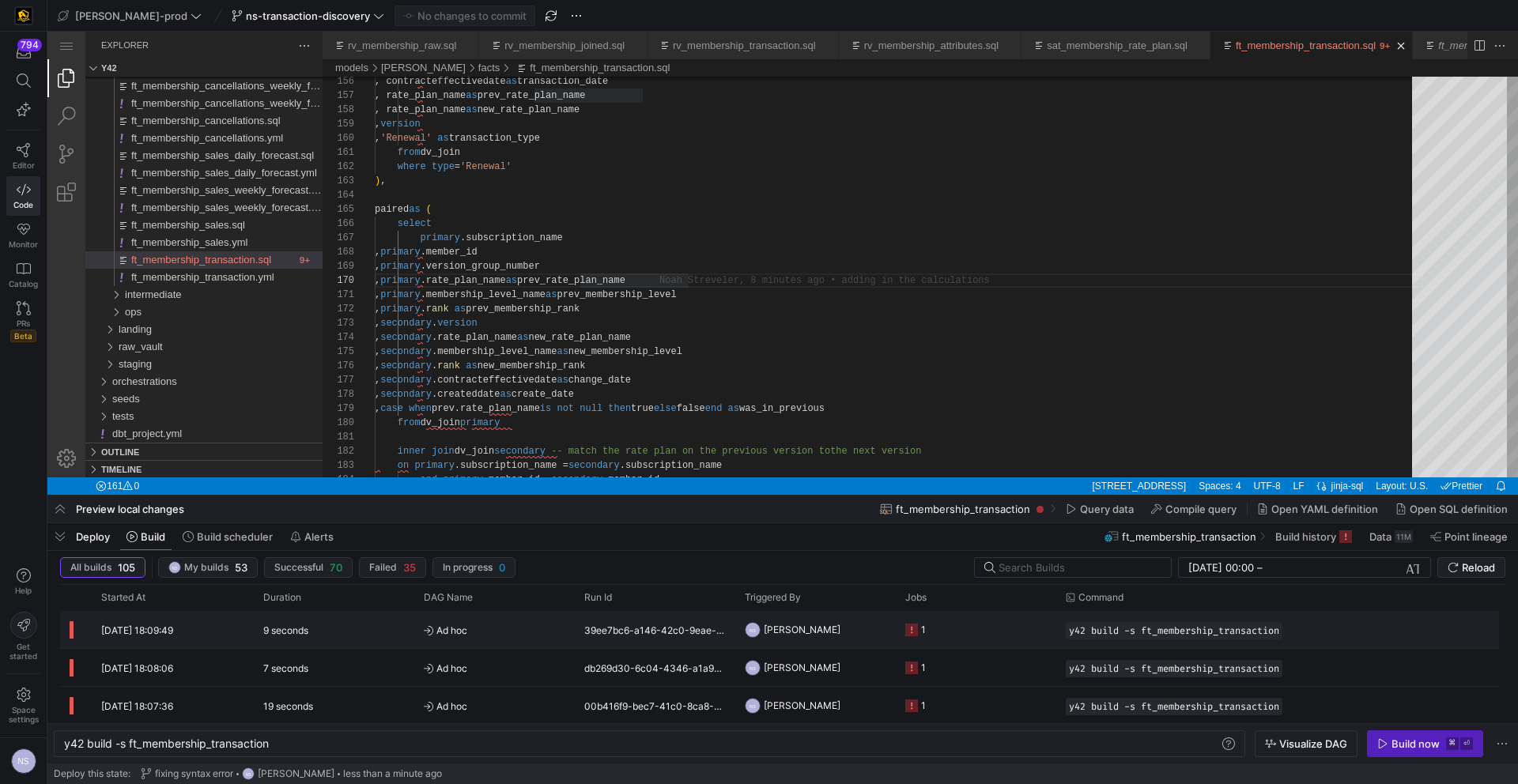
click at [983, 625] on y42-job-status-cell-renderer "1" at bounding box center [976, 630] width 142 height 36
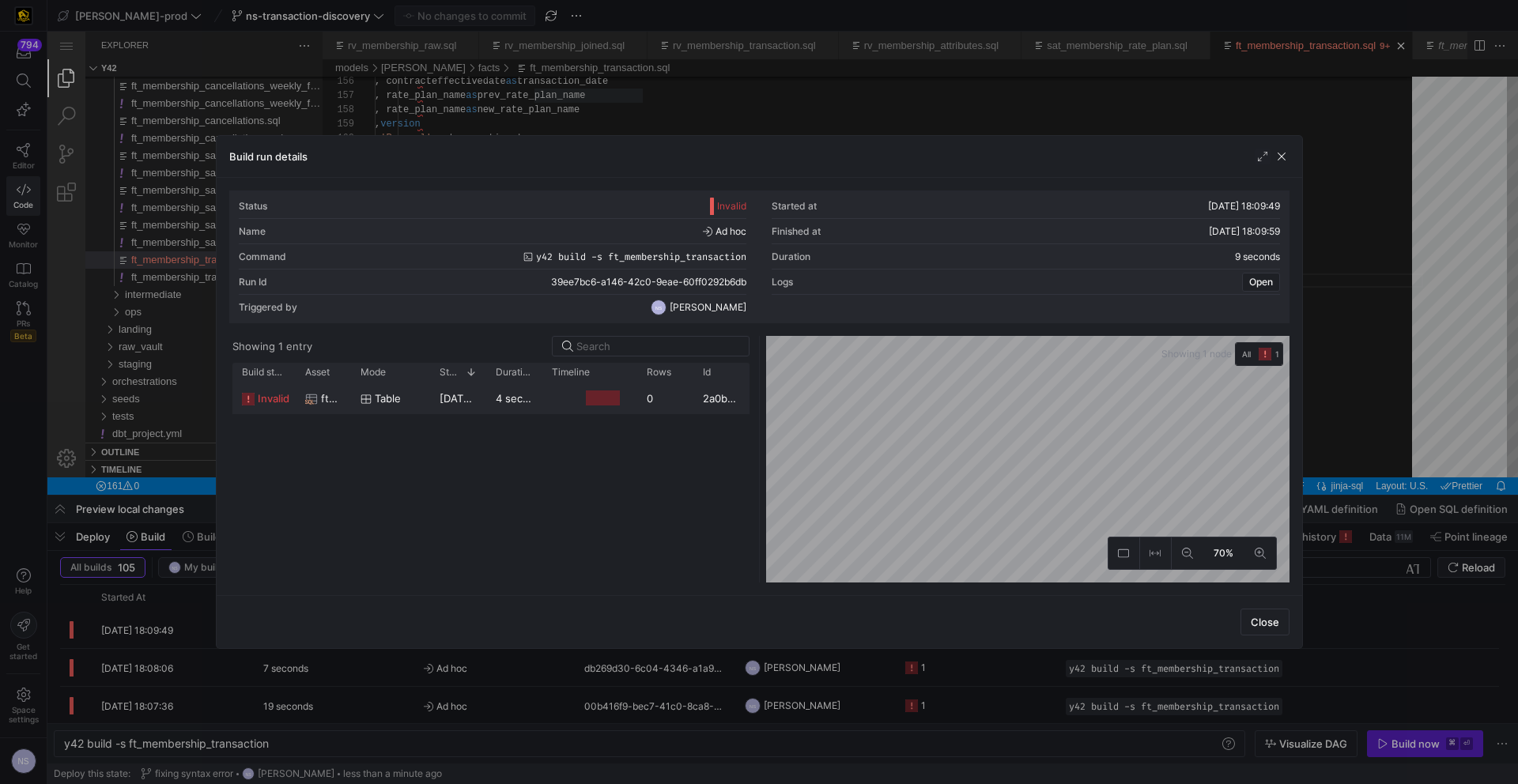
click at [521, 387] on div "4 seconds" at bounding box center [514, 398] width 56 height 30
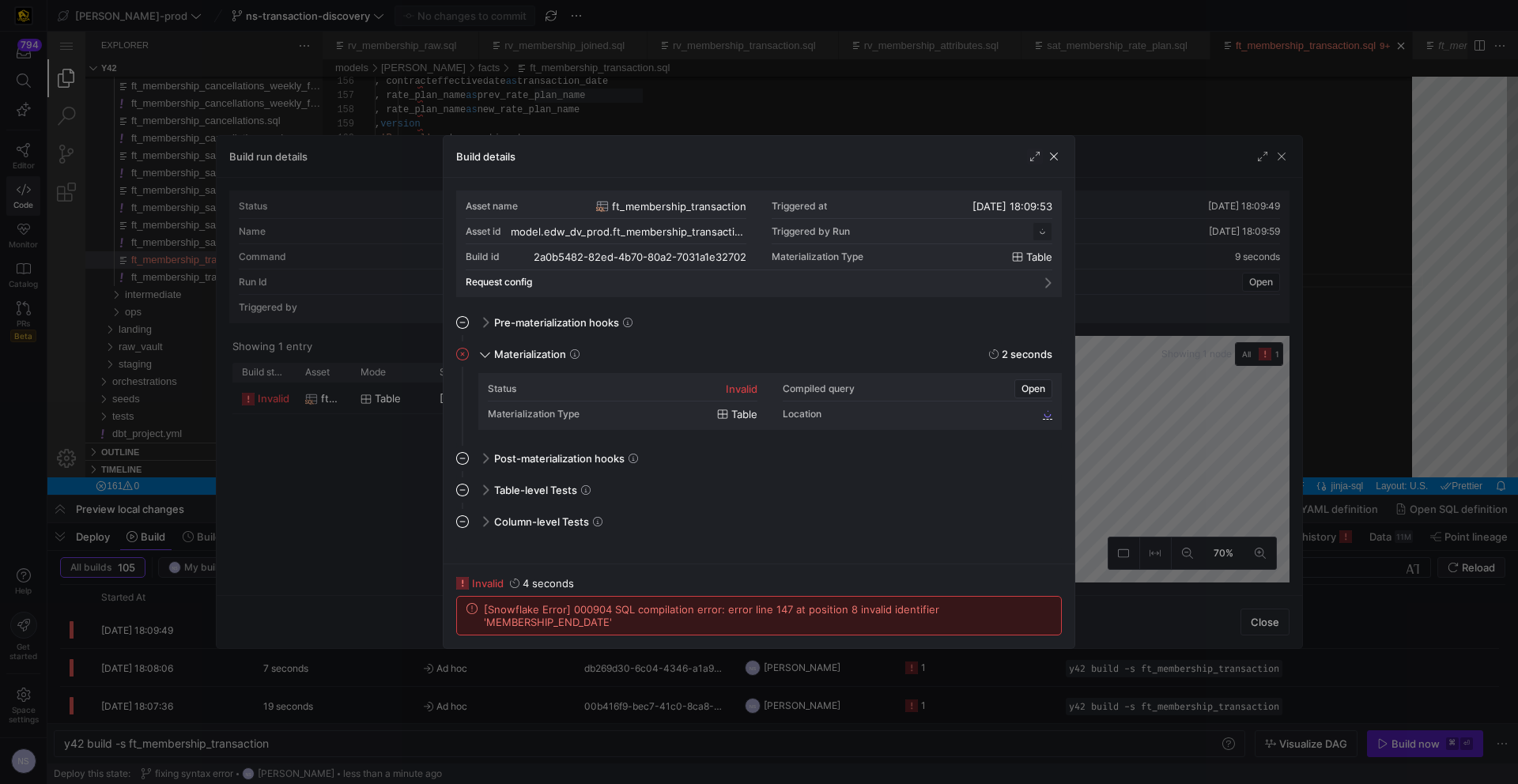
scroll to position [142, 0]
click at [1118, 400] on div at bounding box center [759, 392] width 1518 height 784
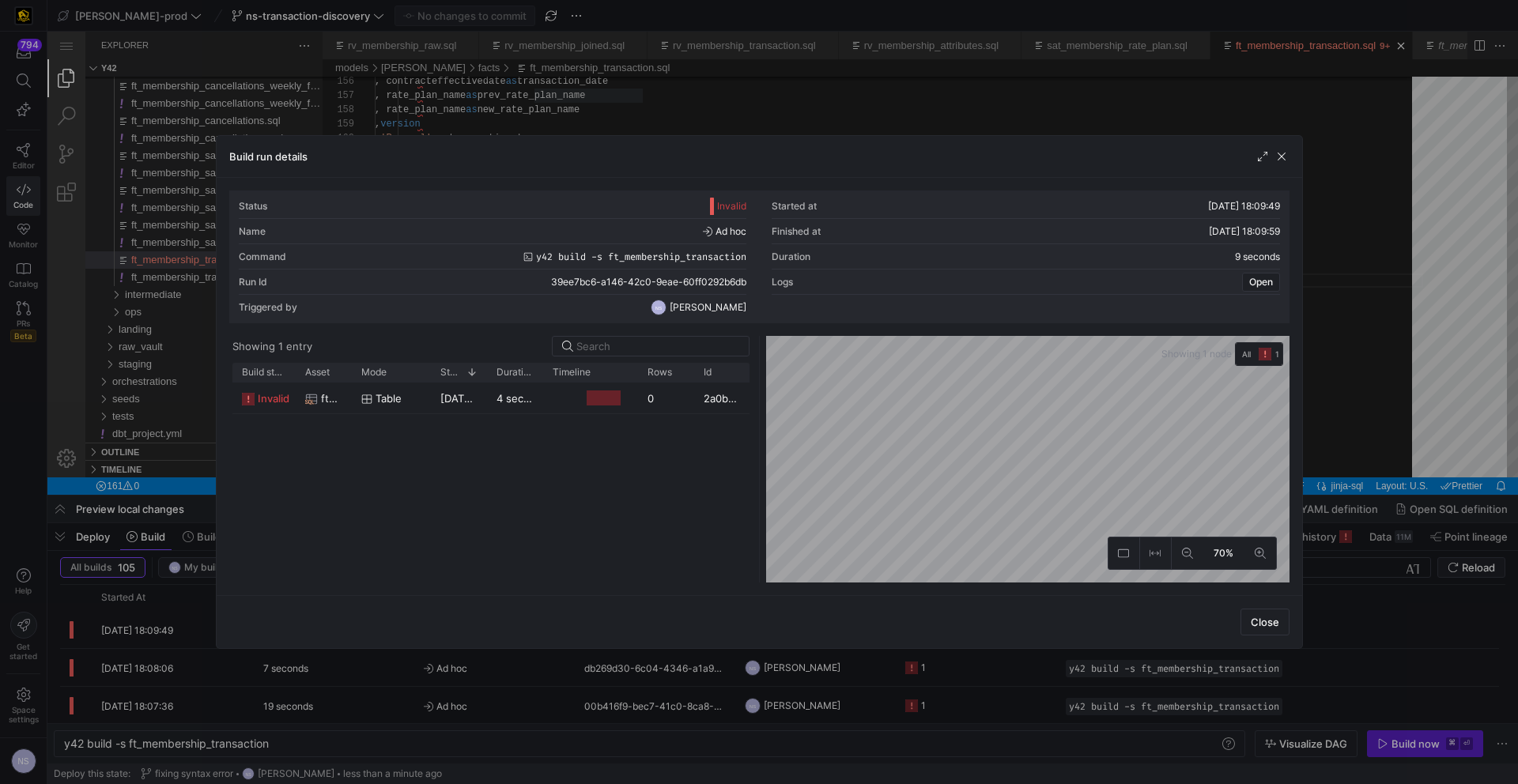
drag, startPoint x: 1410, startPoint y: 385, endPoint x: 702, endPoint y: 365, distance: 708.3
click at [1410, 385] on div at bounding box center [759, 392] width 1518 height 784
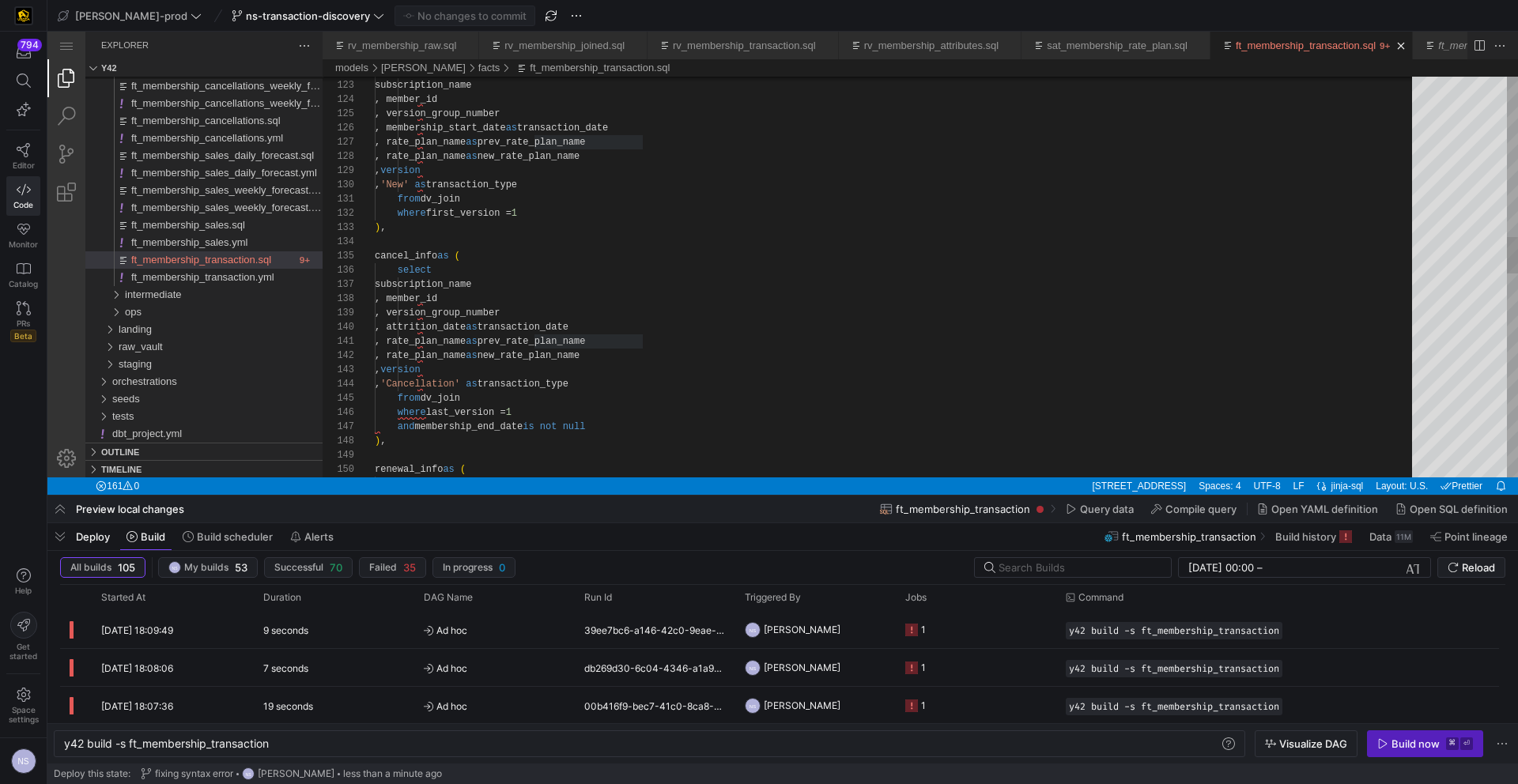
click at [487, 328] on div "renewal_info as ( and membership_end_date is not null ) , from dv_join where la…" at bounding box center [899, 513] width 1048 height 4342
click at [479, 421] on div "renewal_info as ( and membership_end_date is not null ) , from dv_join where la…" at bounding box center [899, 513] width 1048 height 4342
paste textarea "attrition"
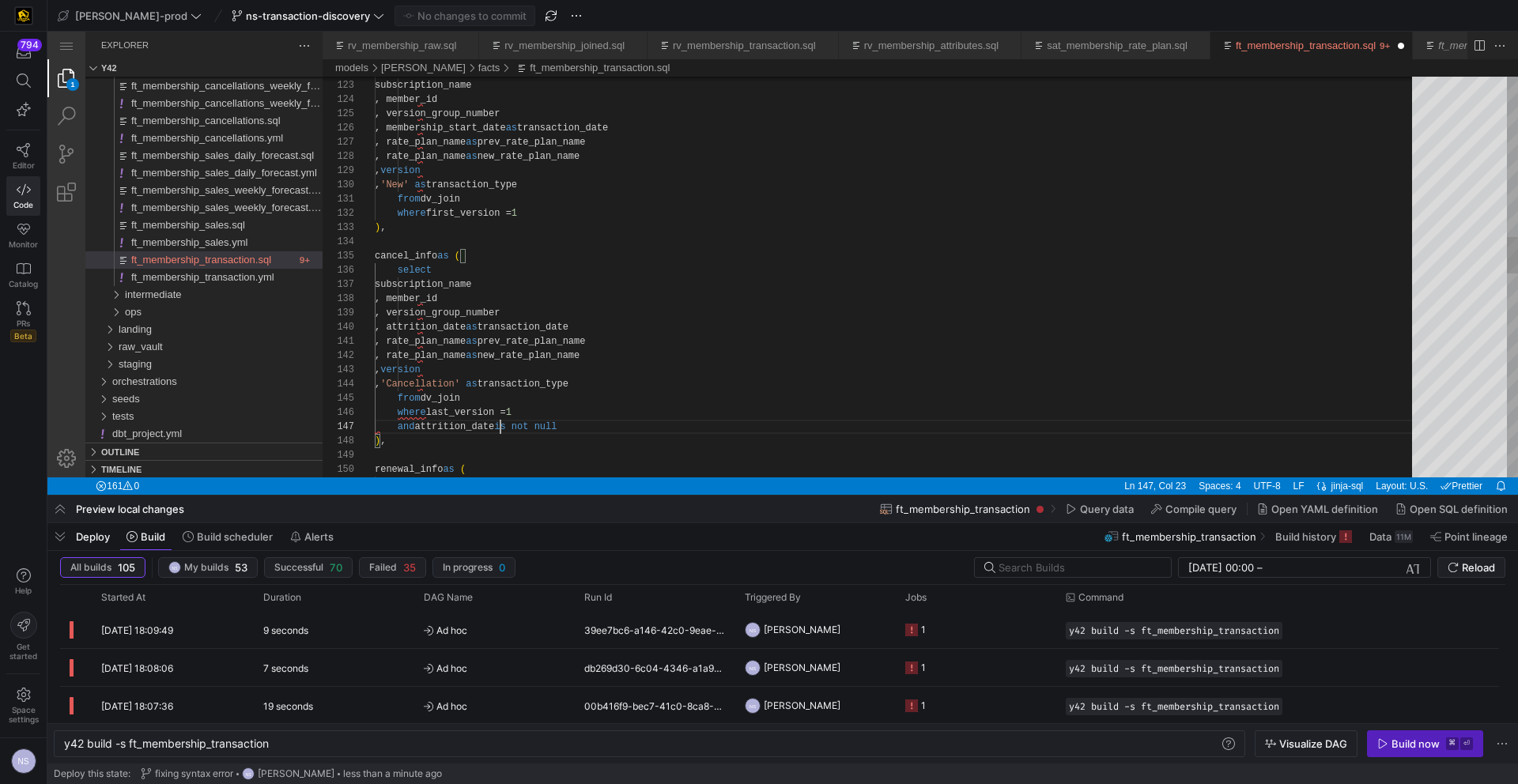
scroll to position [85, 125]
type textarea "from dv_join where first_version = 1 ), cancel_info as ( select subscription_na…"
click at [671, 296] on div "renewal_info as ( and attrition_date is not null ) , from dv_join where last_ve…" at bounding box center [899, 513] width 1048 height 4342
click at [395, 13] on span "button" at bounding box center [464, 15] width 139 height 19
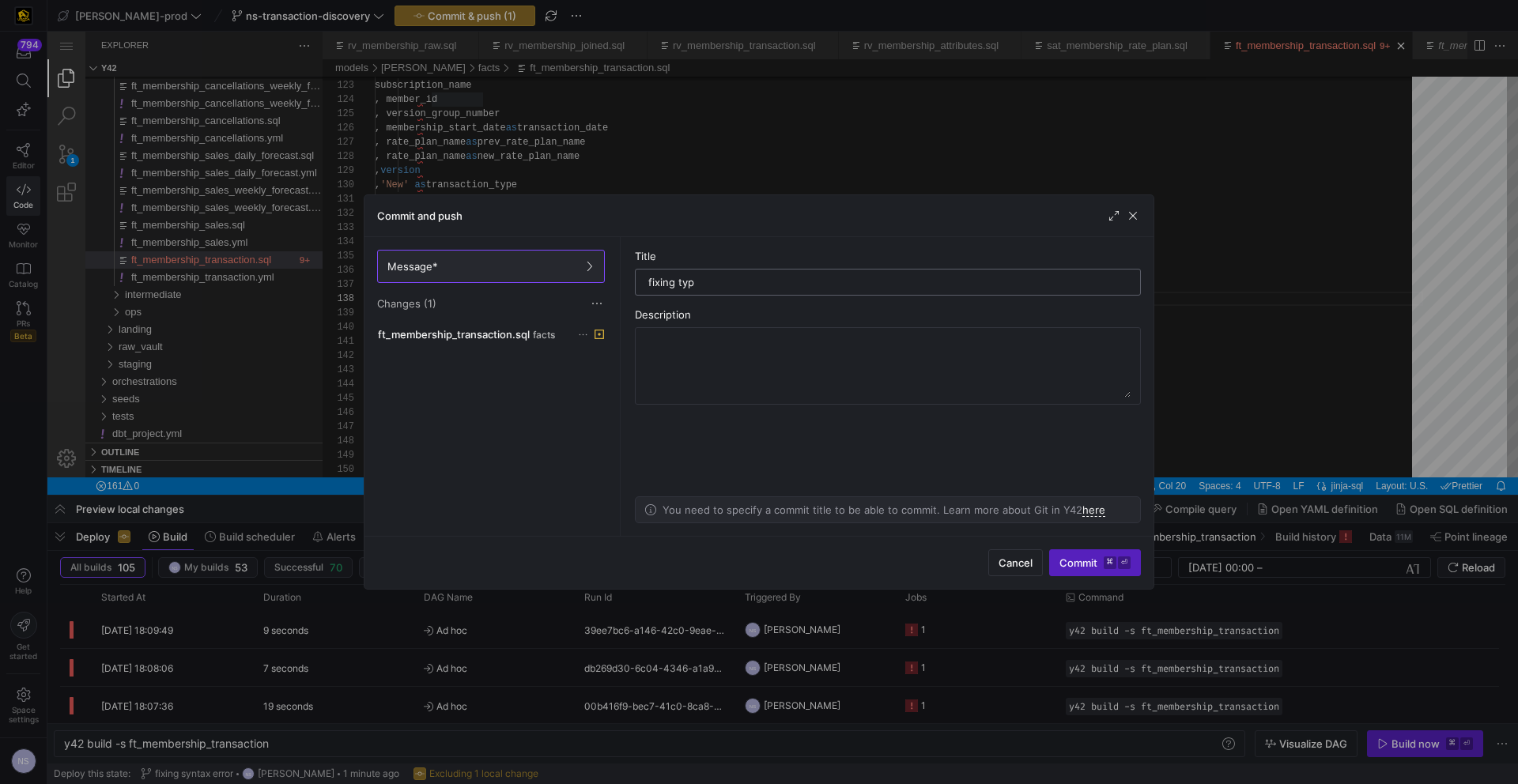
type input "fixing typo"
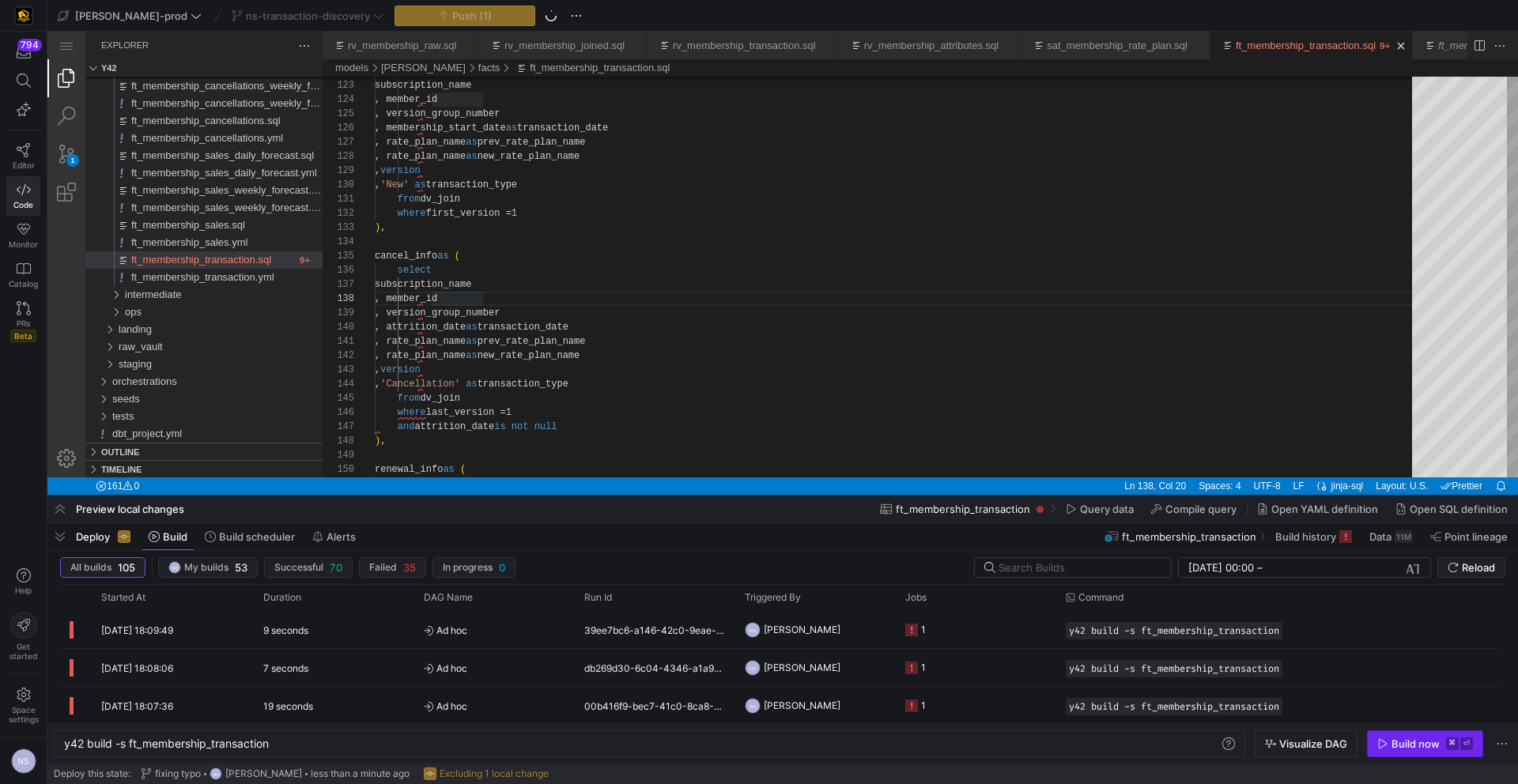
click at [1389, 748] on span "Build now ⌘ ⏎" at bounding box center [1425, 744] width 96 height 13
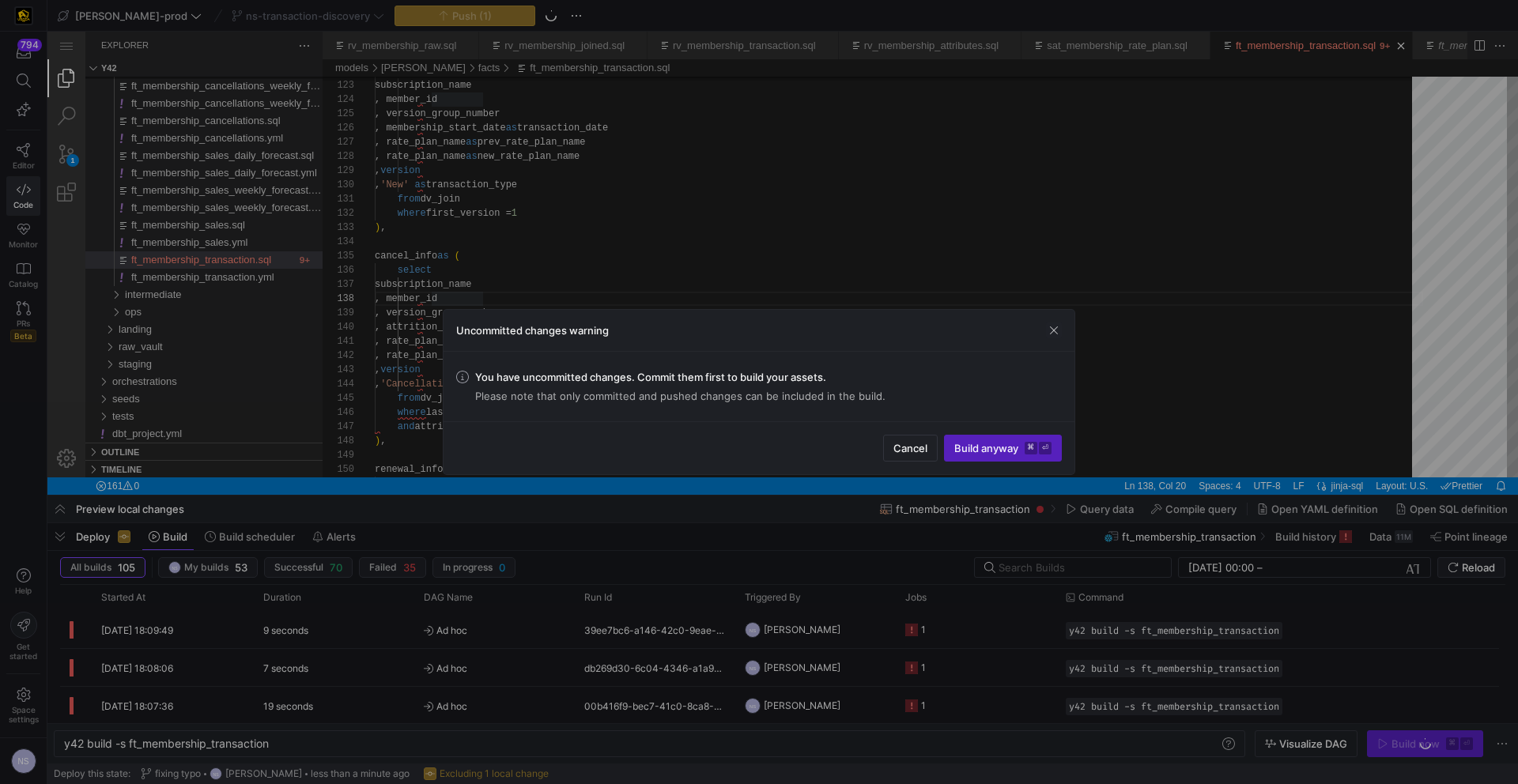
click at [1259, 642] on div at bounding box center [759, 392] width 1518 height 784
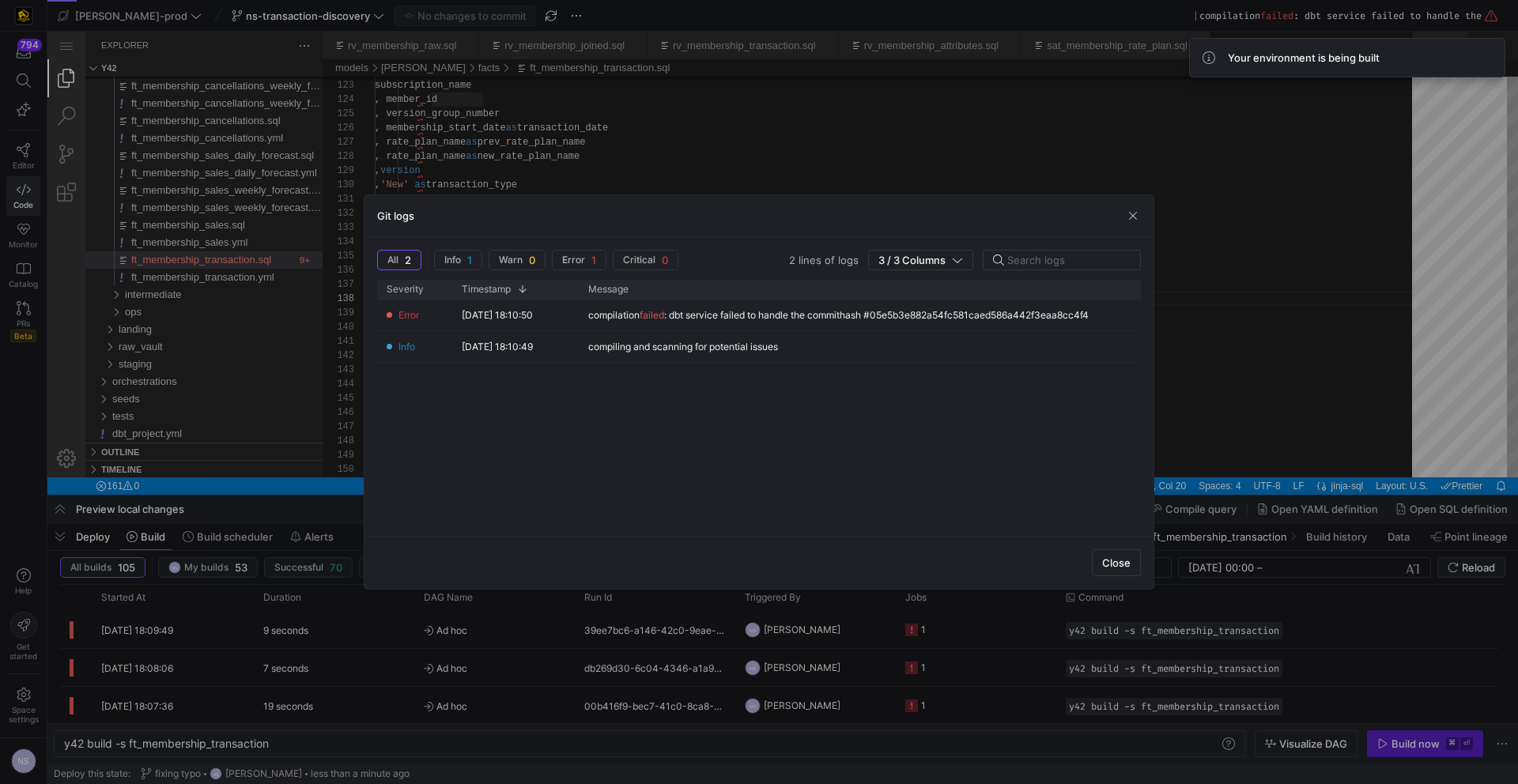
click at [1178, 521] on div at bounding box center [759, 392] width 1518 height 784
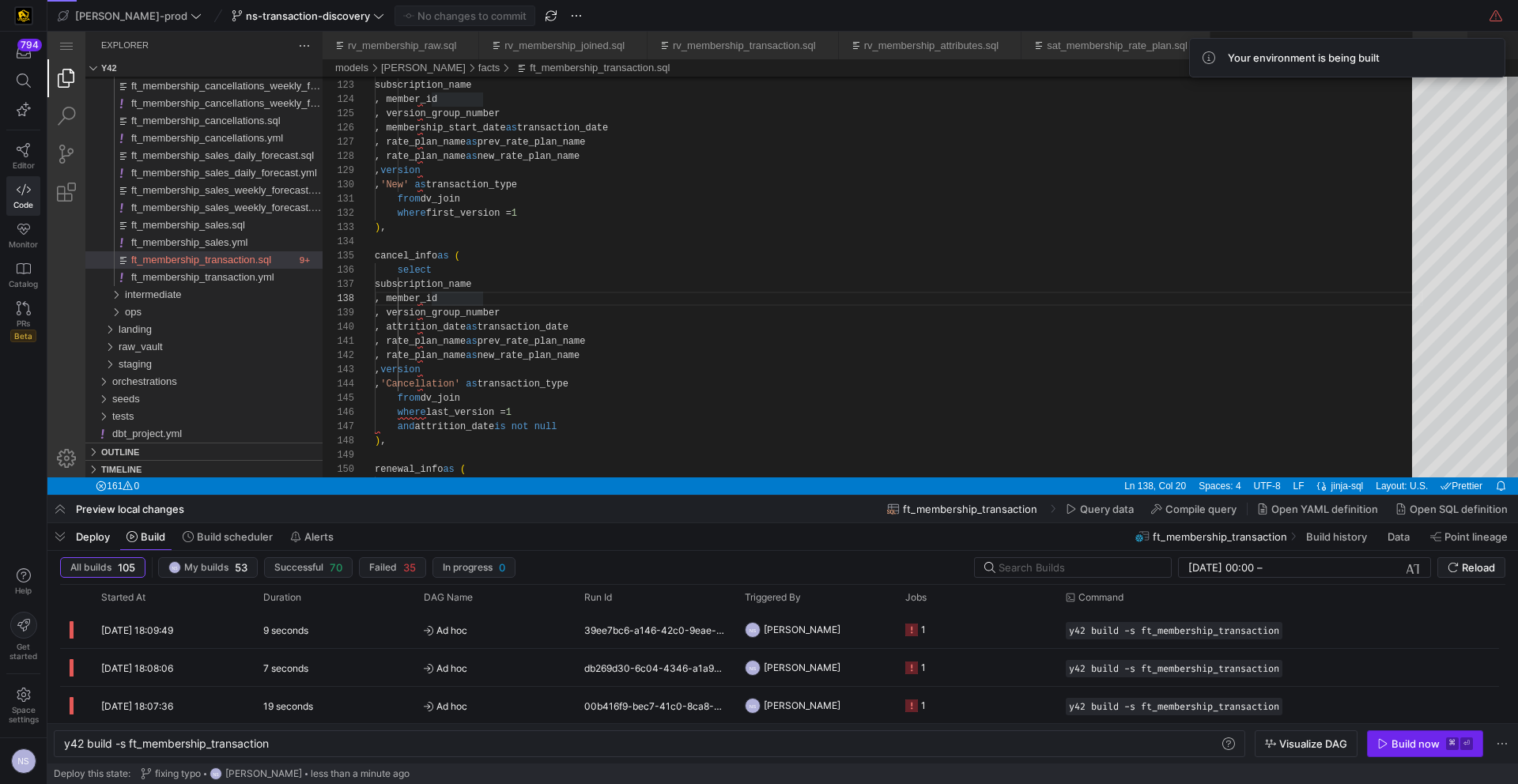
click at [1421, 751] on span "button" at bounding box center [1425, 744] width 115 height 25
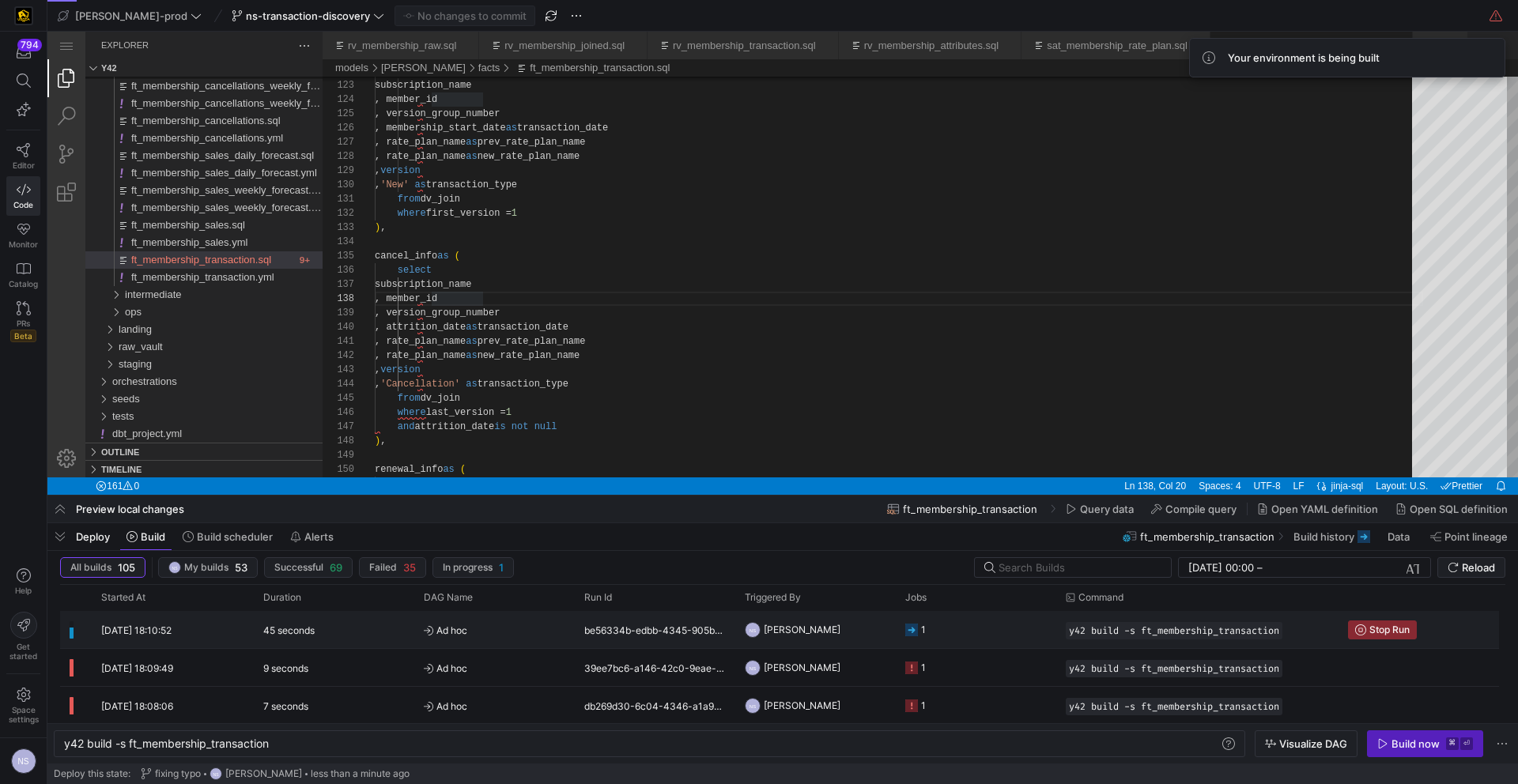
click at [927, 619] on y42-job-status-cell-renderer "1" at bounding box center [976, 630] width 142 height 36
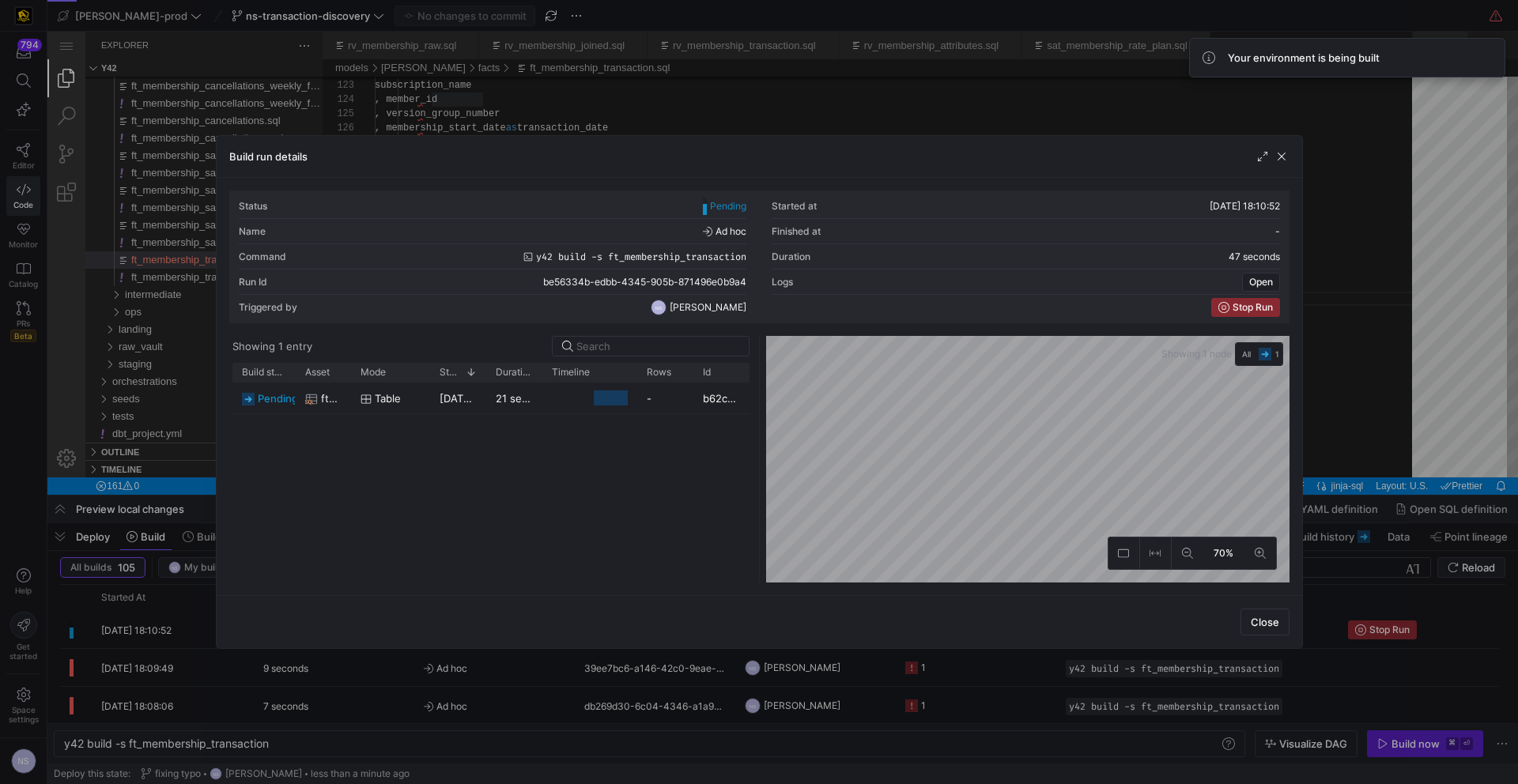
click at [781, 674] on div at bounding box center [759, 392] width 1518 height 784
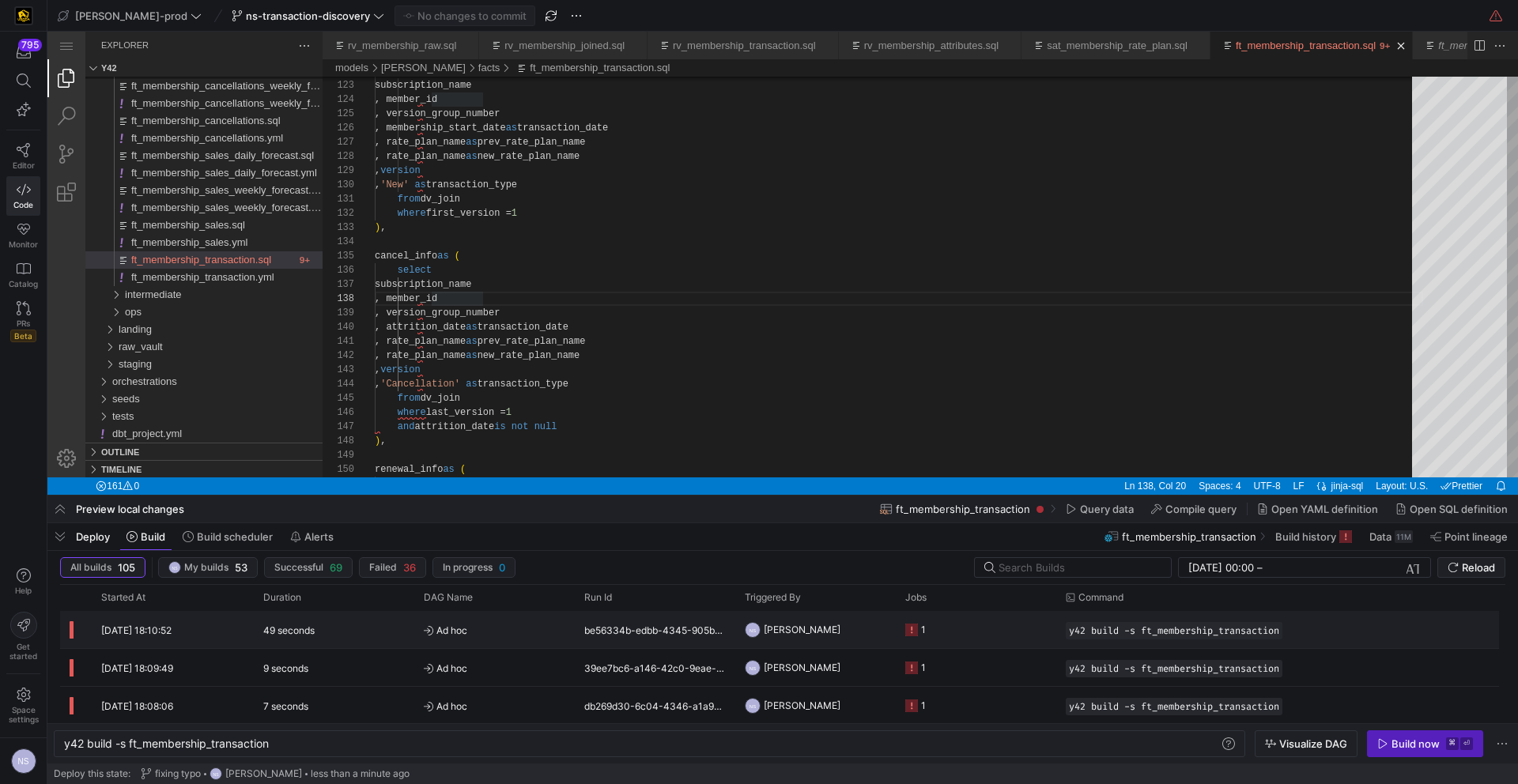
click at [821, 623] on span "[PERSON_NAME]" at bounding box center [802, 629] width 77 height 37
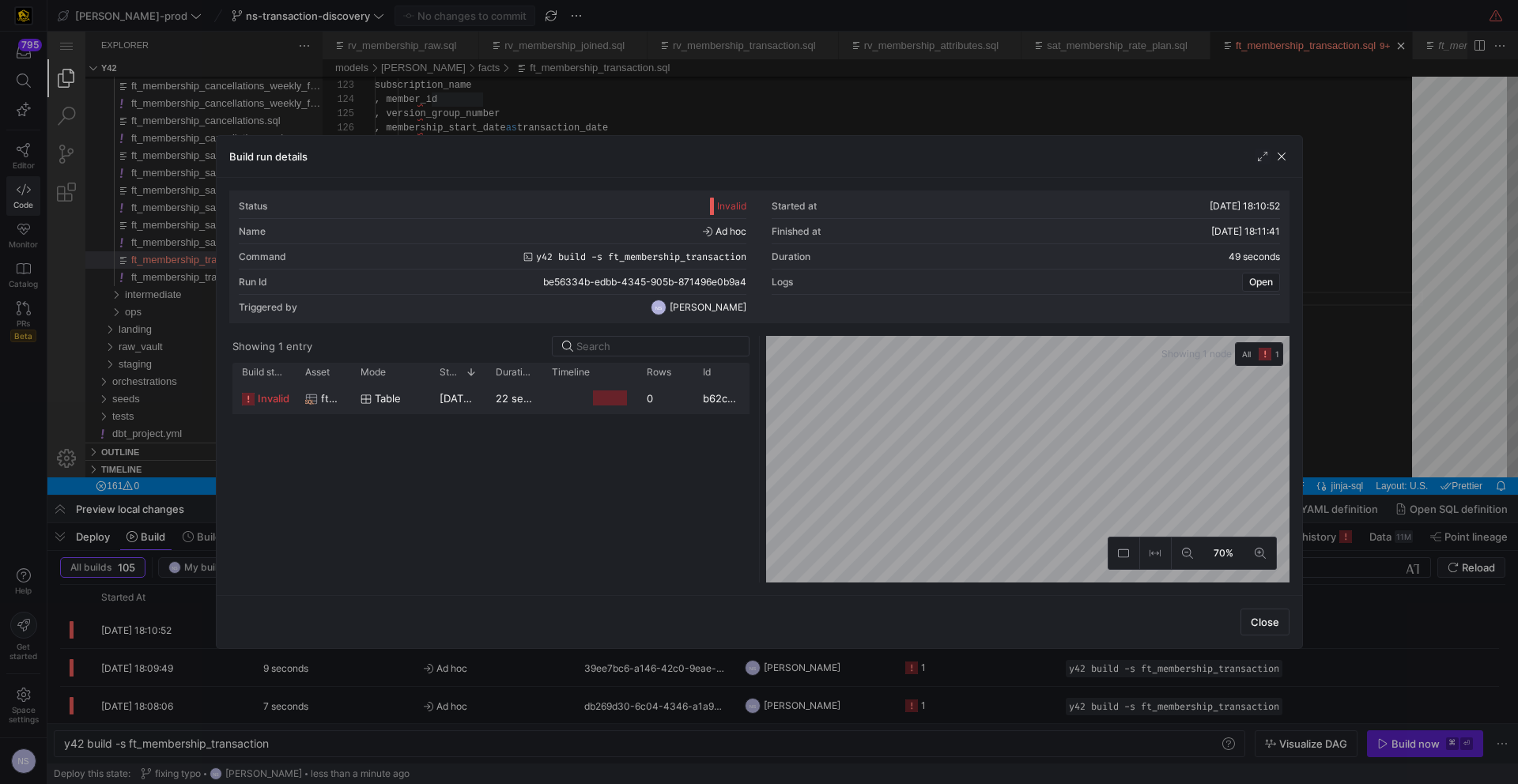
click at [617, 409] on y42-job-duration-timeline-cell-renderer at bounding box center [590, 398] width 76 height 30
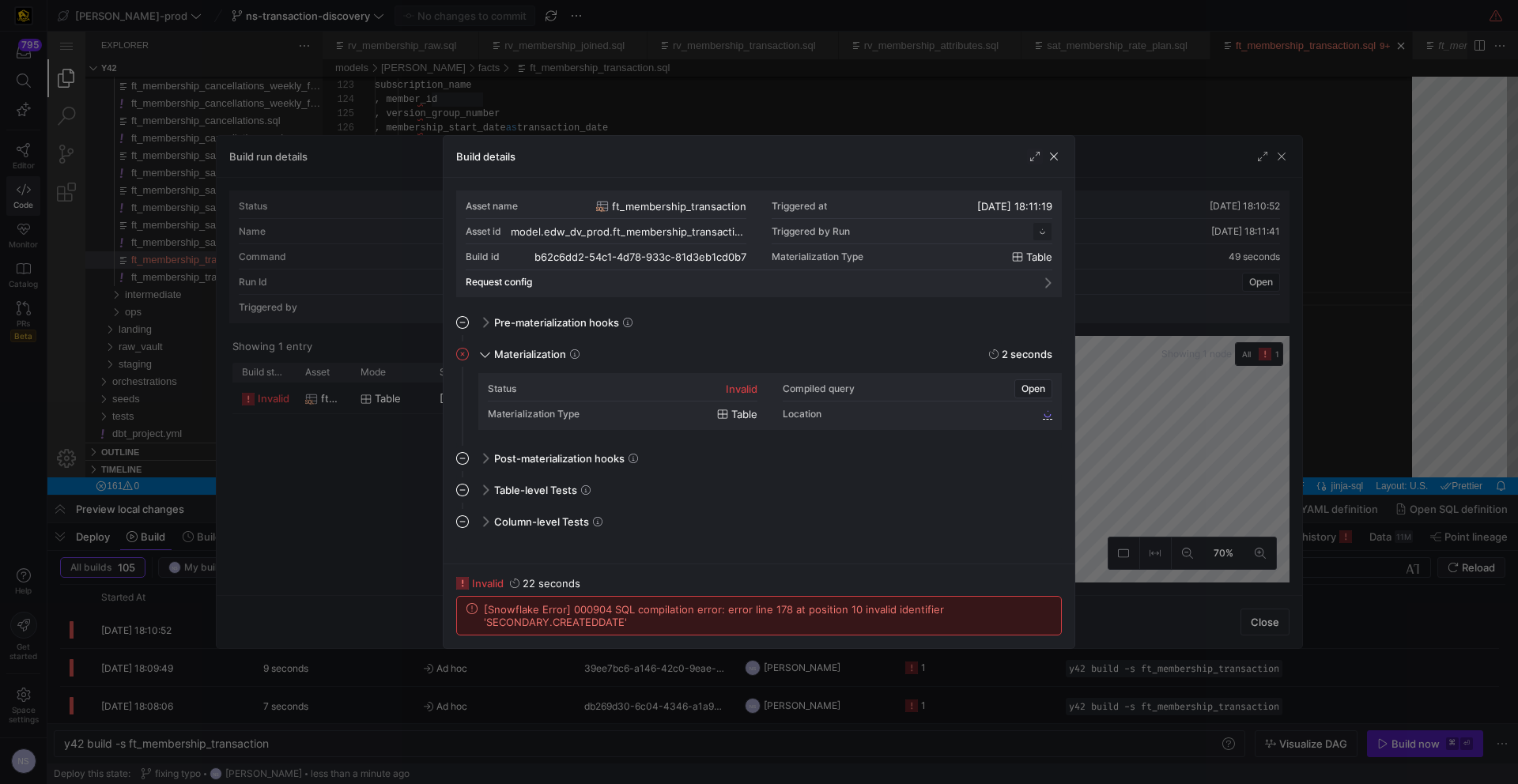
scroll to position [142, 0]
click at [1159, 489] on div at bounding box center [759, 392] width 1518 height 784
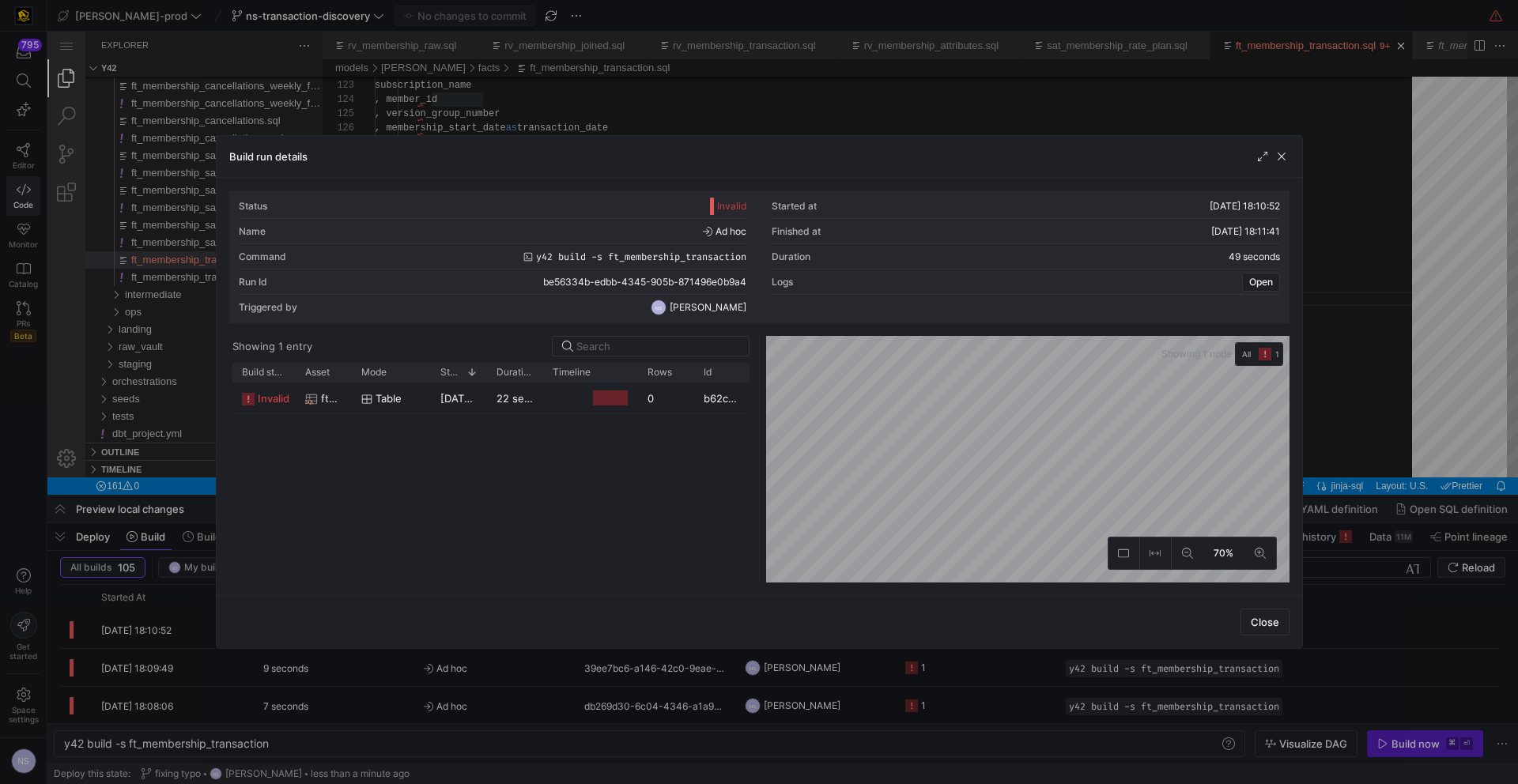
click at [1309, 450] on div at bounding box center [759, 392] width 1518 height 784
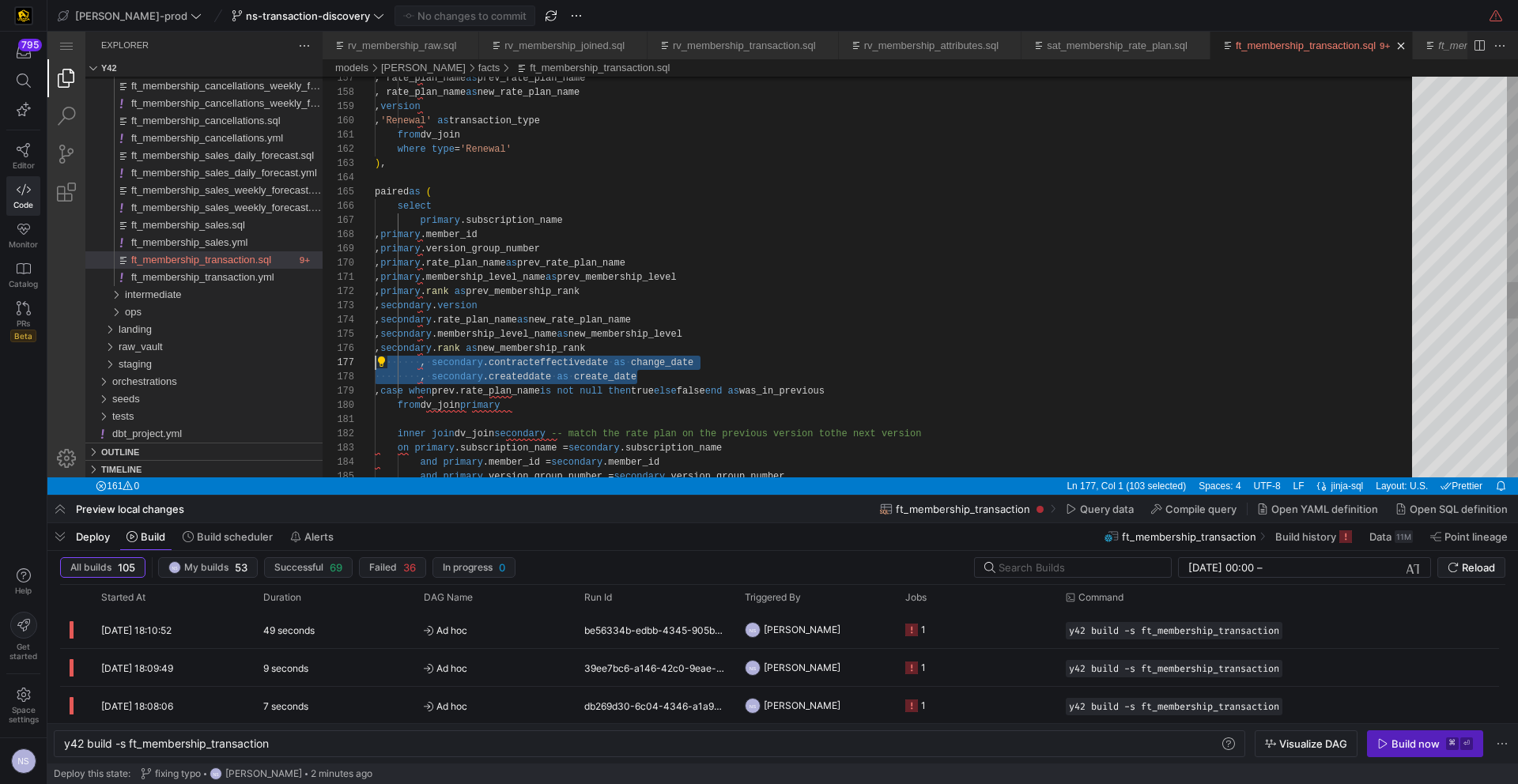
scroll to position [99, 0]
drag, startPoint x: 654, startPoint y: 373, endPoint x: 320, endPoint y: 377, distance: 334.0
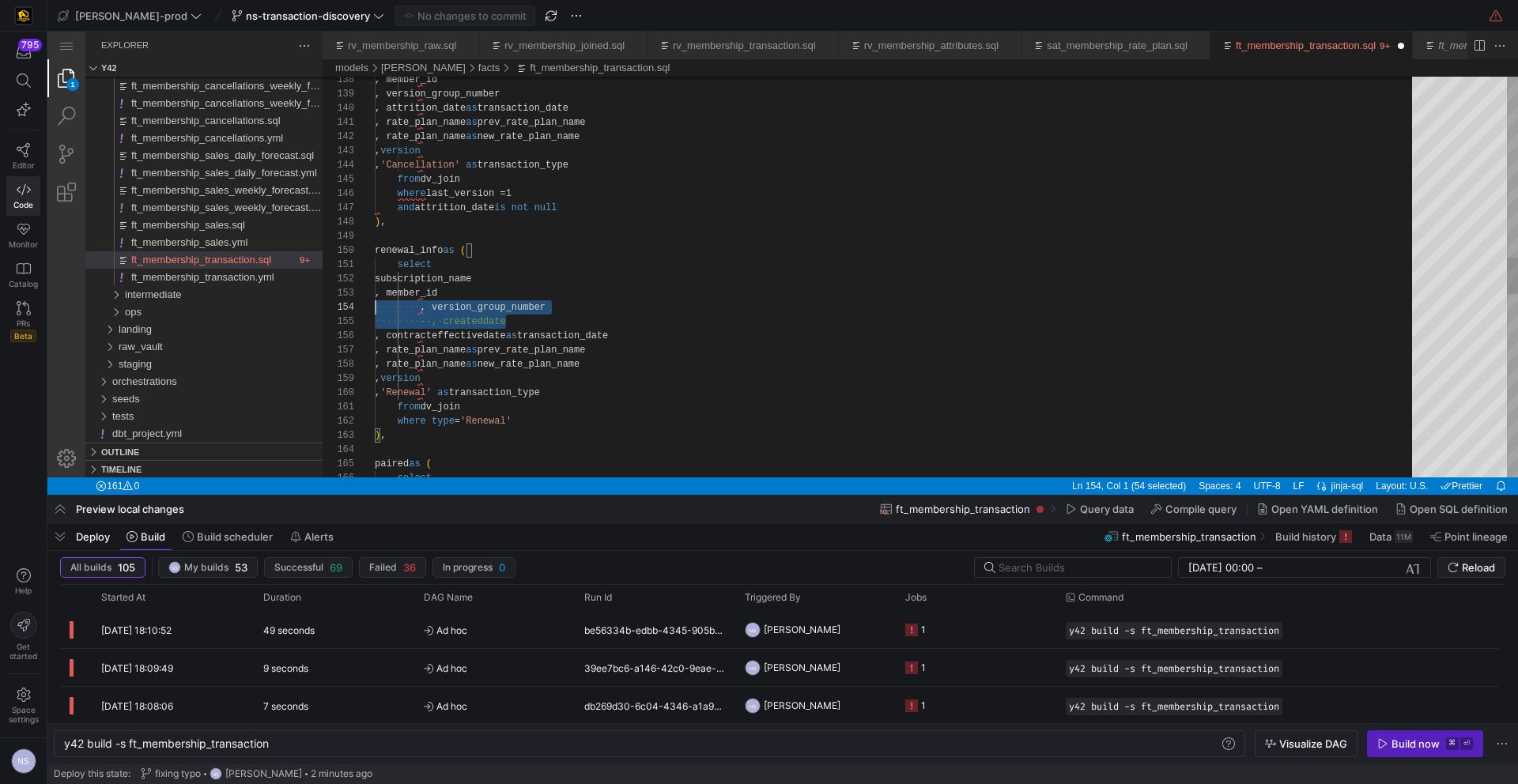
scroll to position [57, 0]
drag, startPoint x: 524, startPoint y: 318, endPoint x: 318, endPoint y: 319, distance: 206.0
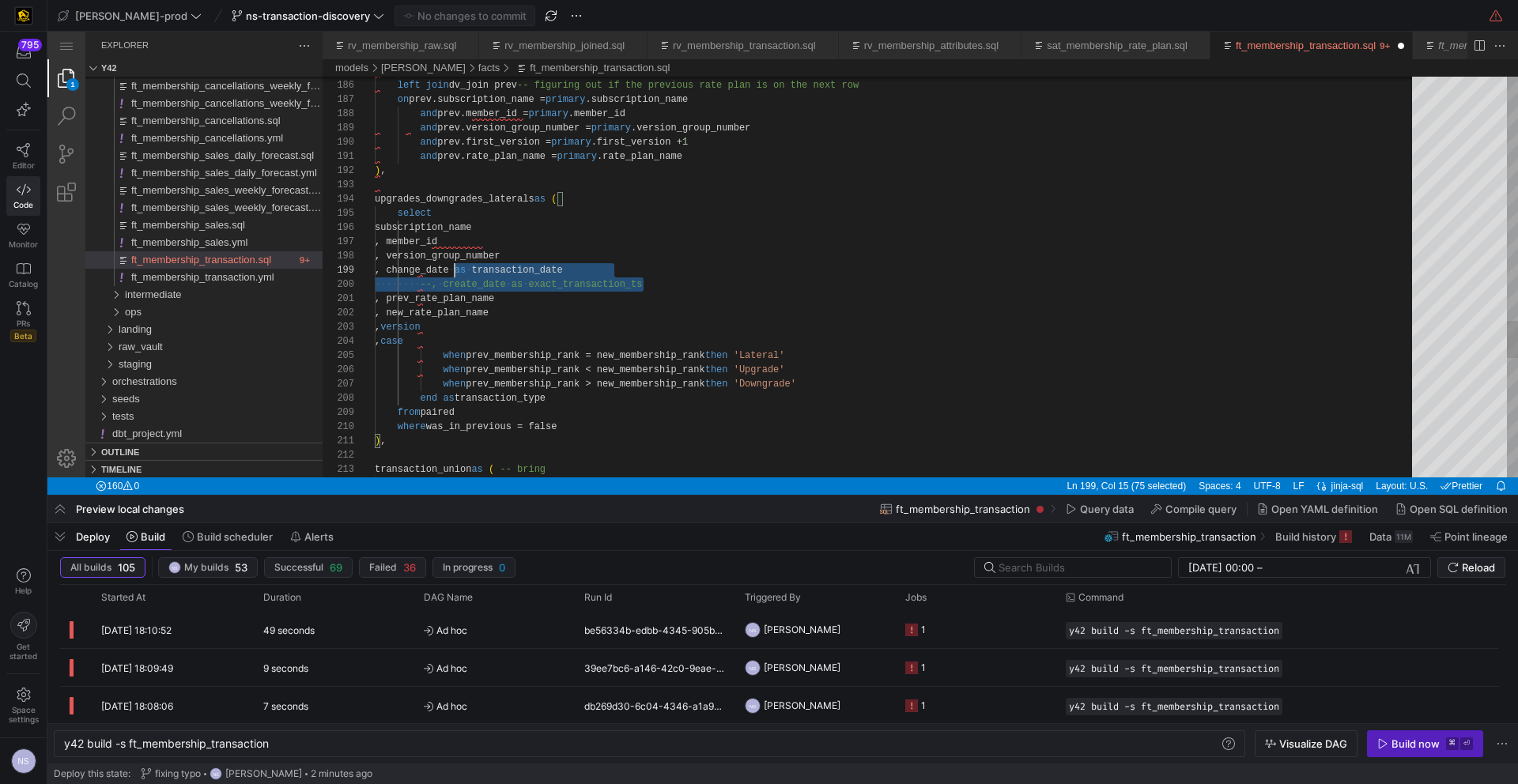
scroll to position [128, 0]
drag, startPoint x: 662, startPoint y: 285, endPoint x: 323, endPoint y: 282, distance: 339.0
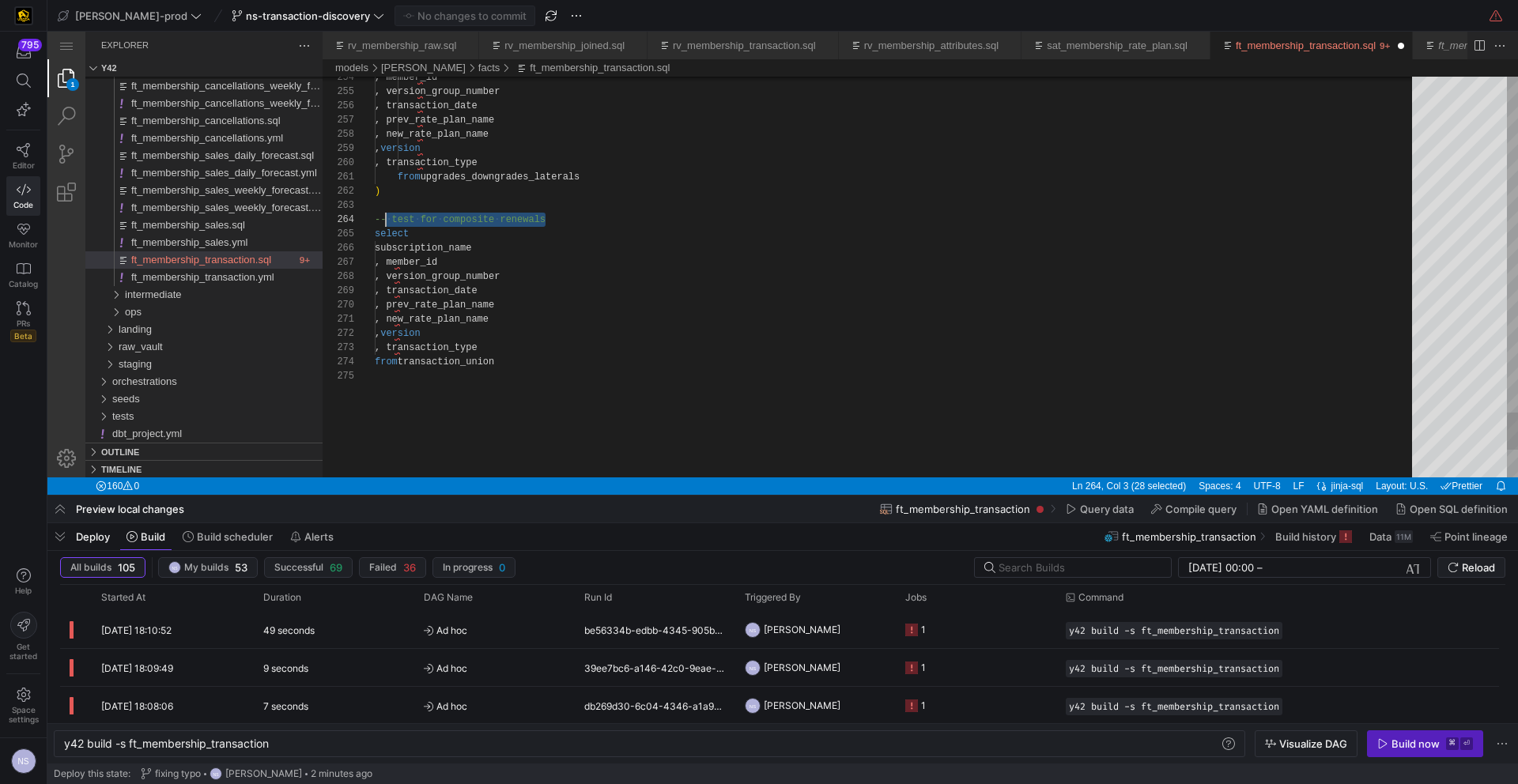
scroll to position [43, 0]
drag, startPoint x: 563, startPoint y: 222, endPoint x: 368, endPoint y: 220, distance: 195.0
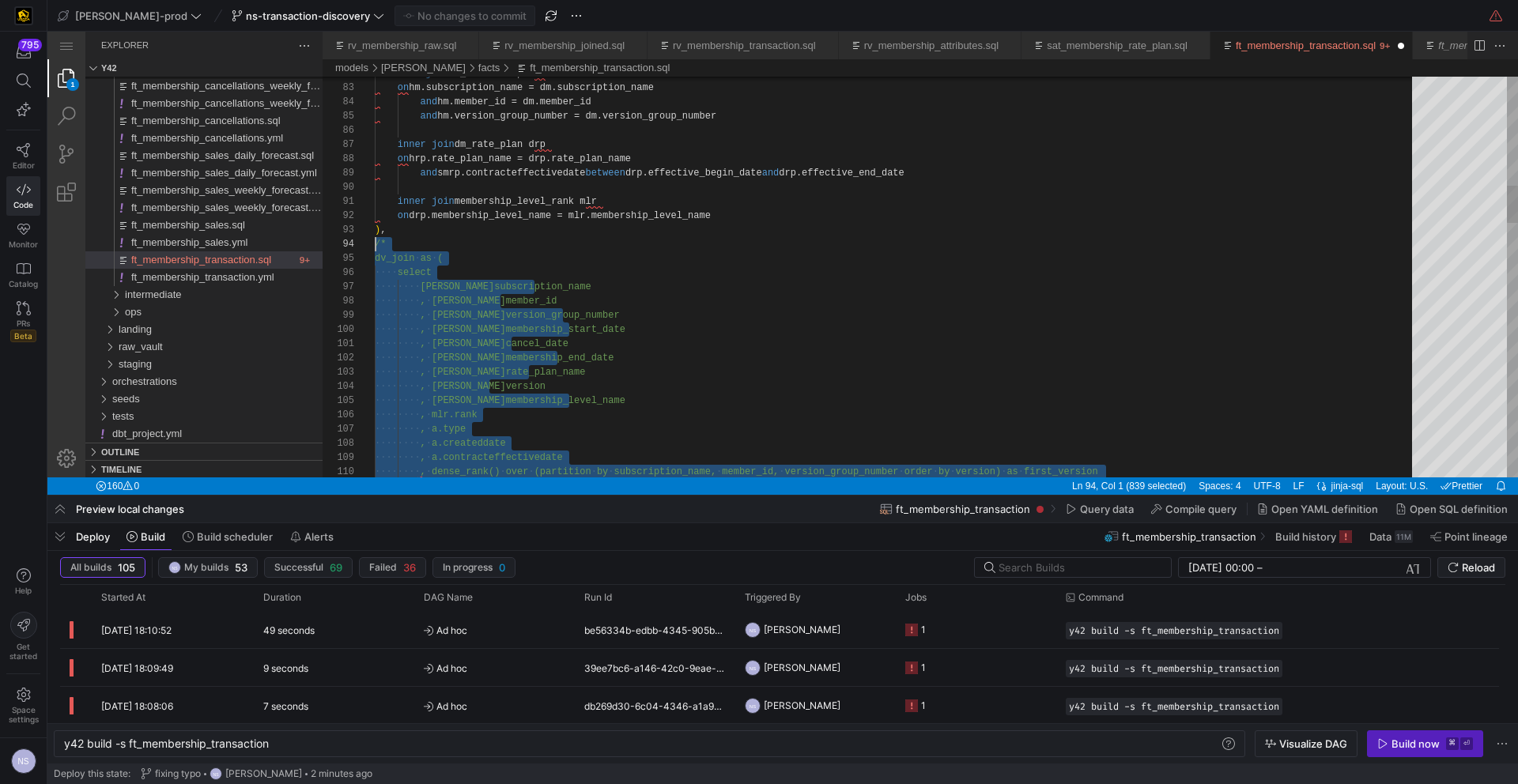
drag, startPoint x: 402, startPoint y: 381, endPoint x: 369, endPoint y: 241, distance: 143.8
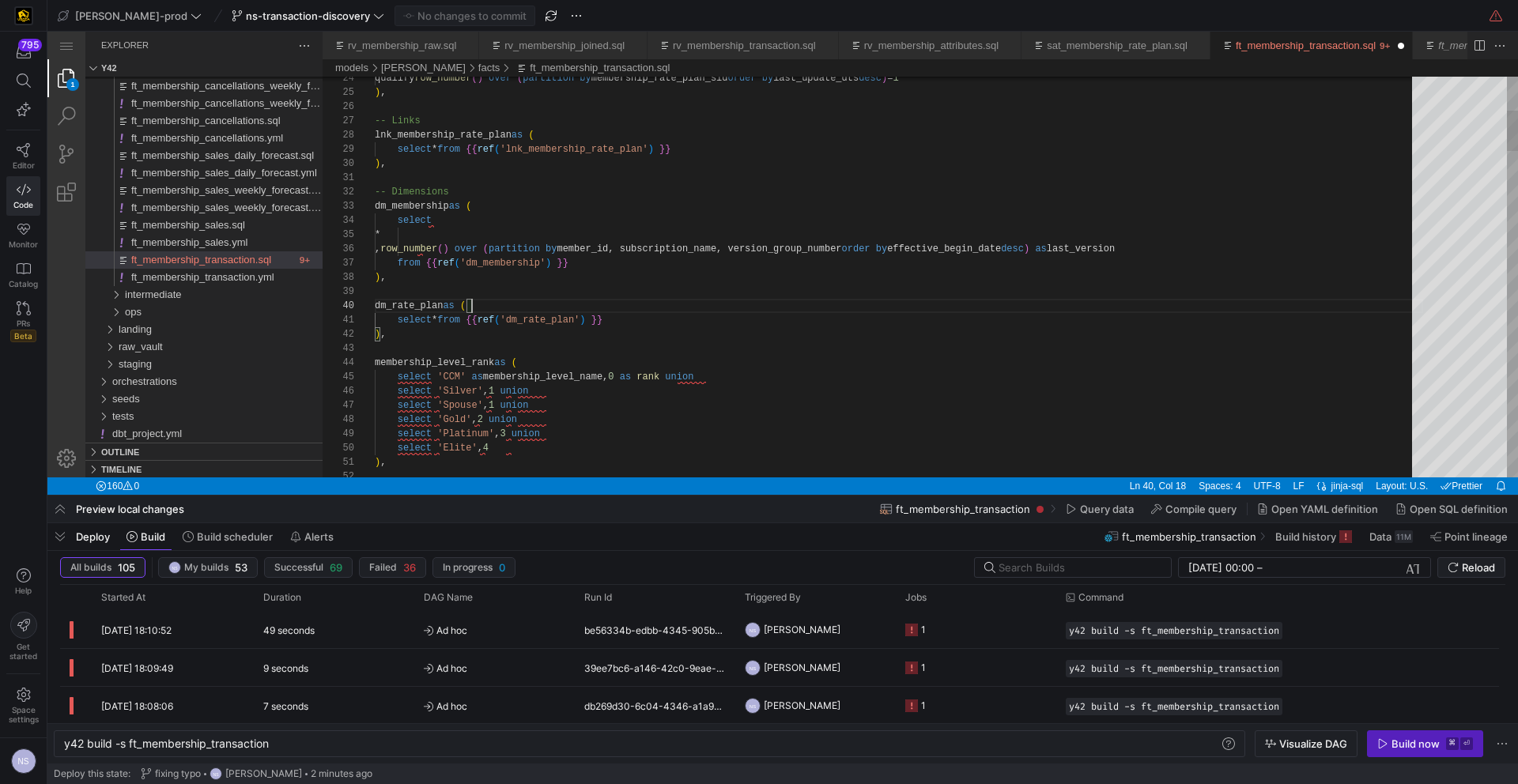
scroll to position [128, 98]
type textarea "-- Dimensions dm_membership as ( select * , row_number() over (partition by mem…"
click at [441, 17] on span "Commit & push (1)" at bounding box center [471, 16] width 89 height 13
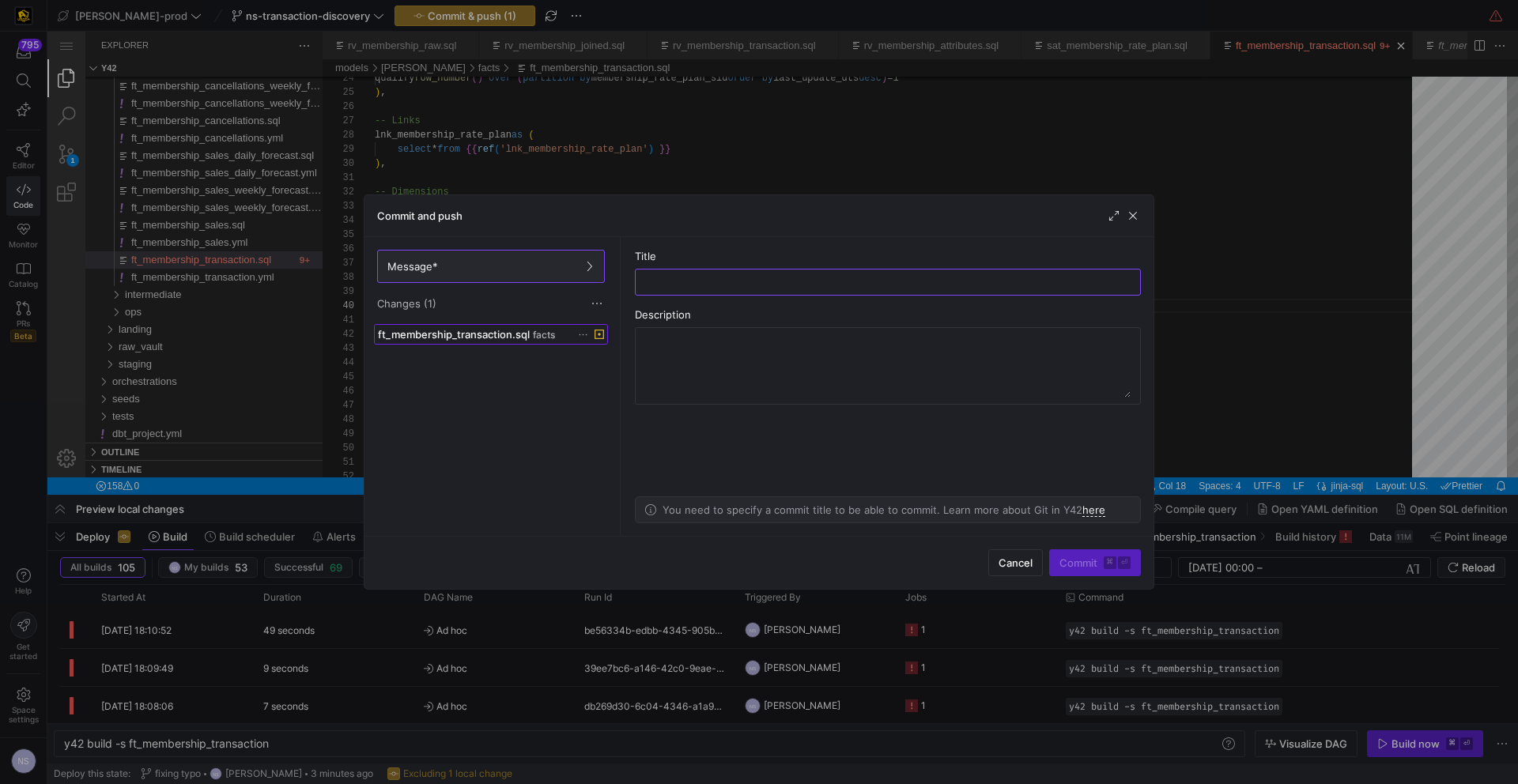
click at [496, 332] on span "ft_membership_transaction.sql" at bounding box center [453, 334] width 151 height 13
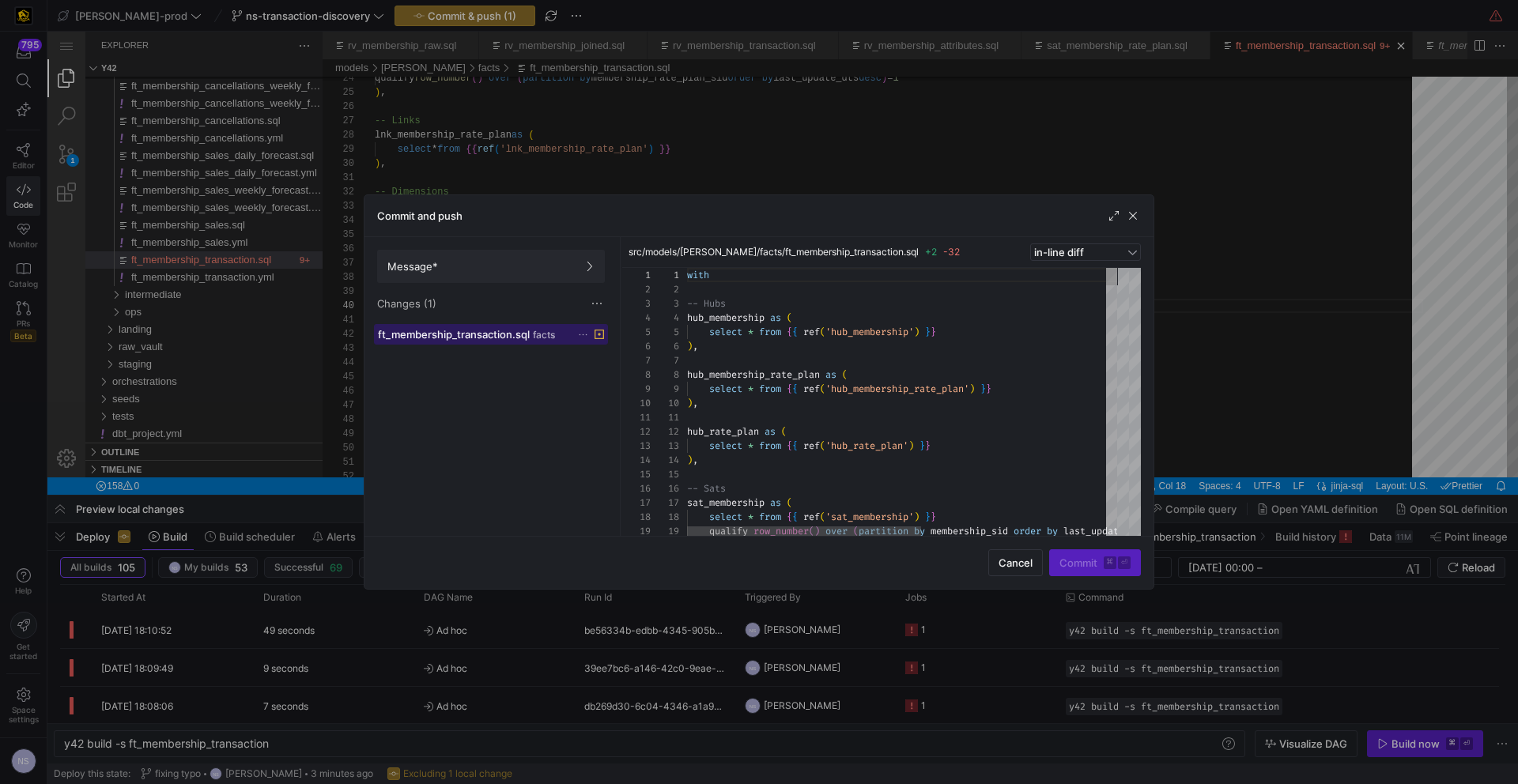
scroll to position [142, 0]
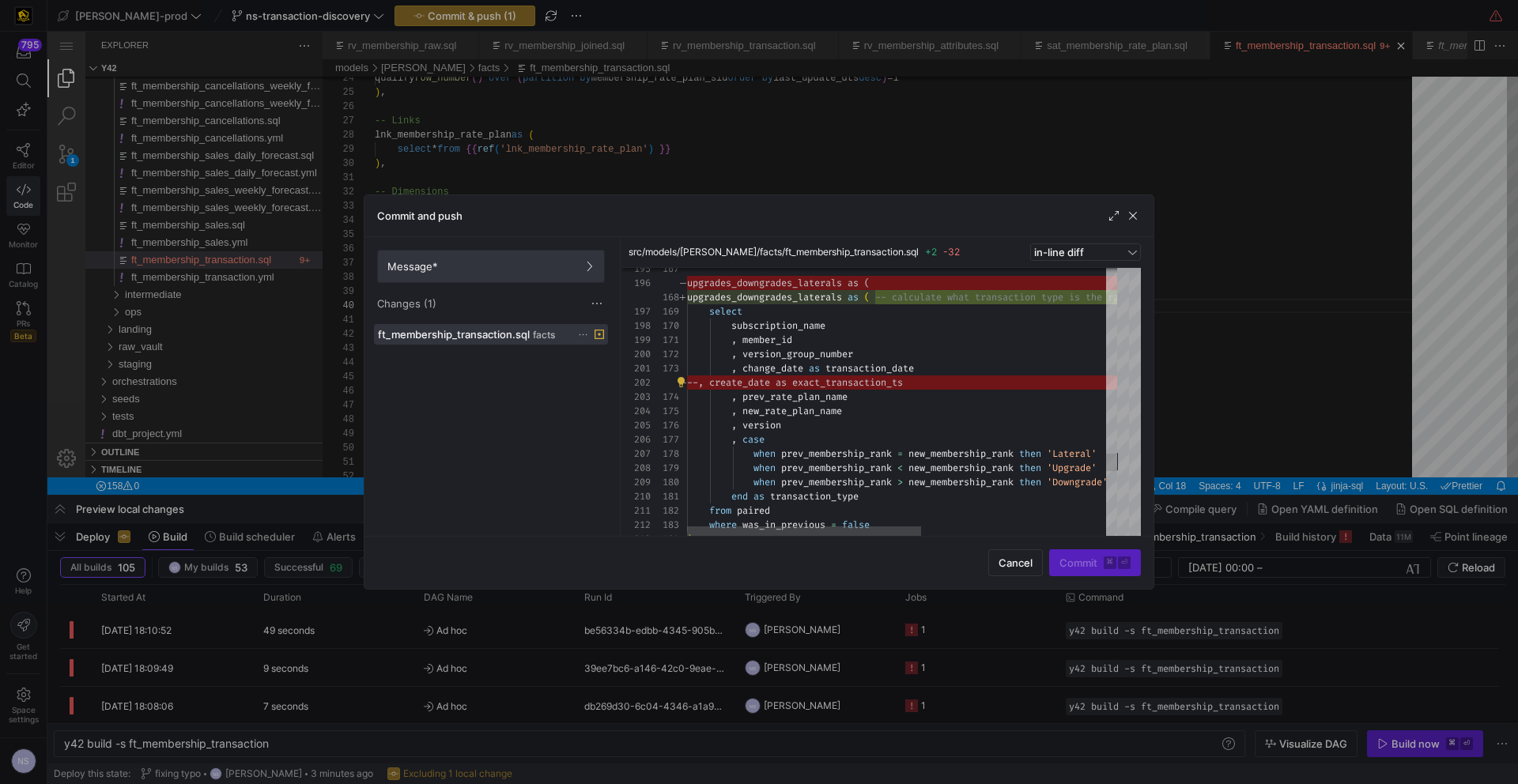
click at [522, 269] on span "Message*" at bounding box center [490, 266] width 207 height 13
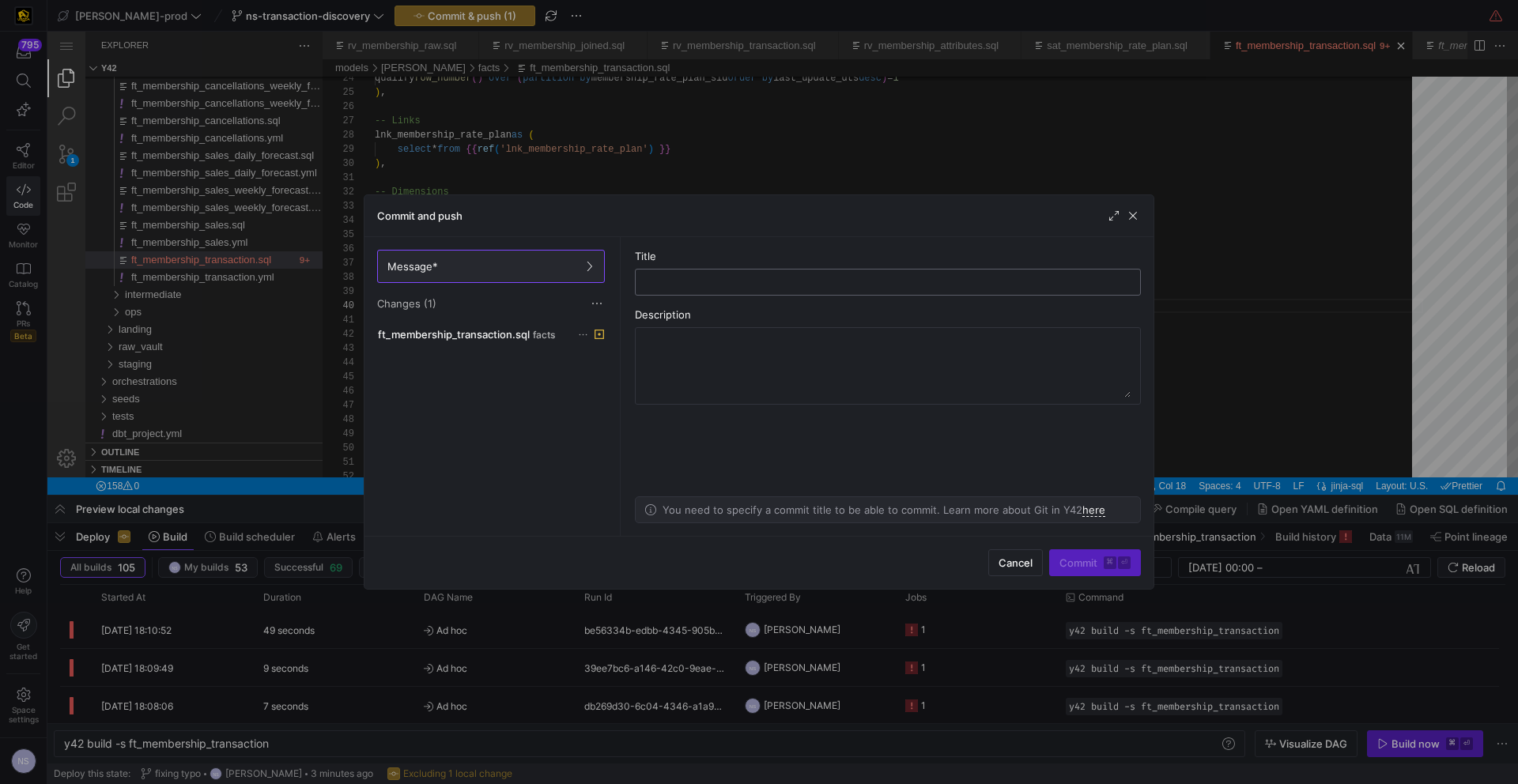
click at [763, 286] on input "text" at bounding box center [887, 282] width 479 height 13
type input "cleaning up the model"
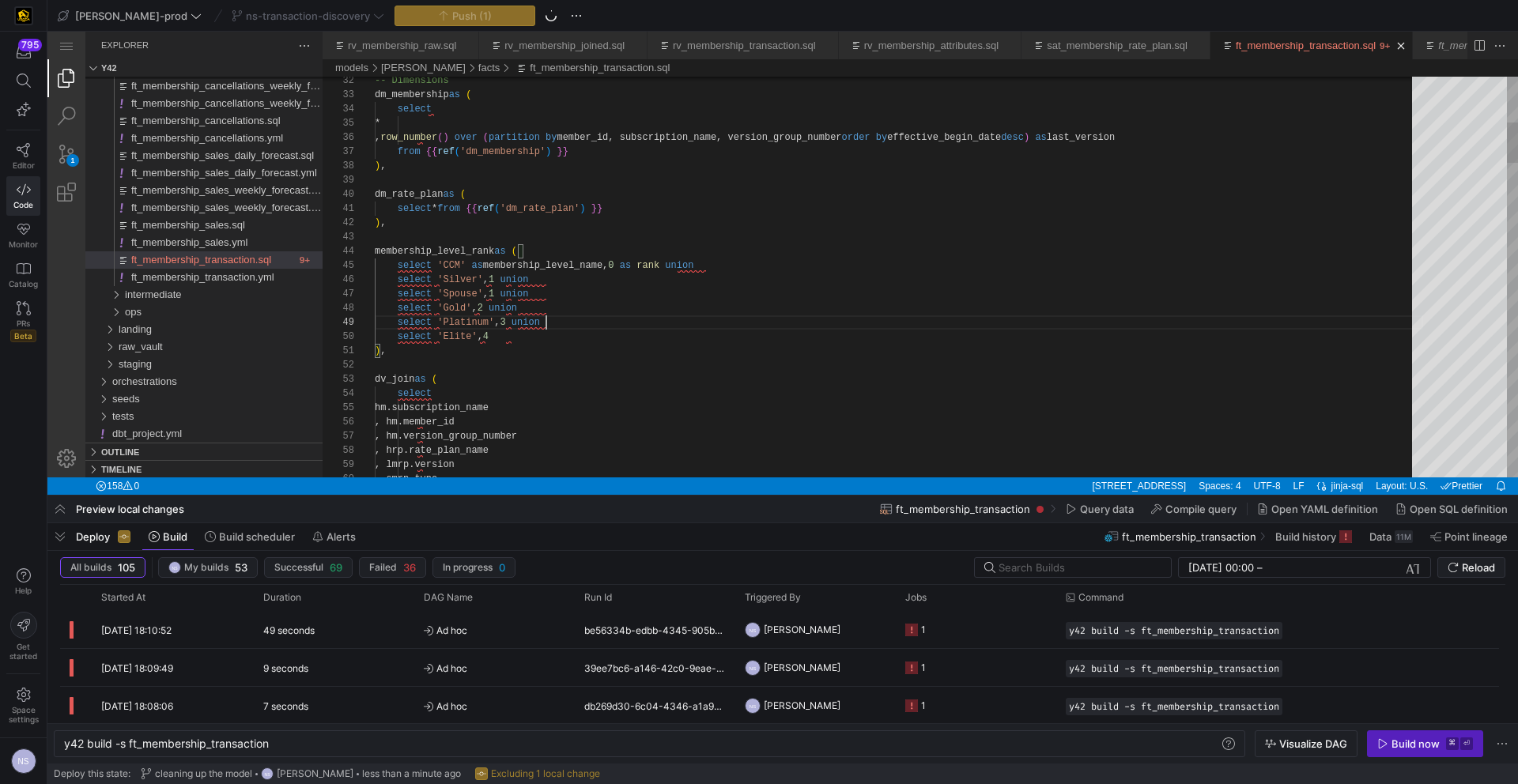
type textarea "), dv_join as ( select hm.subscription_name , hm.member_id , hm.version_group_n…"
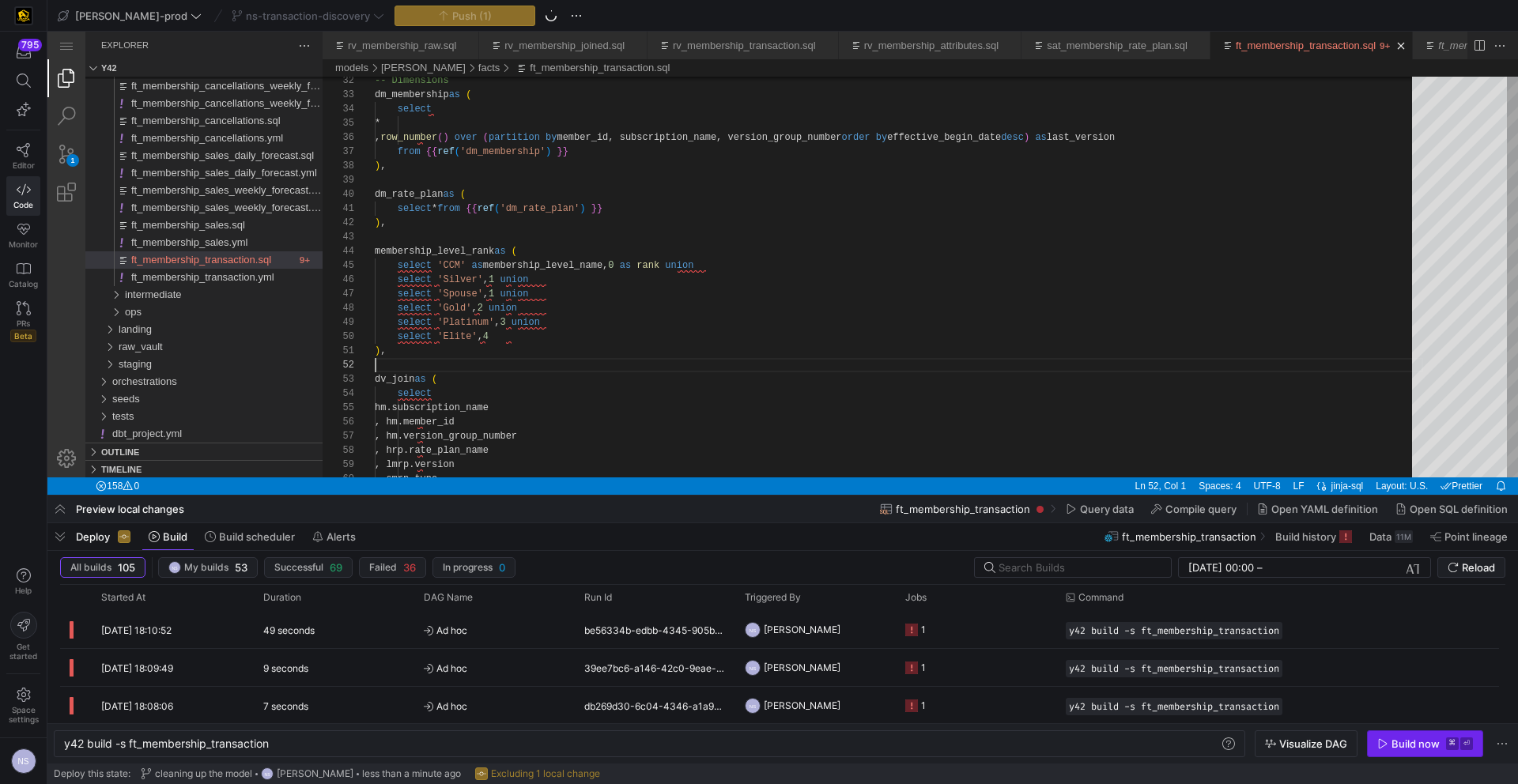
click at [1410, 741] on div "Build now" at bounding box center [1416, 744] width 48 height 13
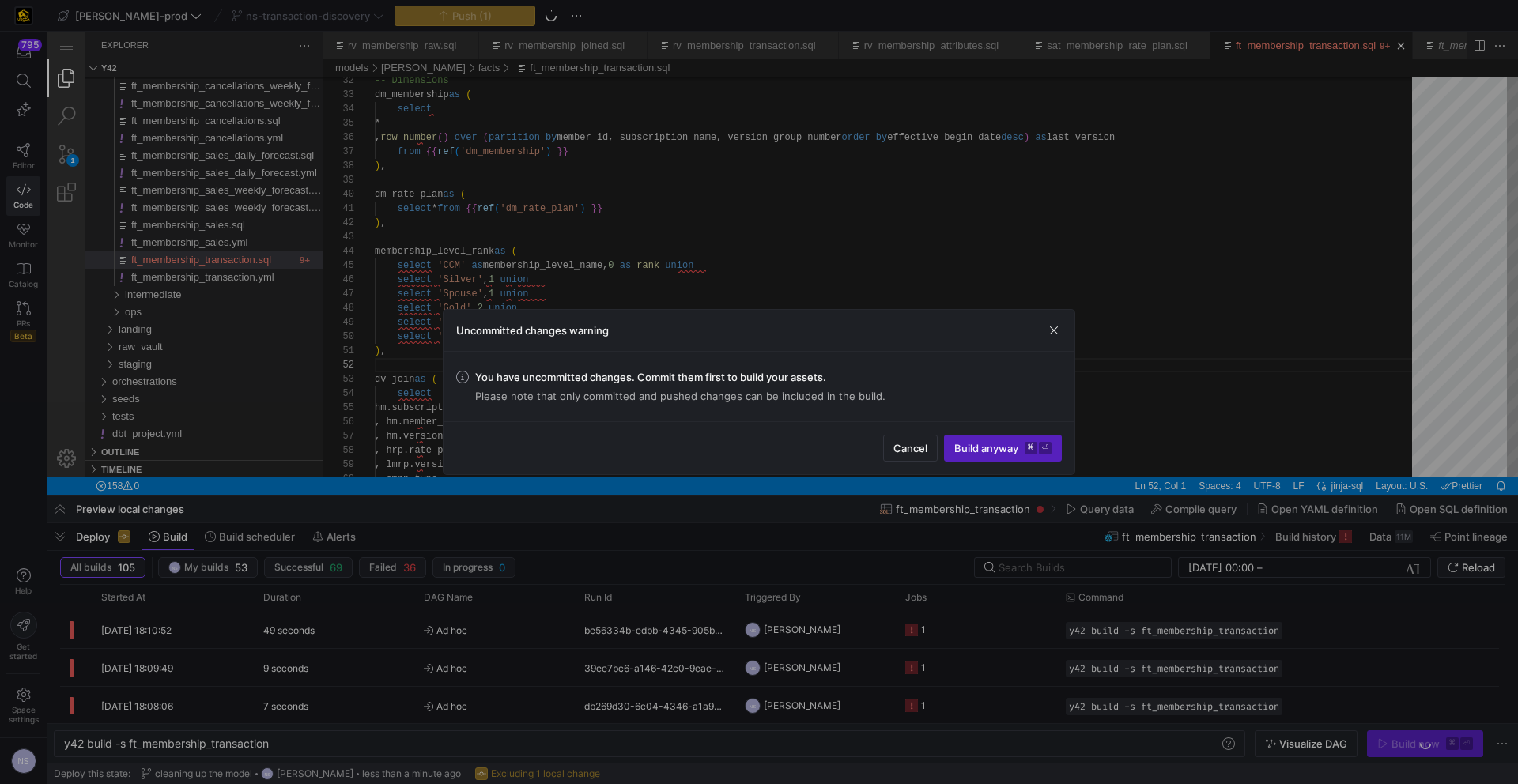
click at [1252, 400] on div at bounding box center [759, 392] width 1518 height 784
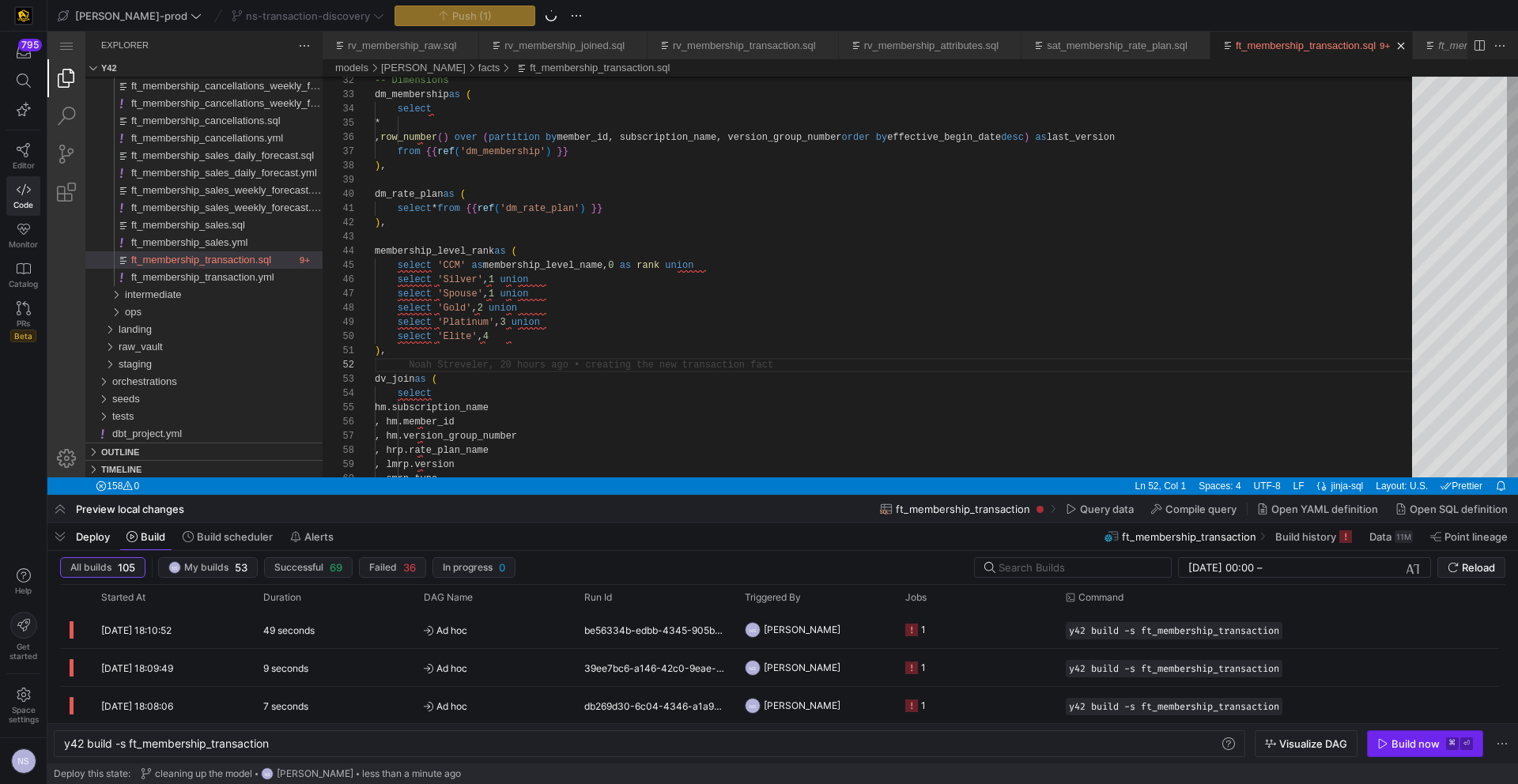
click at [1420, 740] on div "Build now" at bounding box center [1416, 744] width 48 height 13
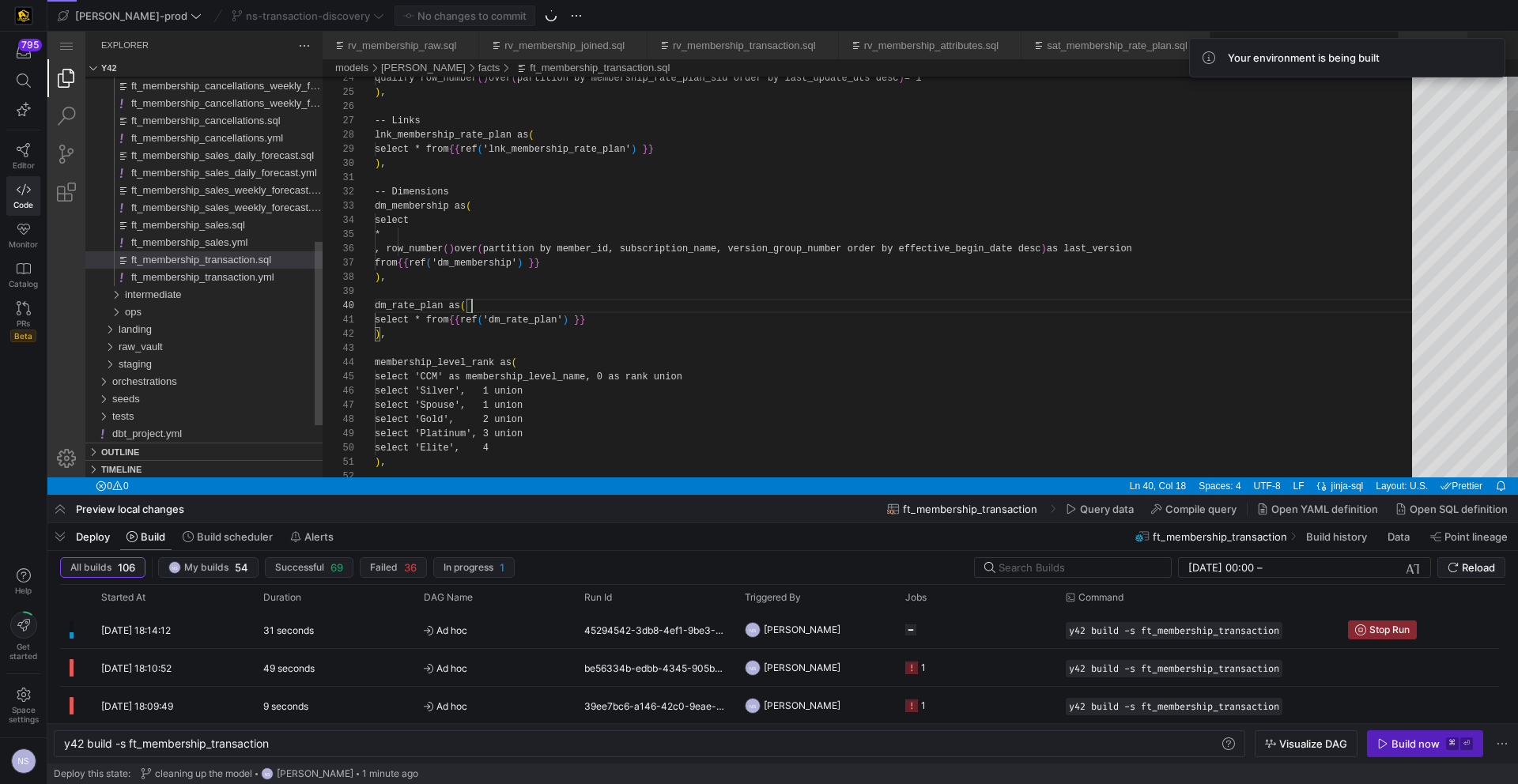
scroll to position [128, 98]
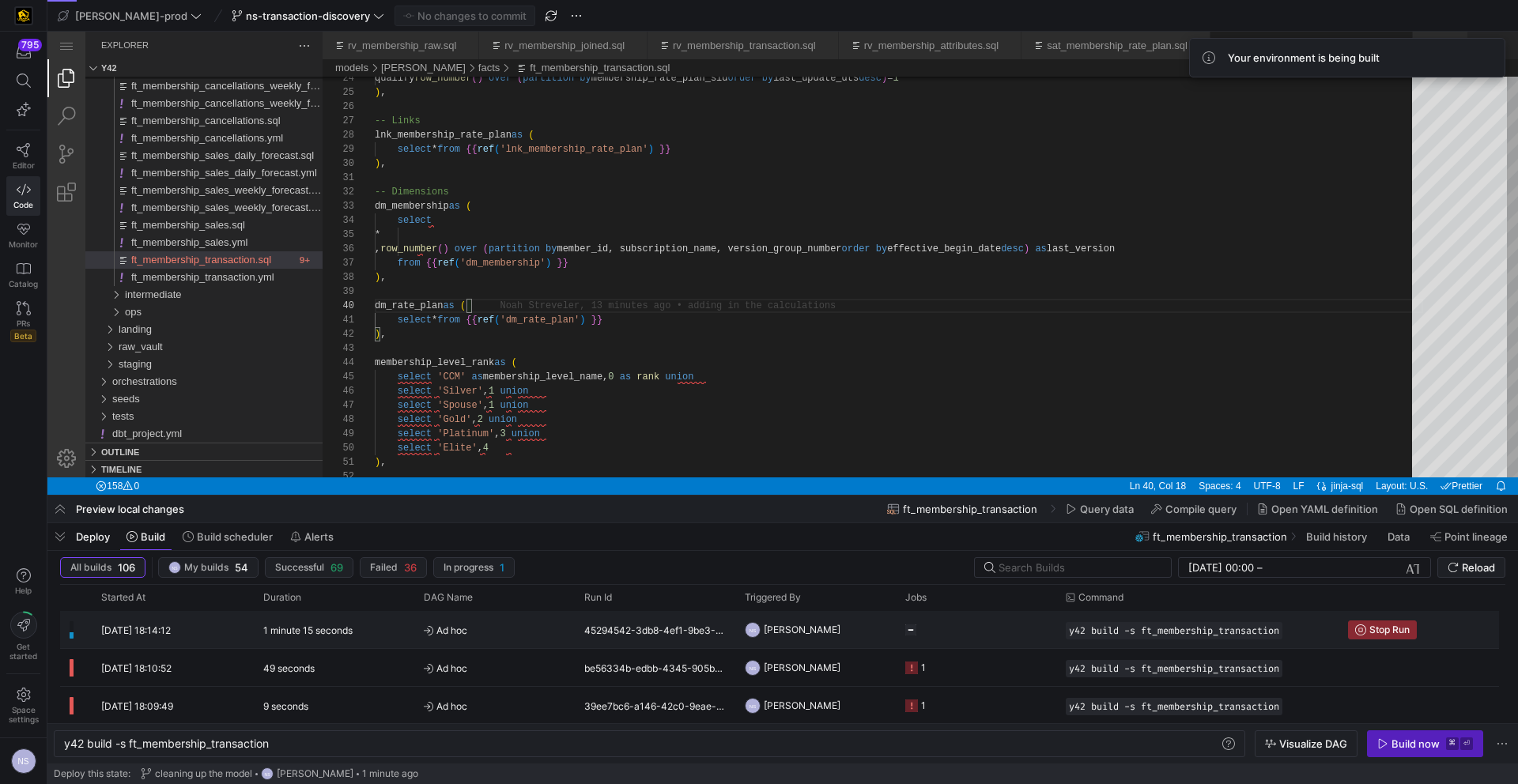
click at [917, 625] on y42-job-status-cell-renderer at bounding box center [976, 630] width 142 height 36
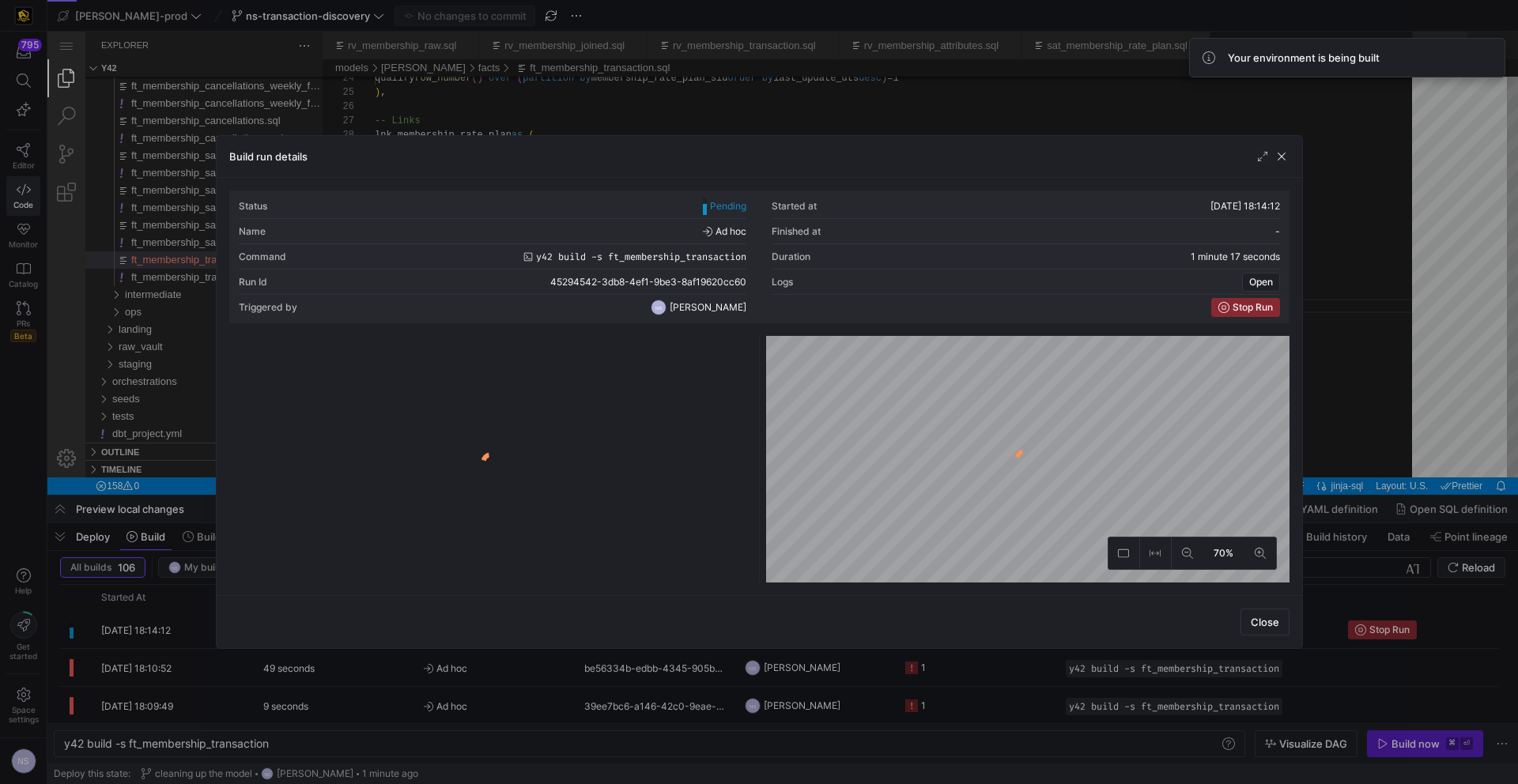
click at [1364, 488] on div at bounding box center [759, 392] width 1518 height 784
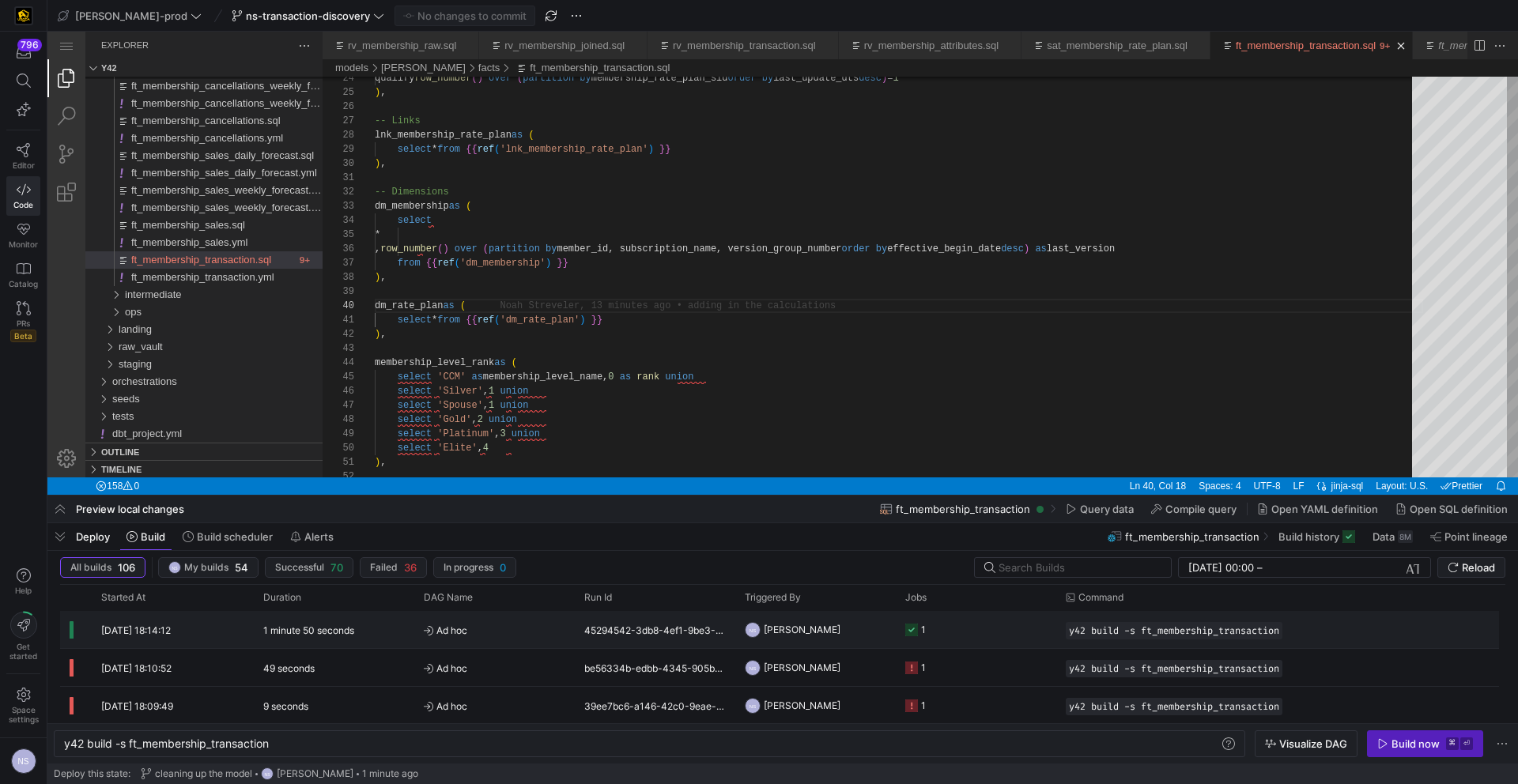
click at [965, 632] on y42-job-status-cell-renderer "1" at bounding box center [976, 630] width 142 height 36
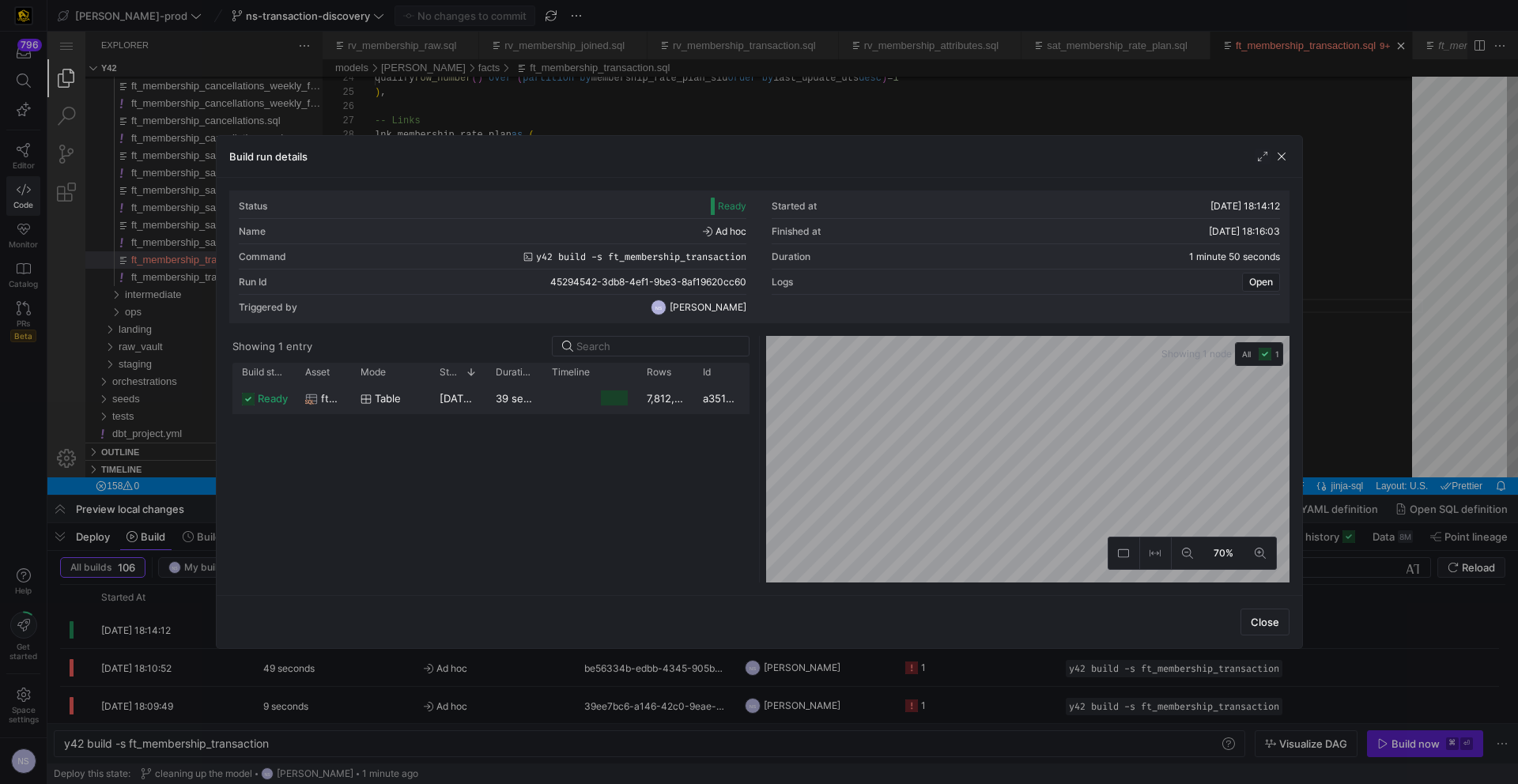
click at [634, 400] on div at bounding box center [590, 398] width 95 height 30
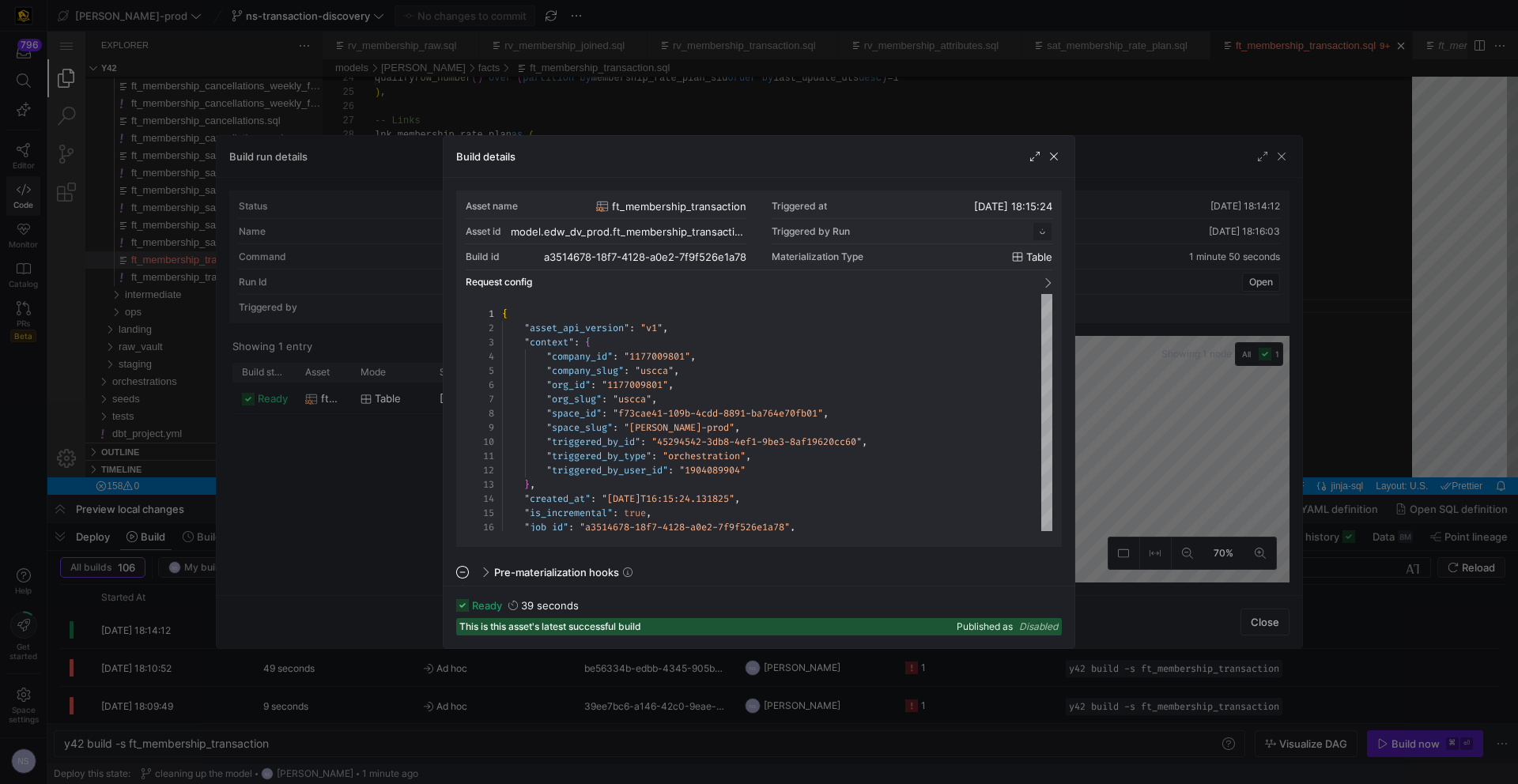
scroll to position [142, 0]
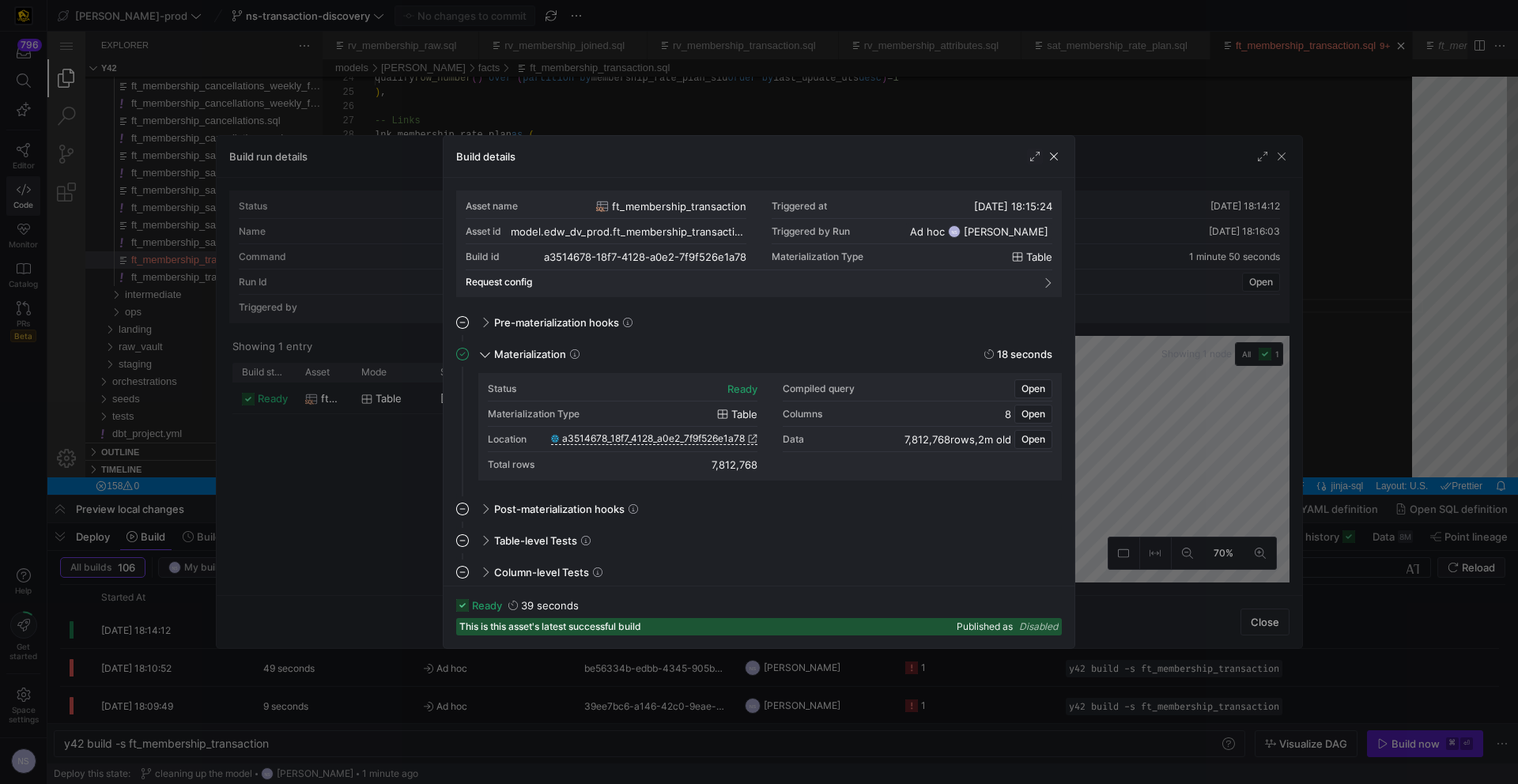
click at [660, 446] on div "Location a3514678_18f7_4128_a0e2_7f9f526e1a78" at bounding box center [622, 439] width 270 height 25
click at [660, 440] on span "a3514678_18f7_4128_a0e2_7f9f526e1a78" at bounding box center [653, 438] width 183 height 11
drag, startPoint x: 1124, startPoint y: 367, endPoint x: 1256, endPoint y: 337, distance: 135.4
click at [1123, 366] on div at bounding box center [759, 392] width 1518 height 784
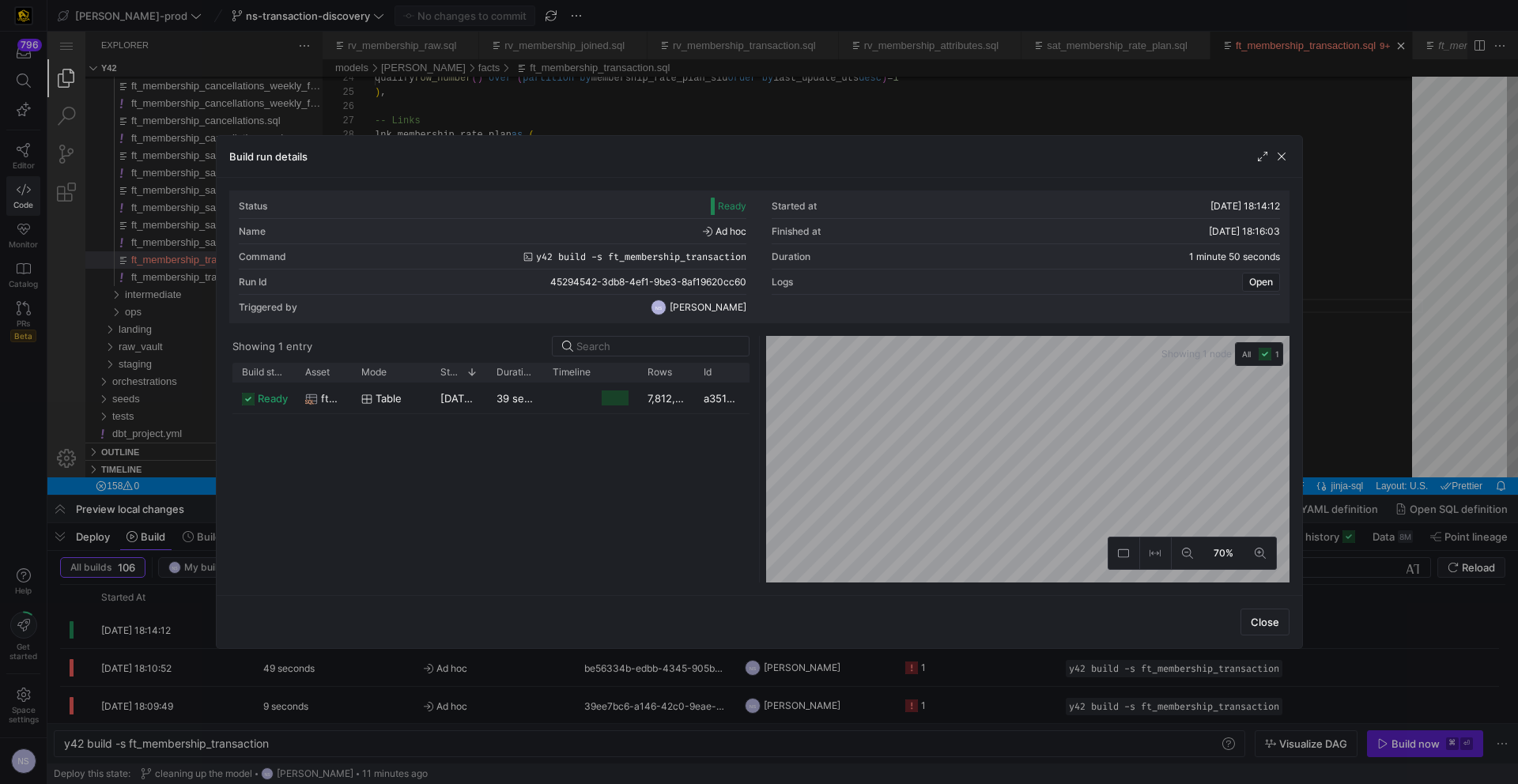
click at [1286, 336] on div "Showing 1 node All 1" at bounding box center [1222, 354] width 134 height 37
click at [1351, 330] on div at bounding box center [759, 392] width 1518 height 784
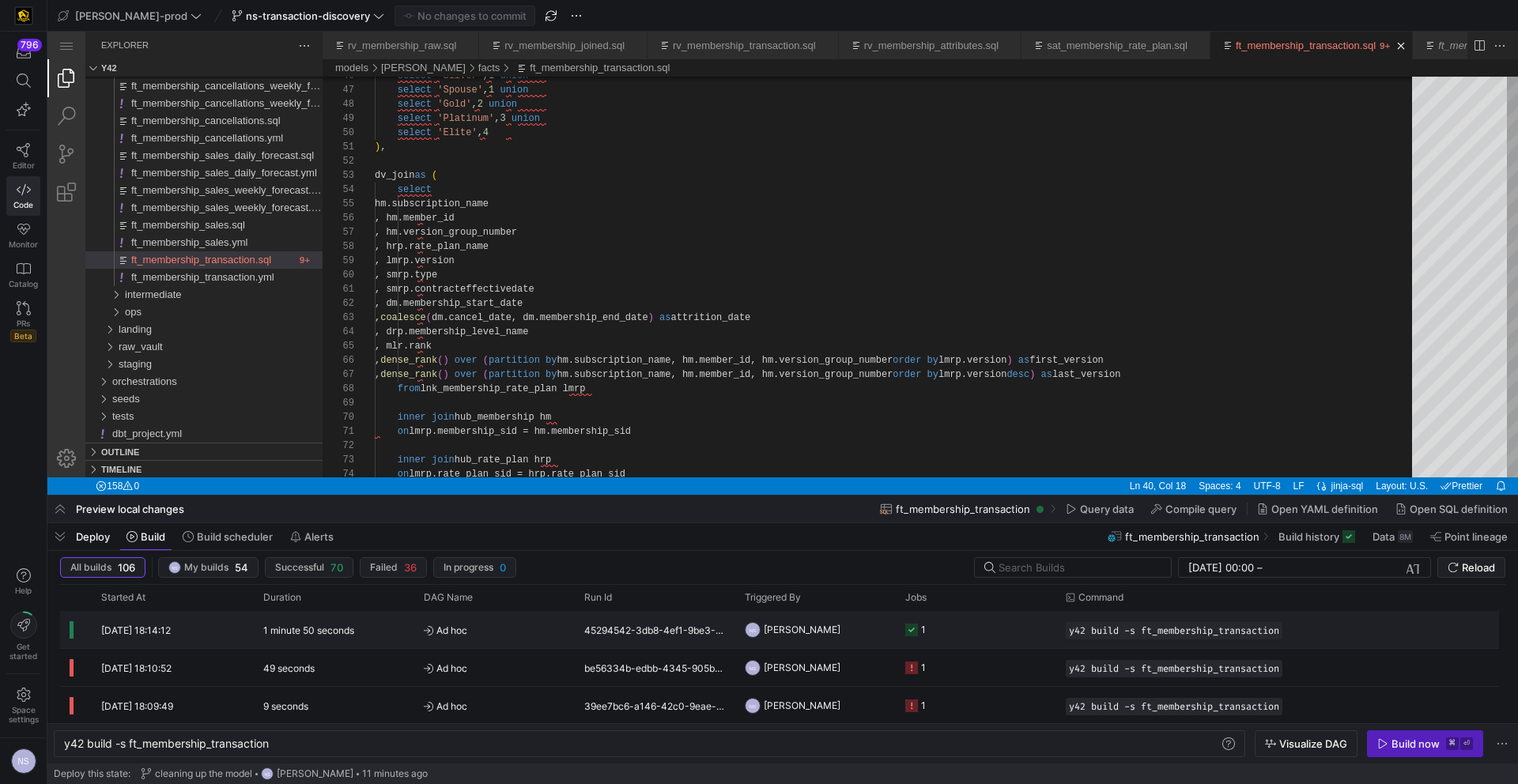
click at [973, 631] on y42-job-status-cell-renderer "1" at bounding box center [976, 630] width 142 height 36
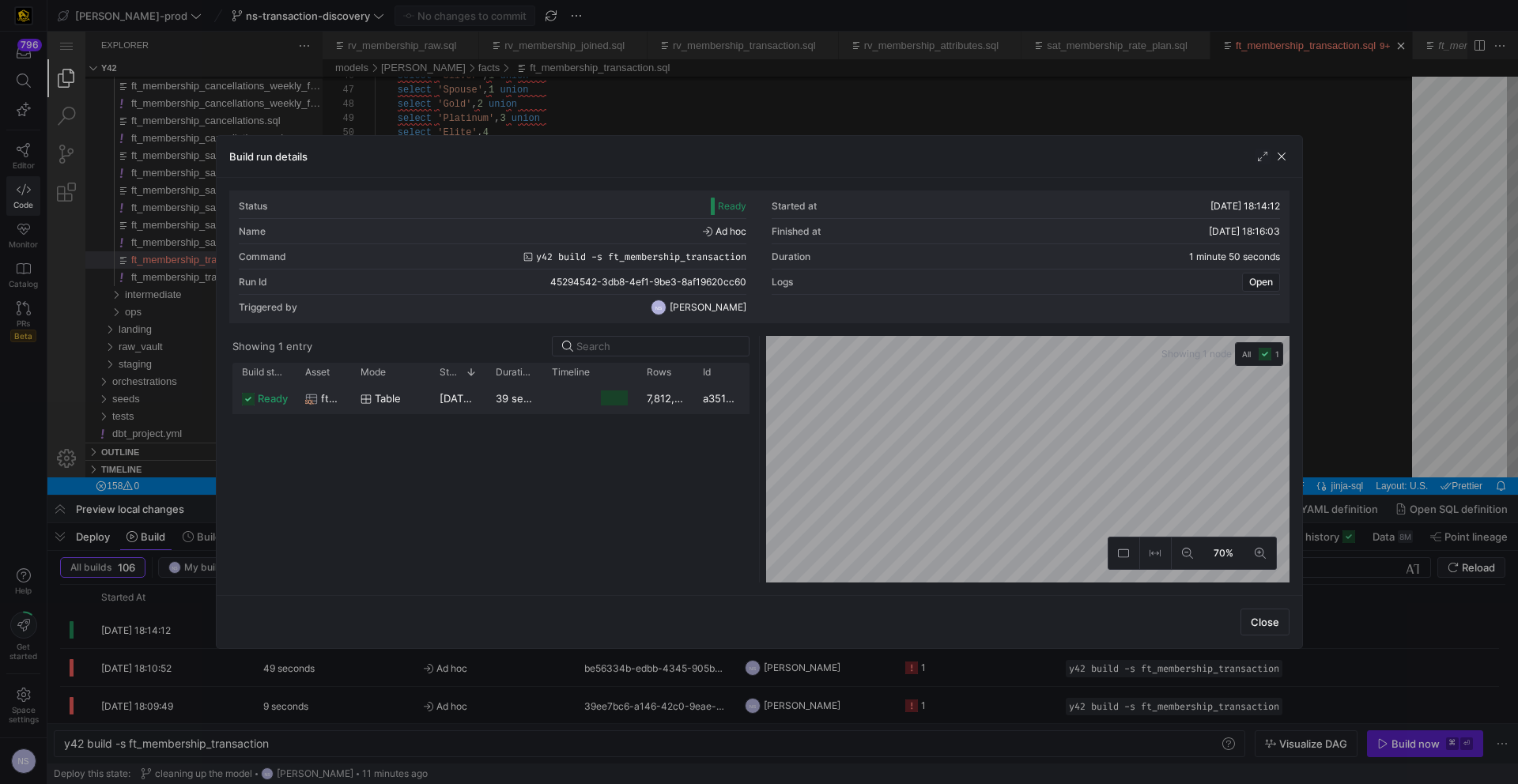
click at [542, 388] on div at bounding box center [590, 398] width 95 height 30
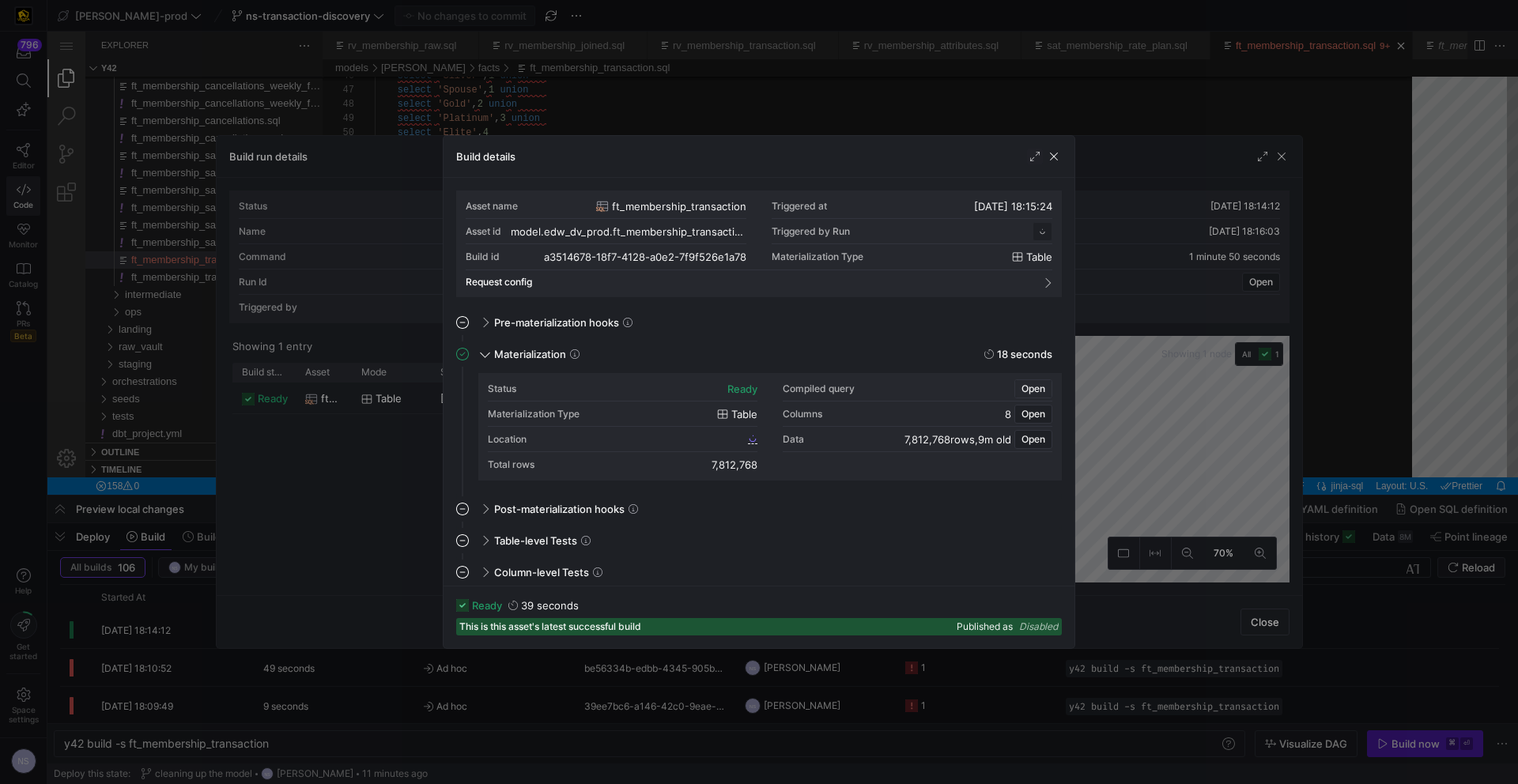
click at [1030, 384] on span "Open" at bounding box center [1033, 389] width 23 height 11
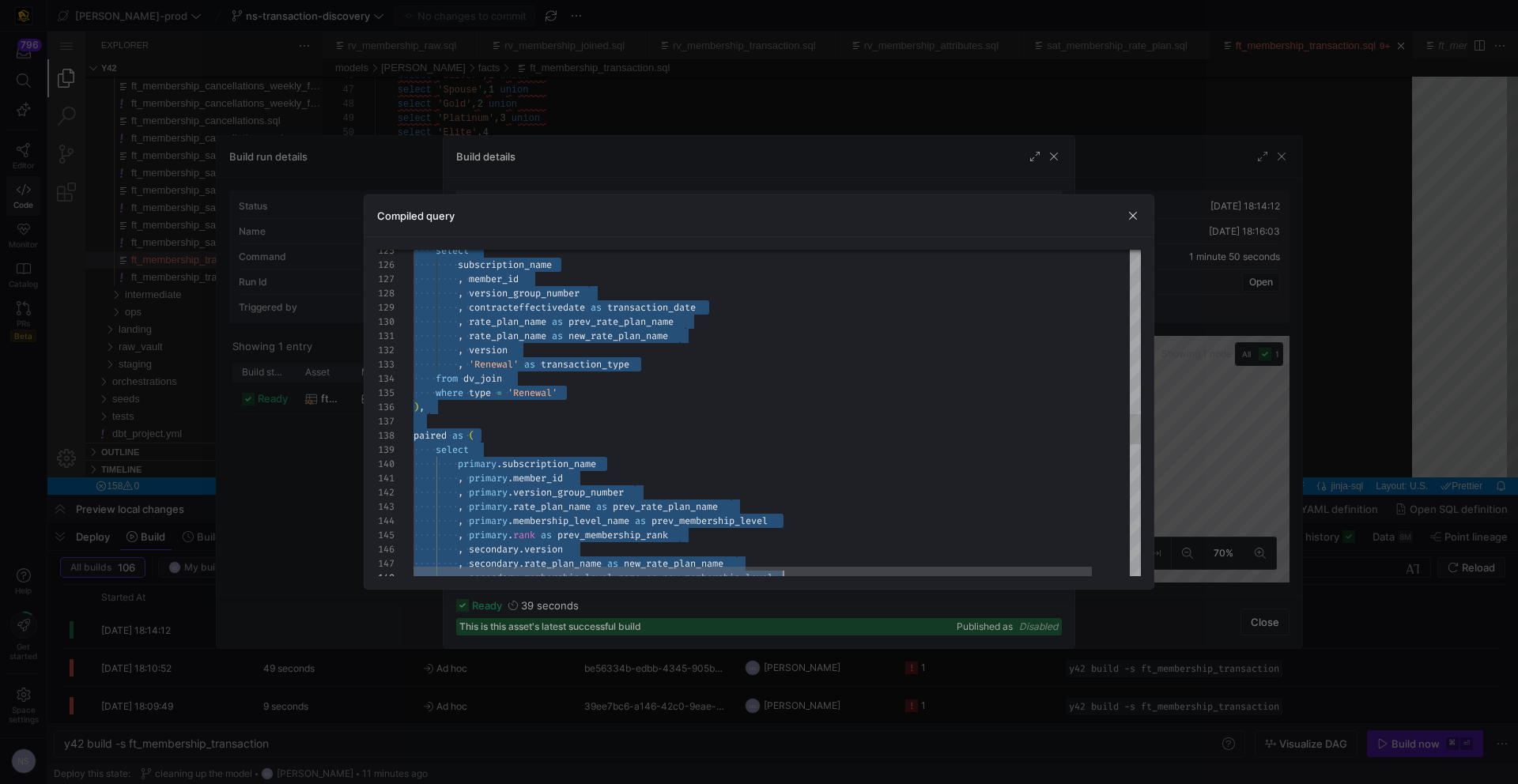
scroll to position [0, 0]
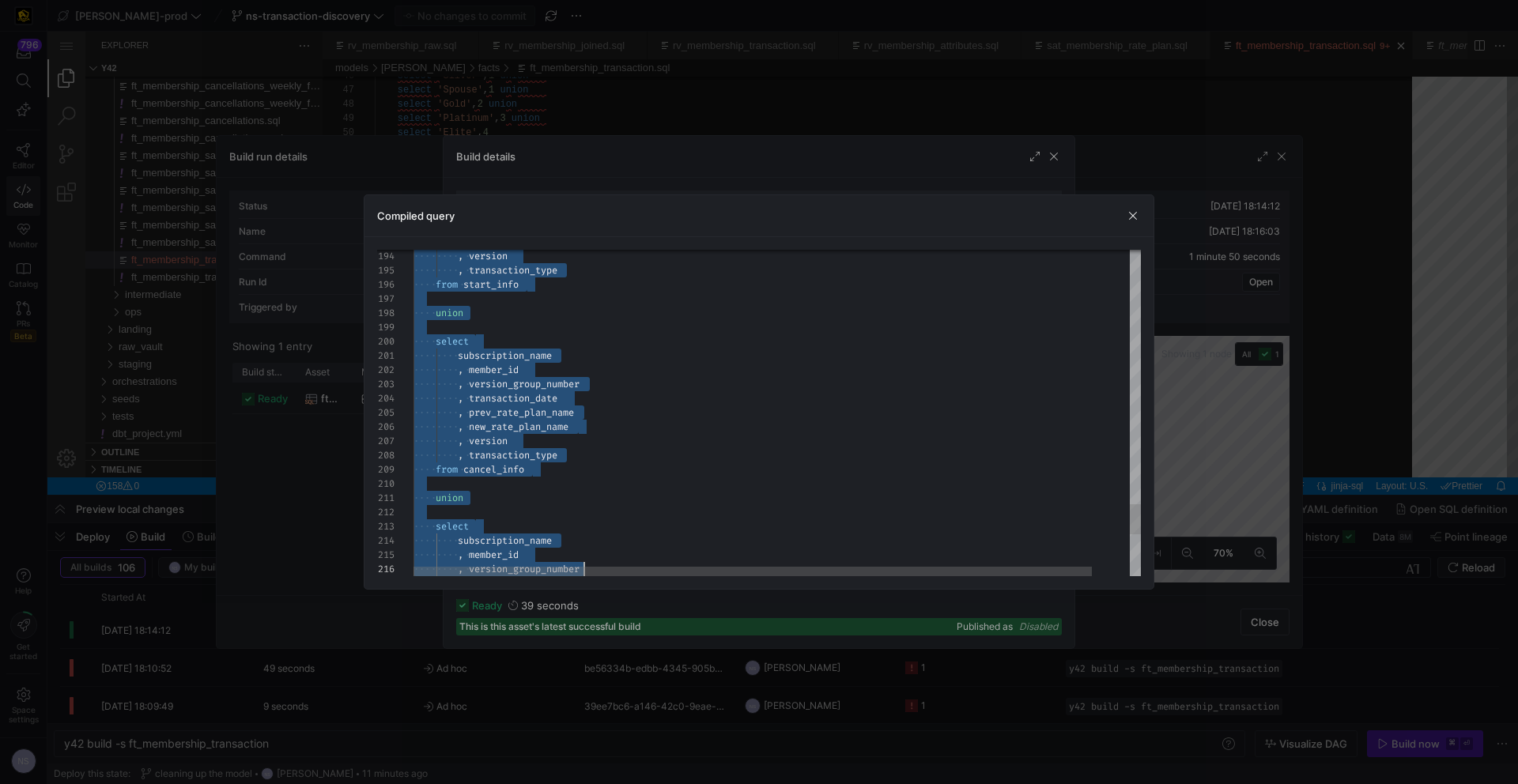
type textarea "CREATE TABLE "a3514678_18f7_4128_a0e2_7f9f526e1a78" AS with -- Hubs hub_members…"
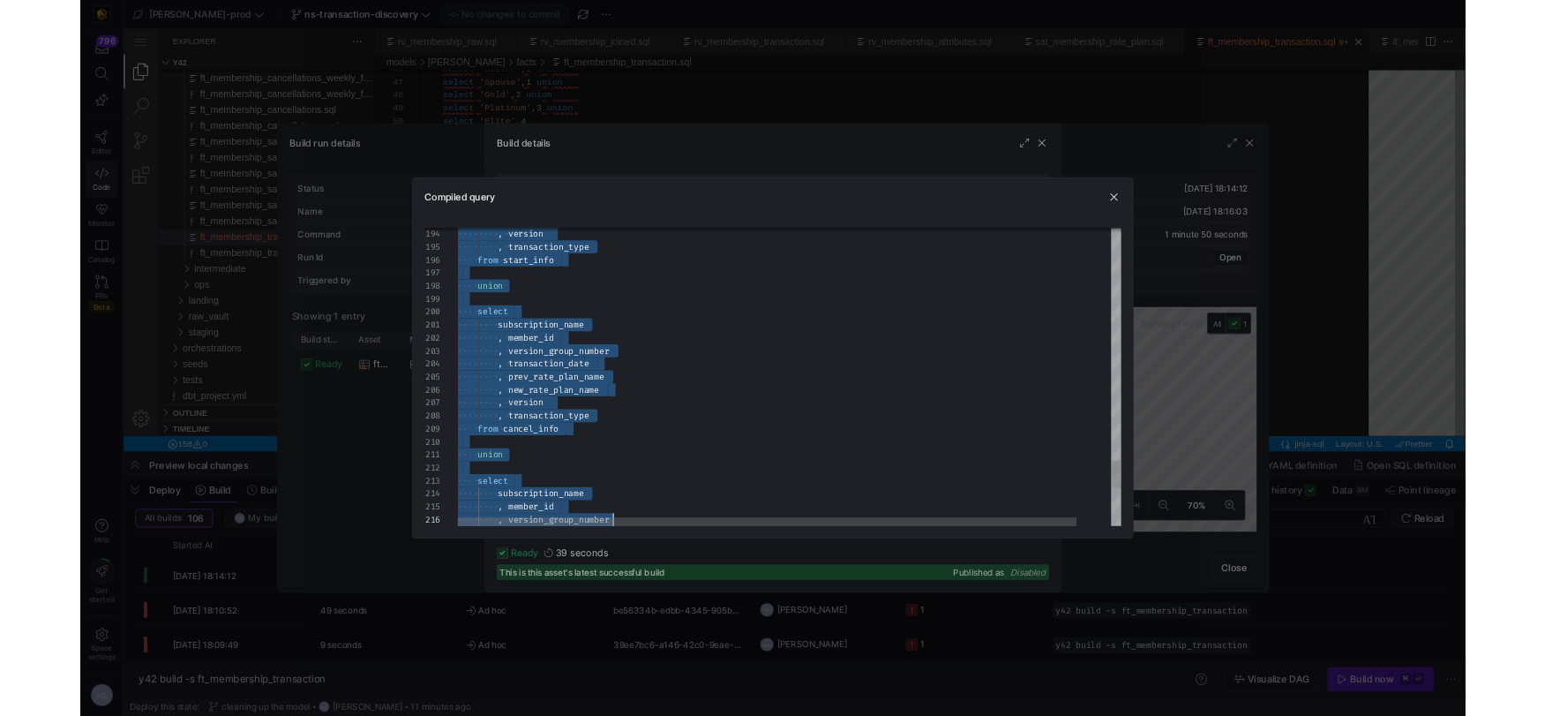
scroll to position [0, 146]
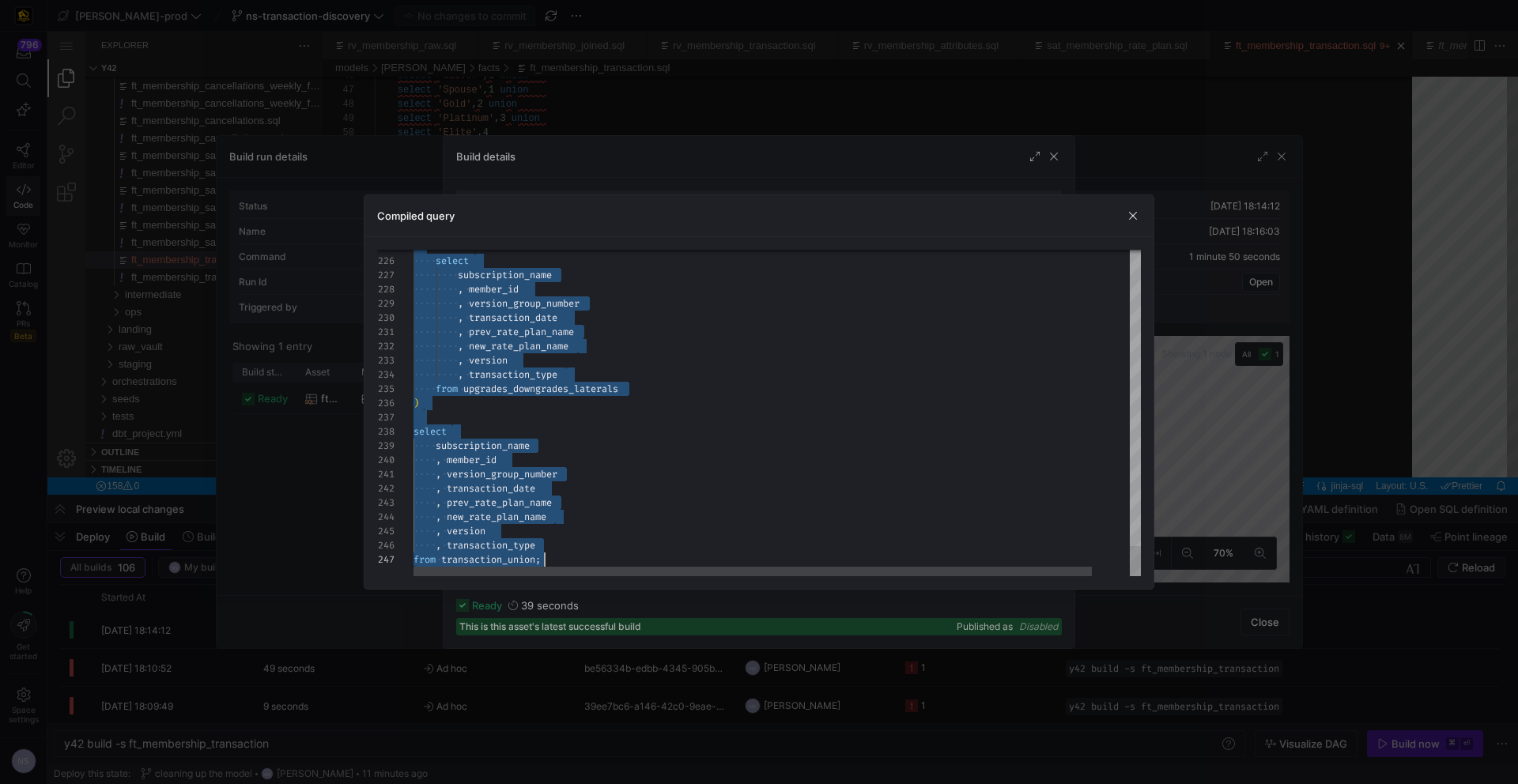
drag, startPoint x: 729, startPoint y: 270, endPoint x: 789, endPoint y: 648, distance: 382.7
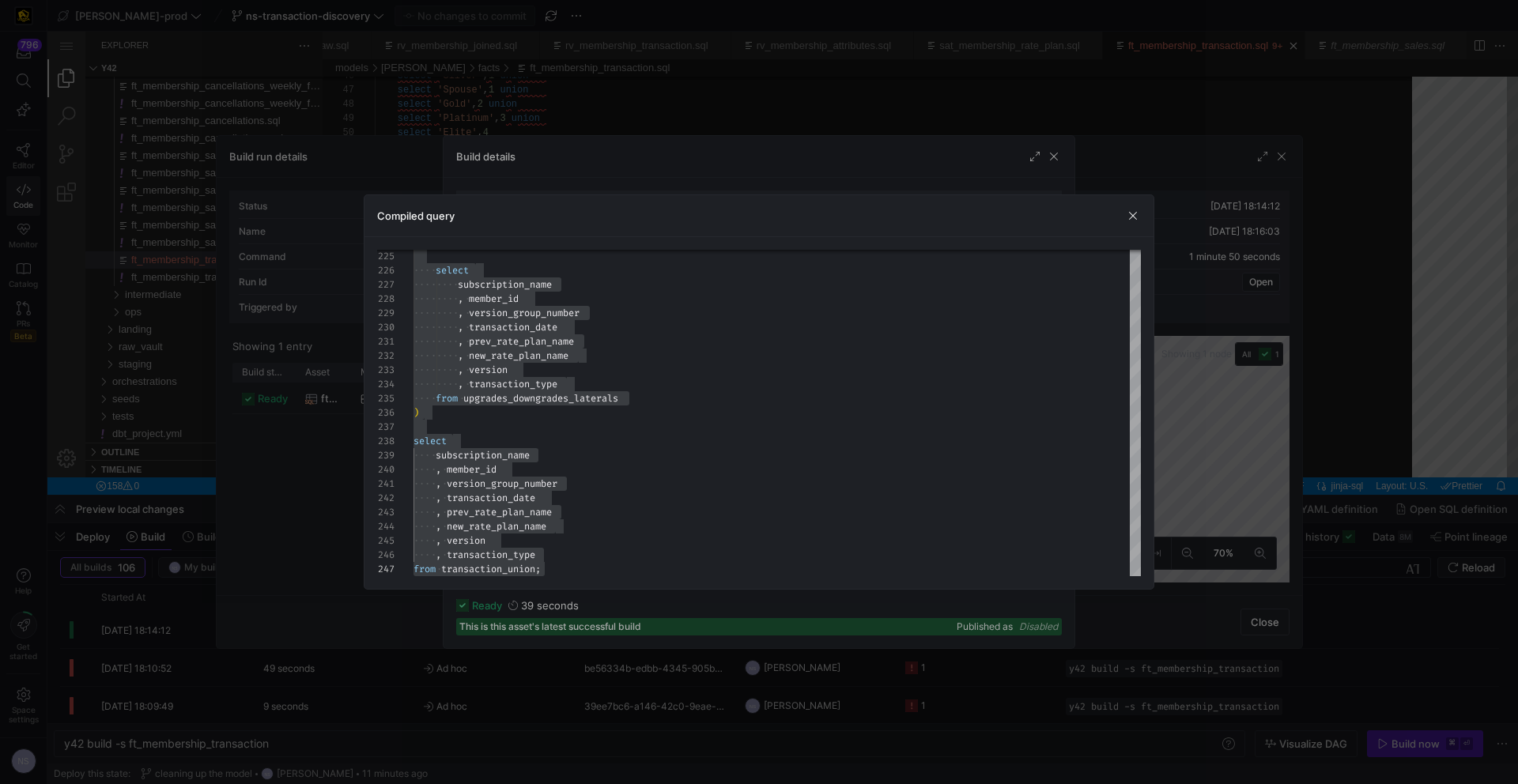
click at [1206, 275] on div at bounding box center [759, 392] width 1518 height 784
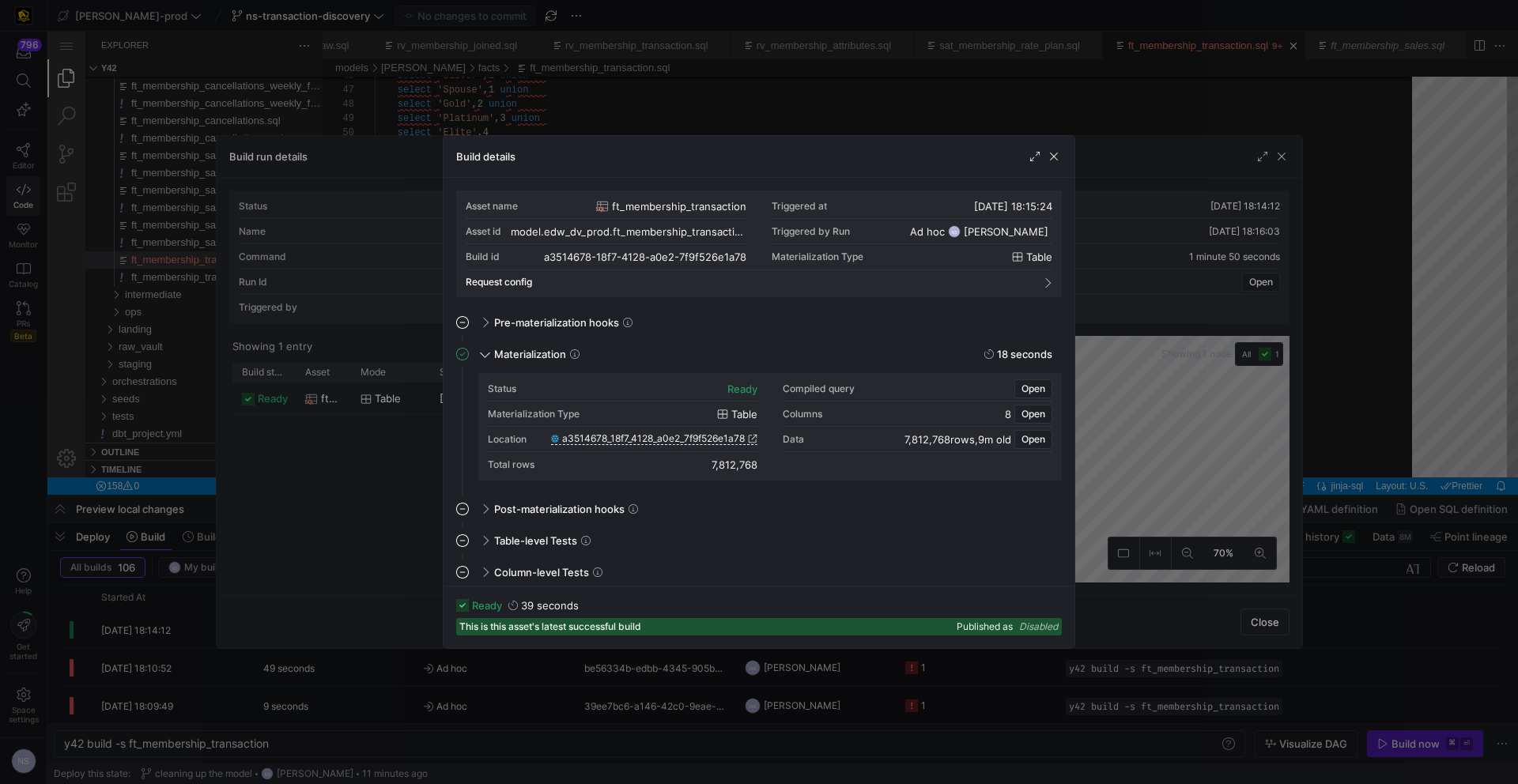
click at [1144, 302] on div at bounding box center [759, 392] width 1518 height 784
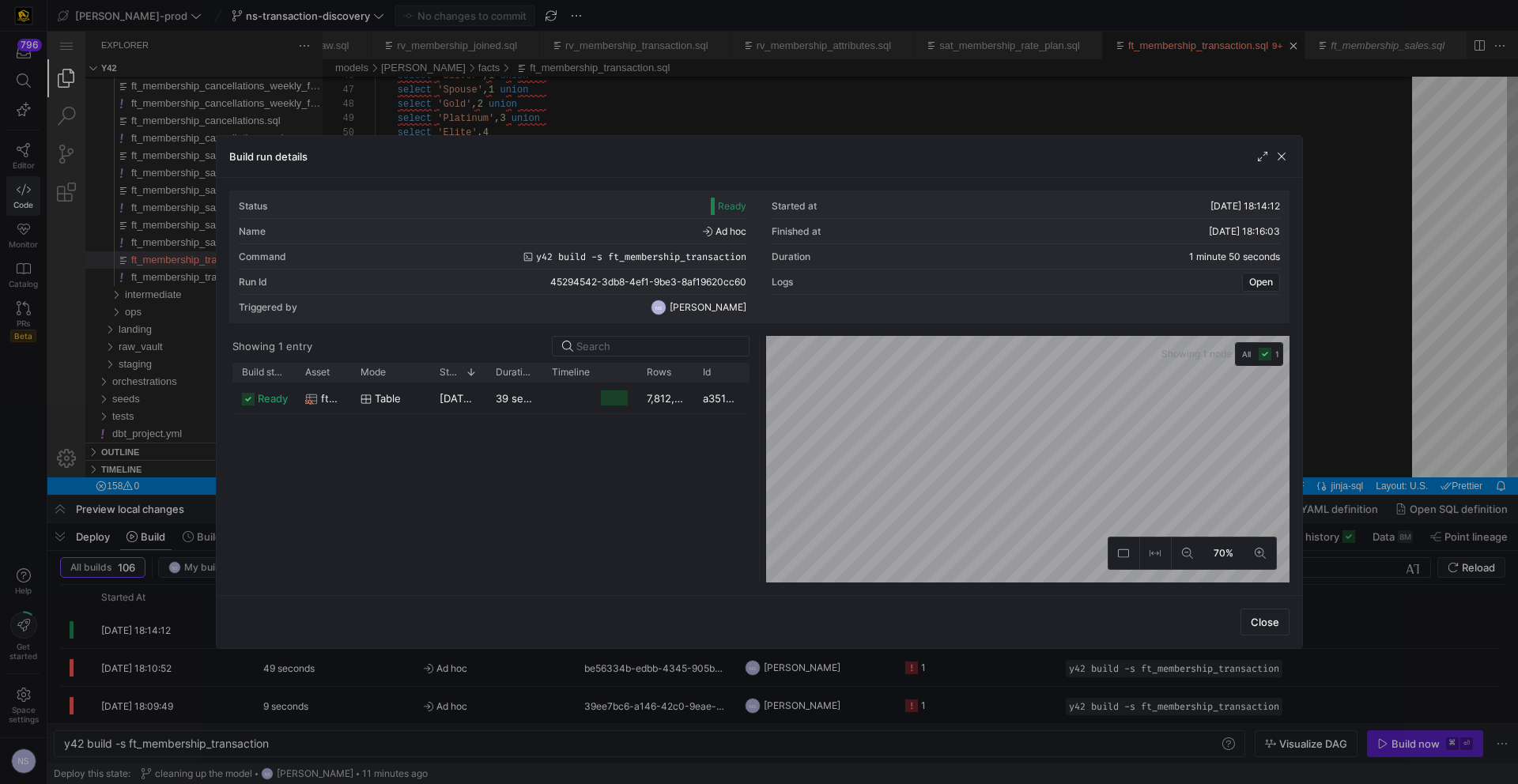
click at [1369, 339] on div at bounding box center [759, 392] width 1518 height 784
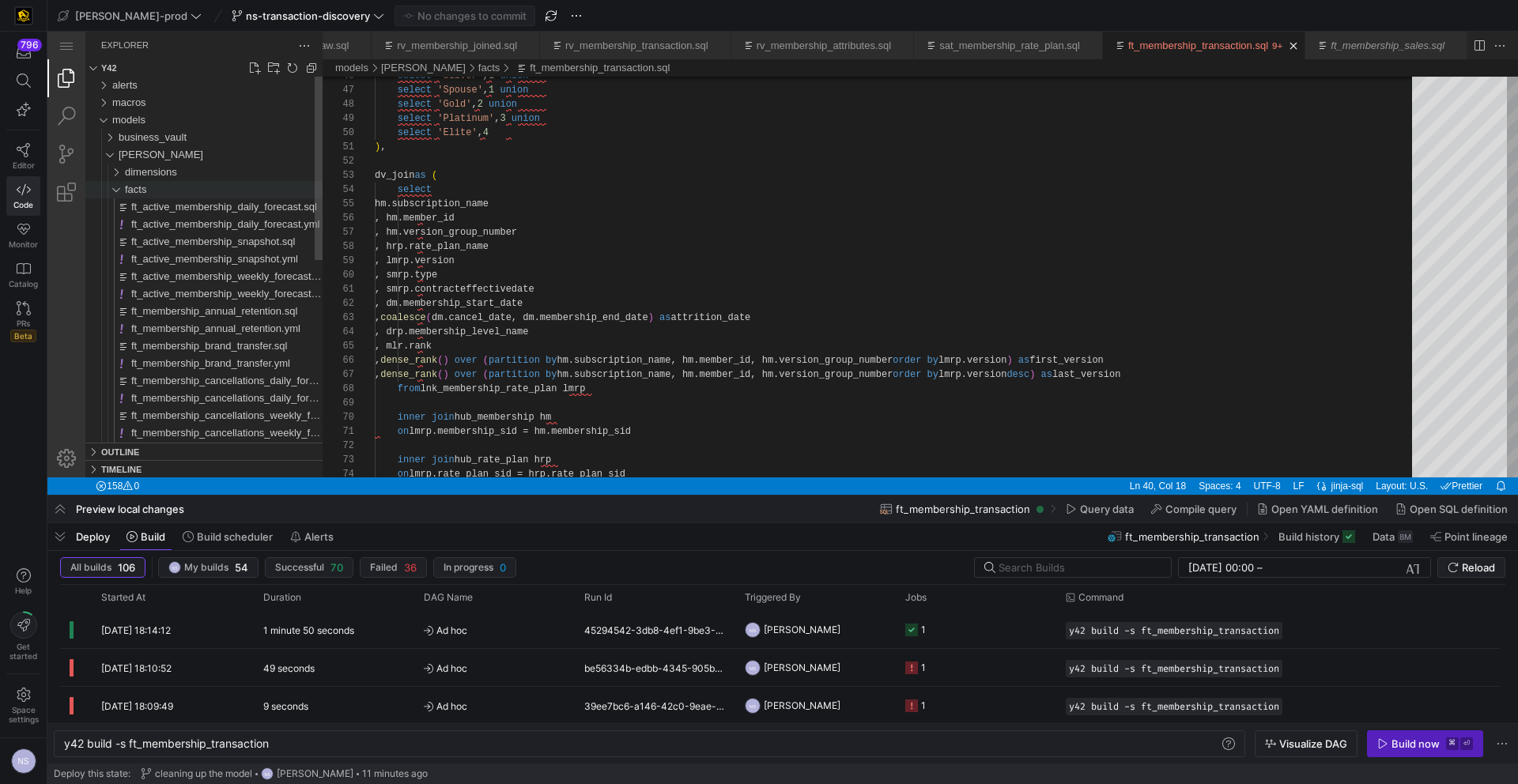
click at [149, 188] on div "facts" at bounding box center [223, 189] width 198 height 17
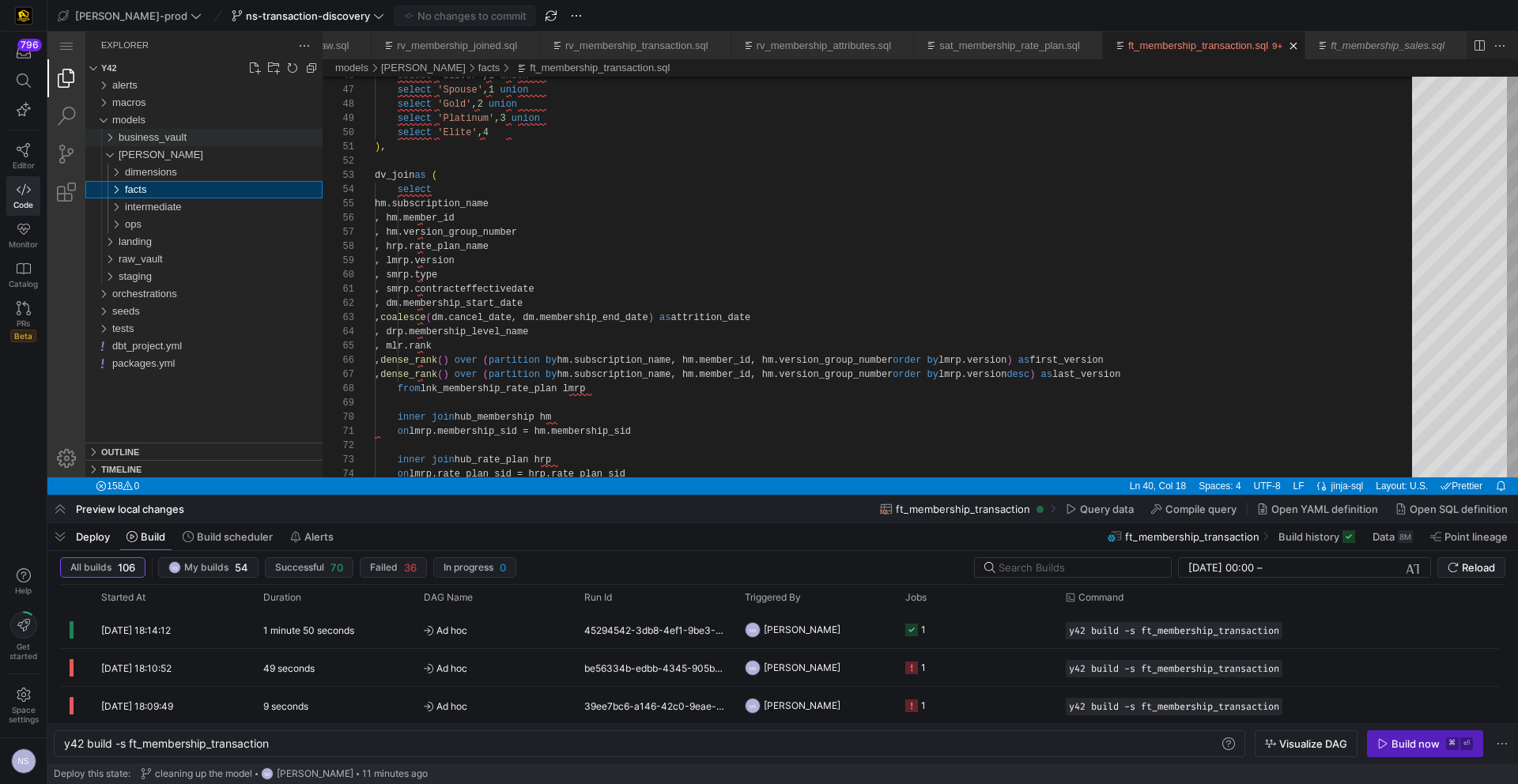
click at [156, 149] on div "[PERSON_NAME]" at bounding box center [220, 154] width 204 height 17
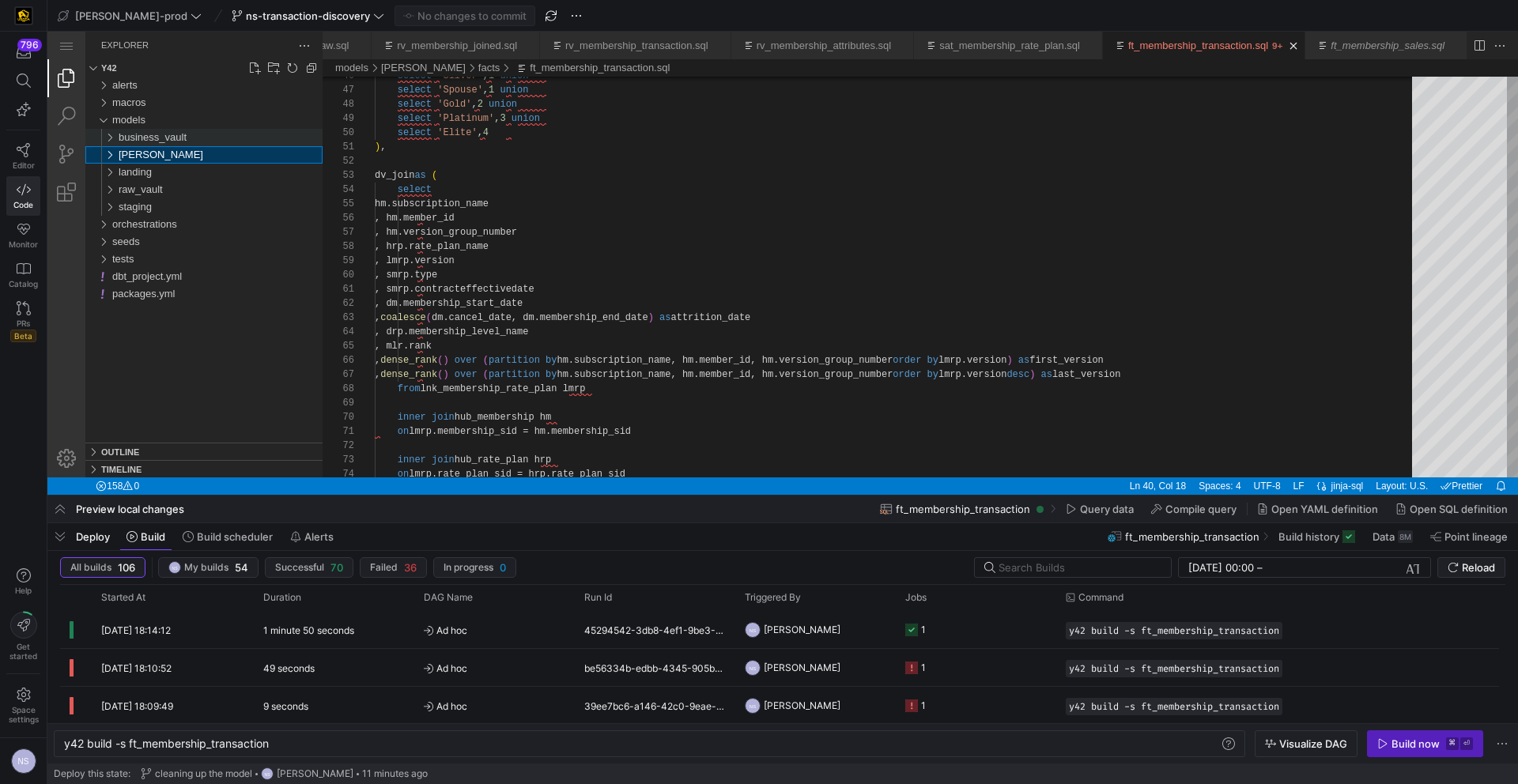
click at [157, 142] on span "business_vault" at bounding box center [152, 136] width 68 height 12
click at [165, 164] on div "links" at bounding box center [223, 172] width 198 height 17
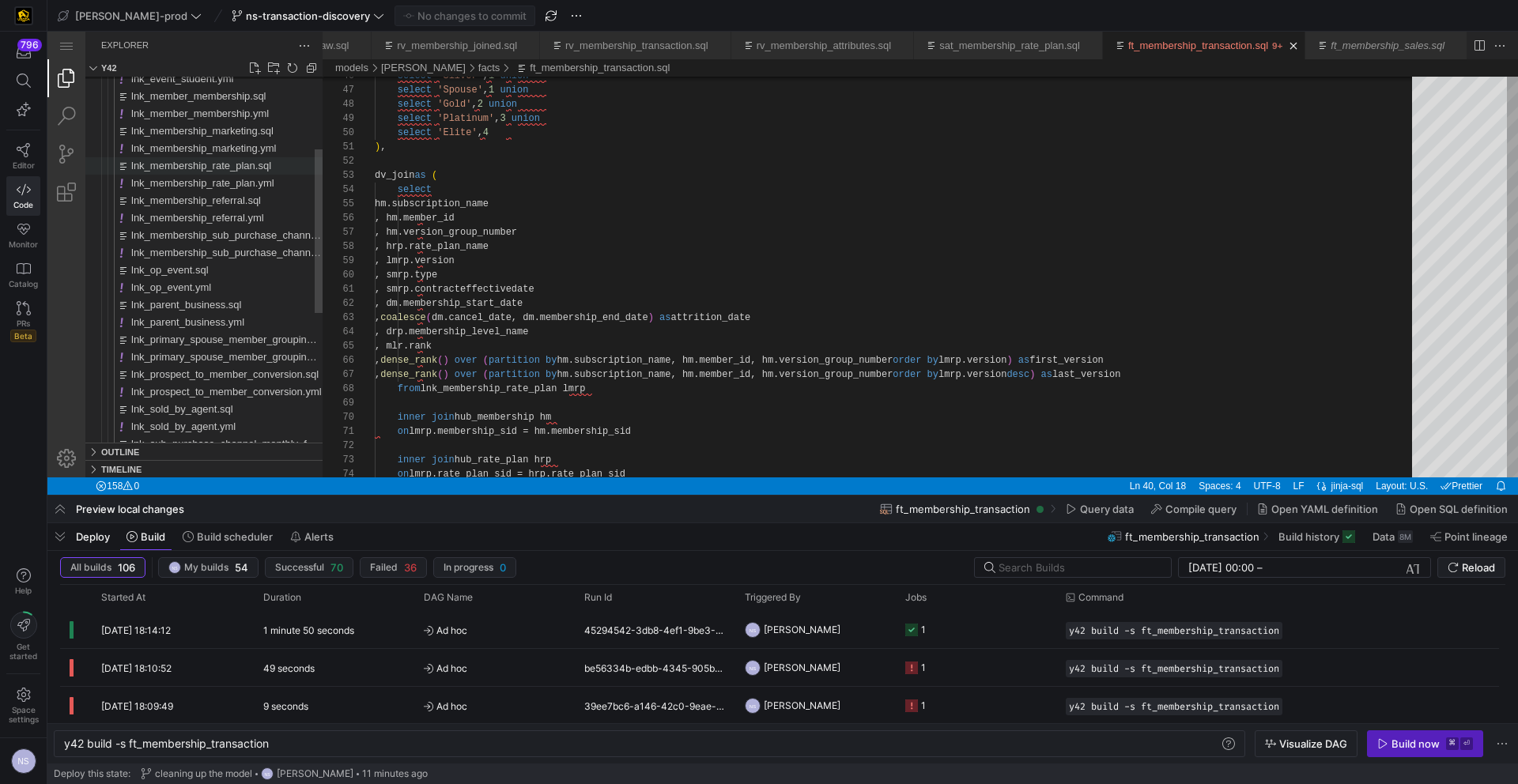
click at [236, 167] on span "lnk_membership_rate_plan.sql" at bounding box center [201, 165] width 140 height 12
type textarea "y42 build -s lnk_membership_rate_plan"
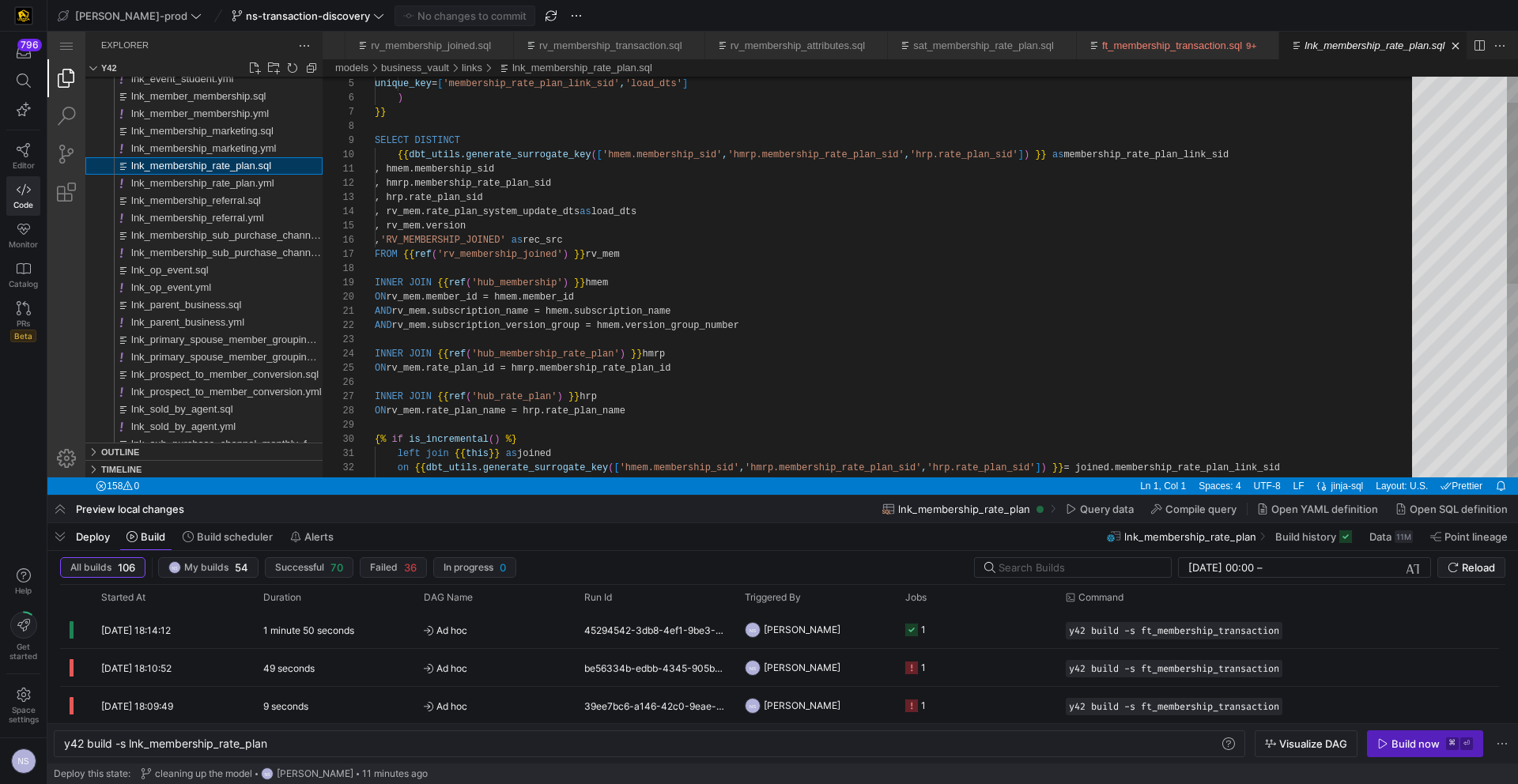
scroll to position [0, 198]
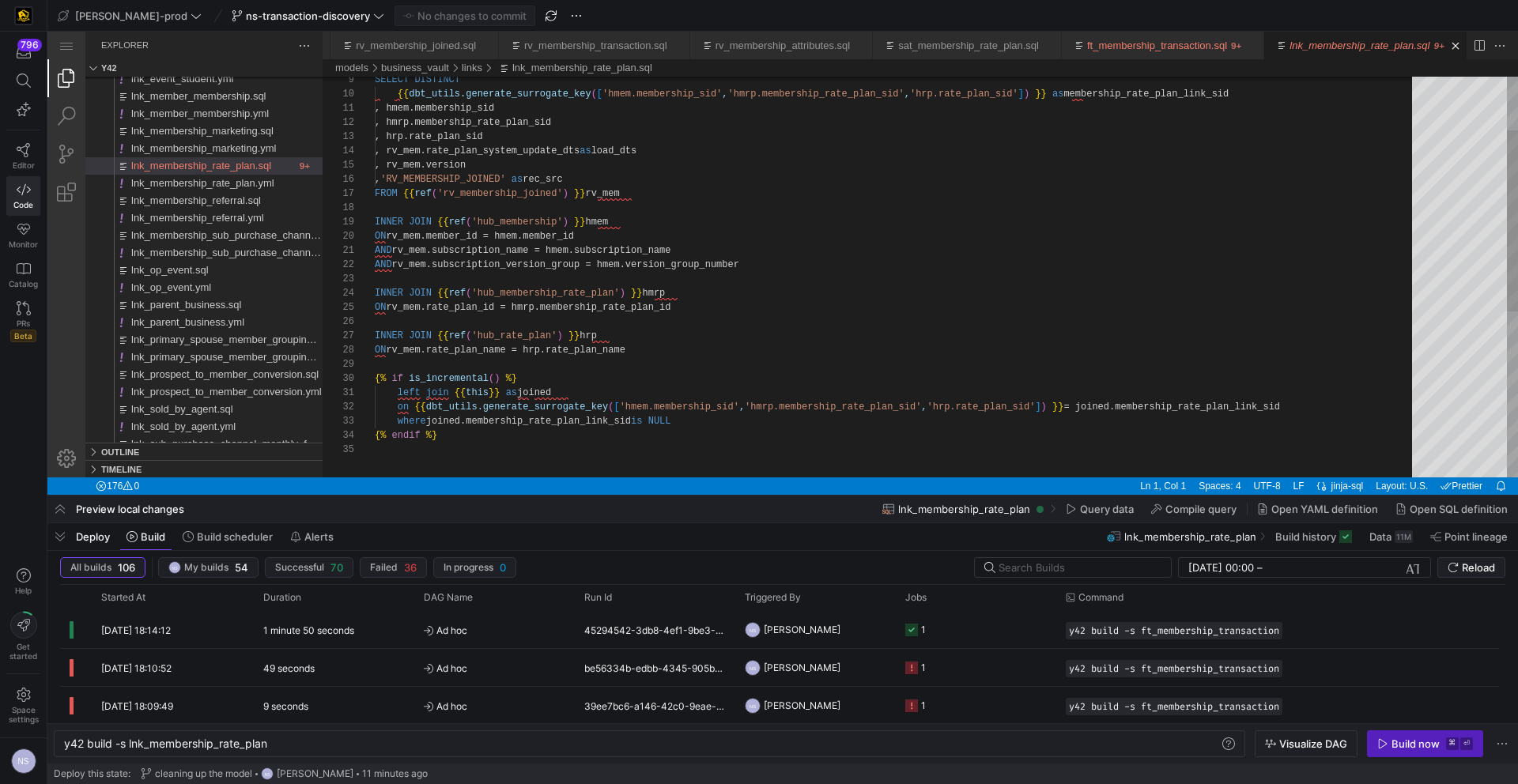
type textarea "AND rv_mem.subscription_name = hmem.subscription_name AND rv_mem.subscription_v…"
click at [664, 347] on div "ON rv_mem.rate_plan_name = hrp.rate_plan_name" at bounding box center [899, 350] width 1048 height 14
click at [65, 538] on span "button" at bounding box center [60, 537] width 25 height 27
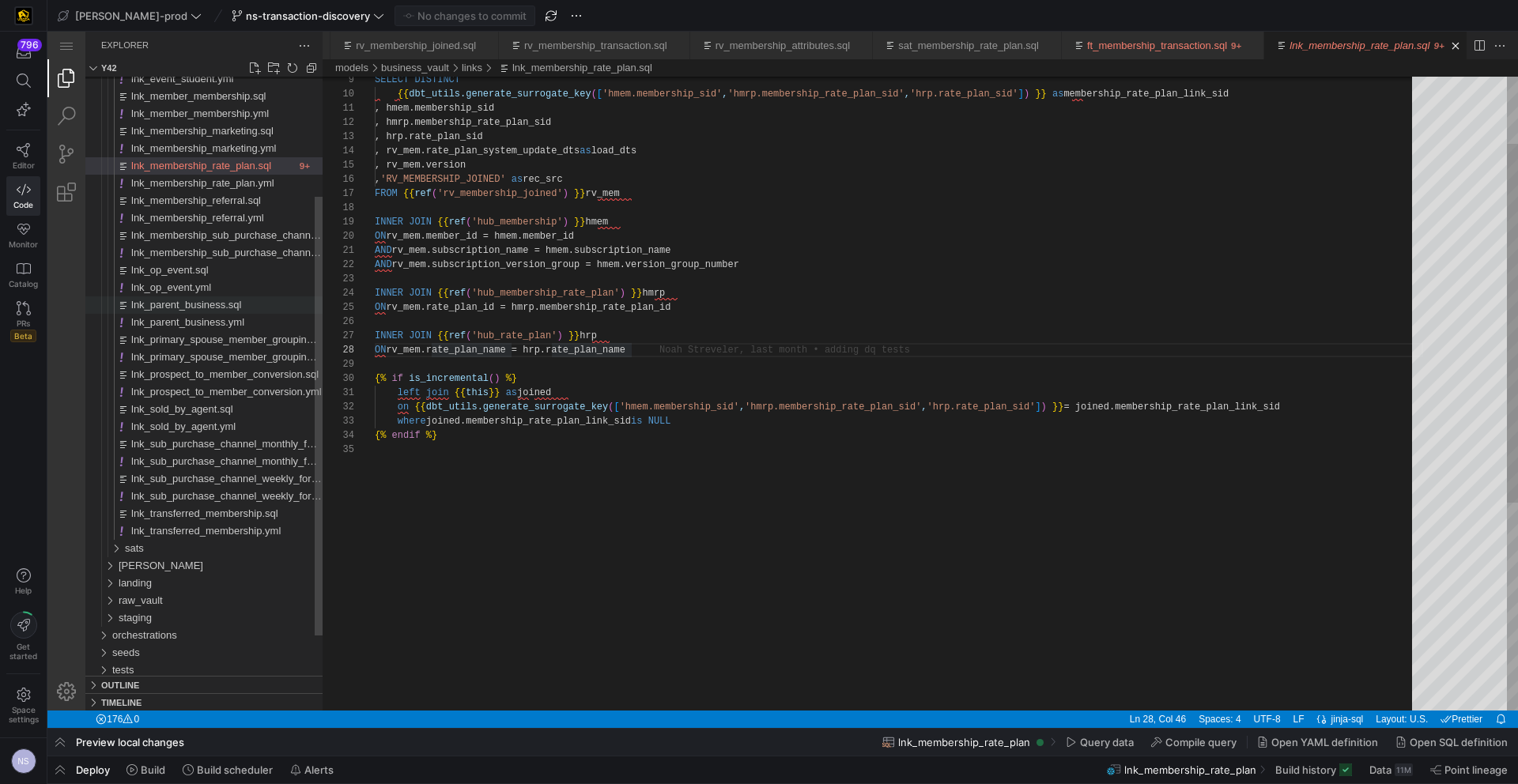
scroll to position [99, 256]
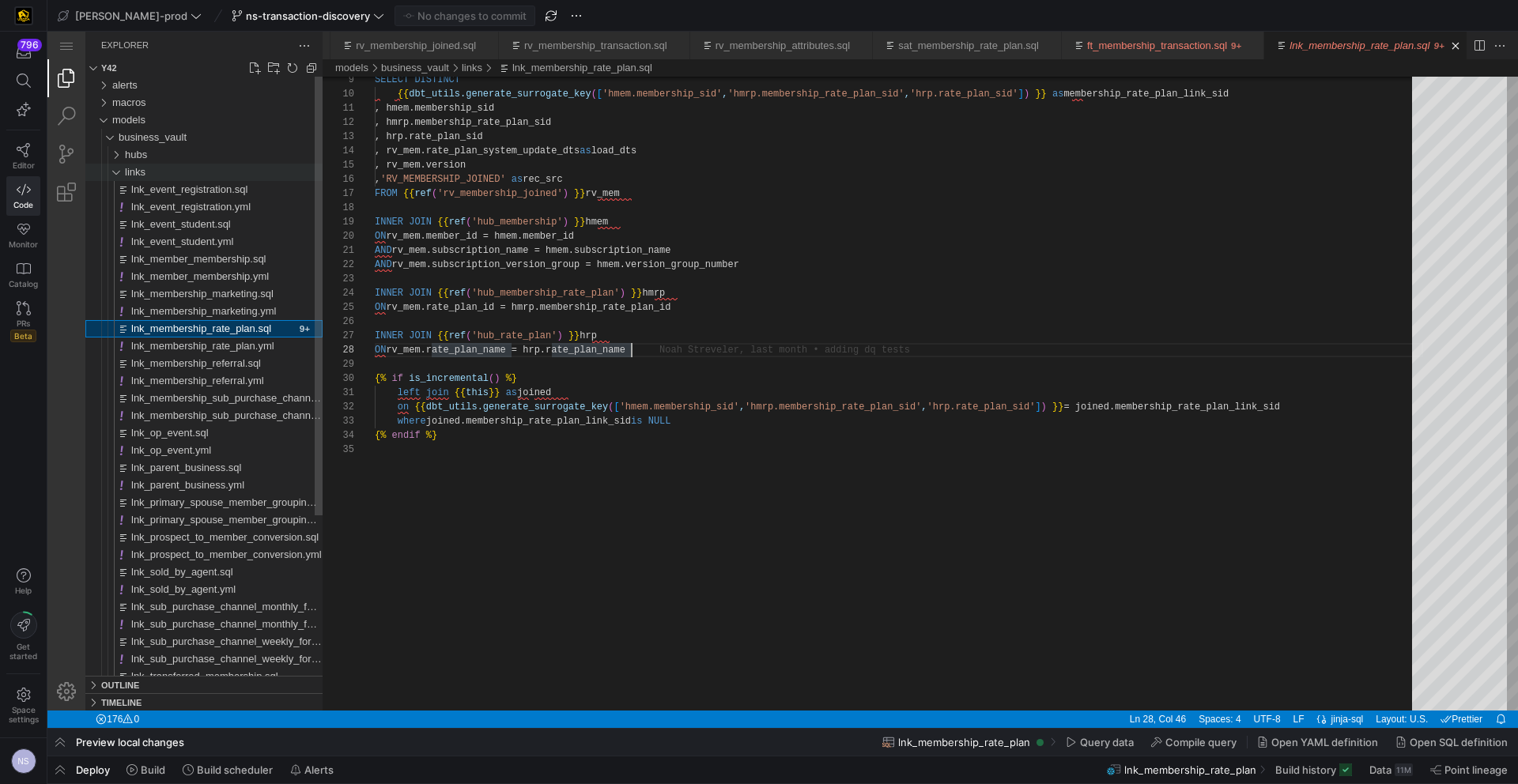
click at [145, 175] on span "links" at bounding box center [134, 171] width 21 height 12
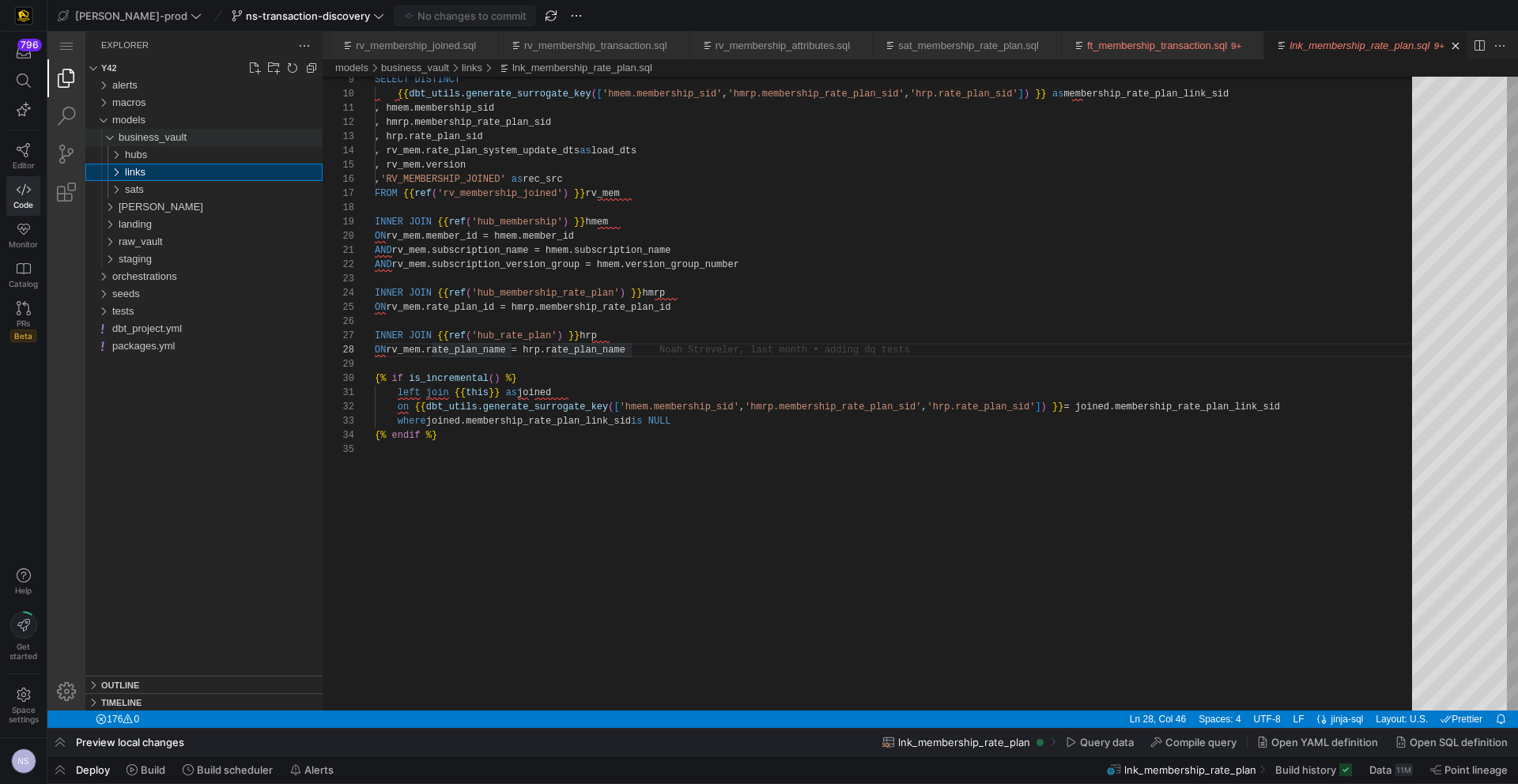
click at [143, 138] on span "business_vault" at bounding box center [152, 136] width 68 height 12
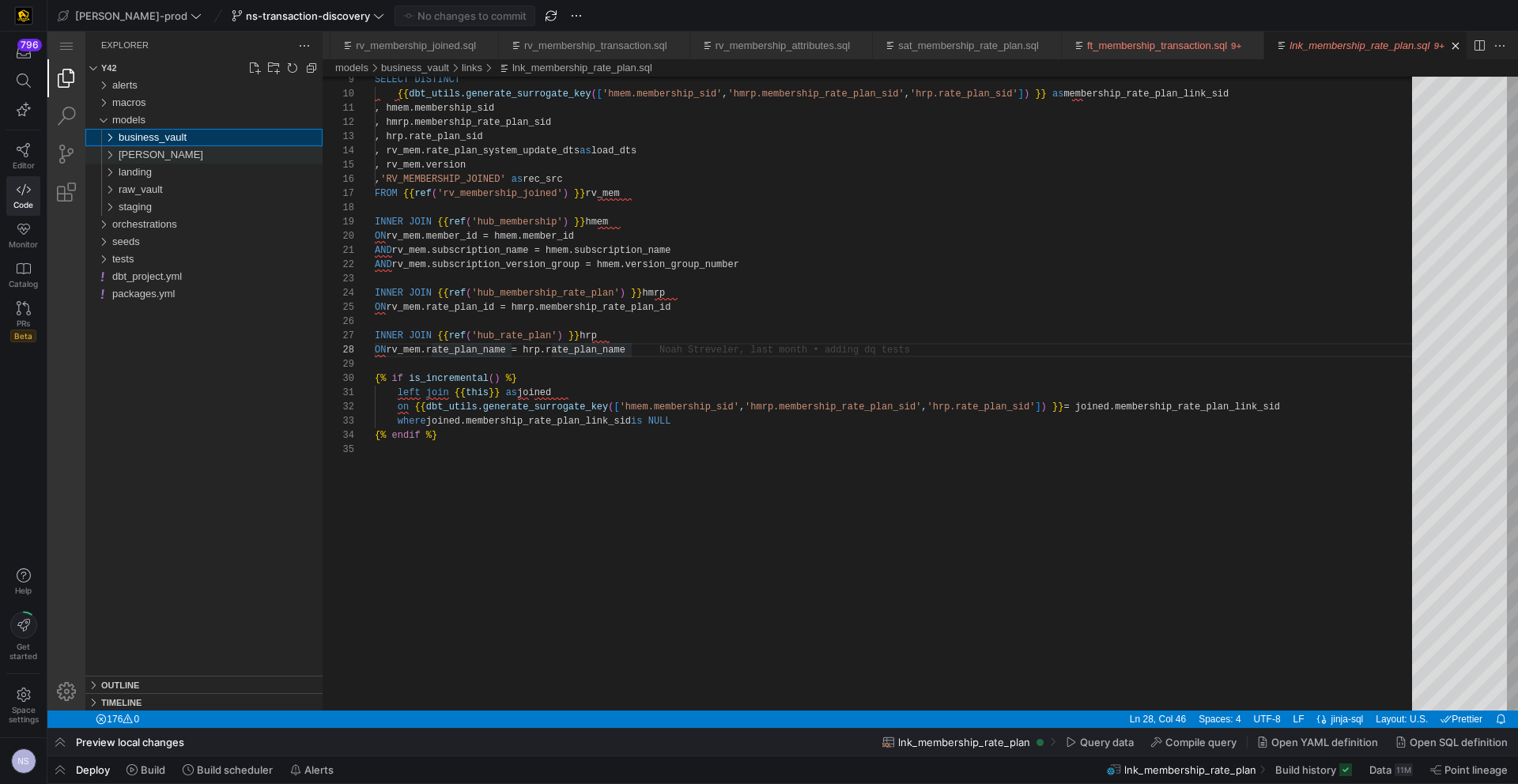
click at [151, 154] on div "[PERSON_NAME]" at bounding box center [220, 154] width 204 height 17
click at [149, 185] on div "facts" at bounding box center [223, 189] width 198 height 17
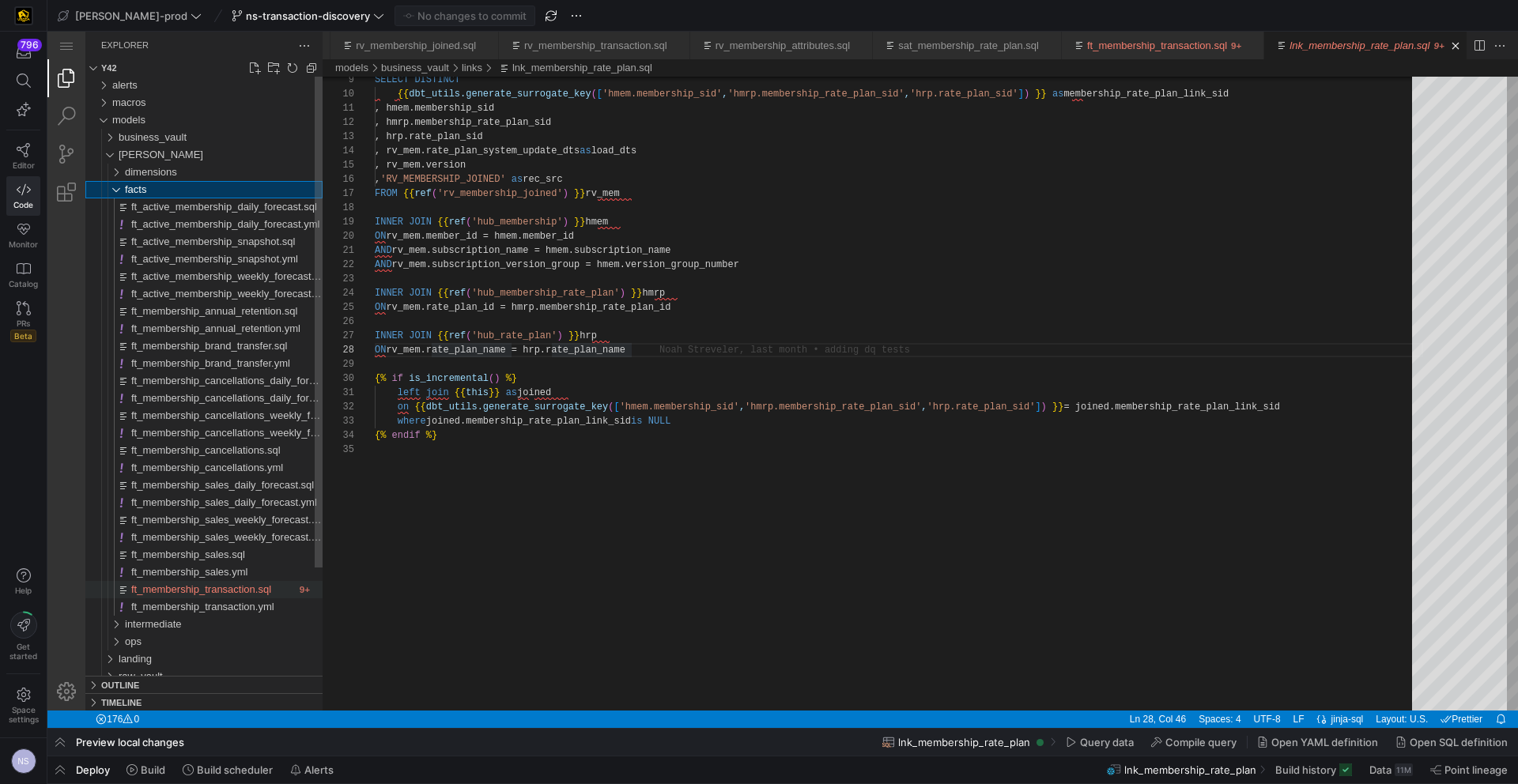
click at [202, 588] on span "ft_membership_transaction.sql" at bounding box center [201, 589] width 140 height 12
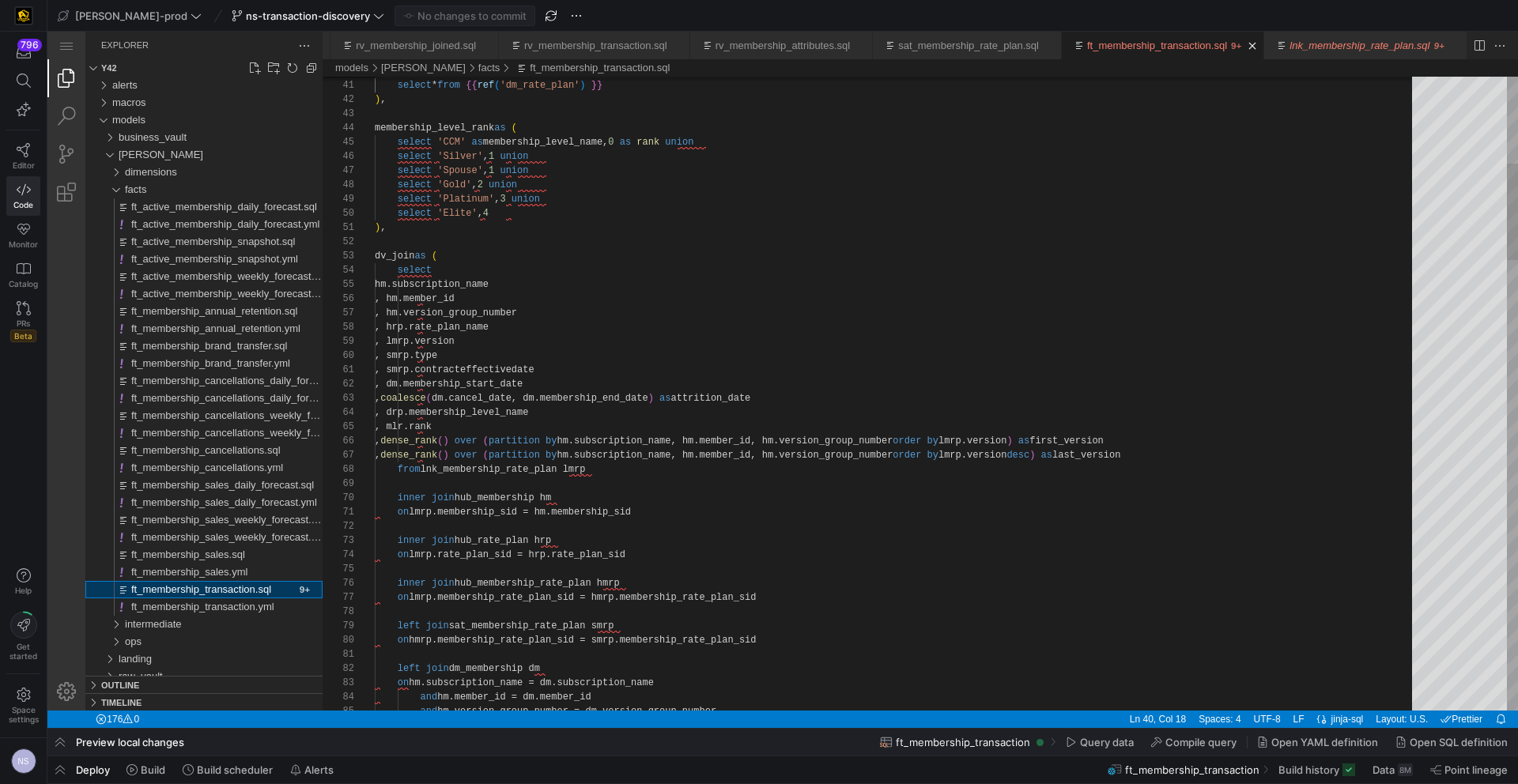
scroll to position [142, 98]
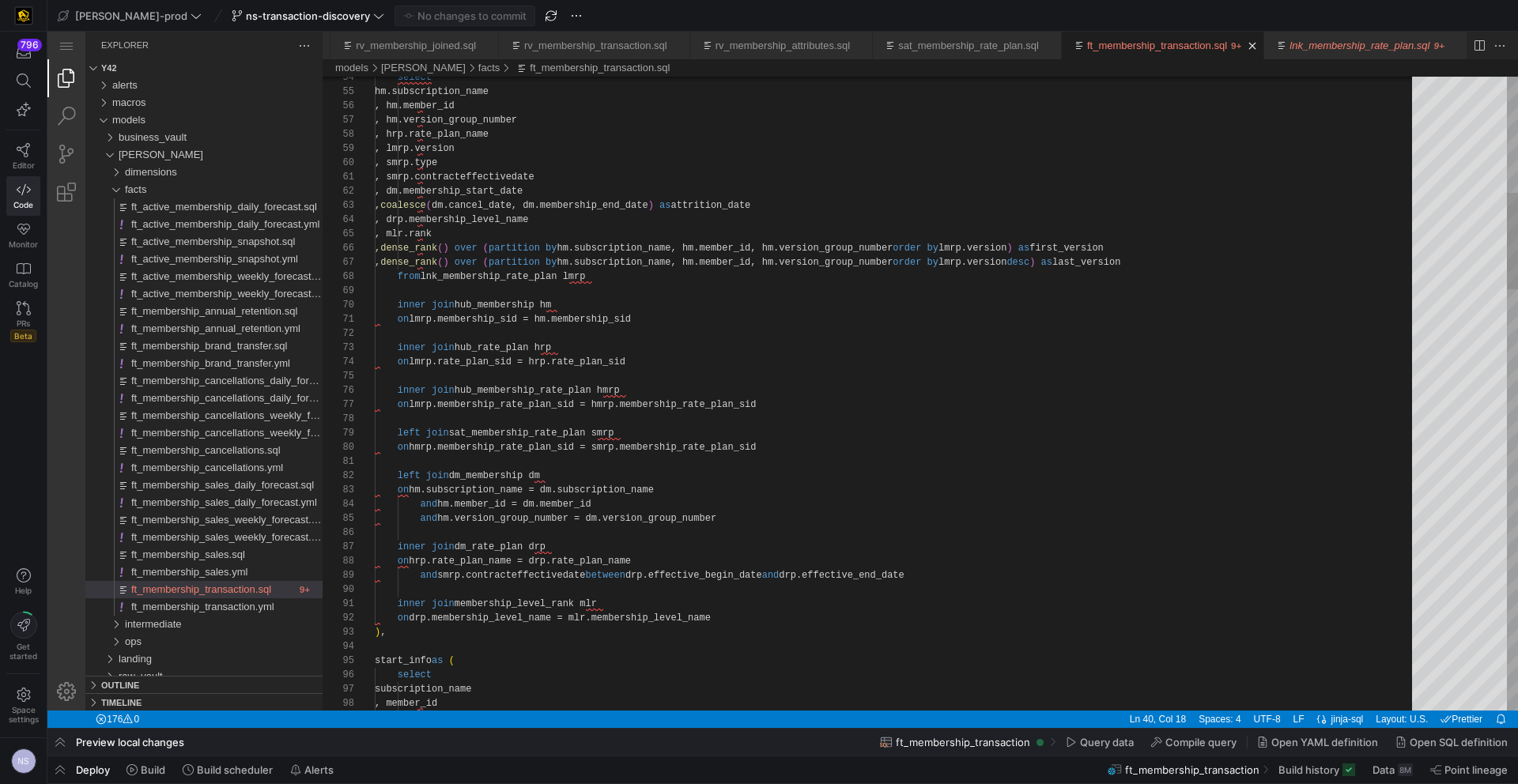
type textarea "inner join membership_level_rank mlr on drp.membership_level_name = mlr.members…"
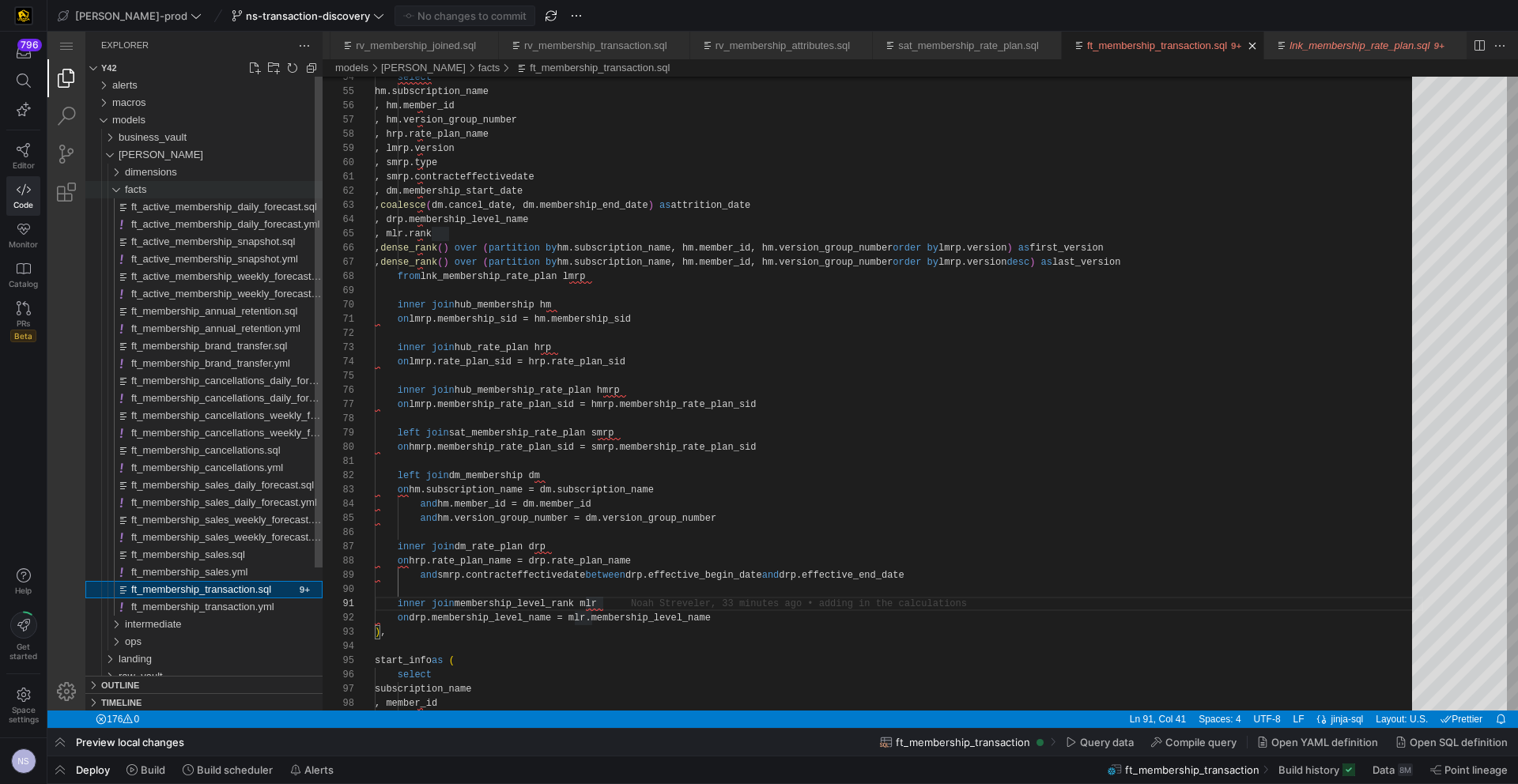
click at [171, 194] on div "facts" at bounding box center [223, 189] width 198 height 17
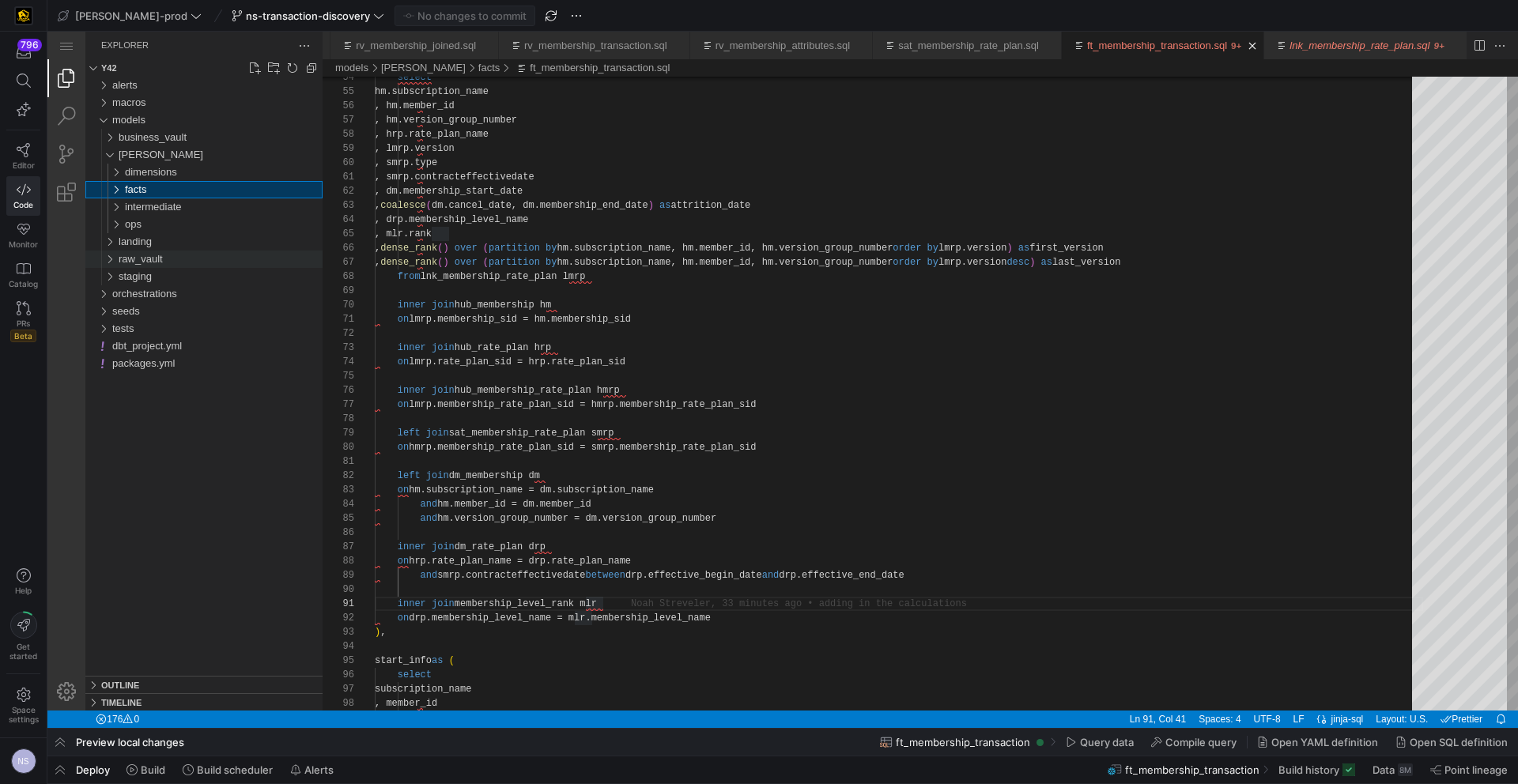
click at [158, 260] on span "raw_vault" at bounding box center [140, 258] width 44 height 12
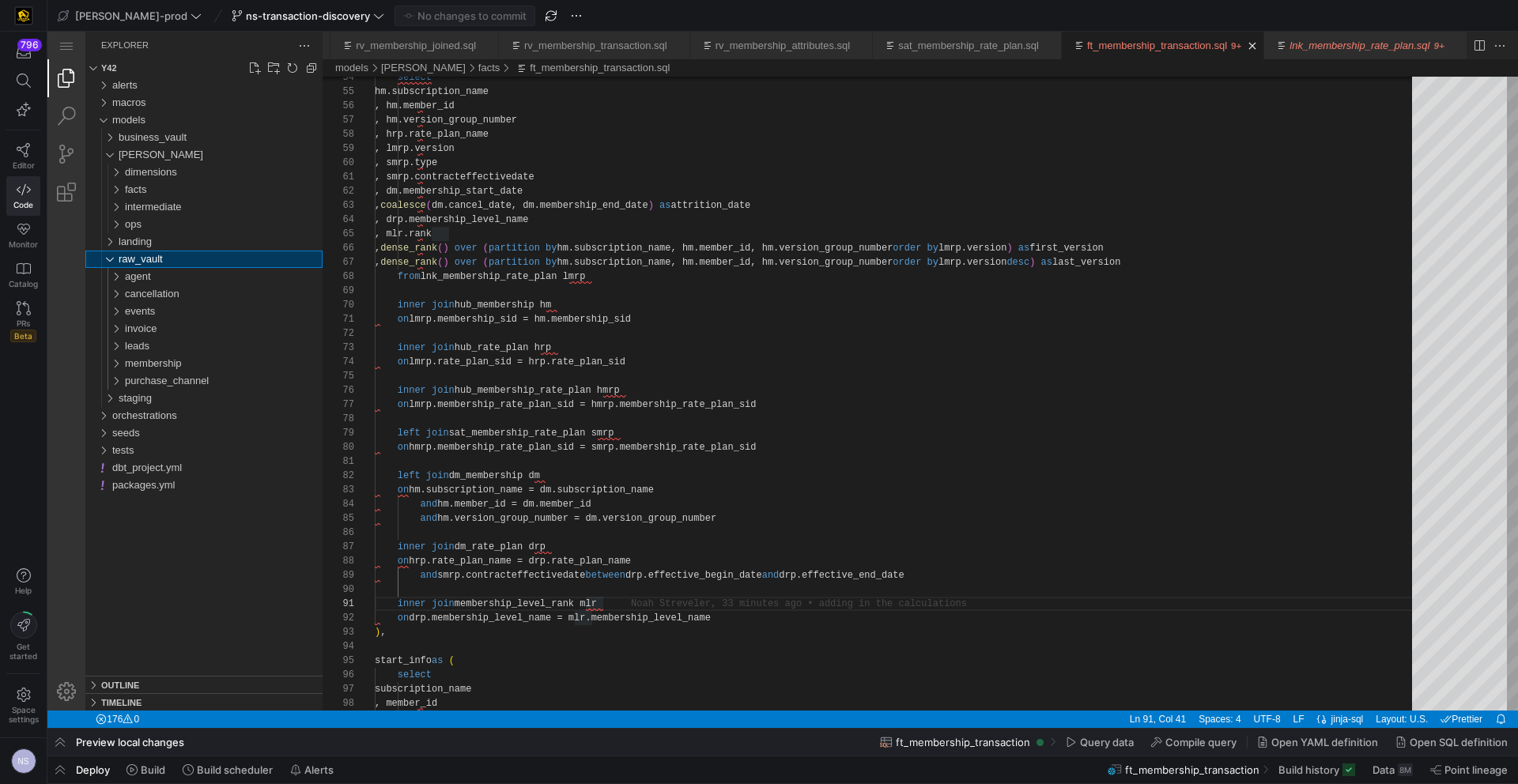
click at [168, 259] on div "raw_vault" at bounding box center [220, 259] width 204 height 17
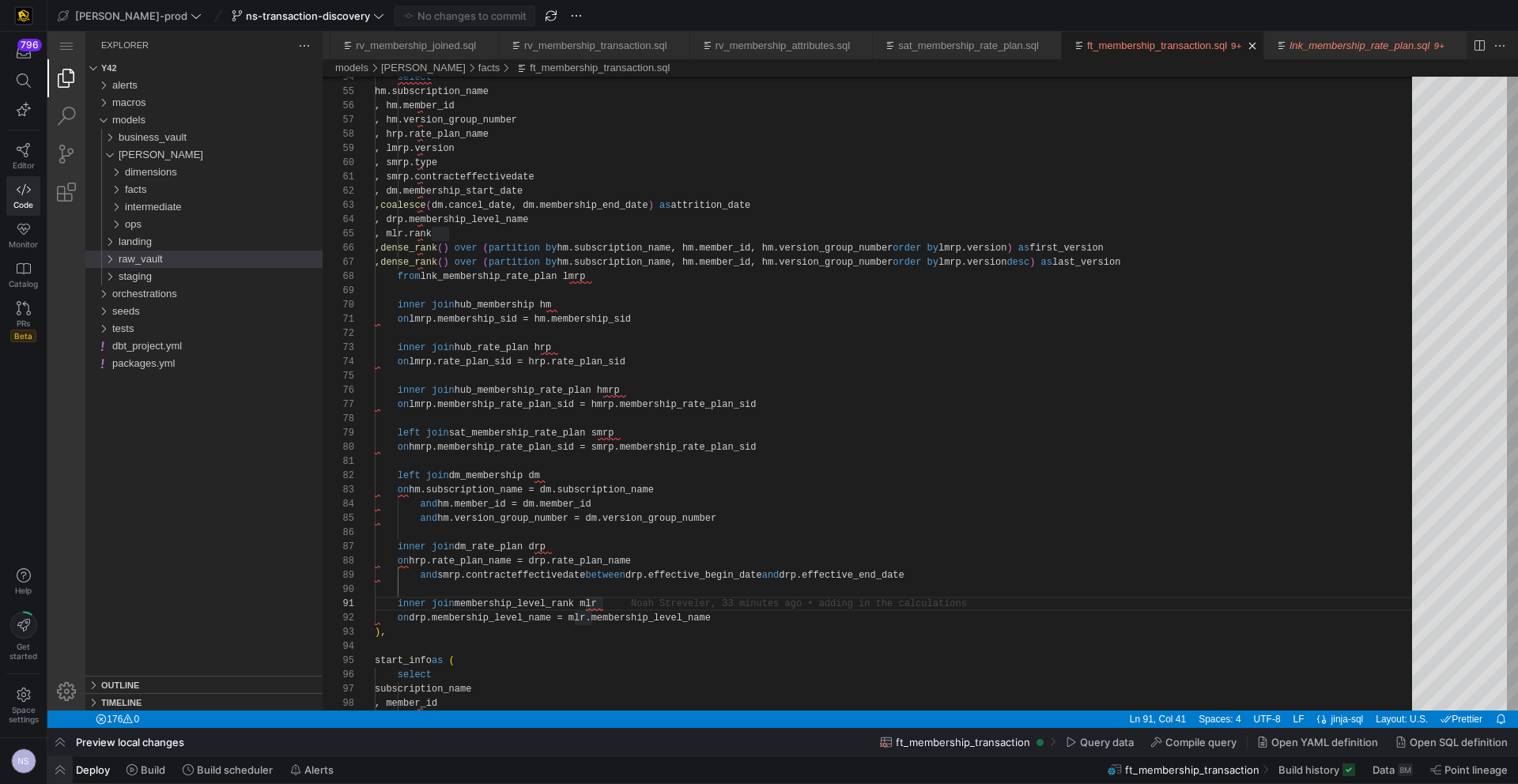
click at [65, 775] on span "button" at bounding box center [60, 770] width 25 height 27
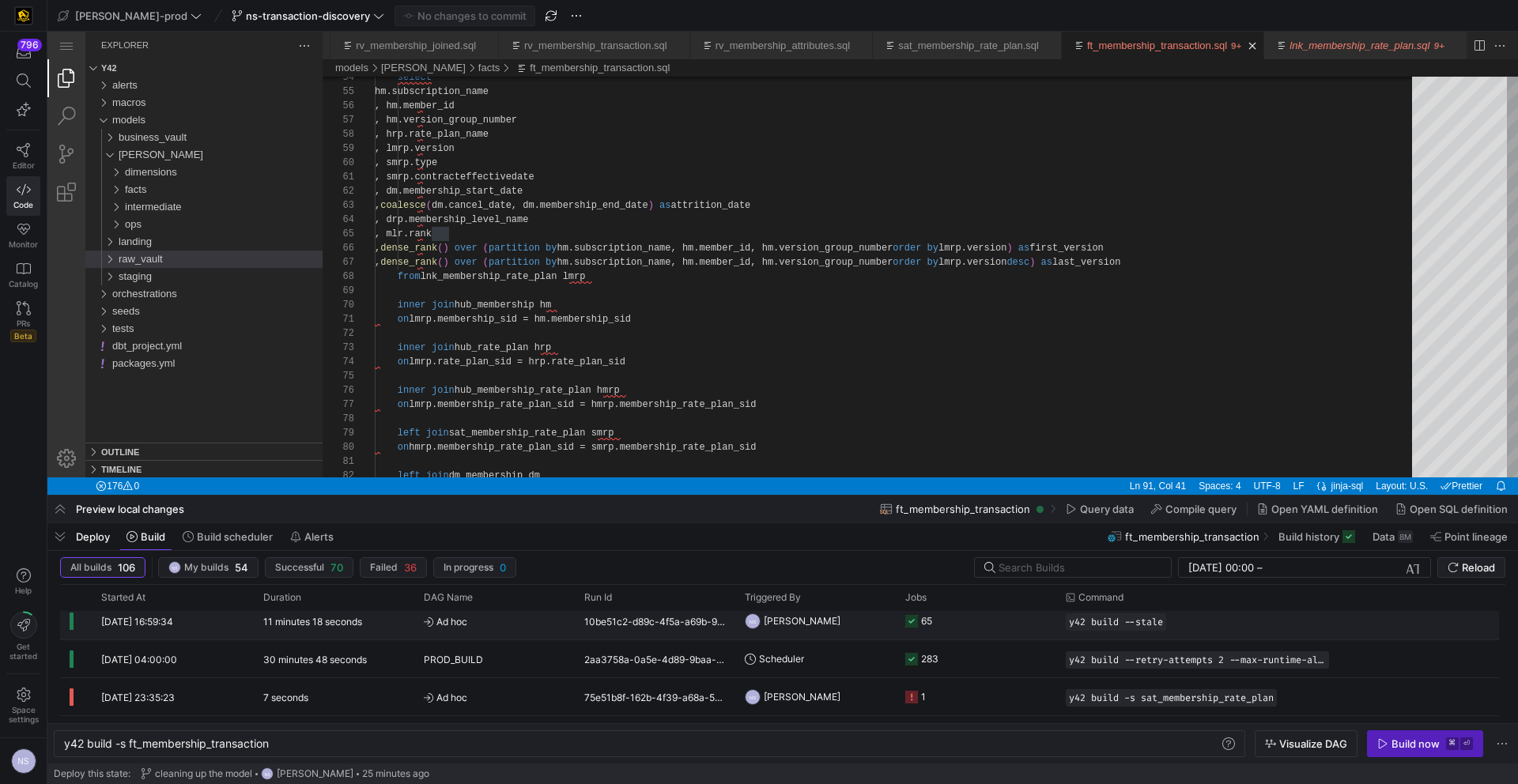
click at [990, 625] on y42-job-status-cell-renderer "65" at bounding box center [976, 621] width 142 height 36
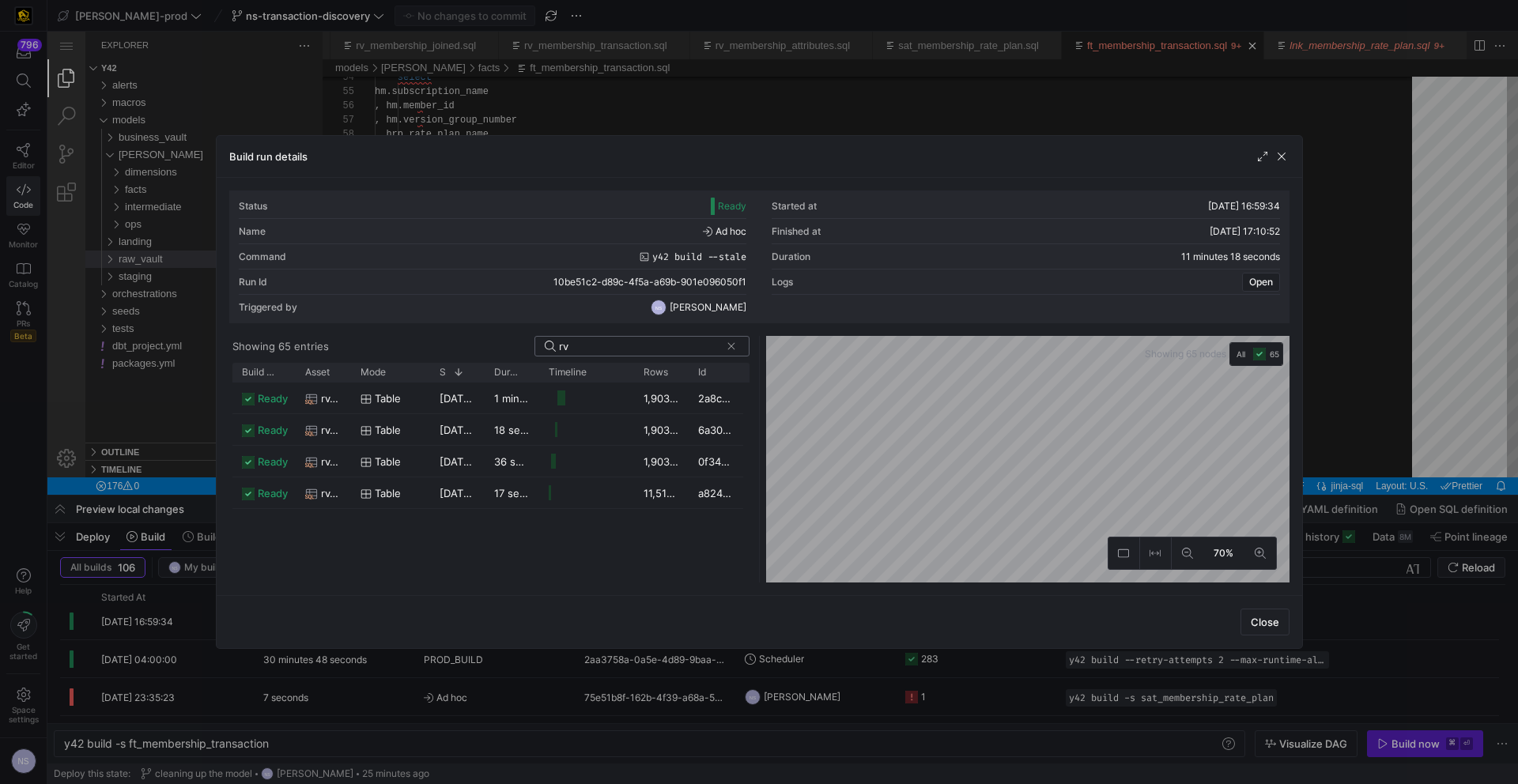
type input "r"
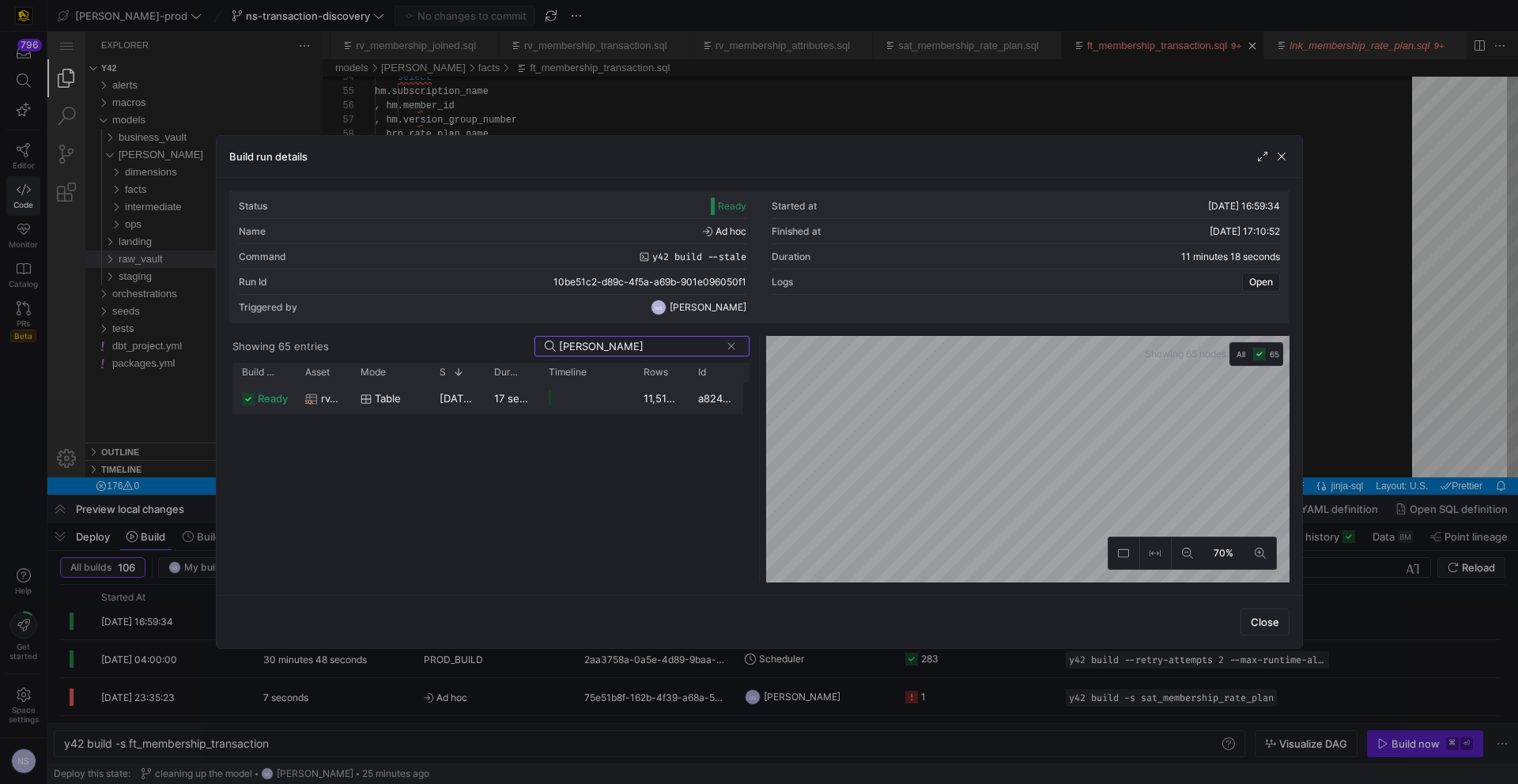
type input "attri"
click at [634, 396] on div "11,510,096" at bounding box center [661, 398] width 55 height 30
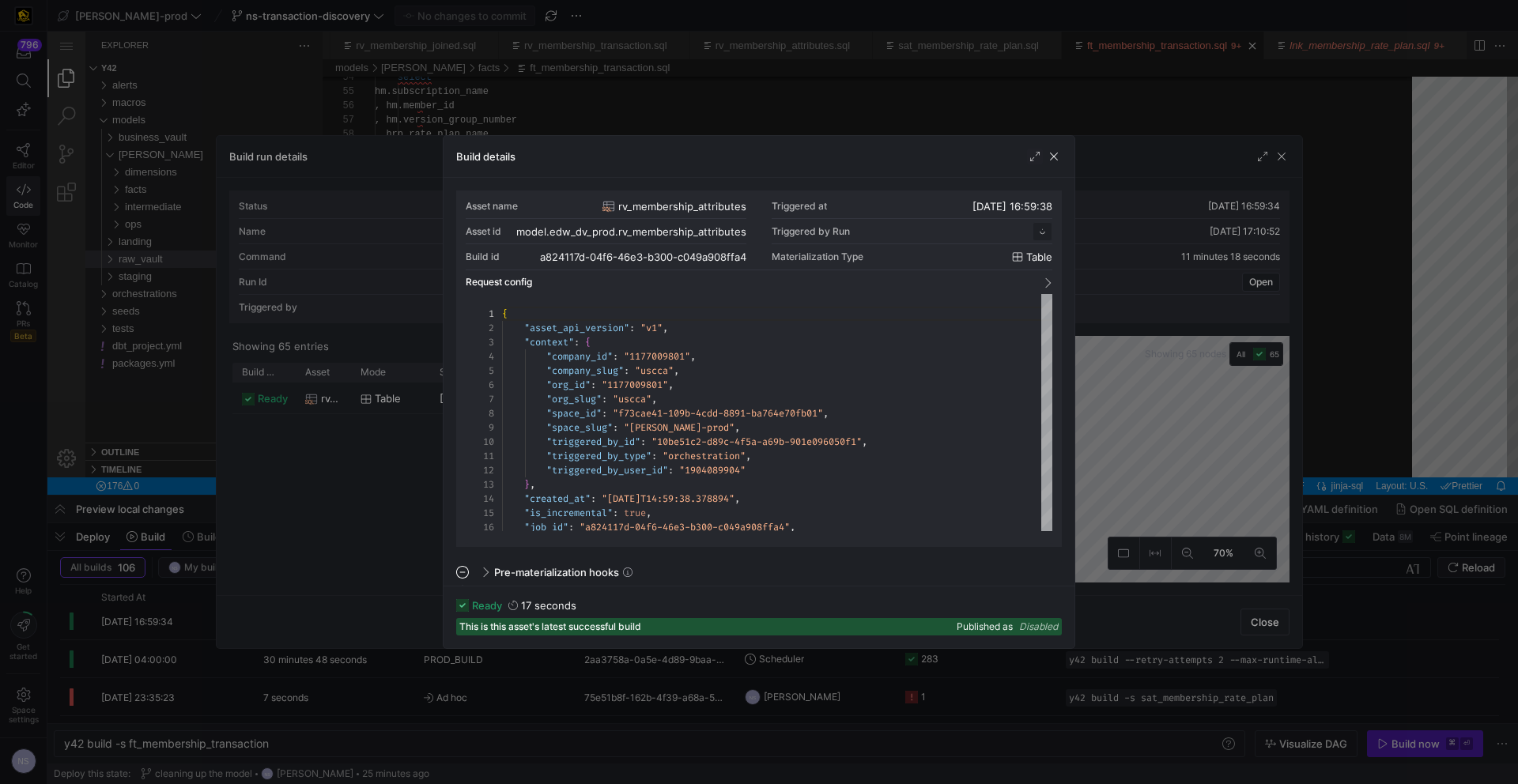
scroll to position [142, 0]
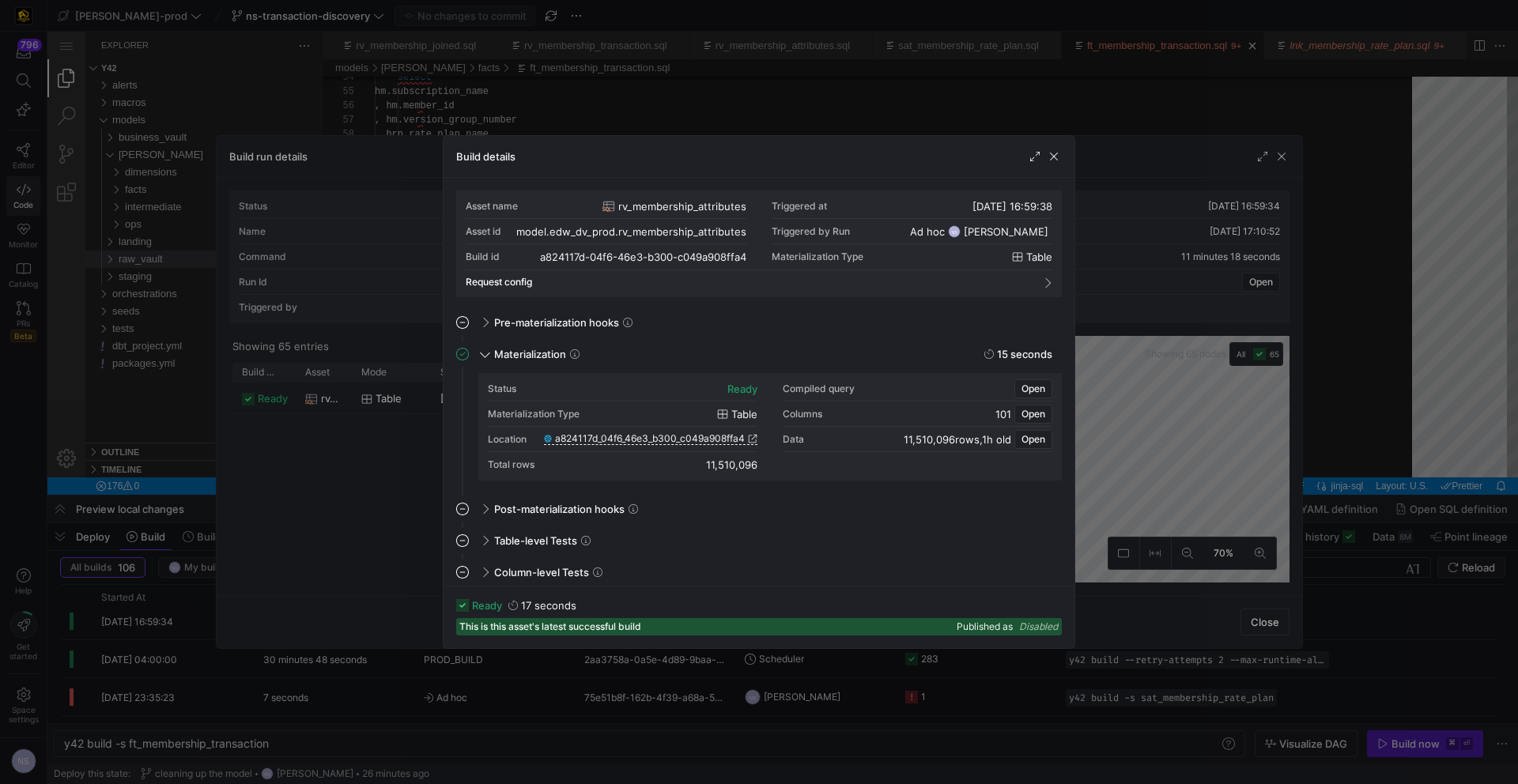
click at [1389, 331] on div at bounding box center [759, 392] width 1518 height 784
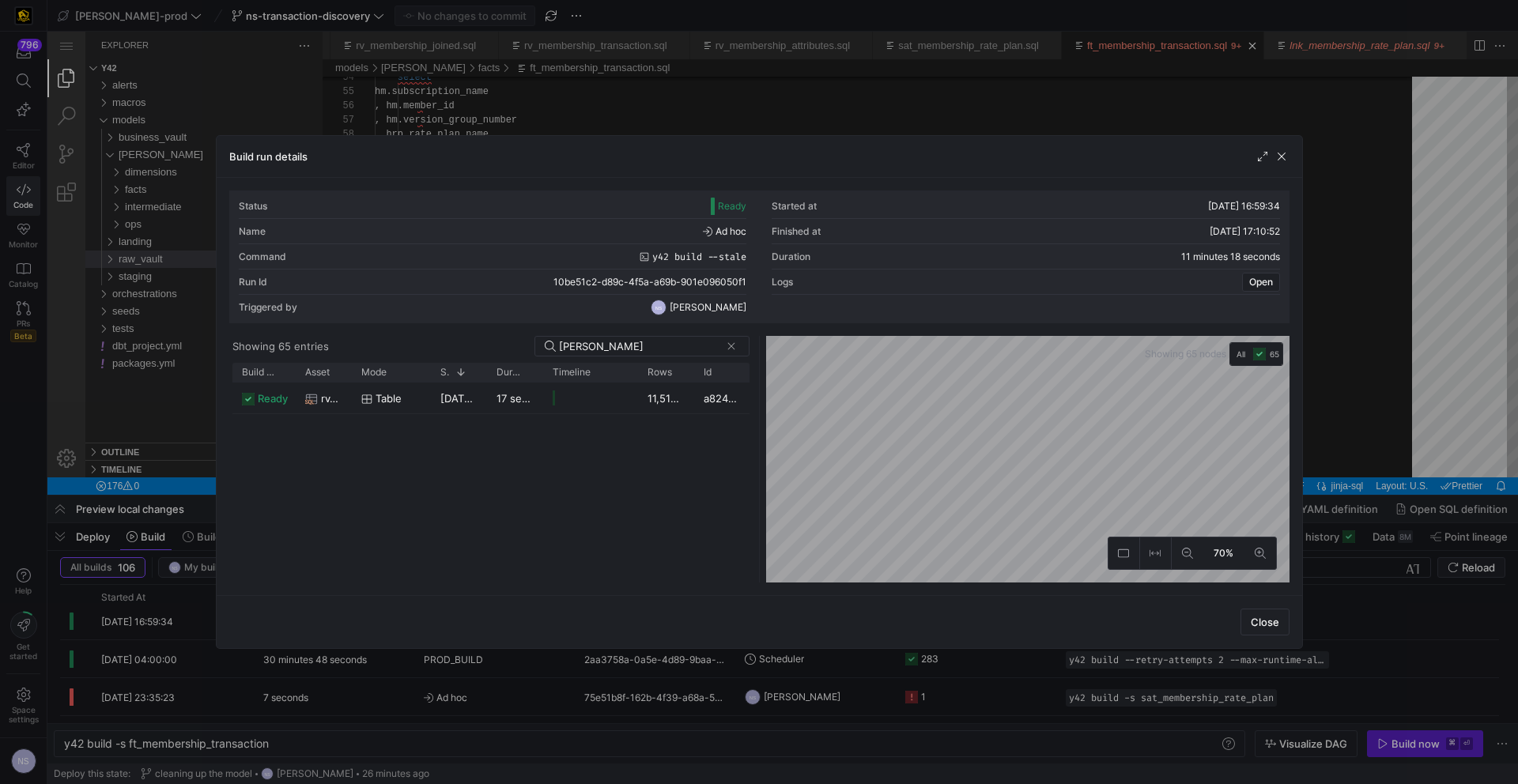
click at [1389, 330] on div at bounding box center [759, 392] width 1518 height 784
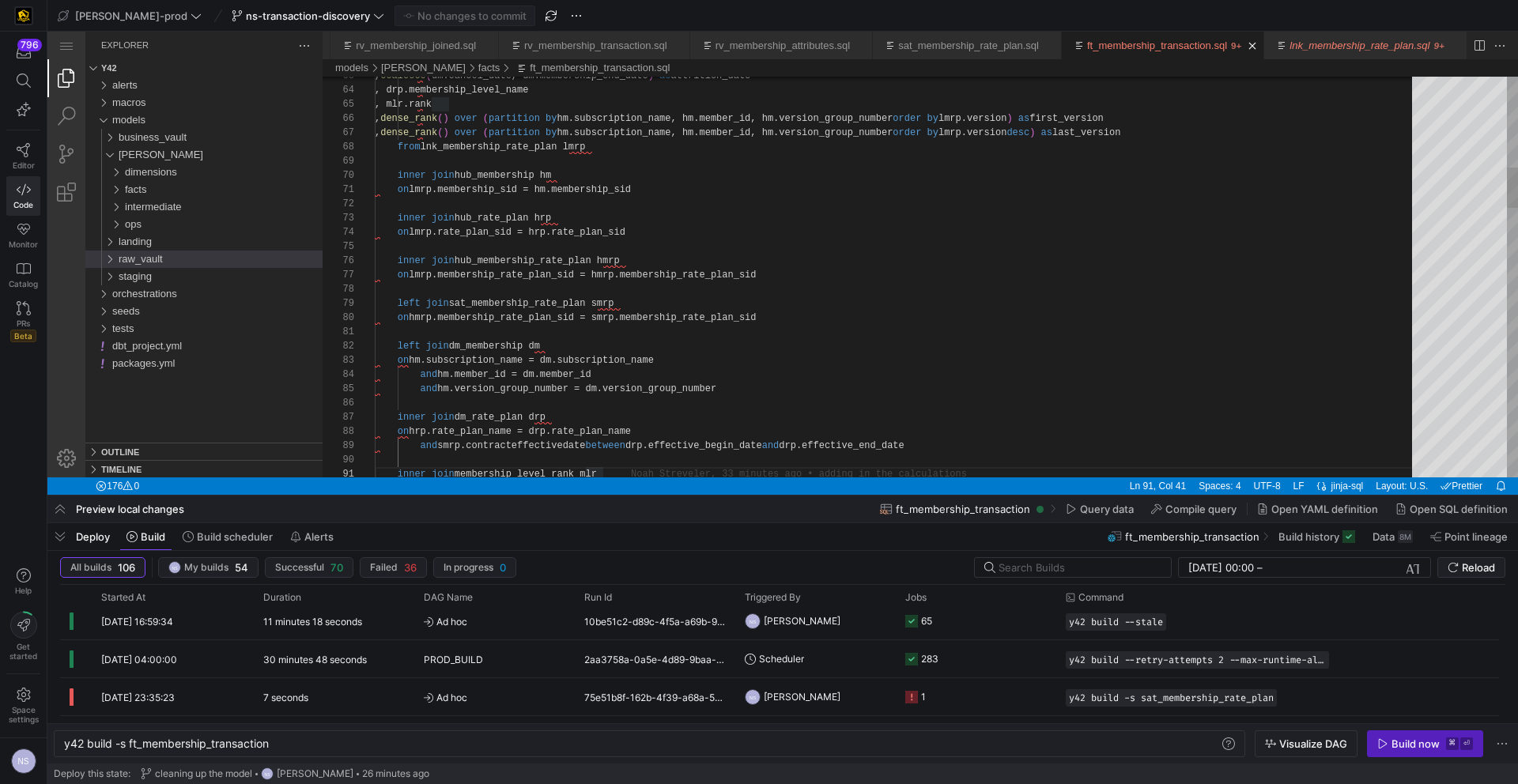
scroll to position [0, 229]
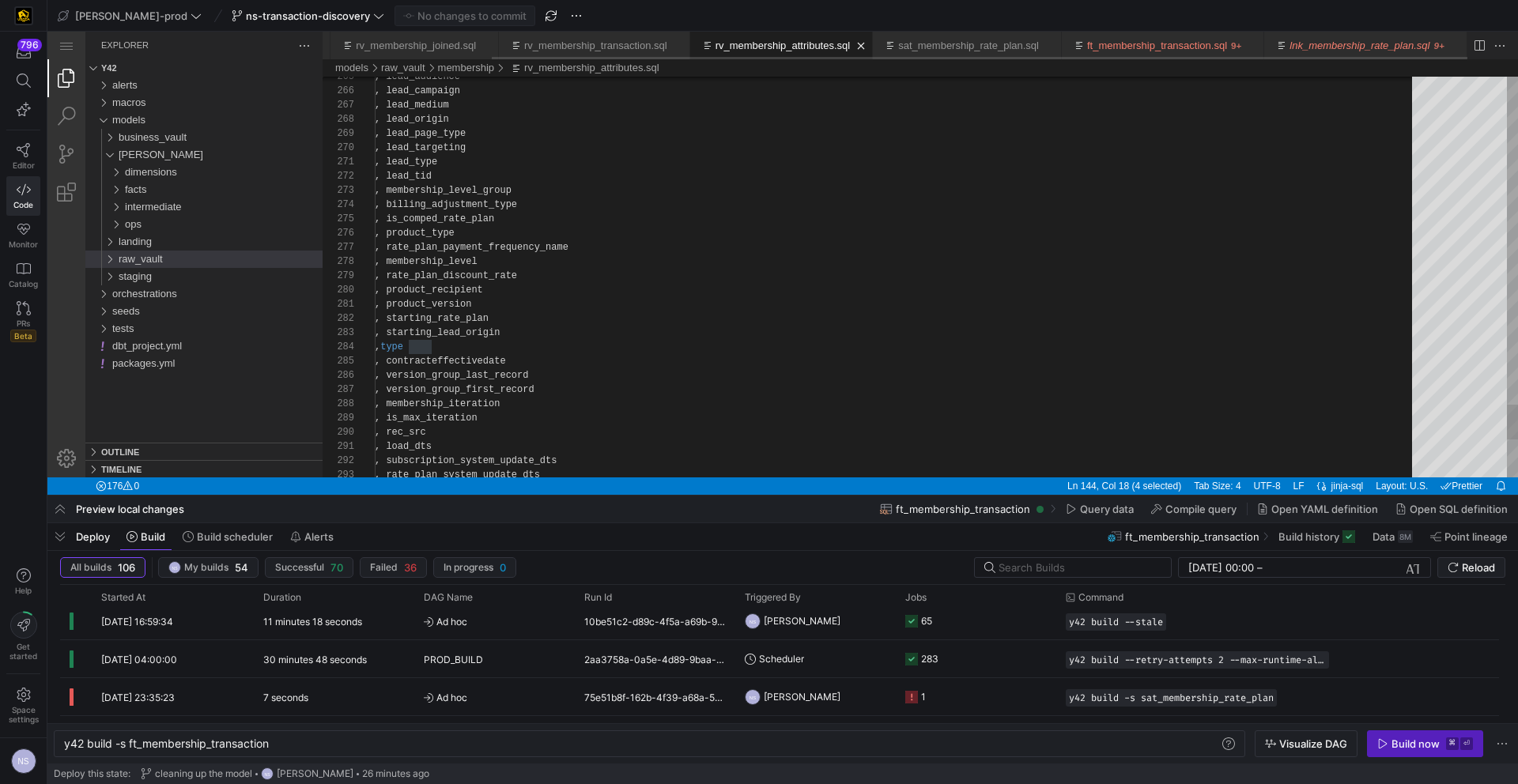
click at [737, 47] on link "rv_membership_attributes.sql" at bounding box center [782, 45] width 135 height 12
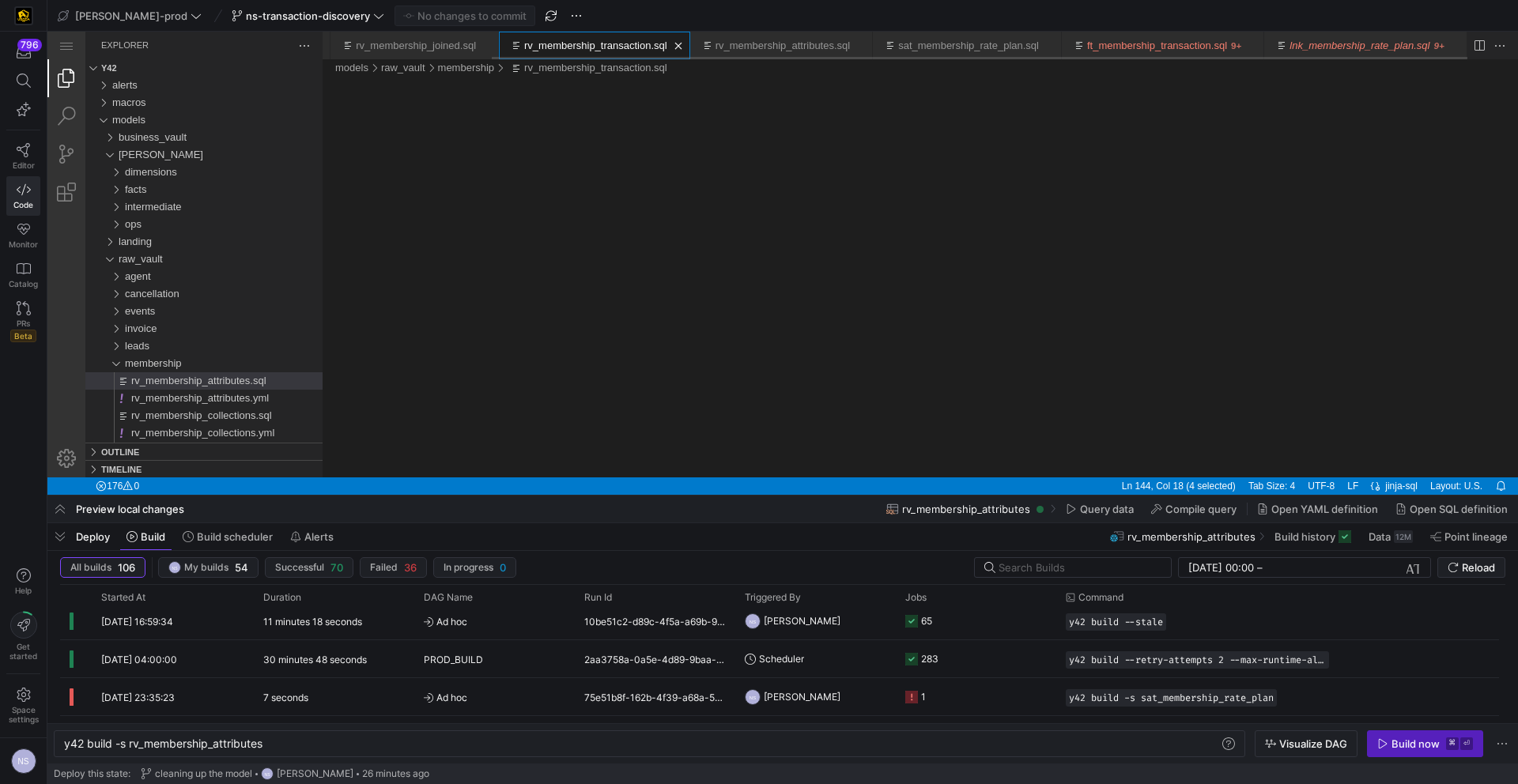
click at [565, 41] on link "rv_membership_transaction.sql" at bounding box center [596, 45] width 143 height 12
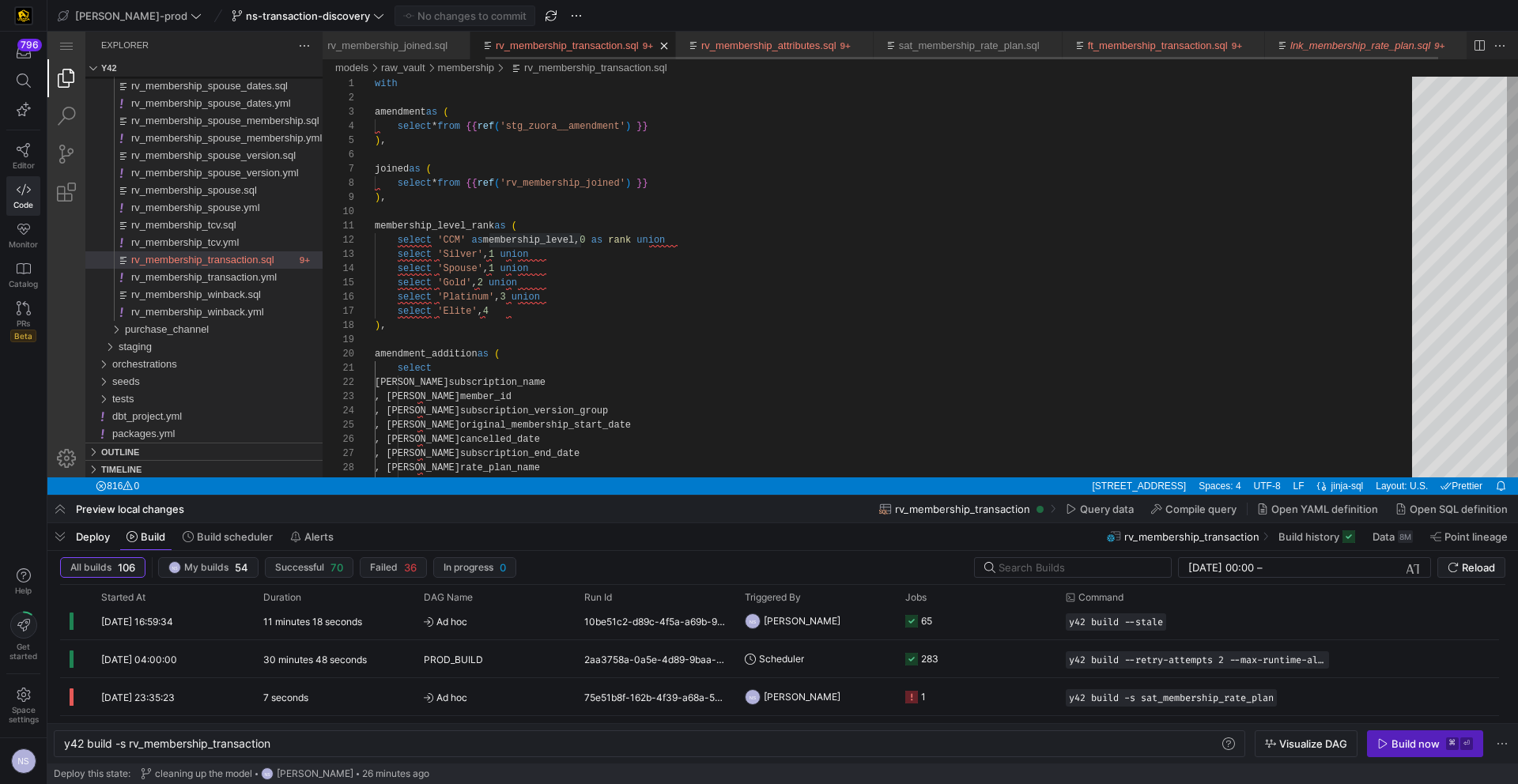
scroll to position [0, 195]
click at [1198, 45] on link "ft_membership_transaction.sql" at bounding box center [1158, 45] width 140 height 12
type textarea "y42 build -s ft_membership_transaction"
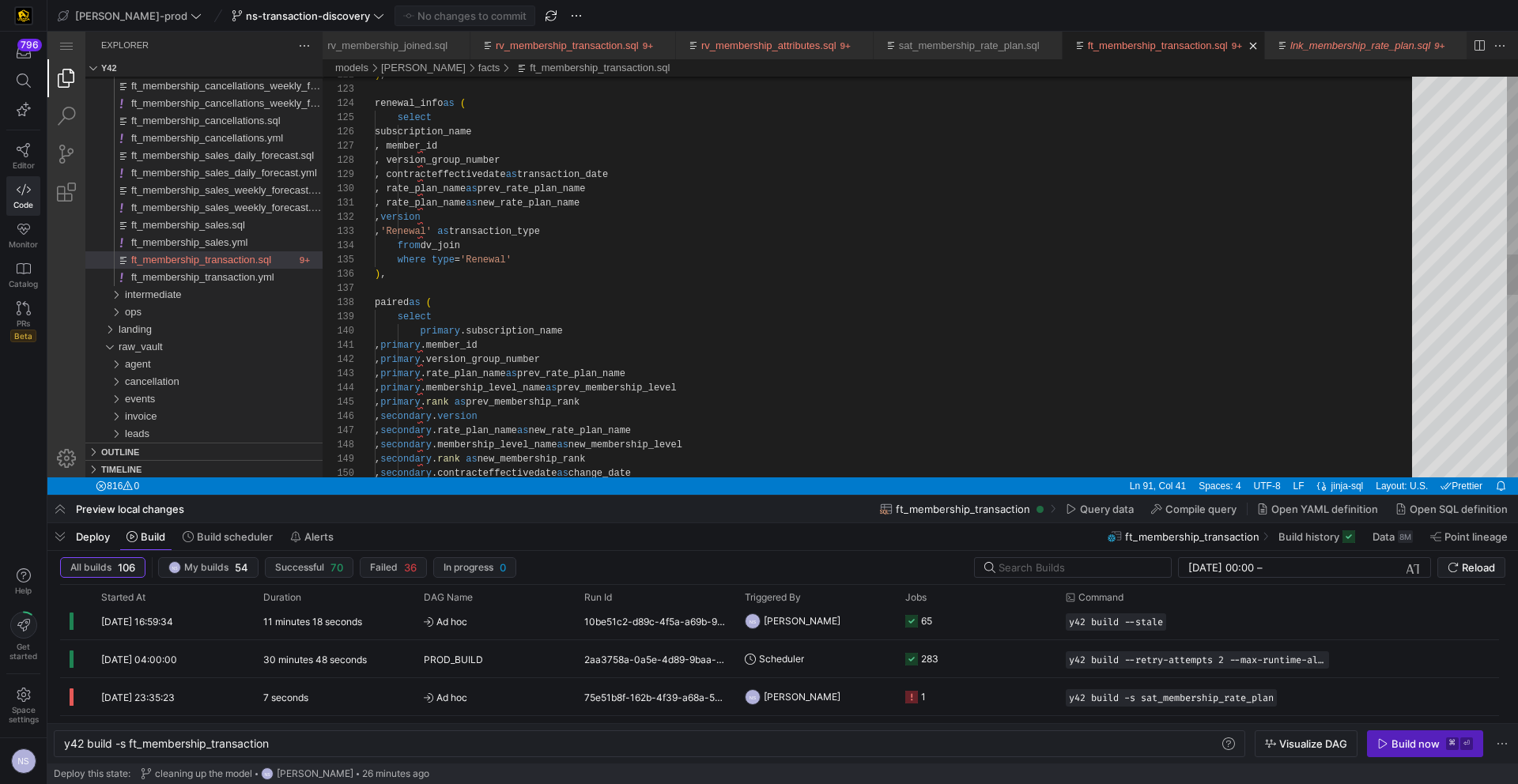
scroll to position [71, 11]
click at [425, 274] on div ") , renewal_info as ( select subscription_name , member_id , version_group_numb…" at bounding box center [899, 304] width 1048 height 3916
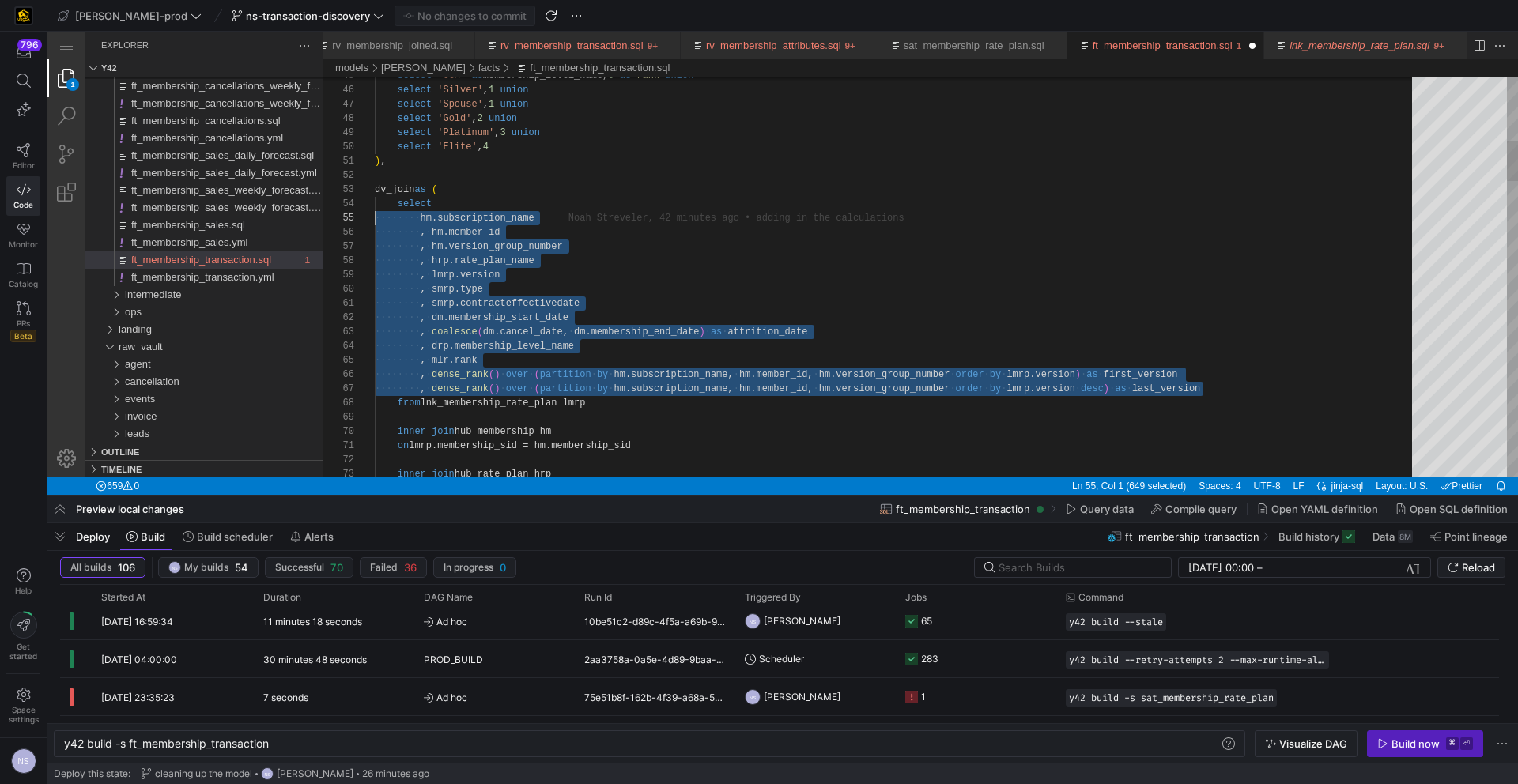
scroll to position [57, 0]
drag, startPoint x: 1229, startPoint y: 386, endPoint x: 356, endPoint y: 220, distance: 888.6
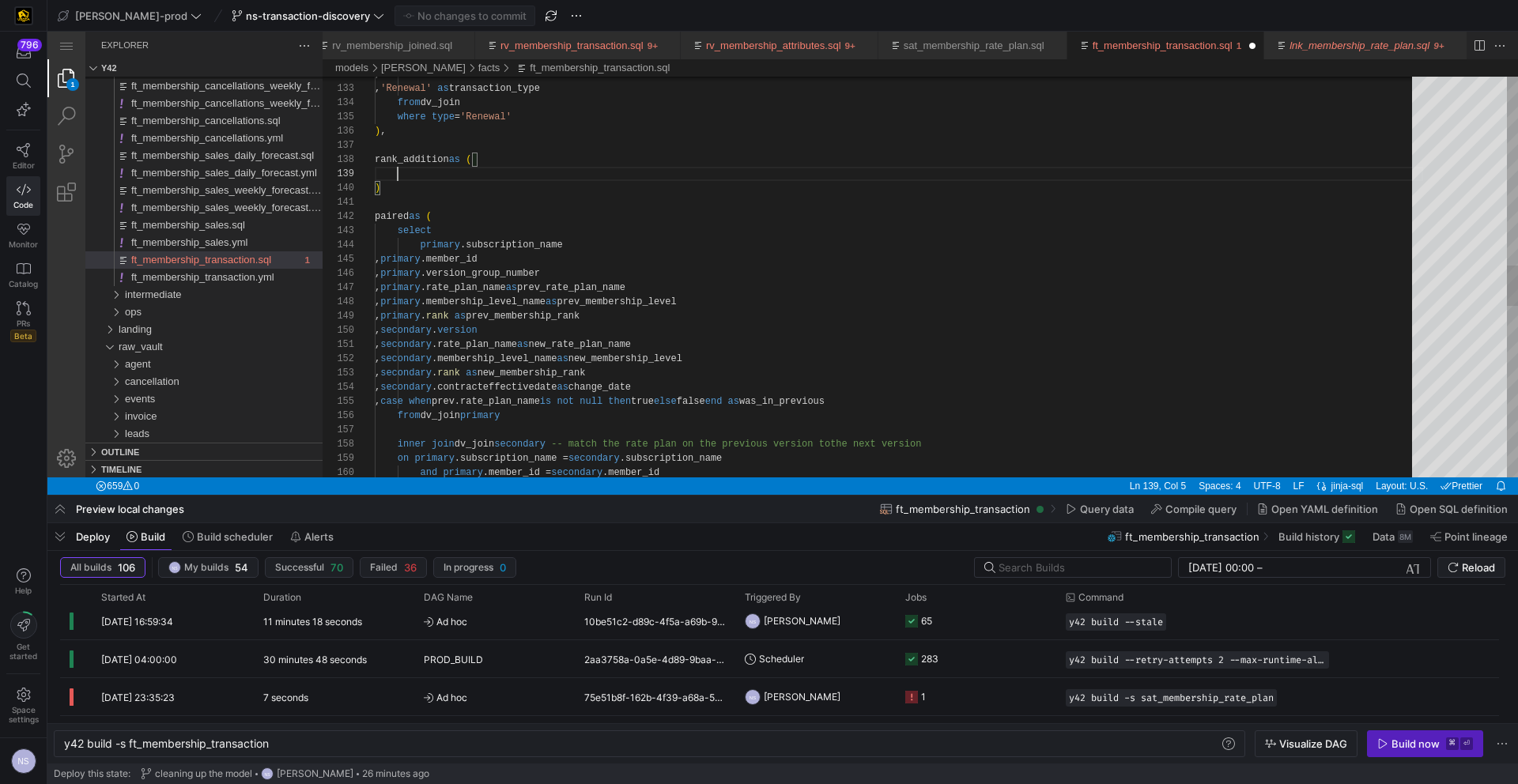
click at [500, 178] on div ", version , 'Renewal' as transaction_type from dv_join where type = 'Renewal' )…" at bounding box center [899, 189] width 1048 height 3972
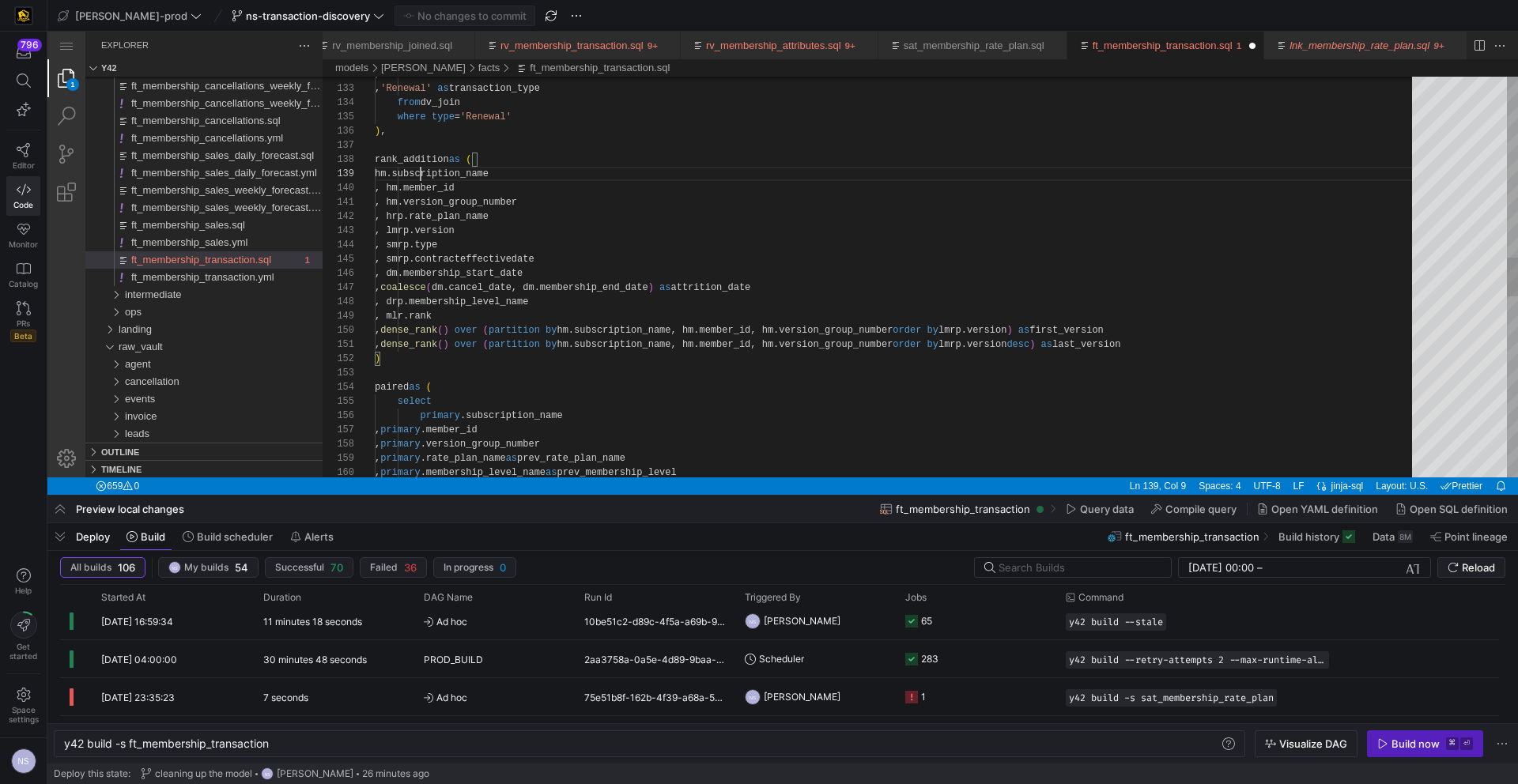
scroll to position [114, 46]
click at [419, 172] on div ", version , 'Renewal' as transaction_type from dv_join where type = 'Renewal' )…" at bounding box center [899, 275] width 1048 height 4143
drag, startPoint x: 419, startPoint y: 172, endPoint x: 418, endPoint y: 339, distance: 167.0
click at [418, 339] on div ", version , 'Renewal' as transaction_type from dv_join where type = 'Renewal' )…" at bounding box center [899, 275] width 1048 height 4143
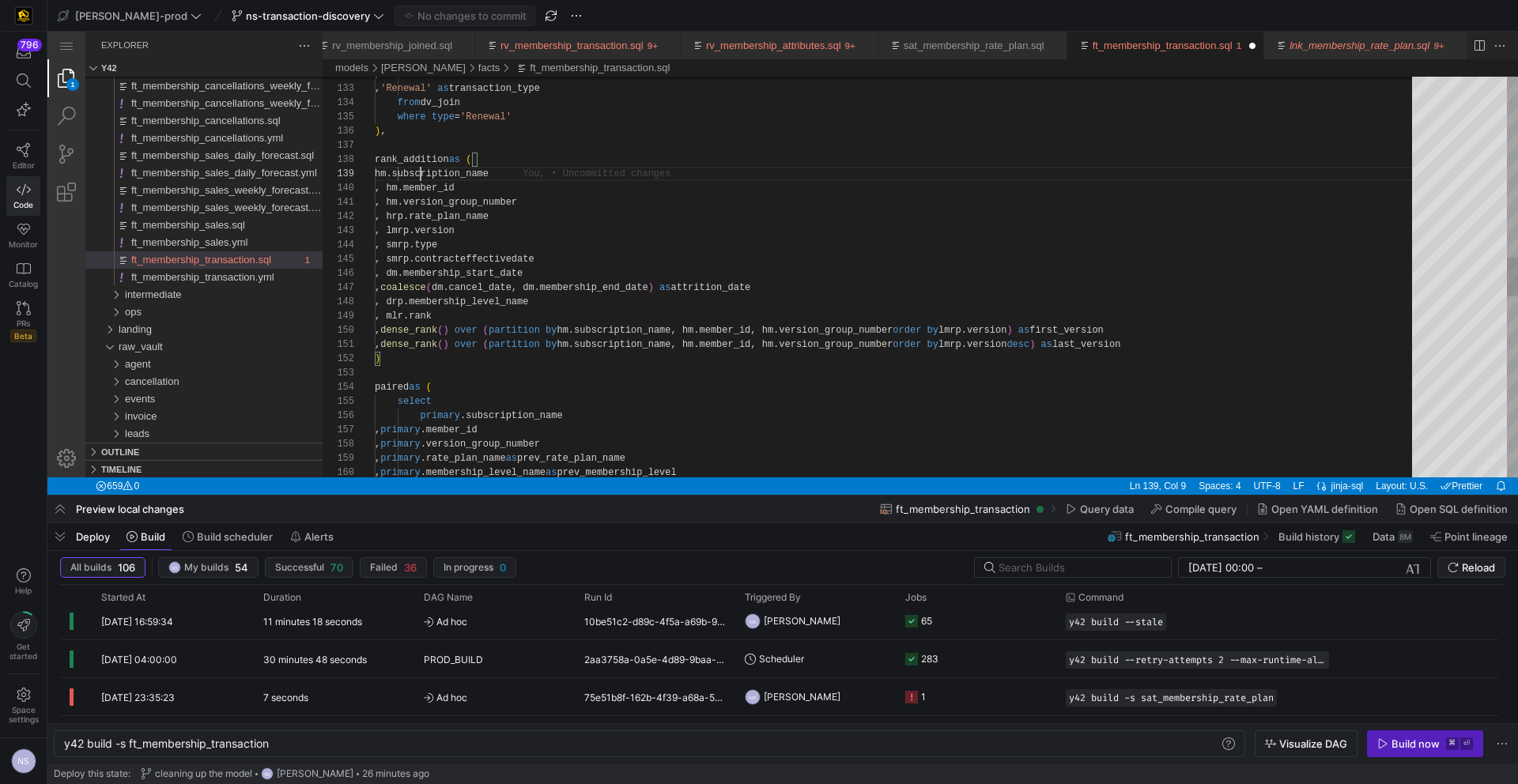
click at [420, 171] on div ", version , 'Renewal' as transaction_type from dv_join where type = 'Renewal' )…" at bounding box center [899, 275] width 1048 height 4143
click at [438, 232] on div ", version , 'Renewal' as transaction_type from dv_join where type = 'Renewal' )…" at bounding box center [899, 275] width 1048 height 4143
drag, startPoint x: 438, startPoint y: 232, endPoint x: 410, endPoint y: 259, distance: 38.9
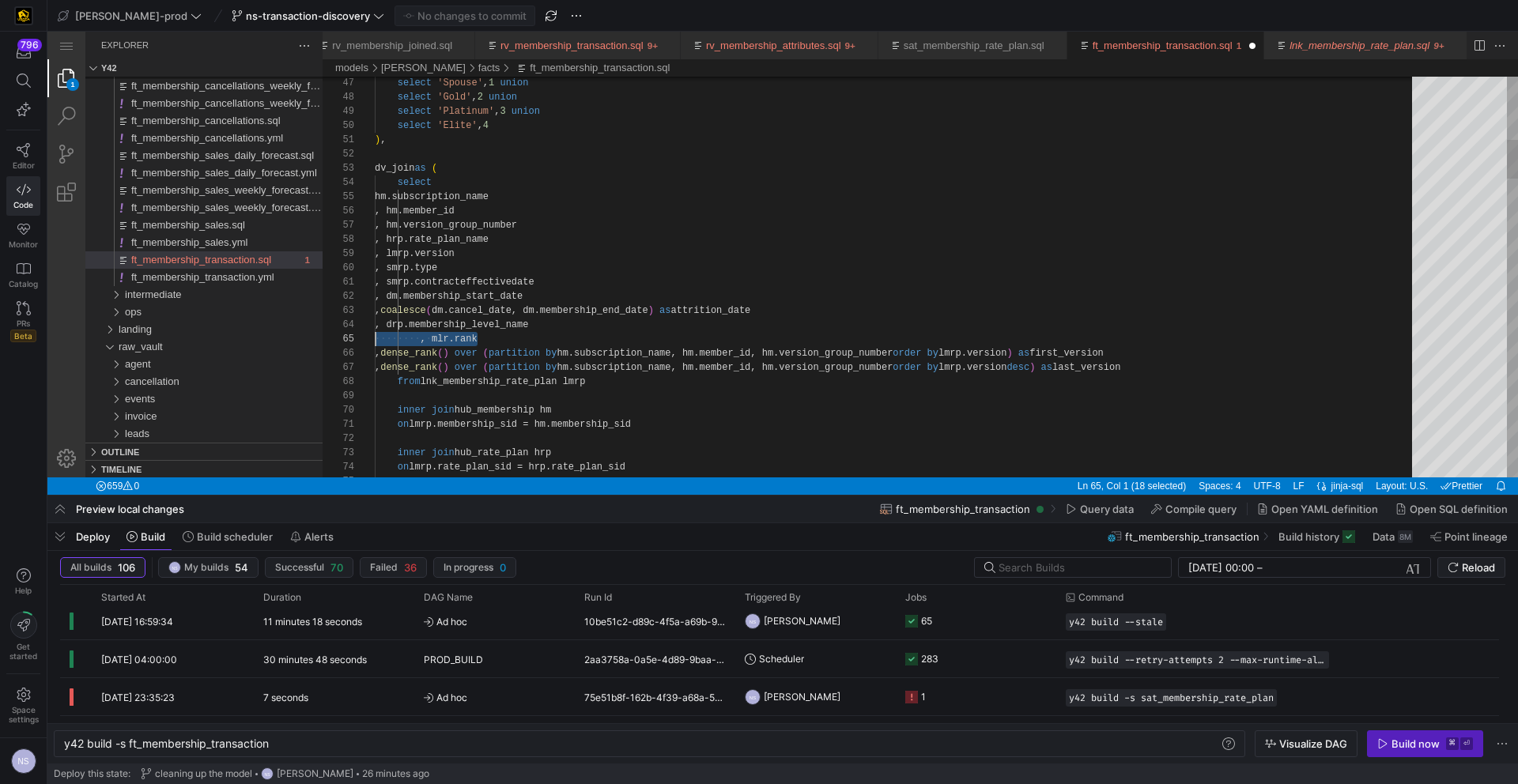
scroll to position [43, 0]
drag, startPoint x: 491, startPoint y: 336, endPoint x: 319, endPoint y: 332, distance: 172.0
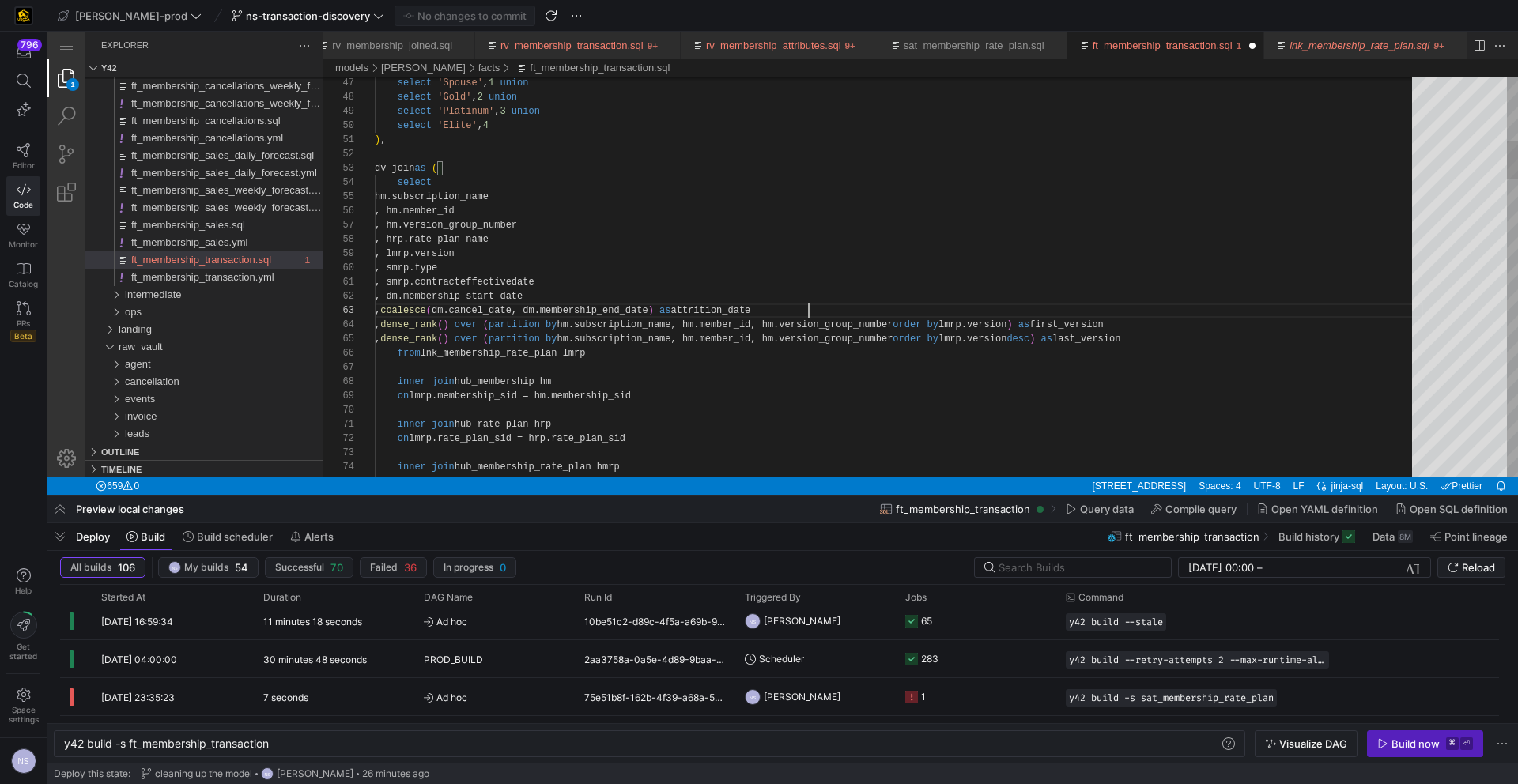
scroll to position [29, 434]
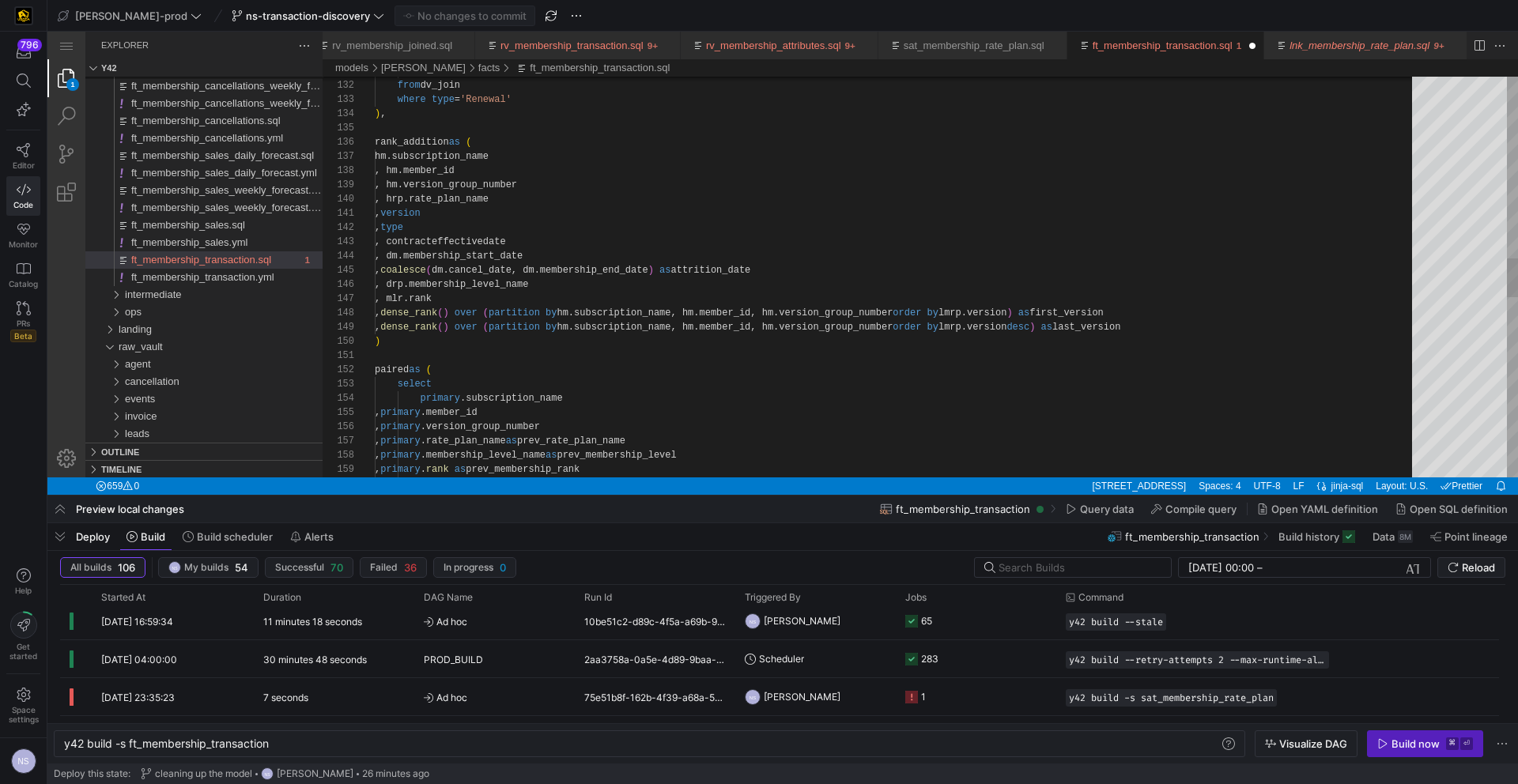
click at [494, 142] on div ") , rank_addition as ( hm.subscription_name , hm.member_id , hm.version_group_n…" at bounding box center [899, 271] width 1048 height 4114
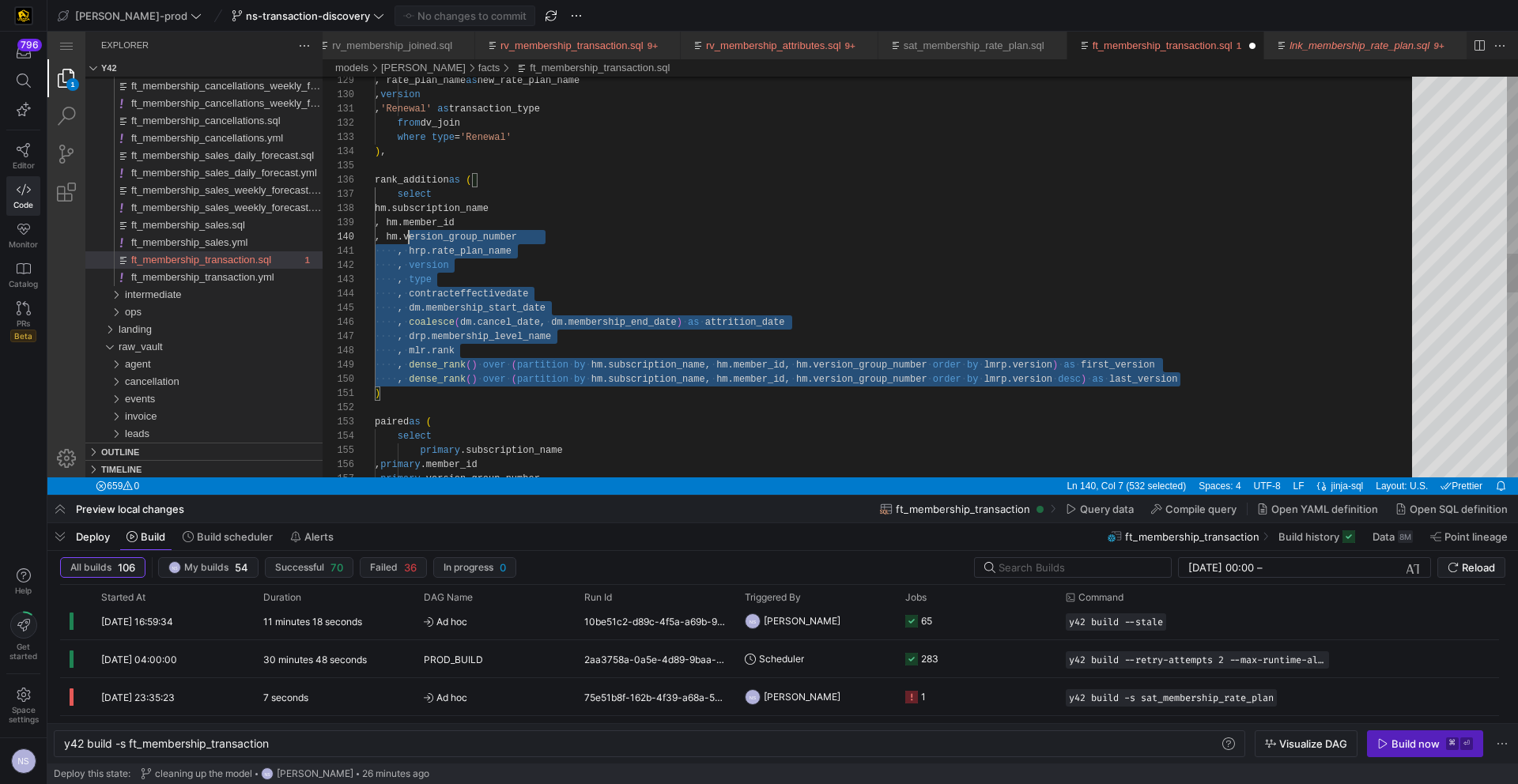
scroll to position [99, 0]
drag, startPoint x: 1205, startPoint y: 377, endPoint x: 355, endPoint y: 204, distance: 867.4
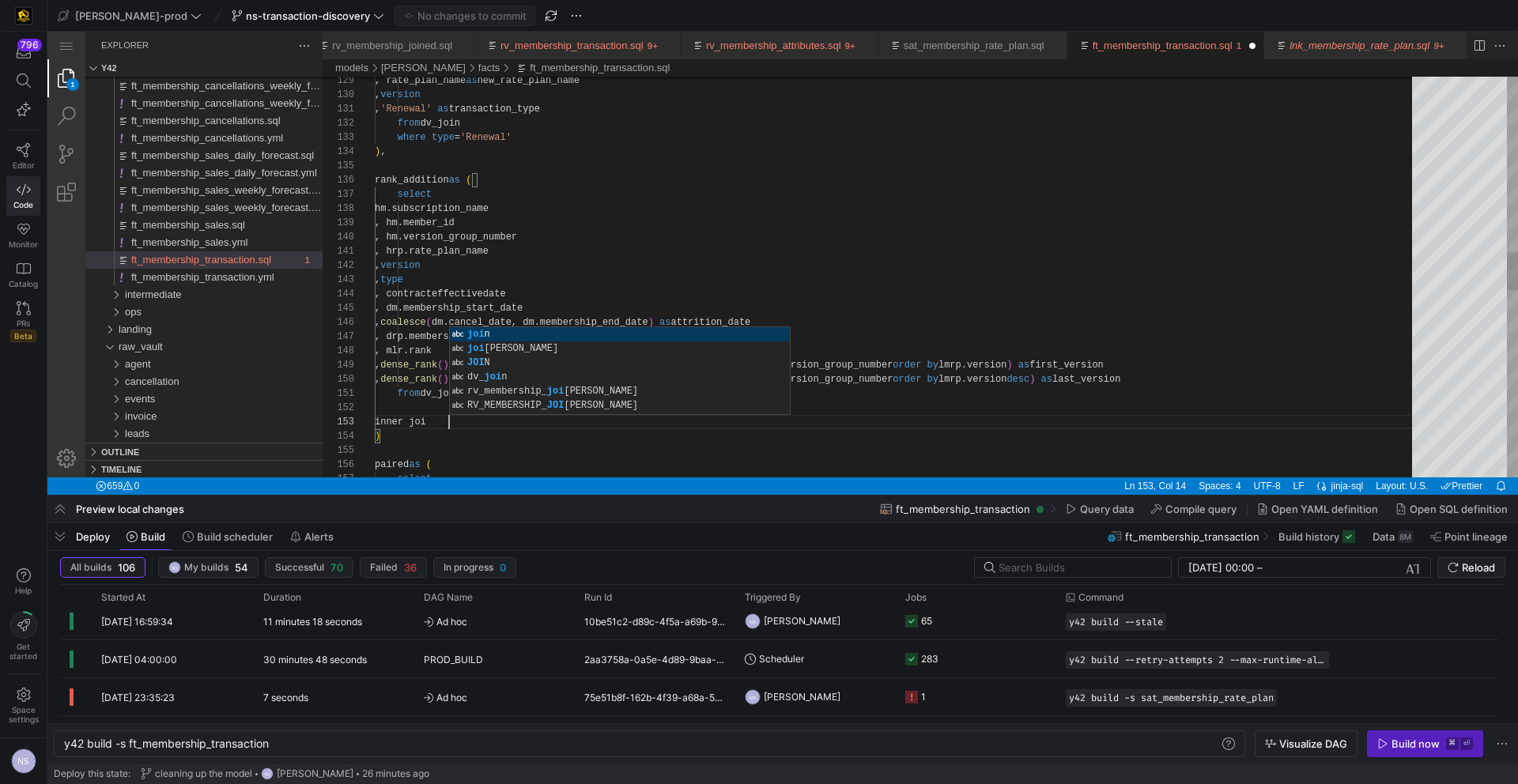
scroll to position [29, 85]
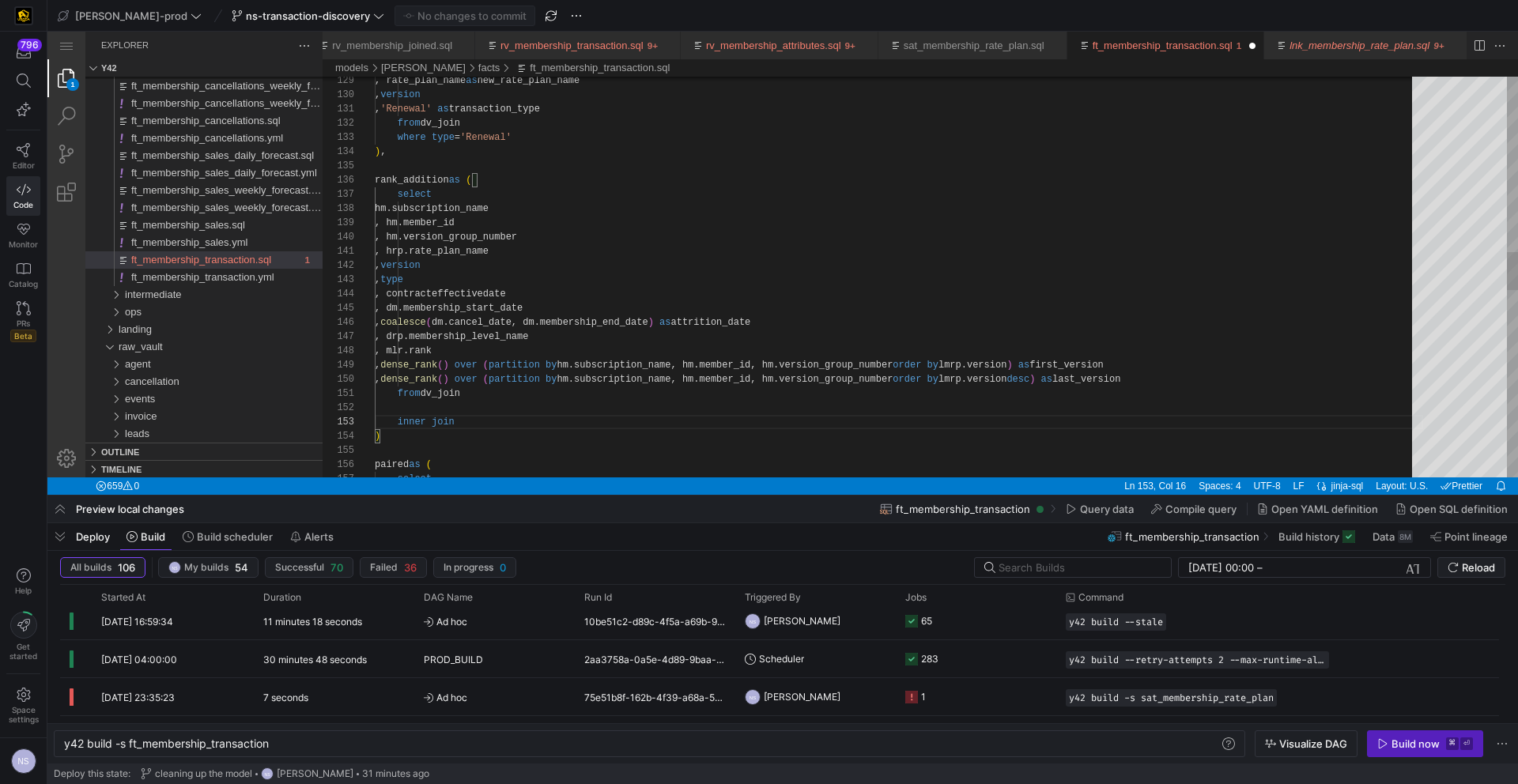
click at [413, 422] on div ", hm.member_id , hm.version_group_number , hrp.rate_plan_name , version , type …" at bounding box center [899, 338] width 1048 height 4172
click at [499, 418] on div ", hm.member_id , hm.version_group_number , hrp.rate_plan_name , version , type …" at bounding box center [899, 338] width 1048 height 4172
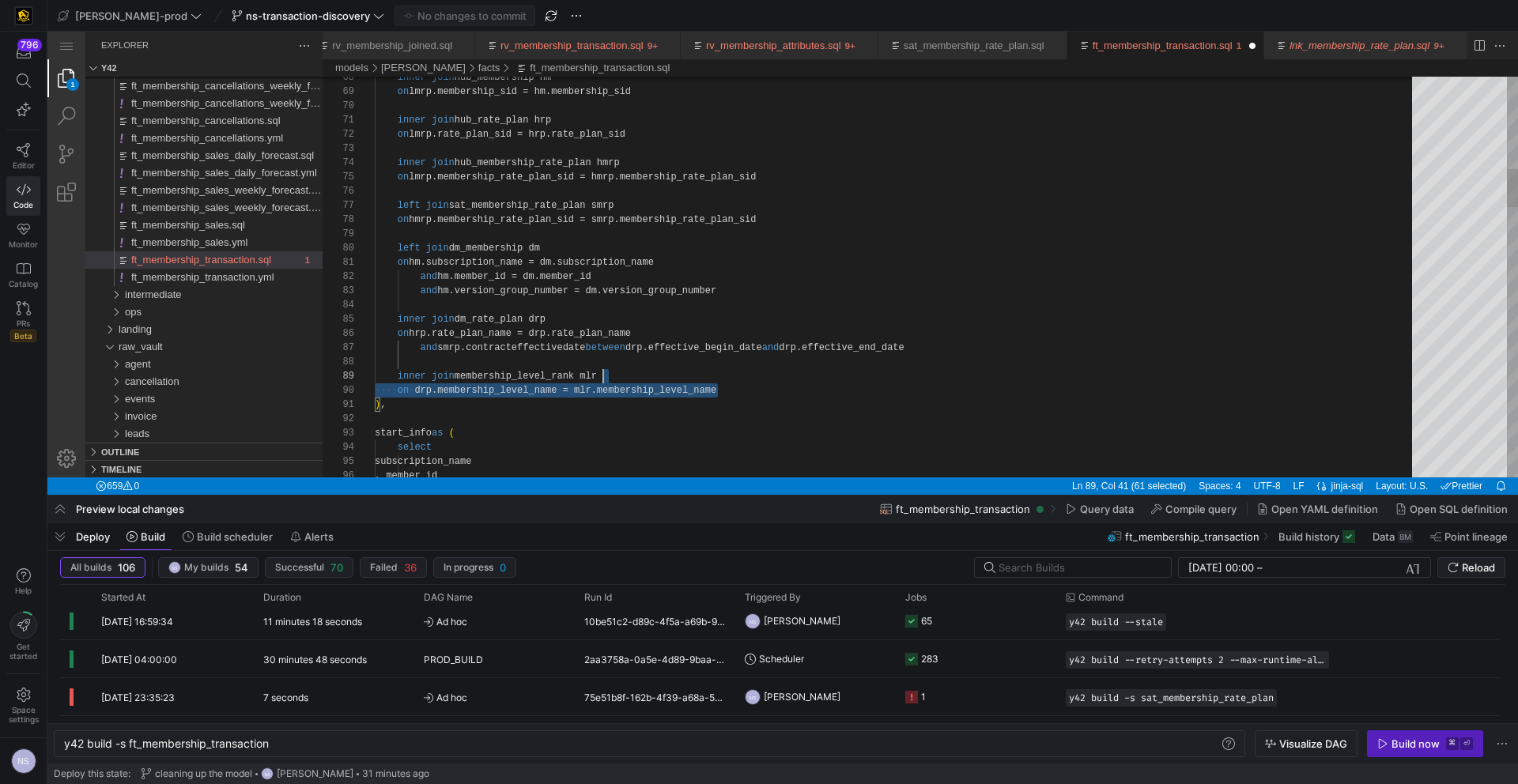
scroll to position [57, 0]
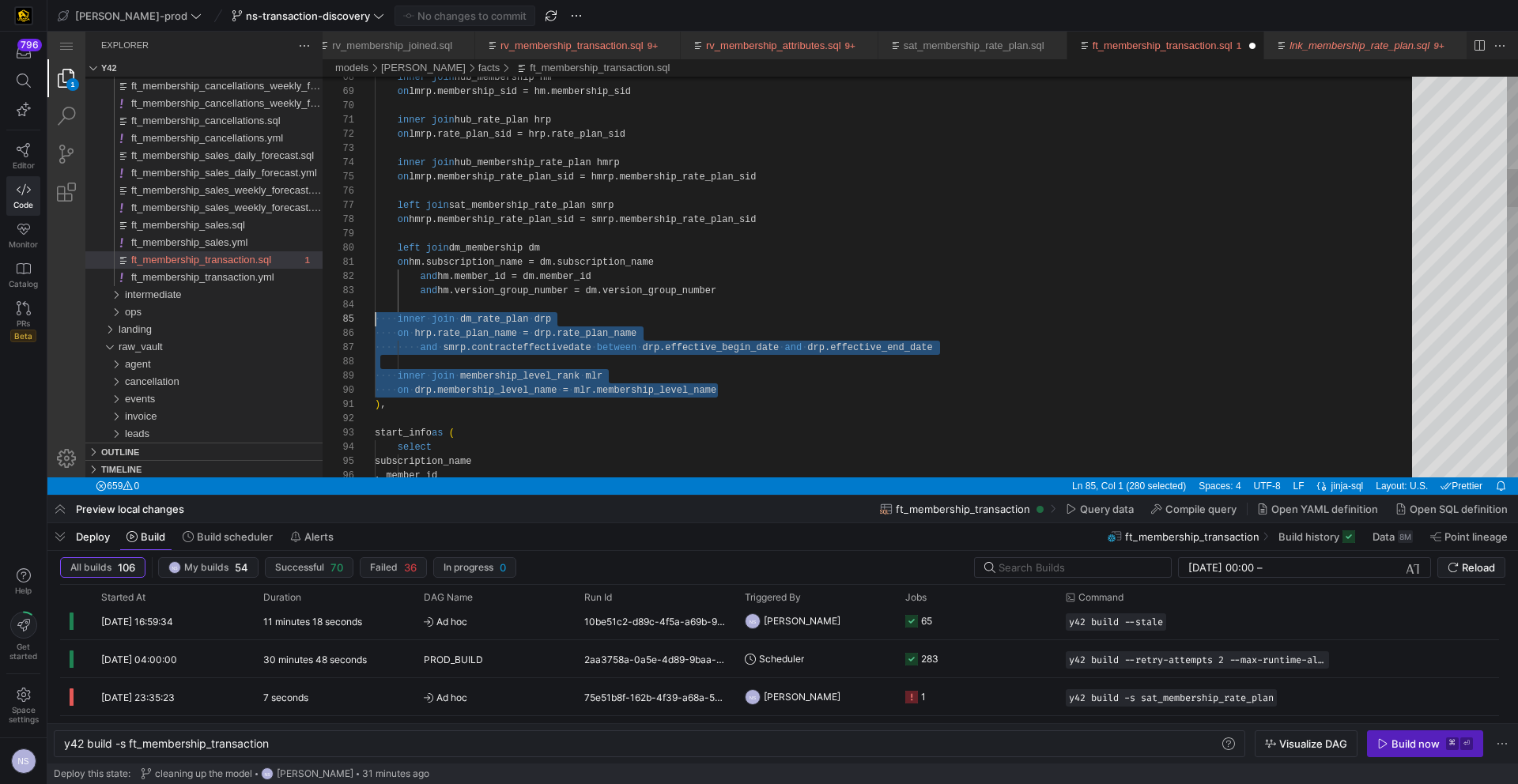
drag, startPoint x: 735, startPoint y: 385, endPoint x: 298, endPoint y: 317, distance: 442.3
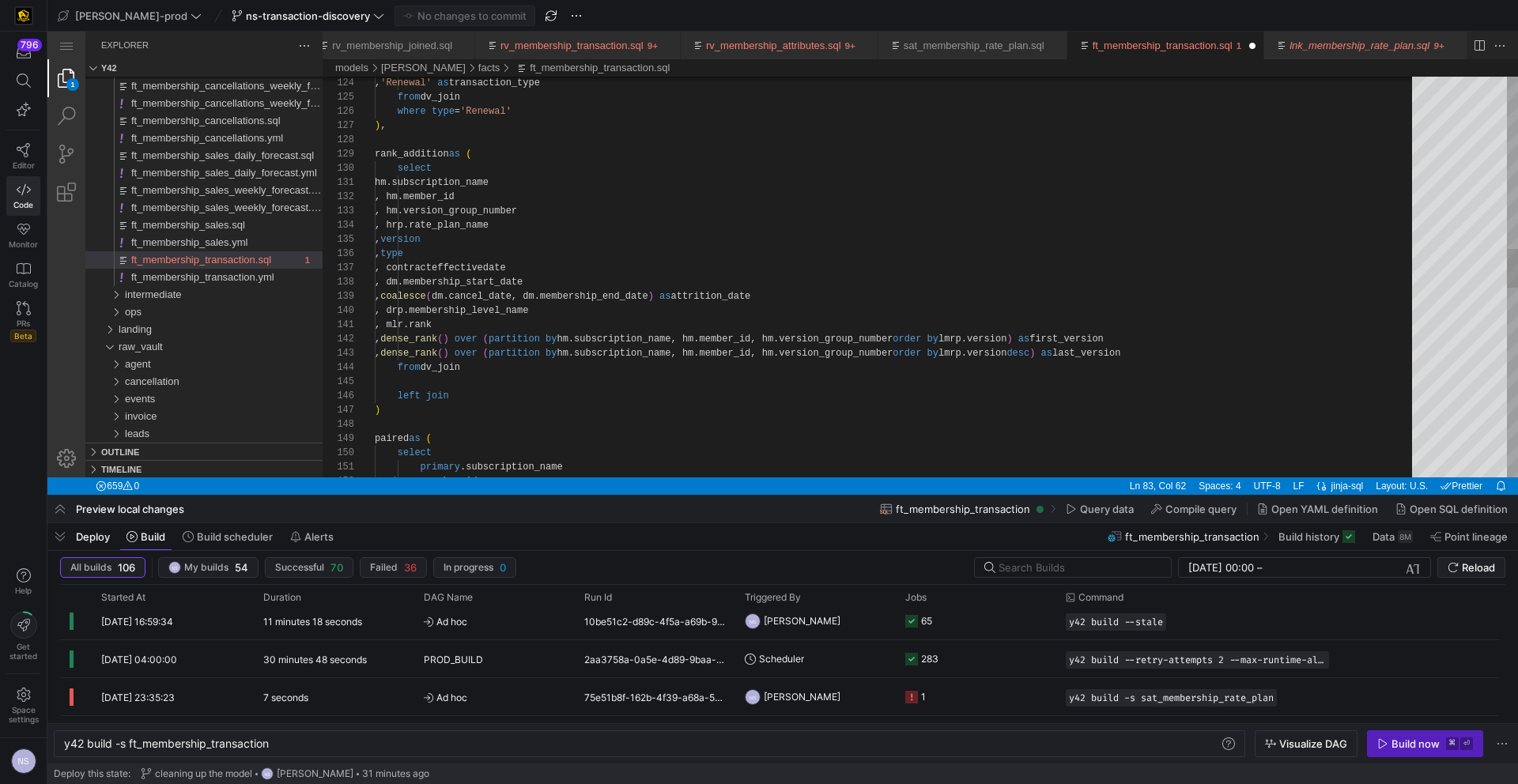
scroll to position [71, 80]
click at [459, 395] on div "primary .subscription_name , primary .member_id paired as ( select ) left join …" at bounding box center [899, 361] width 1048 height 4072
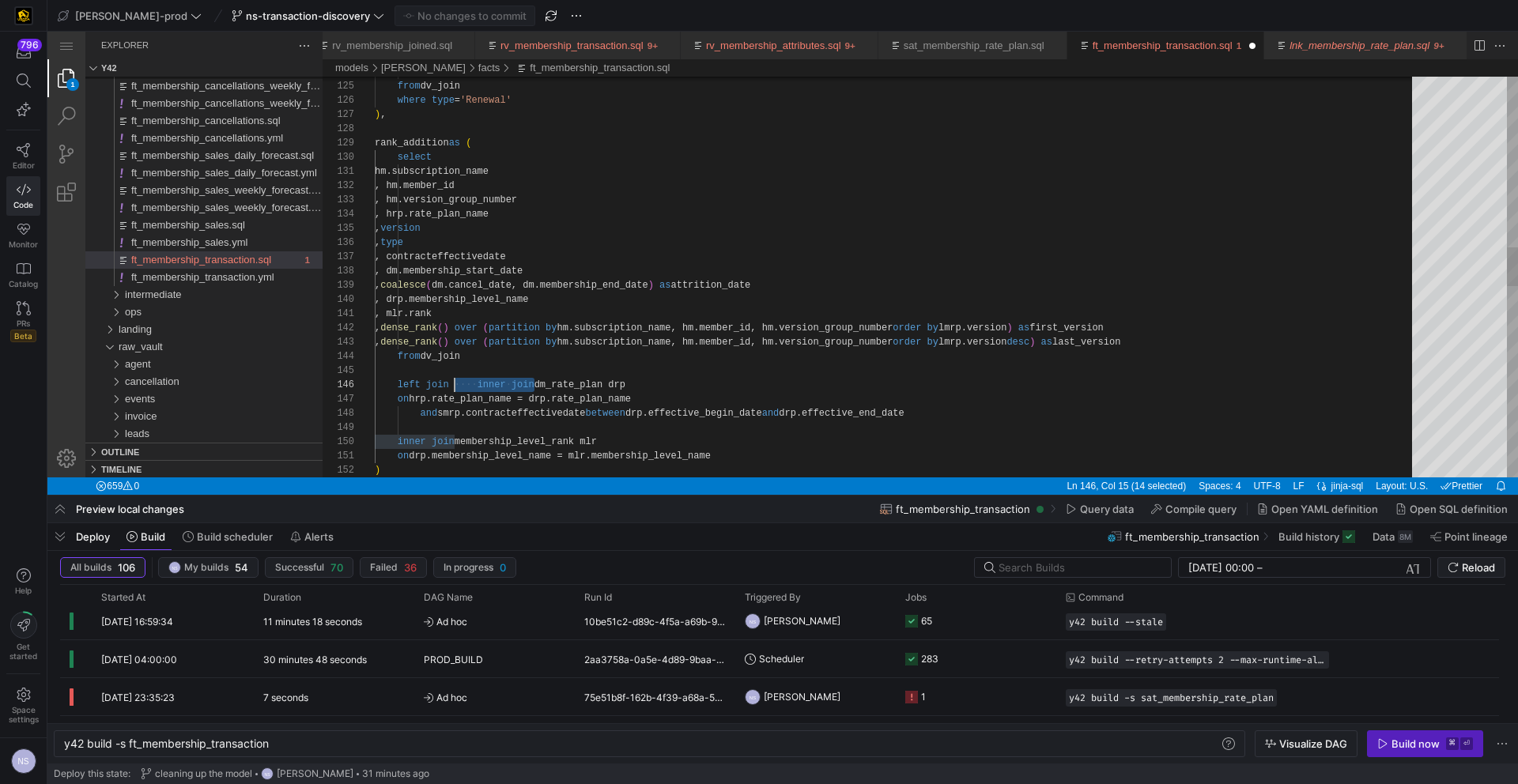
drag, startPoint x: 535, startPoint y: 382, endPoint x: 454, endPoint y: 386, distance: 81.1
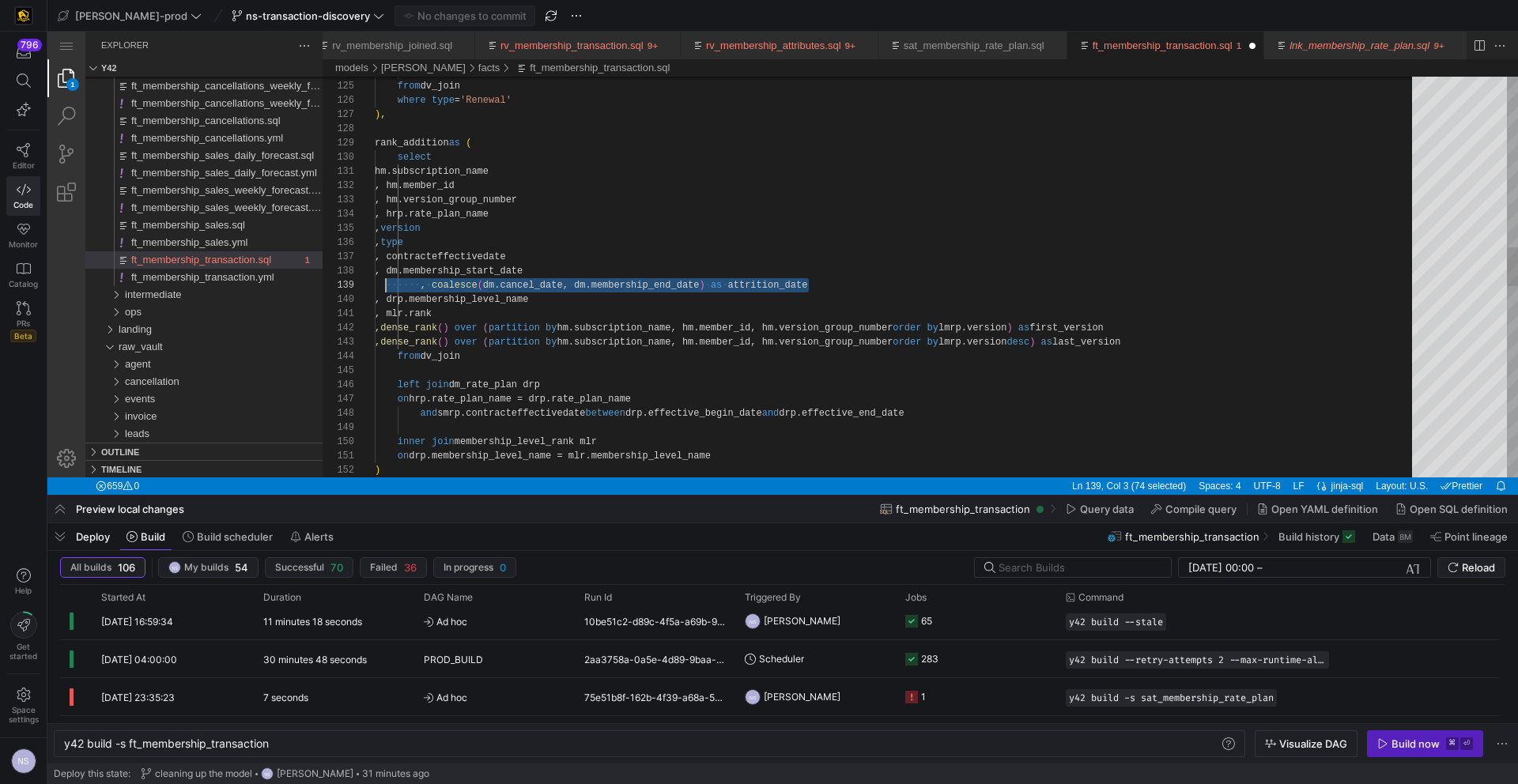
scroll to position [99, 0]
drag, startPoint x: 829, startPoint y: 284, endPoint x: 339, endPoint y: 276, distance: 490.1
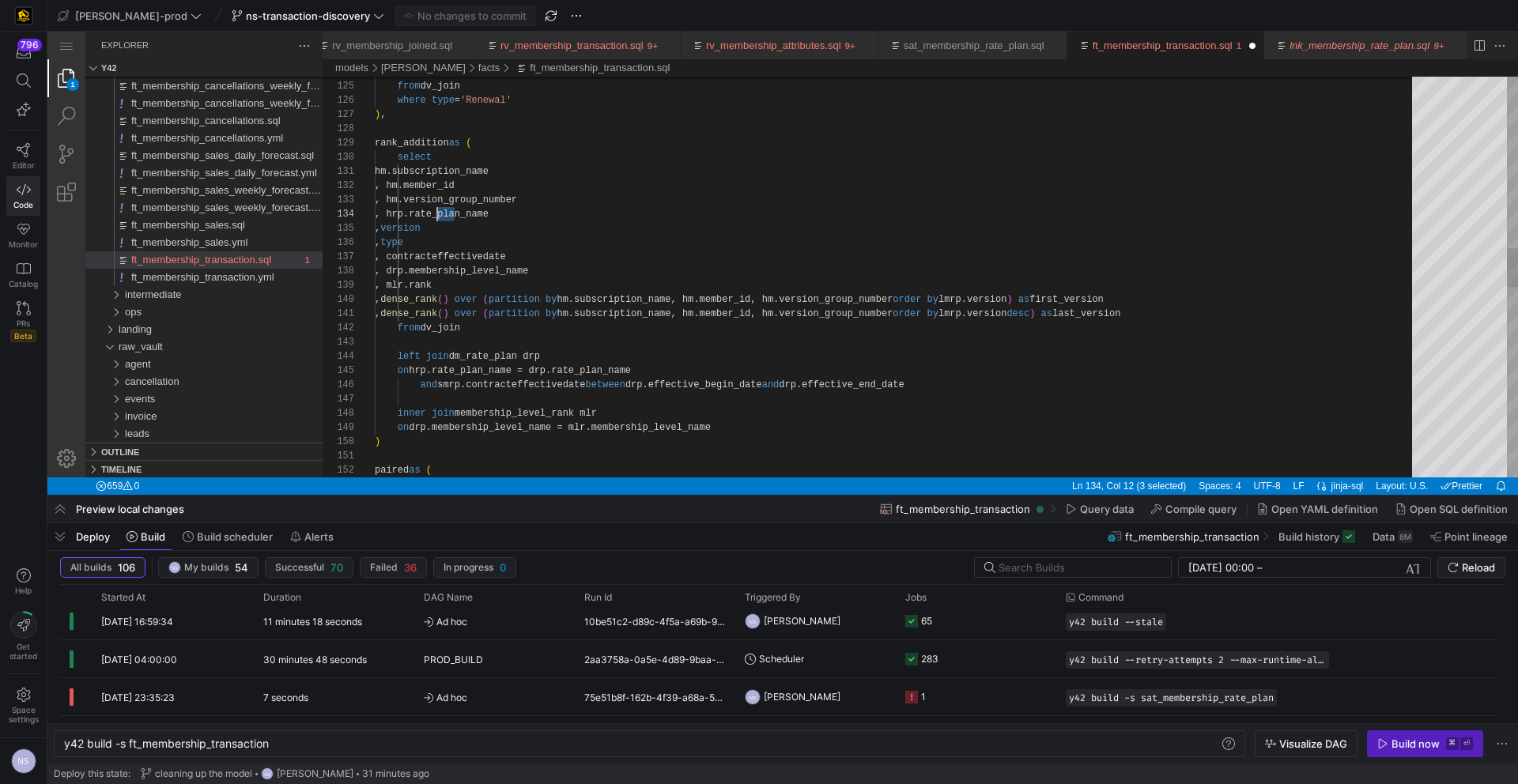
scroll to position [43, 57]
drag, startPoint x: 455, startPoint y: 211, endPoint x: 433, endPoint y: 213, distance: 22.1
click at [449, 184] on div "150 143 144 141 142 138 139 140 136 137 134 135 132 133 131 129 130 127 128 126…" at bounding box center [920, 277] width 1195 height 401
click at [449, 198] on div ") left join dm_rate_plan drp , dense_rank ( ) over ( partition by hm.subscripti…" at bounding box center [899, 372] width 1048 height 4114
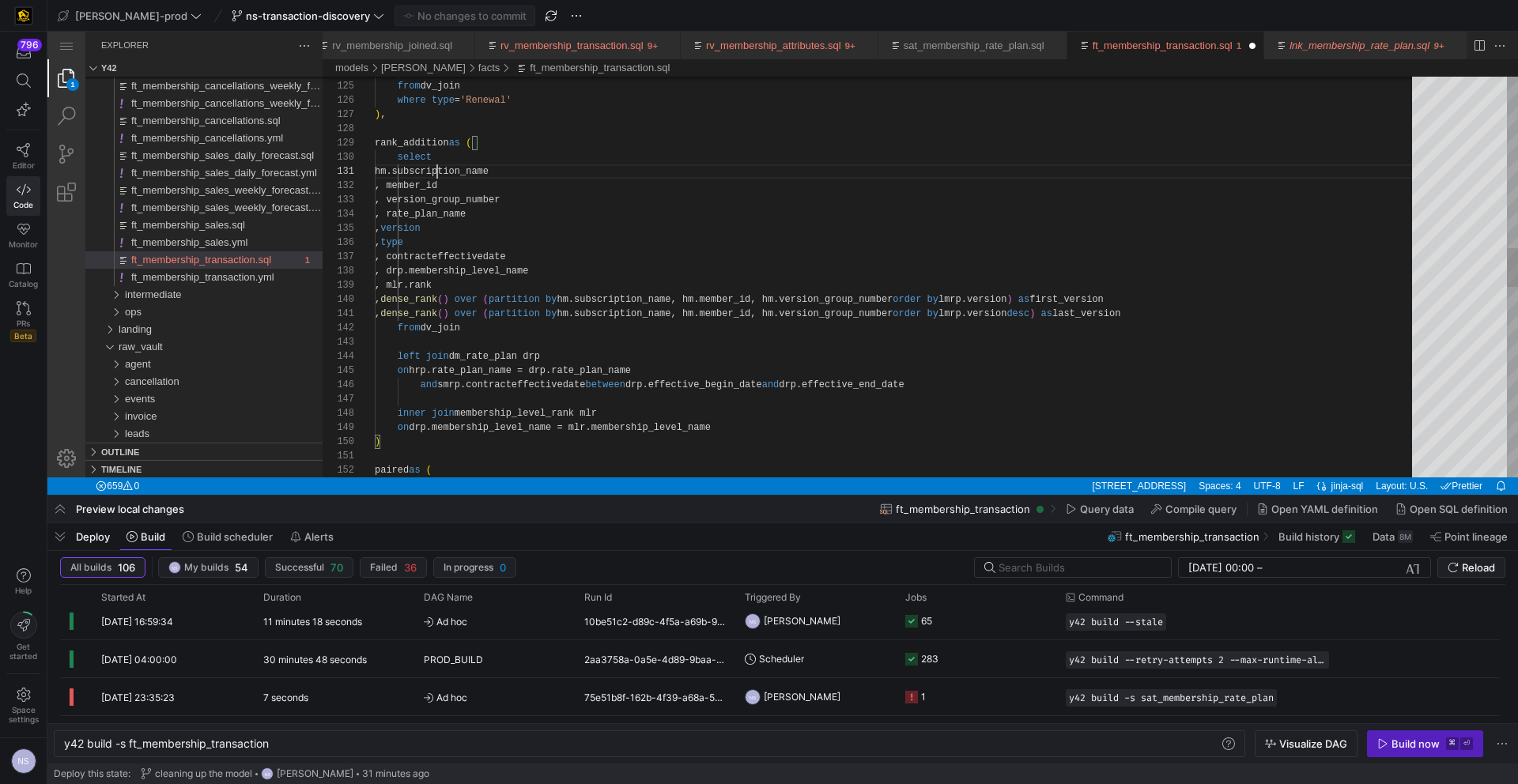
click at [438, 171] on div ") left join dm_rate_plan drp , dense_rank ( ) over ( partition by hm.subscripti…" at bounding box center [899, 372] width 1048 height 4114
click at [630, 298] on div ") left join dm_rate_plan drp , dense_rank ( ) over ( partition by hm.subscripti…" at bounding box center [899, 372] width 1048 height 4114
click at [634, 313] on div ") left join dm_rate_plan drp , dense_rank ( ) over ( partition by hm.subscripti…" at bounding box center [899, 372] width 1048 height 4114
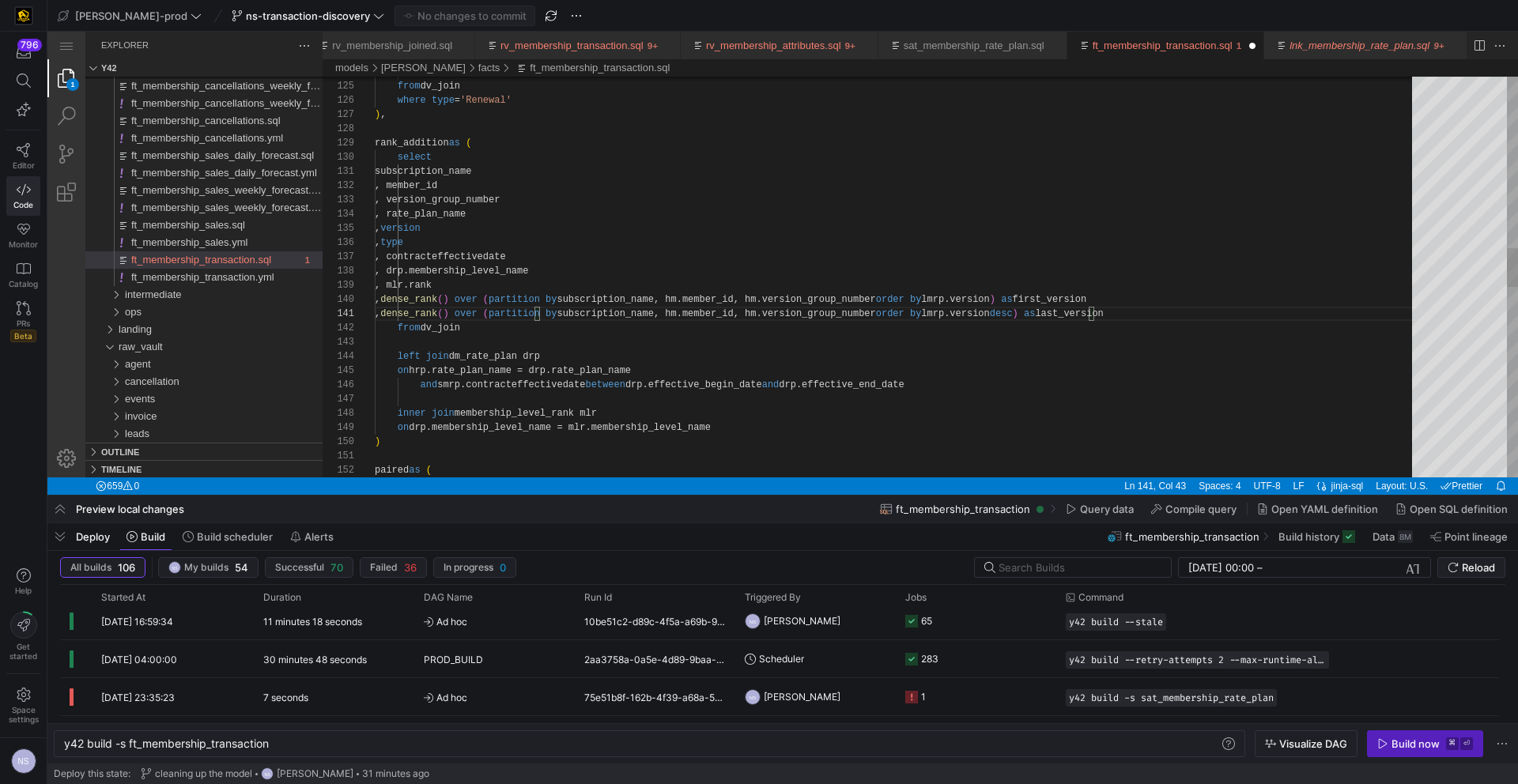
click at [741, 314] on div ") left join dm_rate_plan drp , dense_rank ( ) over ( partition by subscription_…" at bounding box center [899, 372] width 1048 height 4114
click at [741, 300] on div ") left join dm_rate_plan drp , dense_rank ( ) over ( partition by subscription_…" at bounding box center [899, 372] width 1048 height 4114
click at [804, 298] on div ") left join dm_rate_plan drp , dense_rank ( ) over ( partition by subscription_…" at bounding box center [899, 372] width 1048 height 4114
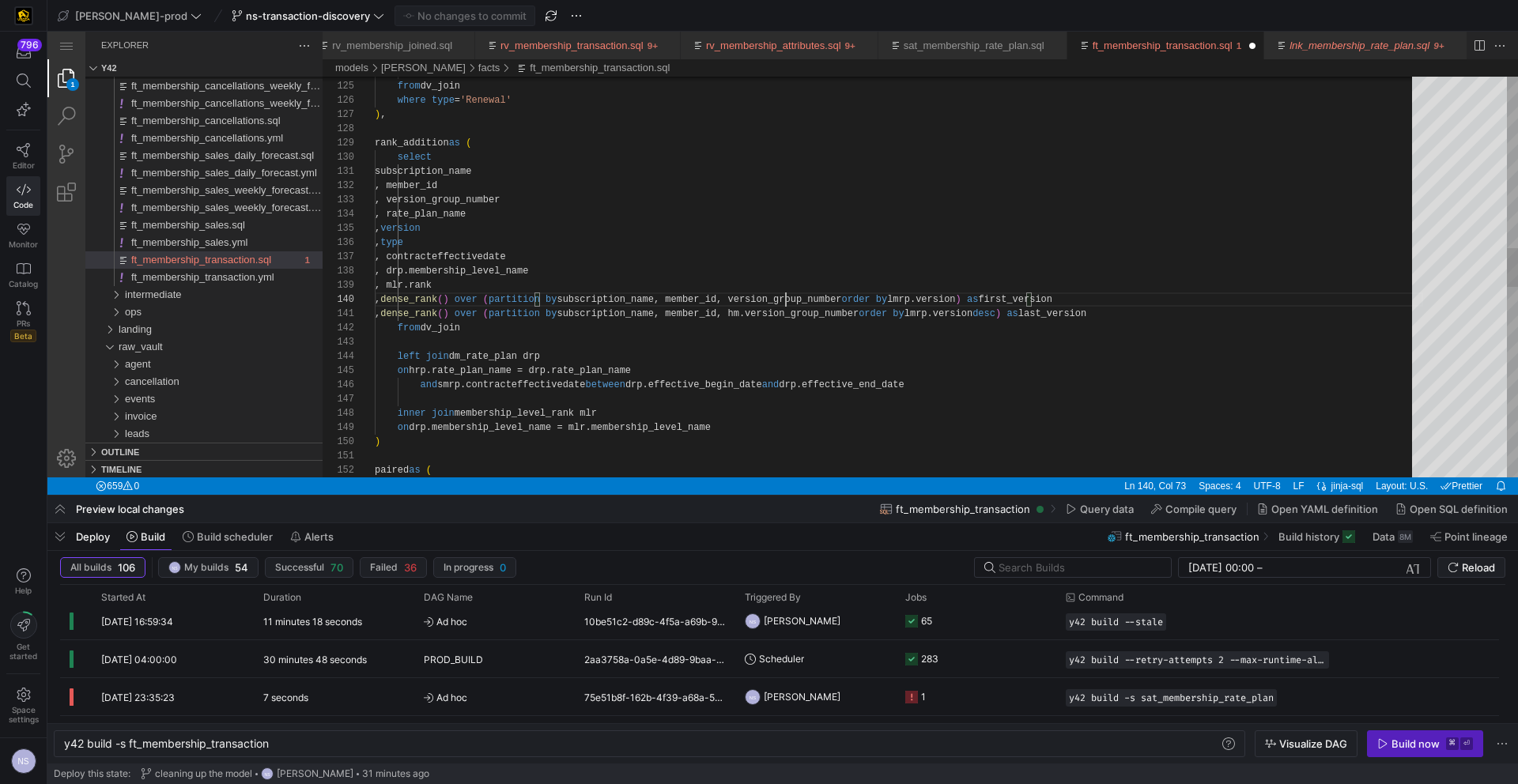
click at [802, 312] on div ") left join dm_rate_plan drp , dense_rank ( ) over ( partition by subscription_…" at bounding box center [899, 372] width 1048 height 4114
click at [987, 312] on div ") left join dm_rate_plan drp , dense_rank ( ) over ( partition by subscription_…" at bounding box center [899, 372] width 1048 height 4114
click at [985, 298] on div ") left join dm_rate_plan drp , dense_rank ( ) over ( partition by subscription_…" at bounding box center [899, 372] width 1048 height 4114
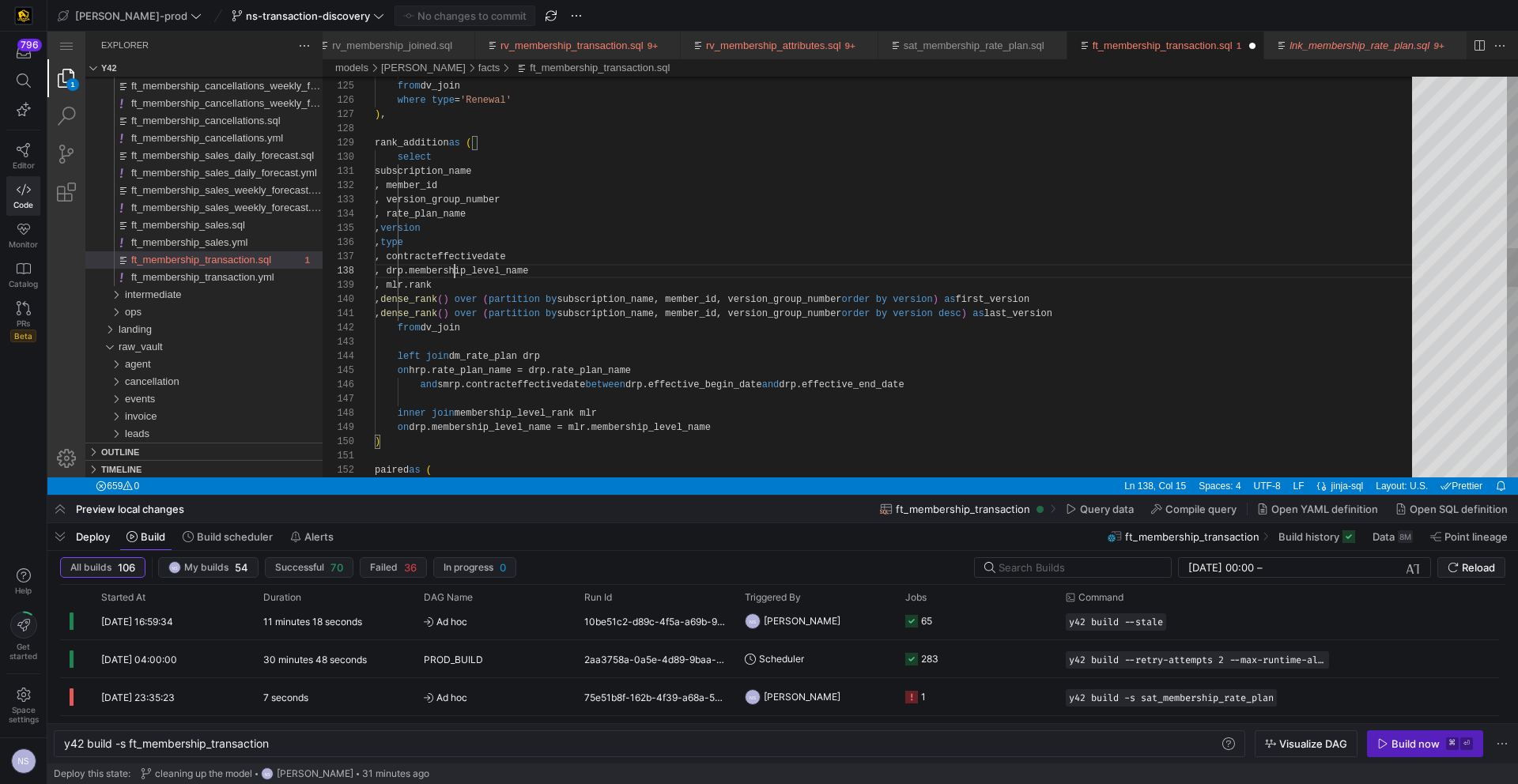
scroll to position [99, 80]
click at [453, 271] on div ") left join dm_rate_plan drp , dense_rank ( ) over ( partition by subscription_…" at bounding box center [899, 372] width 1048 height 4114
click at [455, 286] on div ") left join dm_rate_plan drp , dense_rank ( ) over ( partition by subscription_…" at bounding box center [899, 372] width 1048 height 4114
click at [497, 328] on div ") left join dm_rate_plan drp , dense_rank ( ) over ( partition by subscription_…" at bounding box center [899, 372] width 1048 height 4114
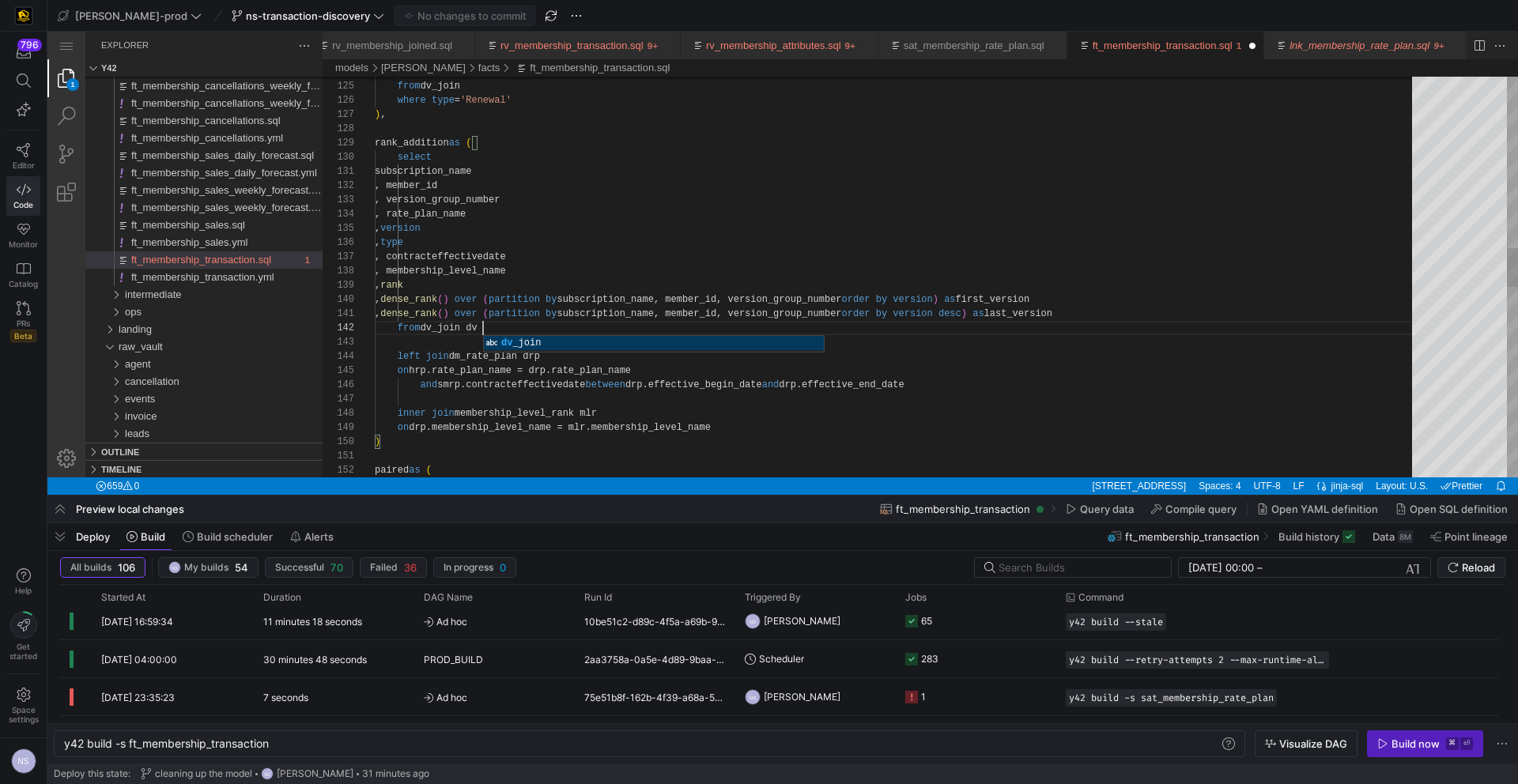
scroll to position [14, 108]
click at [453, 364] on div ") left join dm_rate_plan drp , dense_rank ( ) over ( partition by subscription_…" at bounding box center [899, 372] width 1048 height 4114
click at [475, 326] on div ") left join dm_rate_plan drp , dense_rank ( ) over ( partition by subscription_…" at bounding box center [899, 372] width 1048 height 4114
click at [420, 367] on div ") left join dm_rate_plan drp , dense_rank ( ) over ( partition by subscription_…" at bounding box center [899, 372] width 1048 height 4114
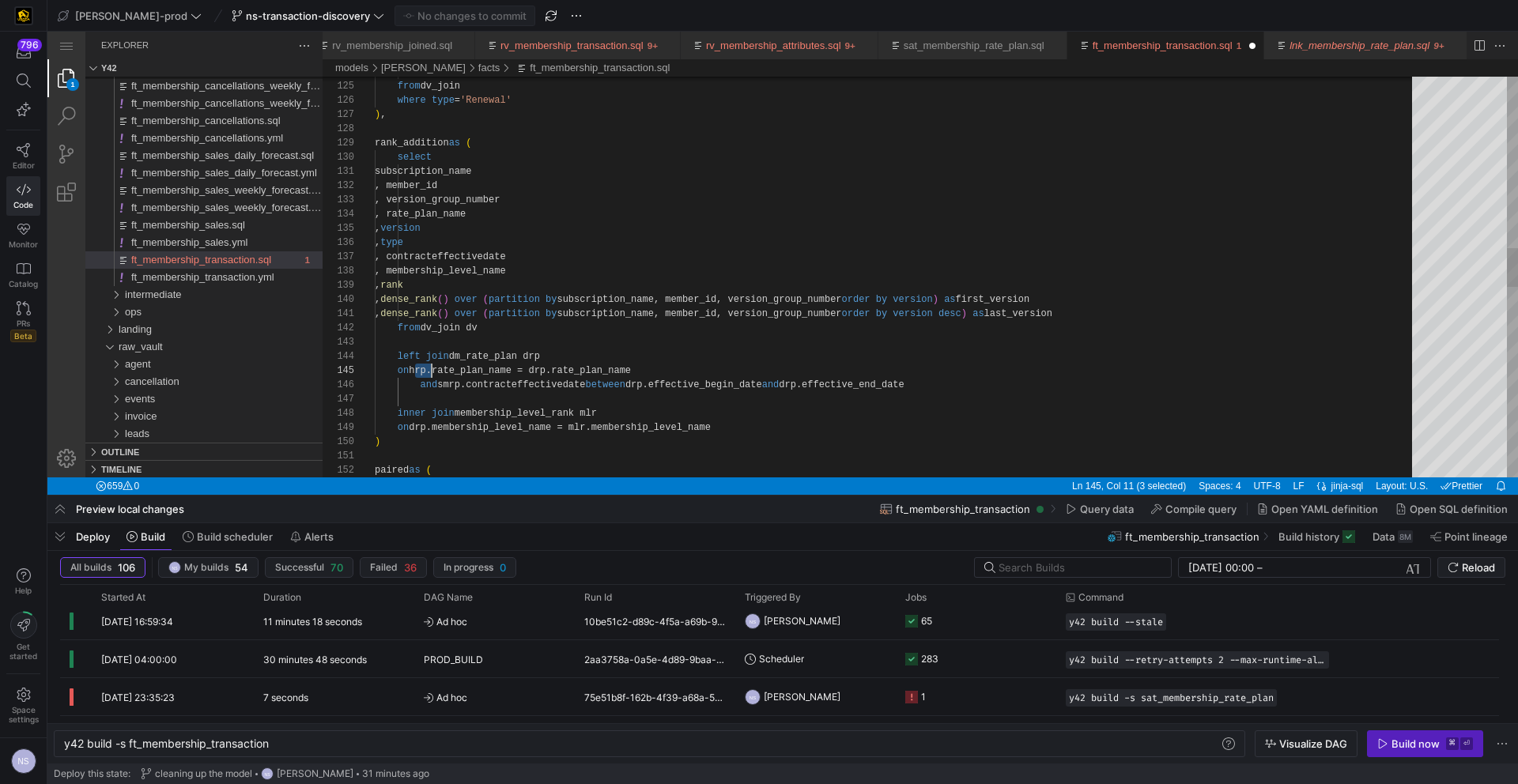
scroll to position [57, 51]
click at [463, 384] on div ") left join dm_rate_plan drp , dense_rank ( ) over ( partition by subscription_…" at bounding box center [899, 372] width 1048 height 4114
click at [419, 413] on div ") left join dm_rate_plan drp , dense_rank ( ) over ( partition by subscription_…" at bounding box center [899, 372] width 1048 height 4114
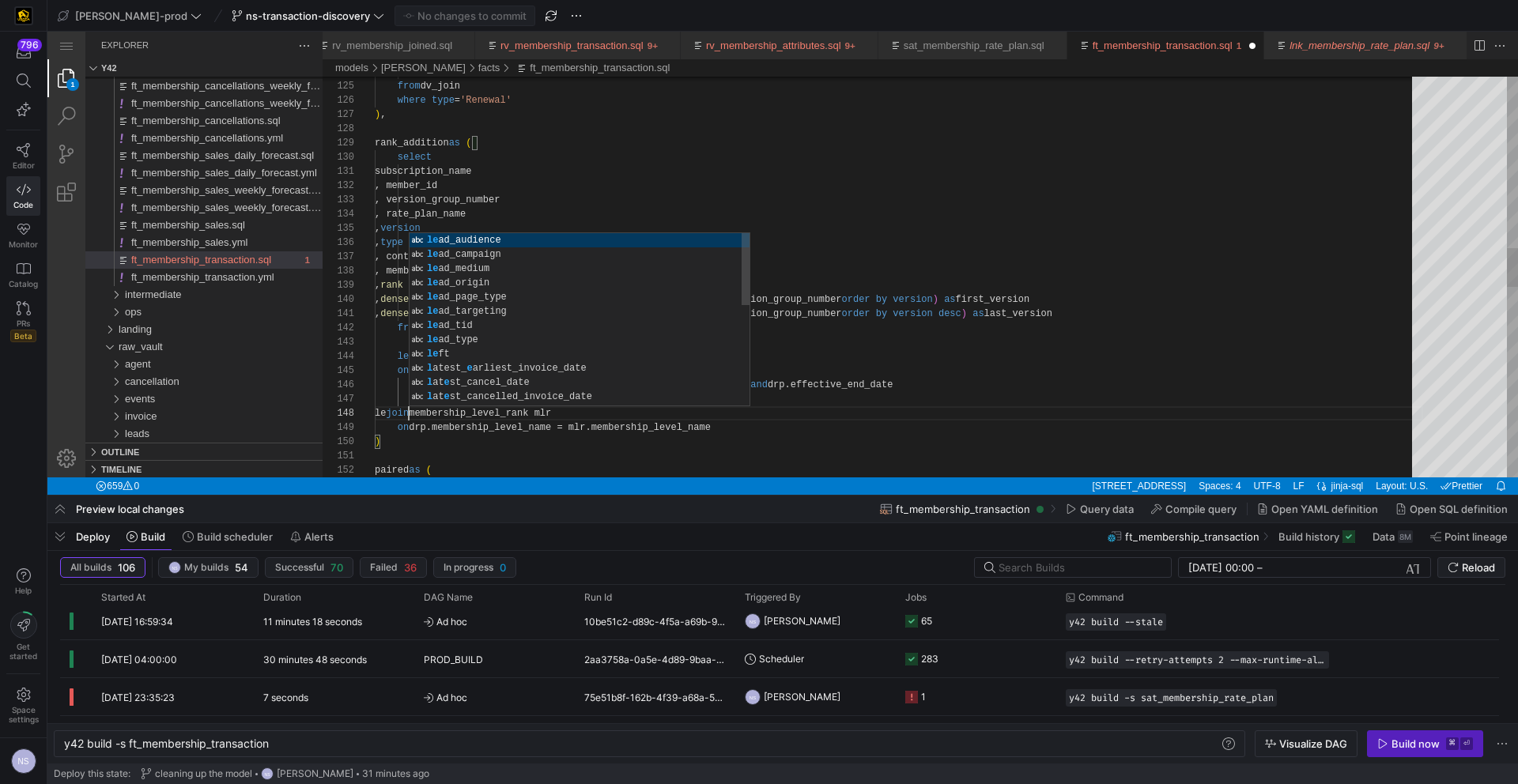
scroll to position [99, 40]
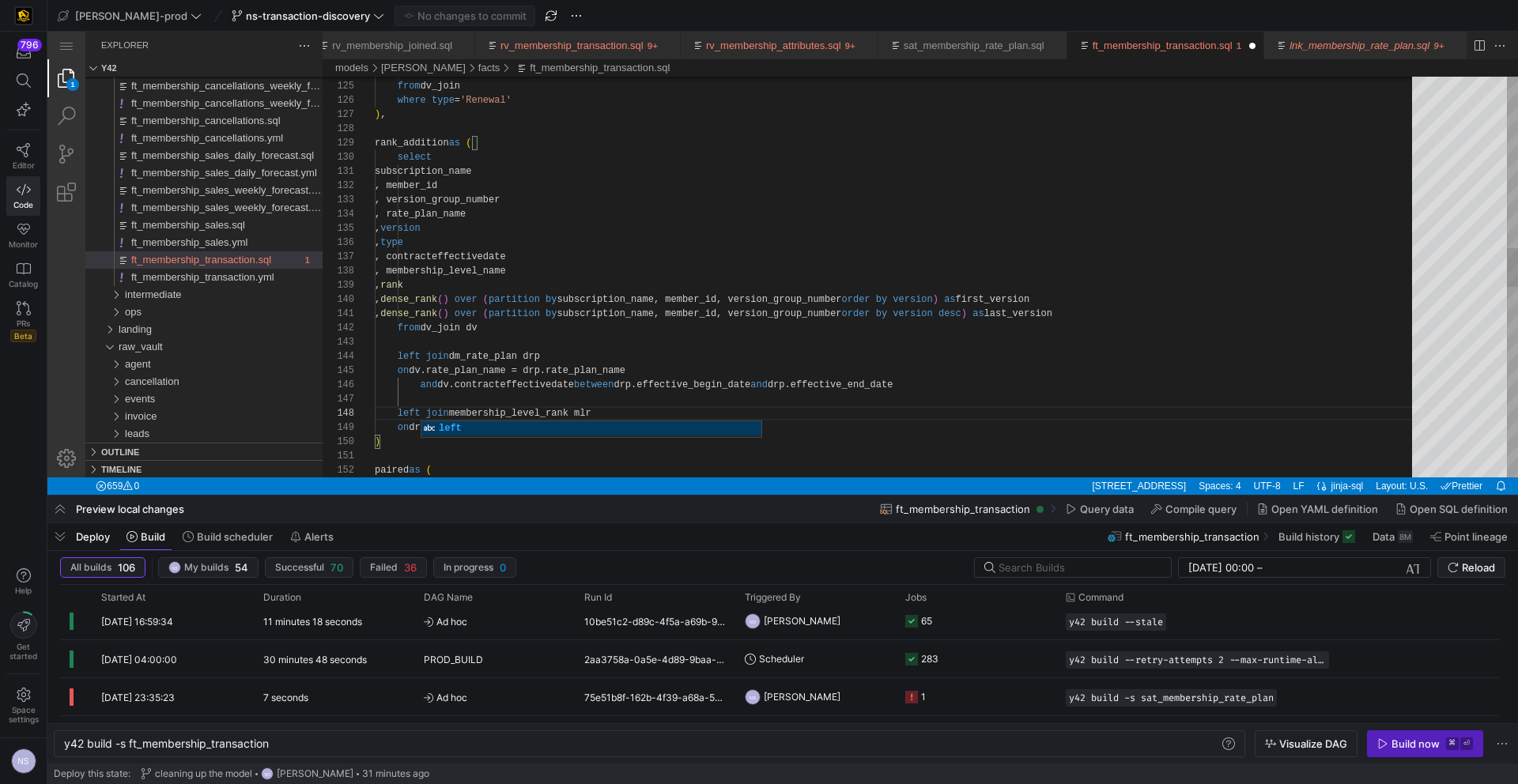
click at [649, 258] on div ") left join dm_rate_plan drp , dense_rank ( ) over ( partition by subscription_…" at bounding box center [899, 372] width 1048 height 4114
click at [428, 266] on div ") left join dm_rate_plan drp , dense_rank ( ) over ( partition by subscription_…" at bounding box center [899, 366] width 1048 height 4114
click at [427, 279] on div ") left join dm_rate_plan drp , dense_rank ( ) over ( partition by subscription_…" at bounding box center [899, 366] width 1048 height 4114
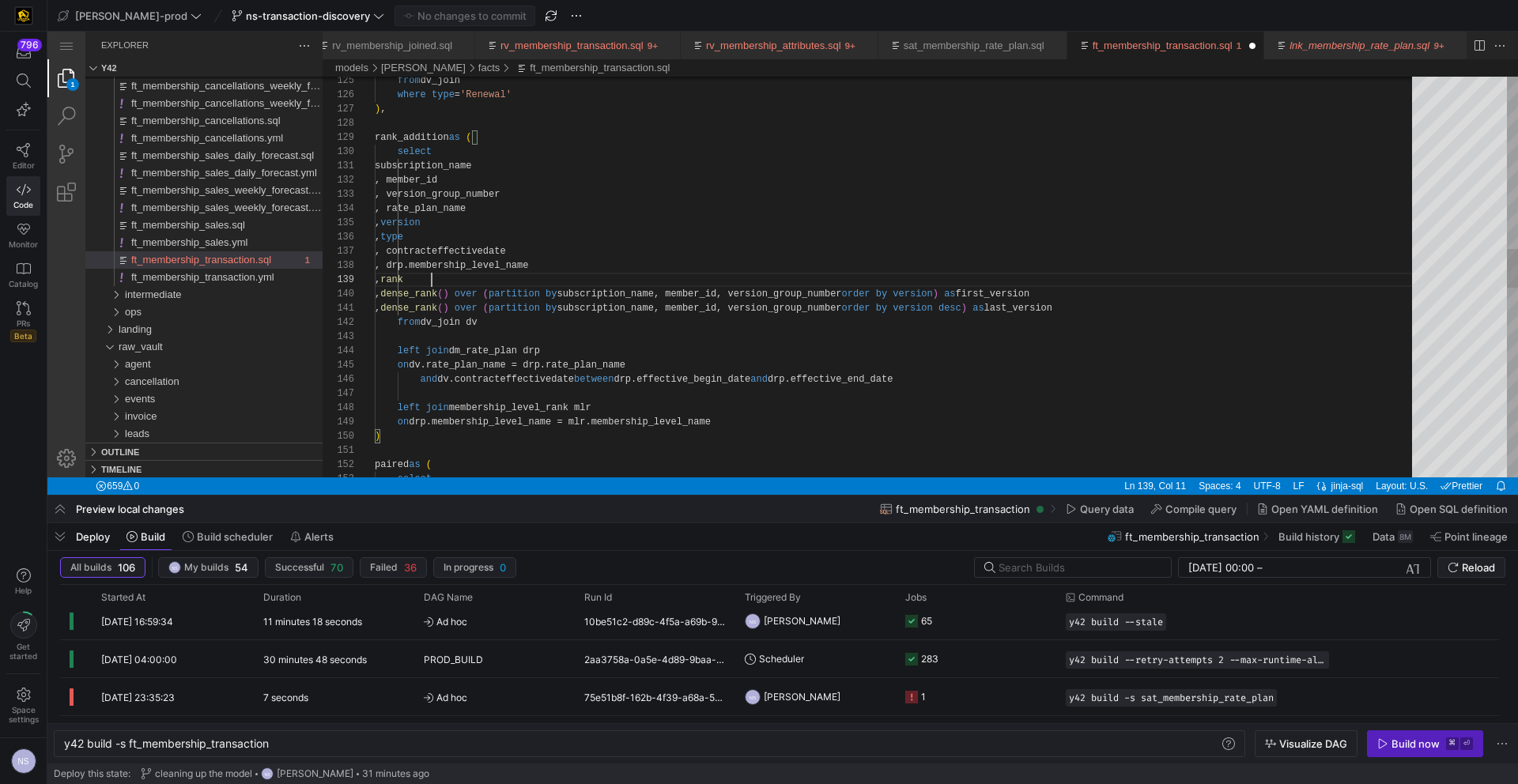
click at [433, 278] on div ") left join dm_rate_plan drp , dense_rank ( ) over ( partition by subscription_…" at bounding box center [899, 366] width 1048 height 4114
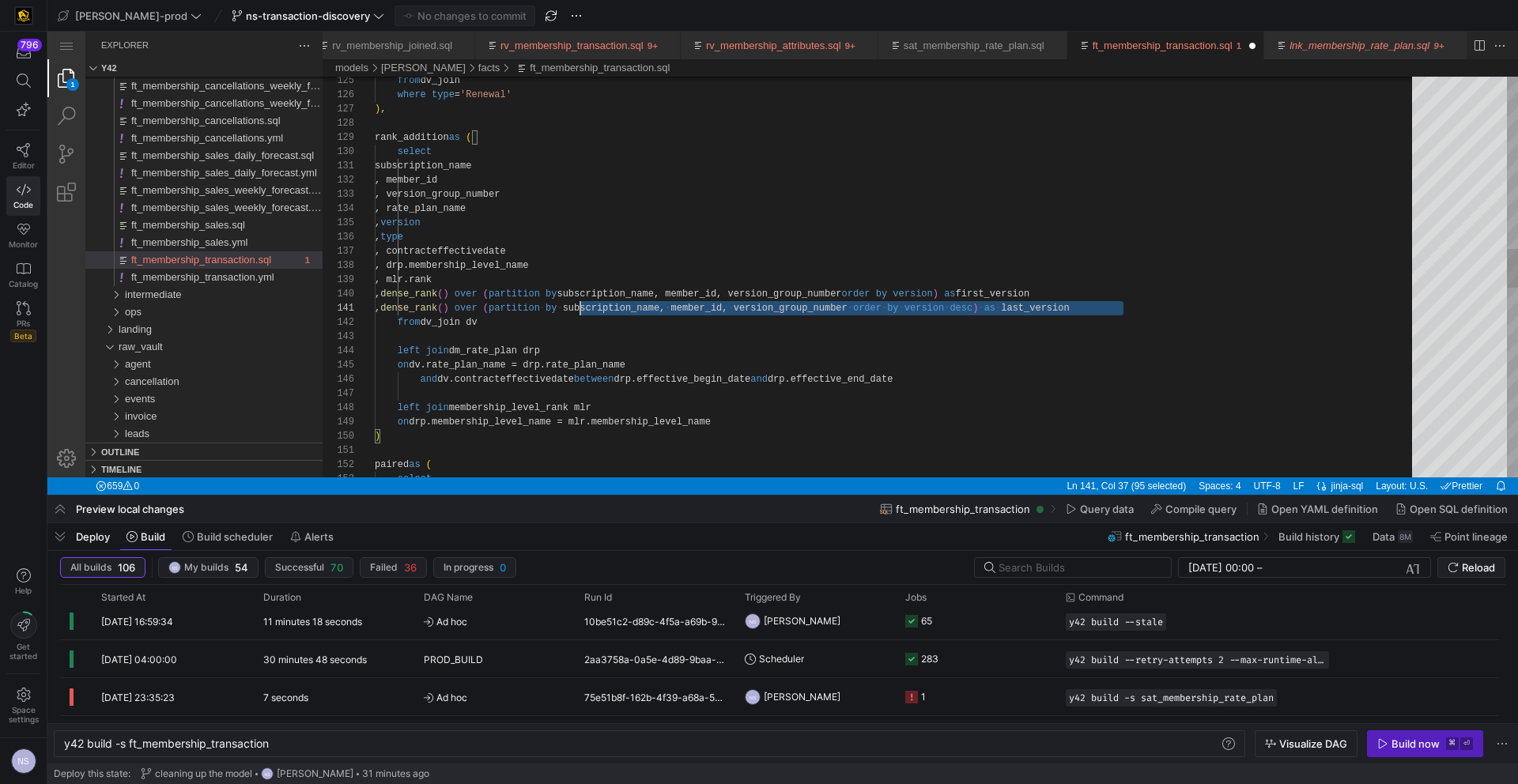
scroll to position [0, 0]
drag, startPoint x: 1150, startPoint y: 308, endPoint x: 289, endPoint y: 312, distance: 861.0
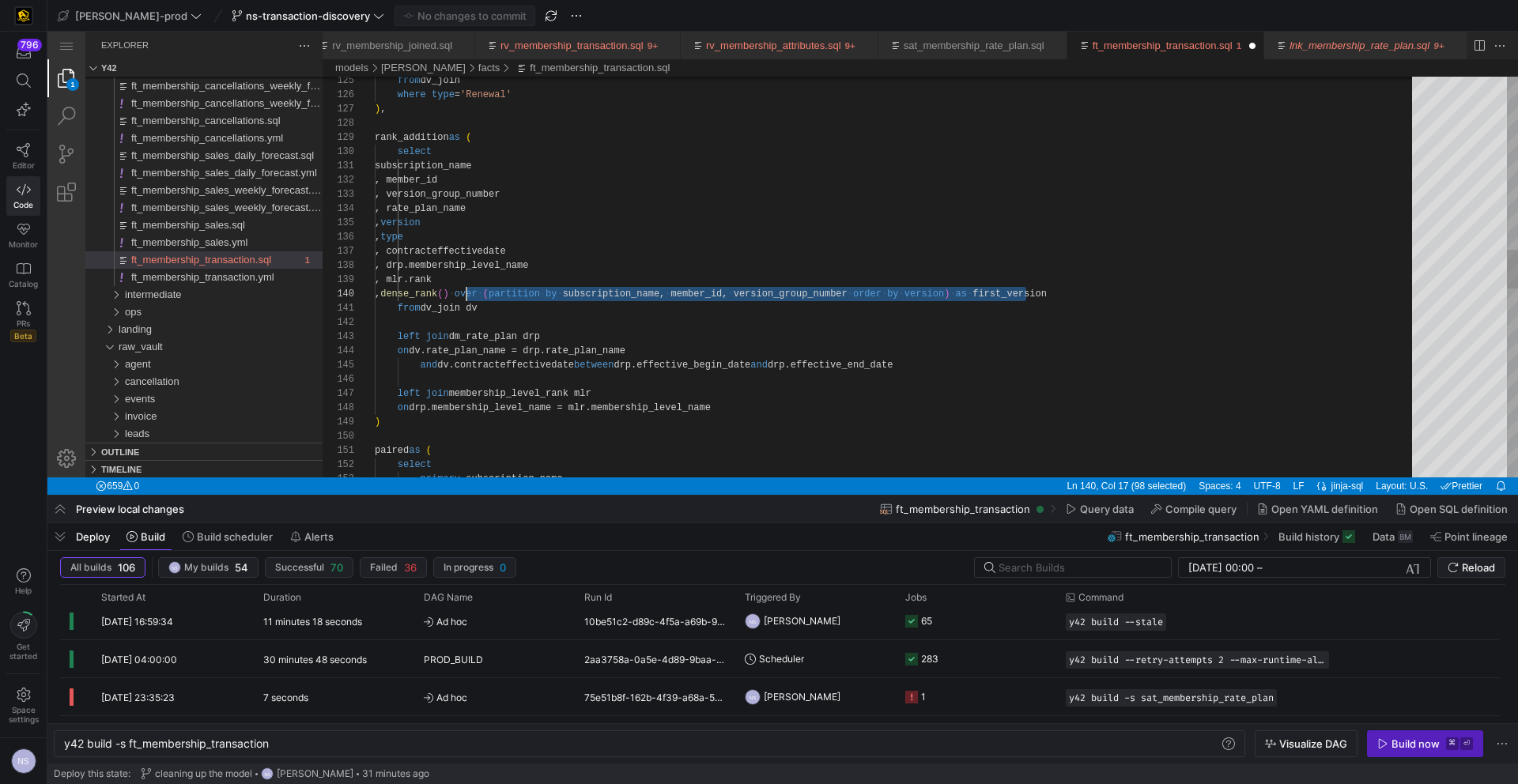
scroll to position [128, 57]
drag, startPoint x: 1027, startPoint y: 291, endPoint x: 433, endPoint y: 289, distance: 594.0
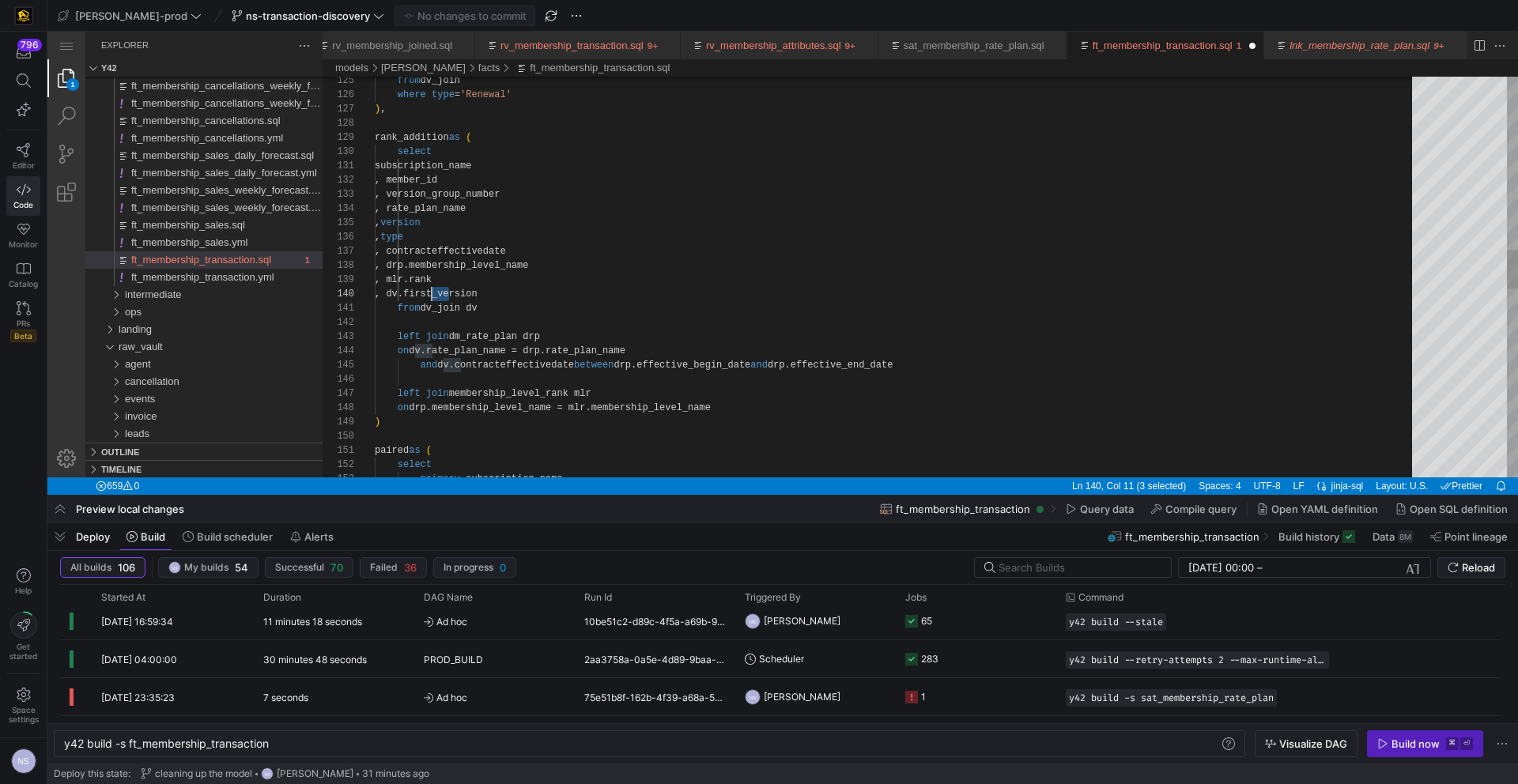
drag, startPoint x: 447, startPoint y: 292, endPoint x: 430, endPoint y: 294, distance: 17.1
click at [433, 185] on div ") left join dm_rate_plan drp from dv_join dv , drp.membership_level_name , mlr.…" at bounding box center [899, 359] width 1048 height 4100
drag, startPoint x: 433, startPoint y: 185, endPoint x: 433, endPoint y: 254, distance: 69.0
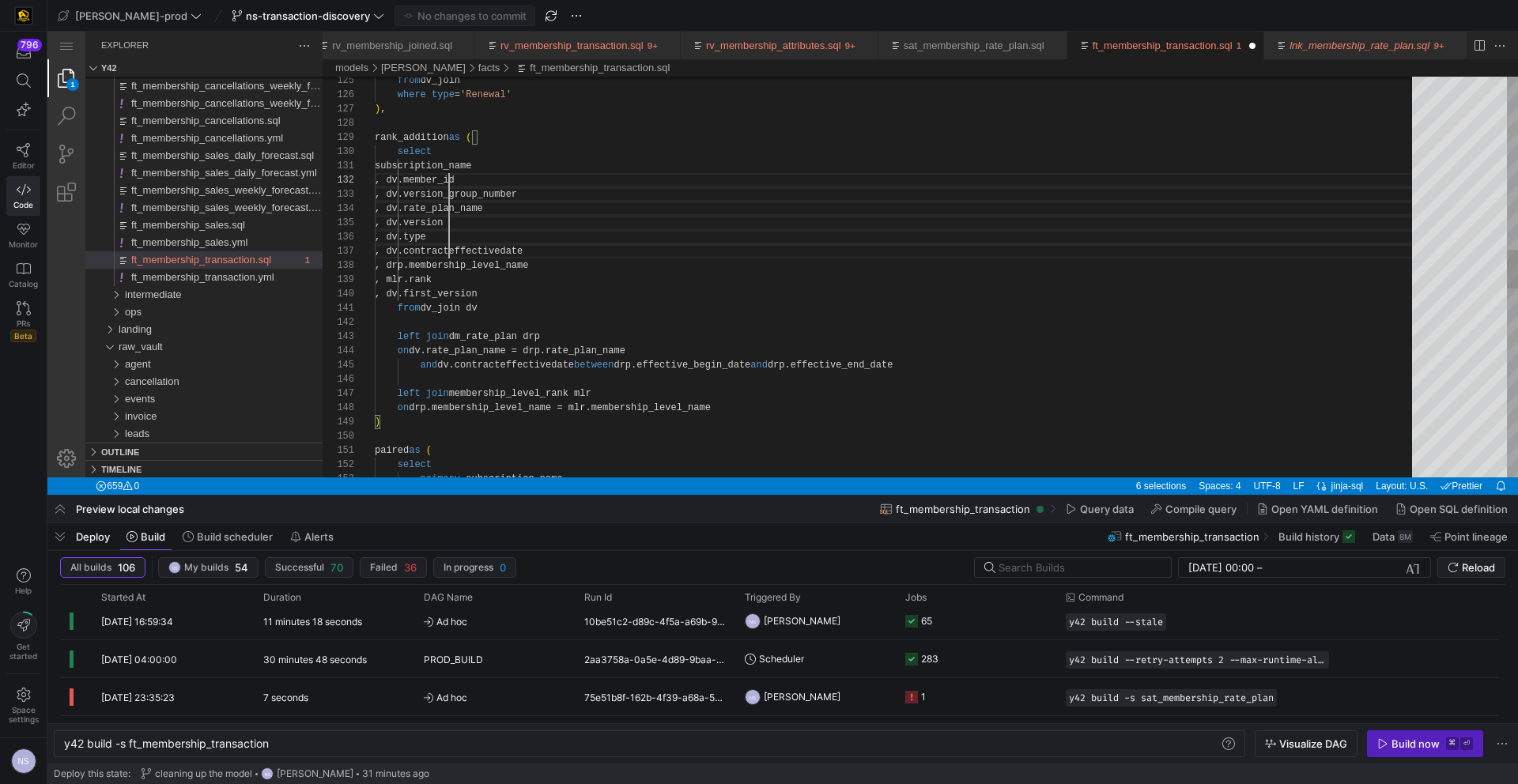
click at [421, 166] on div ") left join dm_rate_plan drp from dv_join dv , drp.membership_level_name , mlr.…" at bounding box center [899, 359] width 1048 height 4100
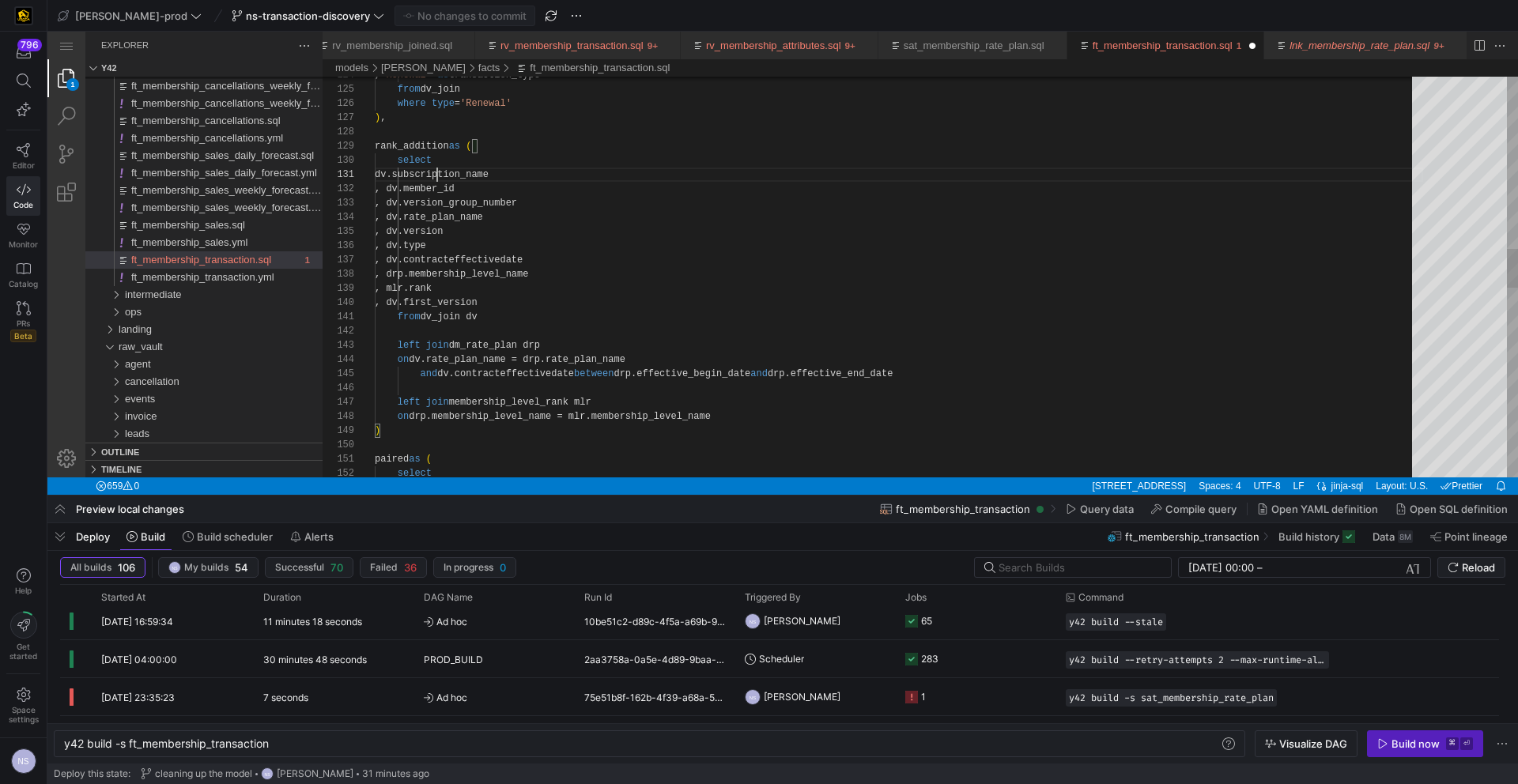
click at [413, 148] on div ") on drp.membership_level_name = mlr.membership_level_ name paired as ( select …" at bounding box center [899, 368] width 1048 height 4100
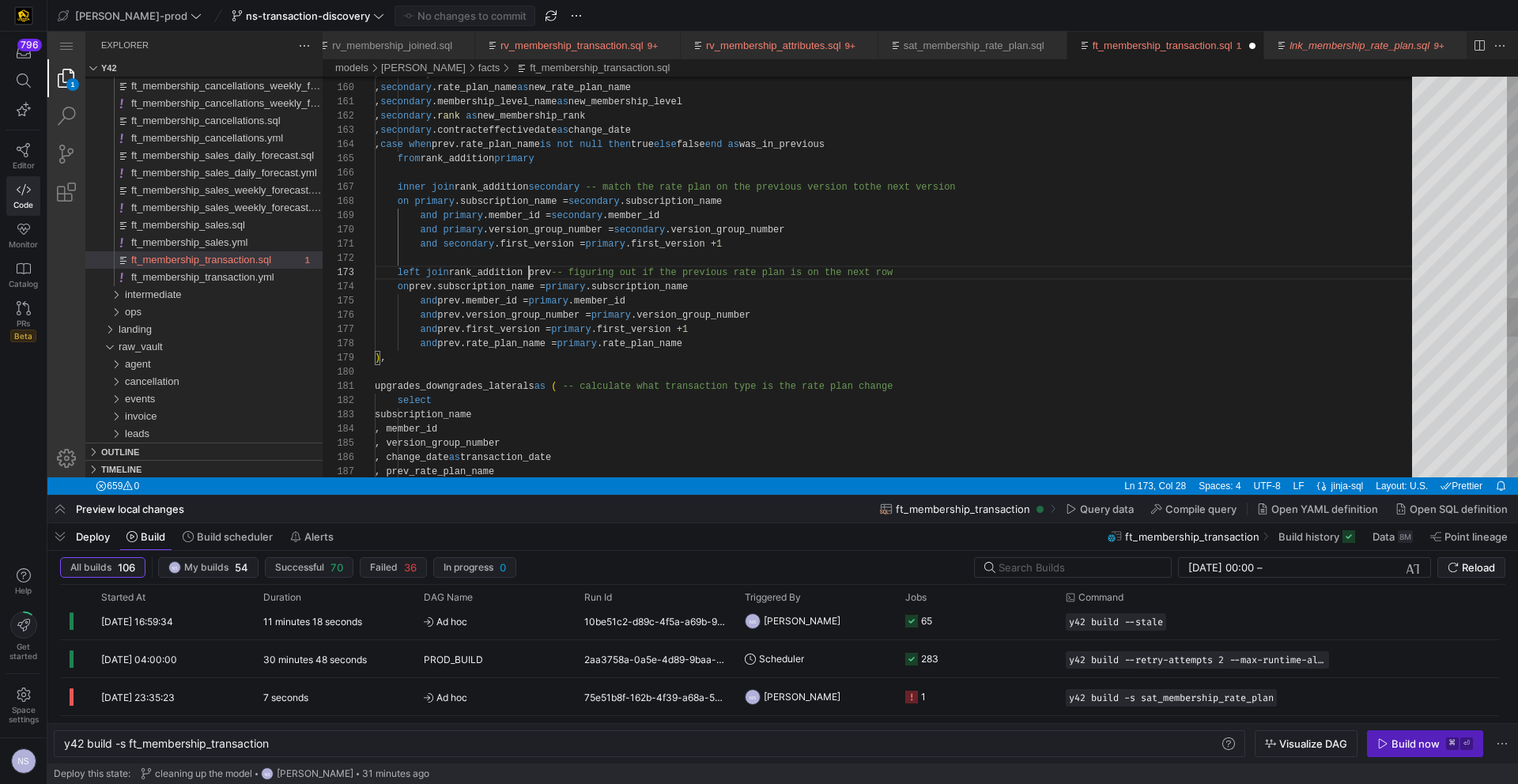
type textarea "and secondary.first_version = primary.first_version + 1 left join rank_addition…"
click at [427, 19] on span "Commit & push (1)" at bounding box center [471, 16] width 89 height 13
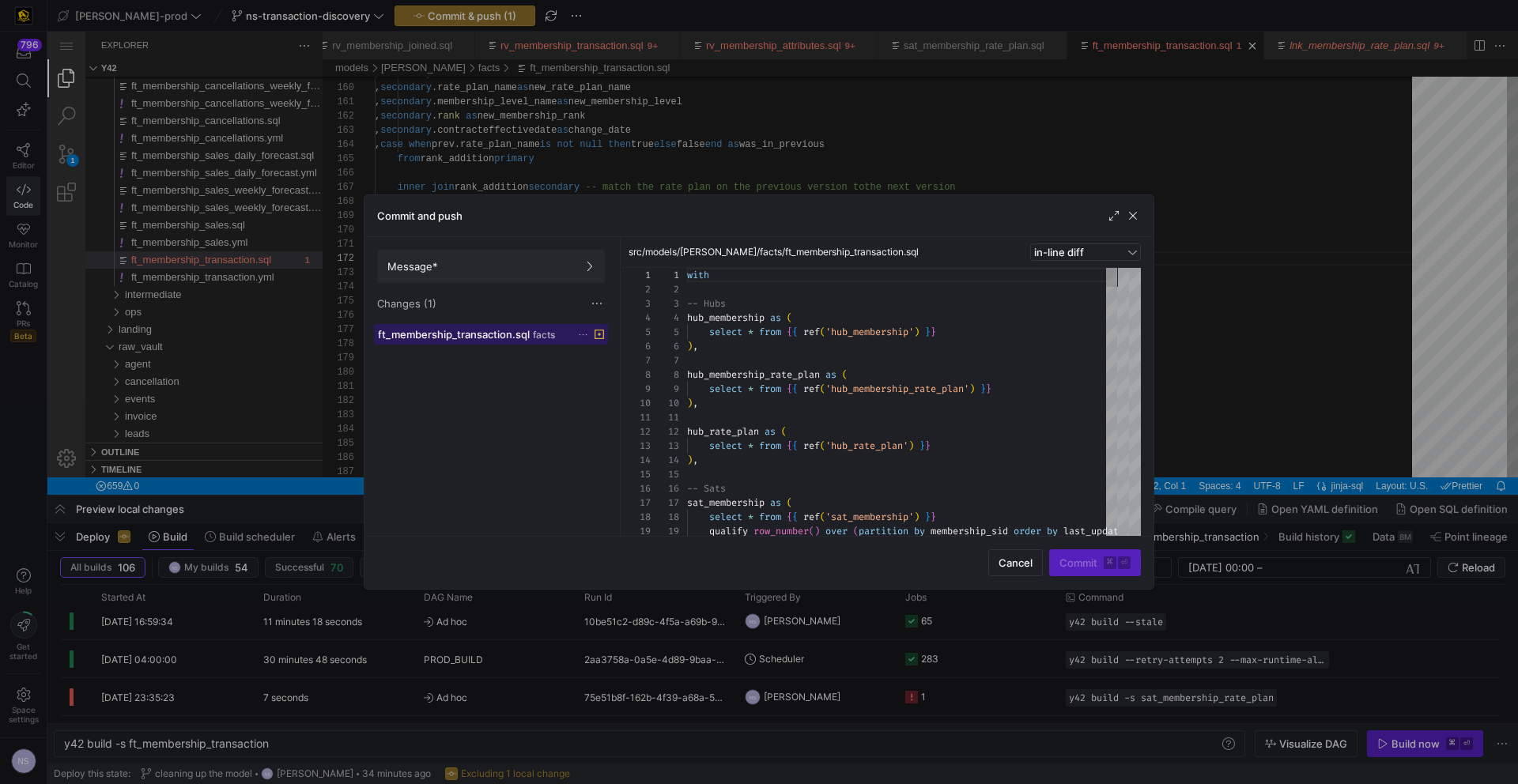
click at [515, 325] on span at bounding box center [490, 334] width 232 height 19
click at [522, 274] on span at bounding box center [491, 266] width 226 height 31
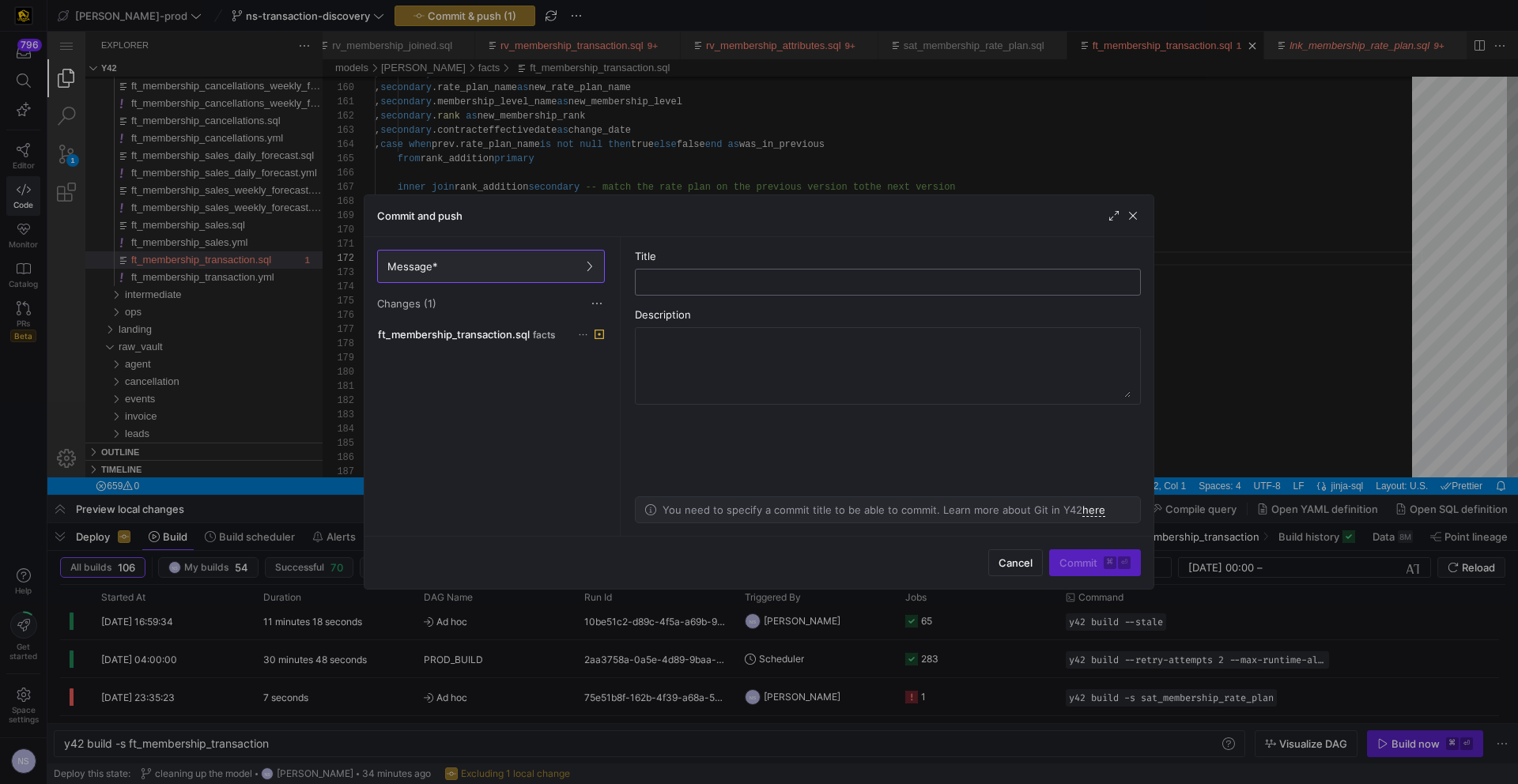
click at [782, 286] on input "text" at bounding box center [887, 282] width 479 height 13
type input "fixing"
drag, startPoint x: 805, startPoint y: 119, endPoint x: 629, endPoint y: 136, distance: 176.8
click at [805, 119] on div at bounding box center [759, 392] width 1518 height 784
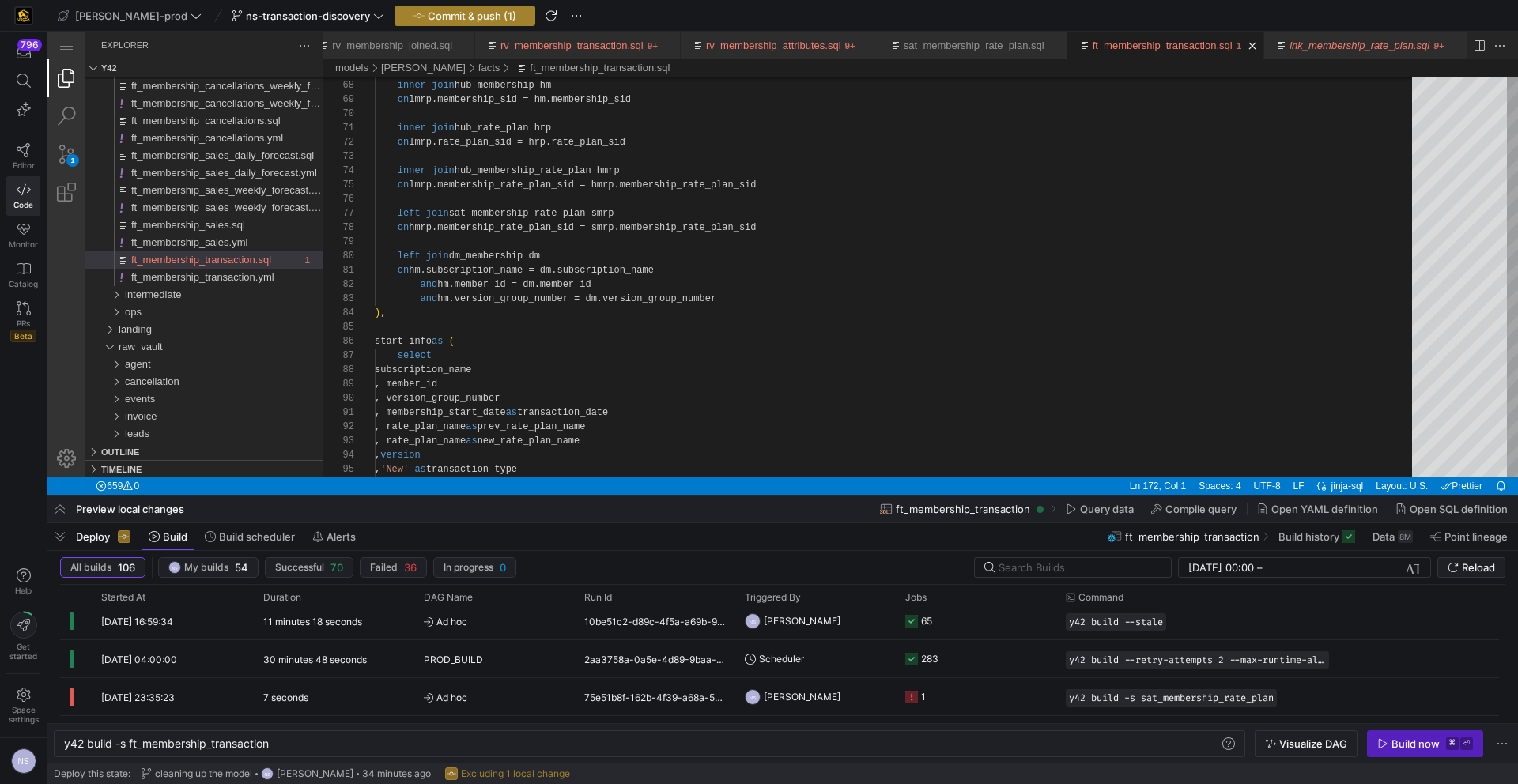
click at [453, 18] on span "Commit & push (1)" at bounding box center [471, 16] width 89 height 13
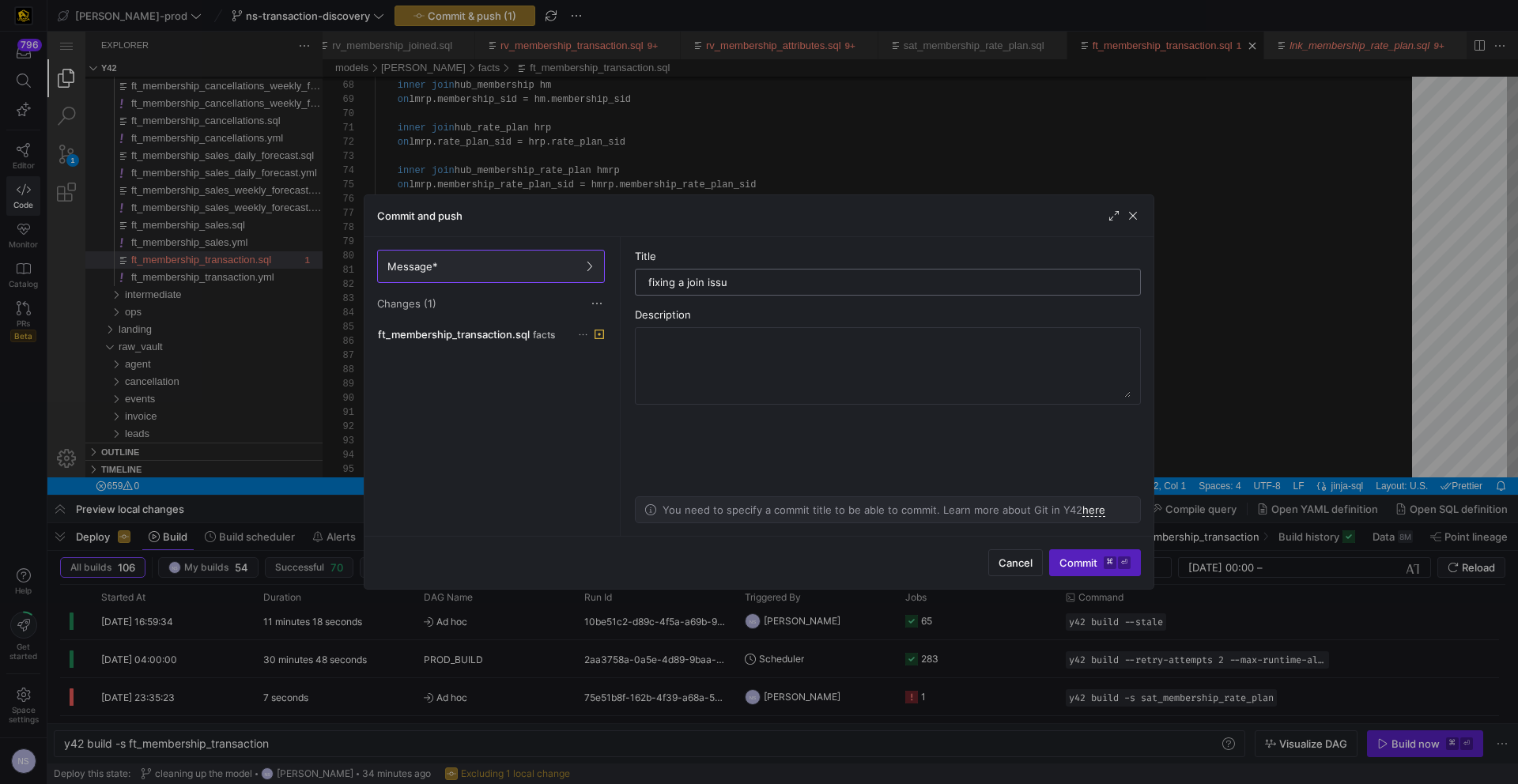
type input "fixing a join issue"
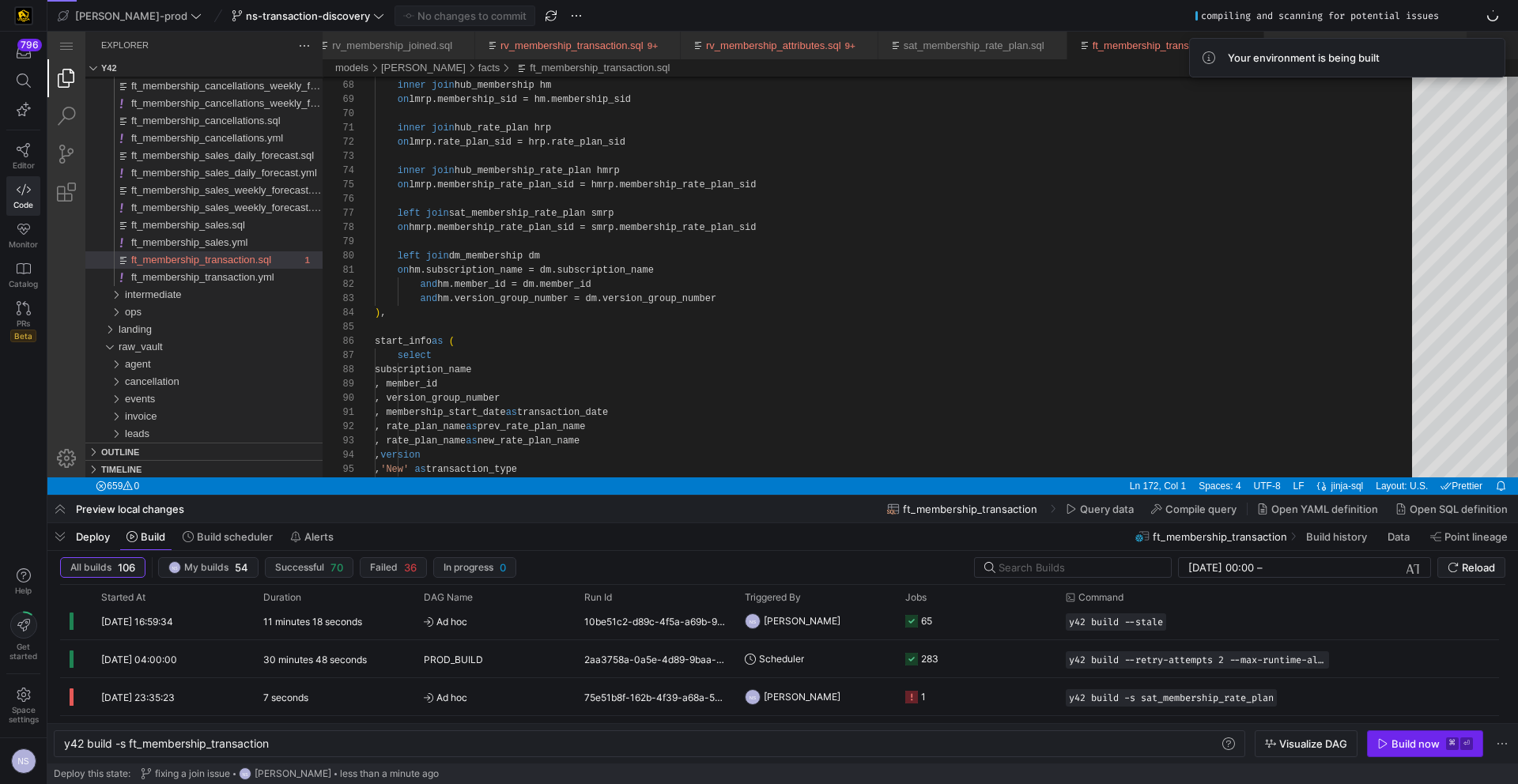
click at [1403, 740] on div "Build now" at bounding box center [1416, 744] width 48 height 13
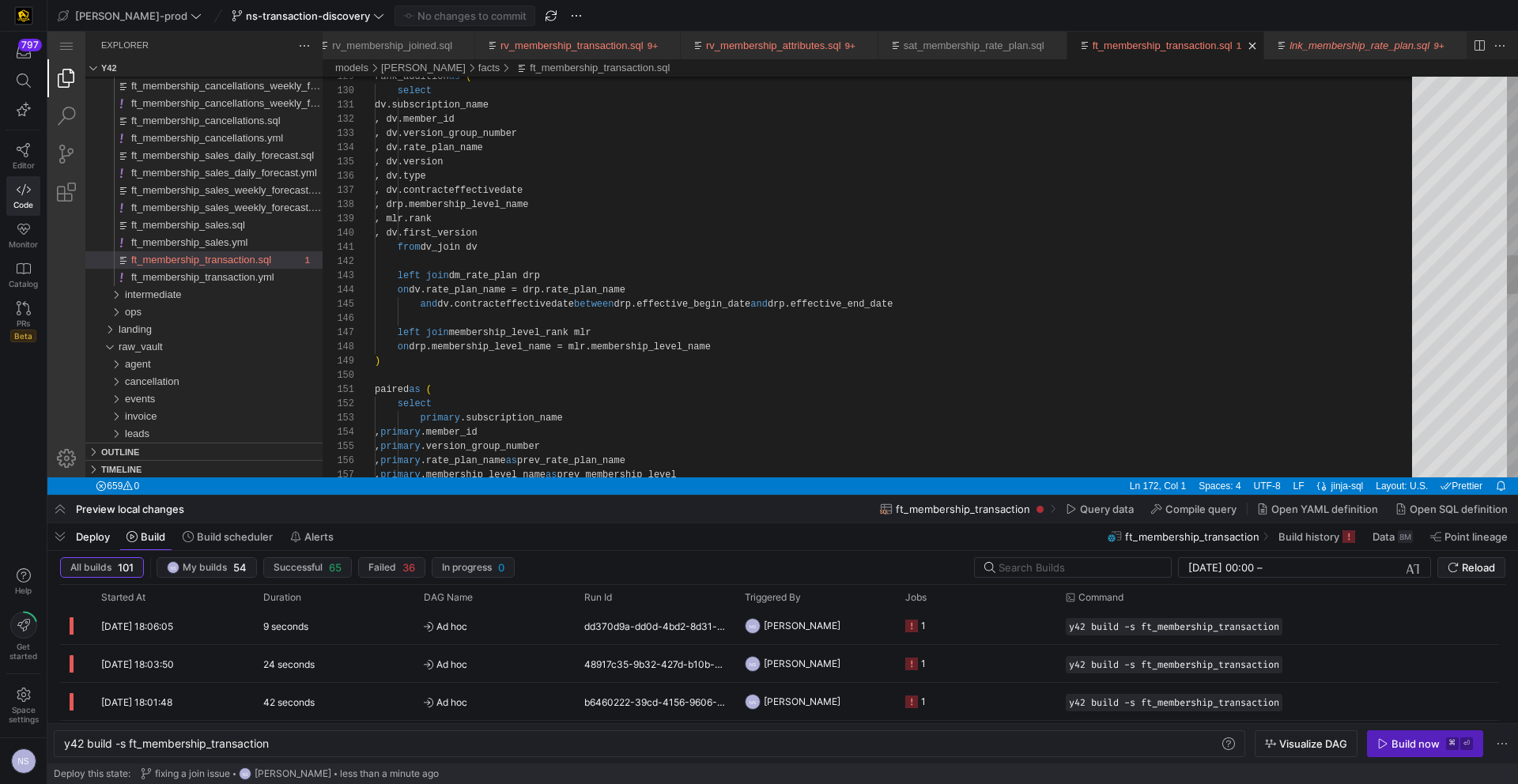
scroll to position [114, 5]
click at [415, 357] on div "from dv_join dv left join dm_rate_plan drp on dv.rate_plan_name = drp.rate_plan…" at bounding box center [899, 298] width 1048 height 4100
click at [946, 628] on y42-job-status-cell-renderer "1" at bounding box center [976, 625] width 142 height 36
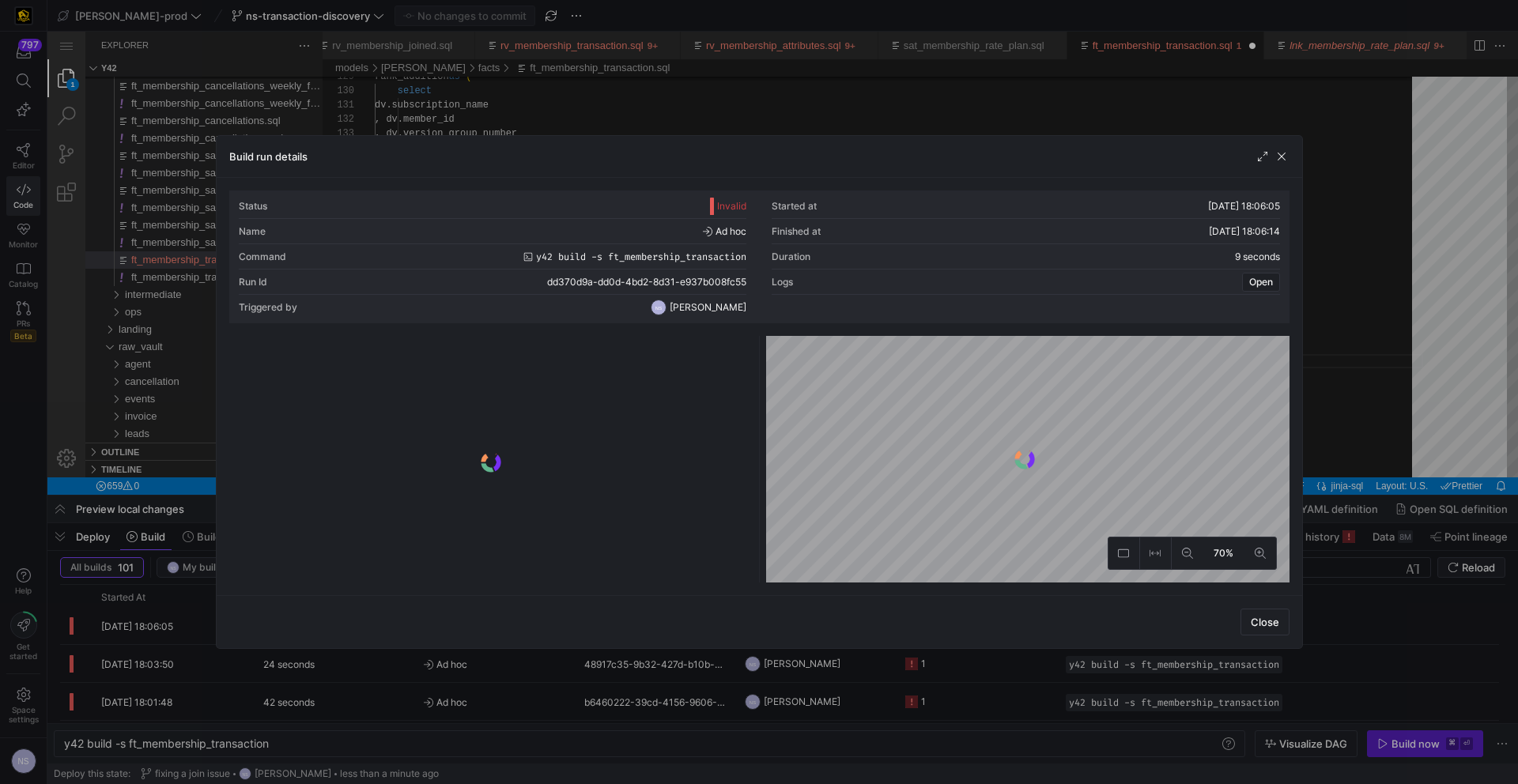
click at [546, 379] on div at bounding box center [490, 462] width 517 height 240
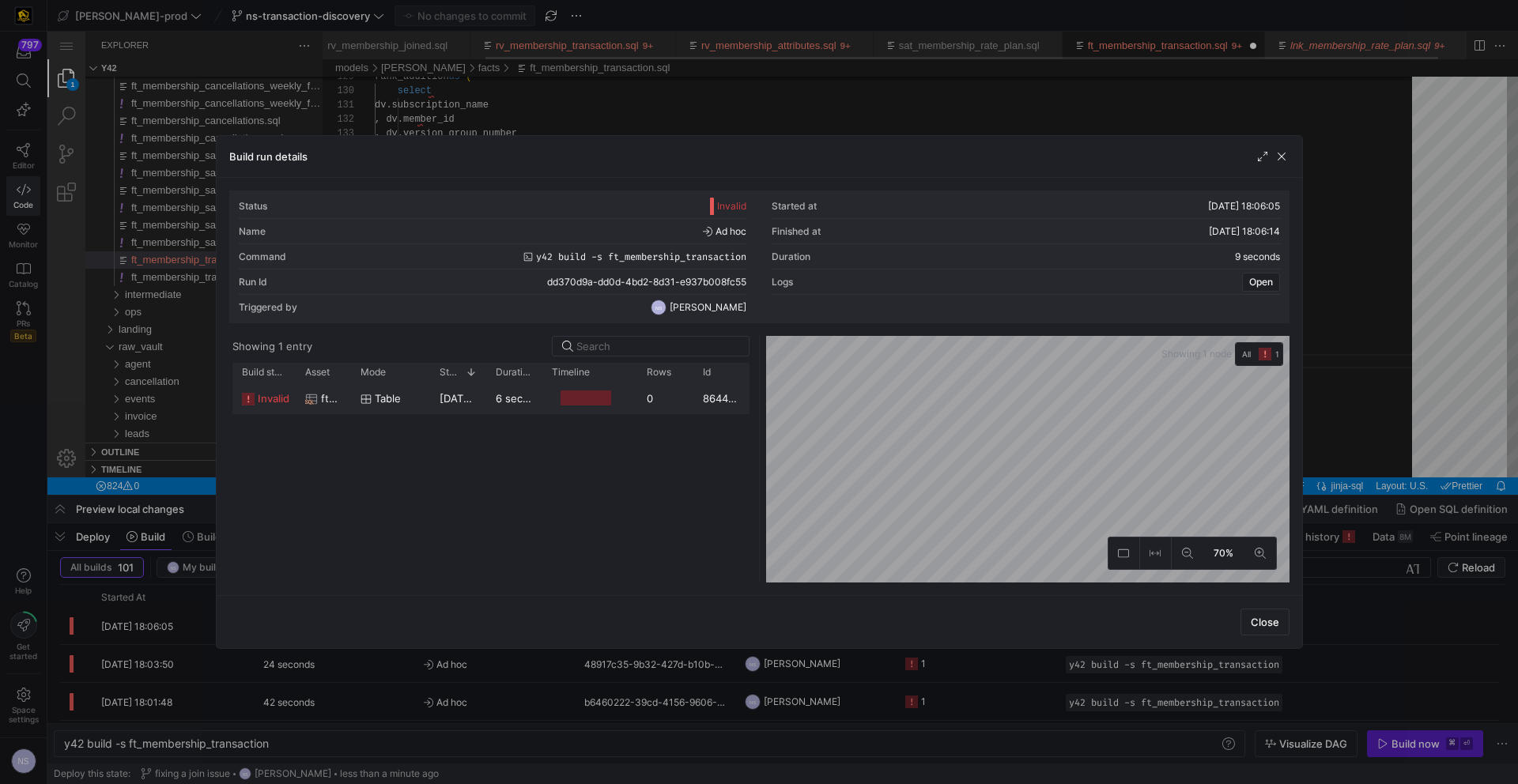
click at [538, 391] on div "6 seconds" at bounding box center [514, 398] width 56 height 30
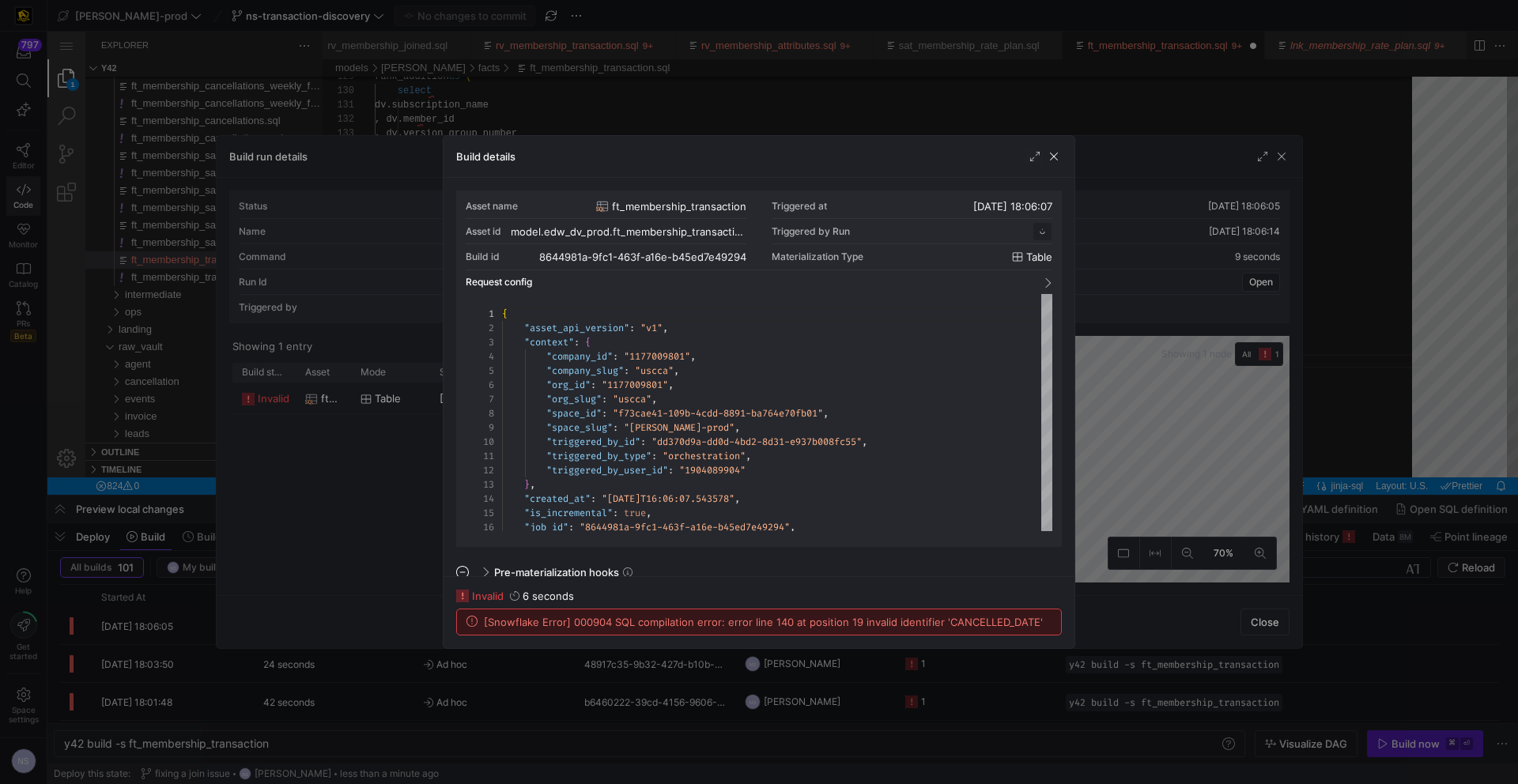
scroll to position [142, 0]
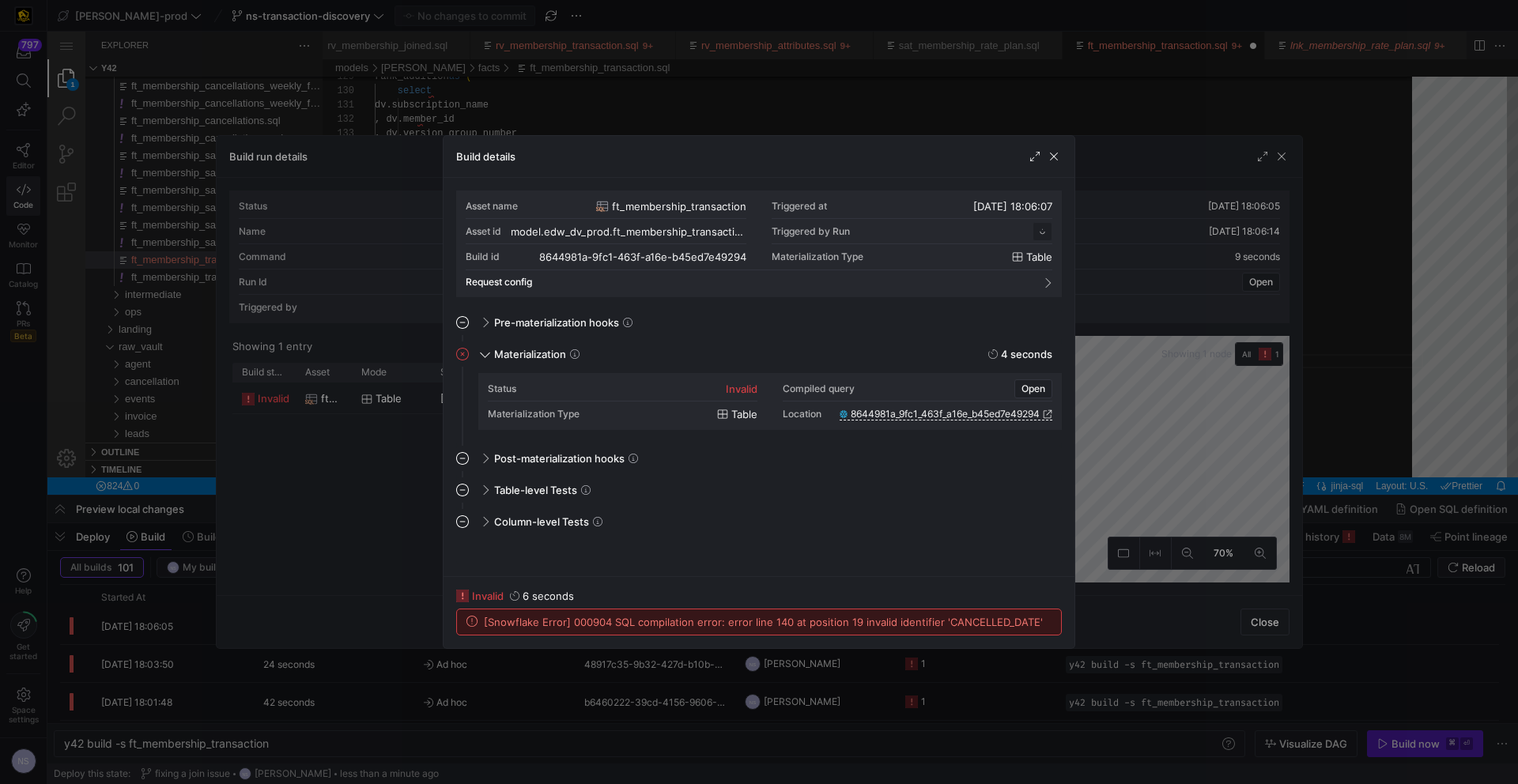
click at [1169, 430] on div at bounding box center [759, 392] width 1518 height 784
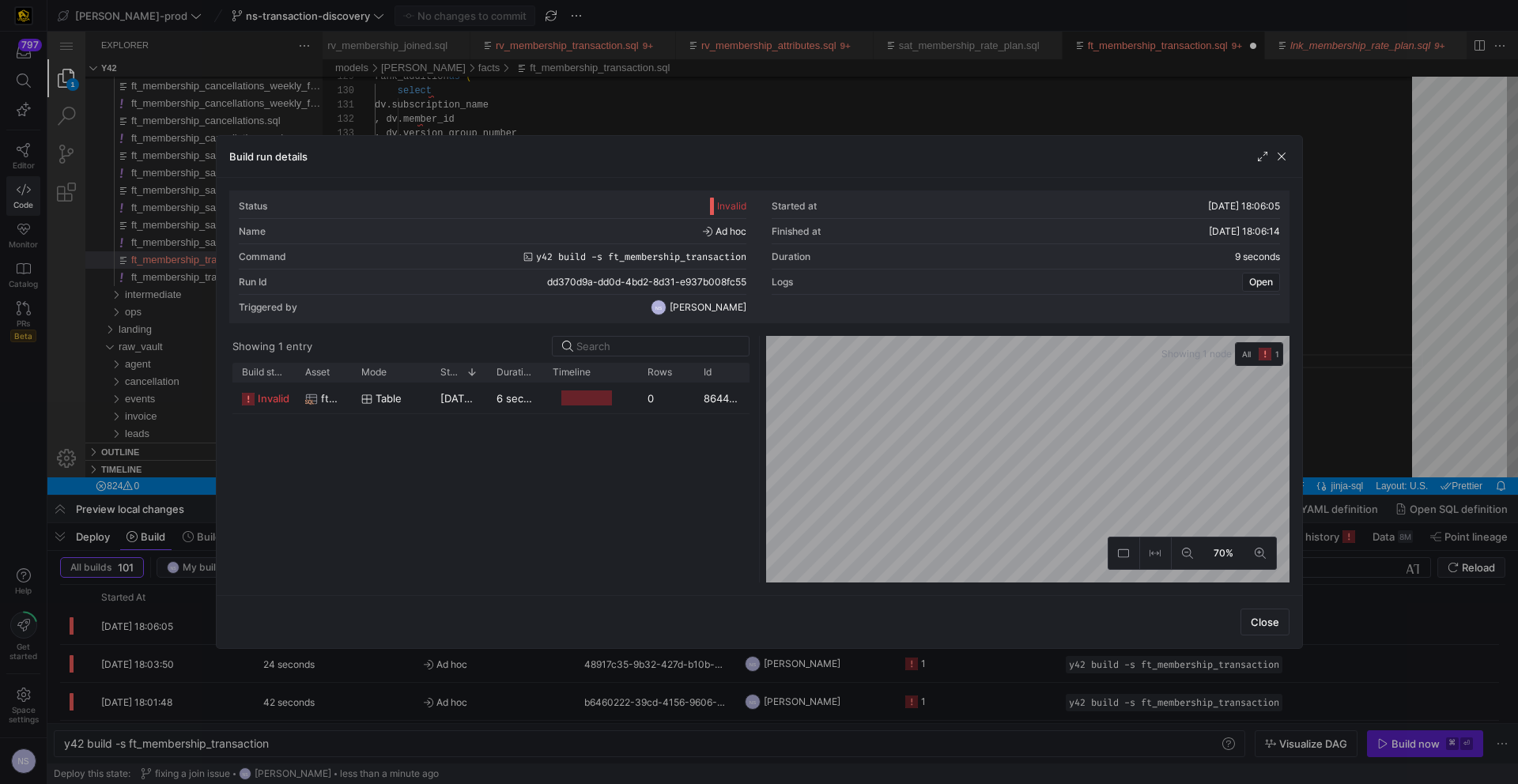
drag, startPoint x: 1434, startPoint y: 385, endPoint x: 1284, endPoint y: 353, distance: 153.4
click at [1434, 385] on div at bounding box center [759, 392] width 1518 height 784
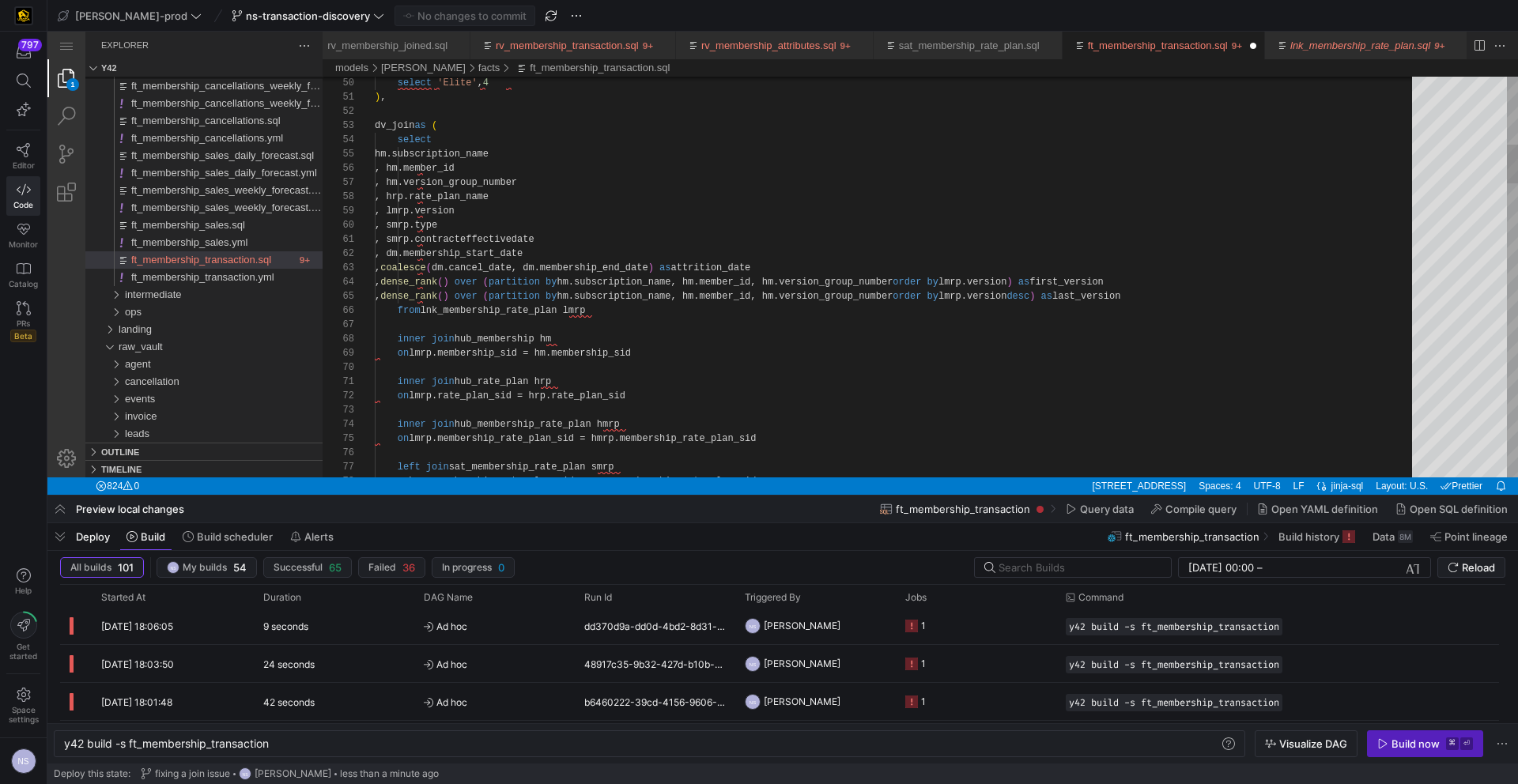
type textarea ", smrp.contracteffectivedate , dm.membership_start_date , coalesce(dm.cancel_da…"
type textarea "can"
click at [1393, 86] on div "Close (Escape)" at bounding box center [1388, 90] width 17 height 17
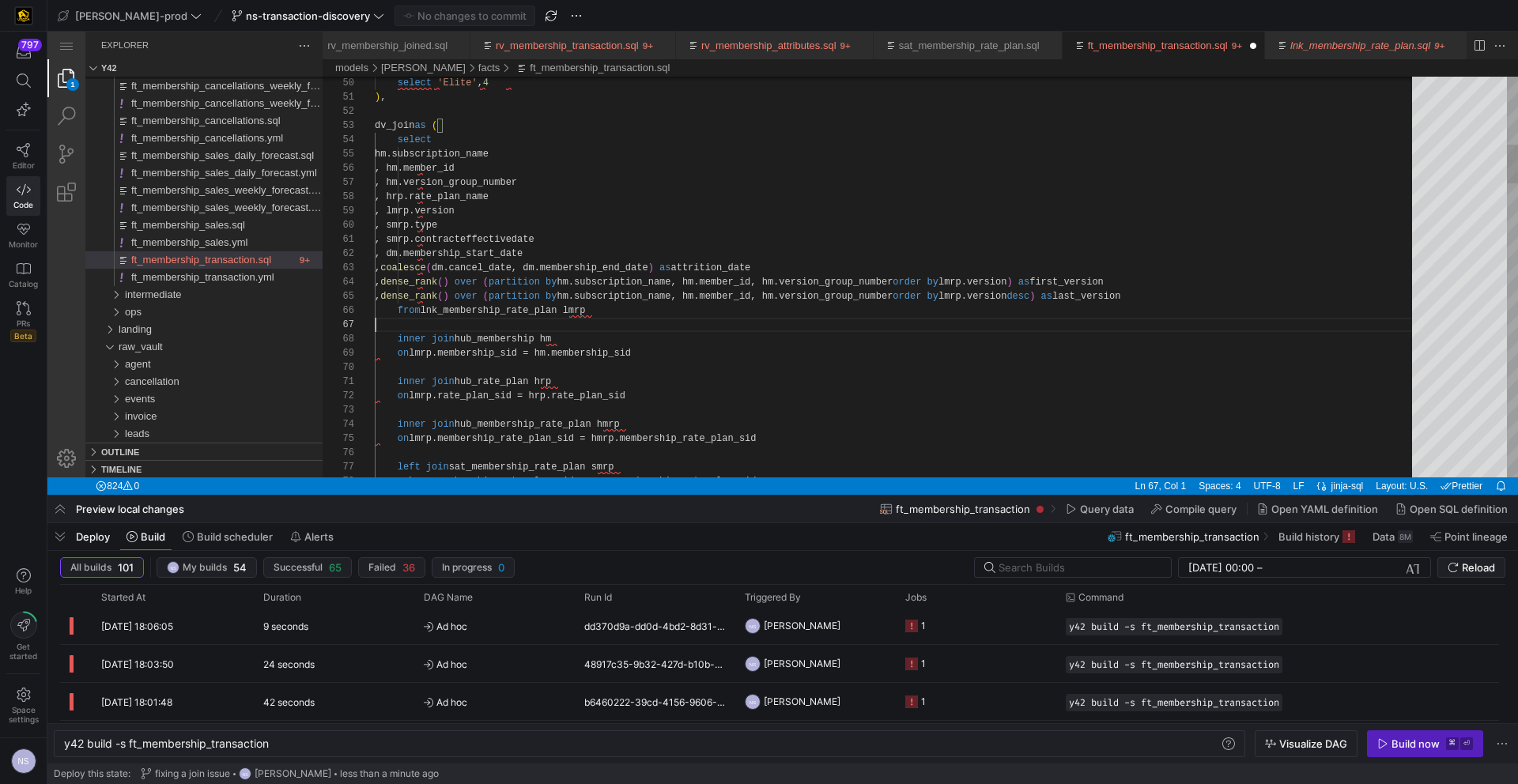
click at [427, 10] on span "Commit & push (1)" at bounding box center [471, 16] width 89 height 13
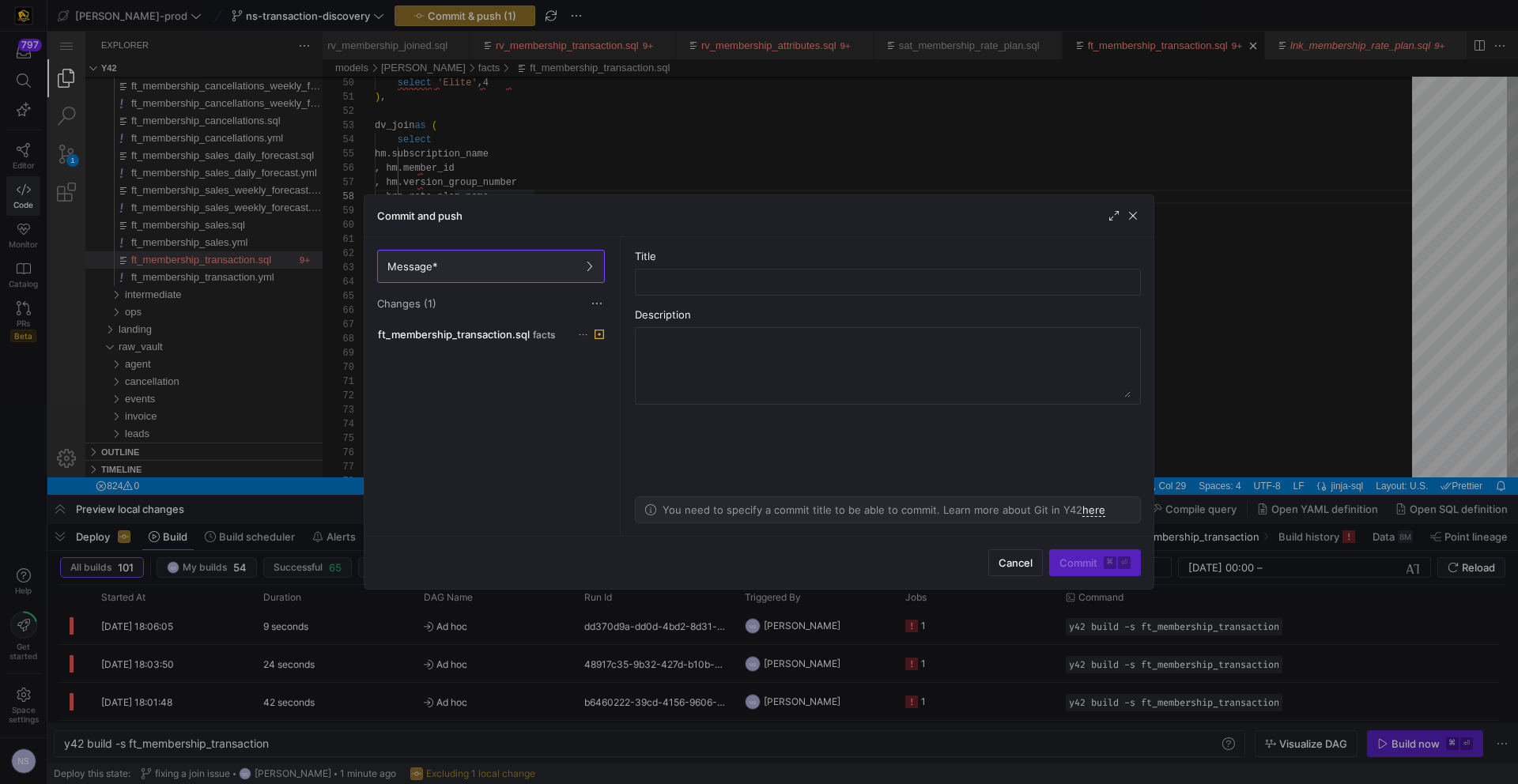
click at [481, 332] on div "ft_membership_transaction.sql facts" at bounding box center [490, 426] width 234 height 205
click at [513, 337] on span "ft_membership_transaction.sql" at bounding box center [453, 334] width 151 height 13
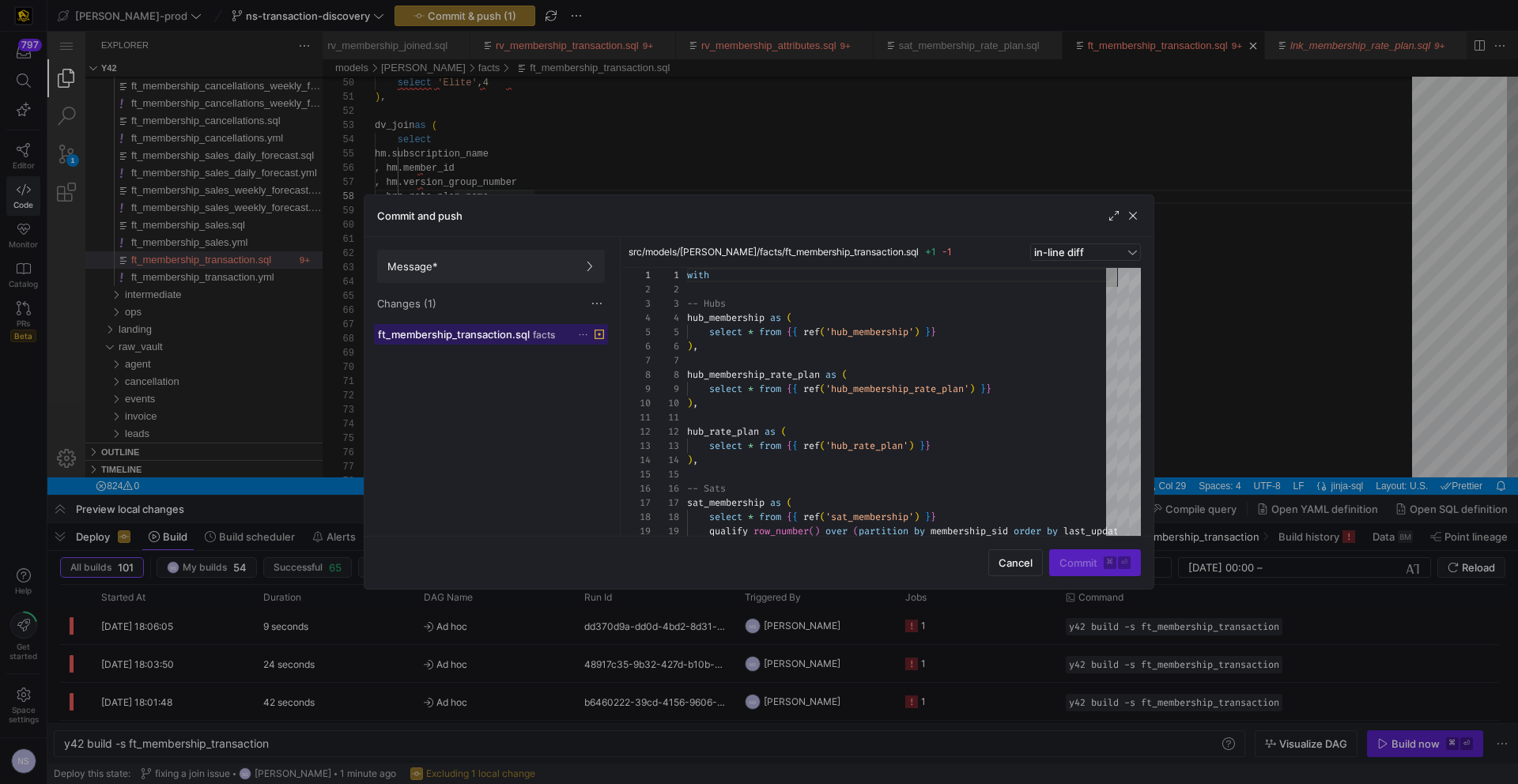
scroll to position [142, 0]
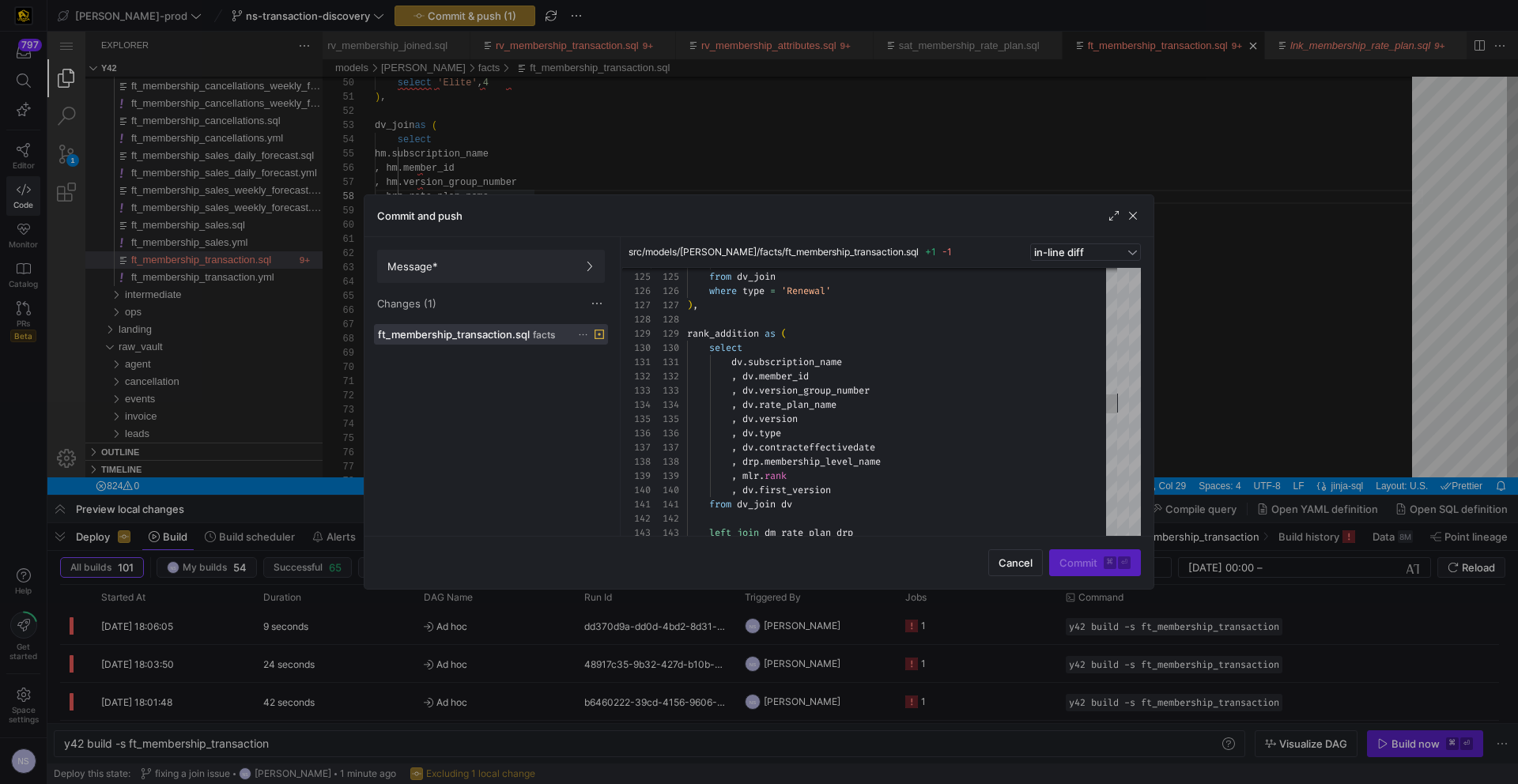
click at [1276, 358] on div at bounding box center [759, 392] width 1518 height 784
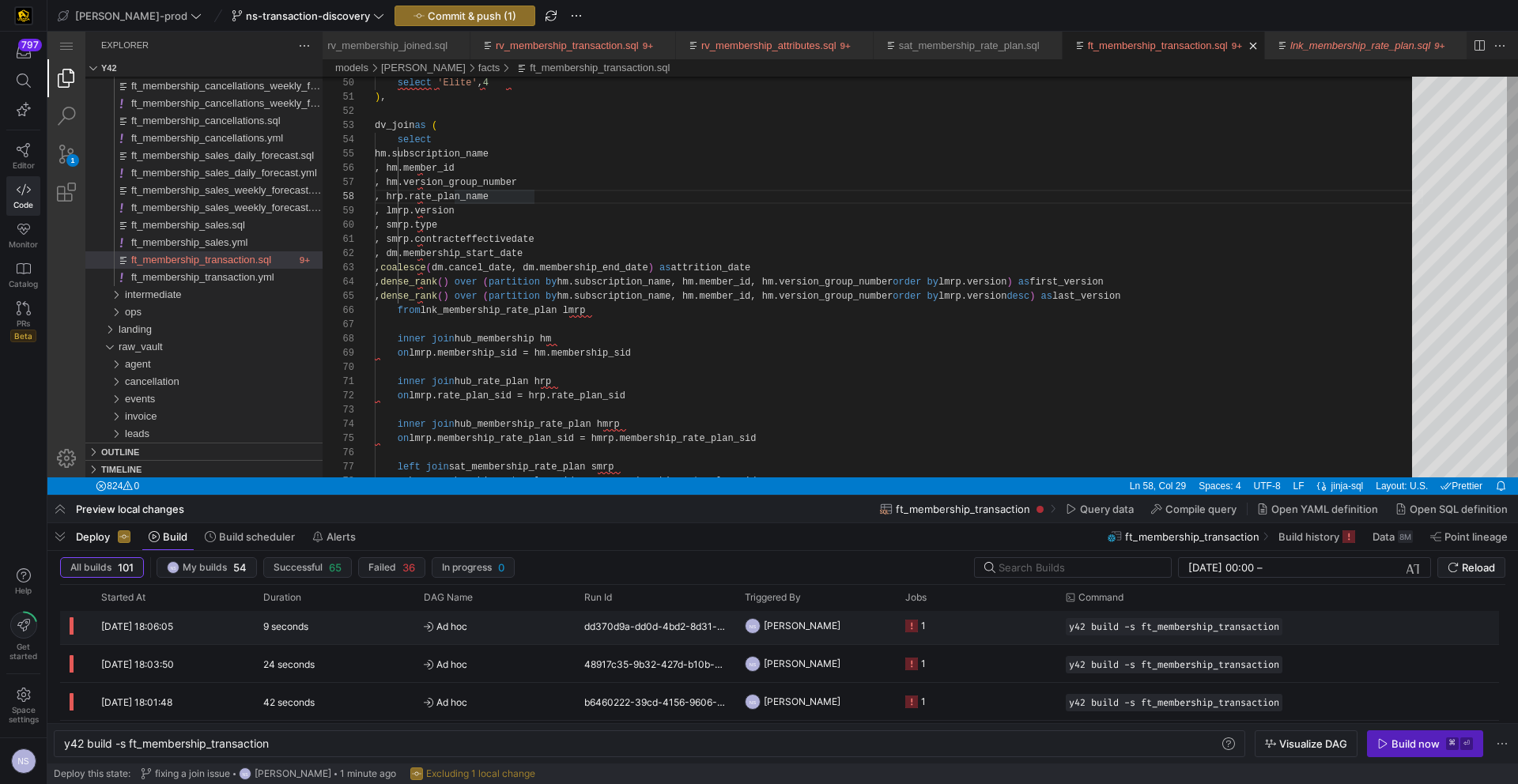
click at [1008, 621] on y42-job-status-cell-renderer "1" at bounding box center [976, 625] width 142 height 36
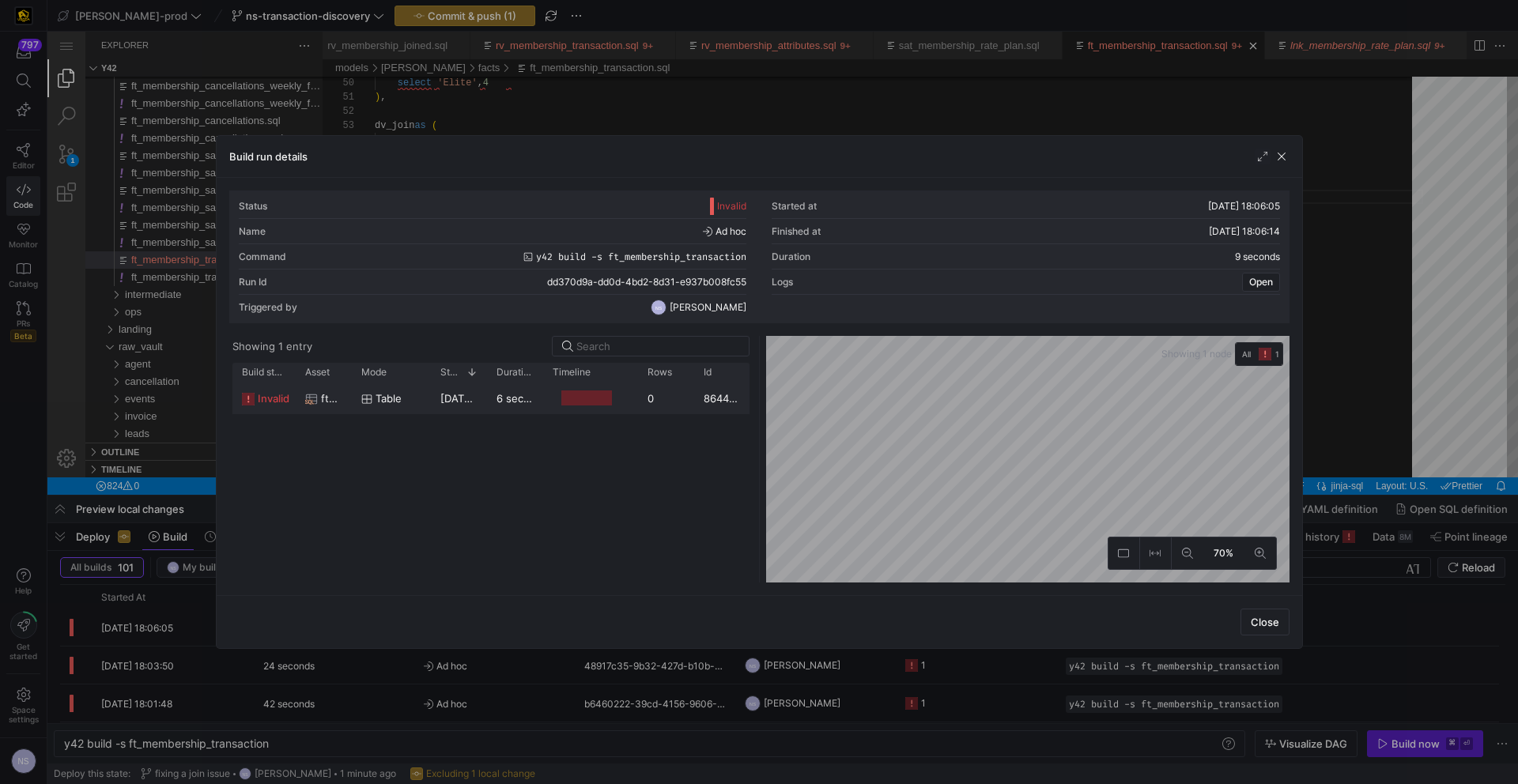
click at [536, 385] on div "6 seconds" at bounding box center [514, 398] width 56 height 30
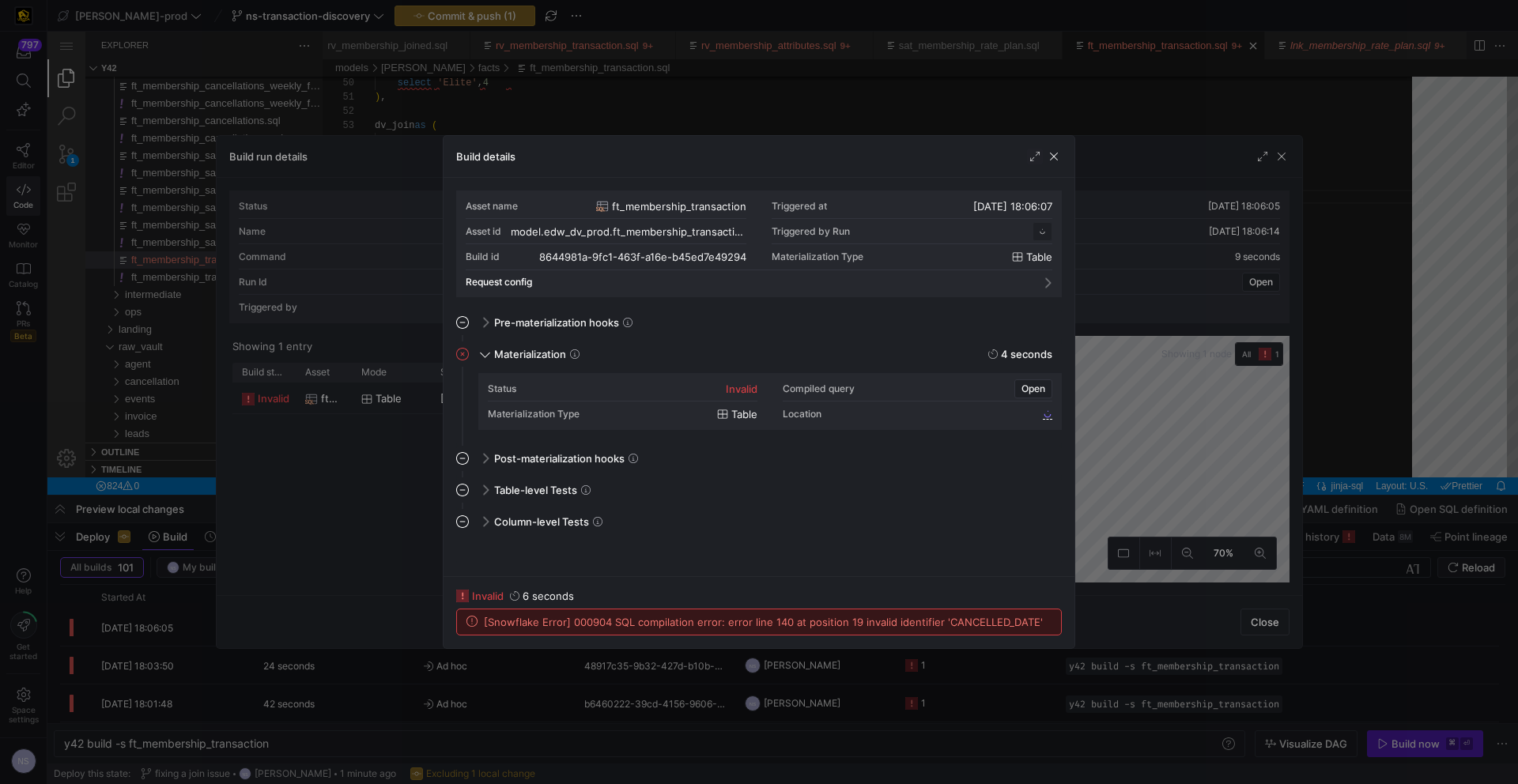
scroll to position [142, 0]
click at [1179, 420] on div at bounding box center [759, 392] width 1518 height 784
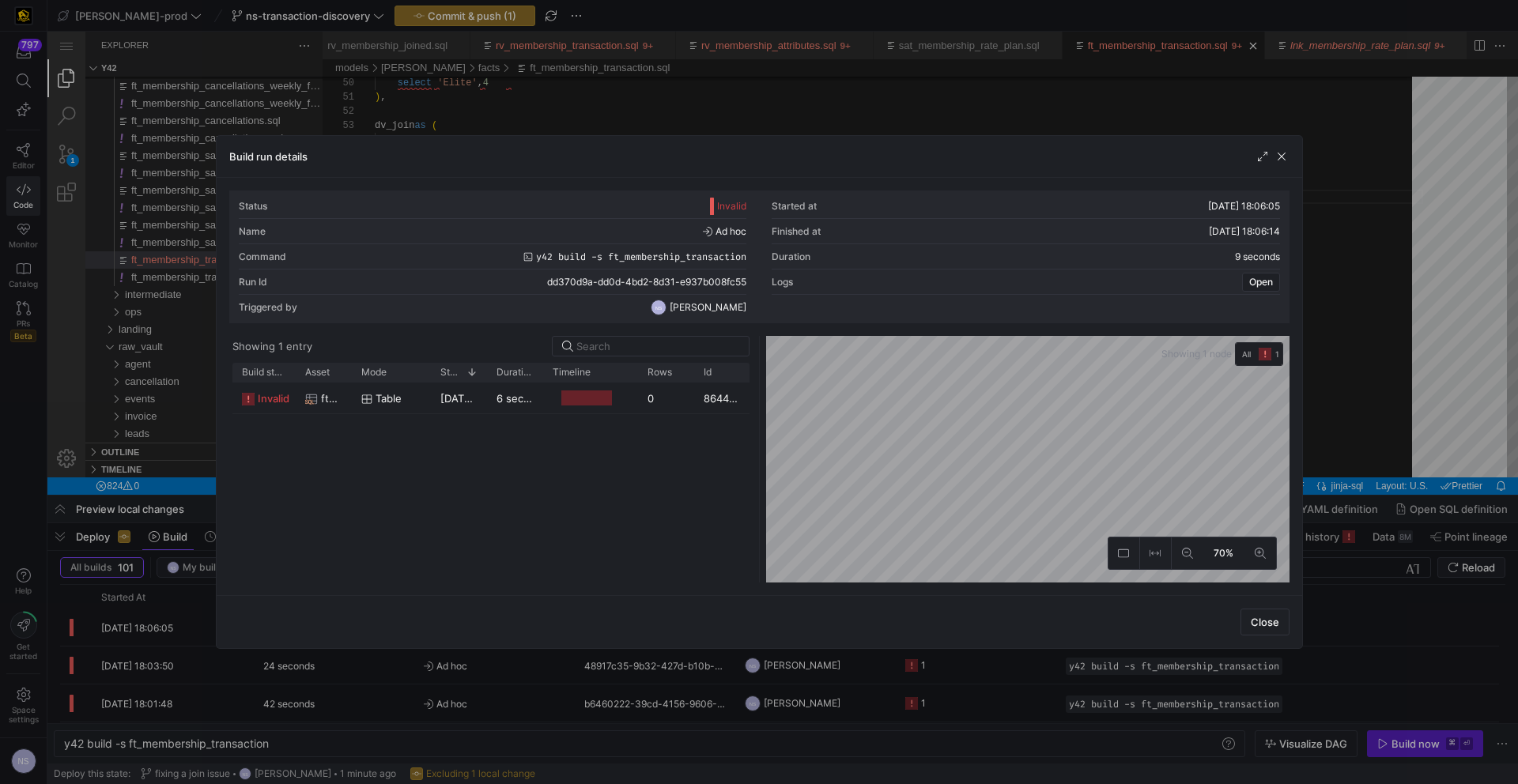
click at [1291, 408] on div "Status Invalid Started at 11/09/25, 18:06:05 Name Ad hoc Finished at 11/09/25, …" at bounding box center [759, 387] width 1085 height 418
click at [1290, 294] on div "Status Invalid Started at 11/09/25, 18:06:05 Name Ad hoc Finished at 11/09/25, …" at bounding box center [759, 387] width 1085 height 418
drag, startPoint x: 1377, startPoint y: 266, endPoint x: 1265, endPoint y: 268, distance: 112.0
click at [1376, 265] on div at bounding box center [759, 392] width 1518 height 784
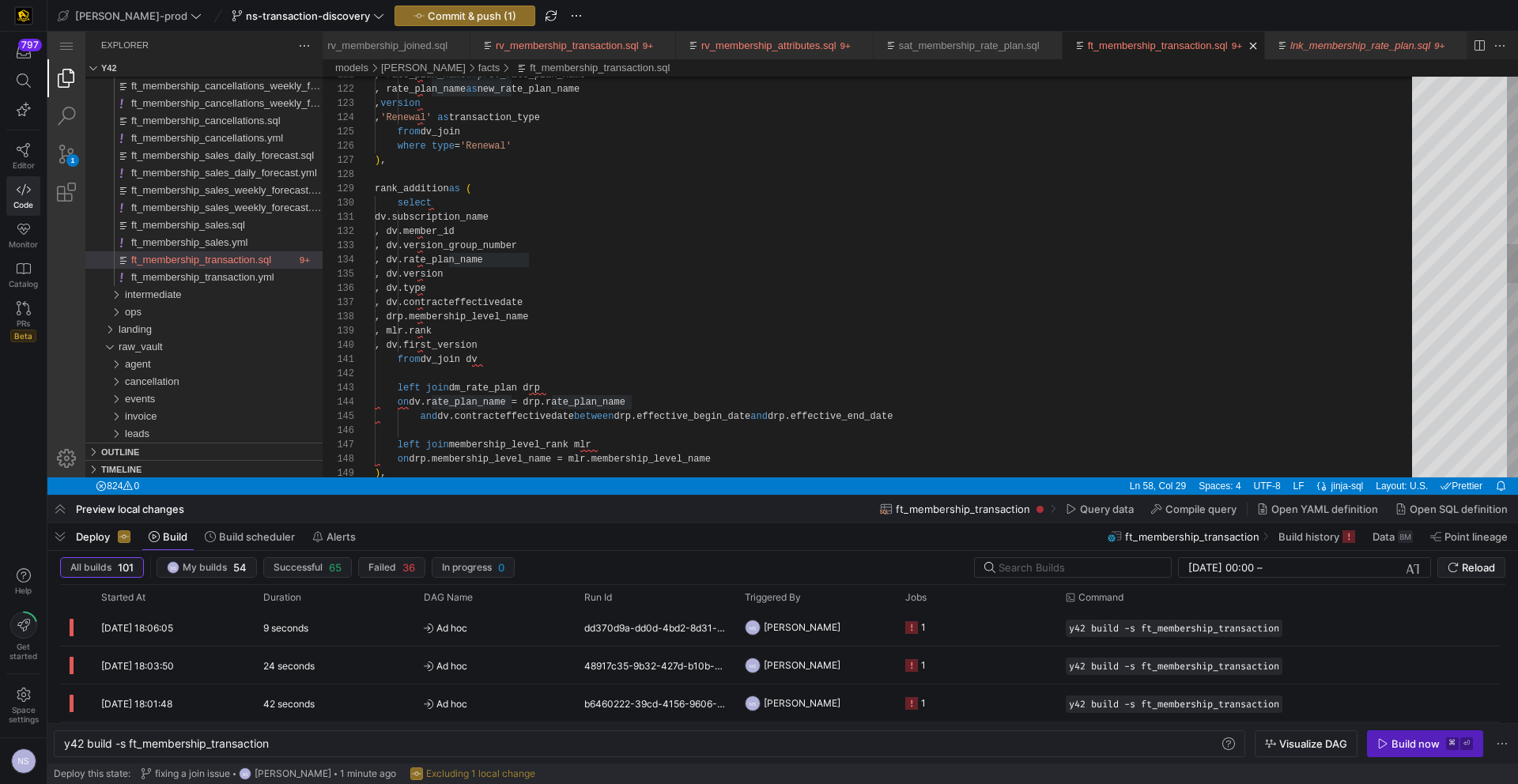
click at [513, 305] on div ", rate_plan_name as prev_rate_plan_name , rate_plan_name as new_rate_plan_name …" at bounding box center [899, 410] width 1048 height 4100
click at [495, 345] on div ", rate_plan_name as prev_rate_plan_name , rate_plan_name as new_rate_plan_name …" at bounding box center [899, 410] width 1048 height 4100
click at [487, 346] on div ", rate_plan_name as prev_rate_plan_name , rate_plan_name as new_rate_plan_name …" at bounding box center [899, 410] width 1048 height 4100
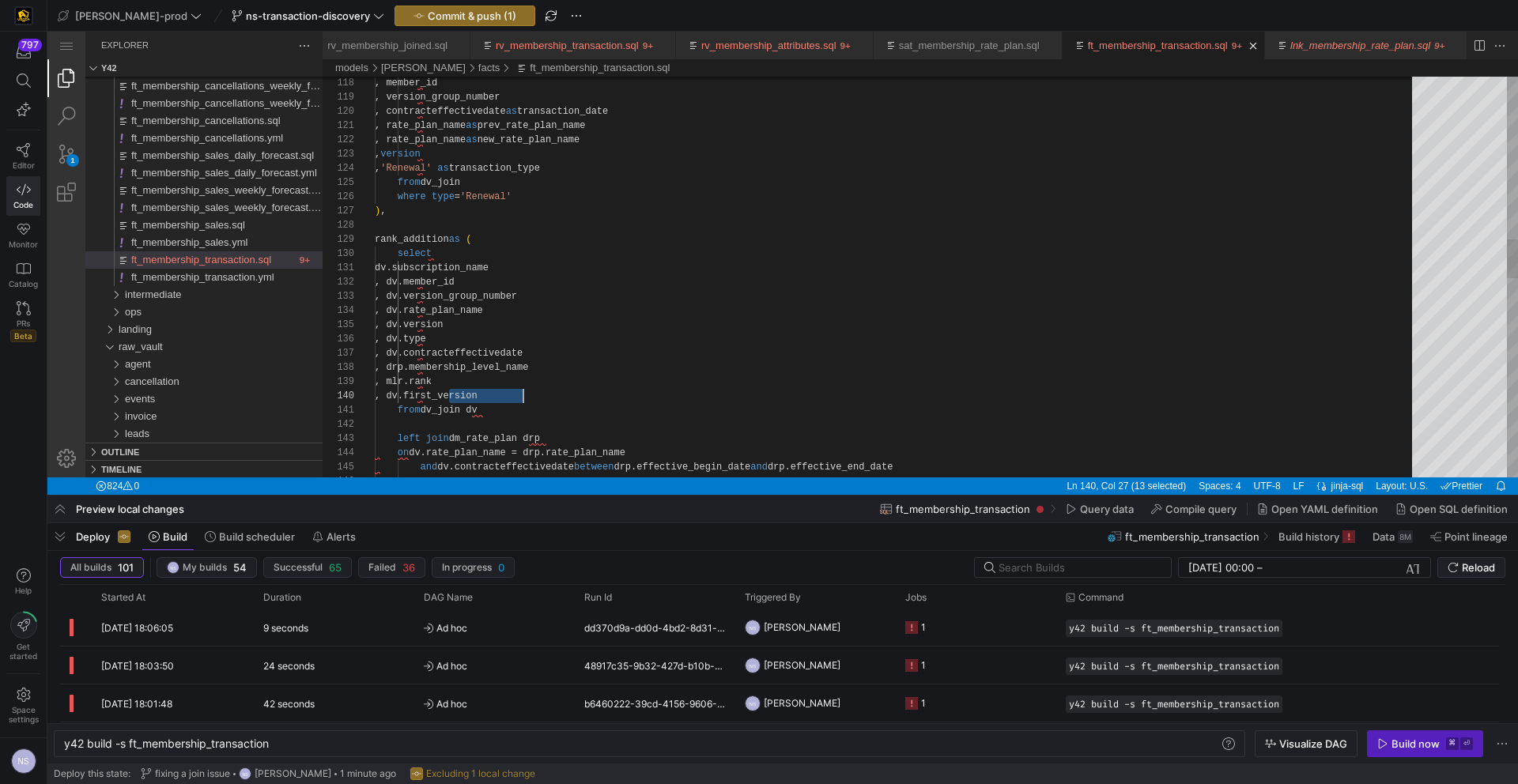
click at [537, 406] on div ", rate_plan_name as prev_rate_plan_name , rate_plan_name as new_rate_plan_name …" at bounding box center [899, 461] width 1048 height 4100
drag, startPoint x: 535, startPoint y: 399, endPoint x: 302, endPoint y: 400, distance: 233.0
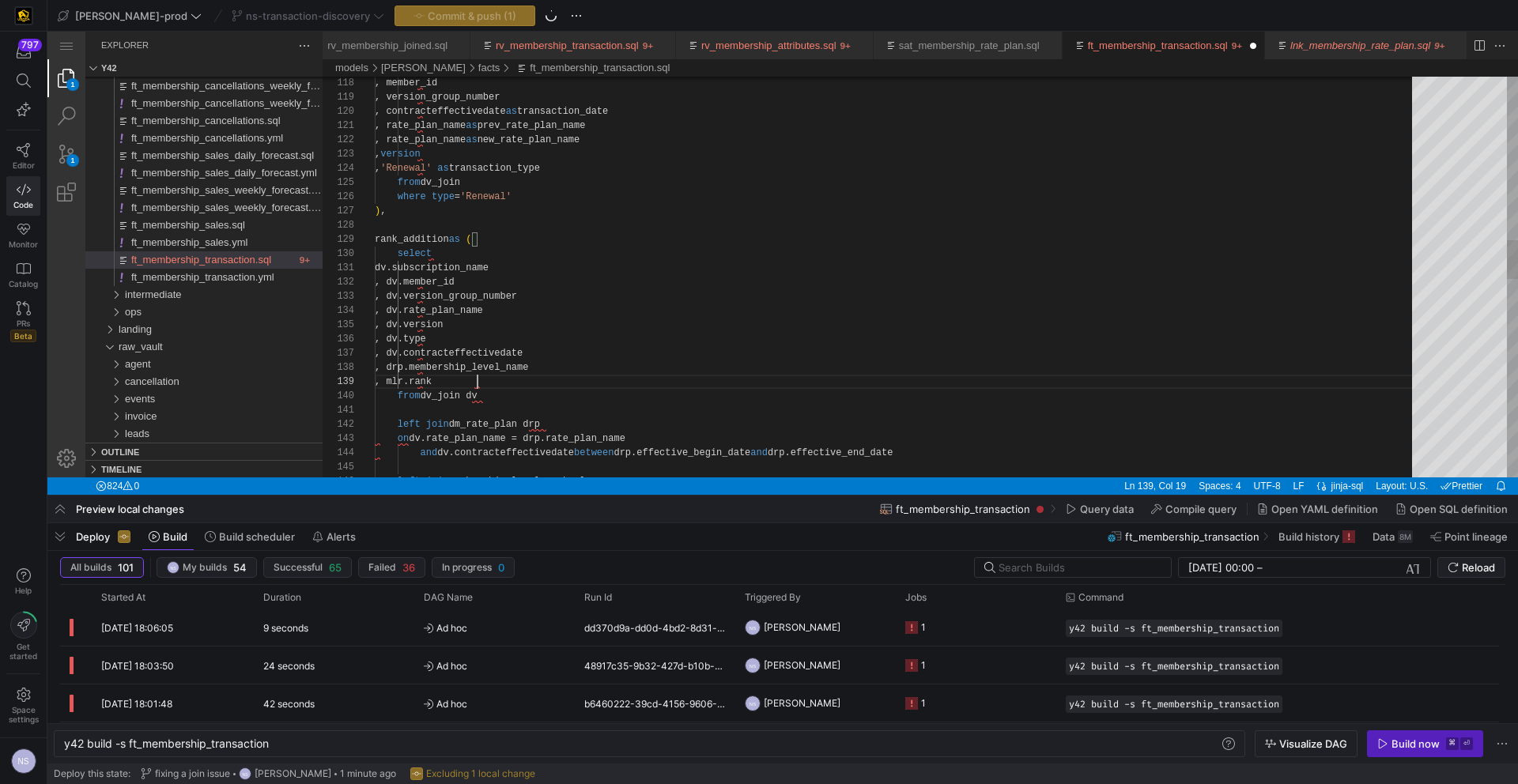
scroll to position [114, 103]
click at [607, 352] on div ", rate_plan_name as prev_rate_plan_name , rate_plan_name as new_rate_plan_name …" at bounding box center [899, 454] width 1048 height 4086
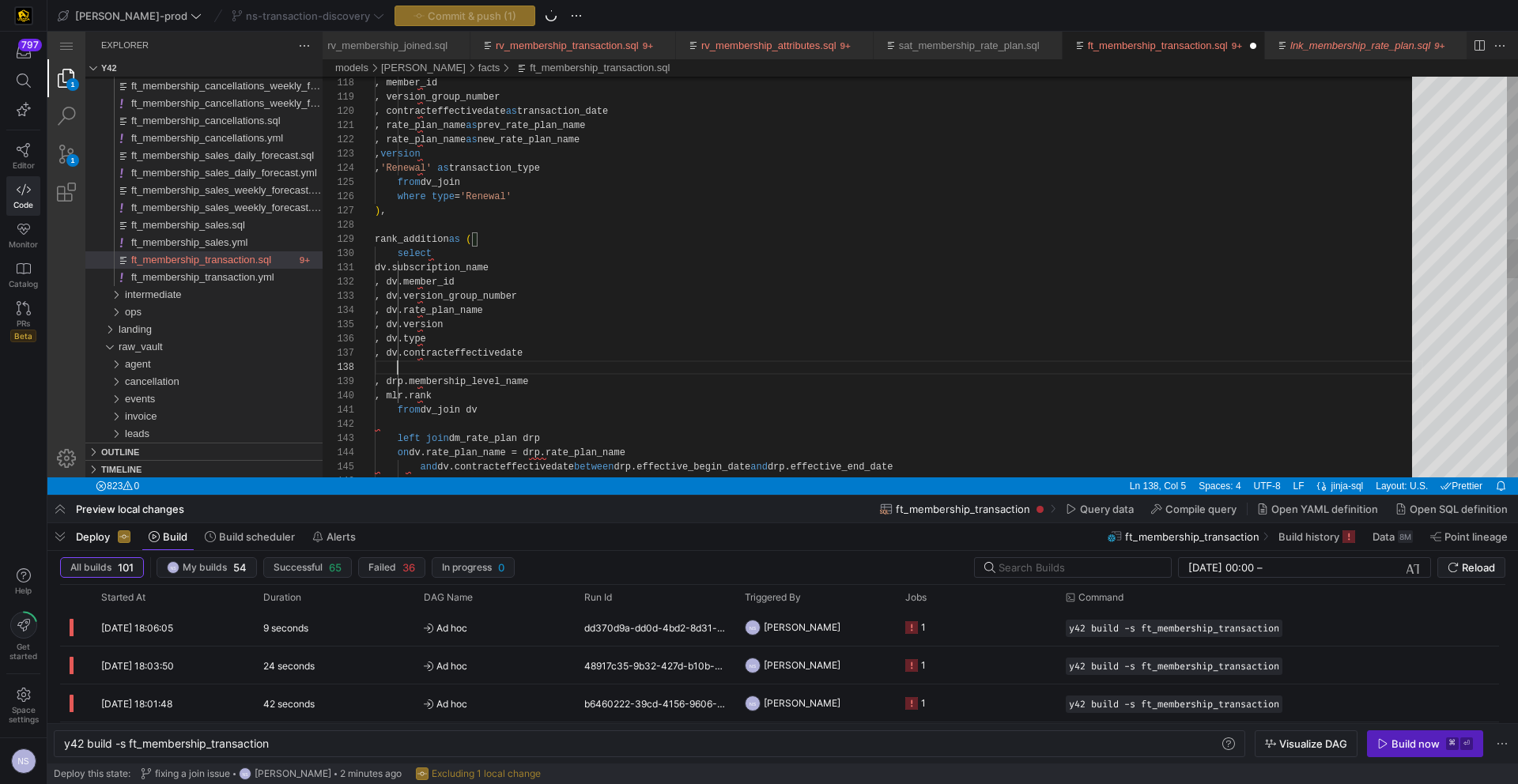
scroll to position [99, 0]
paste textarea ", dv.first_version"
type textarea "dv.subscription_name , dv.member_id , dv.version_group_number , dv.rate_plan_na…"
click at [453, 22] on span "button" at bounding box center [464, 15] width 139 height 19
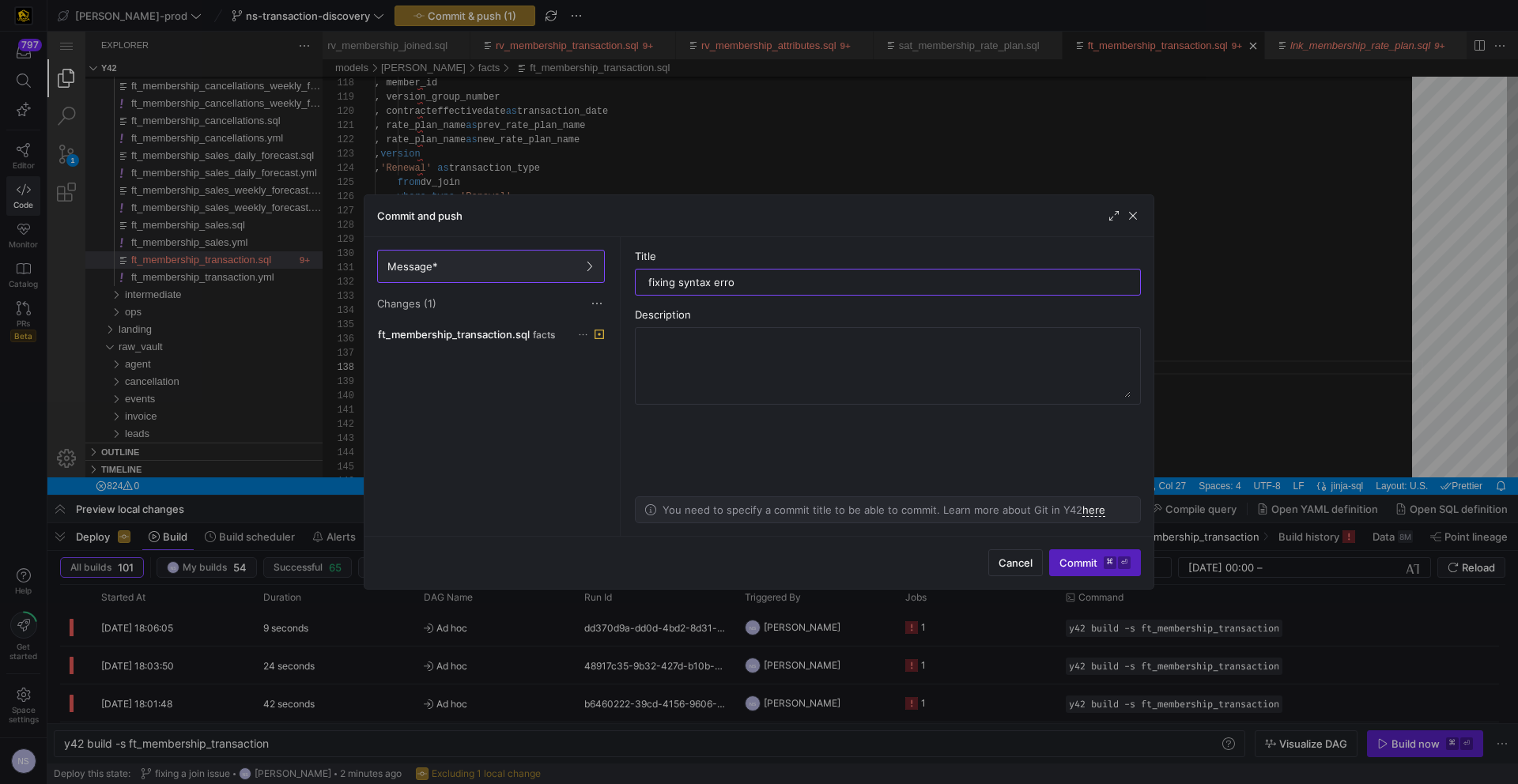
type input "fixing syntax error"
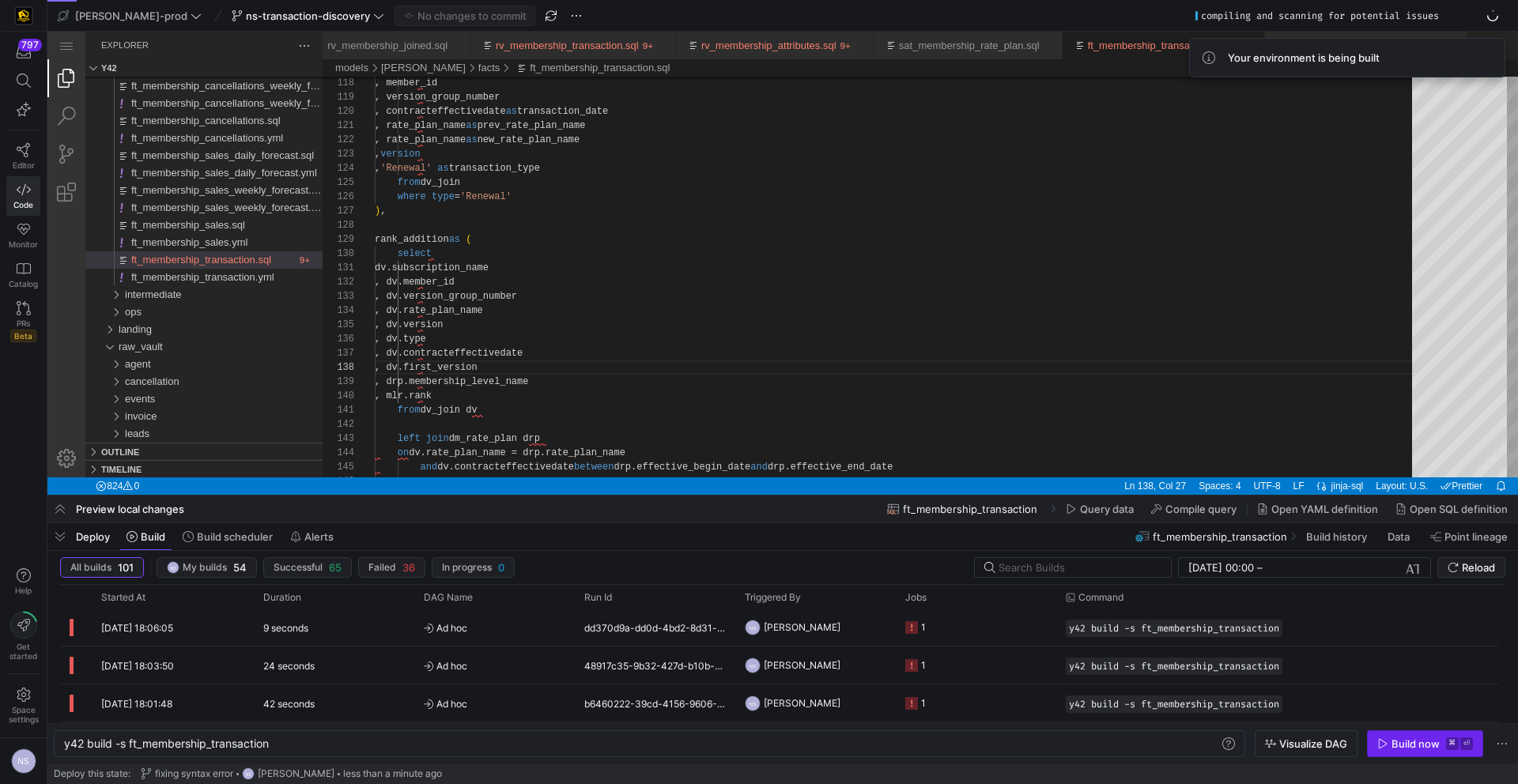
click at [1413, 742] on div "Build now" at bounding box center [1416, 744] width 48 height 13
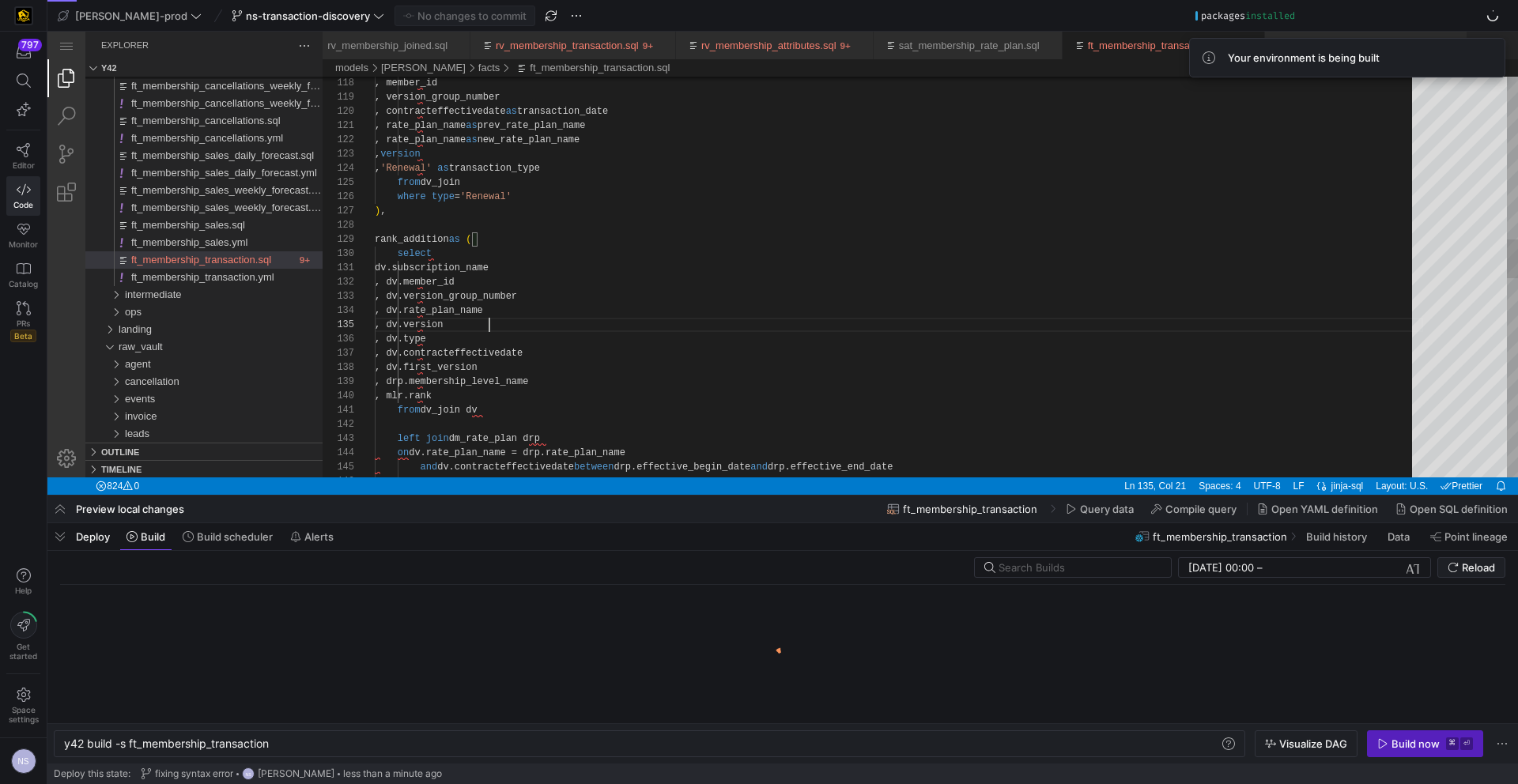
scroll to position [57, 115]
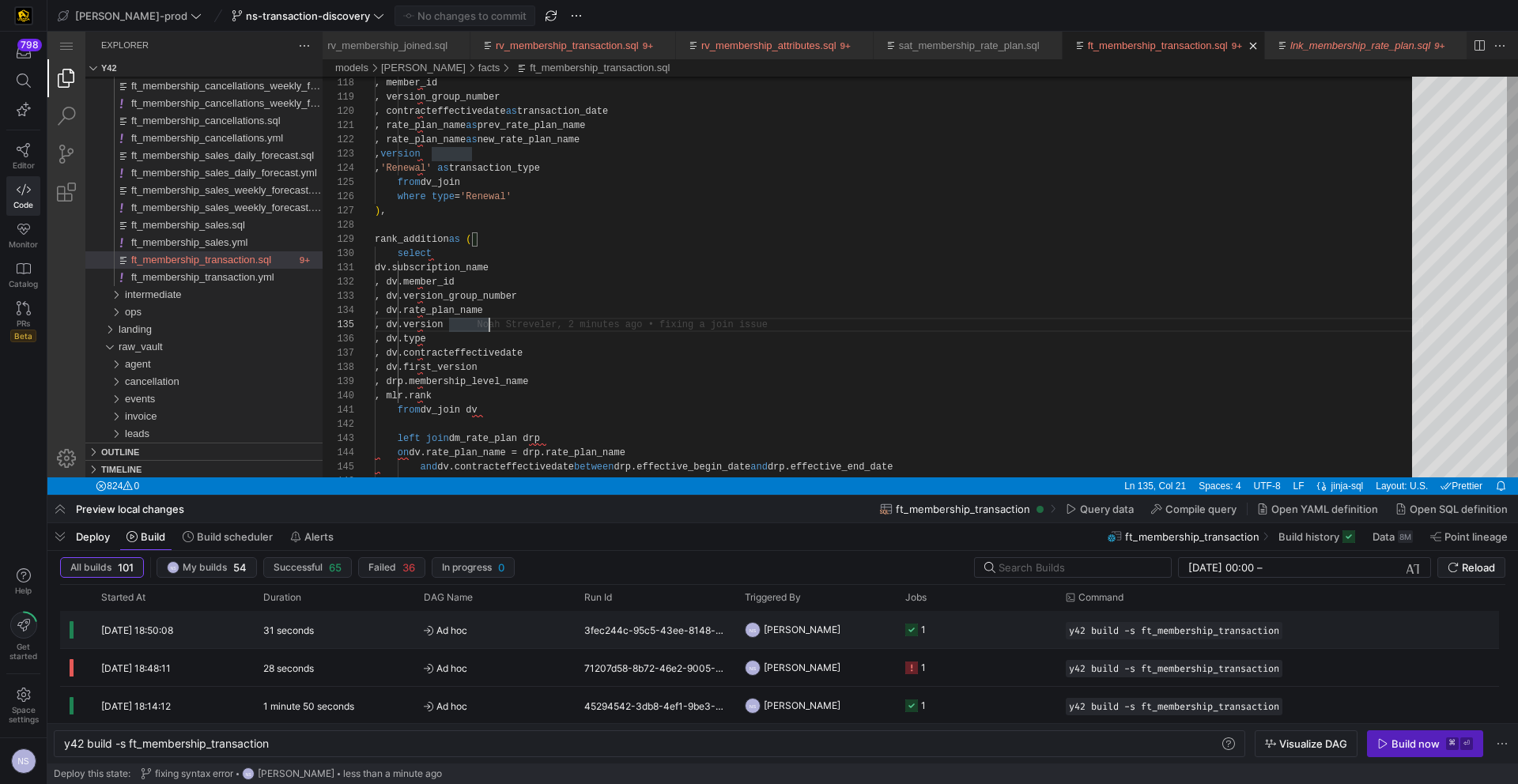
click at [961, 626] on y42-job-status-cell-renderer "1" at bounding box center [976, 630] width 142 height 36
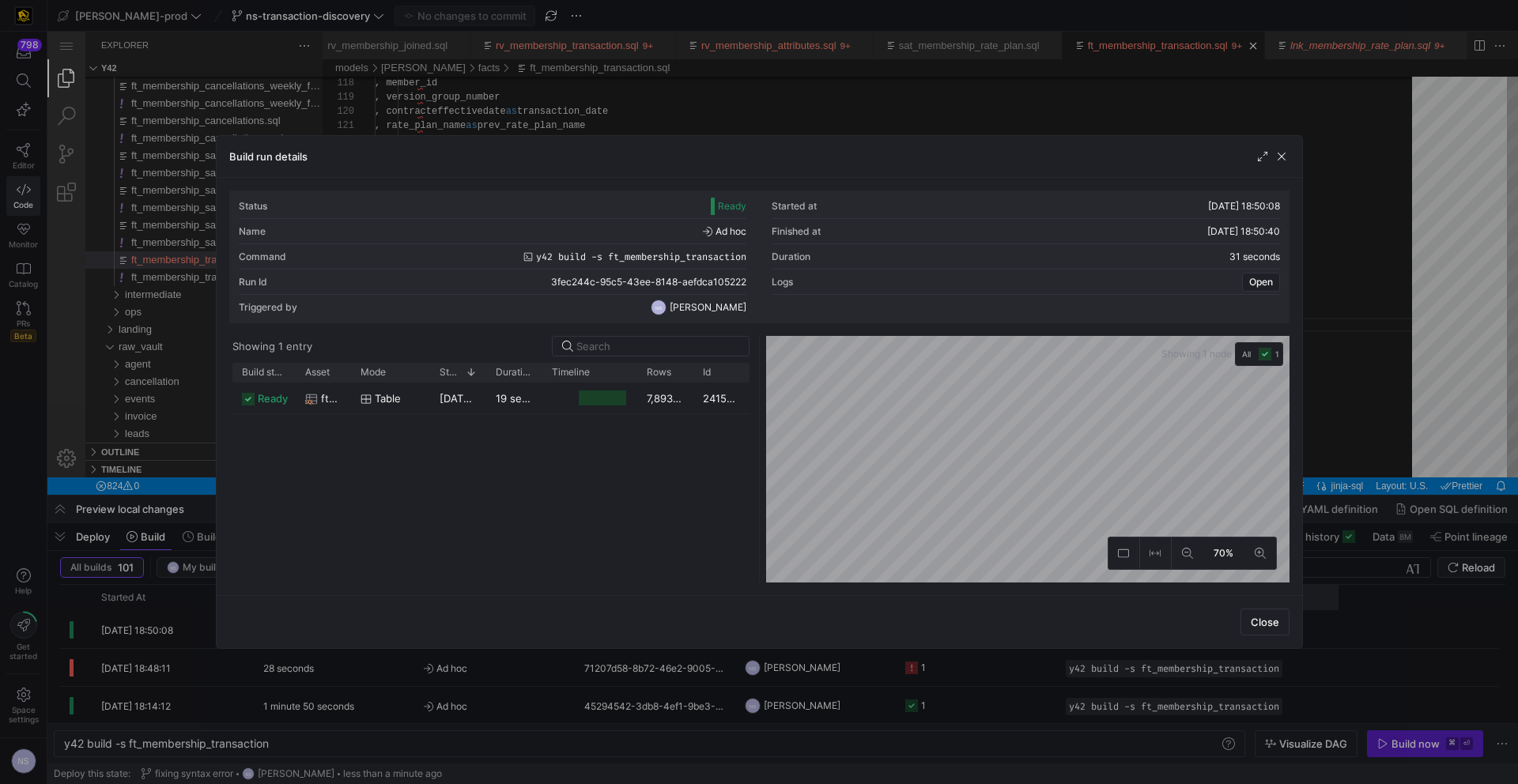
drag, startPoint x: 1474, startPoint y: 473, endPoint x: 1238, endPoint y: 598, distance: 267.1
click at [1474, 473] on div at bounding box center [759, 392] width 1518 height 784
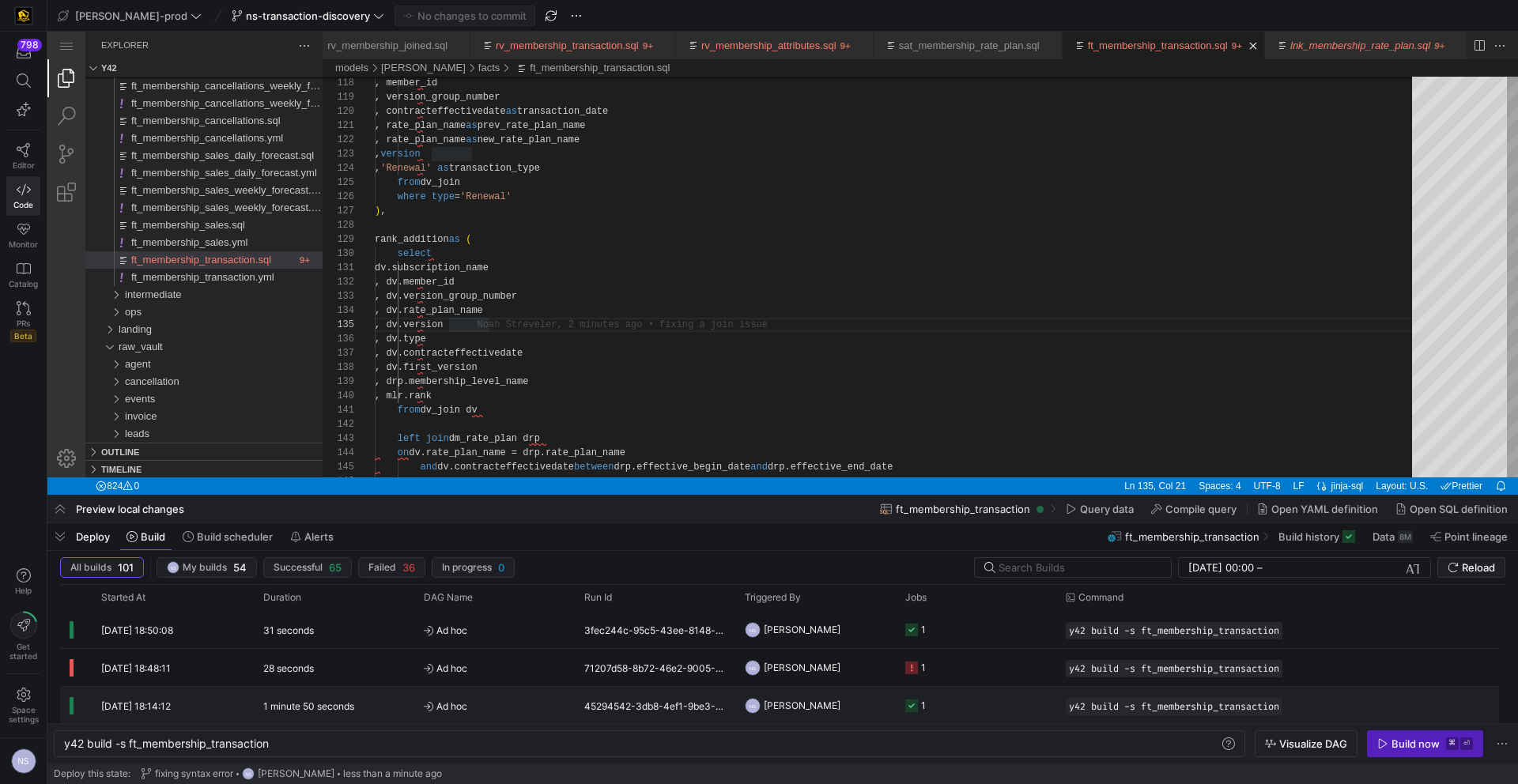
click at [961, 706] on y42-job-status-cell-renderer "1" at bounding box center [976, 706] width 142 height 36
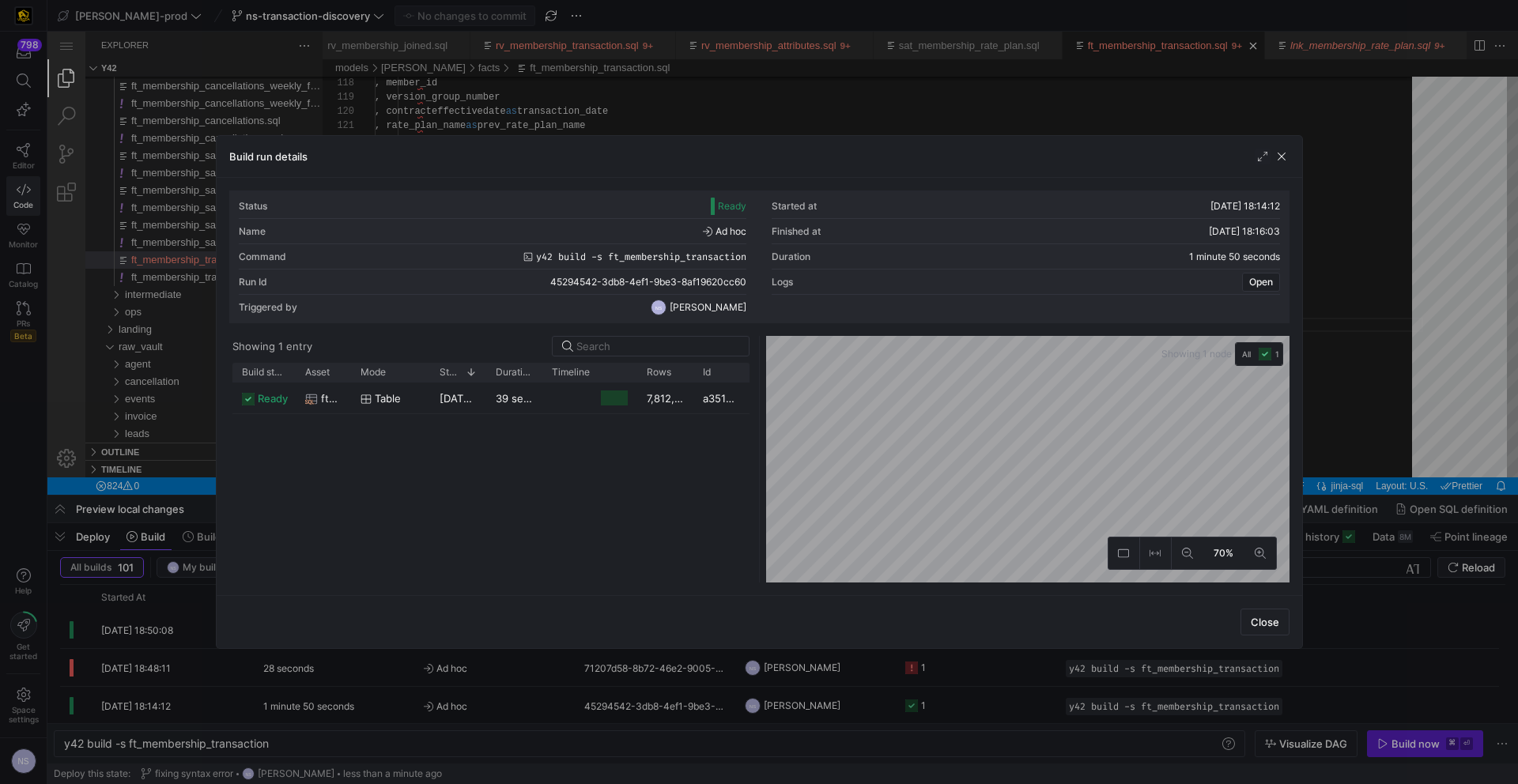
click at [1324, 426] on div at bounding box center [759, 392] width 1518 height 784
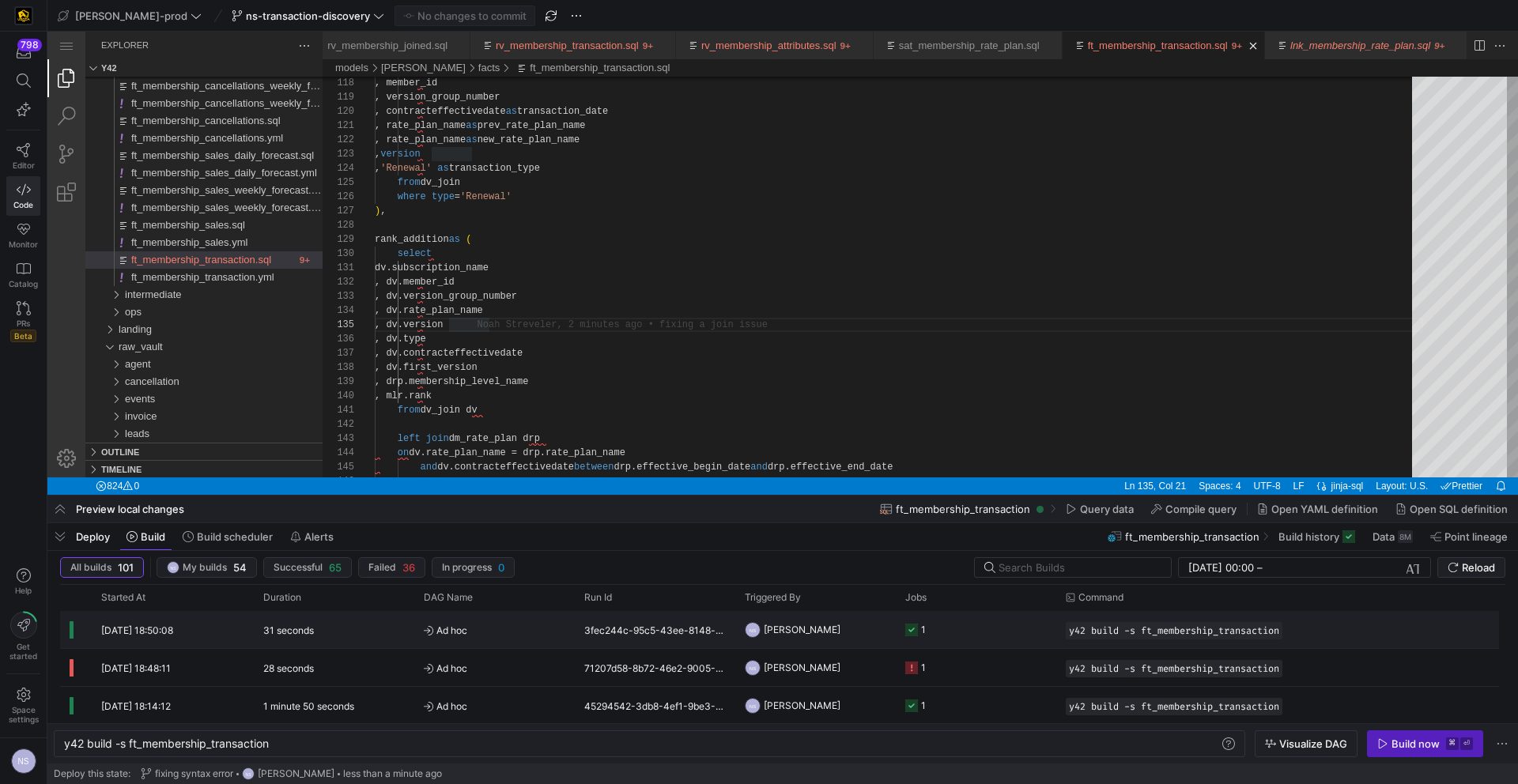
click at [1011, 620] on y42-job-status-cell-renderer "1" at bounding box center [976, 630] width 142 height 36
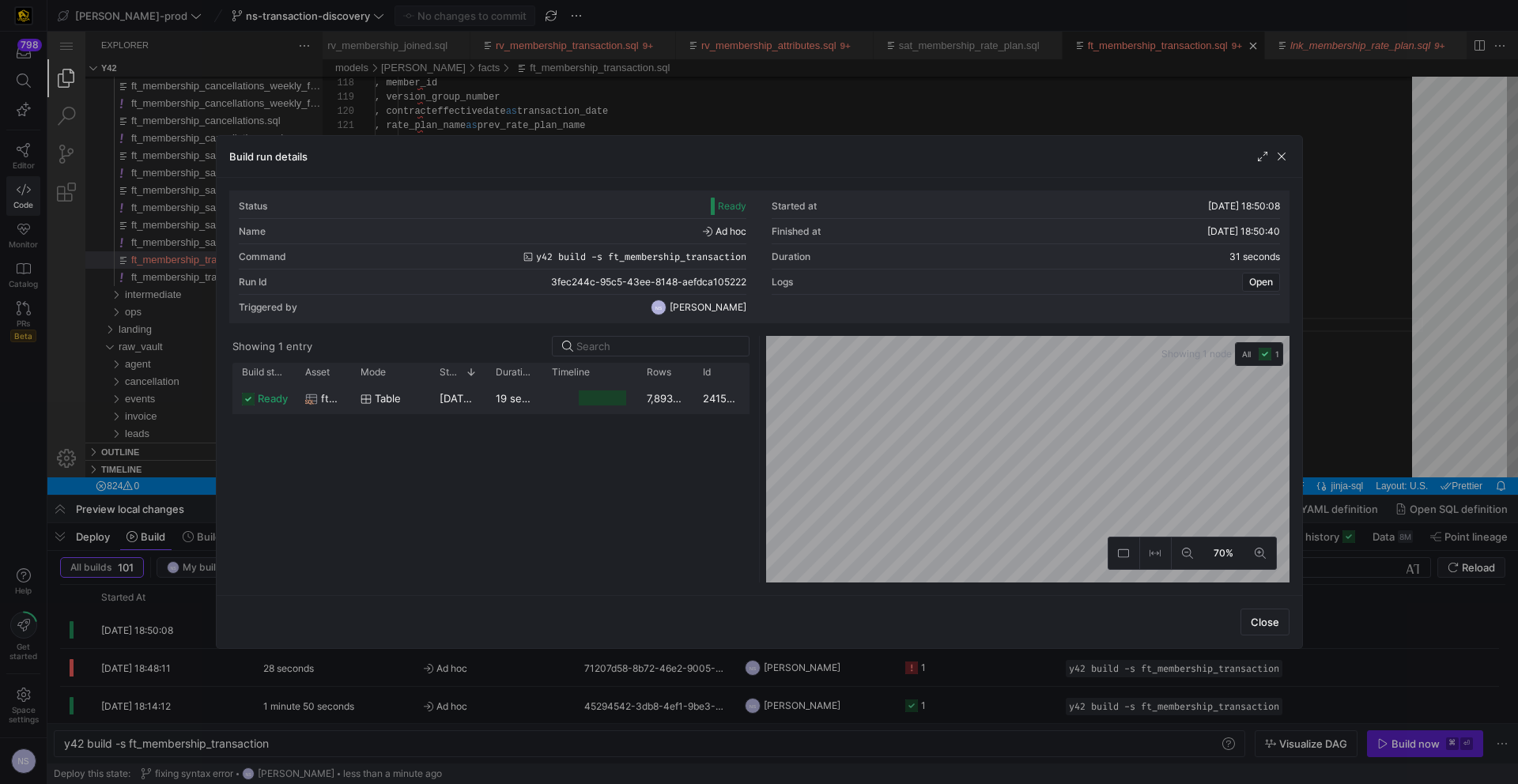
click at [650, 397] on div "7,893,566" at bounding box center [665, 398] width 56 height 30
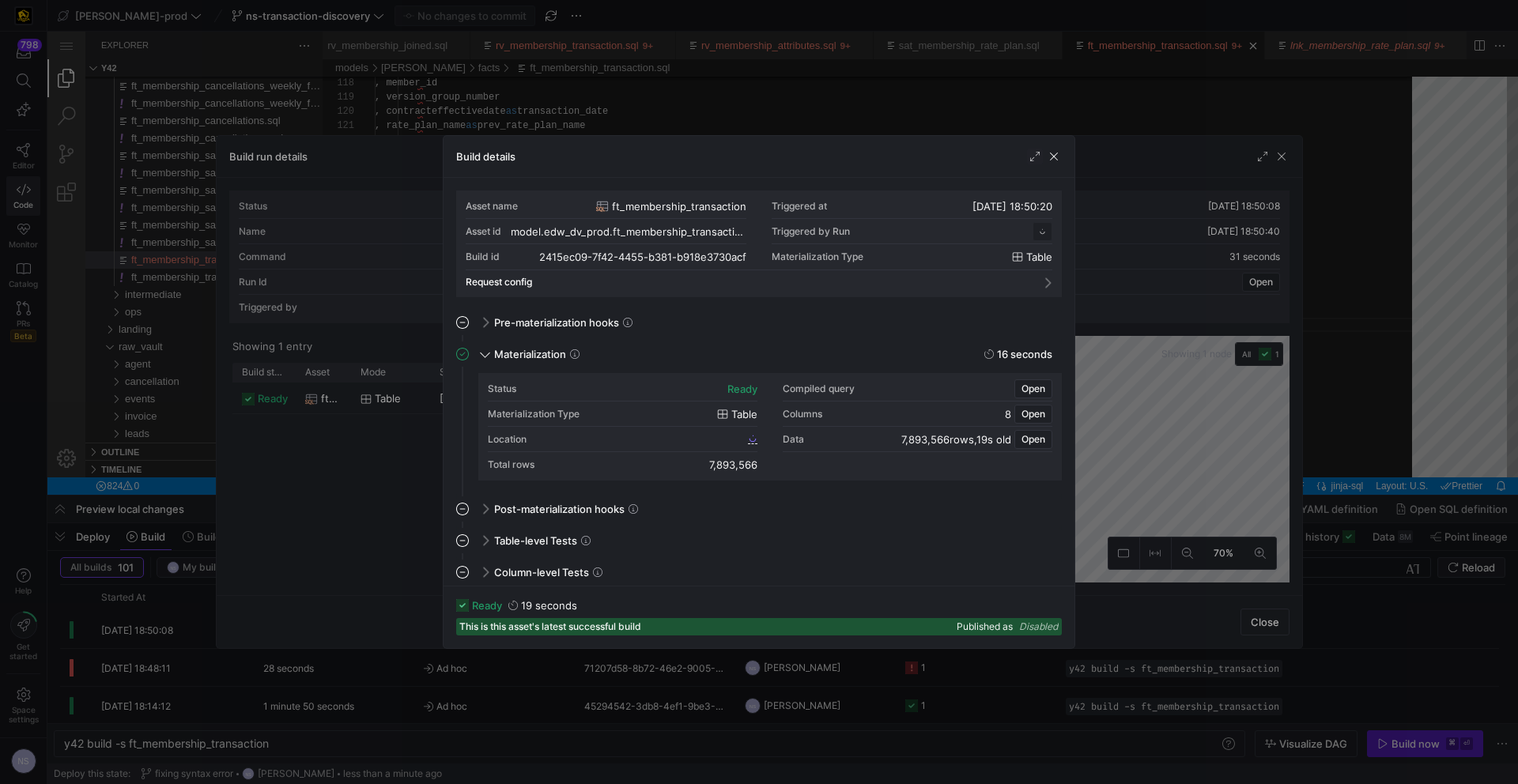
scroll to position [142, 0]
click at [743, 444] on div "Location" at bounding box center [622, 439] width 270 height 25
click at [746, 440] on link "2415ec09_7f42_4455_b381_b918e3730acf" at bounding box center [650, 438] width 214 height 11
click at [1185, 246] on div at bounding box center [759, 392] width 1518 height 784
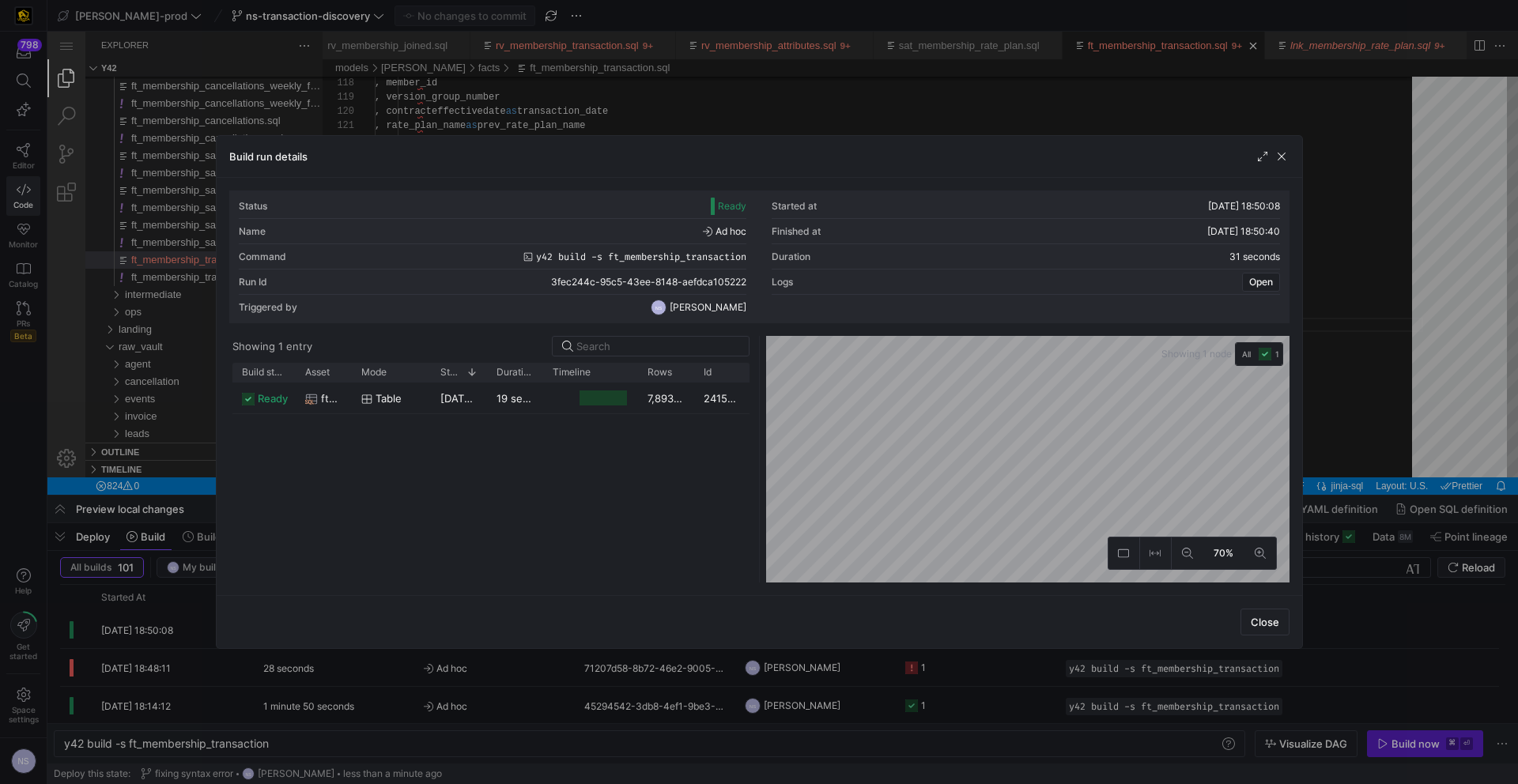
click at [1428, 267] on div at bounding box center [759, 392] width 1518 height 784
